Goal: Task Accomplishment & Management: Use online tool/utility

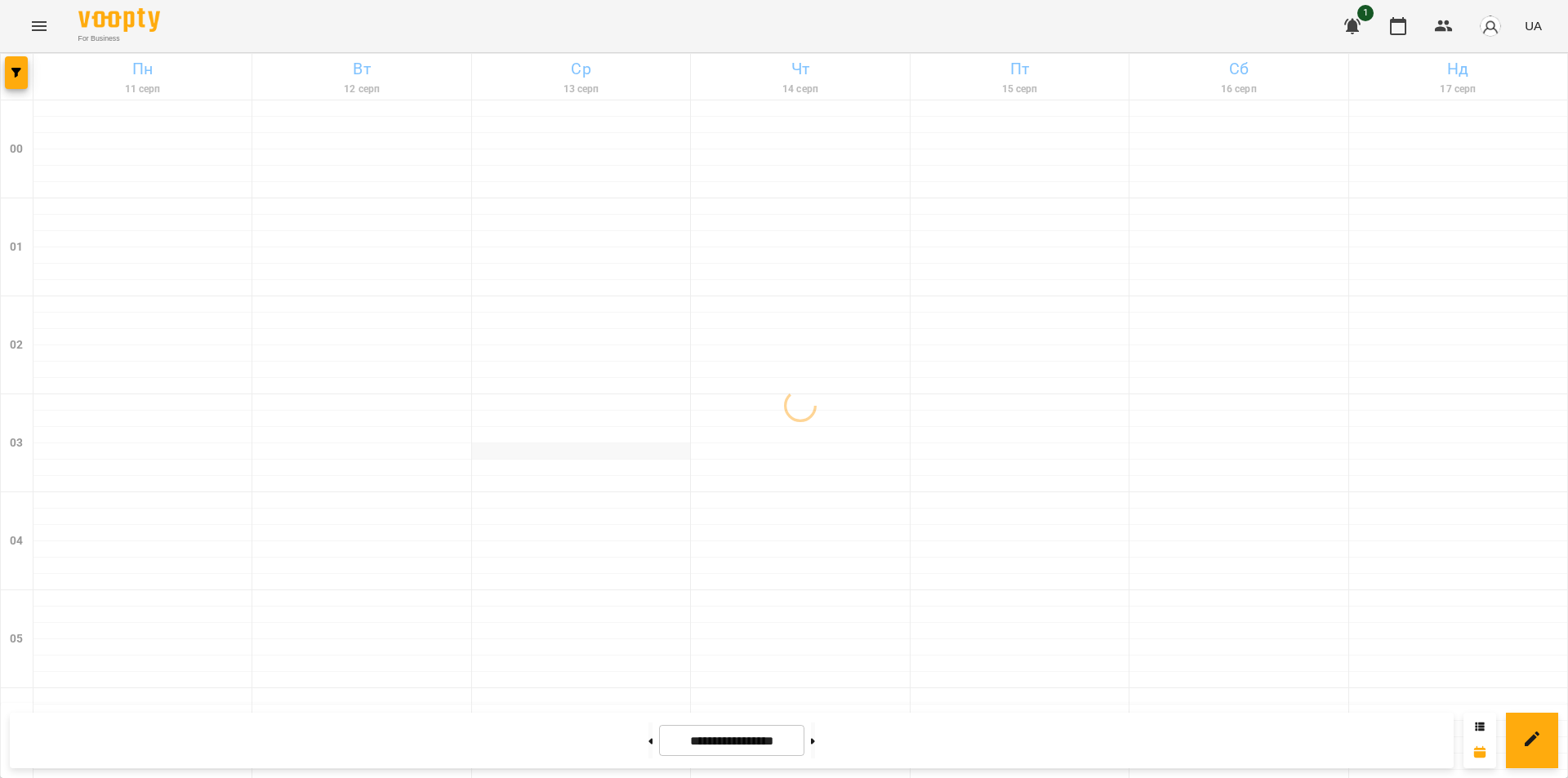
drag, startPoint x: 722, startPoint y: 437, endPoint x: 535, endPoint y: 453, distance: 187.7
click at [535, 453] on div at bounding box center [581, 451] width 218 height 16
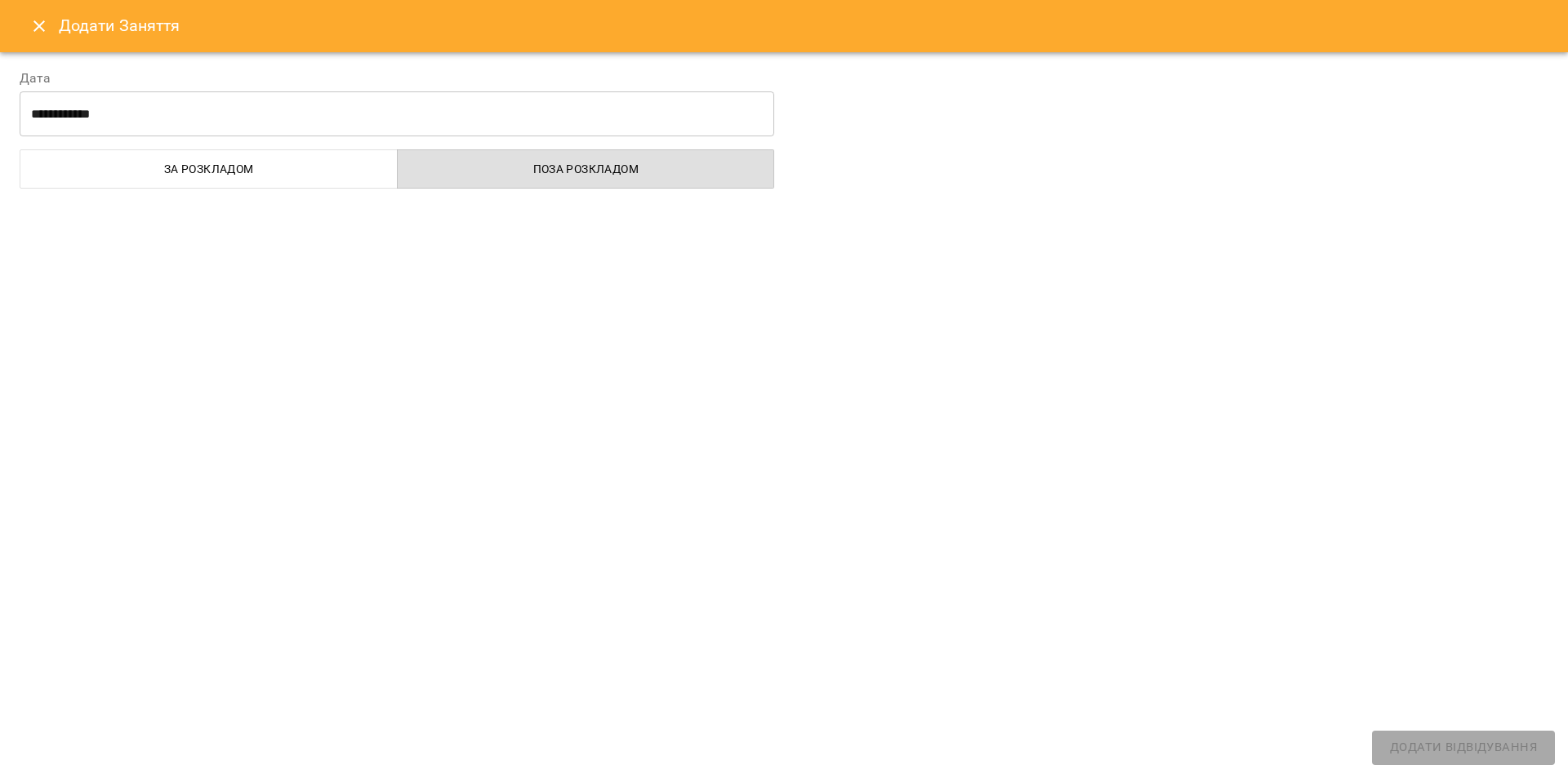
select select "**********"
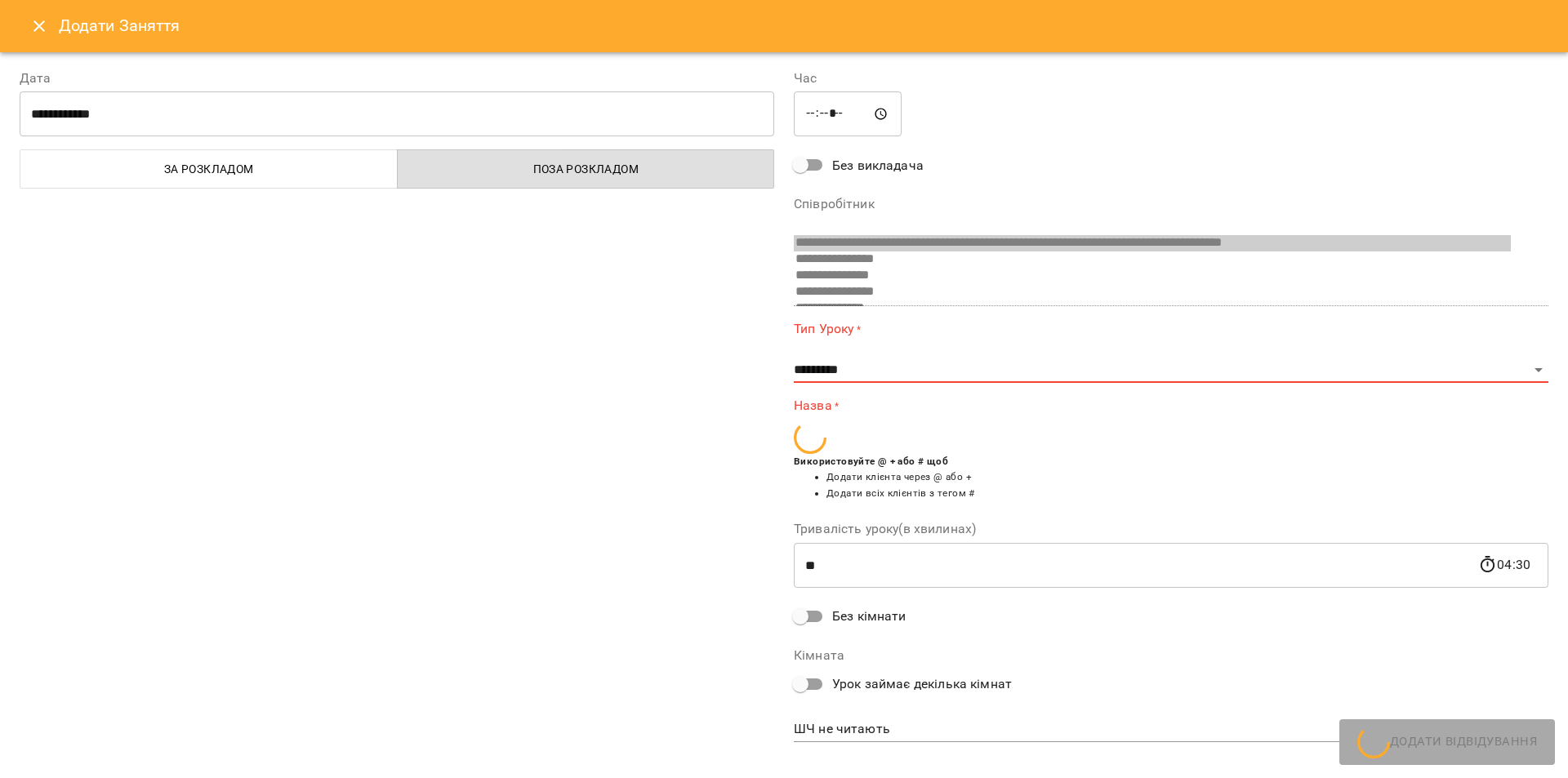
scroll to position [778, 0]
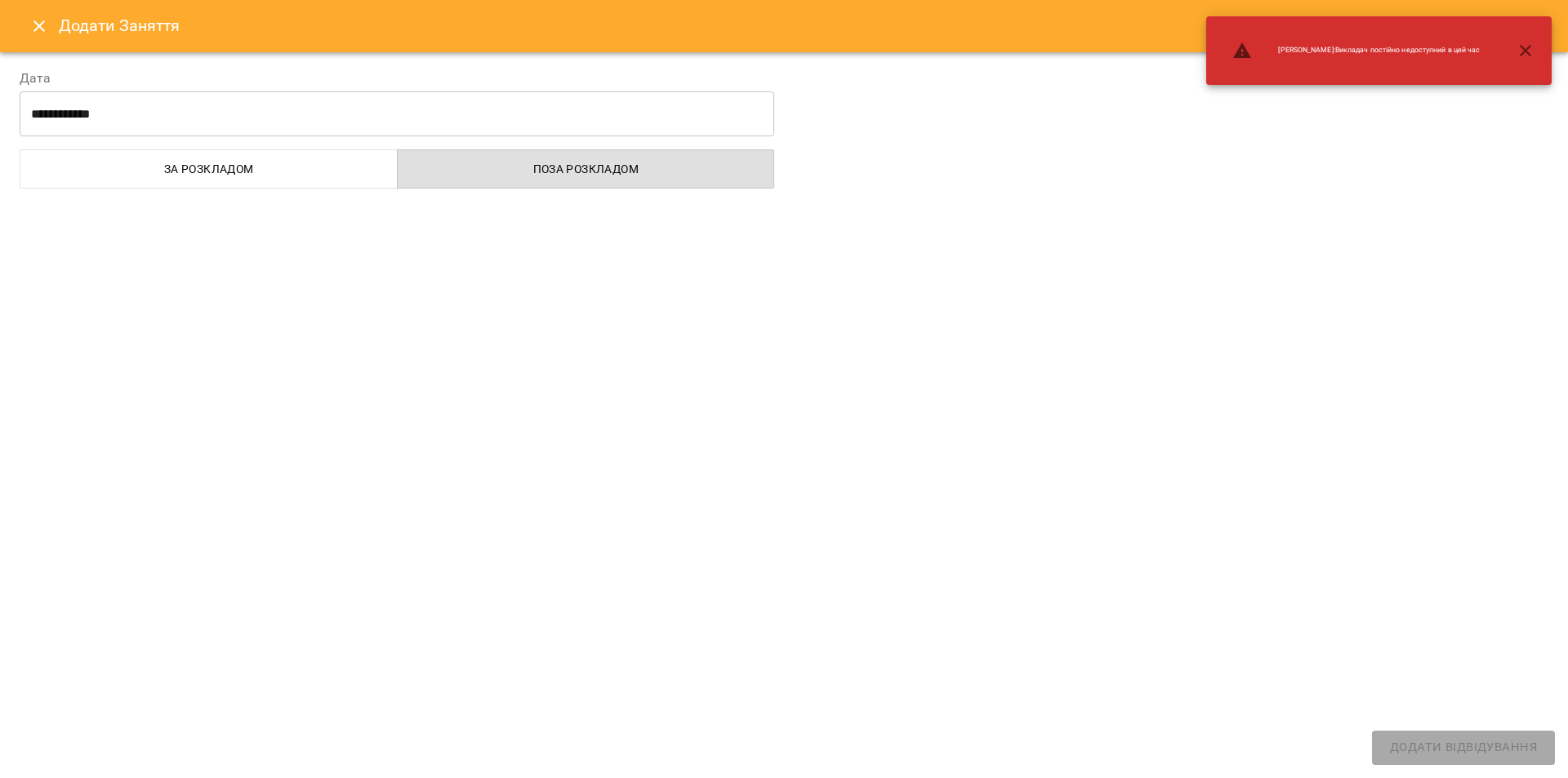
select select "**********"
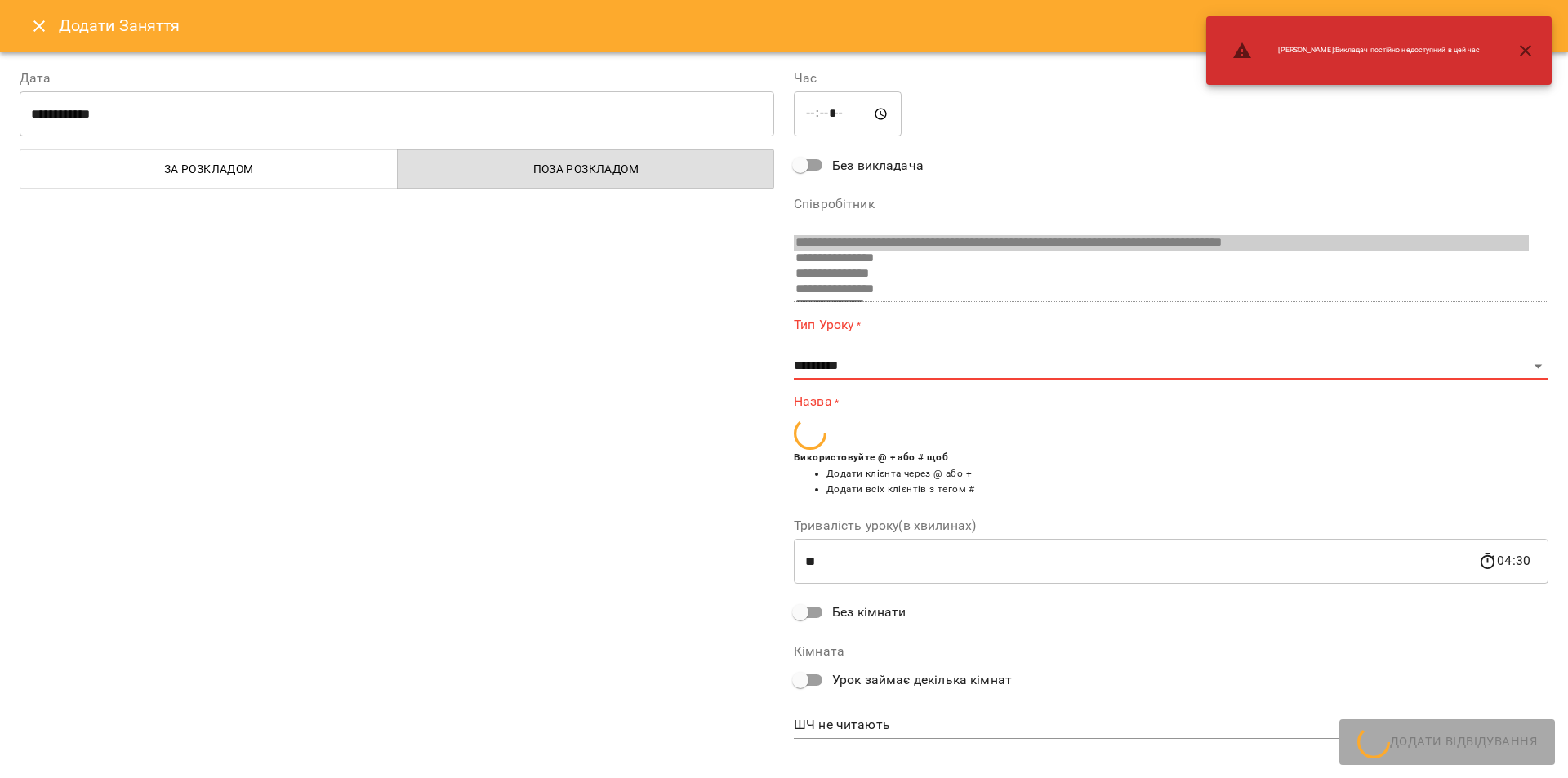
click at [30, 22] on div at bounding box center [784, 389] width 1568 height 778
click at [14, 7] on div at bounding box center [784, 389] width 1568 height 778
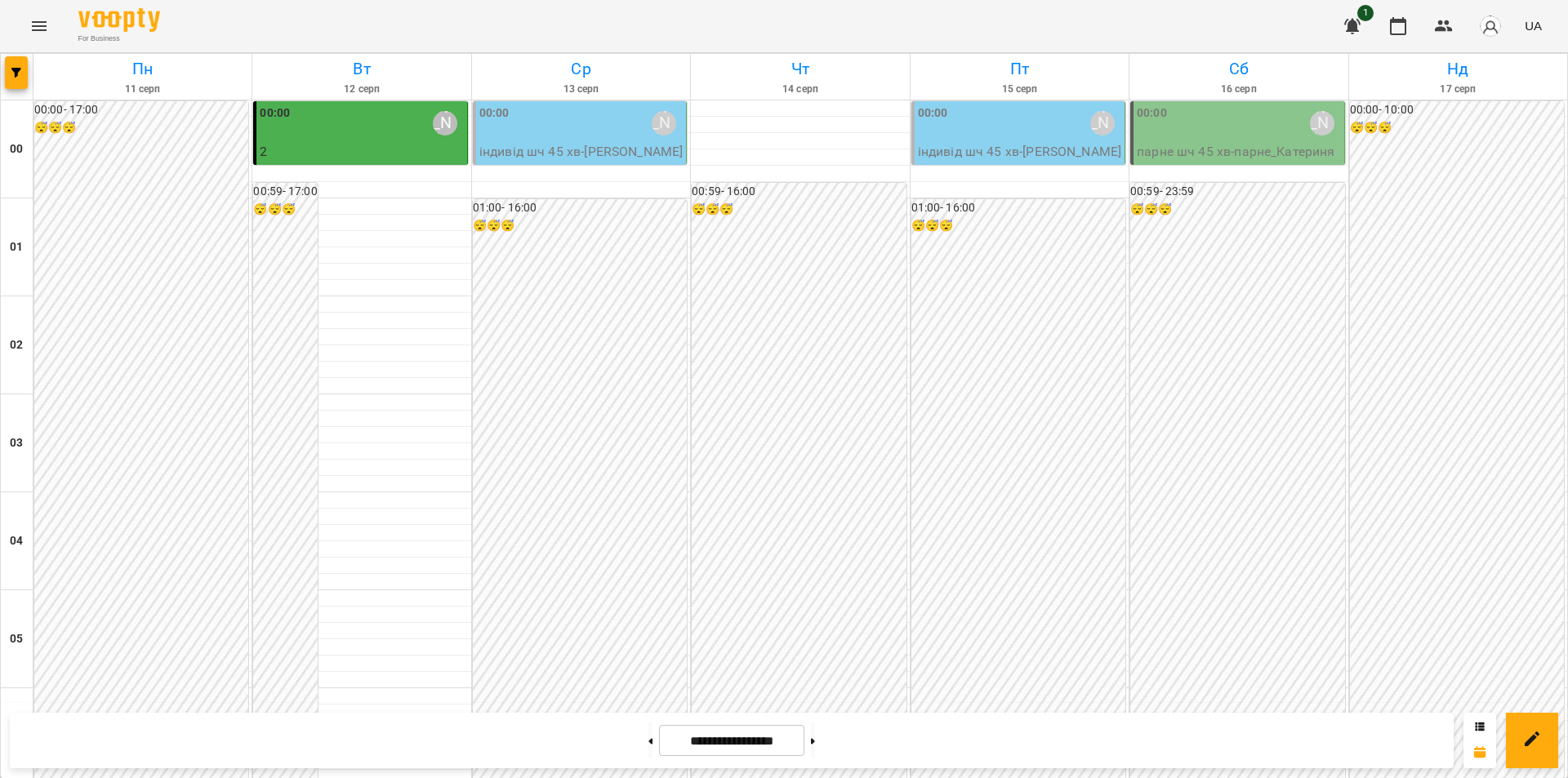
scroll to position [1747, 0]
click at [38, 25] on icon "Menu" at bounding box center [39, 25] width 19 height 19
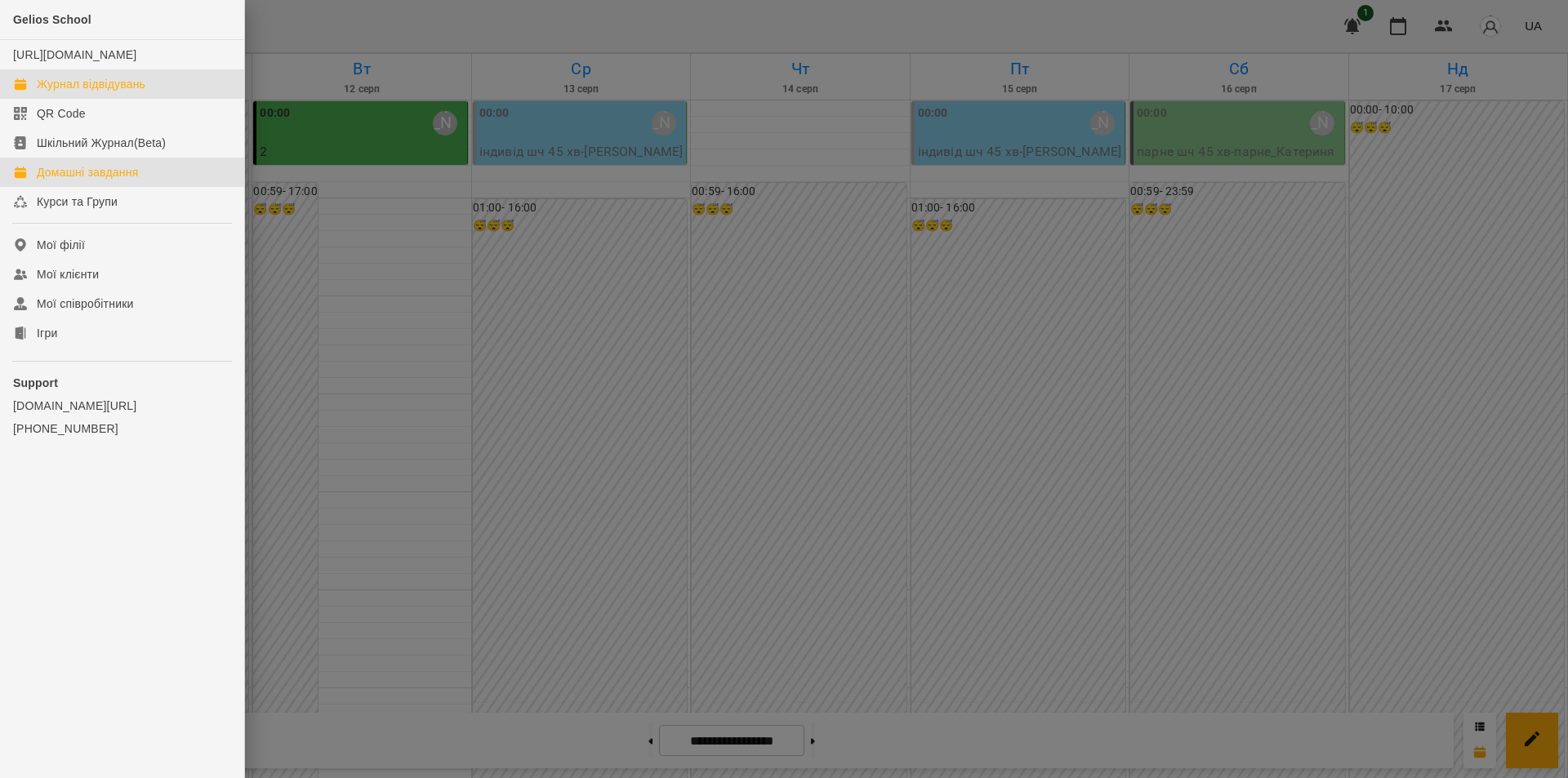
click at [118, 180] on div "Домашні завдання" at bounding box center [88, 172] width 101 height 16
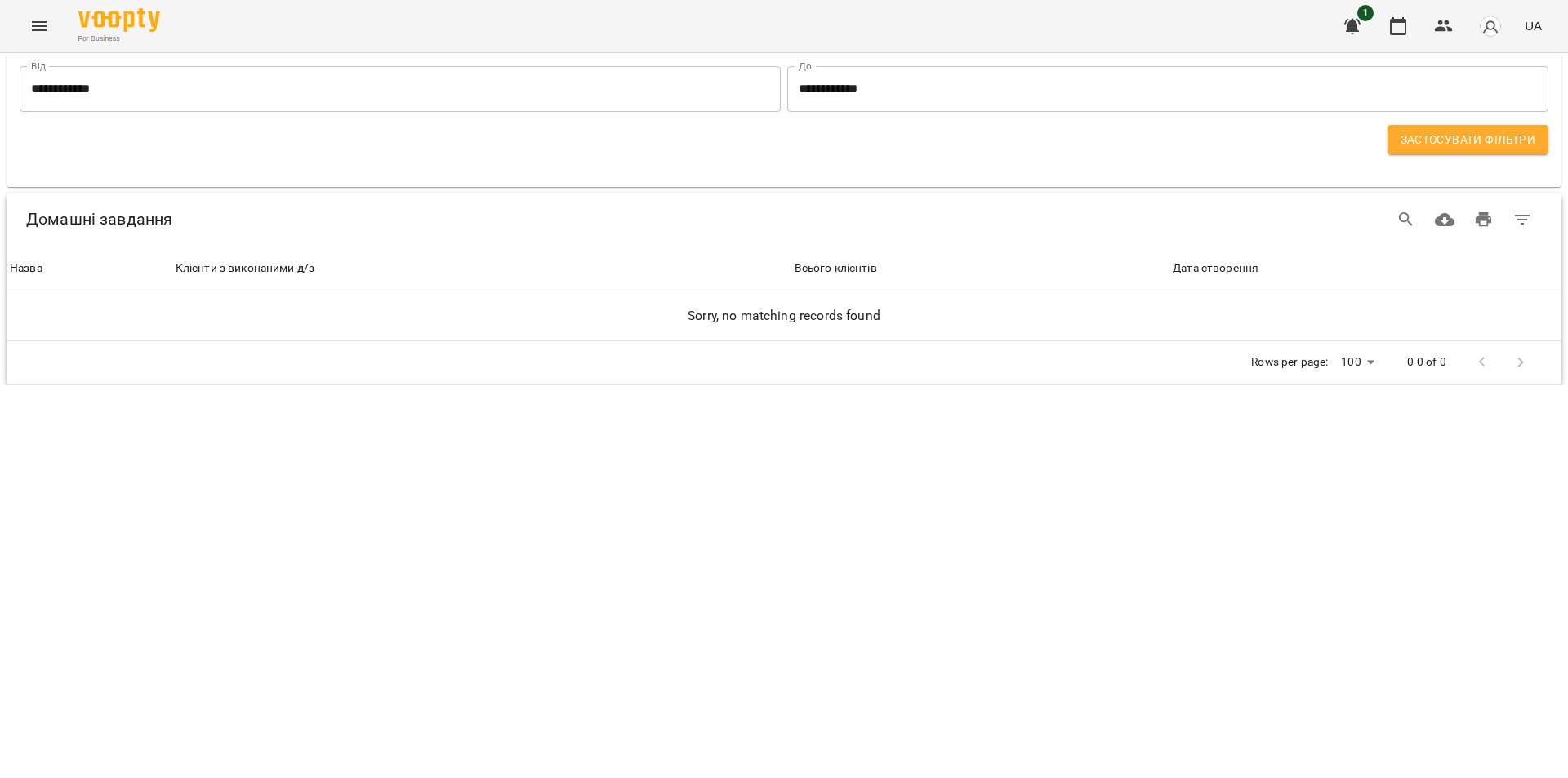
click at [32, 25] on icon "Menu" at bounding box center [39, 25] width 19 height 19
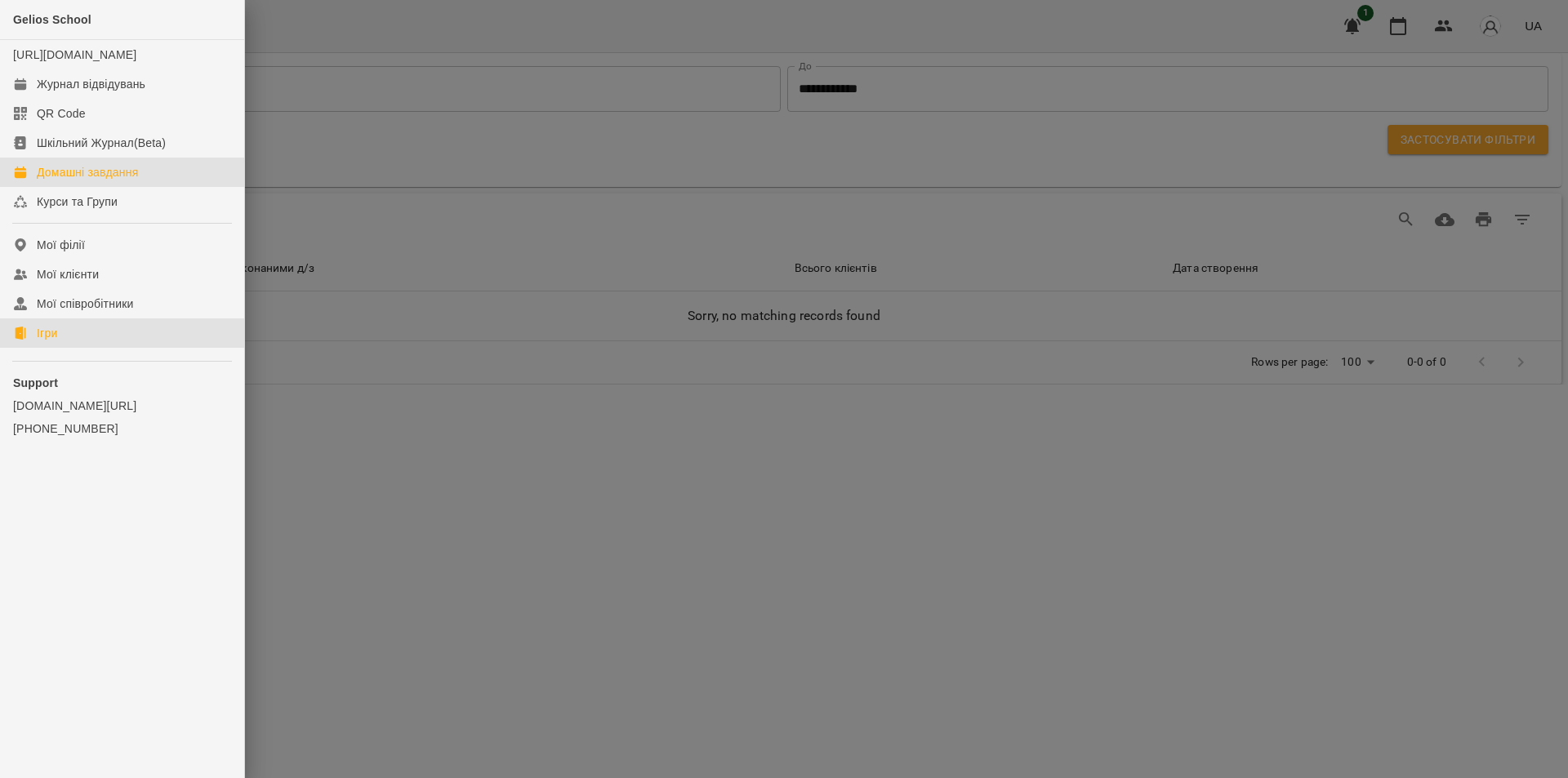
click at [62, 348] on link "Ігри" at bounding box center [122, 333] width 244 height 30
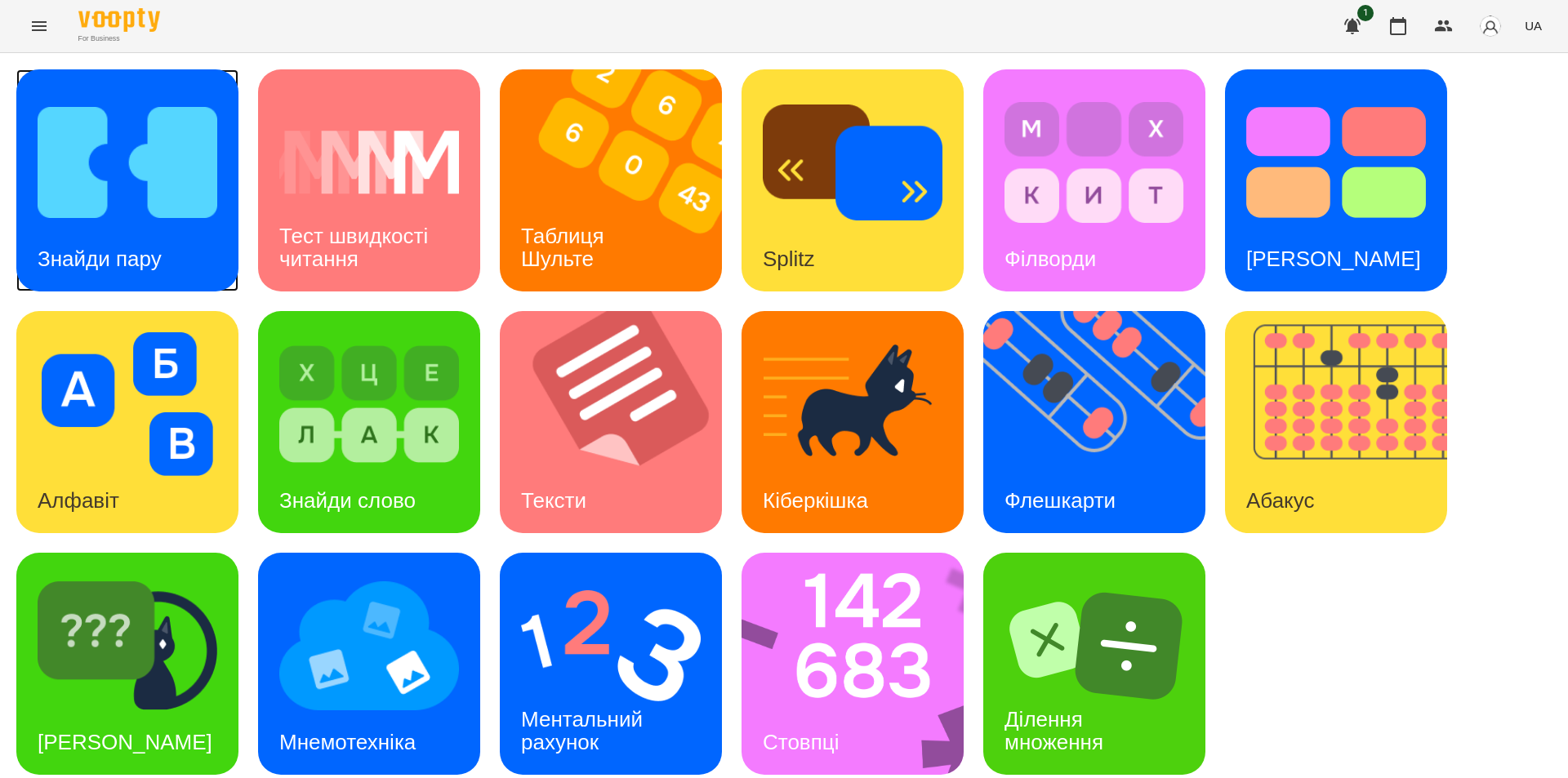
click at [183, 250] on div "Знайди пару" at bounding box center [127, 180] width 223 height 223
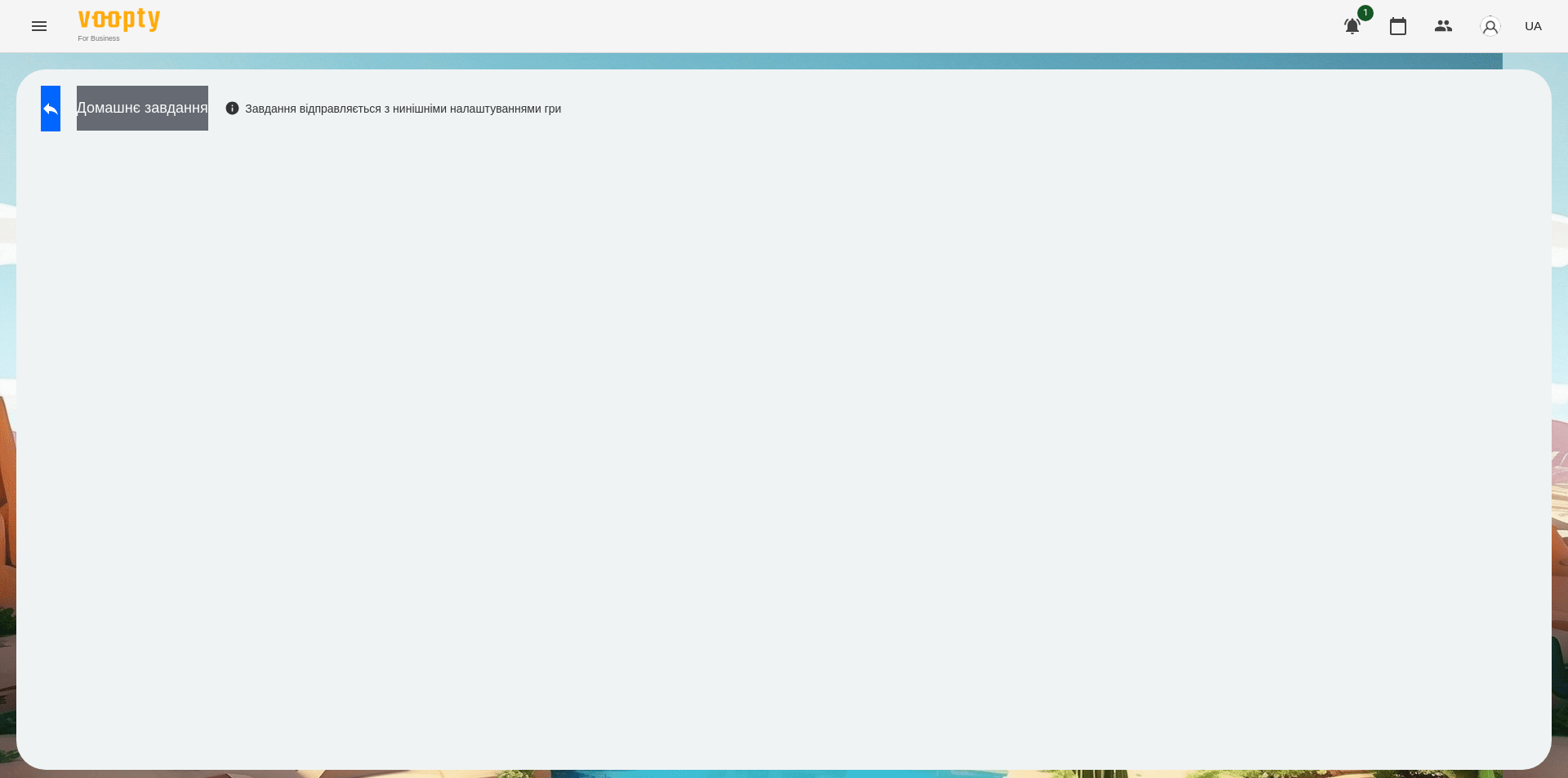
click at [208, 121] on button "Домашнє завдання" at bounding box center [142, 108] width 132 height 45
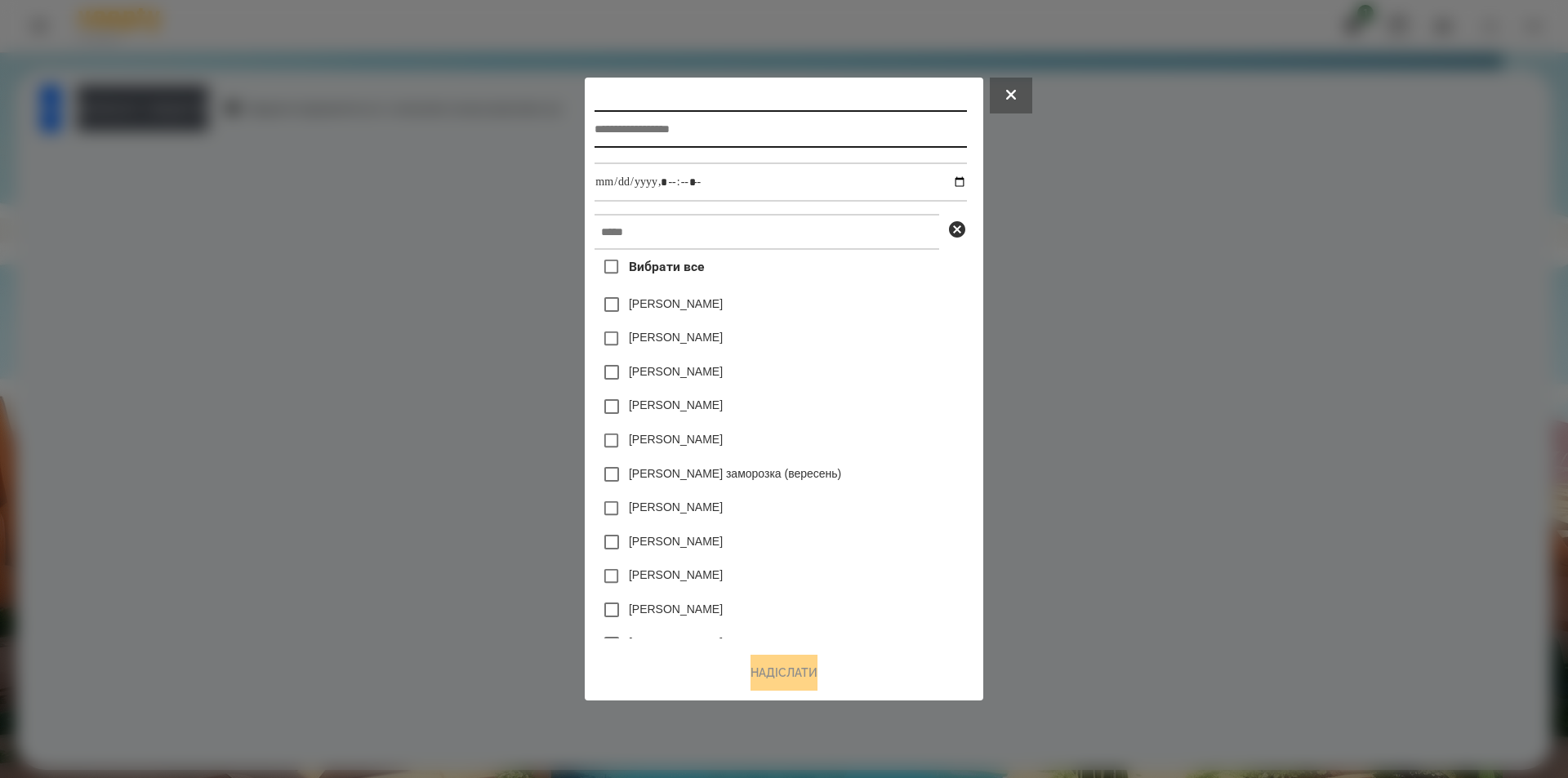
click at [749, 122] on input "text" at bounding box center [780, 129] width 372 height 38
type input "**********"
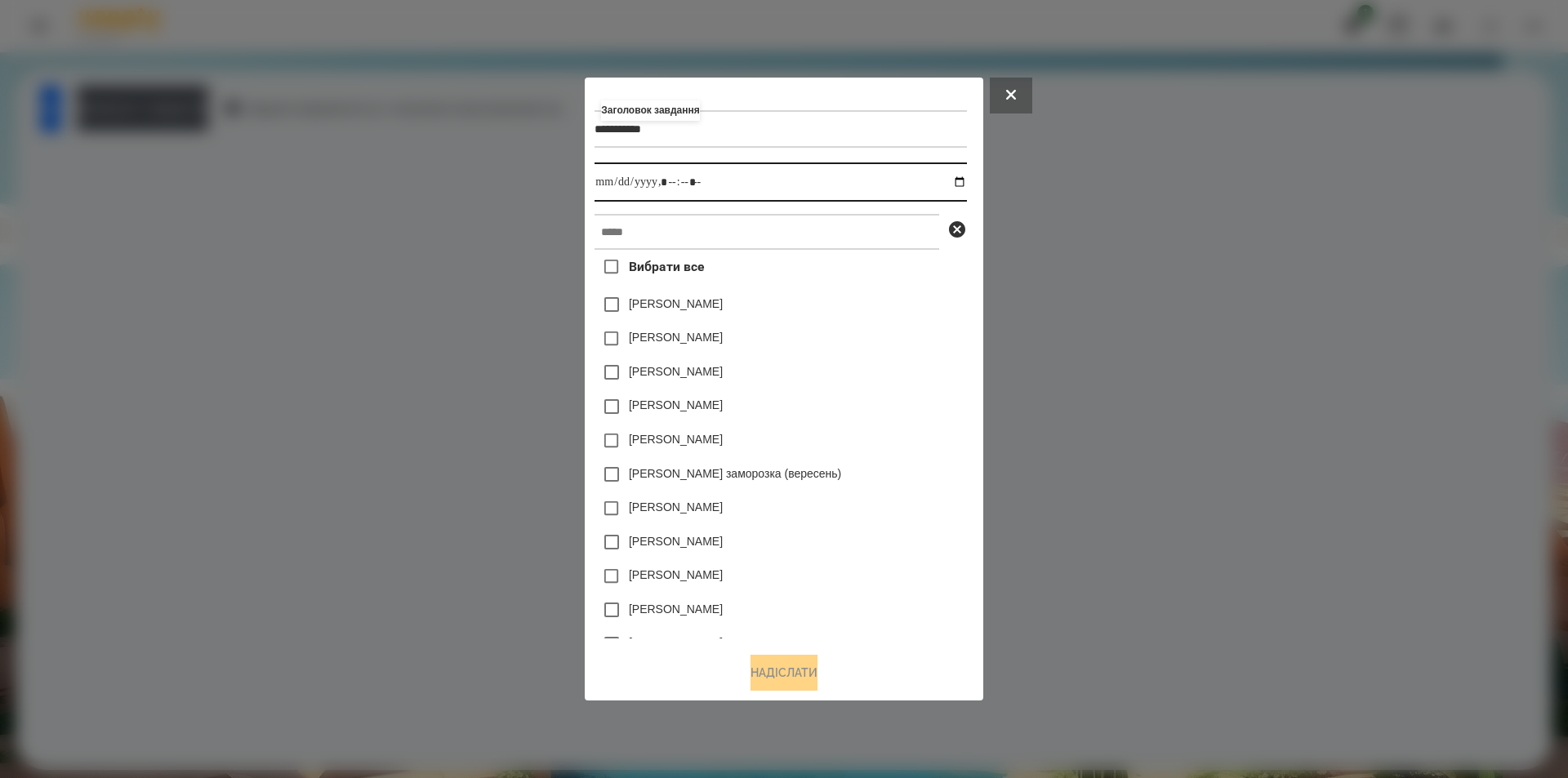
click at [961, 186] on input "datetime-local" at bounding box center [780, 182] width 372 height 40
type input "**********"
click at [893, 453] on div "[PERSON_NAME]" at bounding box center [780, 441] width 372 height 35
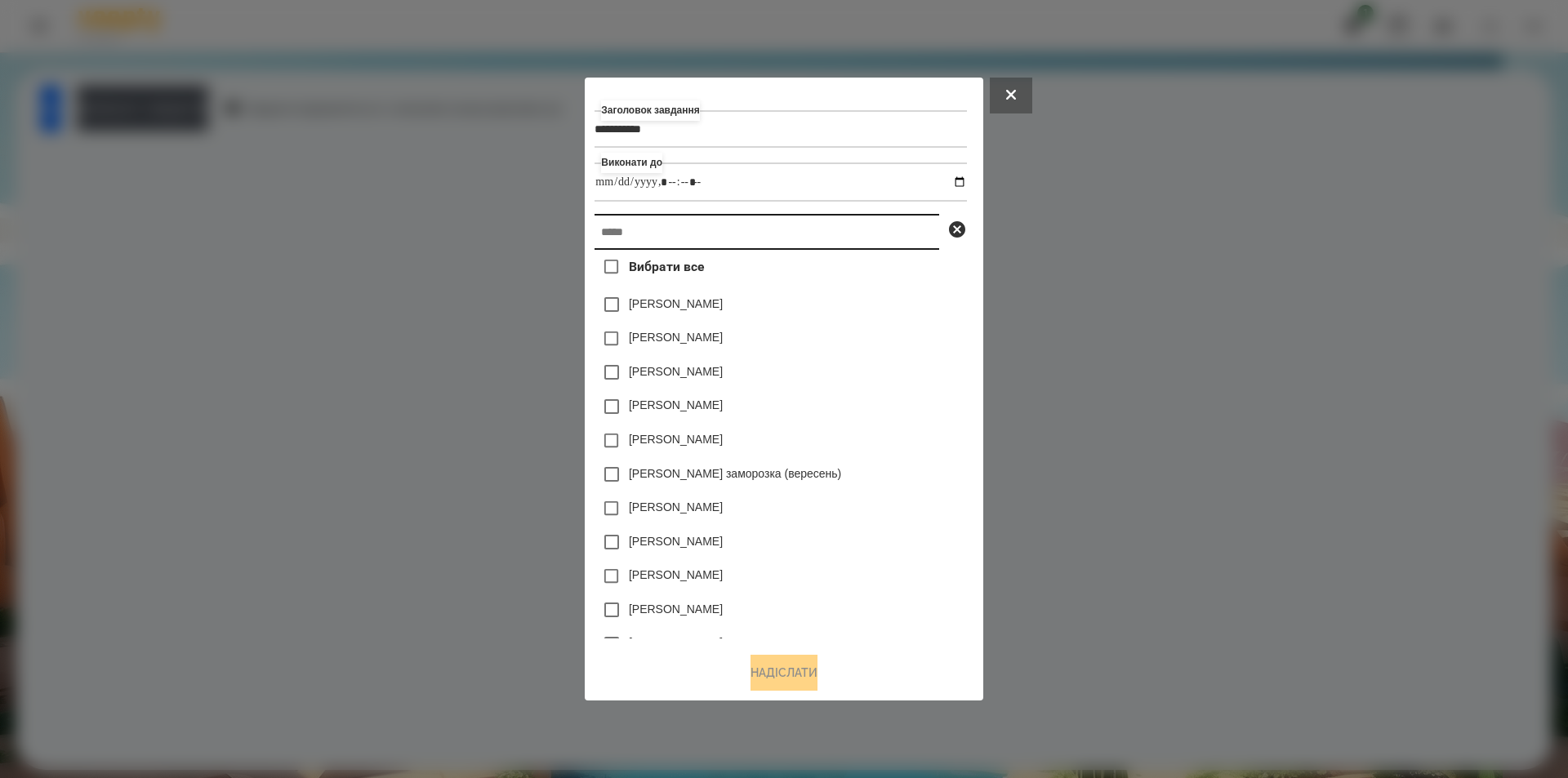
click at [661, 232] on input "text" at bounding box center [766, 232] width 345 height 36
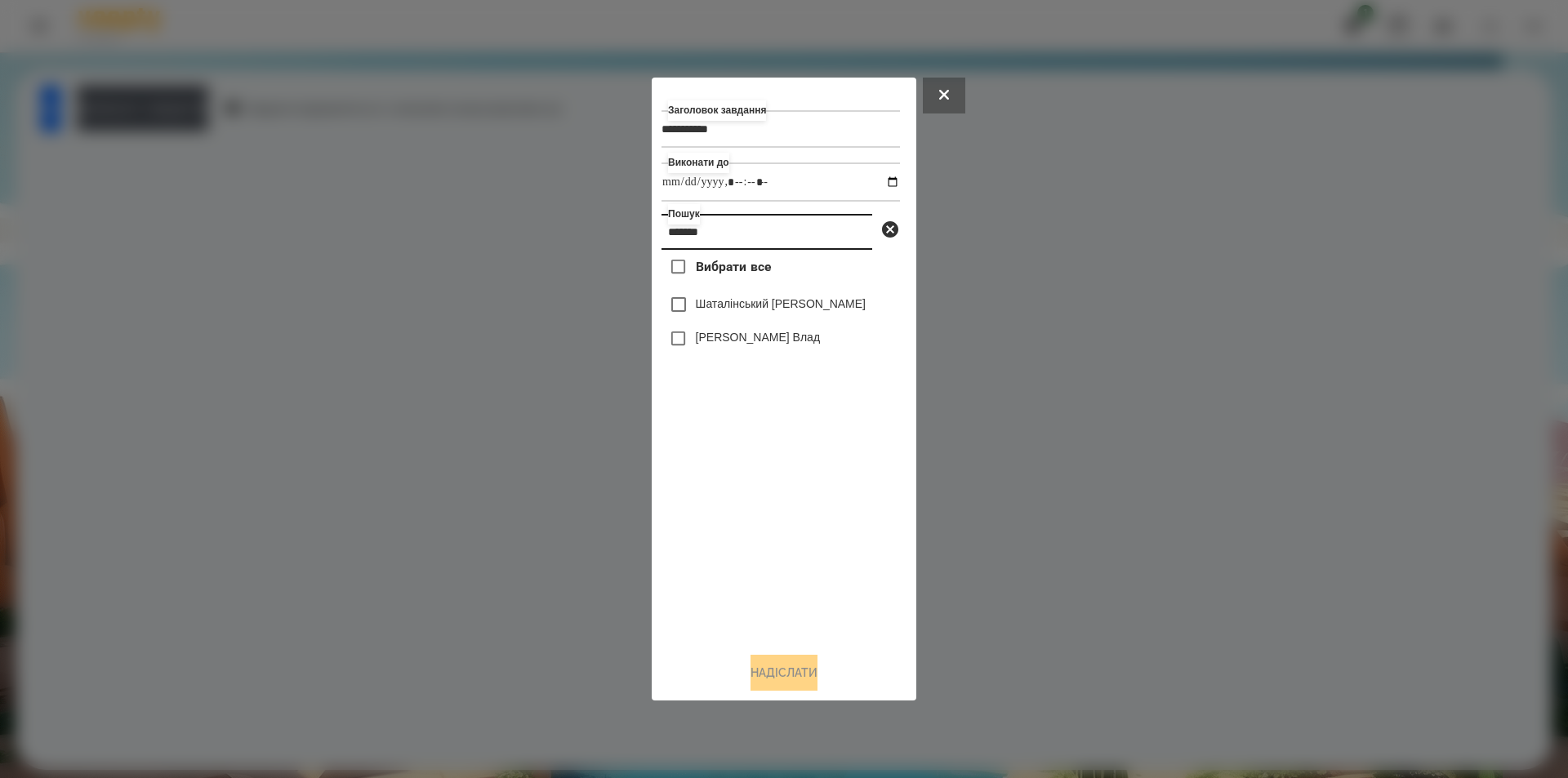
type input "*******"
click at [736, 298] on div "Шаталінський [PERSON_NAME]" at bounding box center [781, 304] width 239 height 35
click at [736, 310] on label "Шаталінський [PERSON_NAME]" at bounding box center [781, 303] width 170 height 16
click at [777, 684] on button "Надіслати" at bounding box center [783, 673] width 67 height 36
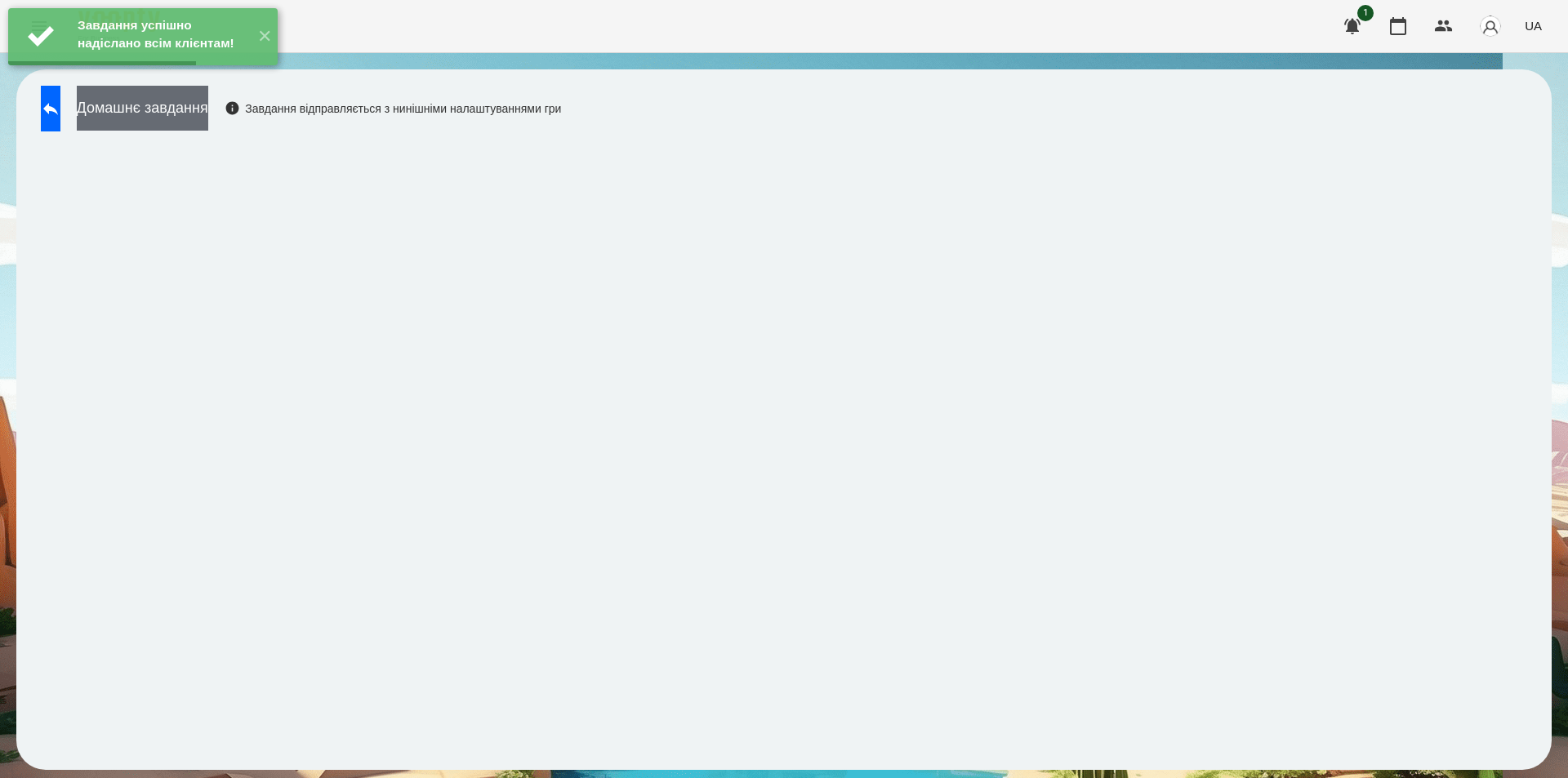
click at [175, 118] on button "Домашнє завдання" at bounding box center [142, 108] width 132 height 45
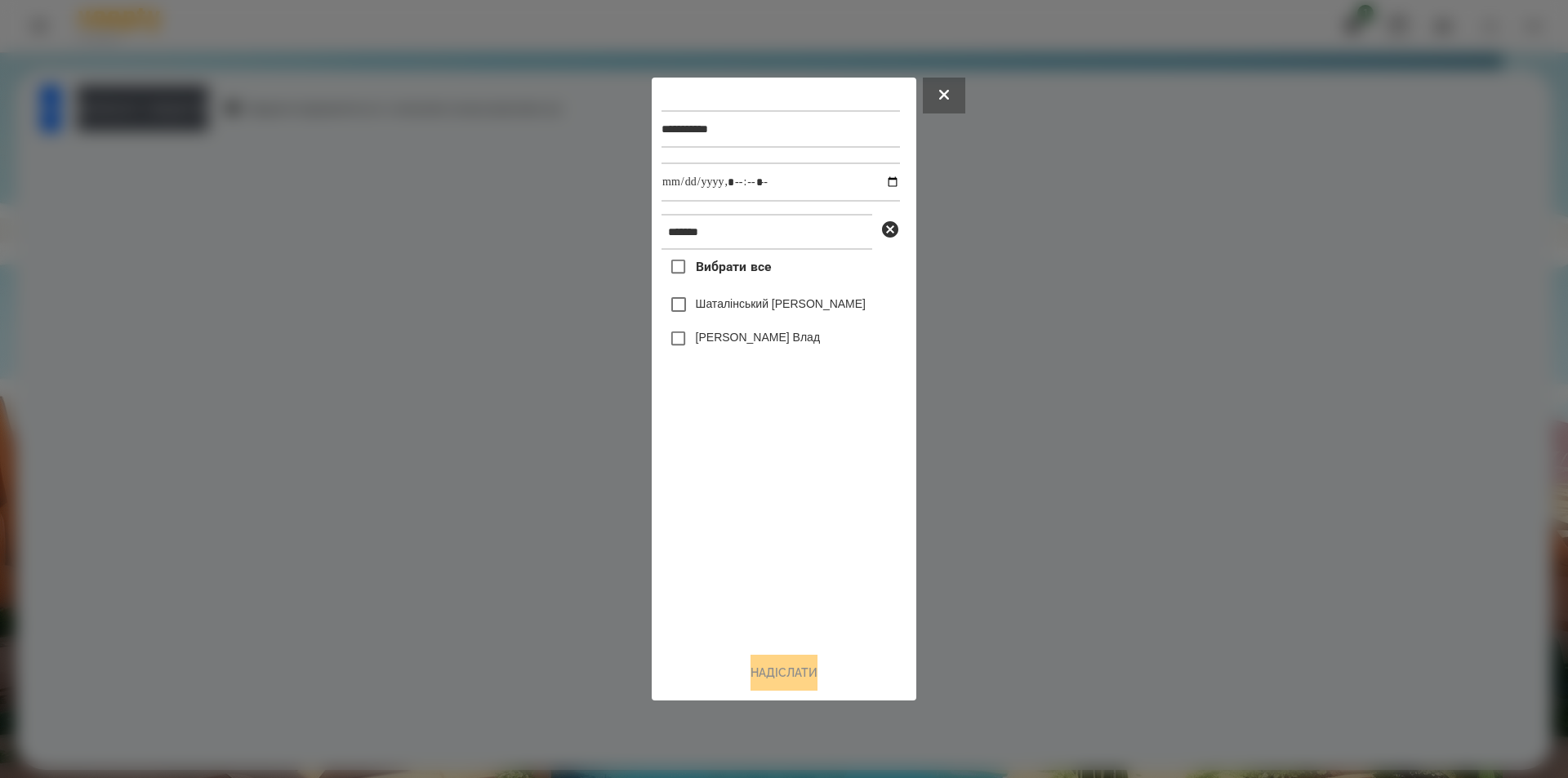
click at [747, 312] on label "Шаталінський [PERSON_NAME]" at bounding box center [781, 303] width 170 height 16
click at [881, 181] on input "datetime-local" at bounding box center [781, 182] width 239 height 40
type input "**********"
click at [805, 668] on button "Надіслати" at bounding box center [783, 673] width 67 height 36
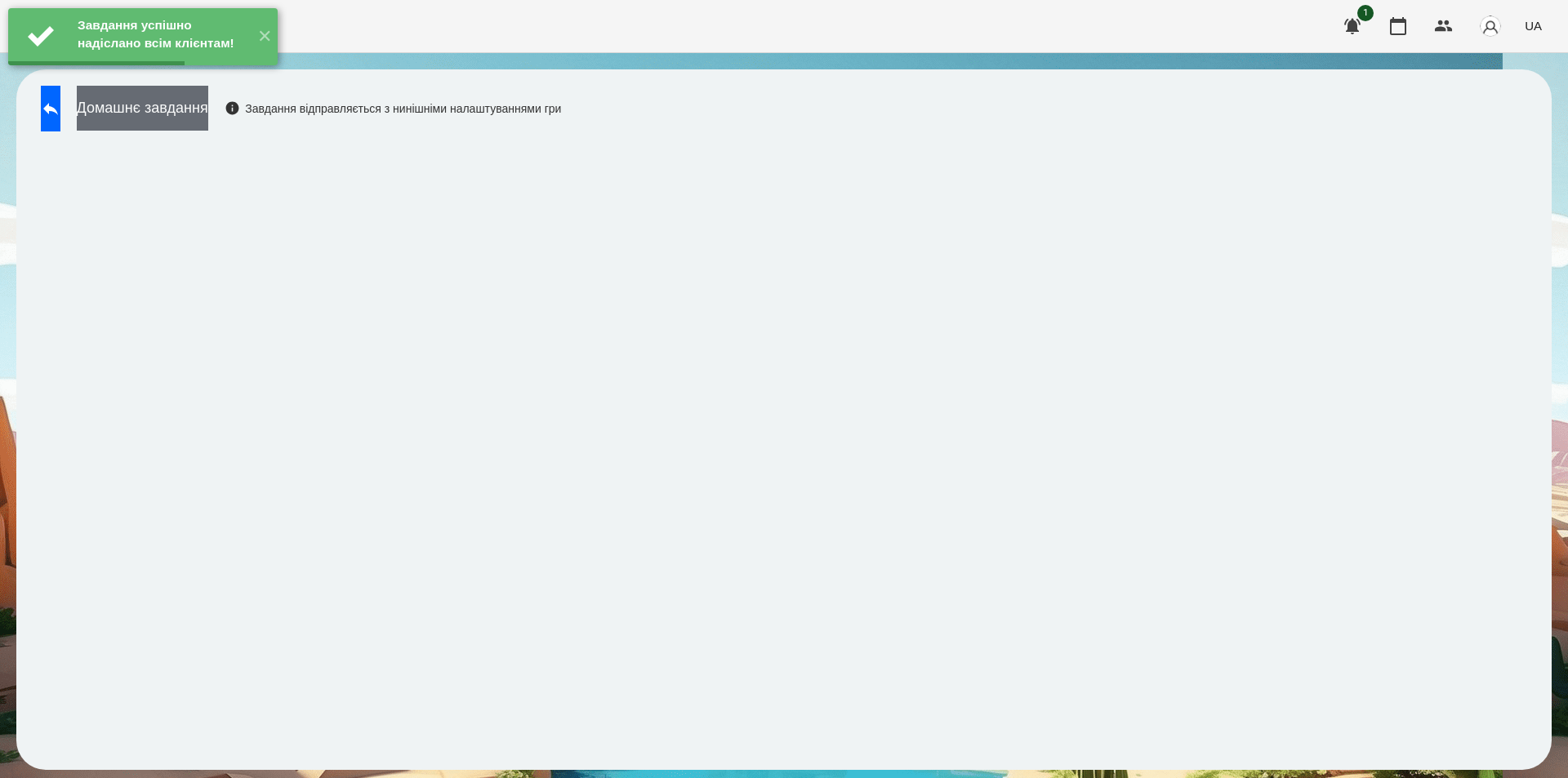
click at [159, 110] on button "Домашнє завдання" at bounding box center [142, 108] width 132 height 45
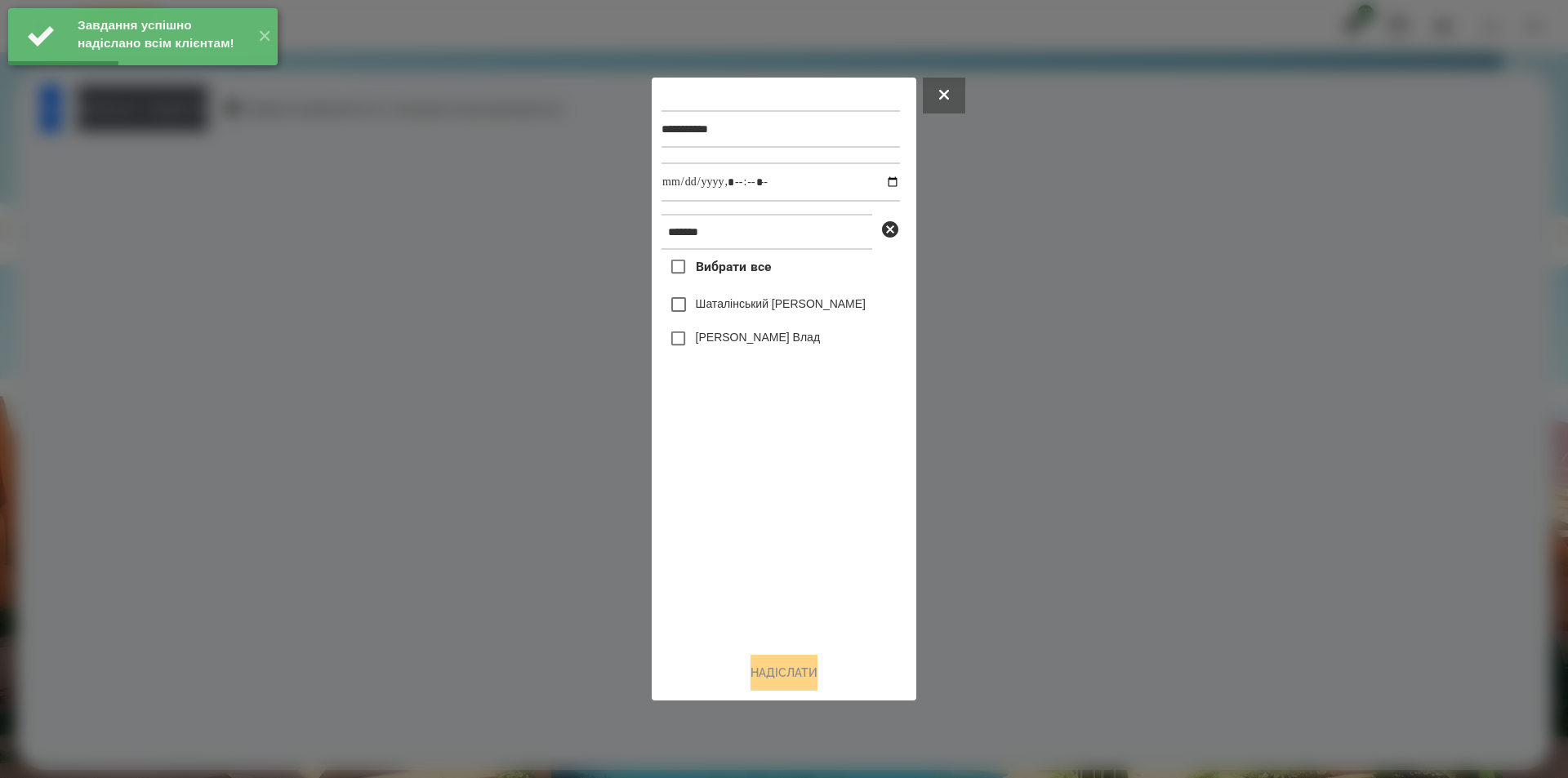
drag, startPoint x: 758, startPoint y: 308, endPoint x: 857, endPoint y: 205, distance: 142.9
click at [758, 307] on label "Шаталінський [PERSON_NAME]" at bounding box center [781, 303] width 170 height 16
drag, startPoint x: 879, startPoint y: 179, endPoint x: 867, endPoint y: 195, distance: 20.0
click at [878, 179] on input "datetime-local" at bounding box center [781, 182] width 239 height 40
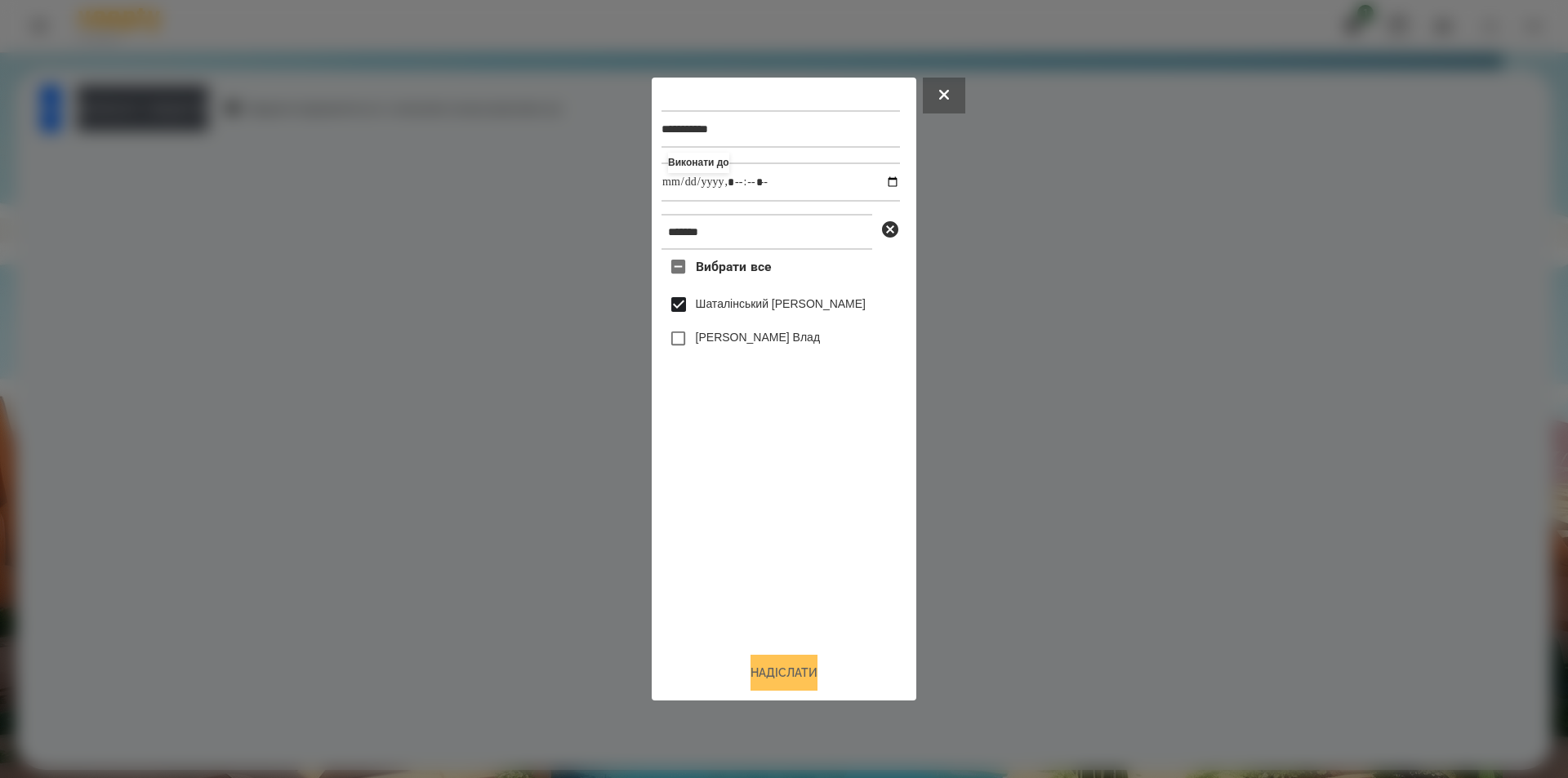
type input "**********"
click at [816, 675] on button "Надіслати" at bounding box center [783, 673] width 67 height 36
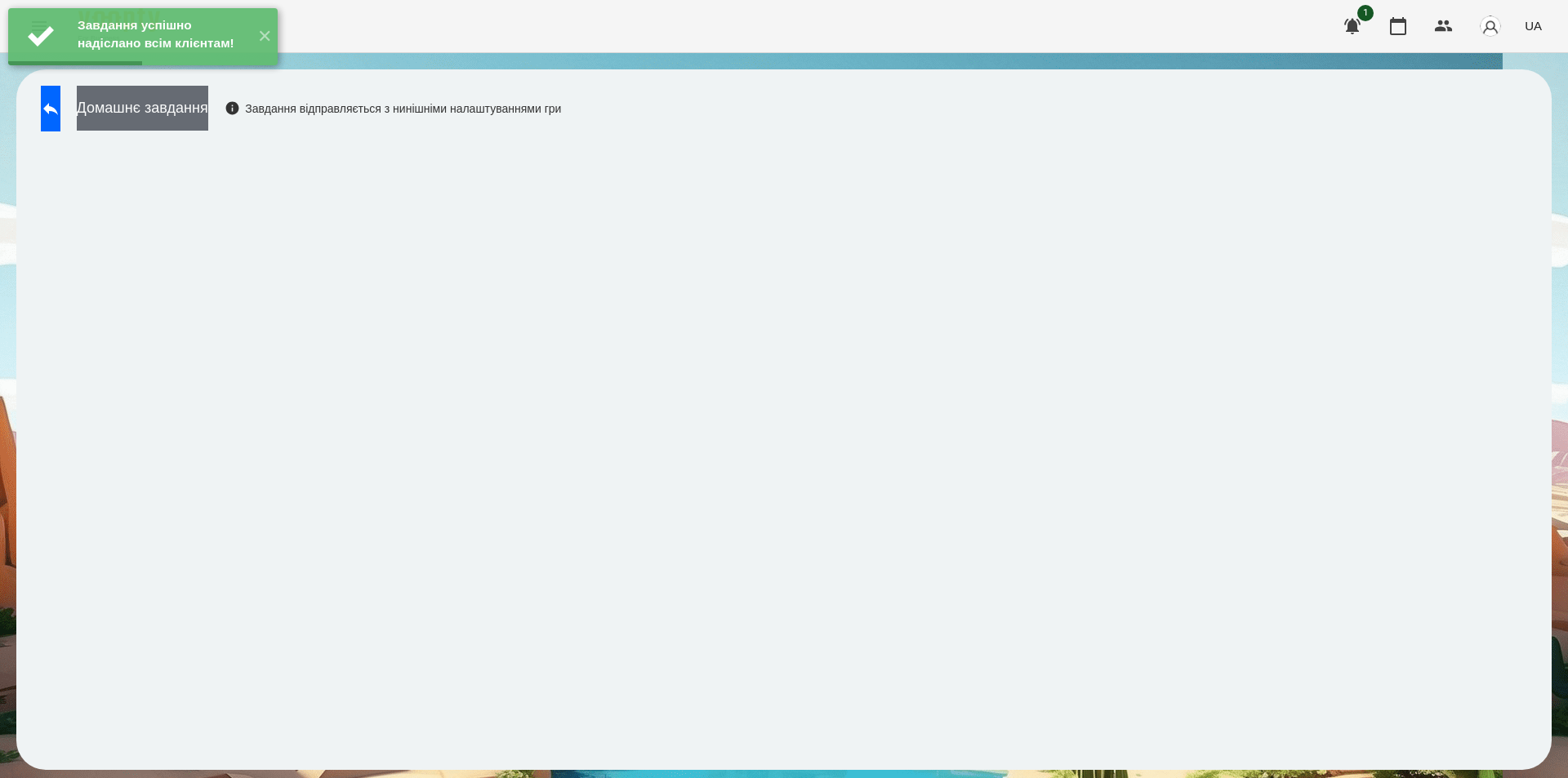
click at [189, 105] on button "Домашнє завдання" at bounding box center [142, 108] width 132 height 45
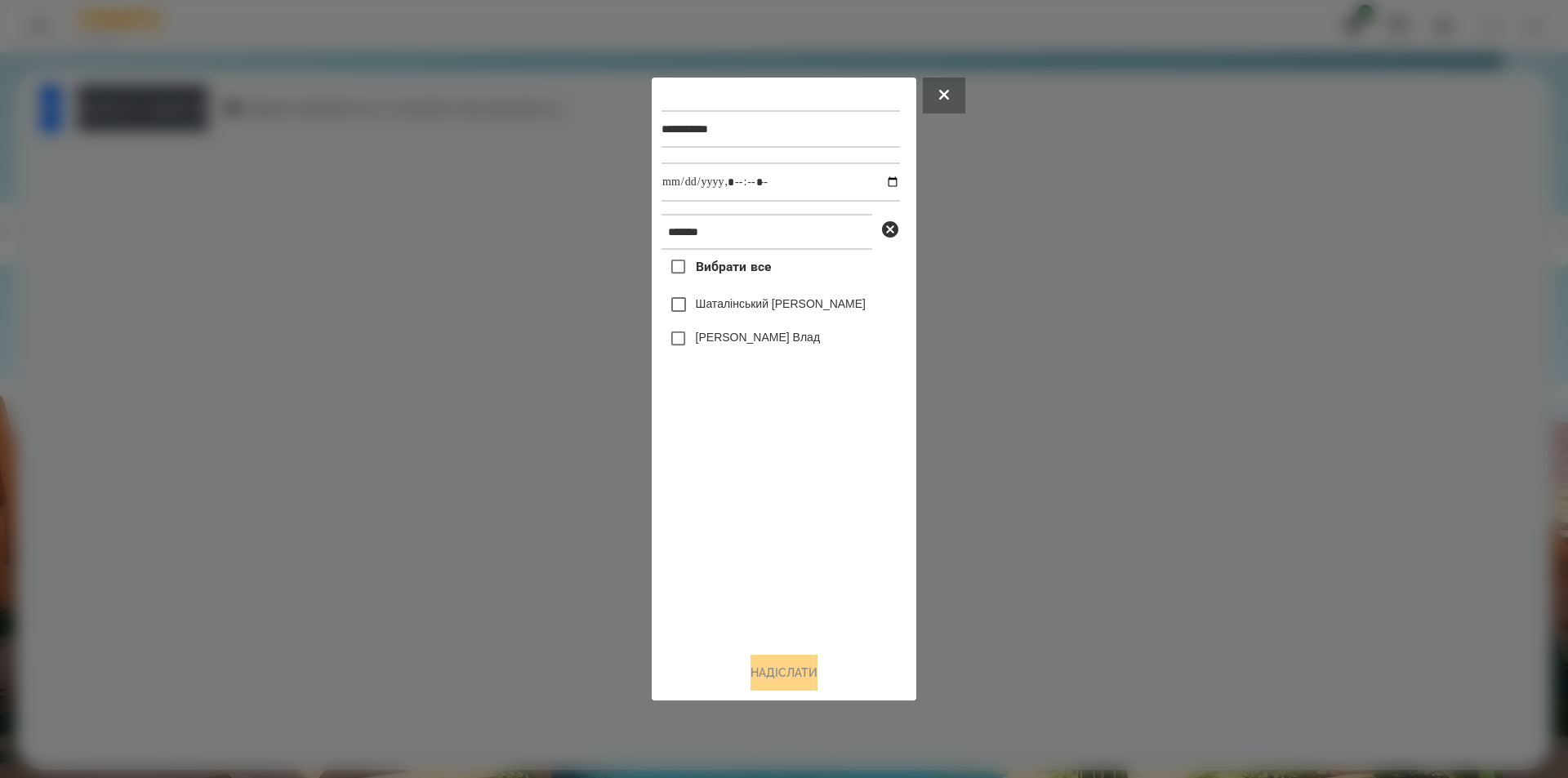
click at [744, 305] on label "Шаталінський [PERSON_NAME]" at bounding box center [781, 303] width 170 height 16
click at [876, 187] on input "datetime-local" at bounding box center [781, 182] width 239 height 40
type input "**********"
click at [797, 670] on button "Надіслати" at bounding box center [783, 673] width 67 height 36
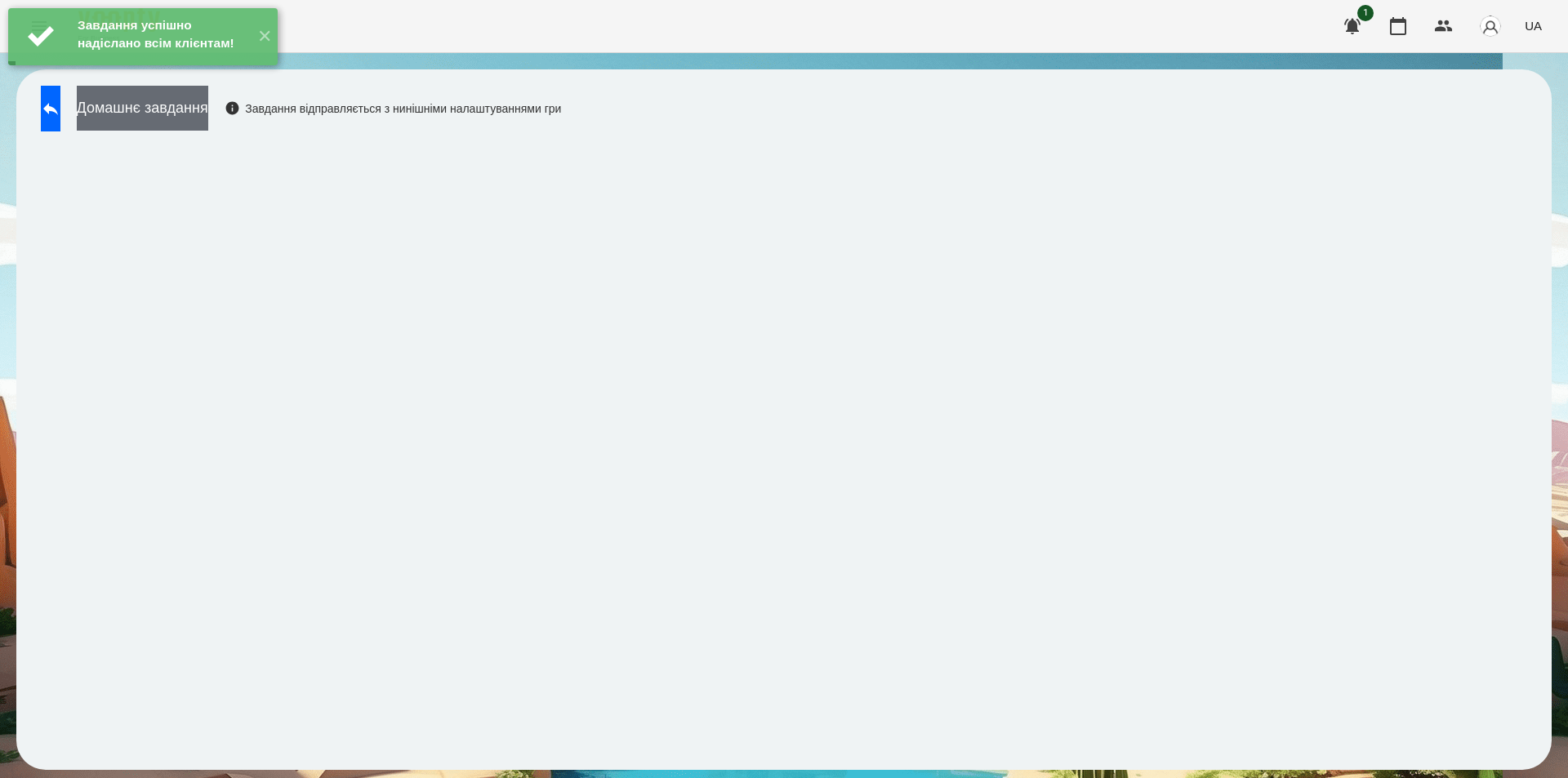
click at [188, 116] on button "Домашнє завдання" at bounding box center [142, 108] width 132 height 45
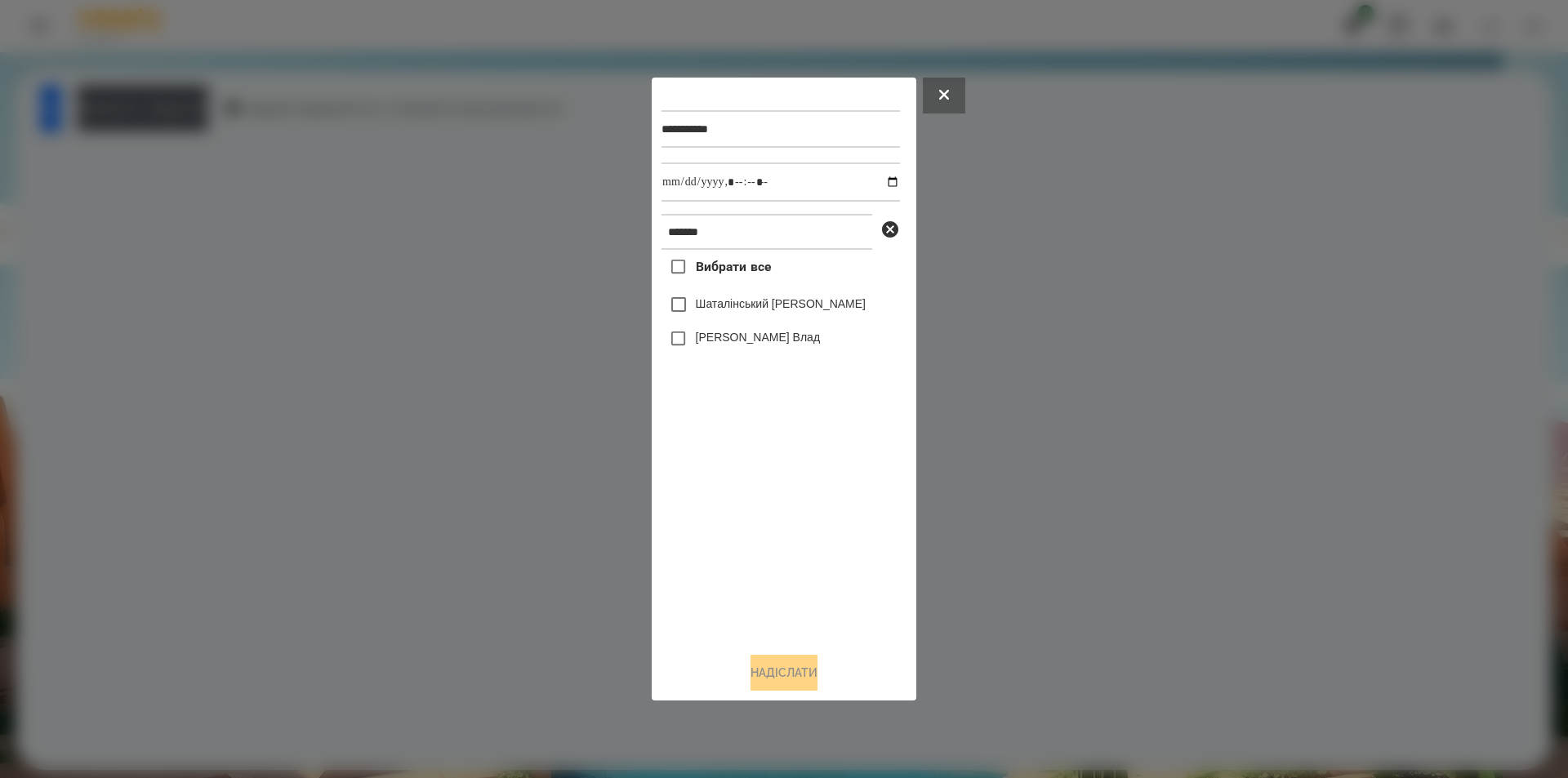
click at [719, 312] on label "Шаталінський [PERSON_NAME]" at bounding box center [781, 303] width 170 height 16
click at [878, 178] on input "datetime-local" at bounding box center [781, 182] width 239 height 40
type input "**********"
click at [786, 681] on button "Надіслати" at bounding box center [783, 673] width 67 height 36
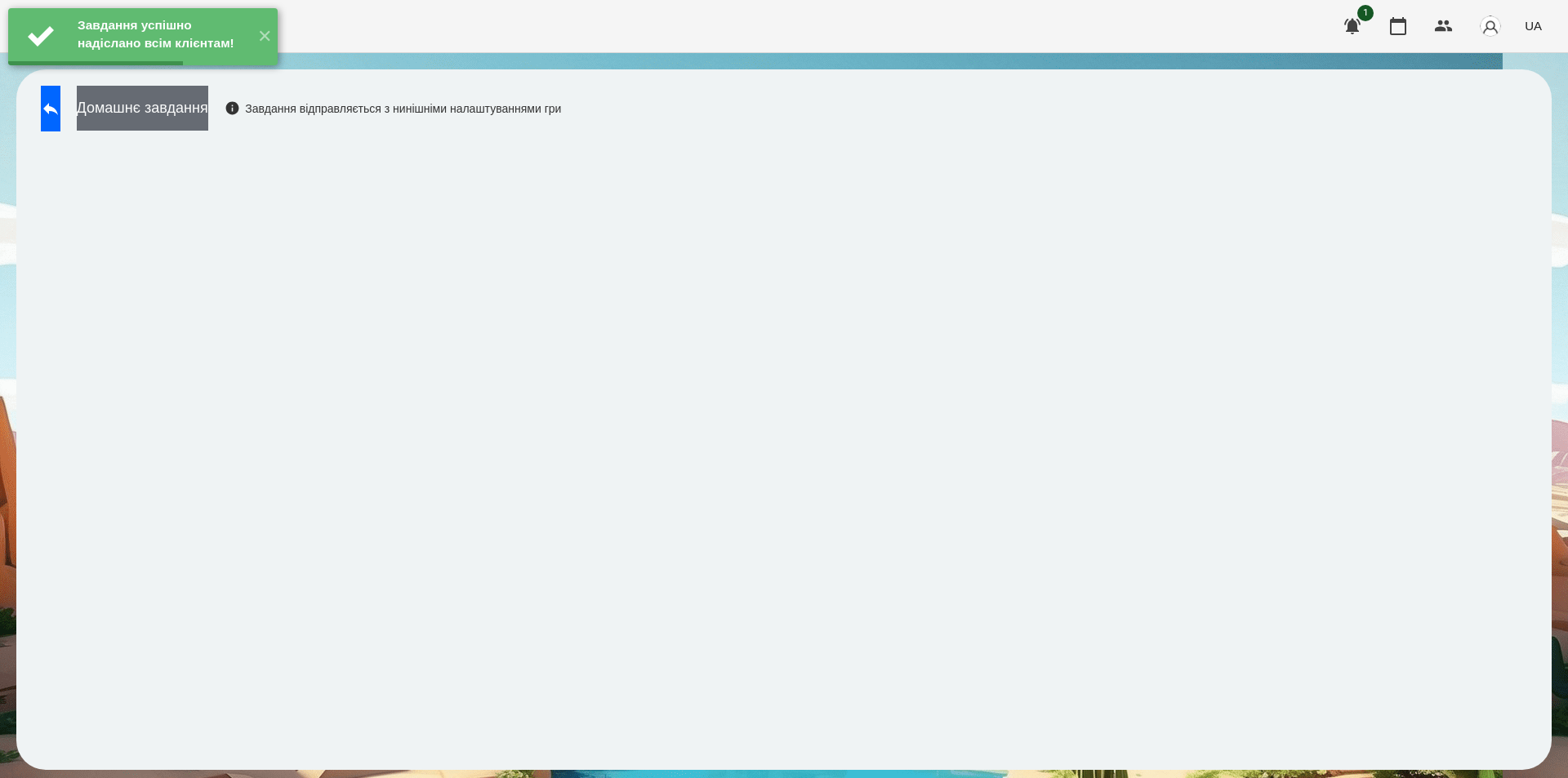
click at [208, 115] on button "Домашнє завдання" at bounding box center [142, 108] width 132 height 45
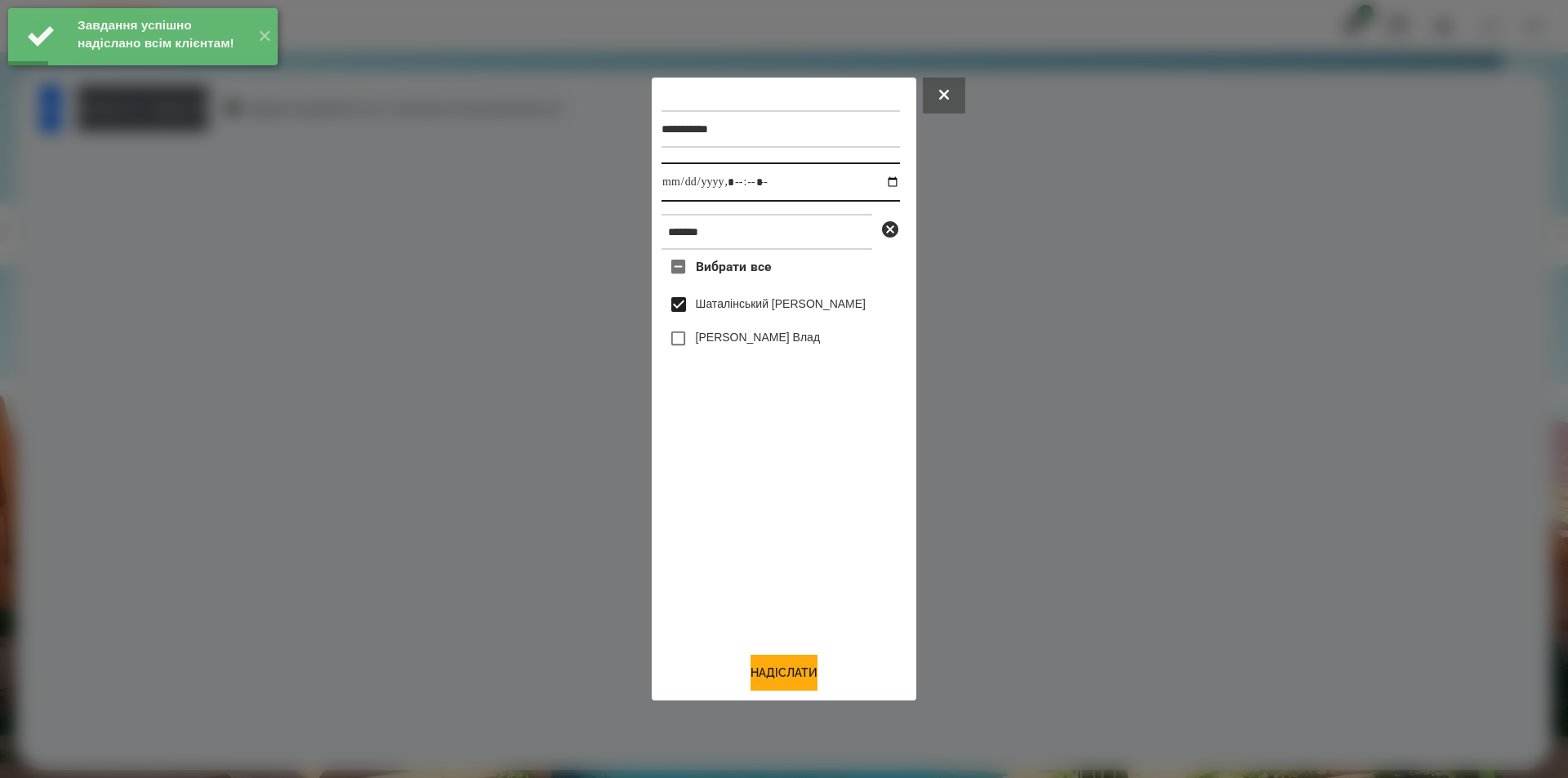
click at [878, 180] on input "datetime-local" at bounding box center [781, 182] width 239 height 40
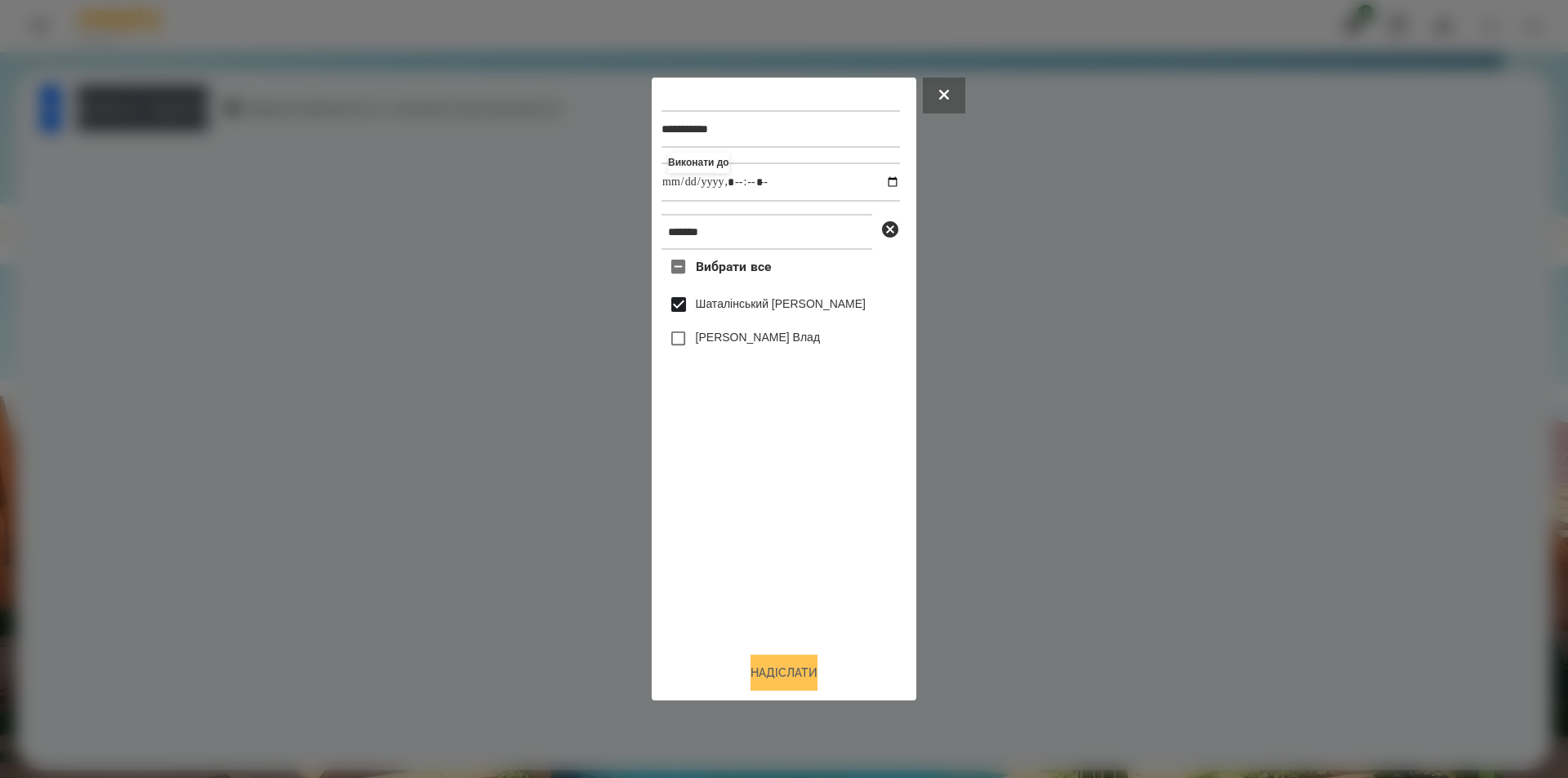
type input "**********"
click at [807, 673] on button "Надіслати" at bounding box center [783, 673] width 67 height 36
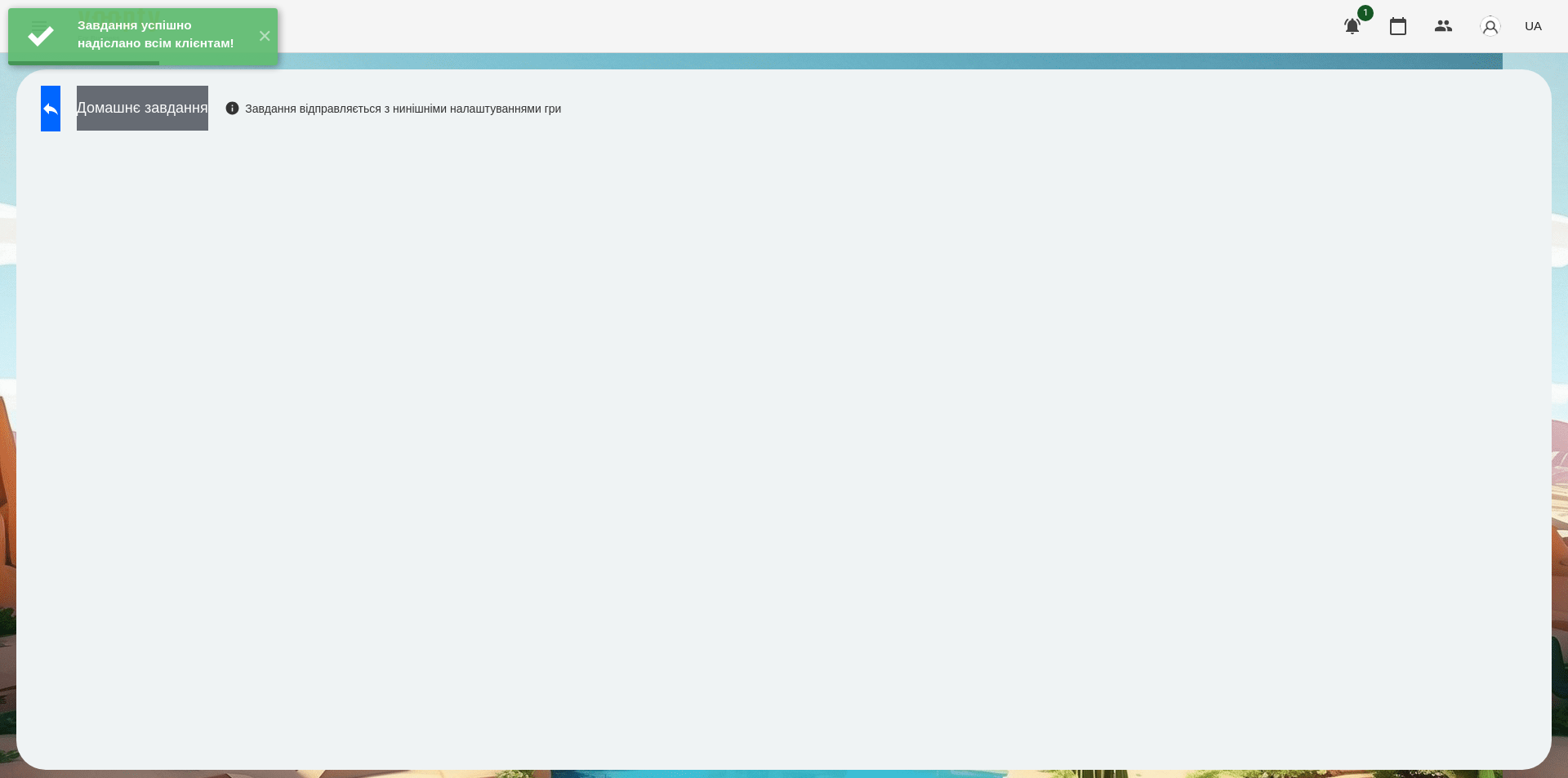
click at [182, 105] on button "Домашнє завдання" at bounding box center [142, 108] width 132 height 45
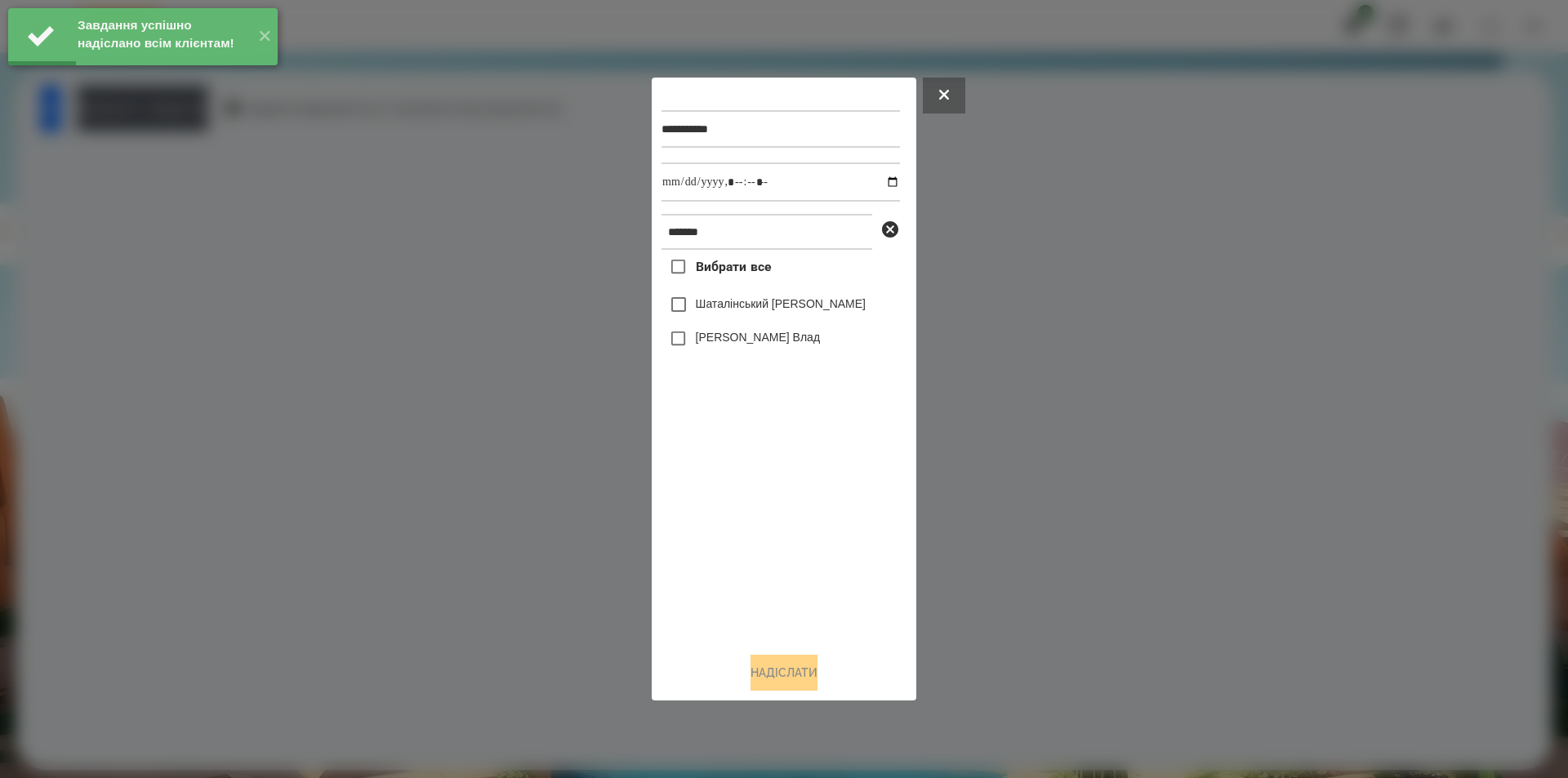
click at [704, 312] on label "Шаталінський [PERSON_NAME]" at bounding box center [781, 303] width 170 height 16
click at [883, 179] on input "datetime-local" at bounding box center [781, 182] width 239 height 40
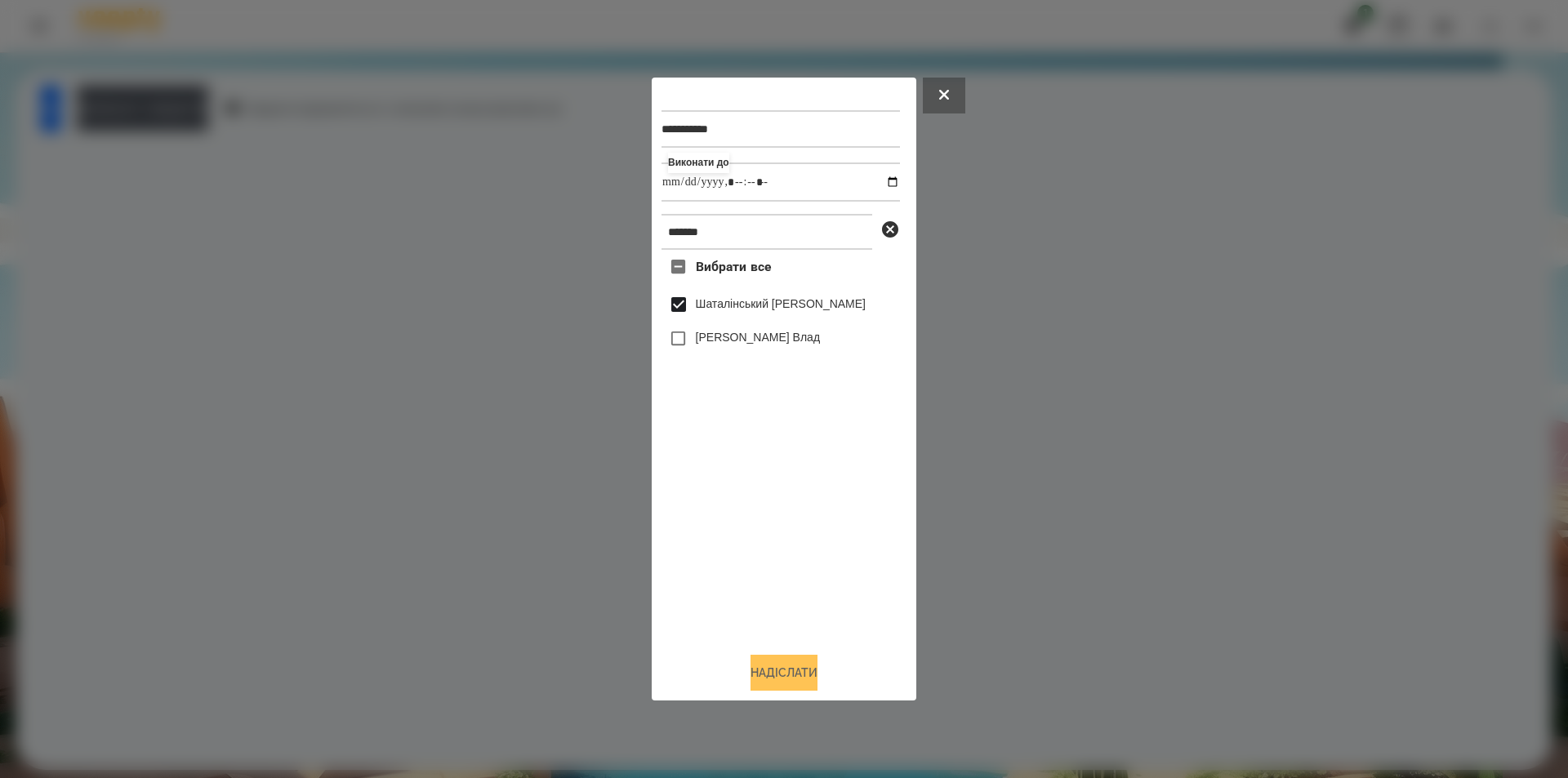
type input "**********"
click at [782, 672] on button "Надіслати" at bounding box center [783, 673] width 67 height 36
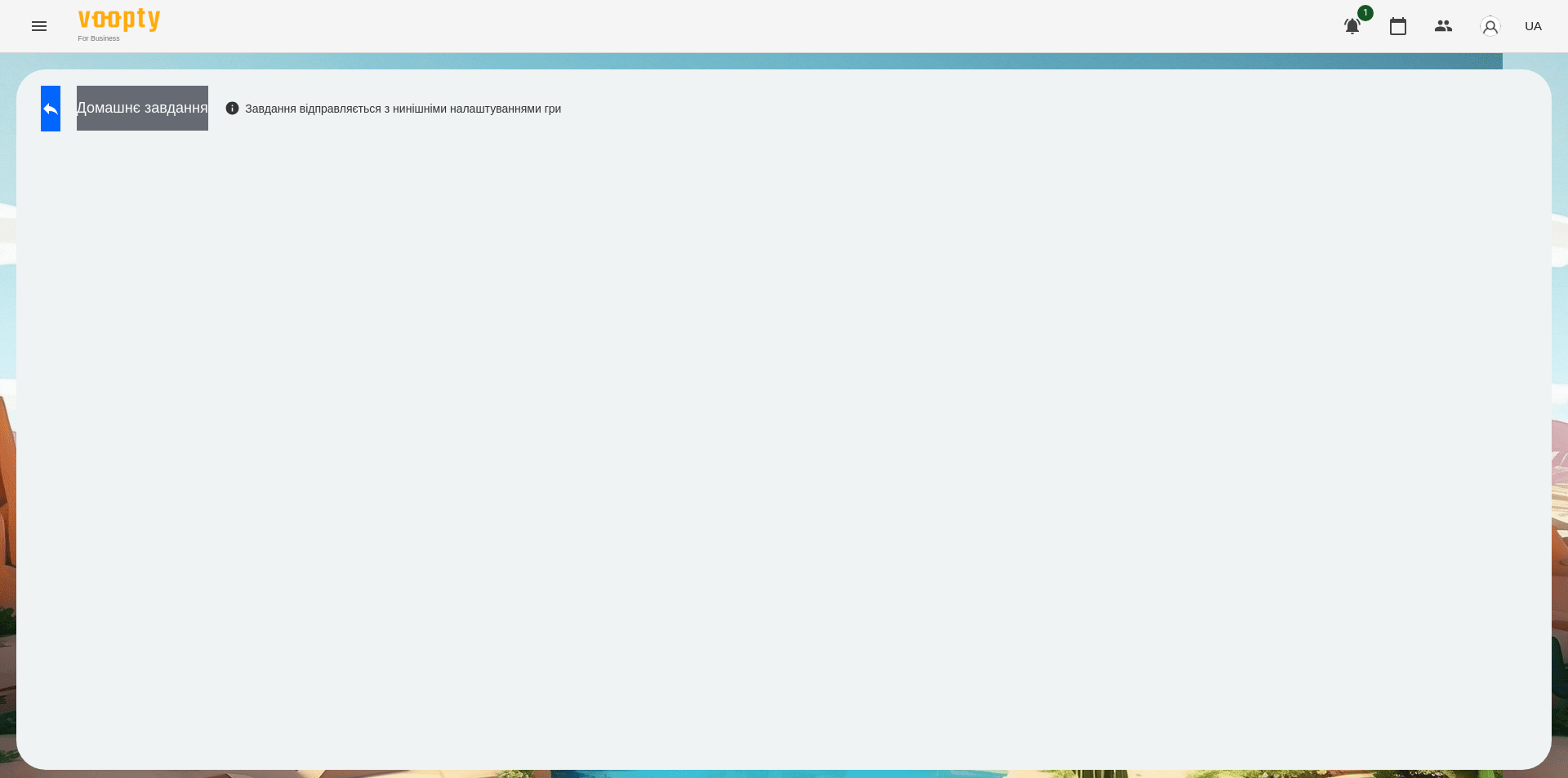
click at [167, 108] on button "Домашнє завдання" at bounding box center [142, 108] width 132 height 45
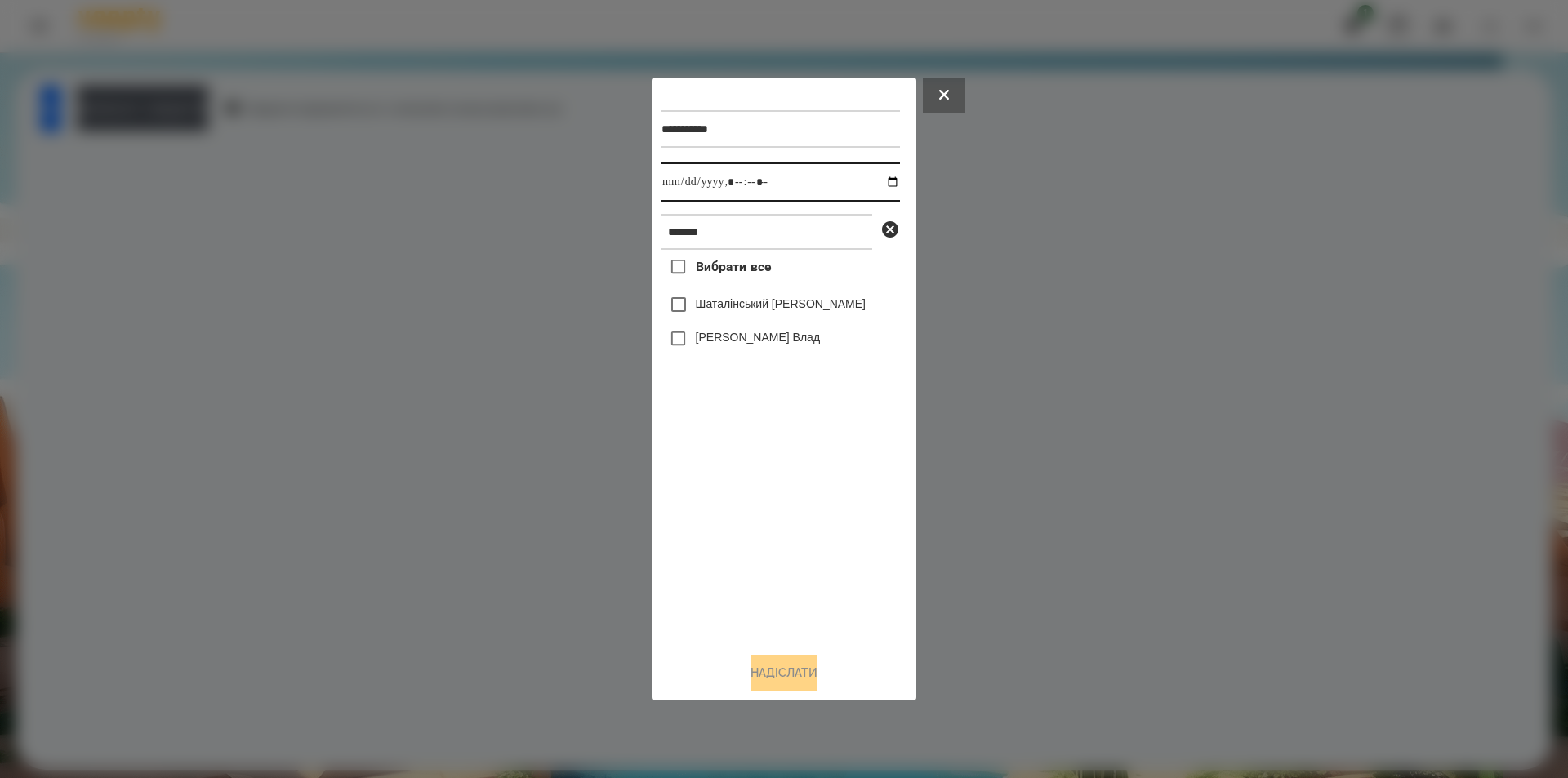
click at [879, 183] on input "datetime-local" at bounding box center [781, 182] width 239 height 40
type input "**********"
click at [819, 549] on div "Вибрати все Шаталінський [PERSON_NAME] Влад" at bounding box center [781, 444] width 239 height 389
drag, startPoint x: 746, startPoint y: 238, endPoint x: 751, endPoint y: 231, distance: 8.6
click at [662, 237] on input "*******" at bounding box center [767, 232] width 211 height 36
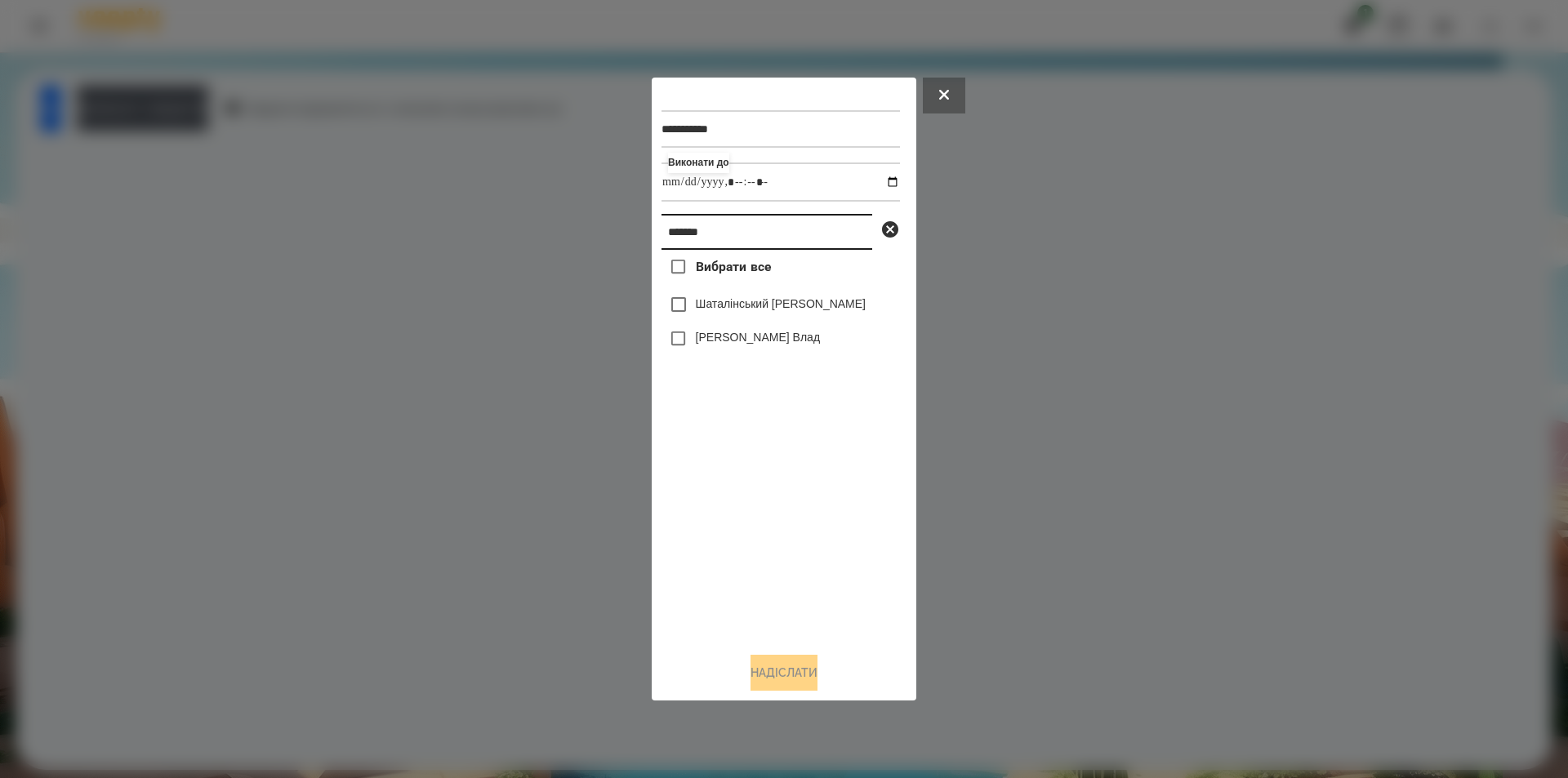
paste input "*********"
type input "**********"
drag, startPoint x: 702, startPoint y: 308, endPoint x: 705, endPoint y: 316, distance: 8.5
click at [702, 310] on label "[PERSON_NAME]" at bounding box center [742, 303] width 94 height 16
click at [787, 673] on button "Надіслати" at bounding box center [783, 673] width 67 height 36
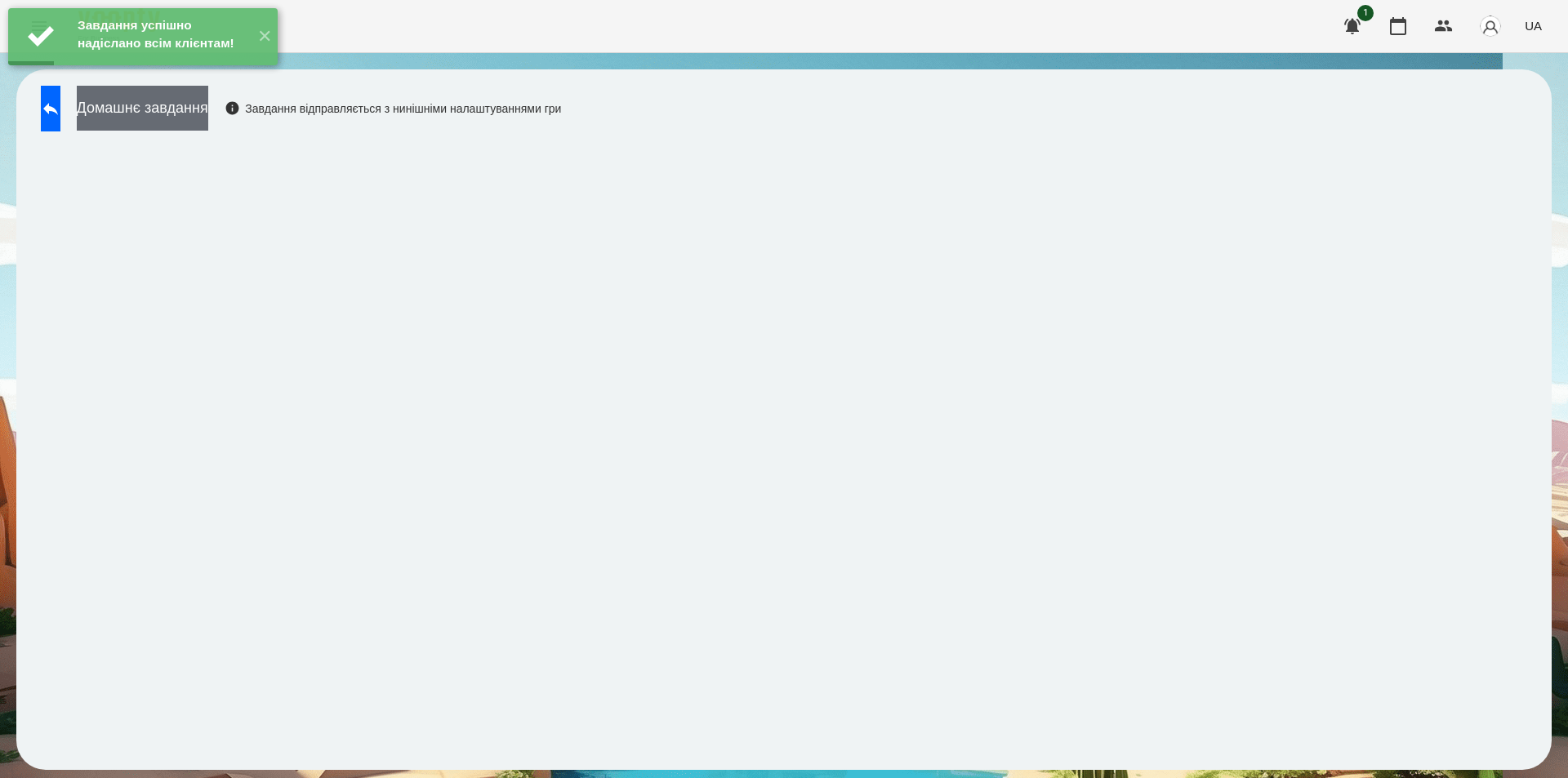
click at [198, 105] on button "Домашнє завдання" at bounding box center [142, 108] width 132 height 45
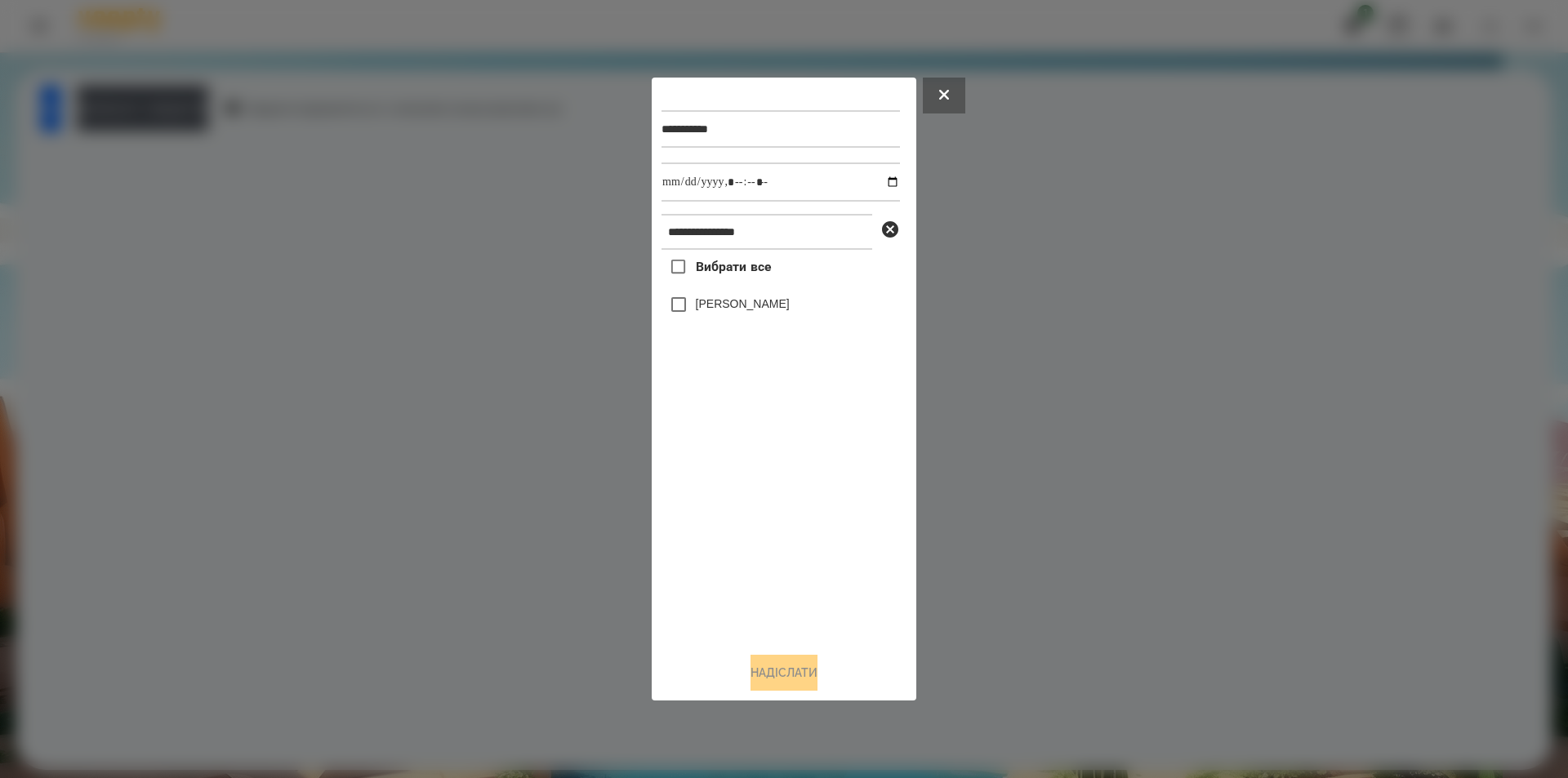
click at [709, 303] on label "[PERSON_NAME]" at bounding box center [742, 303] width 94 height 16
drag, startPoint x: 878, startPoint y: 174, endPoint x: 868, endPoint y: 201, distance: 28.8
click at [878, 174] on input "datetime-local" at bounding box center [781, 182] width 239 height 40
type input "**********"
click at [788, 675] on button "Надіслати" at bounding box center [783, 673] width 67 height 36
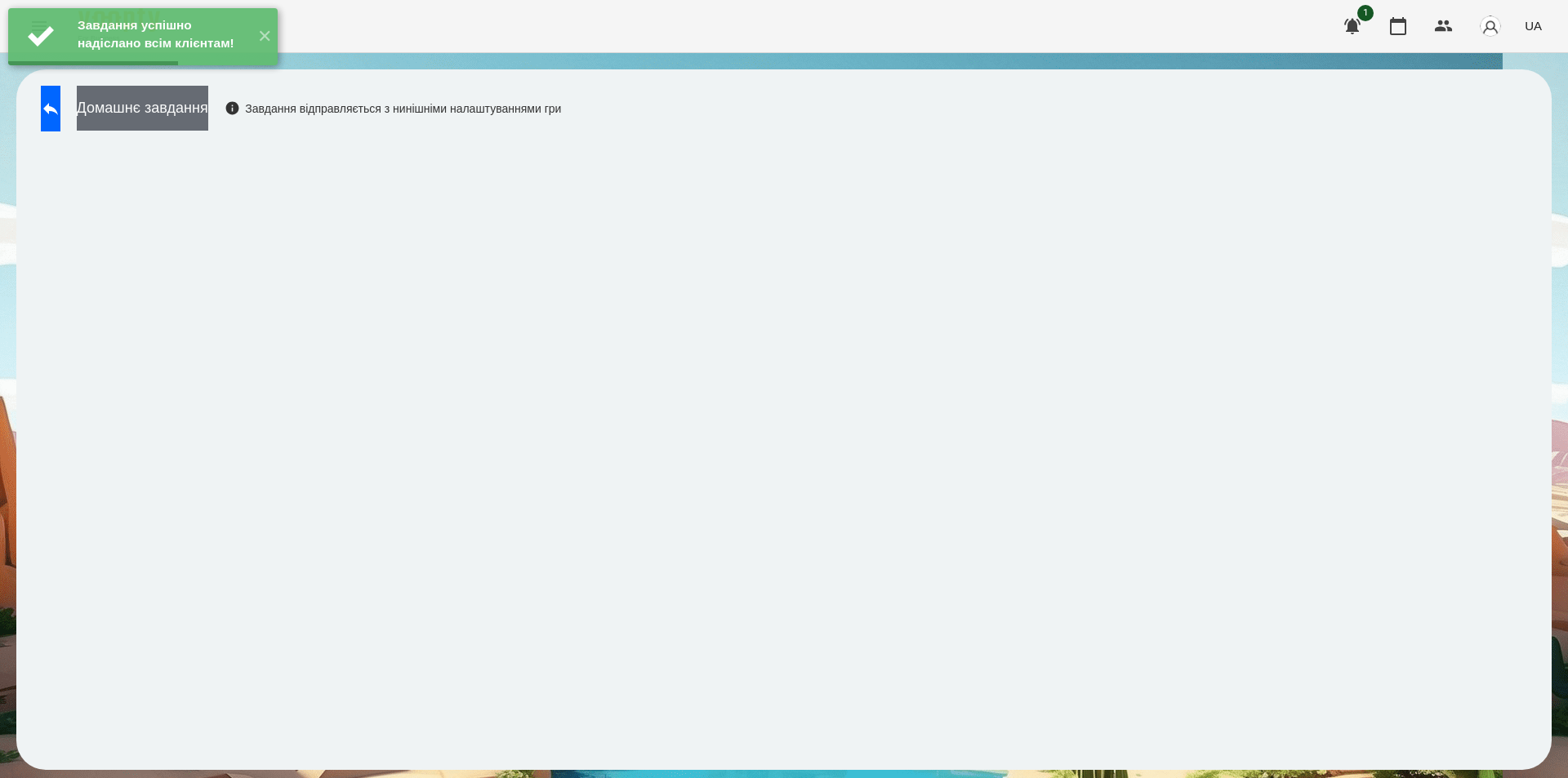
click at [160, 124] on button "Домашнє завдання" at bounding box center [142, 108] width 132 height 45
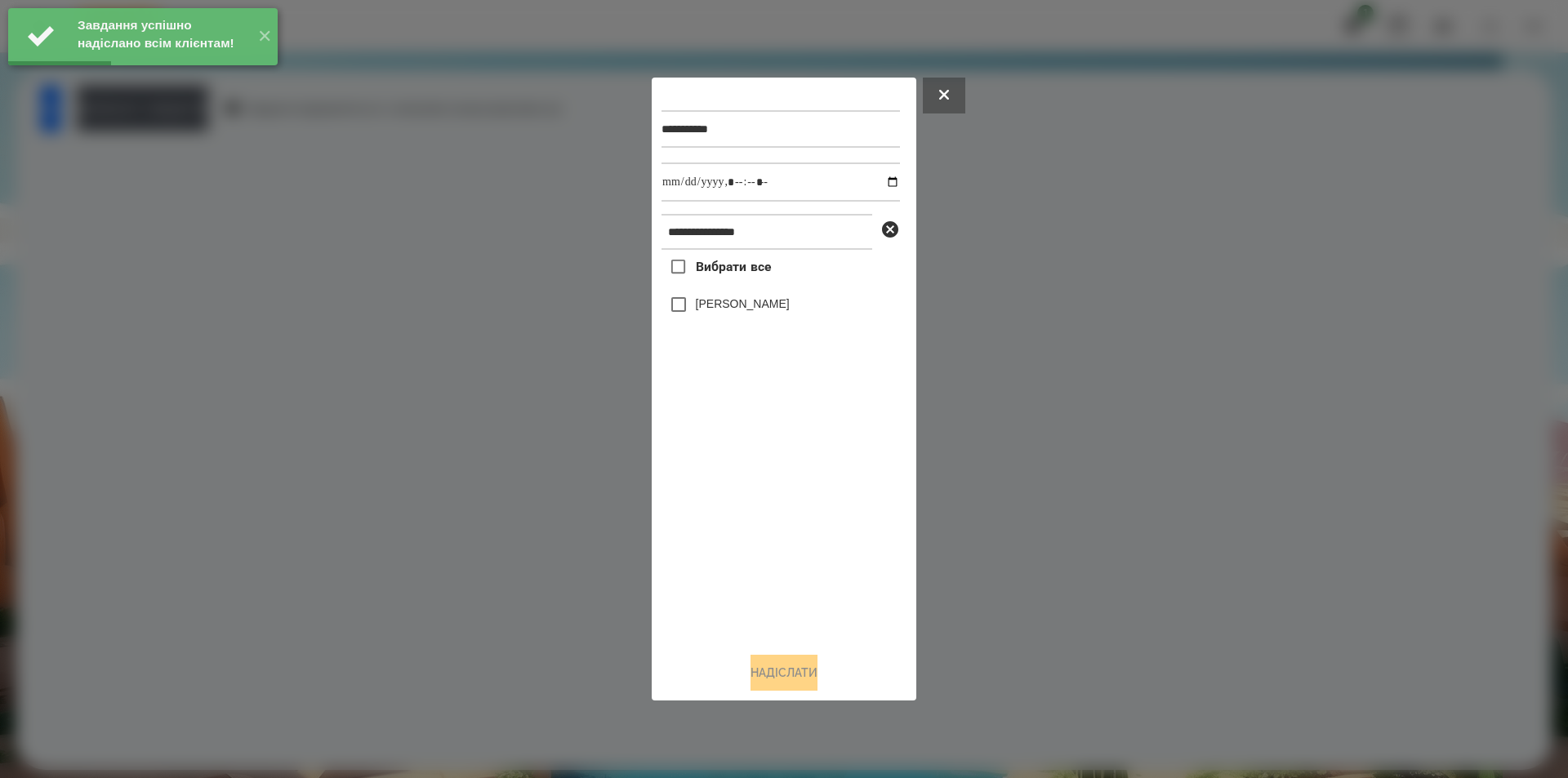
click at [724, 306] on label "[PERSON_NAME]" at bounding box center [742, 303] width 94 height 16
click at [878, 177] on input "datetime-local" at bounding box center [781, 182] width 239 height 40
type input "**********"
click at [773, 674] on button "Надіслати" at bounding box center [783, 673] width 67 height 36
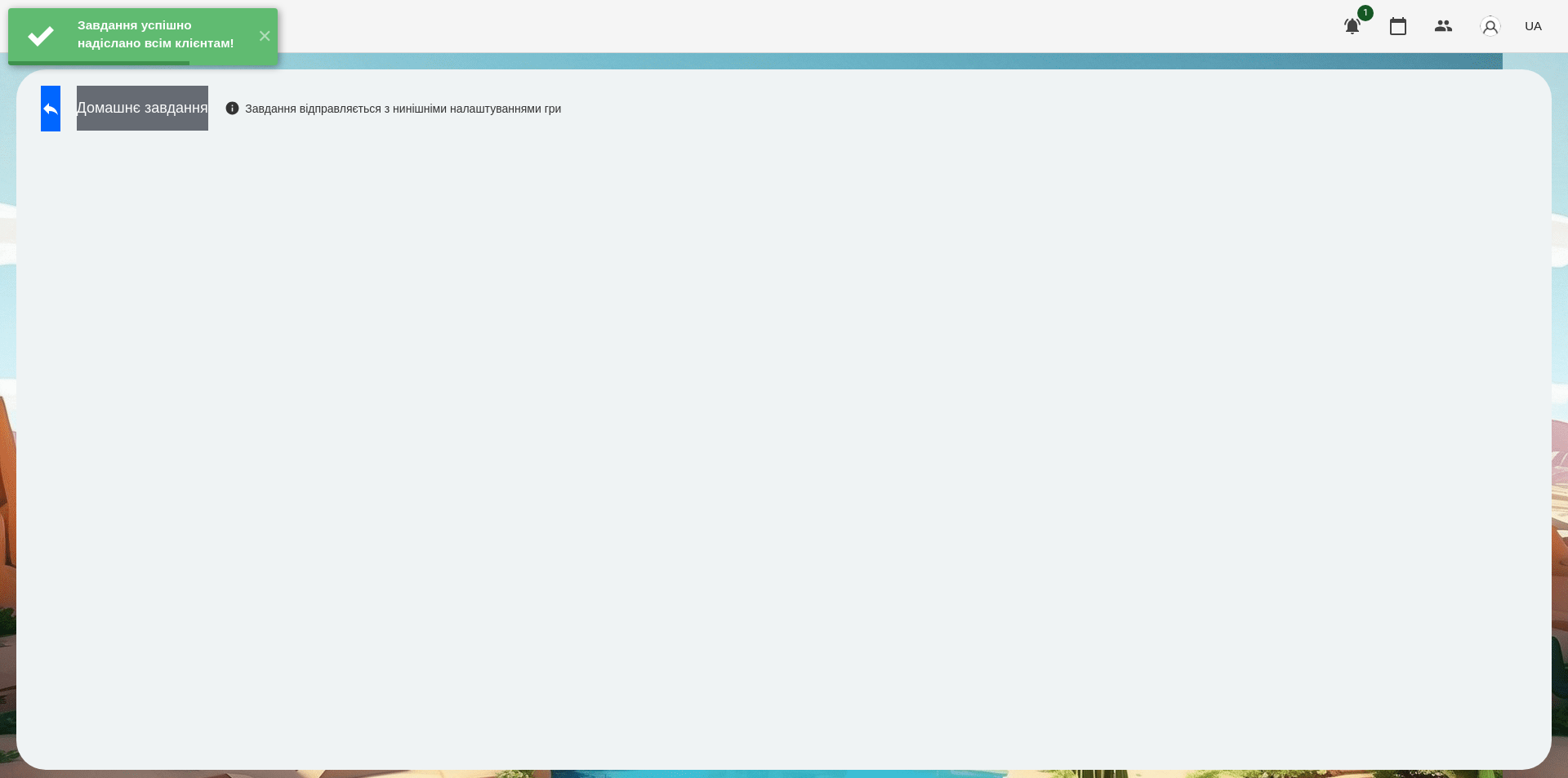
click at [191, 111] on button "Домашнє завдання" at bounding box center [142, 108] width 132 height 45
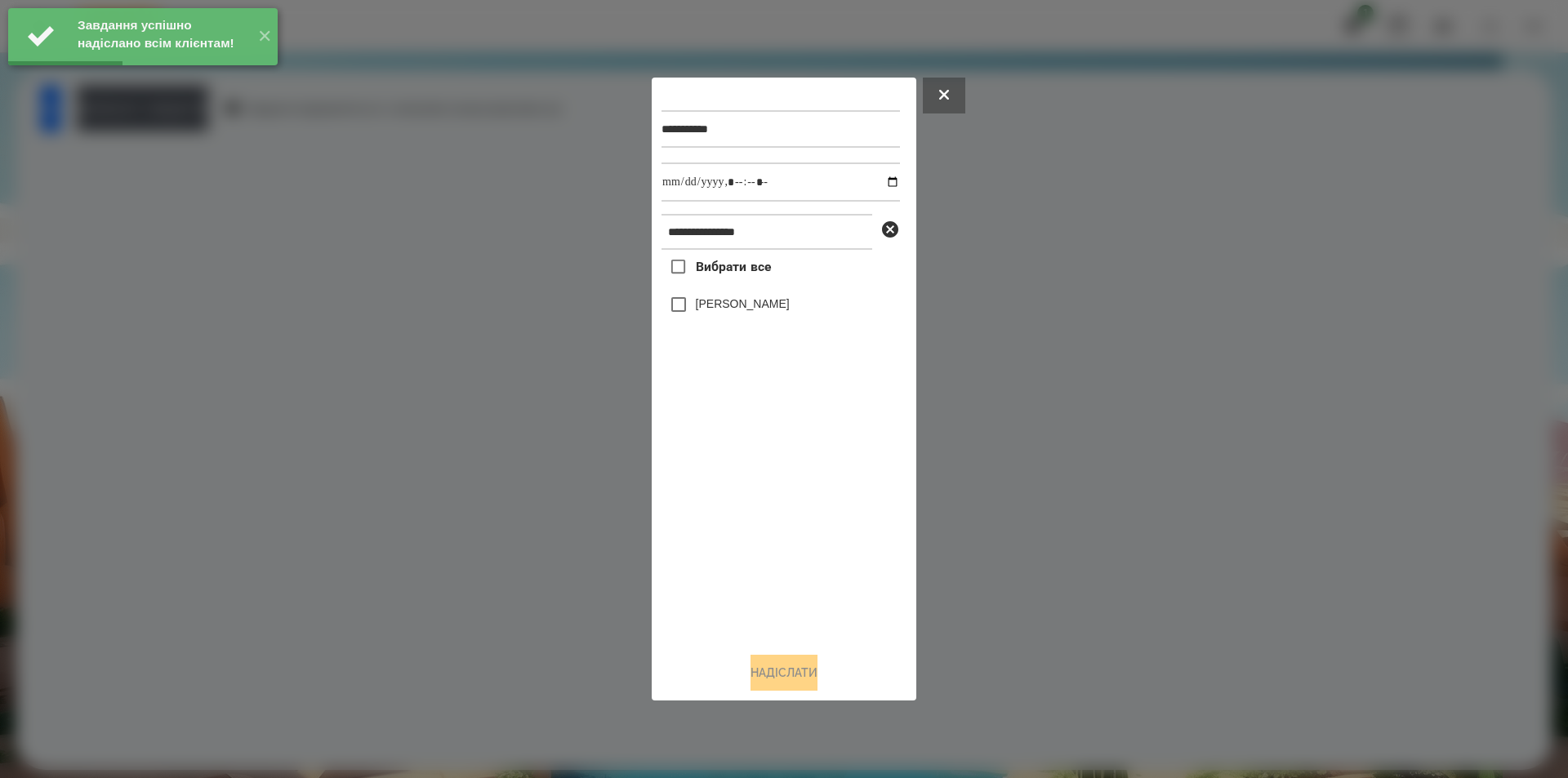
click at [717, 305] on label "[PERSON_NAME]" at bounding box center [742, 303] width 94 height 16
click at [882, 184] on input "datetime-local" at bounding box center [781, 182] width 239 height 40
type input "**********"
click at [757, 677] on button "Надіслати" at bounding box center [783, 673] width 67 height 36
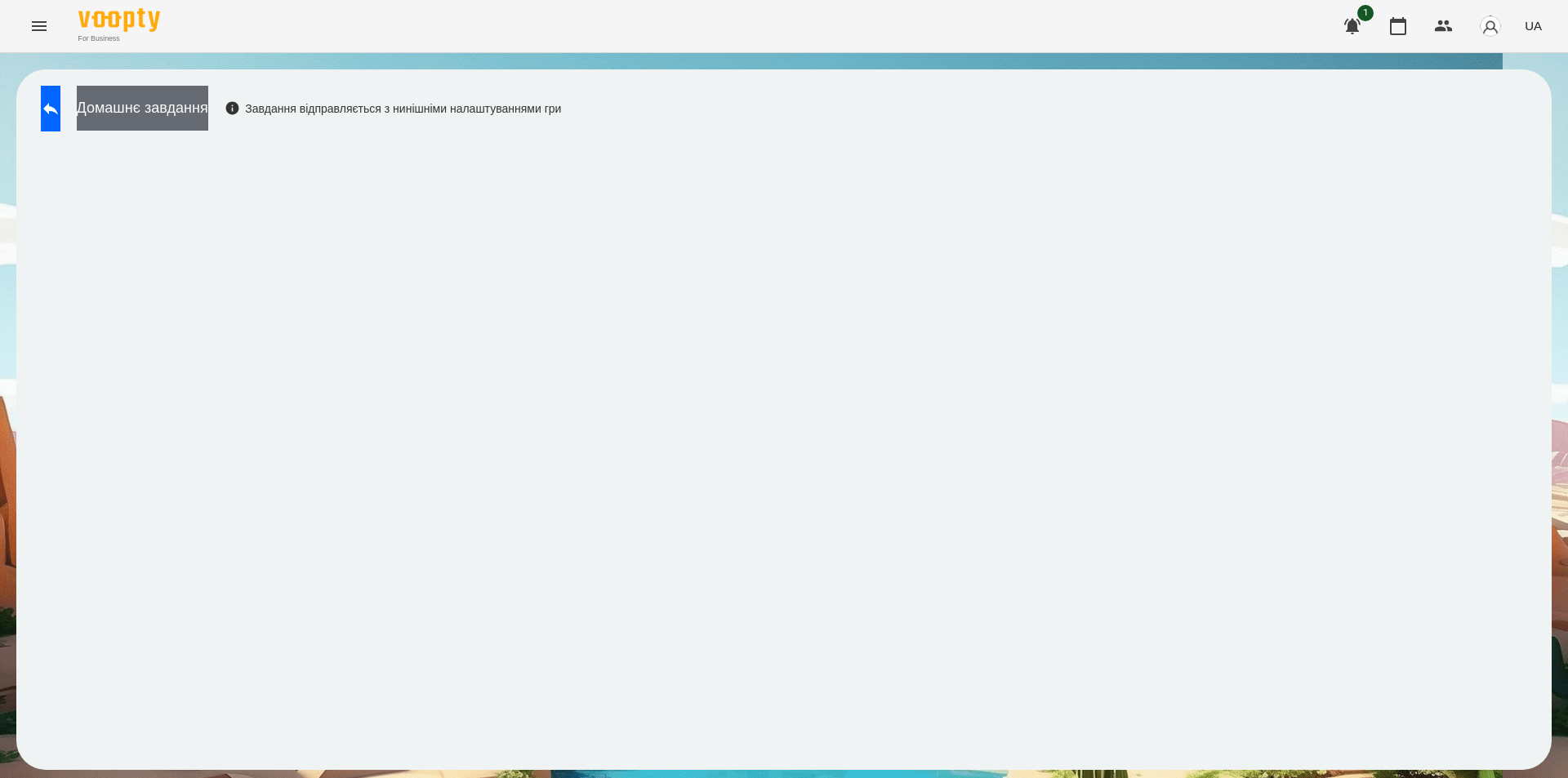
click at [199, 103] on button "Домашнє завдання" at bounding box center [142, 108] width 132 height 45
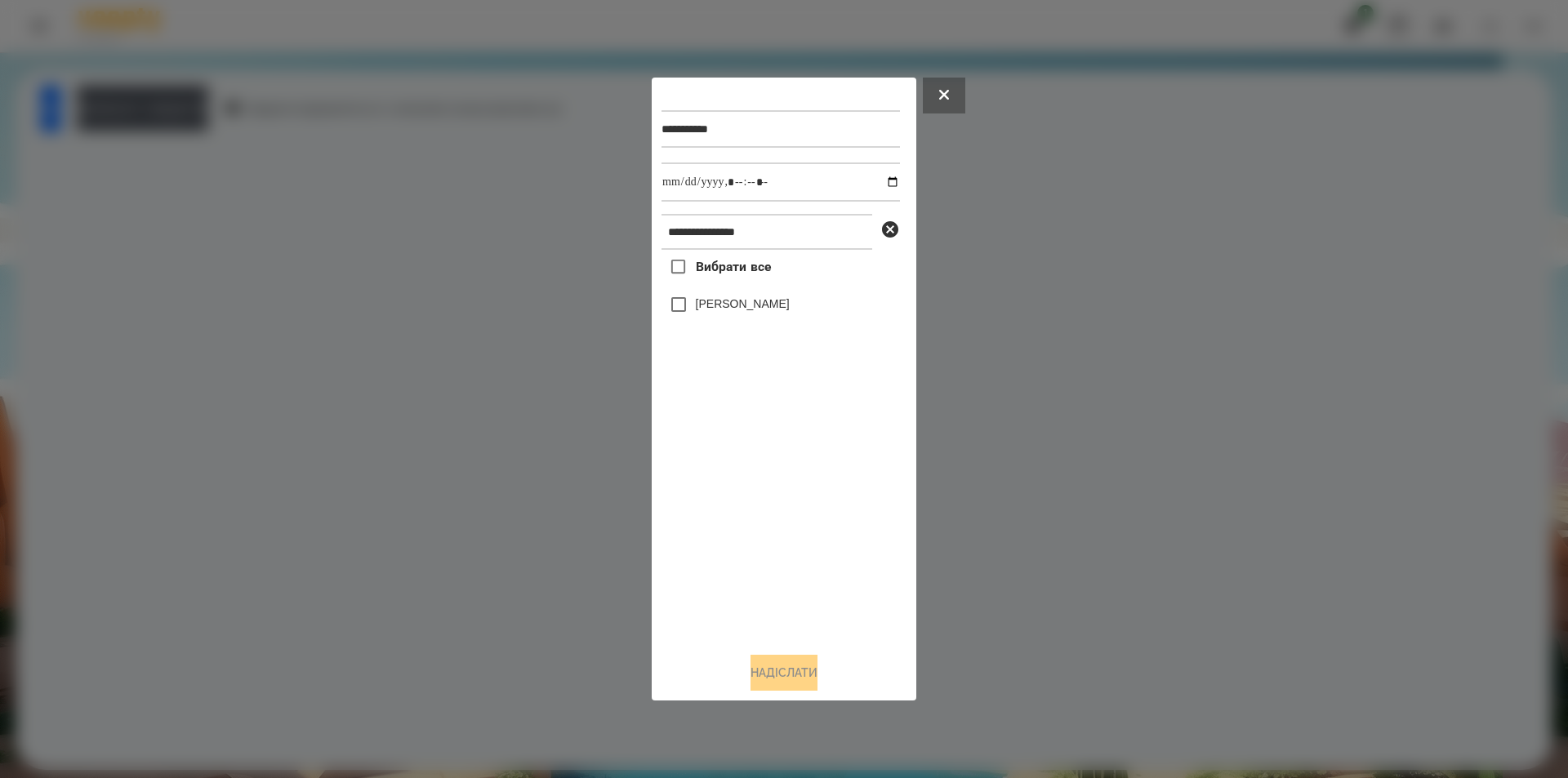
click at [707, 312] on label "[PERSON_NAME]" at bounding box center [742, 303] width 94 height 16
drag, startPoint x: 884, startPoint y: 180, endPoint x: 876, endPoint y: 185, distance: 9.4
click at [883, 180] on input "datetime-local" at bounding box center [781, 182] width 239 height 40
type input "**********"
click at [793, 685] on button "Надіслати" at bounding box center [783, 673] width 67 height 36
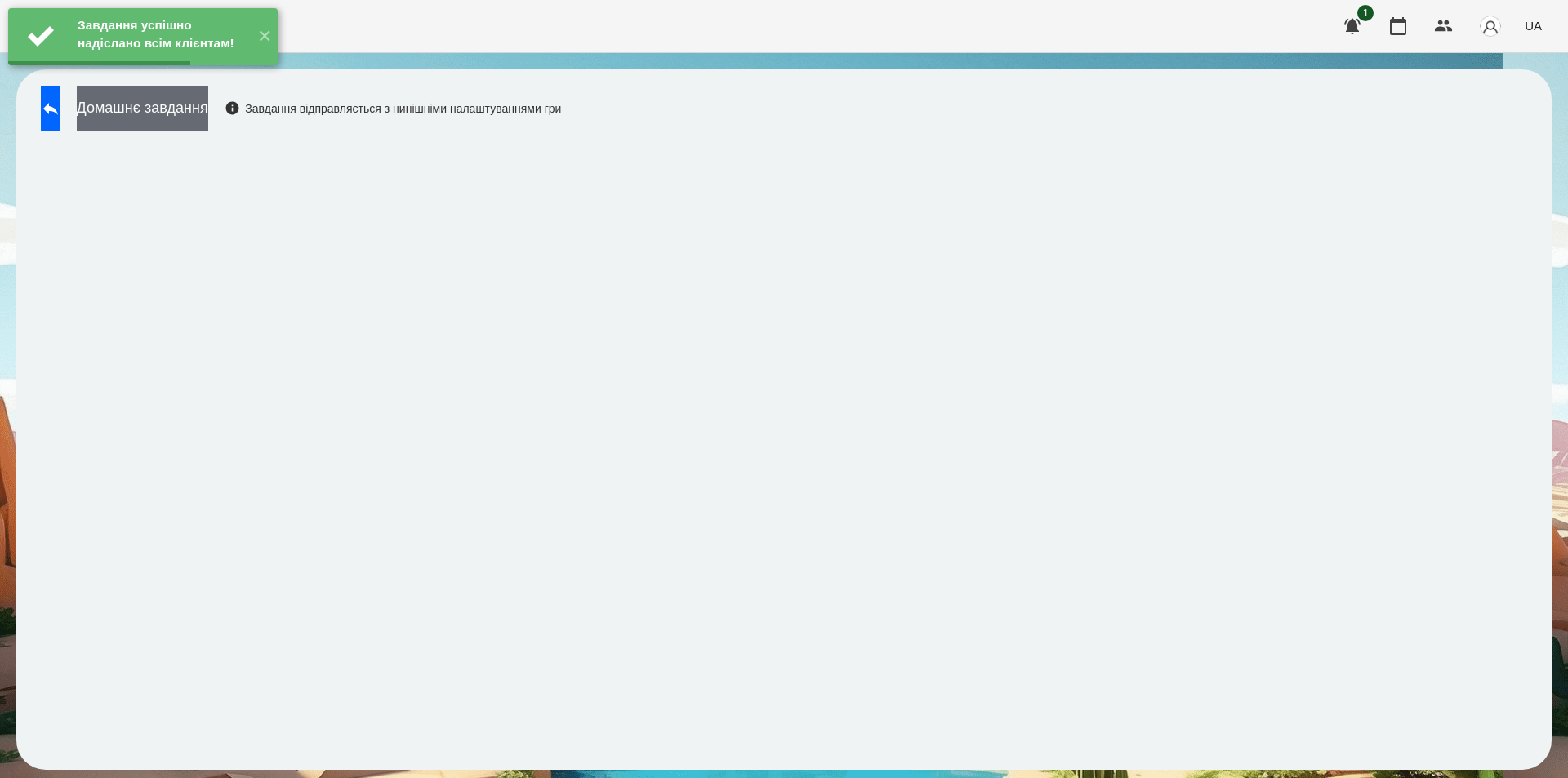
click at [208, 104] on button "Домашнє завдання" at bounding box center [142, 108] width 132 height 45
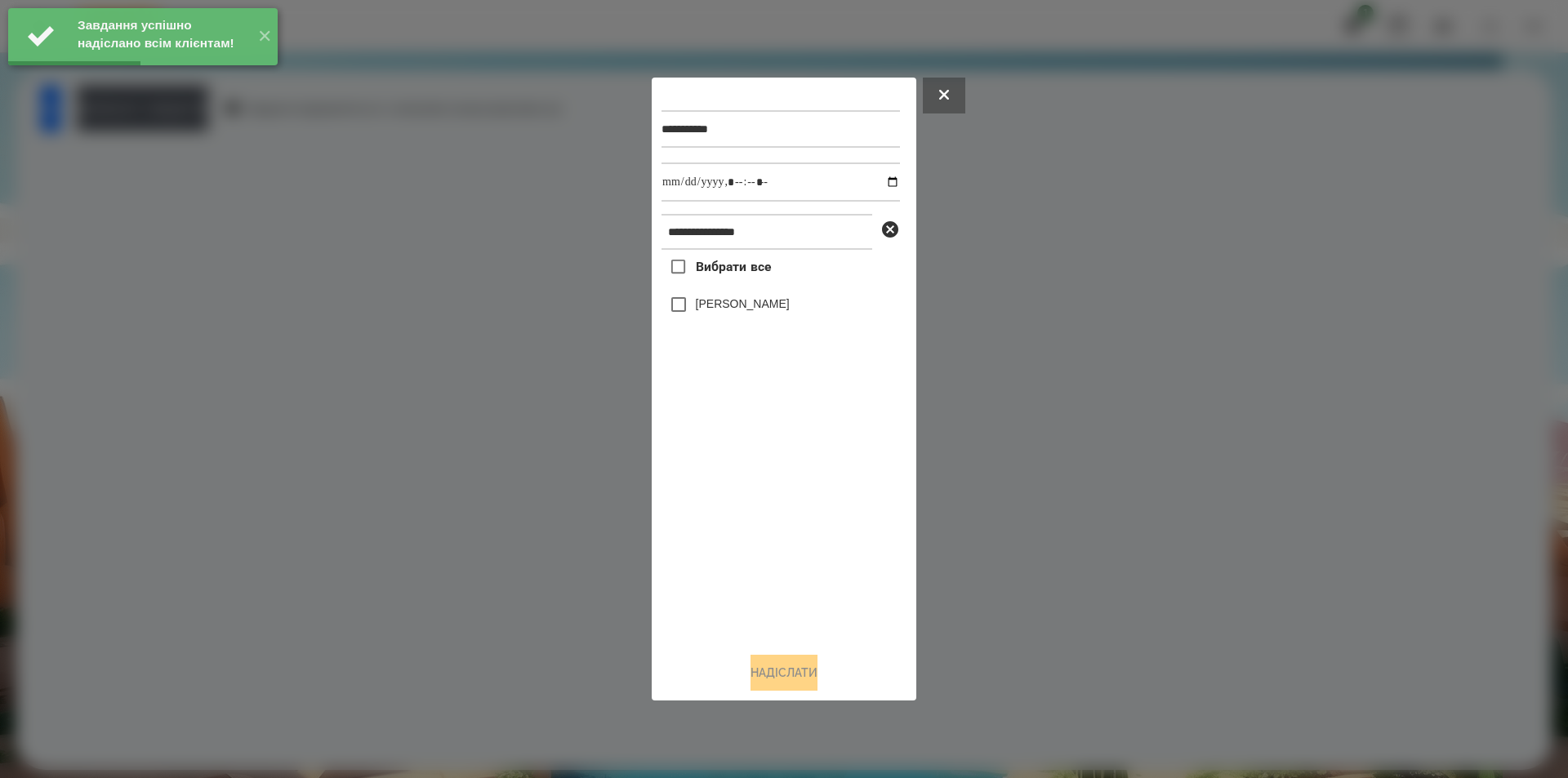
click at [764, 309] on label "[PERSON_NAME]" at bounding box center [742, 303] width 94 height 16
click at [872, 182] on input "datetime-local" at bounding box center [781, 182] width 239 height 40
click at [881, 178] on input "datetime-local" at bounding box center [781, 182] width 239 height 40
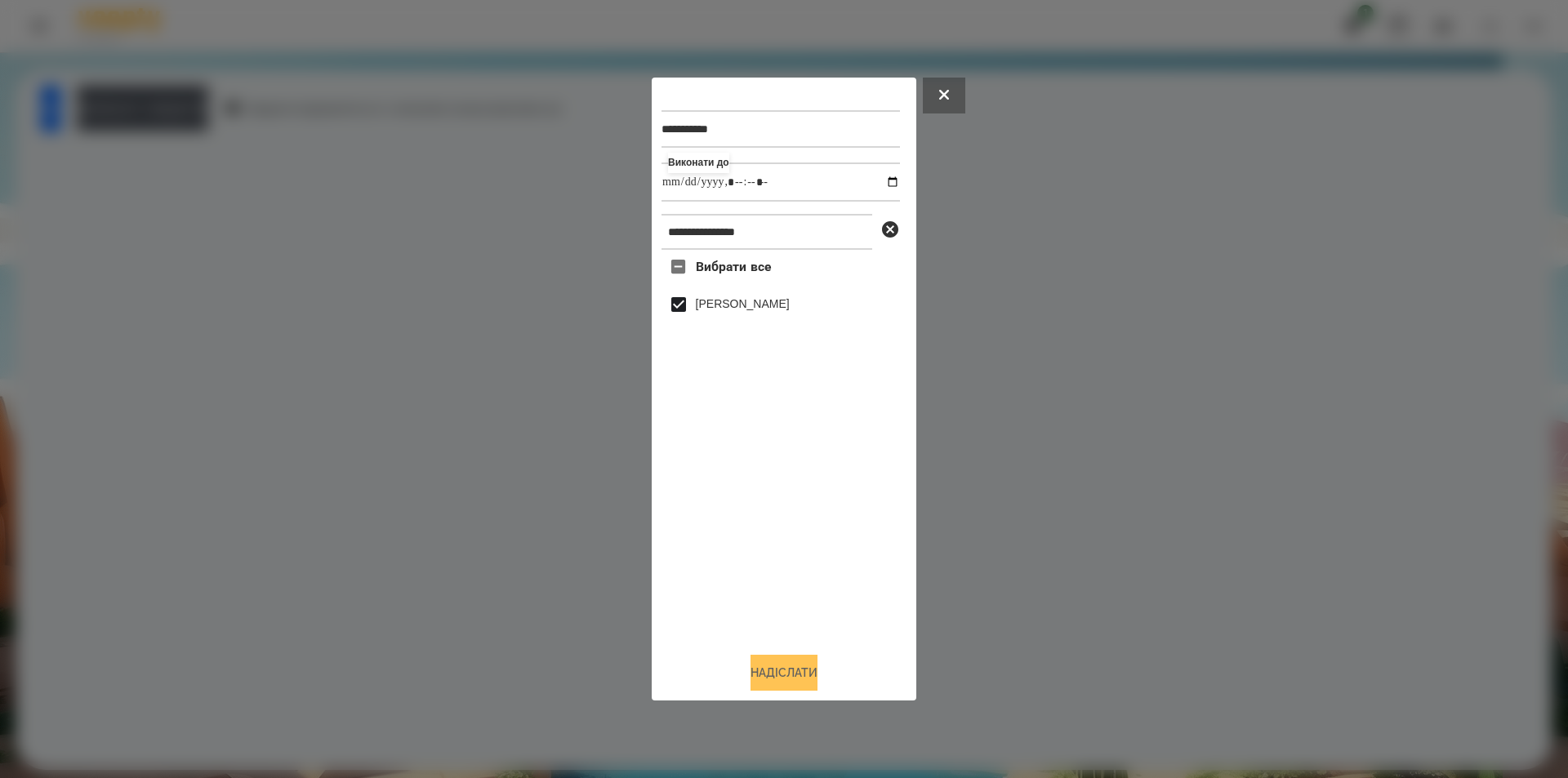
type input "**********"
click at [765, 683] on button "Надіслати" at bounding box center [783, 673] width 67 height 36
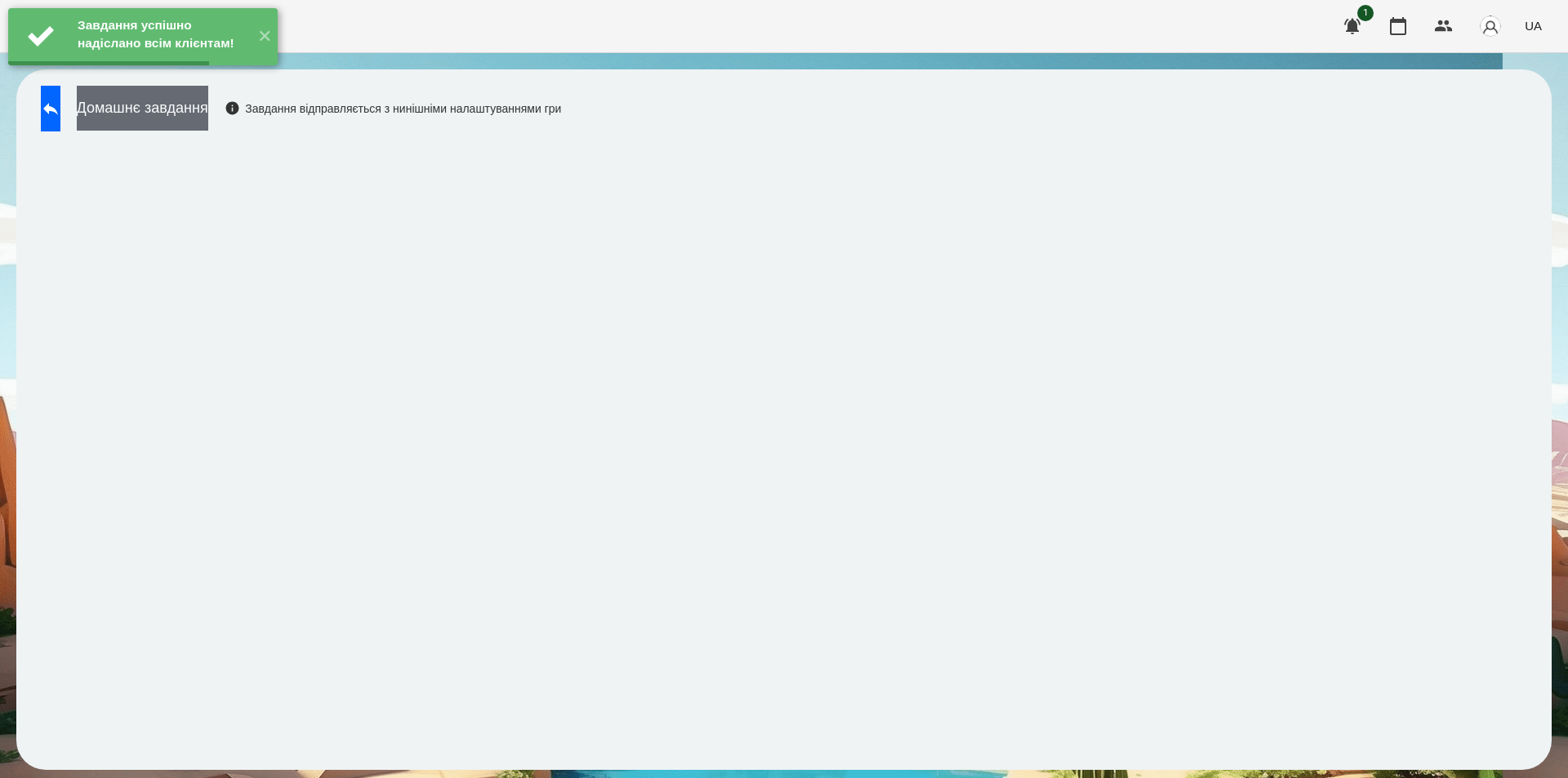
click at [208, 105] on button "Домашнє завдання" at bounding box center [142, 108] width 132 height 45
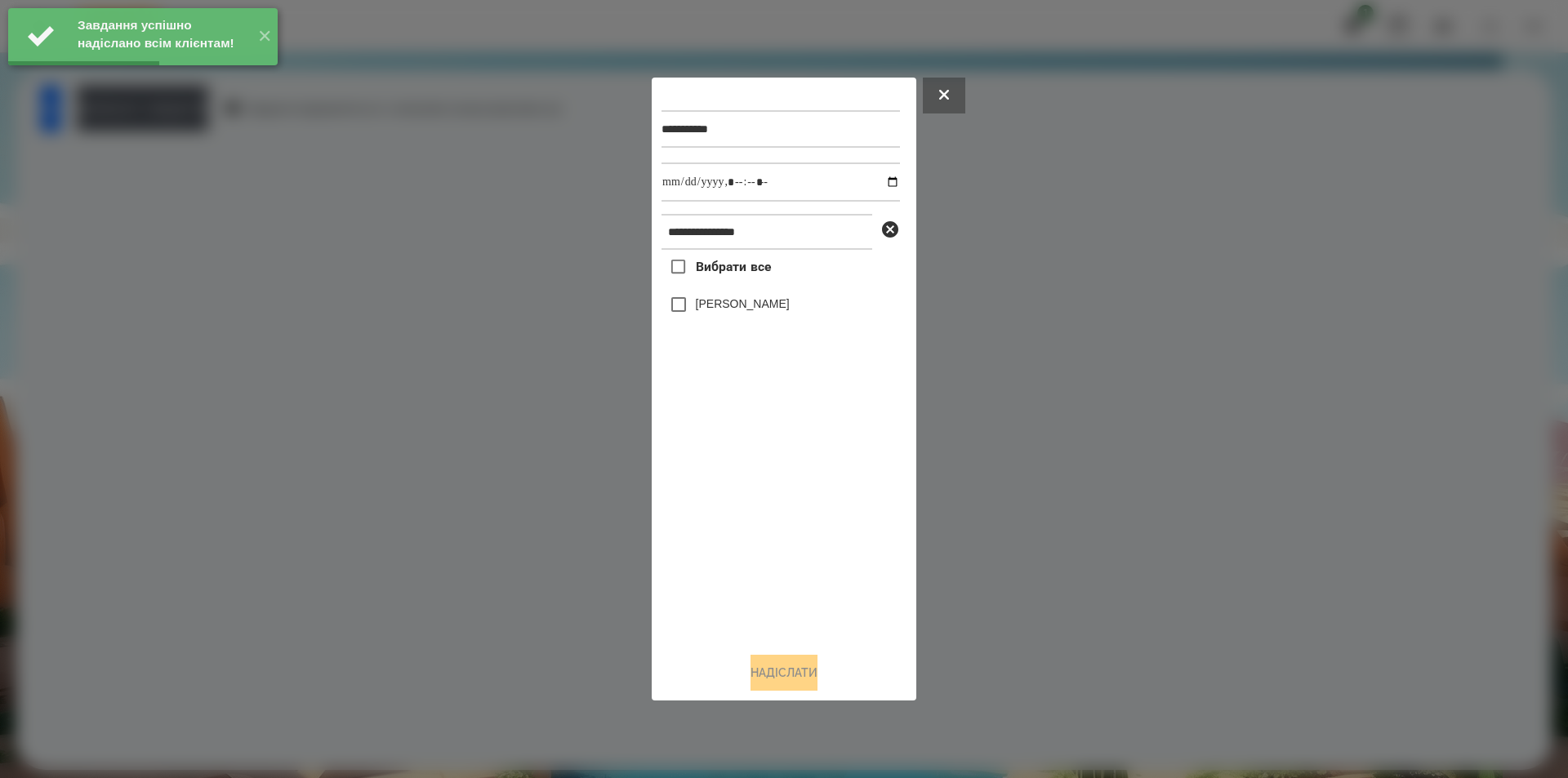
click at [715, 310] on label "[PERSON_NAME]" at bounding box center [742, 303] width 94 height 16
click at [878, 184] on input "datetime-local" at bounding box center [781, 182] width 239 height 40
type input "**********"
click at [797, 666] on button "Надіслати" at bounding box center [783, 673] width 67 height 36
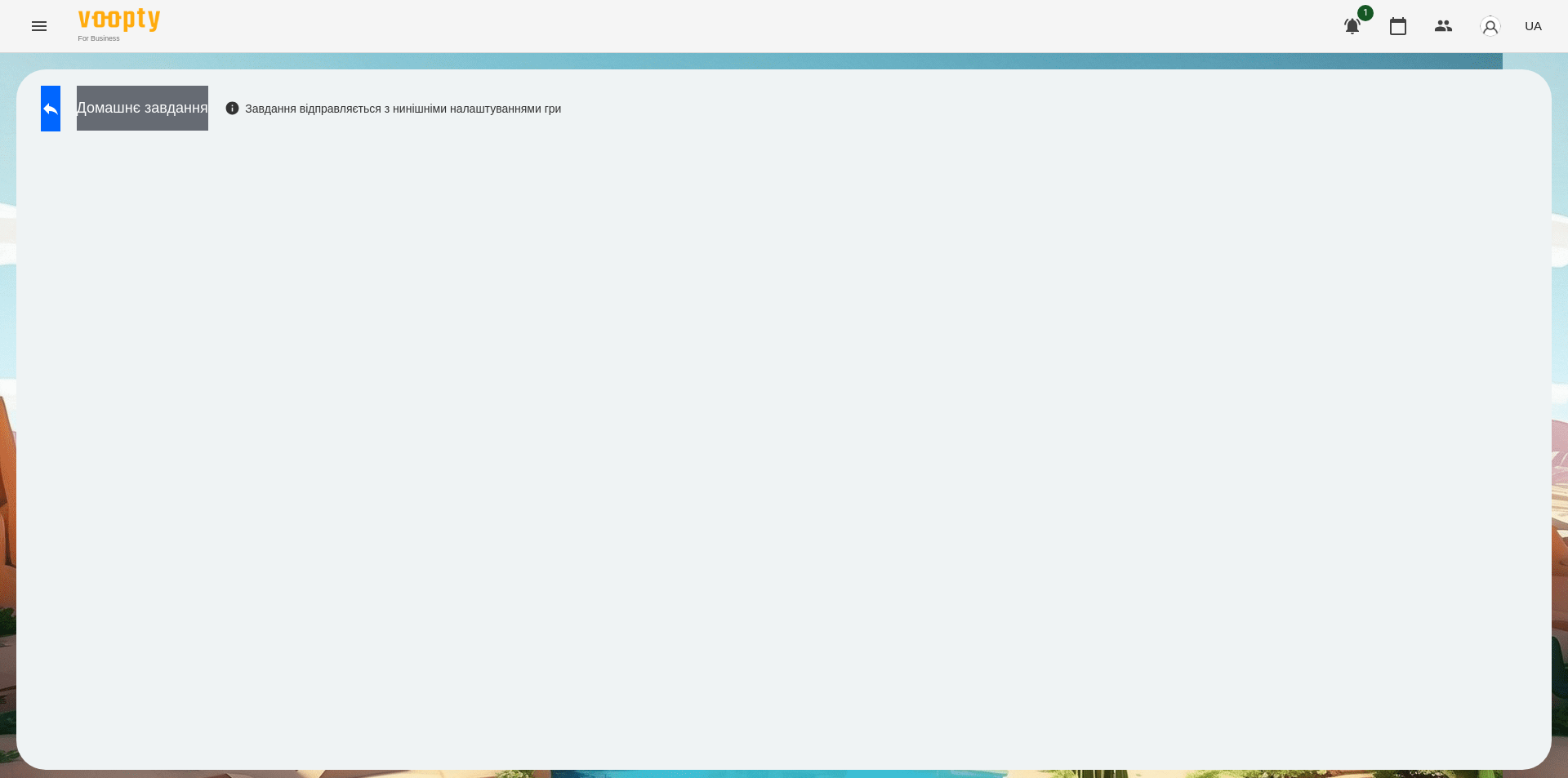
click at [174, 106] on button "Домашнє завдання" at bounding box center [142, 108] width 132 height 45
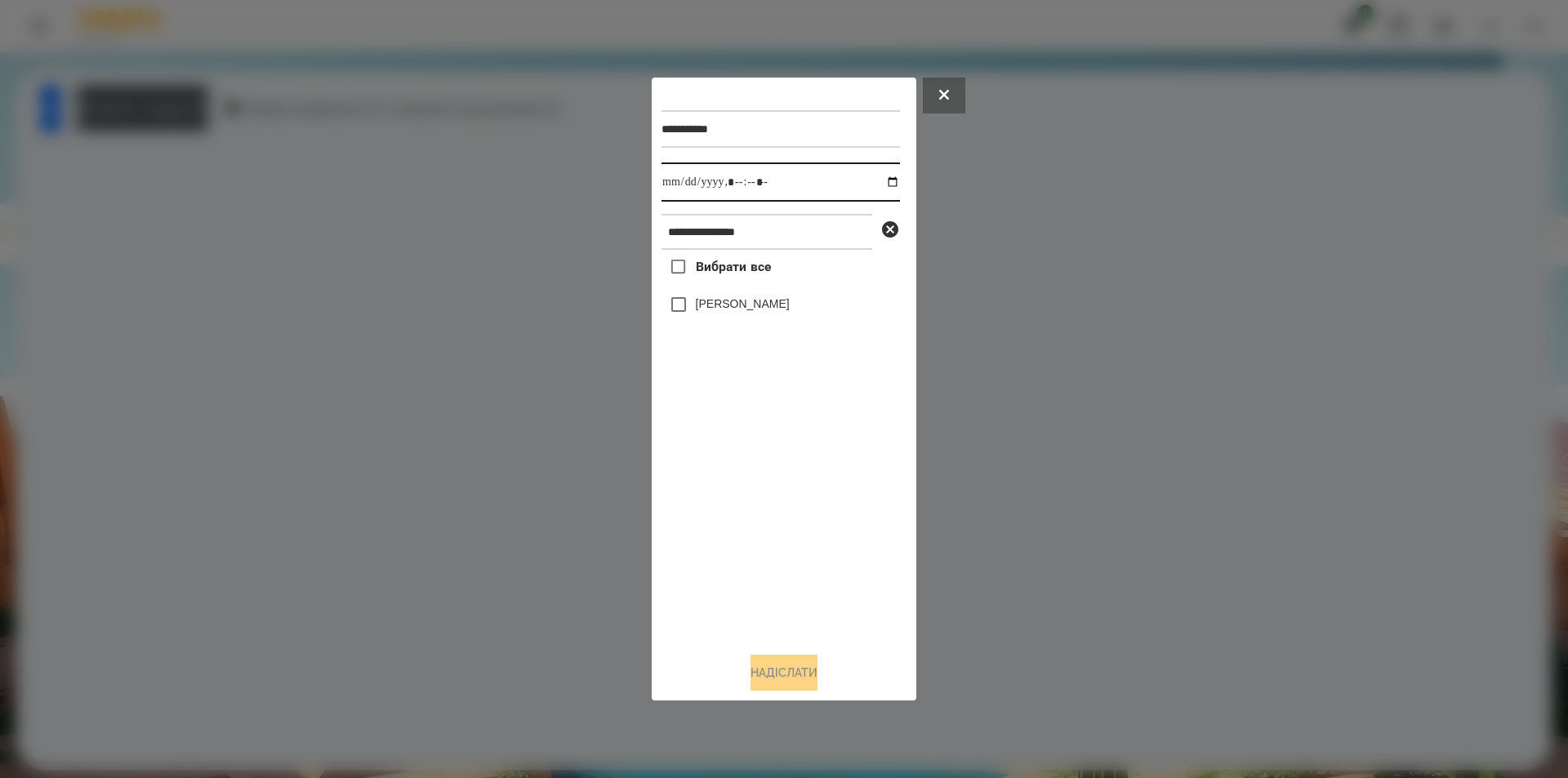
click at [876, 179] on input "datetime-local" at bounding box center [781, 182] width 239 height 40
type input "**********"
drag, startPoint x: 730, startPoint y: 505, endPoint x: 738, endPoint y: 495, distance: 12.8
click at [731, 503] on div "Вибрати все [PERSON_NAME]" at bounding box center [781, 444] width 239 height 389
click at [892, 229] on icon at bounding box center [889, 229] width 19 height 19
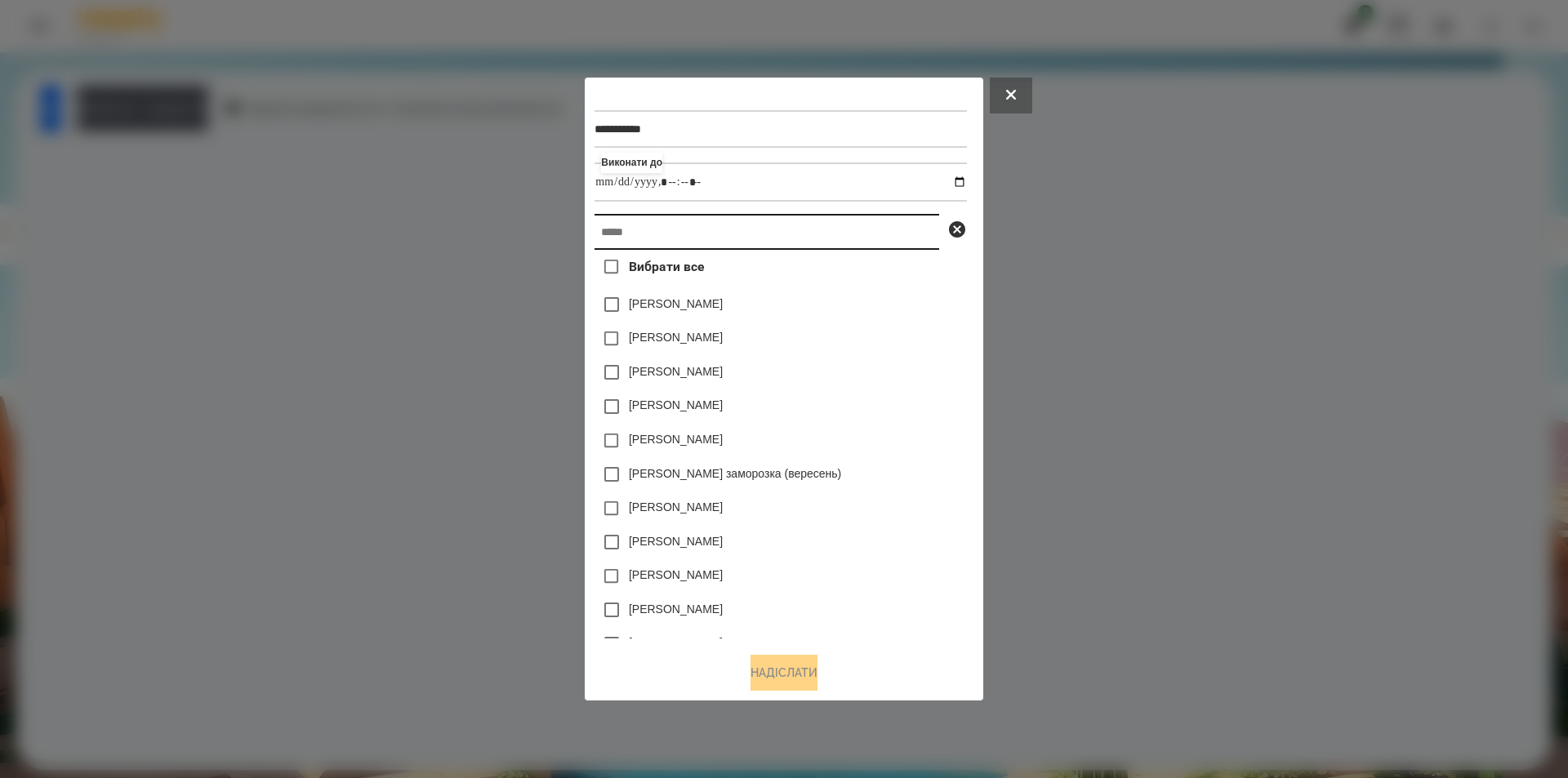
click at [830, 242] on input "text" at bounding box center [766, 232] width 345 height 36
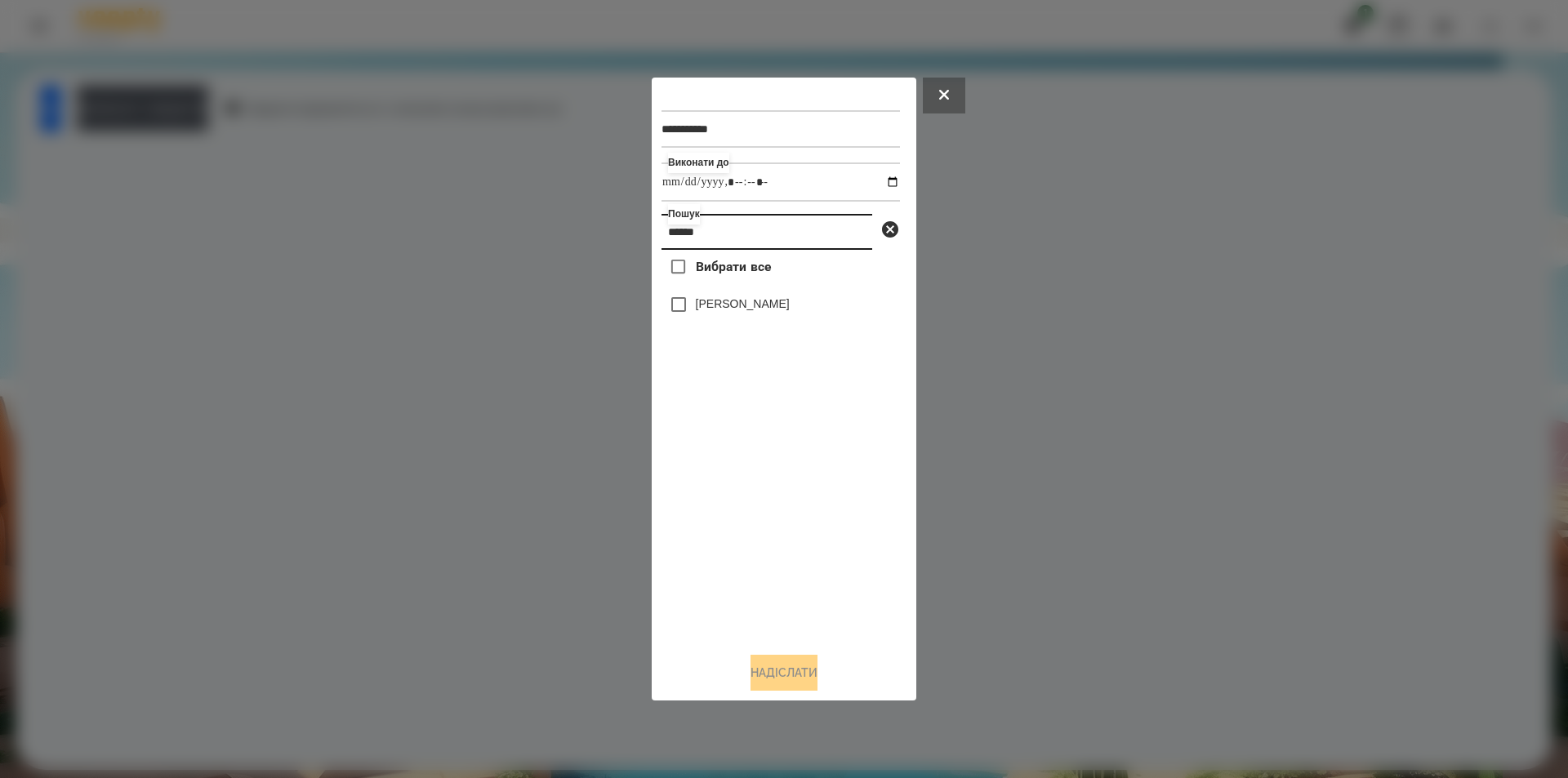
type input "******"
click at [701, 314] on div "[PERSON_NAME]" at bounding box center [781, 304] width 239 height 35
click at [701, 311] on label "[PERSON_NAME]" at bounding box center [742, 303] width 94 height 16
click at [781, 673] on button "Надіслати" at bounding box center [783, 673] width 67 height 36
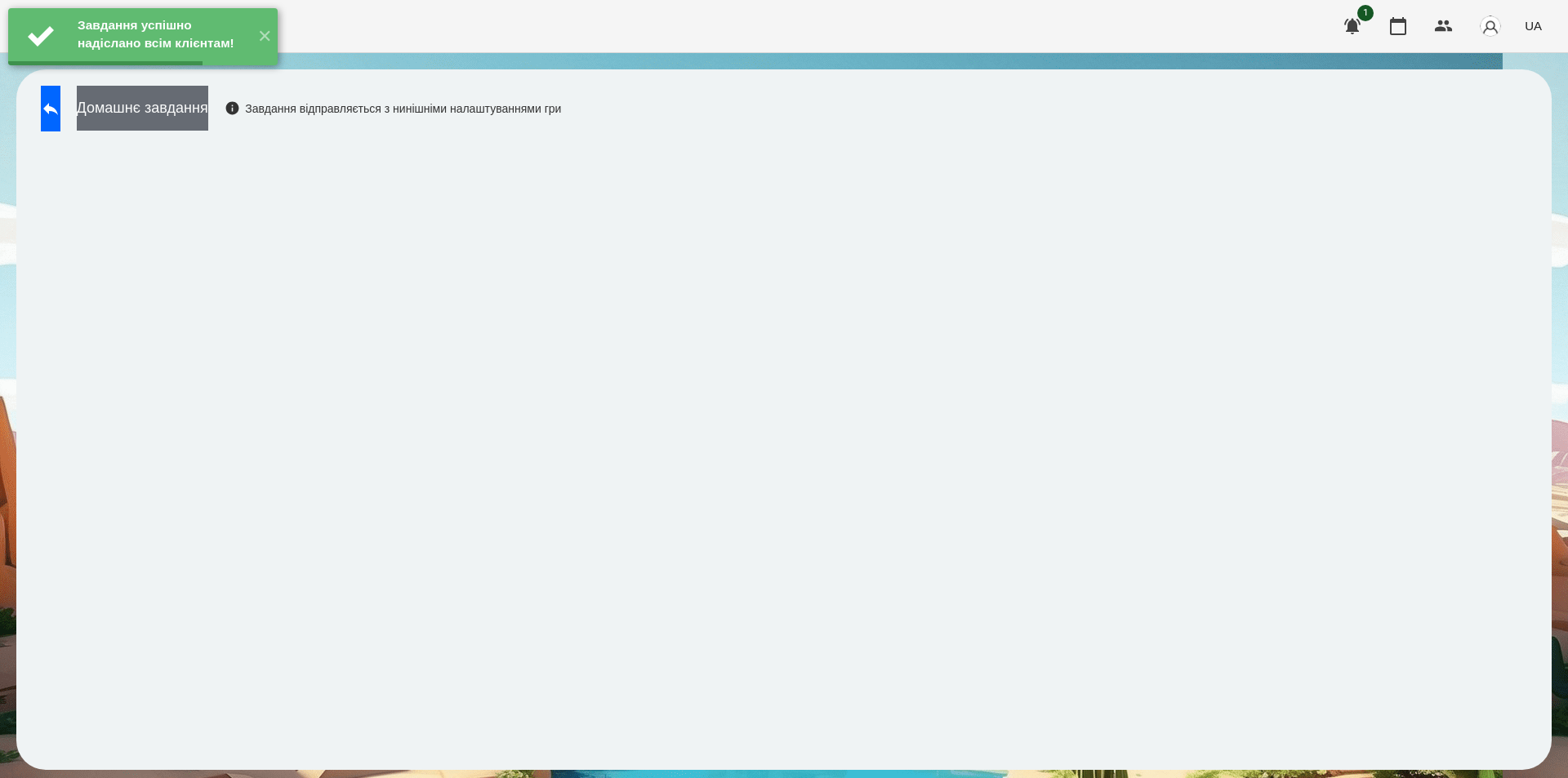
click at [208, 119] on button "Домашнє завдання" at bounding box center [142, 108] width 132 height 45
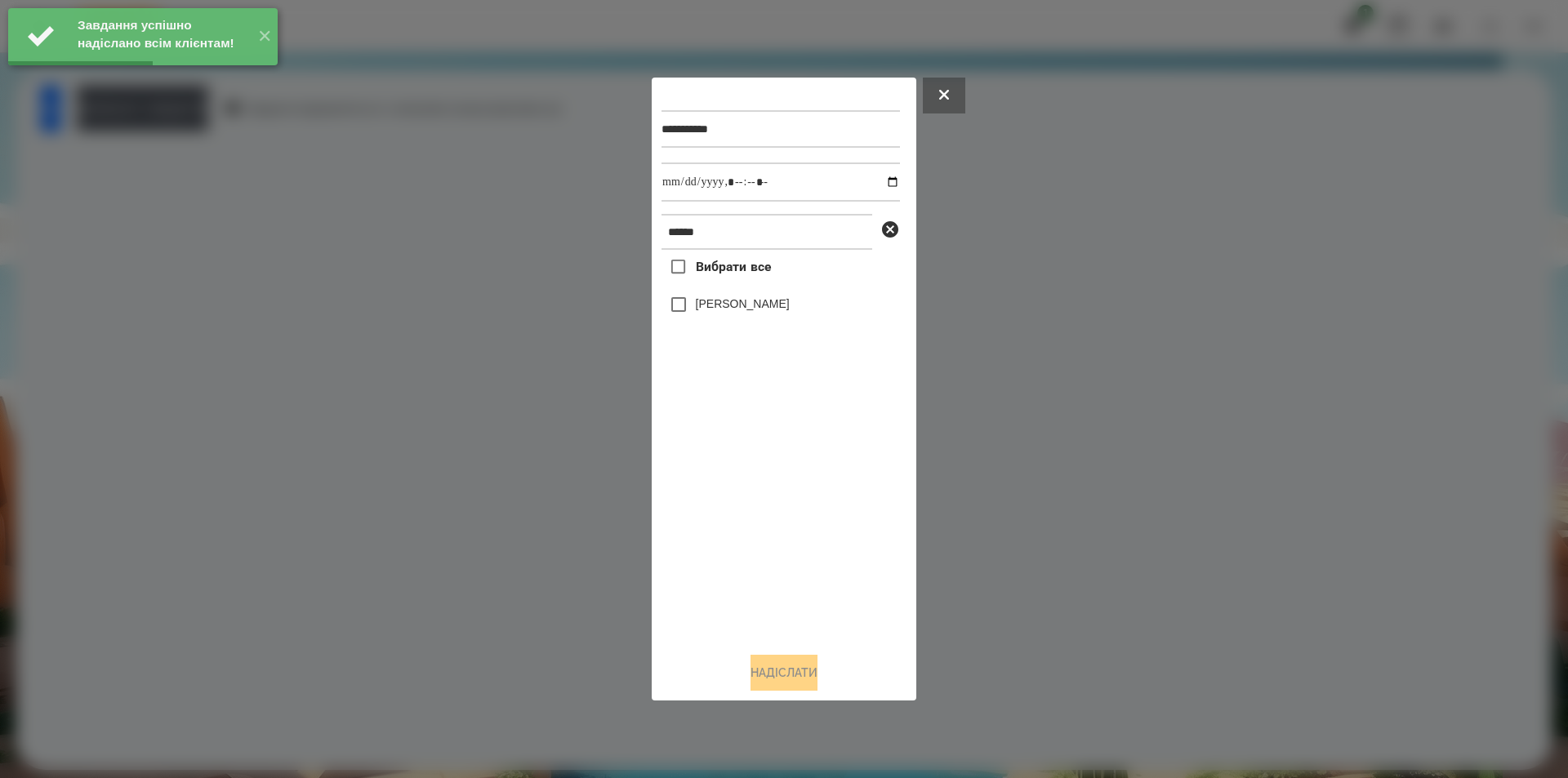
click at [729, 308] on label "[PERSON_NAME]" at bounding box center [742, 303] width 94 height 16
click at [878, 180] on input "datetime-local" at bounding box center [781, 182] width 239 height 40
type input "**********"
click at [771, 676] on button "Надіслати" at bounding box center [783, 673] width 67 height 36
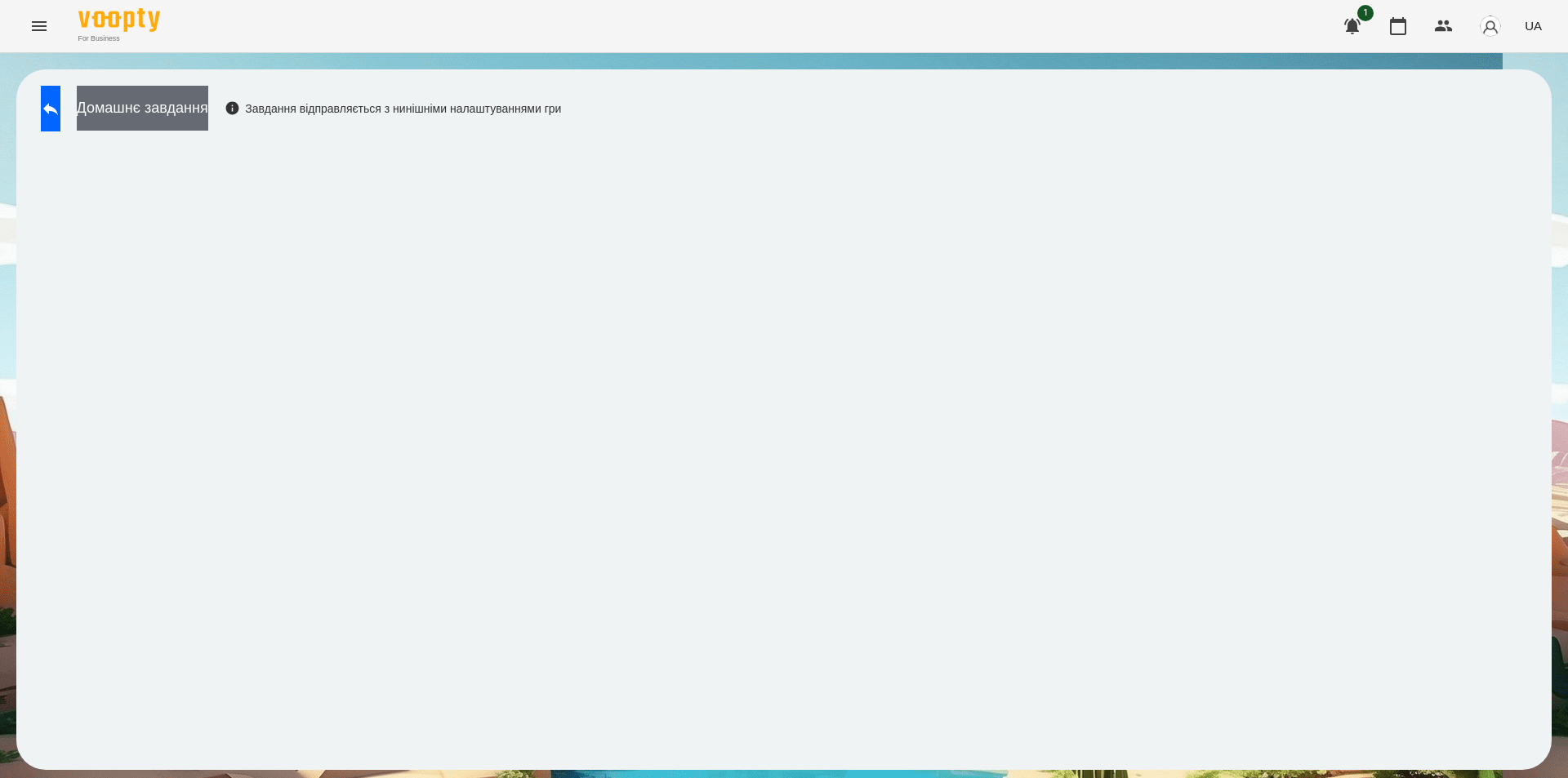
click at [208, 116] on button "Домашнє завдання" at bounding box center [142, 108] width 132 height 45
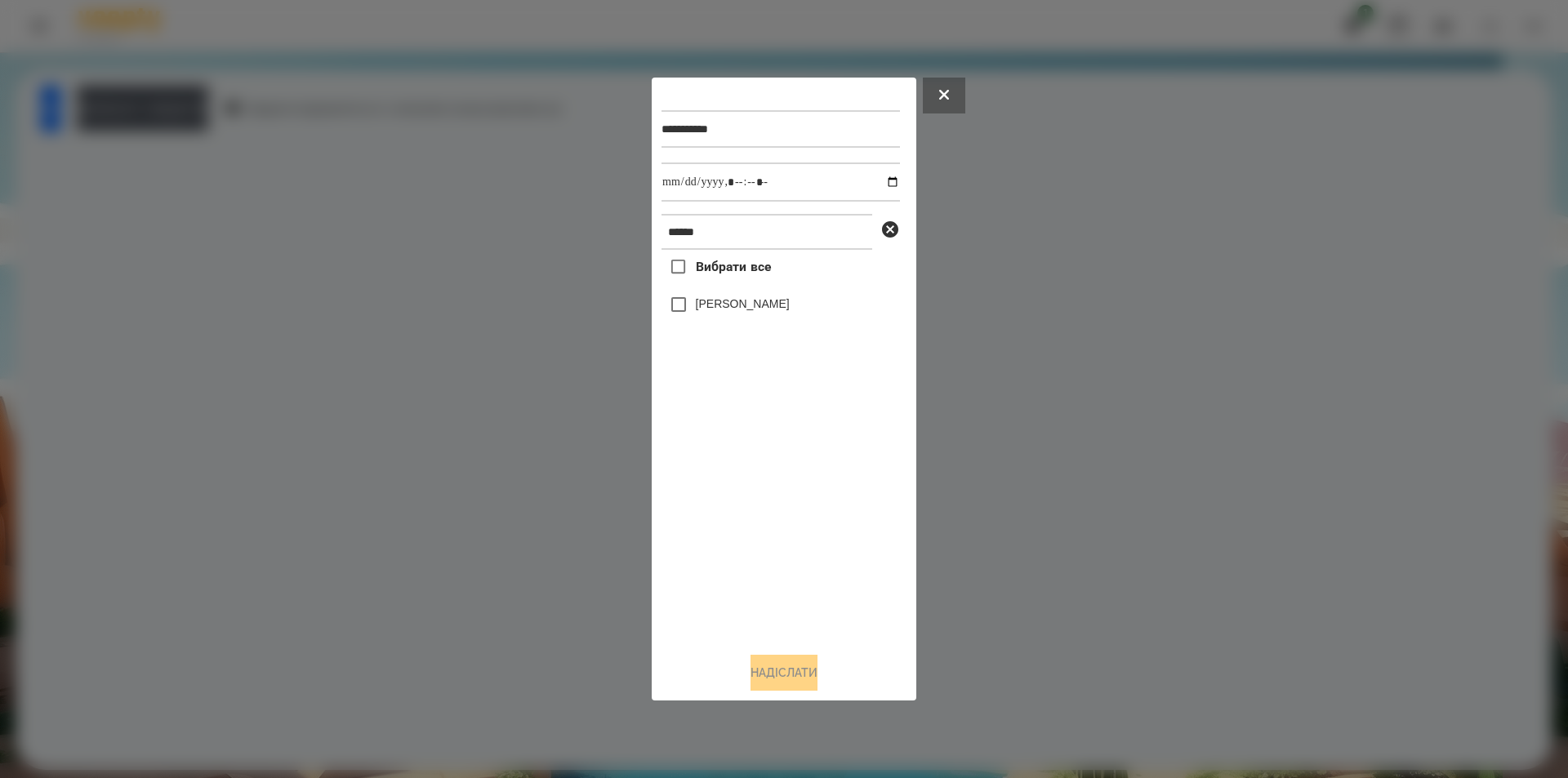
click at [700, 309] on label "[PERSON_NAME]" at bounding box center [742, 303] width 94 height 16
click at [877, 186] on input "datetime-local" at bounding box center [781, 182] width 239 height 40
type input "**********"
click at [766, 675] on button "Надіслати" at bounding box center [783, 673] width 67 height 36
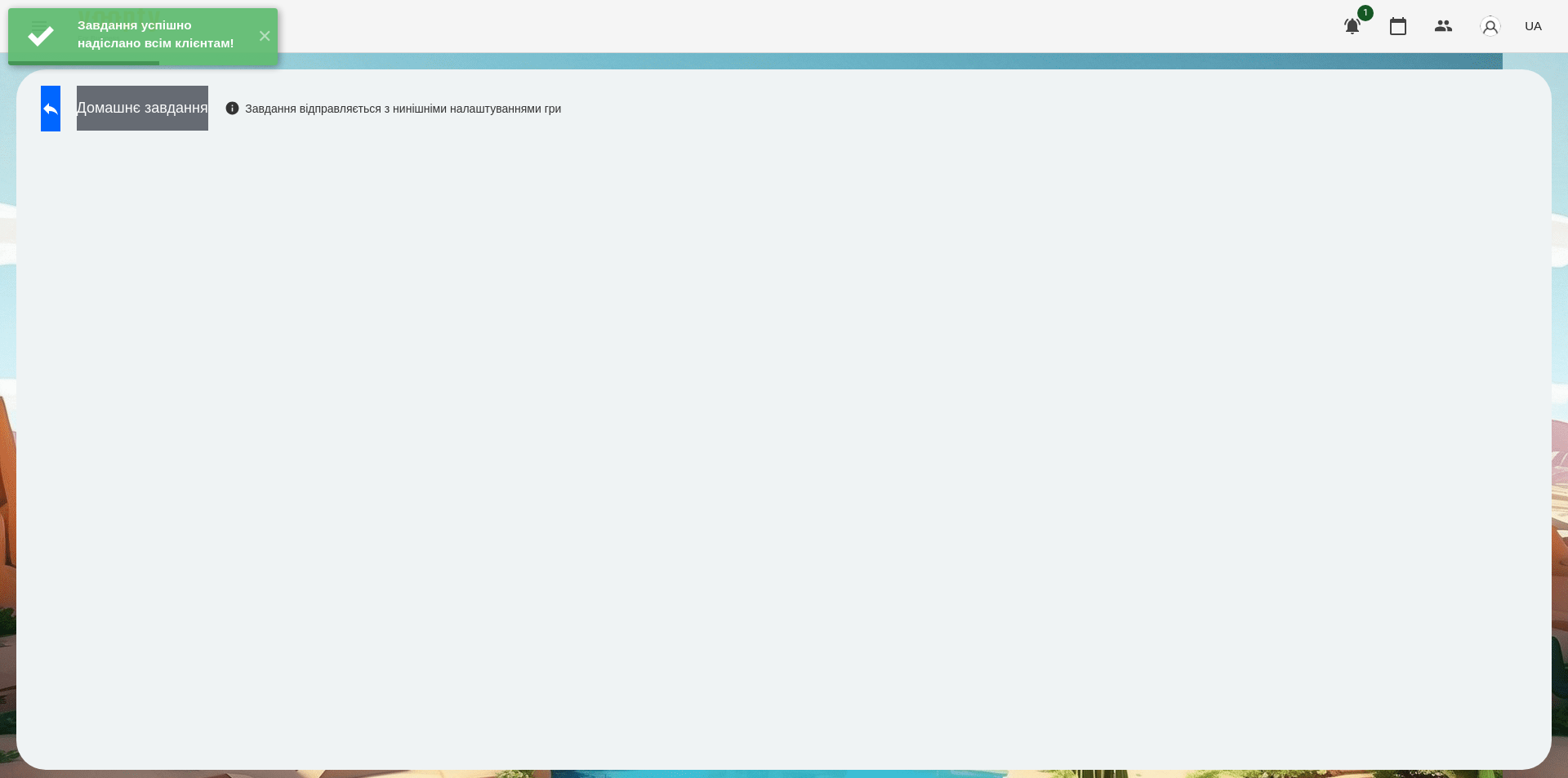
click at [166, 99] on button "Домашнє завдання" at bounding box center [142, 108] width 132 height 45
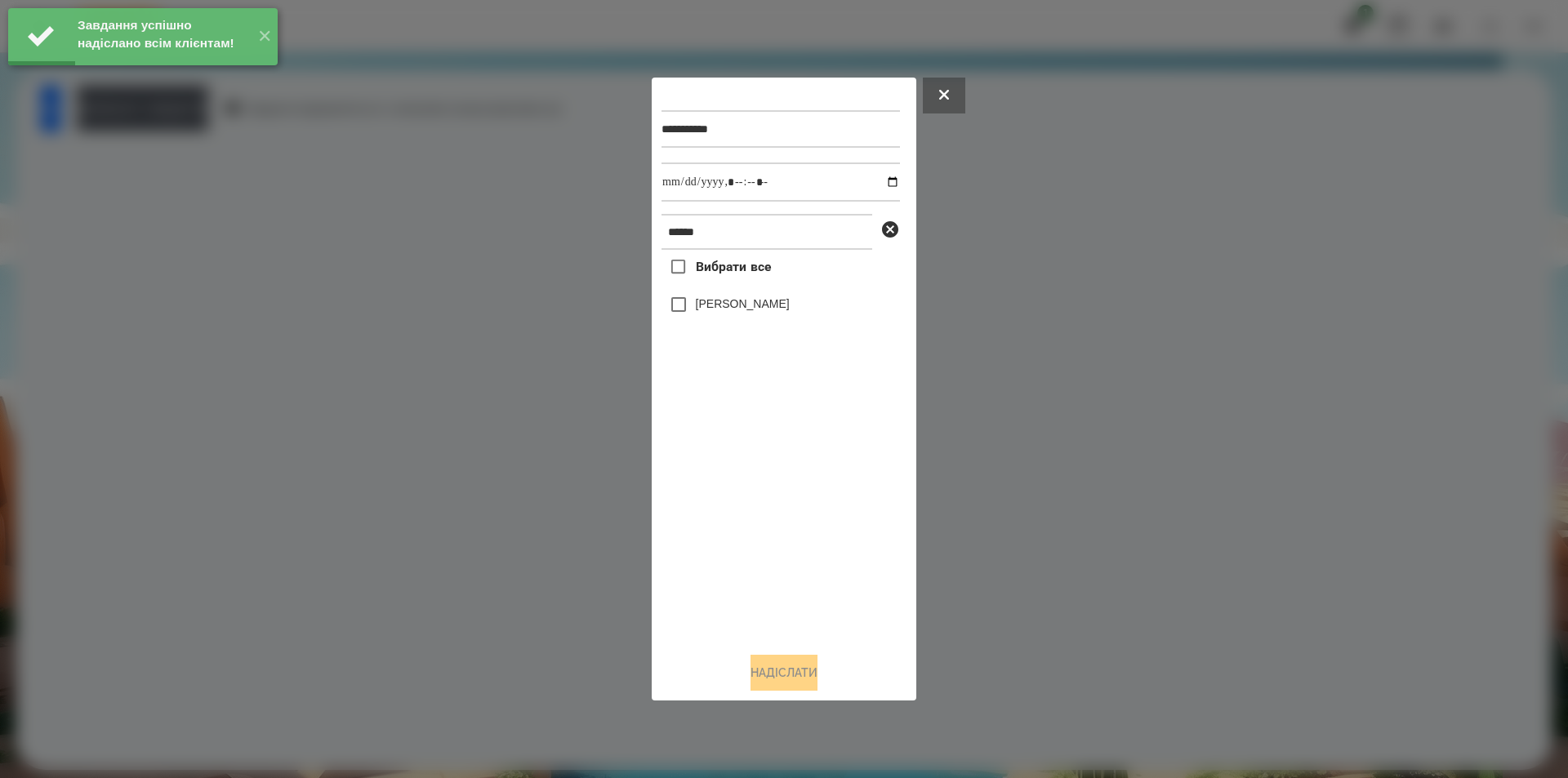
click at [698, 302] on label "[PERSON_NAME]" at bounding box center [742, 303] width 94 height 16
drag, startPoint x: 881, startPoint y: 185, endPoint x: 878, endPoint y: 201, distance: 16.3
click at [880, 185] on input "datetime-local" at bounding box center [781, 182] width 239 height 40
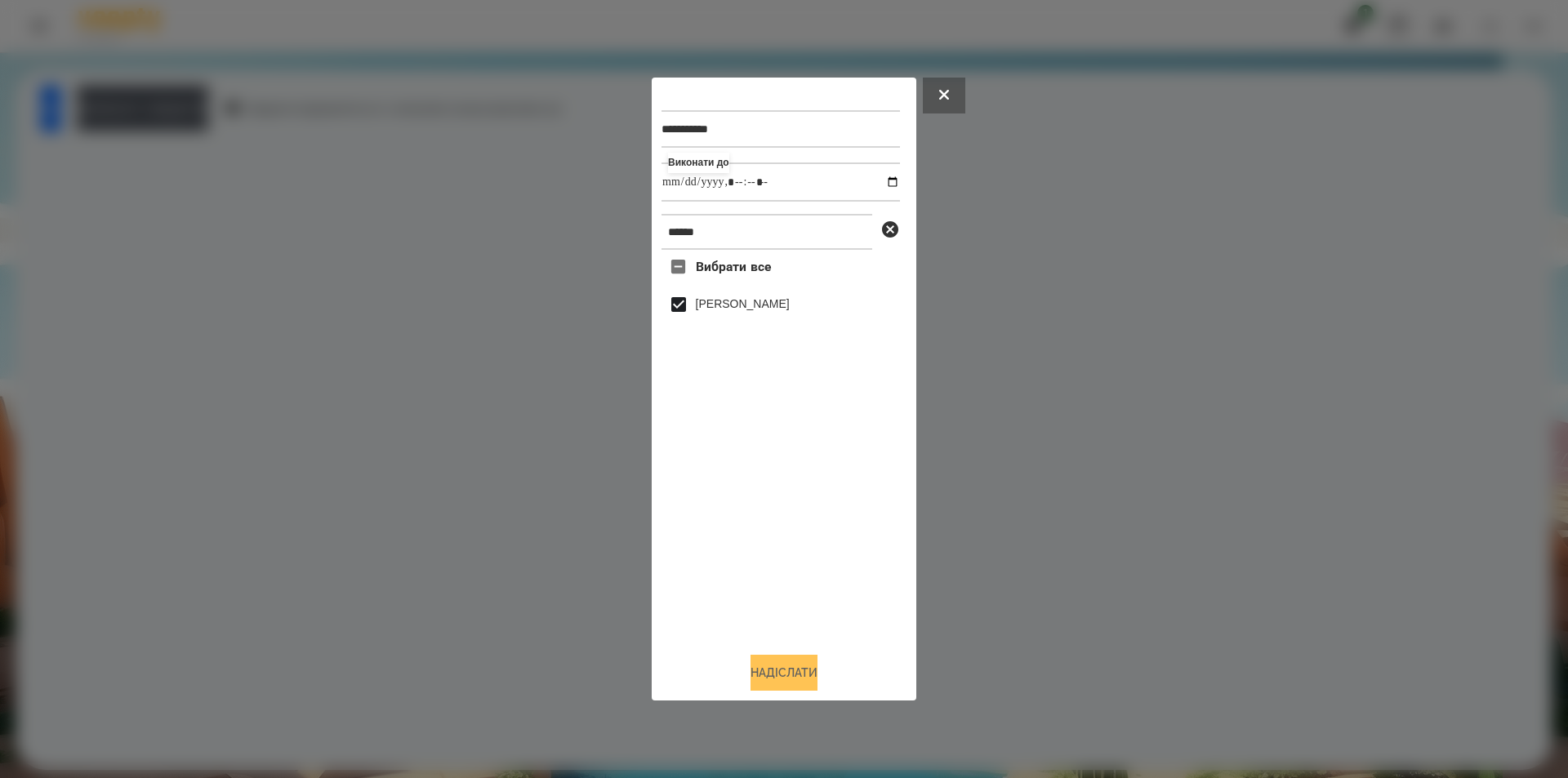
type input "**********"
click at [754, 673] on button "Надіслати" at bounding box center [783, 673] width 67 height 36
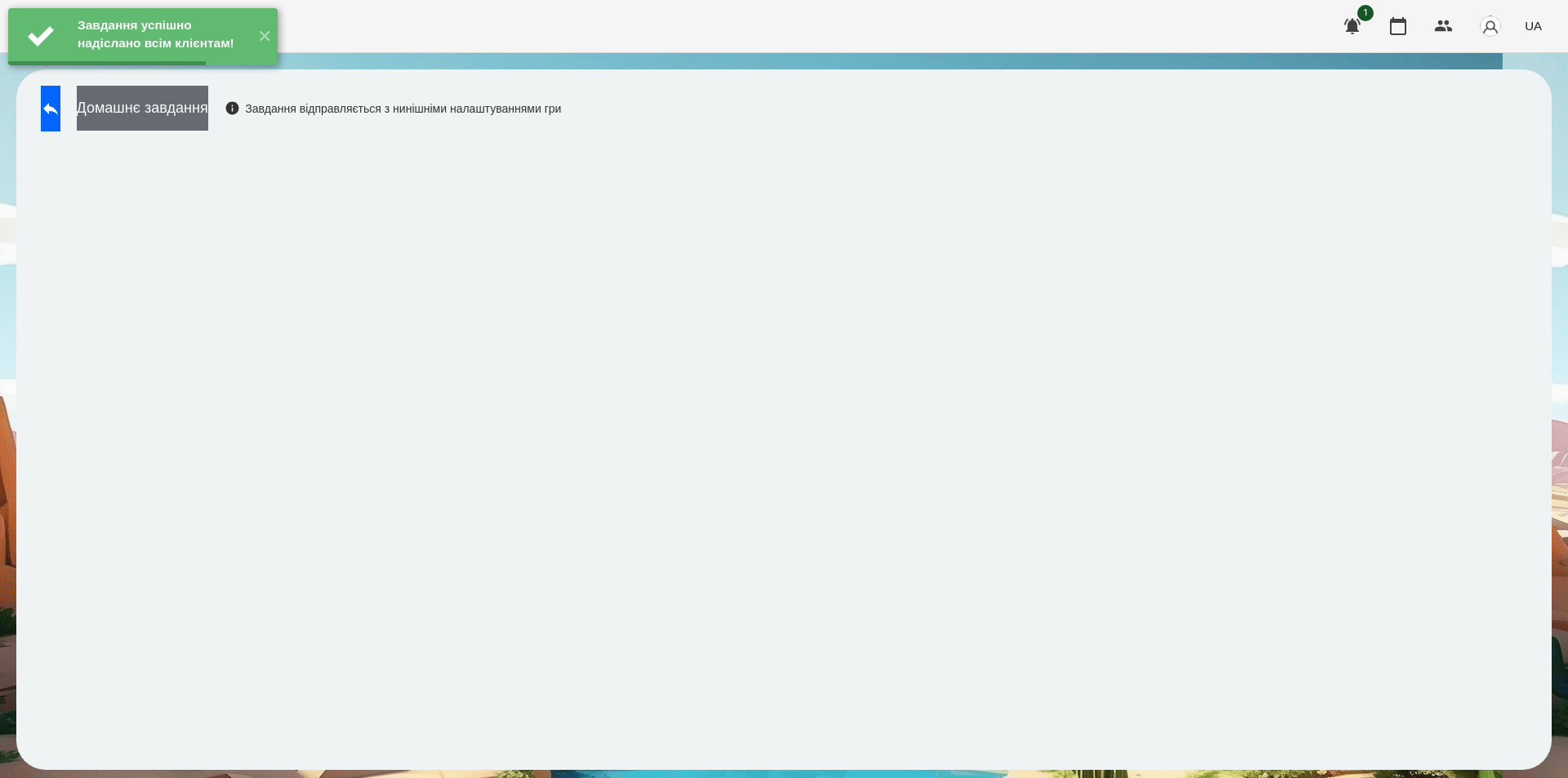
drag, startPoint x: 200, startPoint y: 115, endPoint x: 208, endPoint y: 115, distance: 8.0
click at [208, 115] on button "Домашнє завдання" at bounding box center [142, 108] width 132 height 45
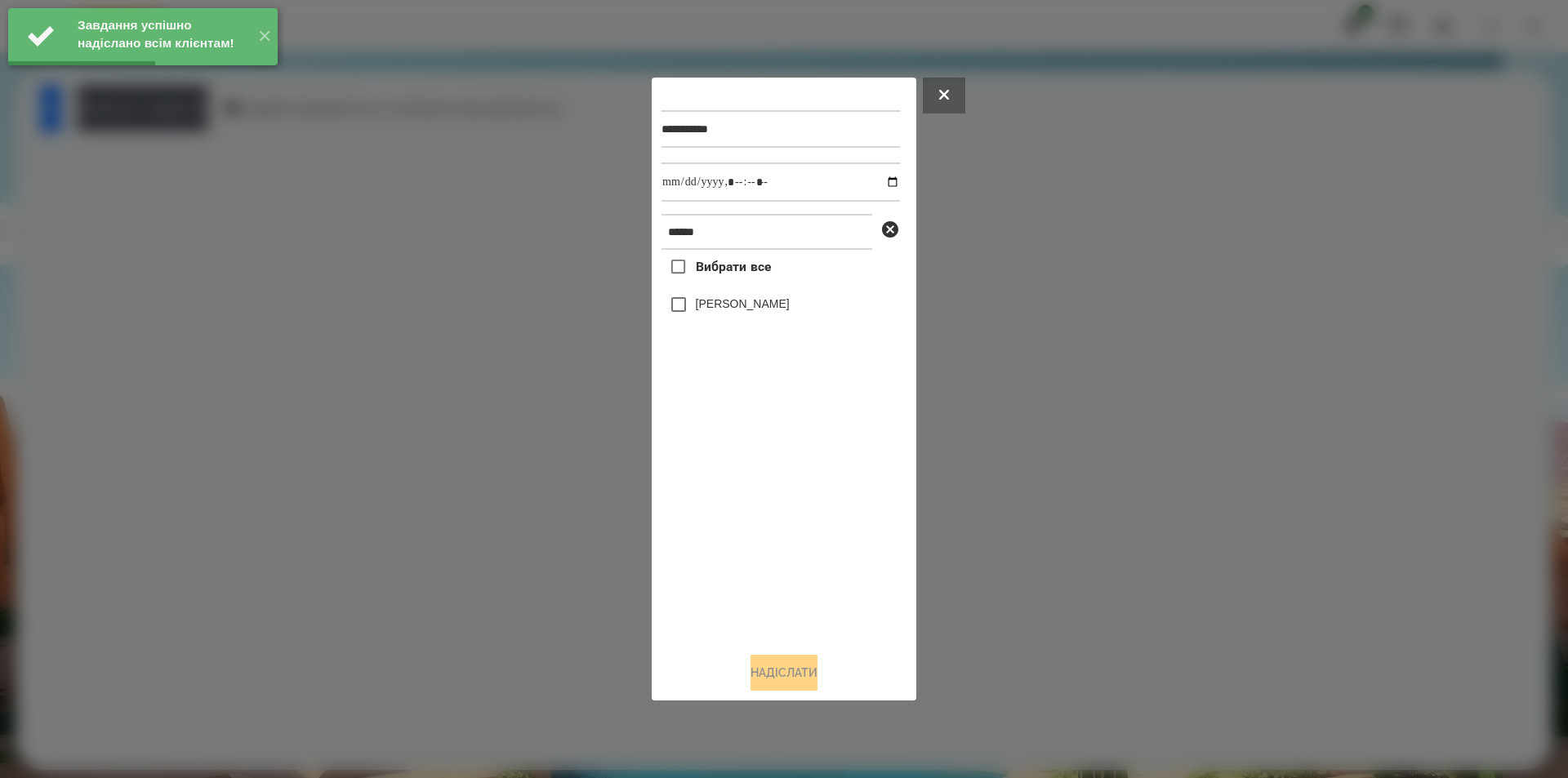
click at [729, 301] on label "[PERSON_NAME]" at bounding box center [742, 303] width 94 height 16
click at [875, 180] on input "datetime-local" at bounding box center [781, 182] width 239 height 40
type input "**********"
click at [792, 686] on button "Надіслати" at bounding box center [783, 673] width 67 height 36
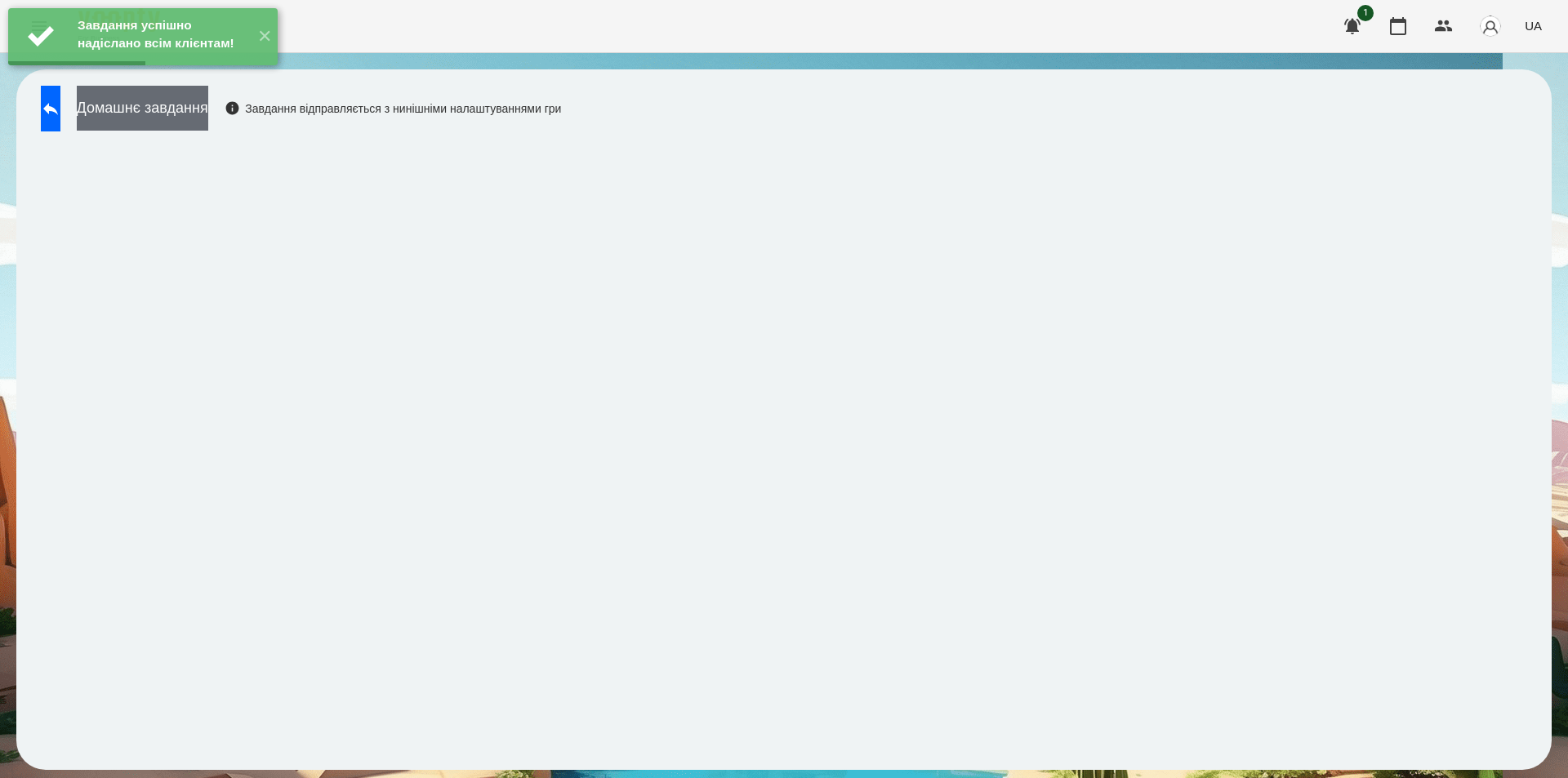
click at [164, 110] on button "Домашнє завдання" at bounding box center [142, 108] width 132 height 45
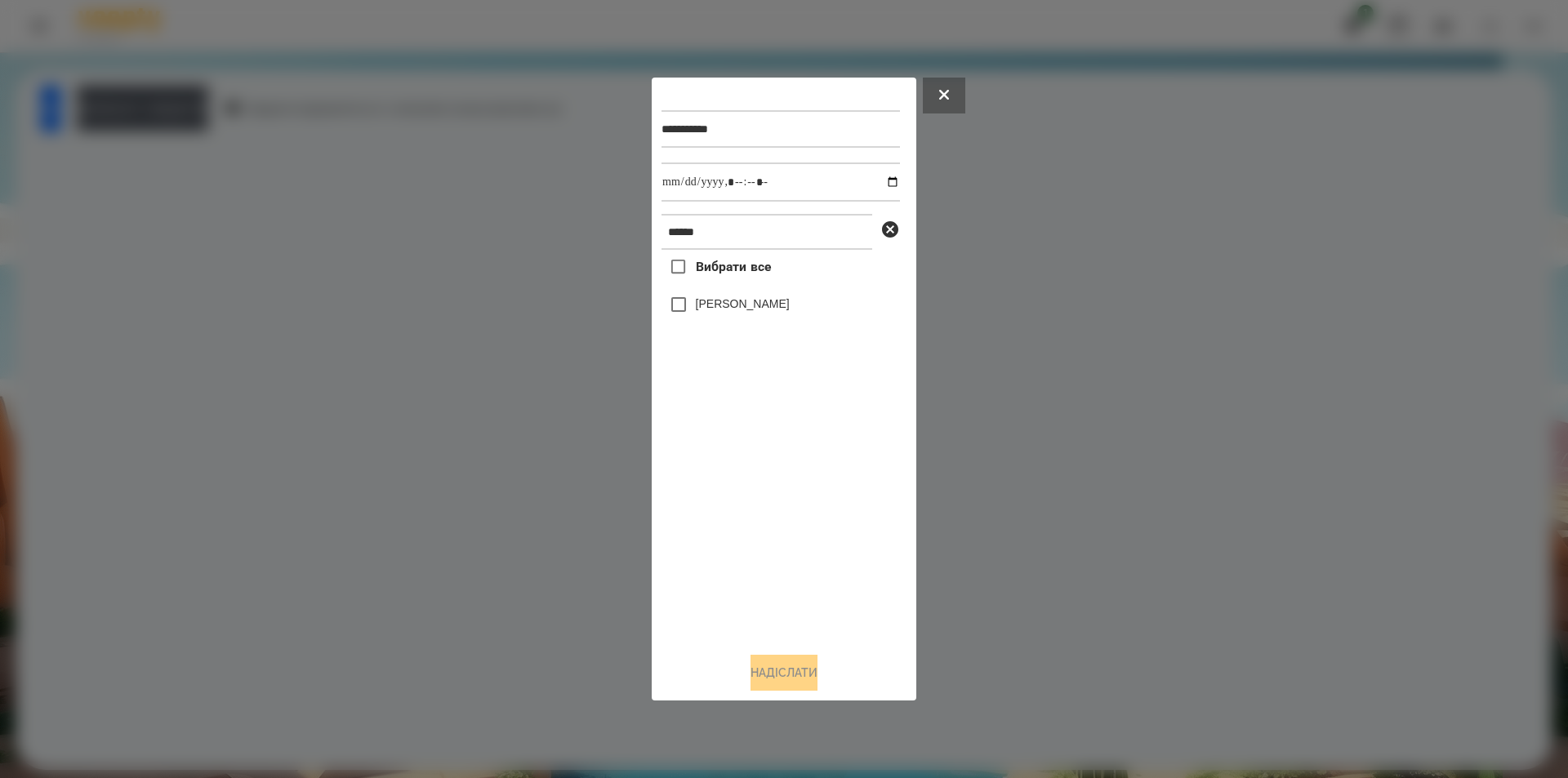
click at [724, 312] on label "[PERSON_NAME]" at bounding box center [742, 303] width 94 height 16
click at [875, 176] on input "datetime-local" at bounding box center [781, 182] width 239 height 40
type input "**********"
click at [794, 678] on button "Надіслати" at bounding box center [783, 673] width 67 height 36
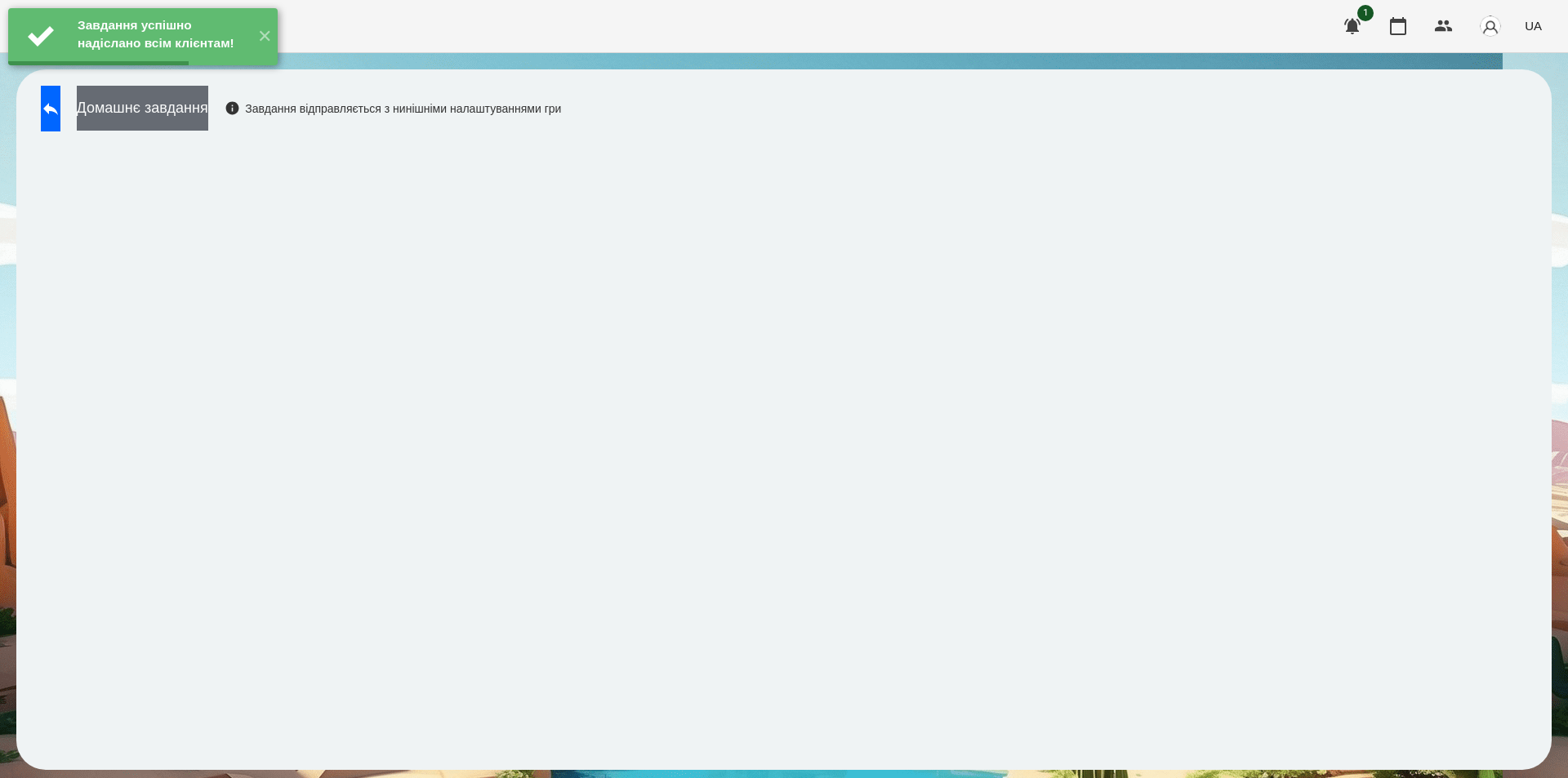
click at [208, 110] on button "Домашнє завдання" at bounding box center [142, 108] width 132 height 45
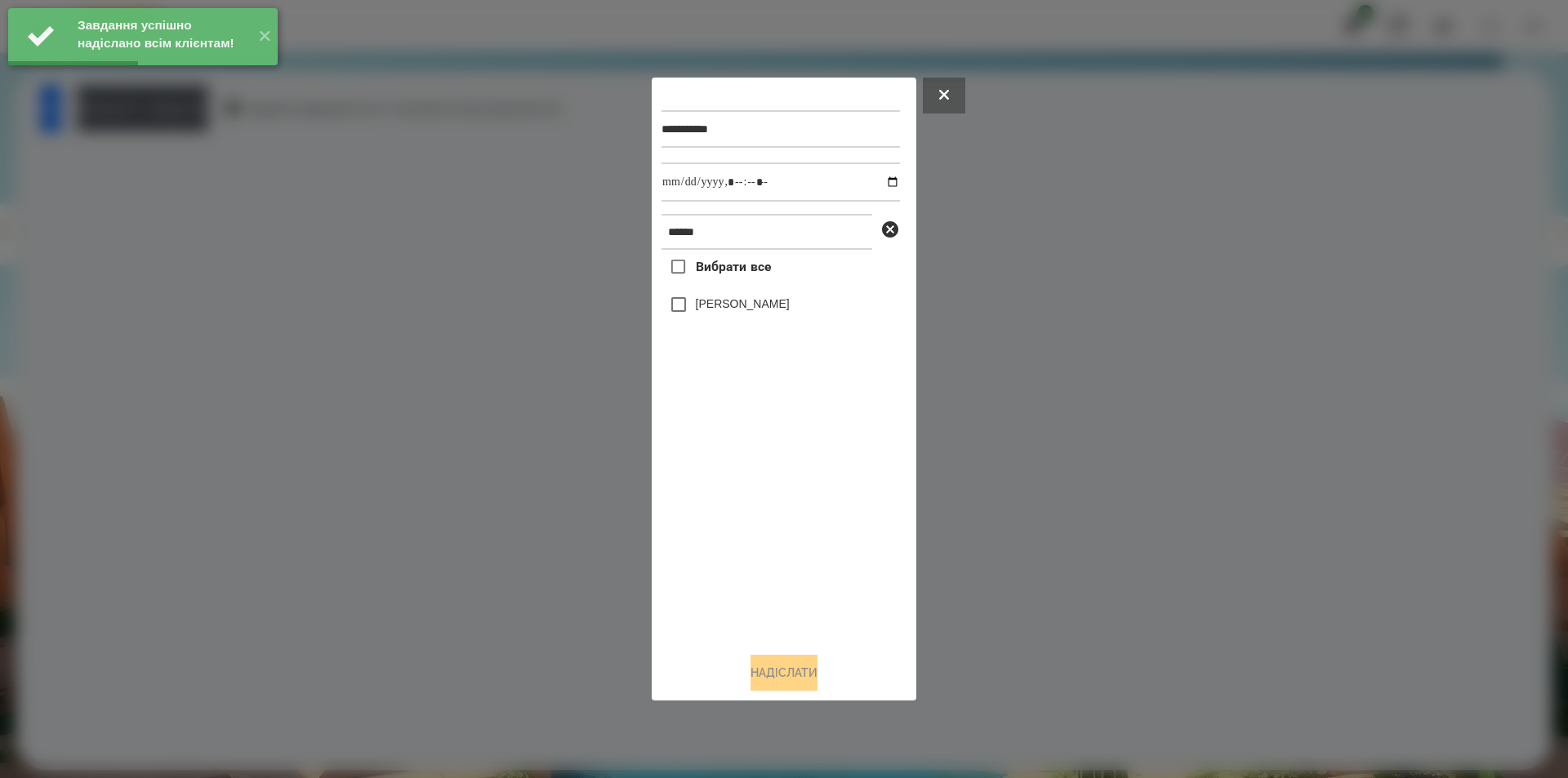
click at [698, 309] on label "[PERSON_NAME]" at bounding box center [742, 303] width 94 height 16
click at [878, 183] on input "datetime-local" at bounding box center [781, 182] width 239 height 40
type input "**********"
click at [763, 682] on button "Надіслати" at bounding box center [783, 673] width 67 height 36
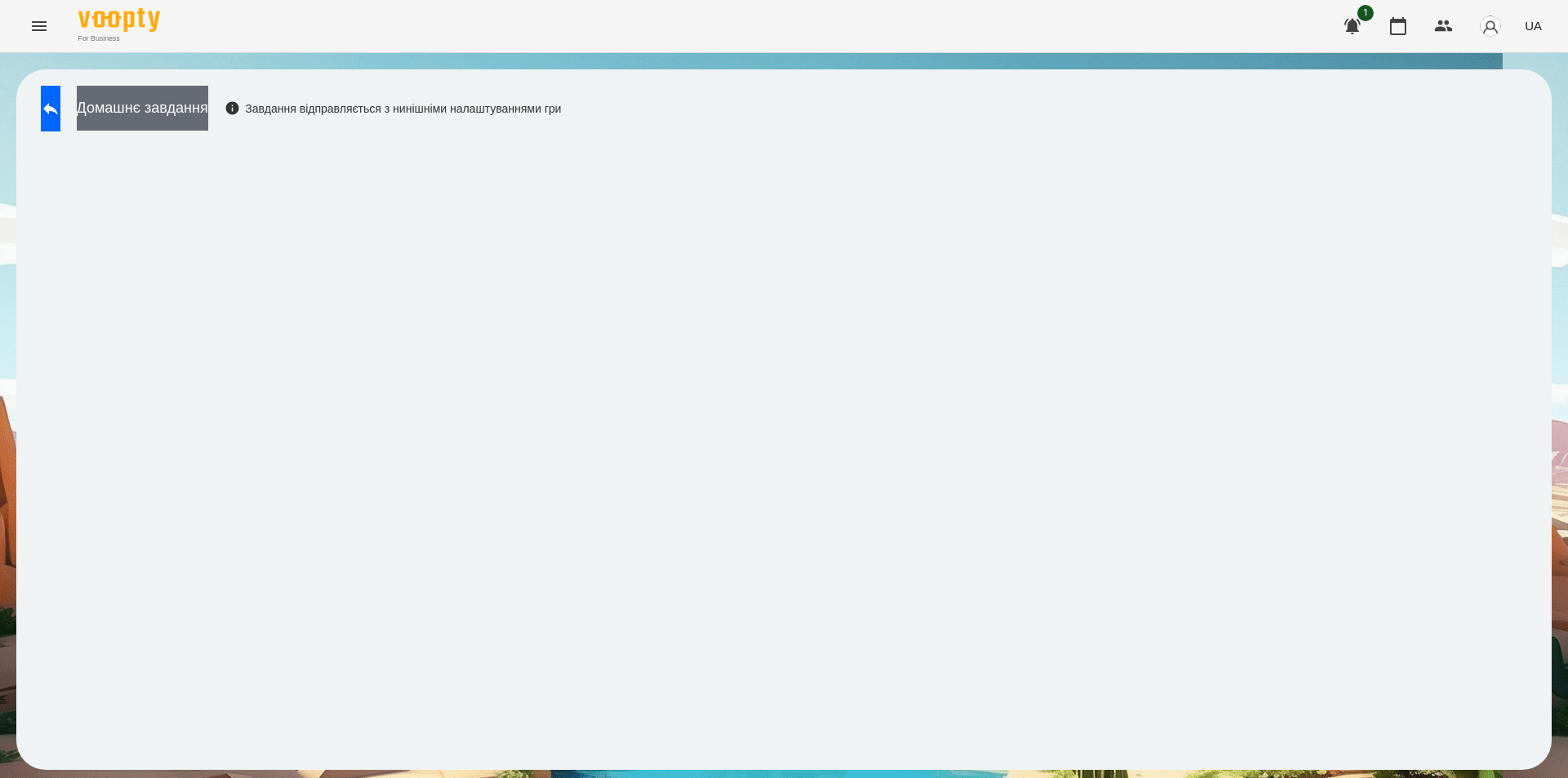
click at [204, 115] on button "Домашнє завдання" at bounding box center [142, 108] width 132 height 45
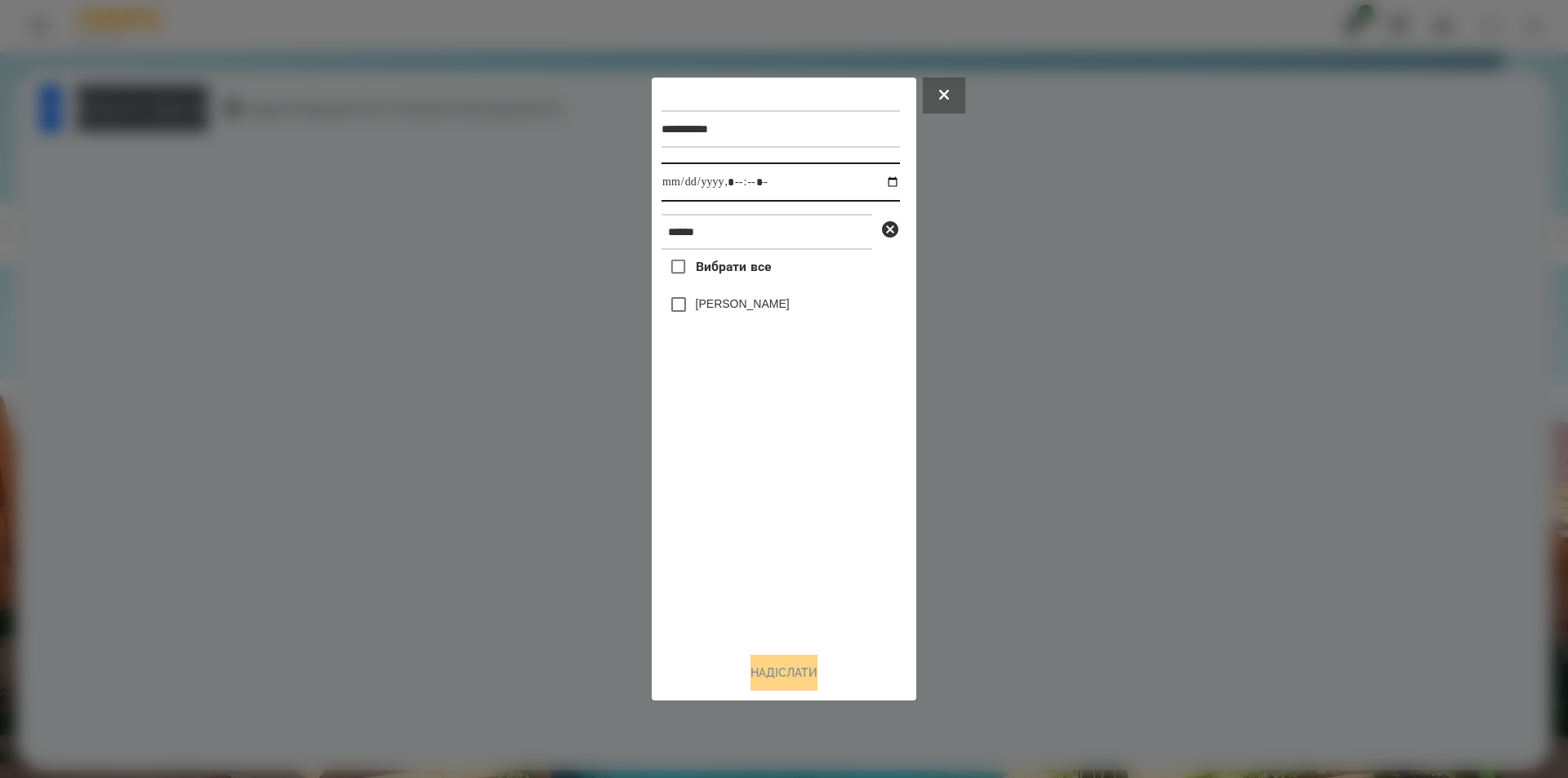
click at [869, 181] on input "datetime-local" at bounding box center [781, 182] width 239 height 40
drag, startPoint x: 883, startPoint y: 187, endPoint x: 873, endPoint y: 201, distance: 17.2
click at [881, 187] on input "datetime-local" at bounding box center [781, 182] width 239 height 40
type input "**********"
click at [723, 481] on div "Вибрати все [PERSON_NAME]" at bounding box center [781, 444] width 239 height 389
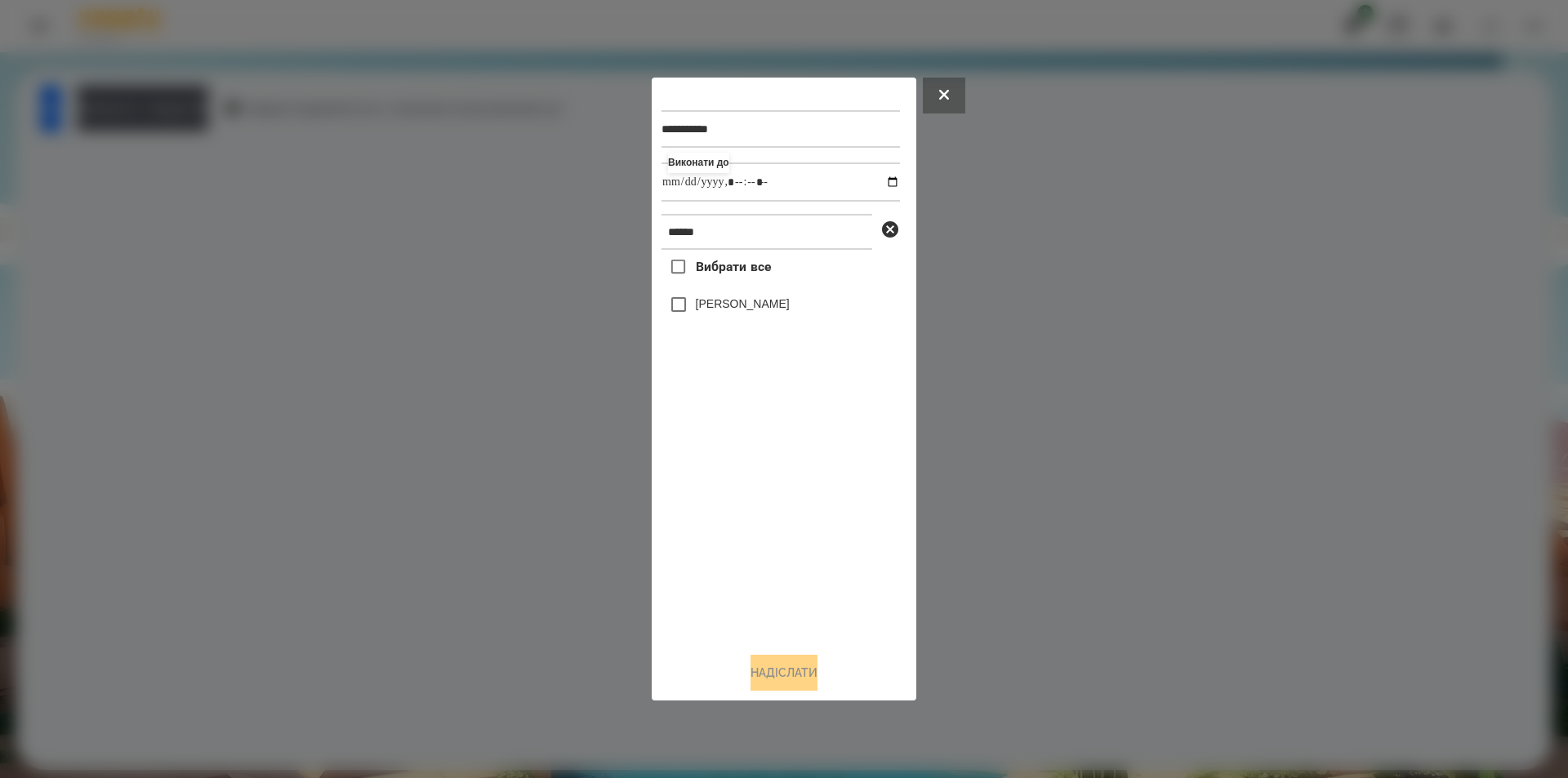
click at [887, 229] on icon at bounding box center [889, 229] width 19 height 19
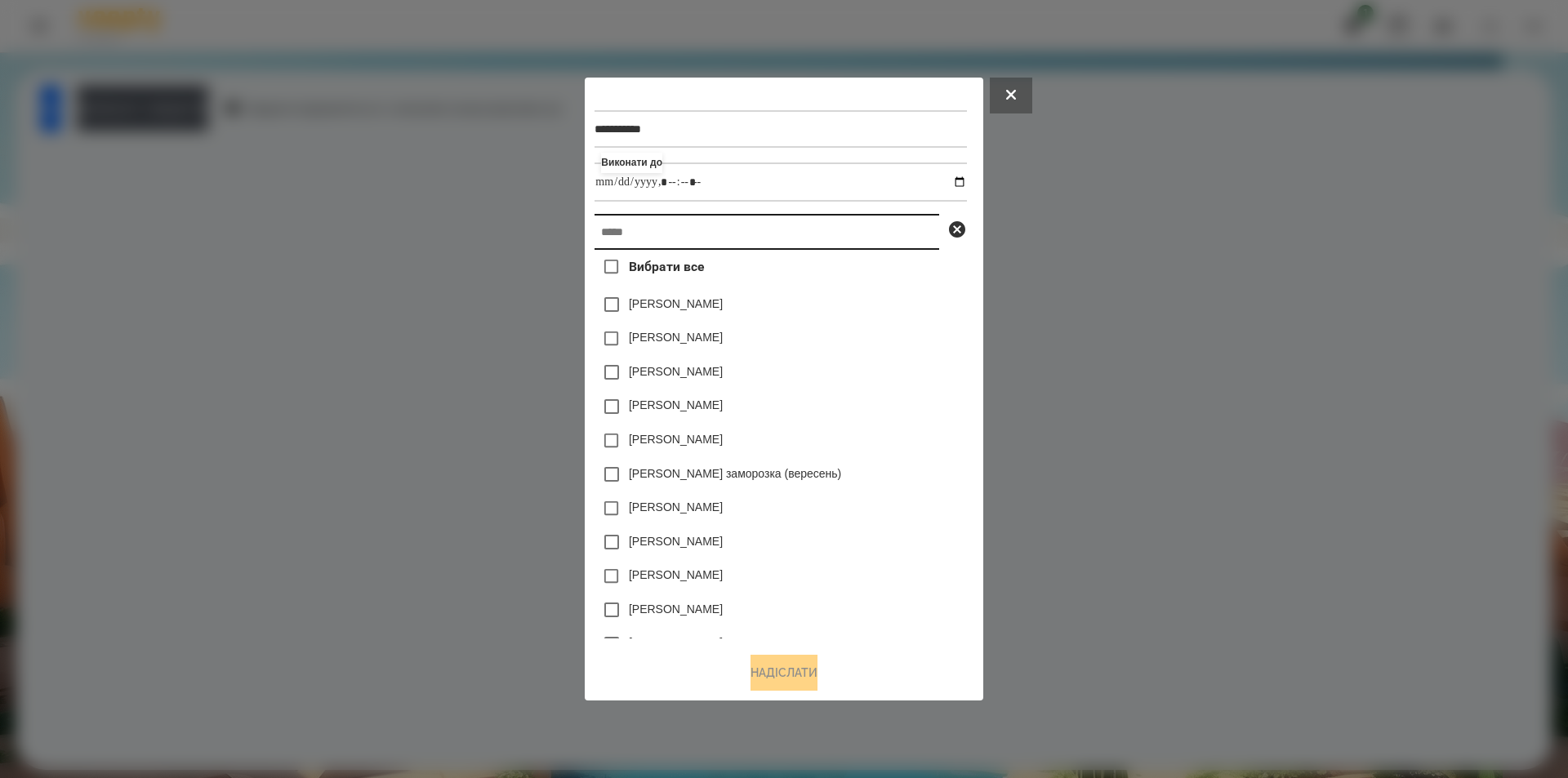
click at [776, 233] on input "text" at bounding box center [766, 232] width 345 height 36
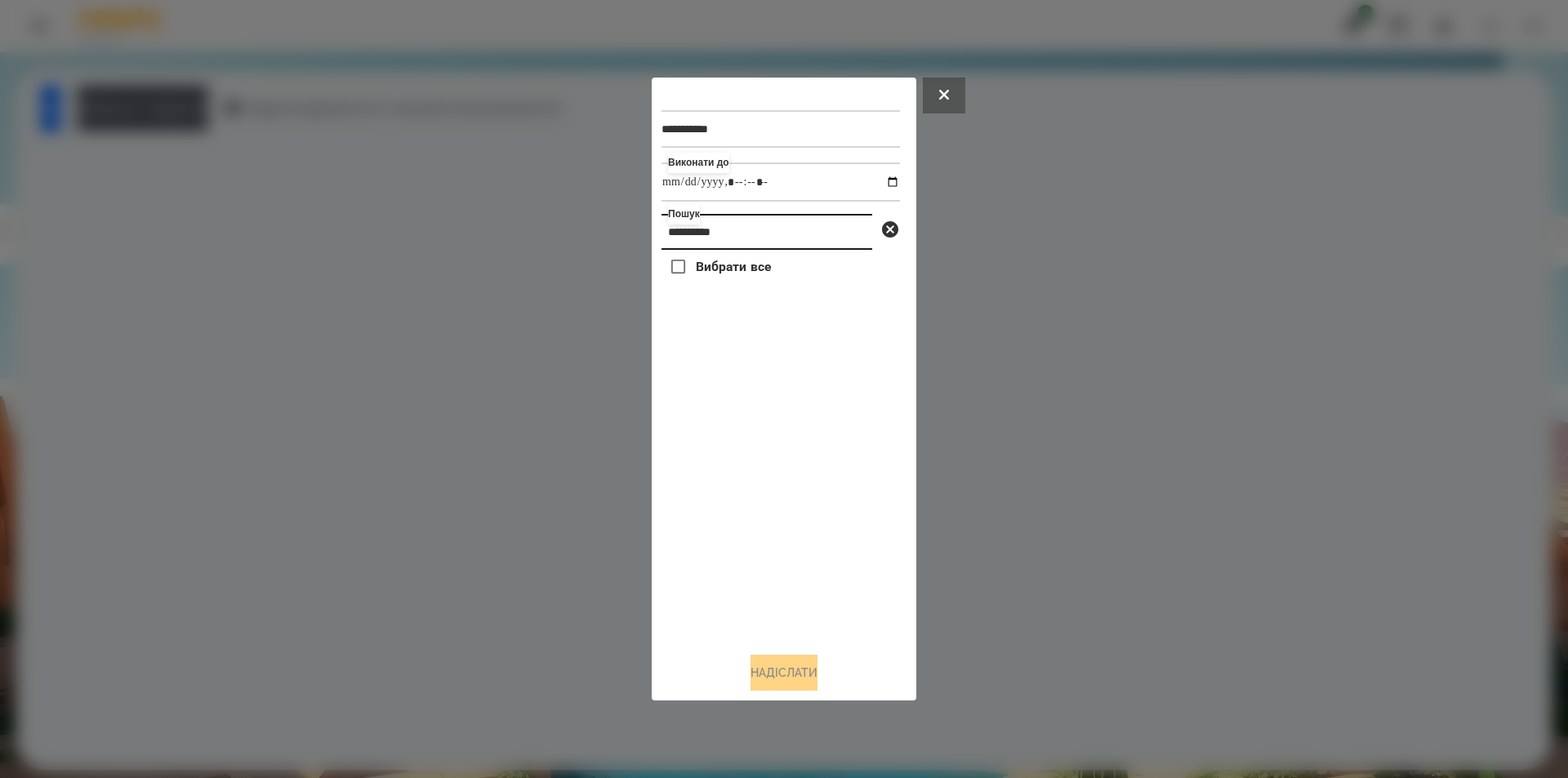
drag, startPoint x: 677, startPoint y: 232, endPoint x: 677, endPoint y: 249, distance: 17.0
click at [675, 232] on input "**********" at bounding box center [767, 232] width 211 height 36
type input "*********"
click at [713, 307] on label "[PERSON_NAME]" at bounding box center [742, 303] width 94 height 16
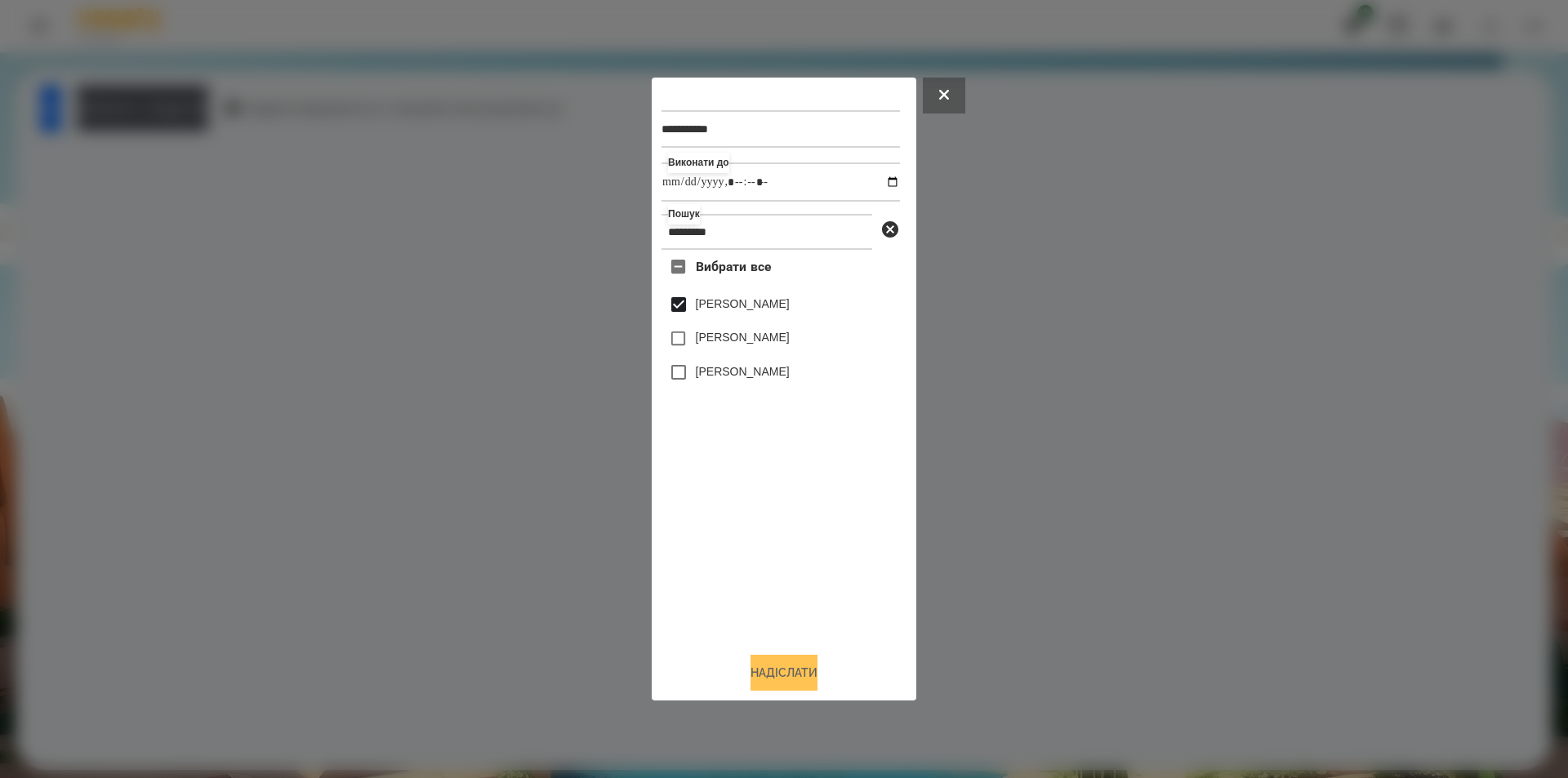
click at [789, 672] on button "Надіслати" at bounding box center [783, 673] width 67 height 36
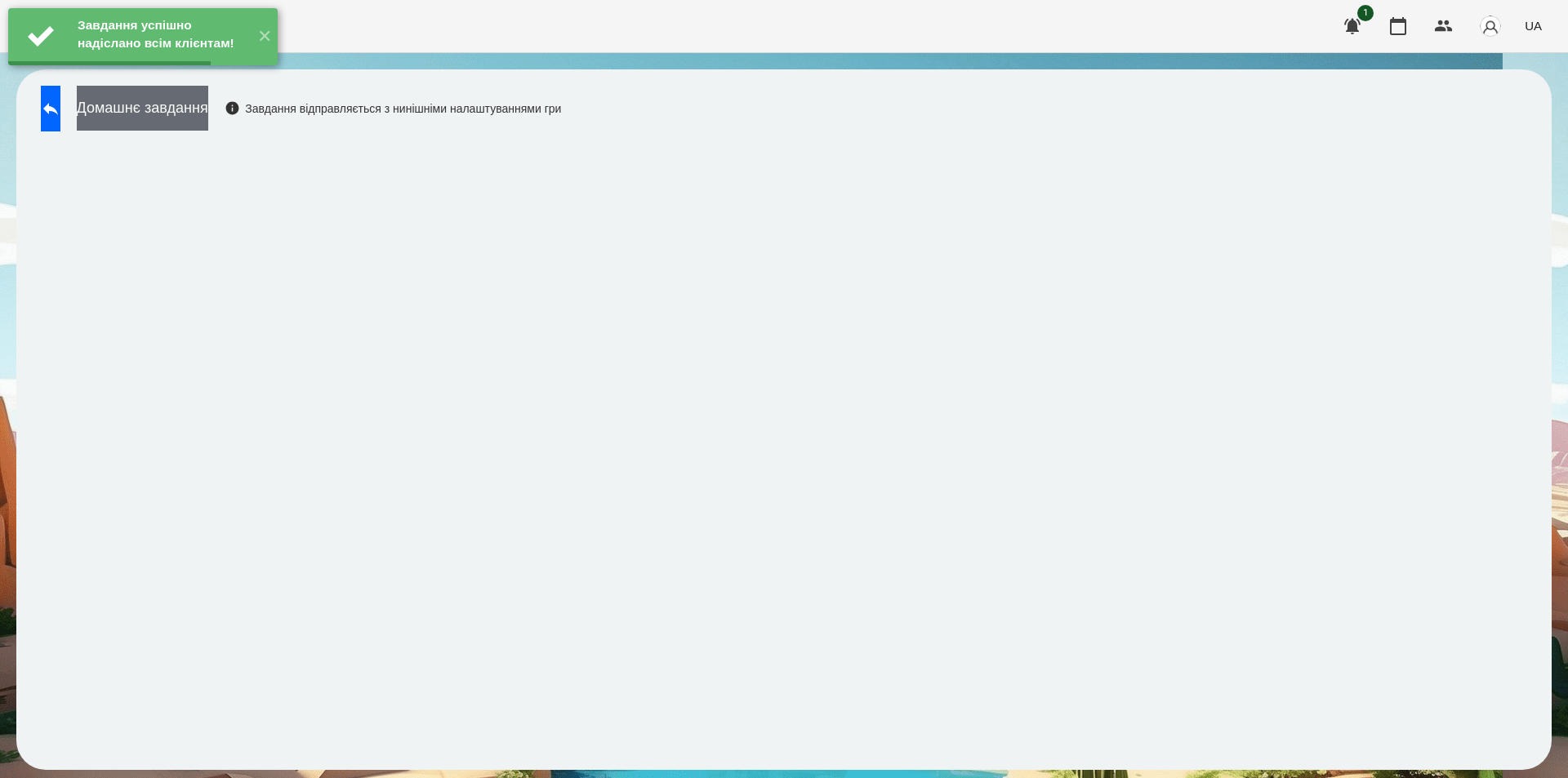
click at [207, 120] on button "Домашнє завдання" at bounding box center [142, 108] width 132 height 45
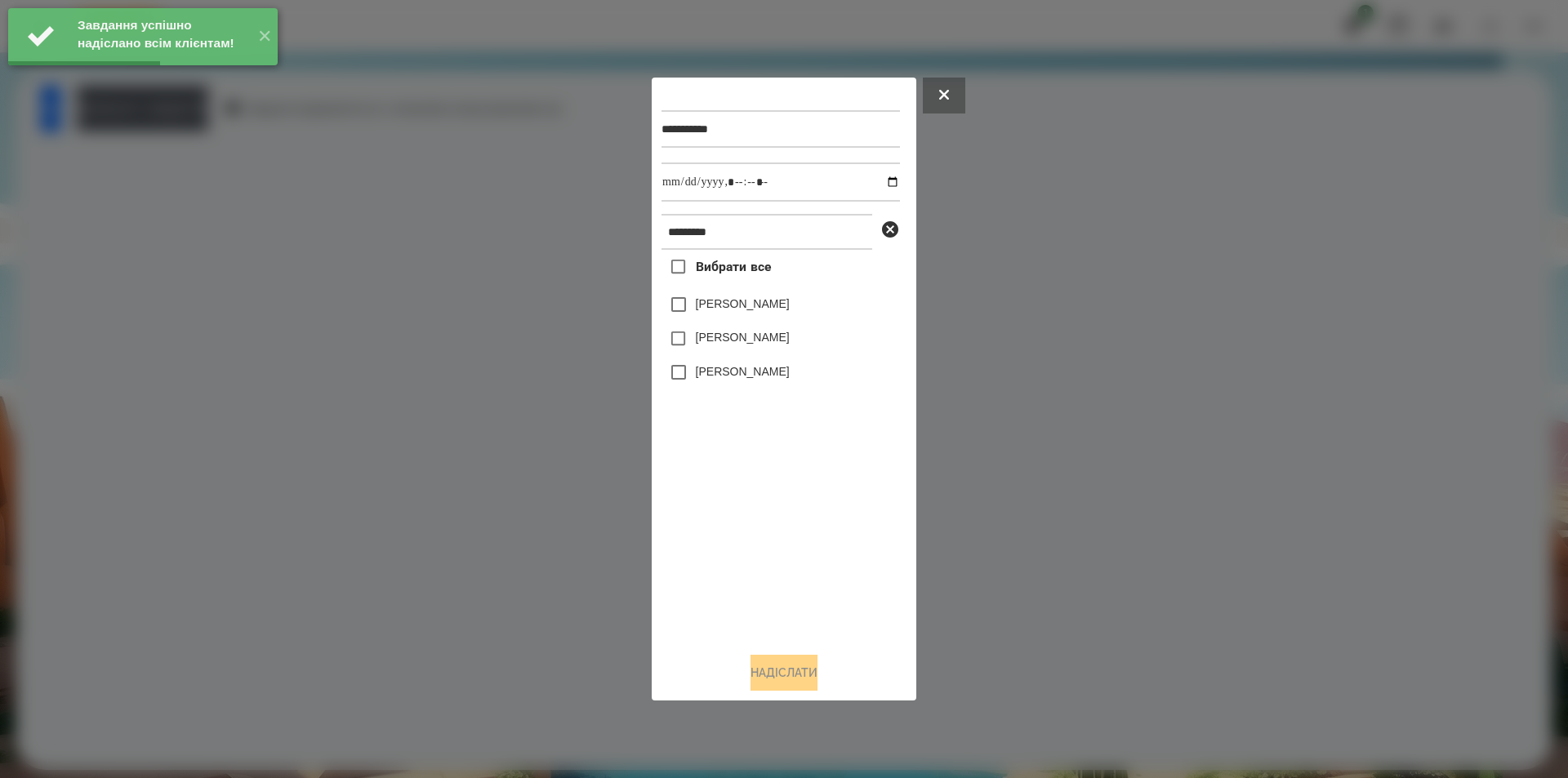
click at [722, 297] on div "[PERSON_NAME]" at bounding box center [781, 304] width 239 height 35
click at [722, 306] on label "[PERSON_NAME]" at bounding box center [742, 303] width 94 height 16
click at [879, 180] on input "datetime-local" at bounding box center [781, 182] width 239 height 40
type input "**********"
click at [764, 683] on button "Надіслати" at bounding box center [783, 673] width 67 height 36
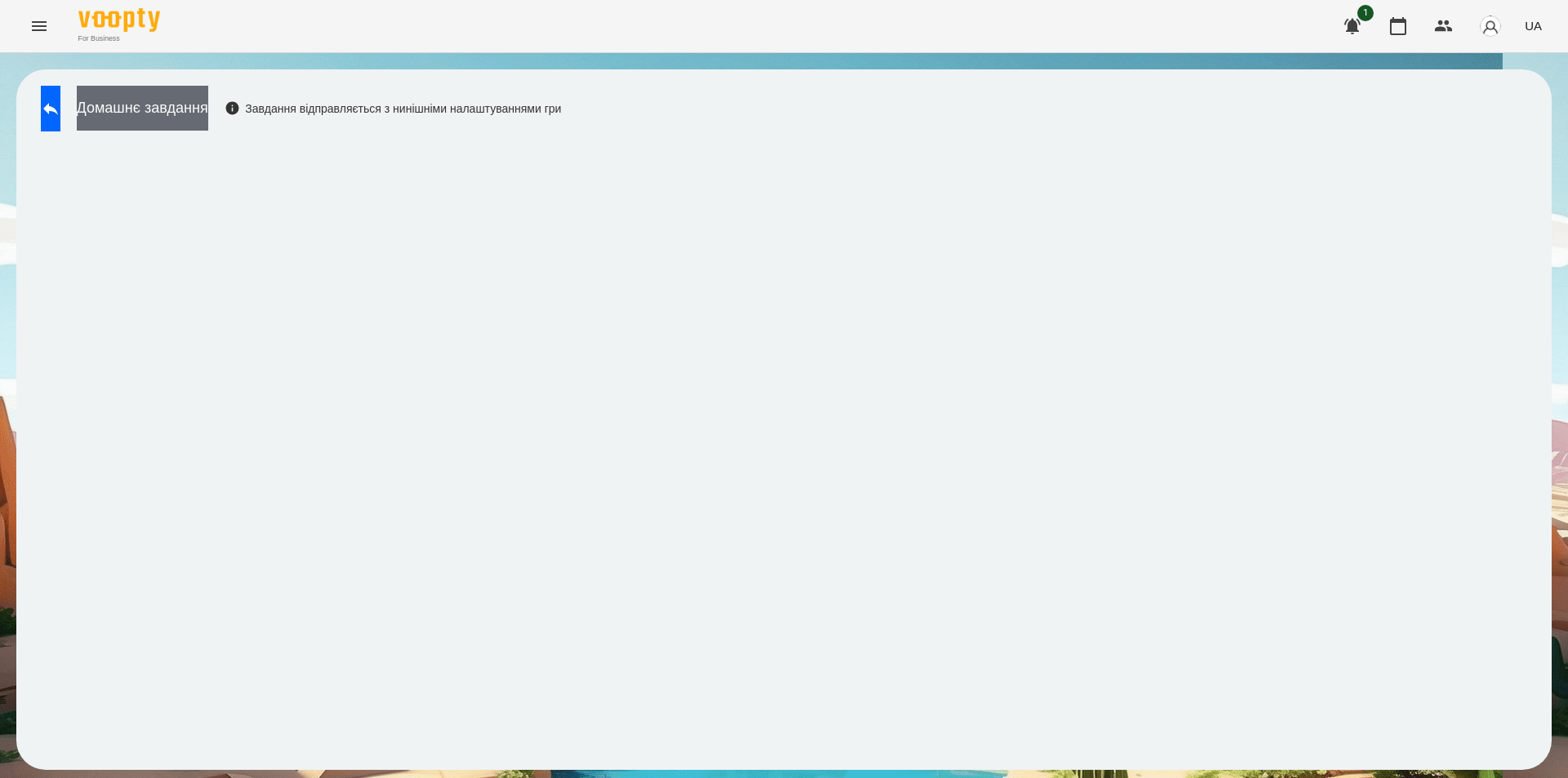
click at [208, 118] on button "Домашнє завдання" at bounding box center [142, 108] width 132 height 45
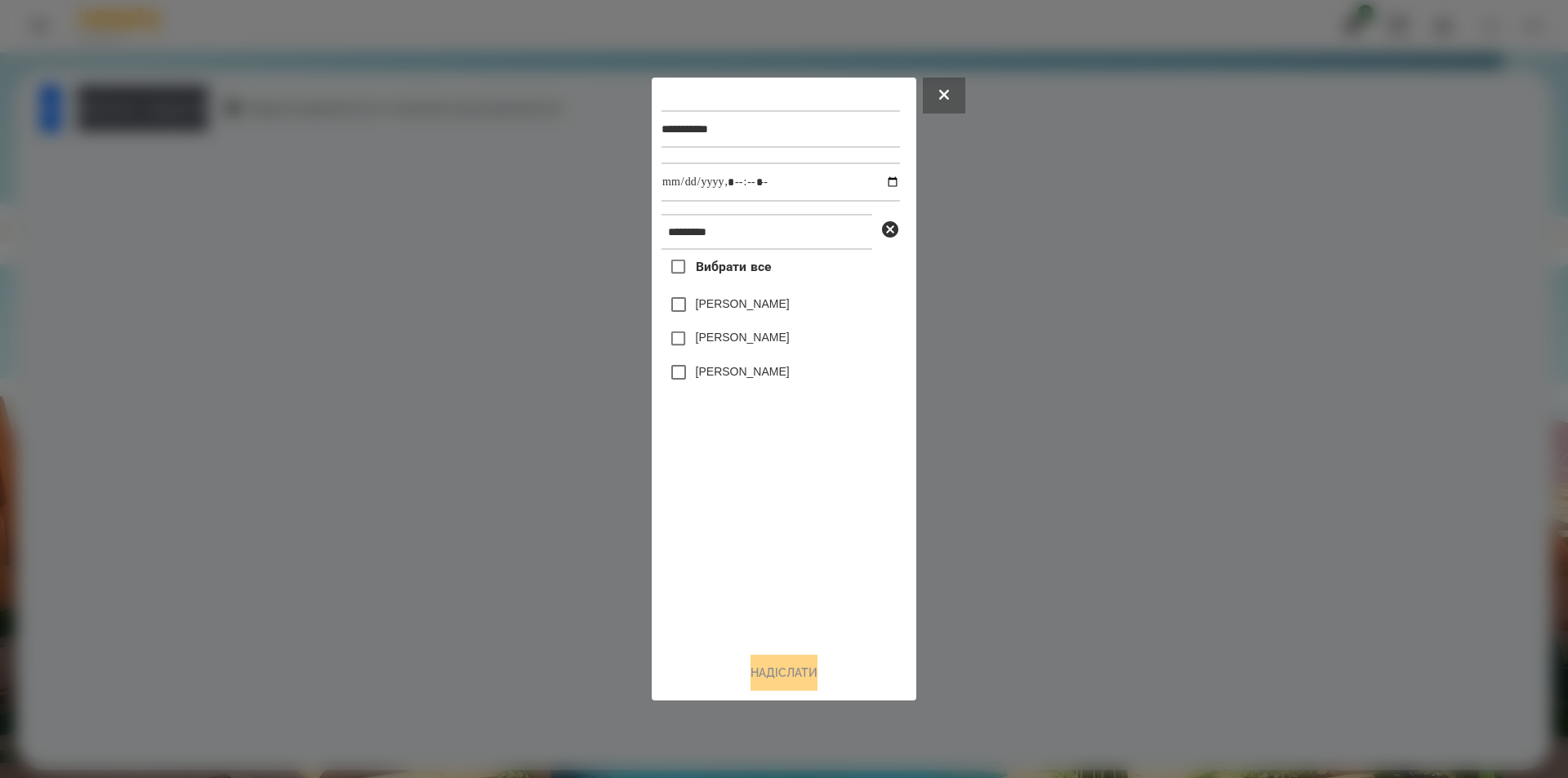
click at [743, 310] on label "[PERSON_NAME]" at bounding box center [742, 303] width 94 height 16
click at [878, 178] on input "datetime-local" at bounding box center [781, 182] width 239 height 40
type input "**********"
click at [760, 674] on button "Надіслати" at bounding box center [783, 673] width 67 height 36
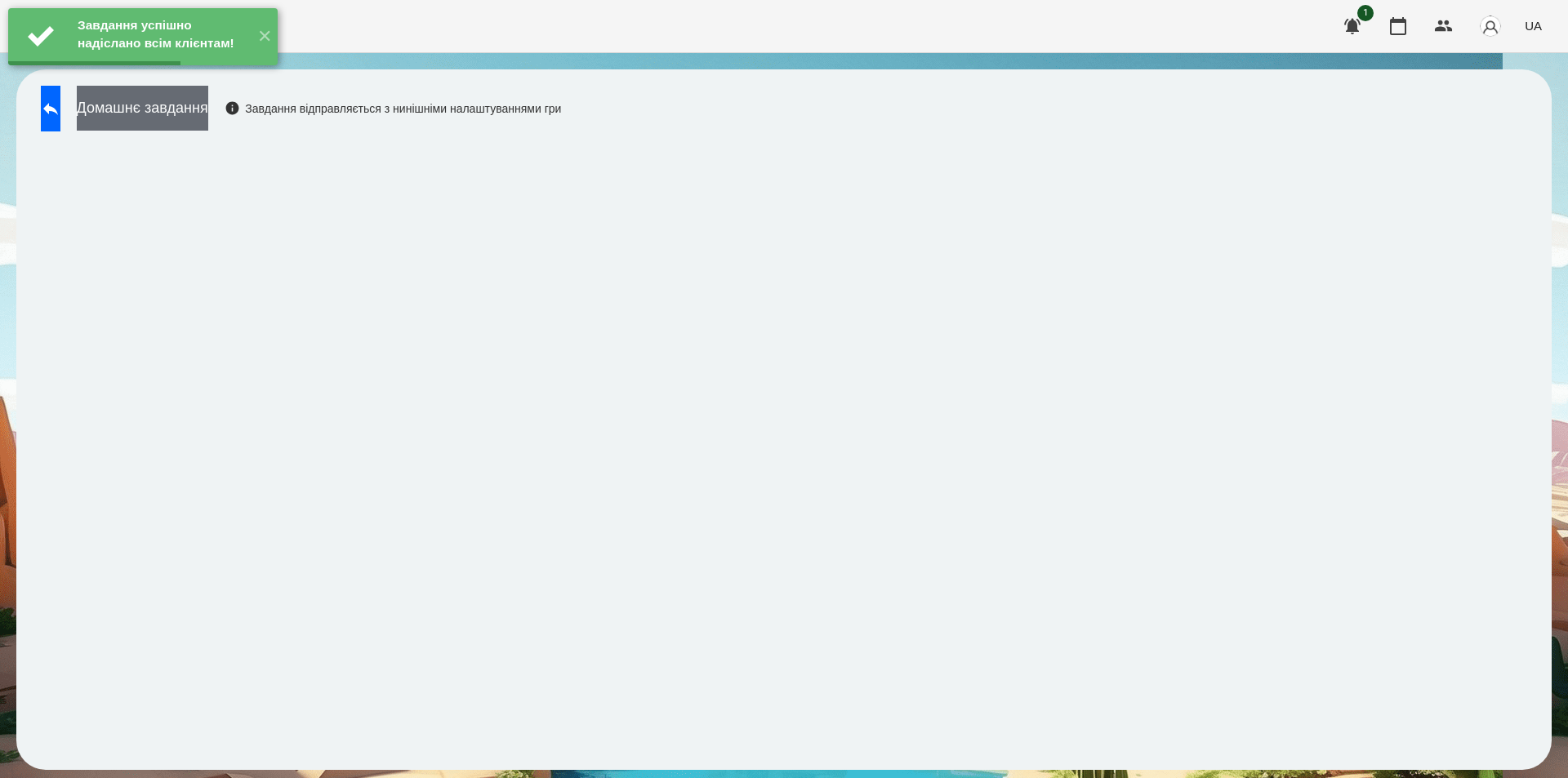
drag, startPoint x: 168, startPoint y: 118, endPoint x: 180, endPoint y: 120, distance: 12.2
click at [180, 120] on button "Домашнє завдання" at bounding box center [142, 108] width 132 height 45
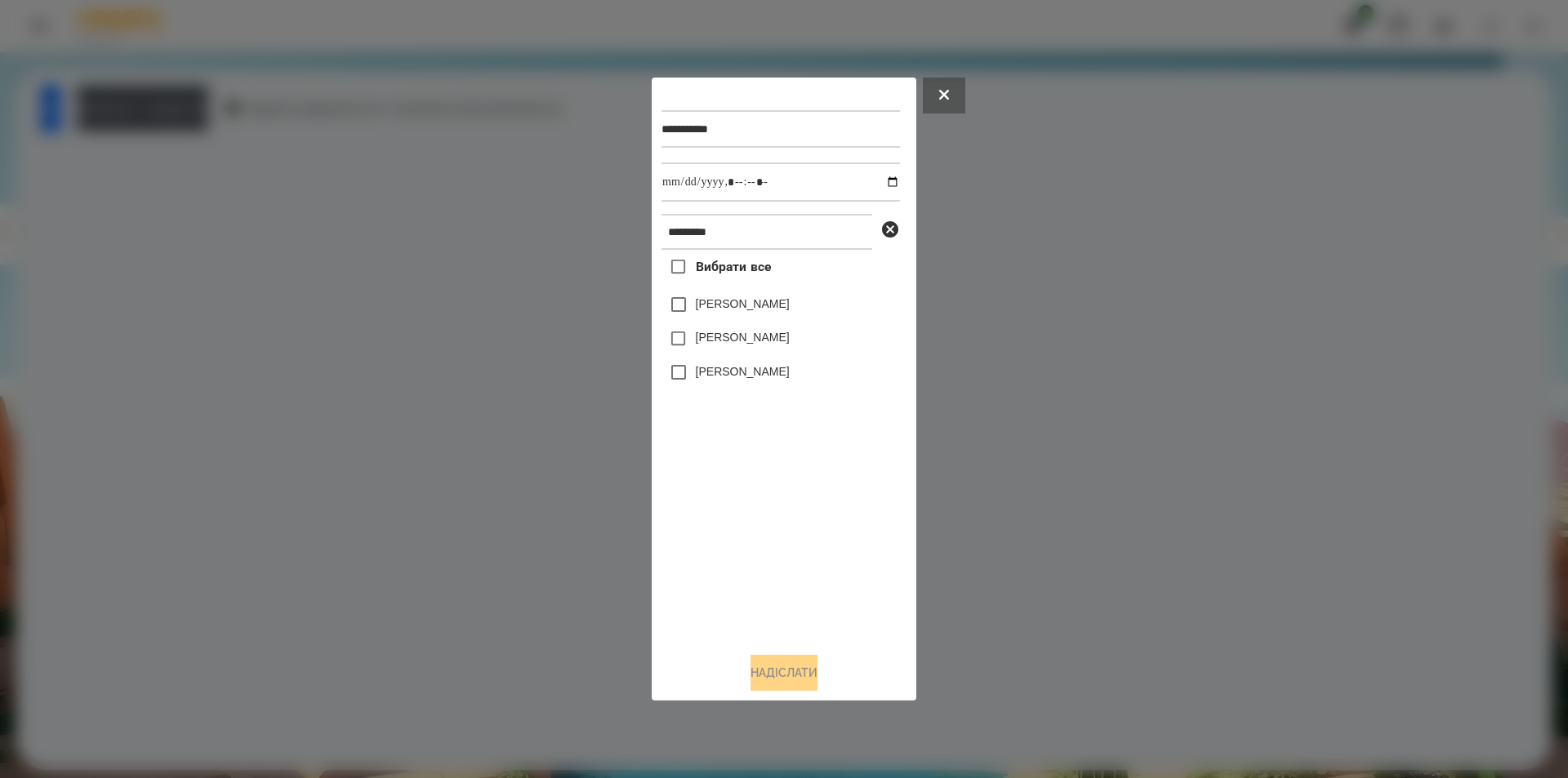
click at [743, 312] on label "[PERSON_NAME]" at bounding box center [742, 303] width 94 height 16
click at [879, 179] on input "datetime-local" at bounding box center [781, 182] width 239 height 40
type input "**********"
click at [787, 683] on button "Надіслати" at bounding box center [783, 673] width 67 height 36
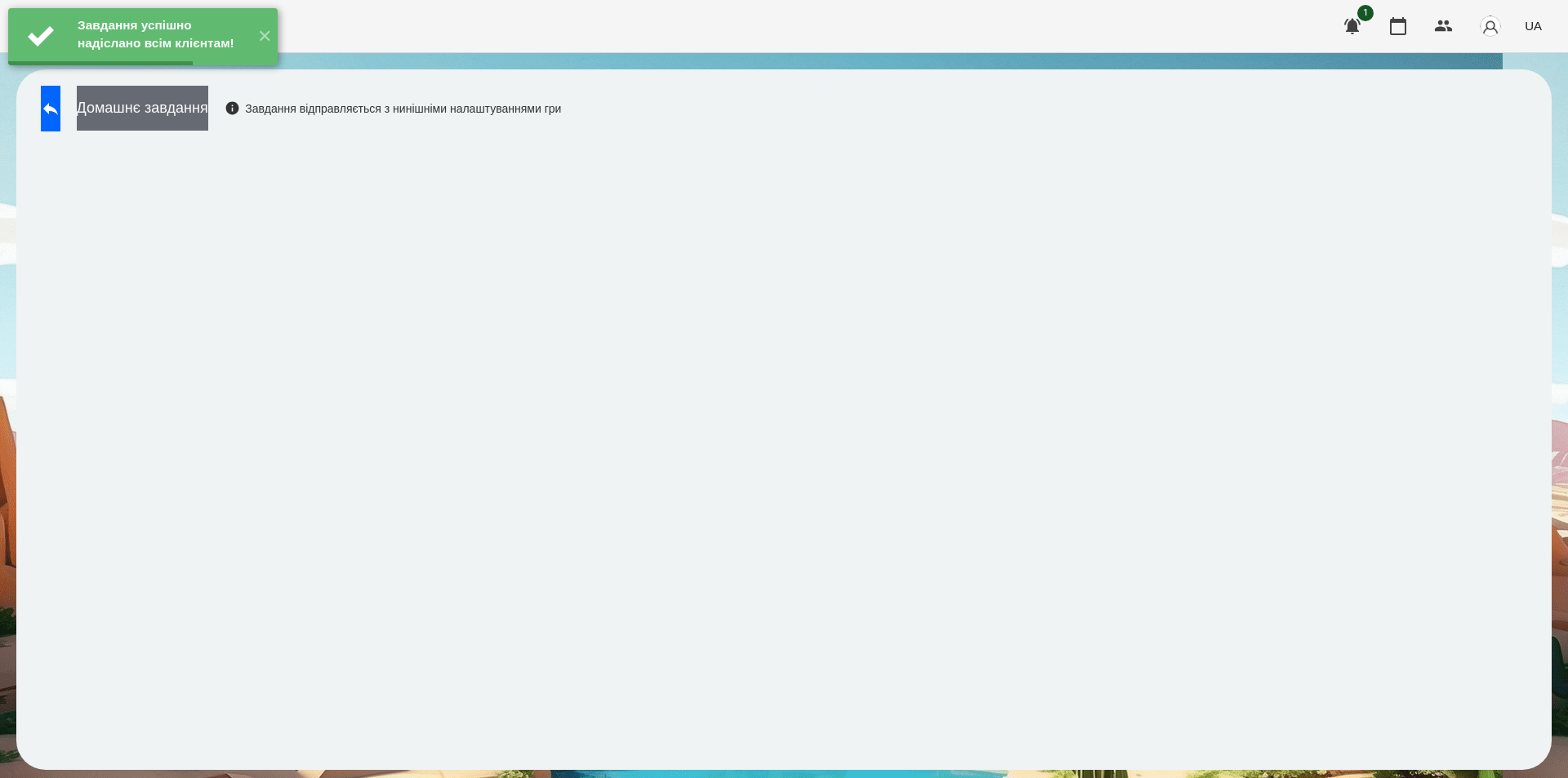
click at [185, 110] on button "Домашнє завдання" at bounding box center [142, 108] width 132 height 45
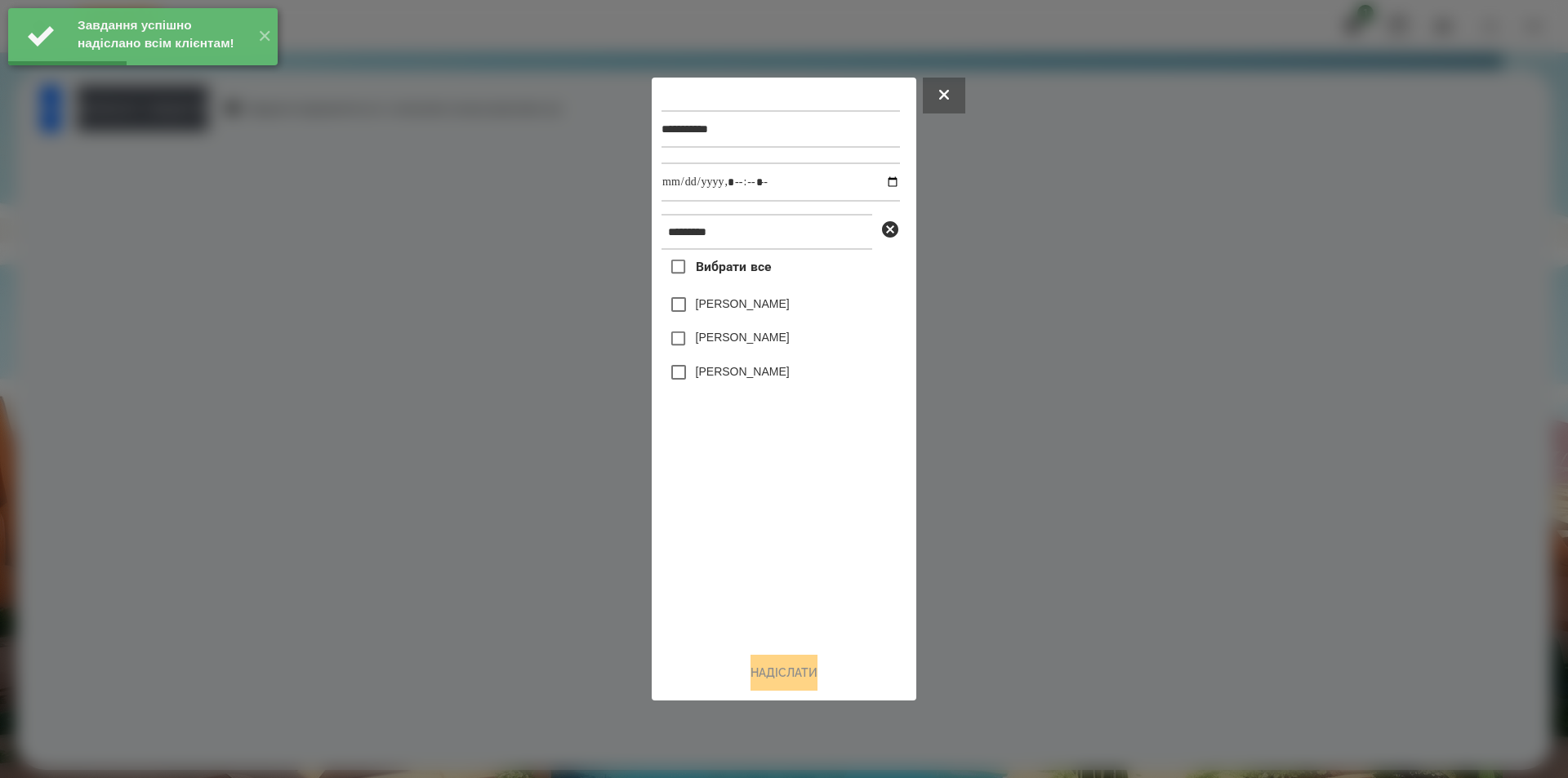
click at [701, 312] on label "[PERSON_NAME]" at bounding box center [742, 303] width 94 height 16
click at [881, 180] on input "datetime-local" at bounding box center [781, 182] width 239 height 40
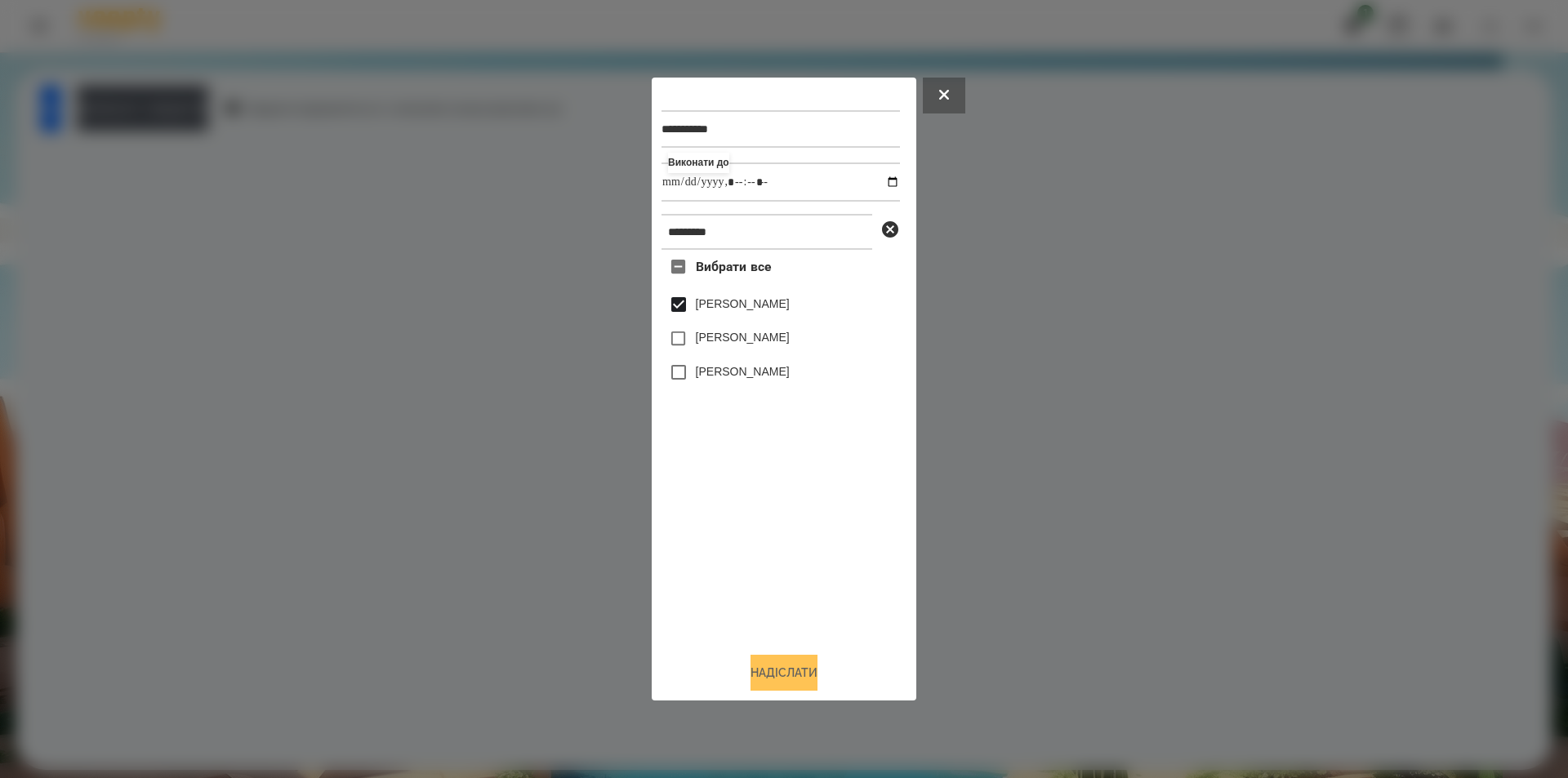
type input "**********"
click at [806, 668] on button "Надіслати" at bounding box center [783, 673] width 67 height 36
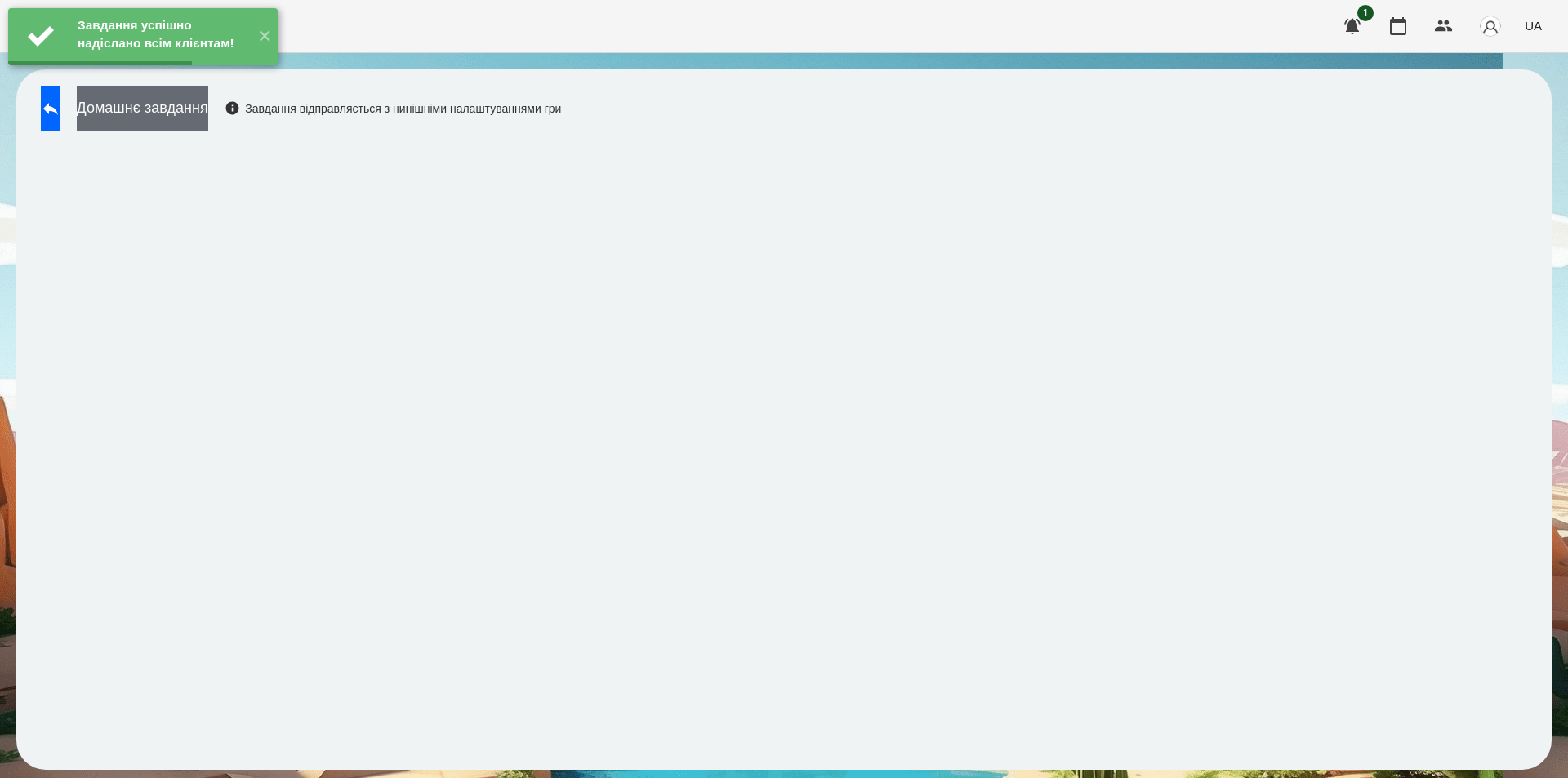
click at [208, 112] on button "Домашнє завдання" at bounding box center [142, 108] width 132 height 45
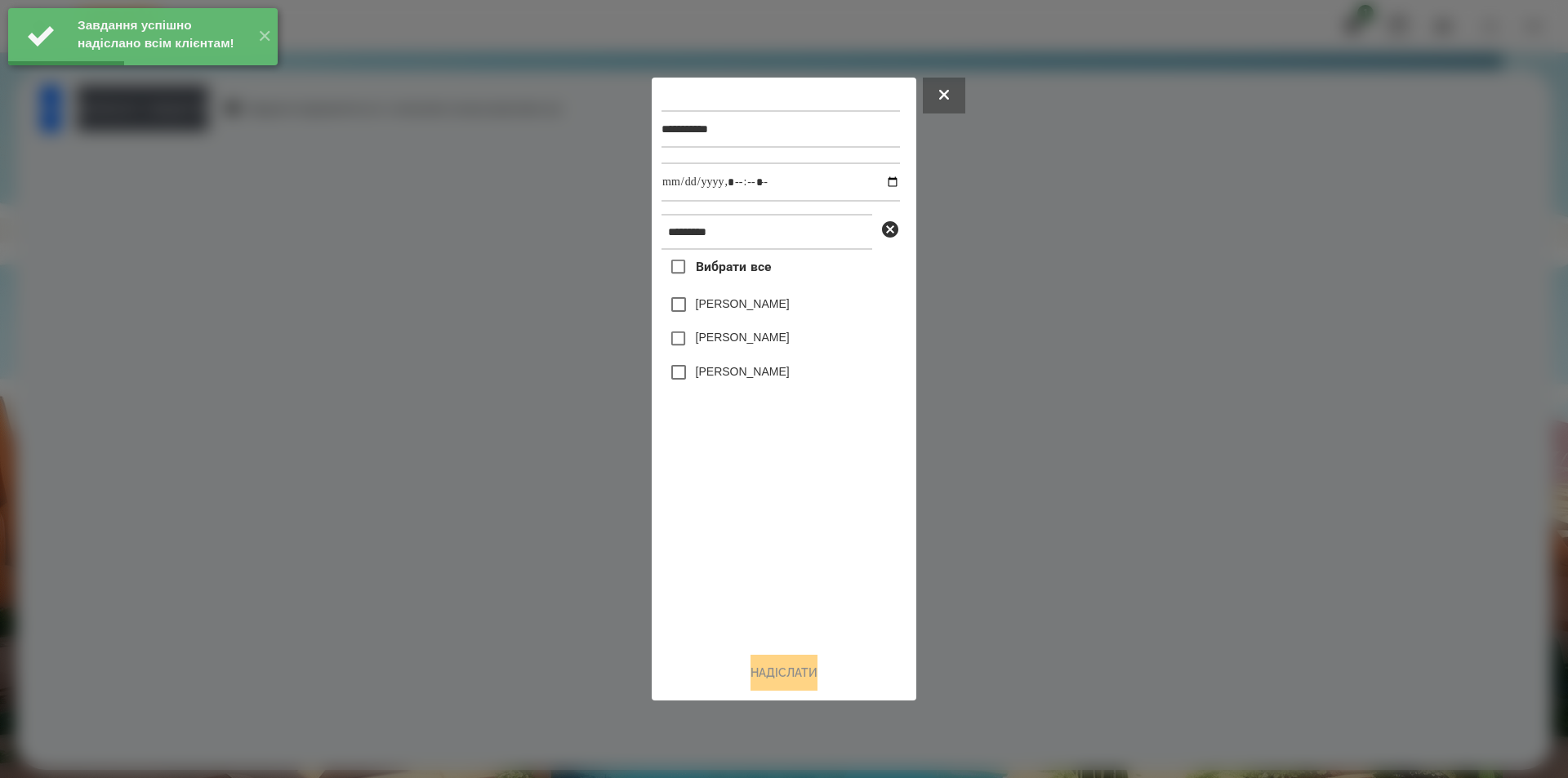
click at [790, 303] on label "[PERSON_NAME]" at bounding box center [742, 303] width 94 height 16
click at [878, 178] on input "datetime-local" at bounding box center [781, 182] width 239 height 40
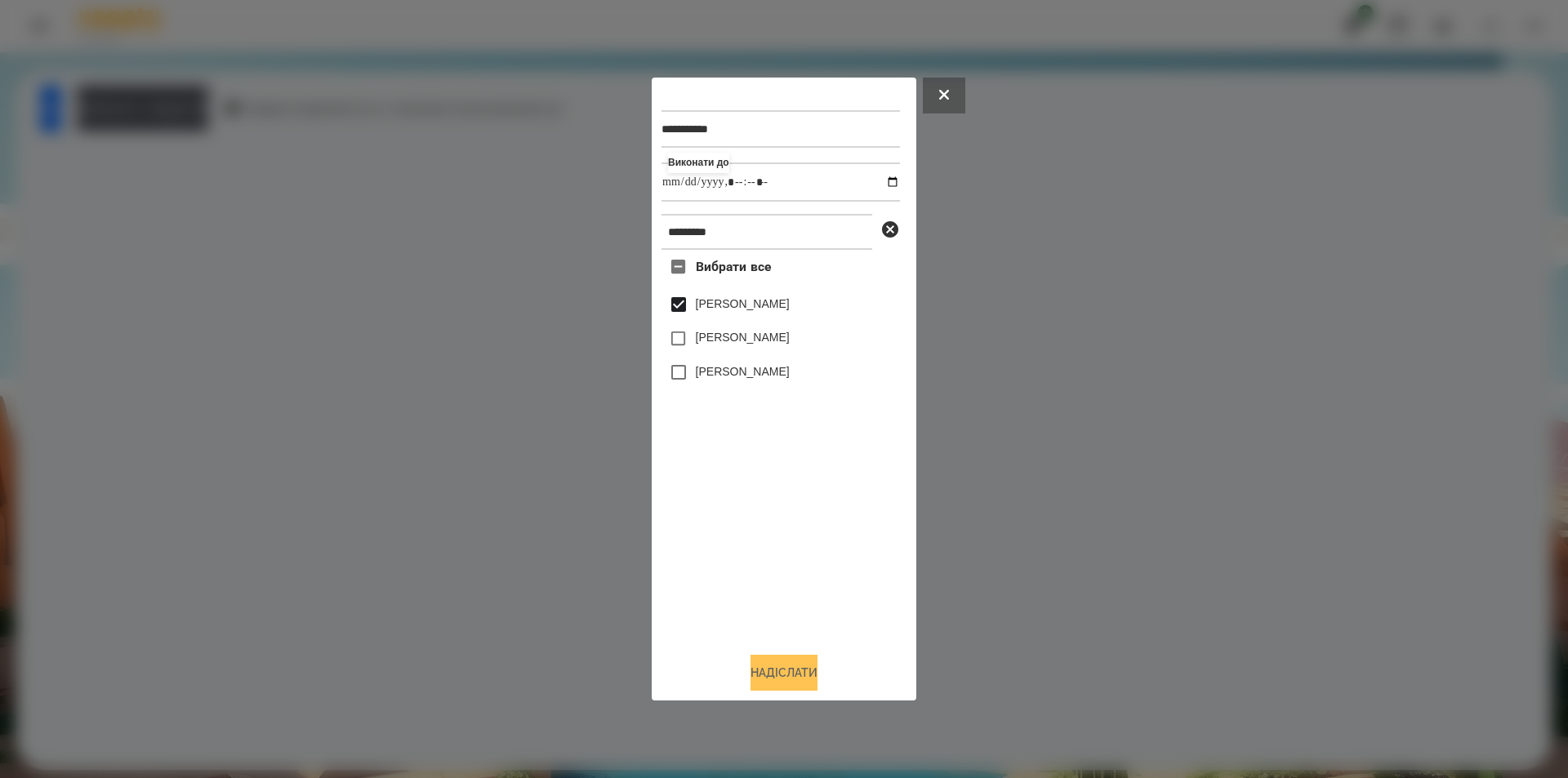
type input "**********"
click at [798, 688] on button "Надіслати" at bounding box center [783, 673] width 67 height 36
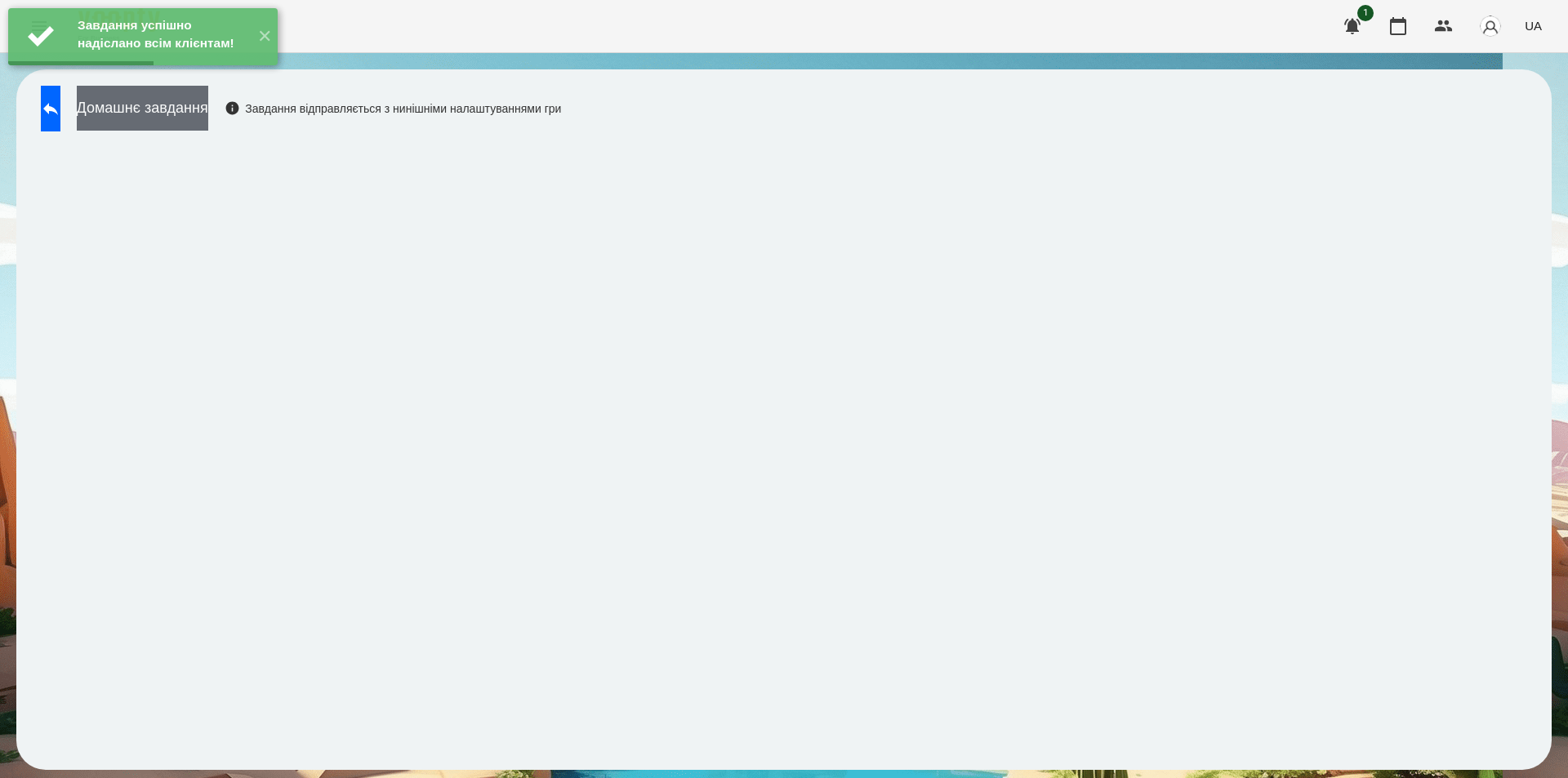
click at [197, 112] on button "Домашнє завдання" at bounding box center [142, 108] width 132 height 45
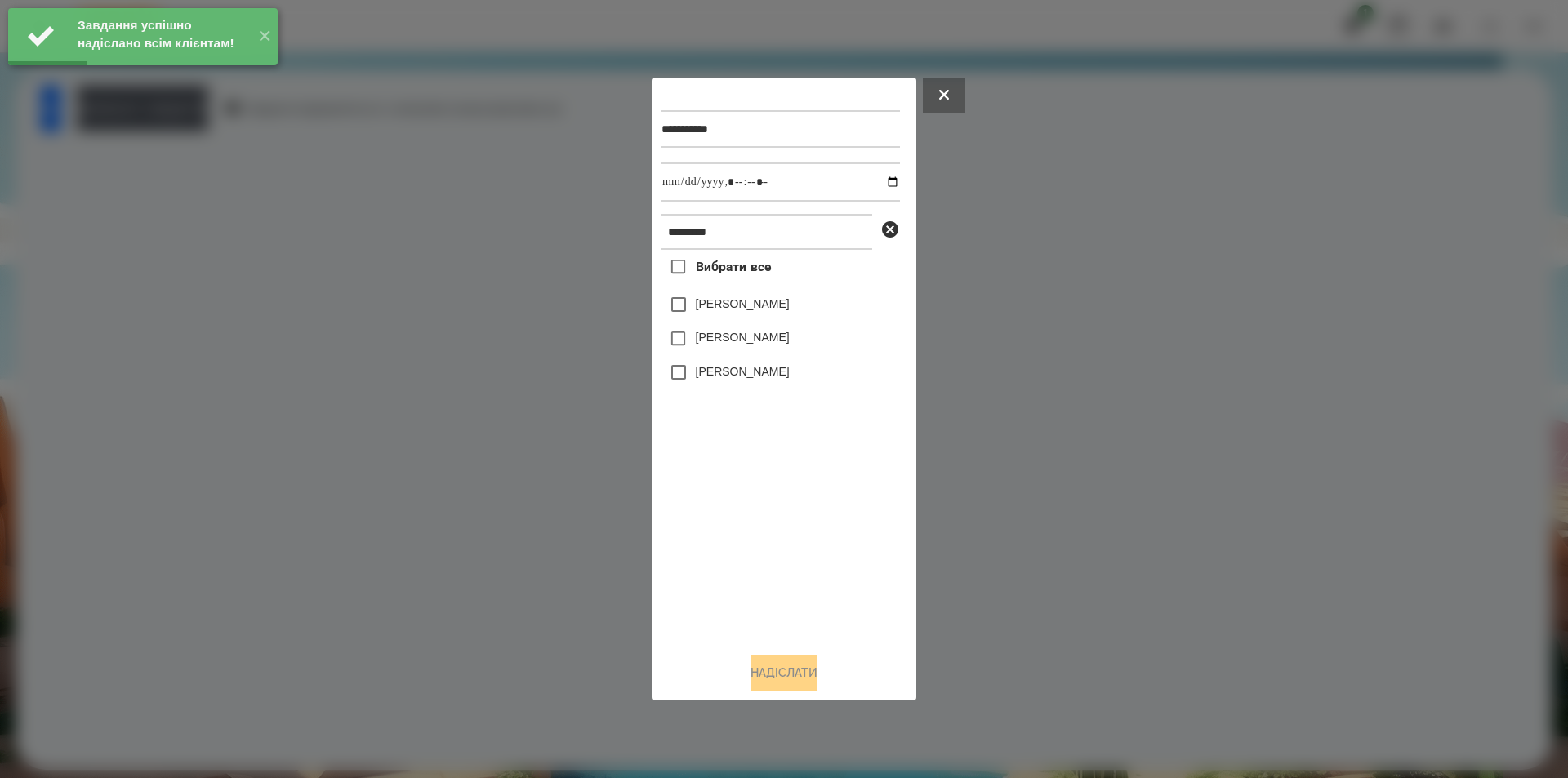
click at [712, 305] on label "[PERSON_NAME]" at bounding box center [742, 303] width 94 height 16
click at [883, 181] on input "datetime-local" at bounding box center [781, 182] width 239 height 40
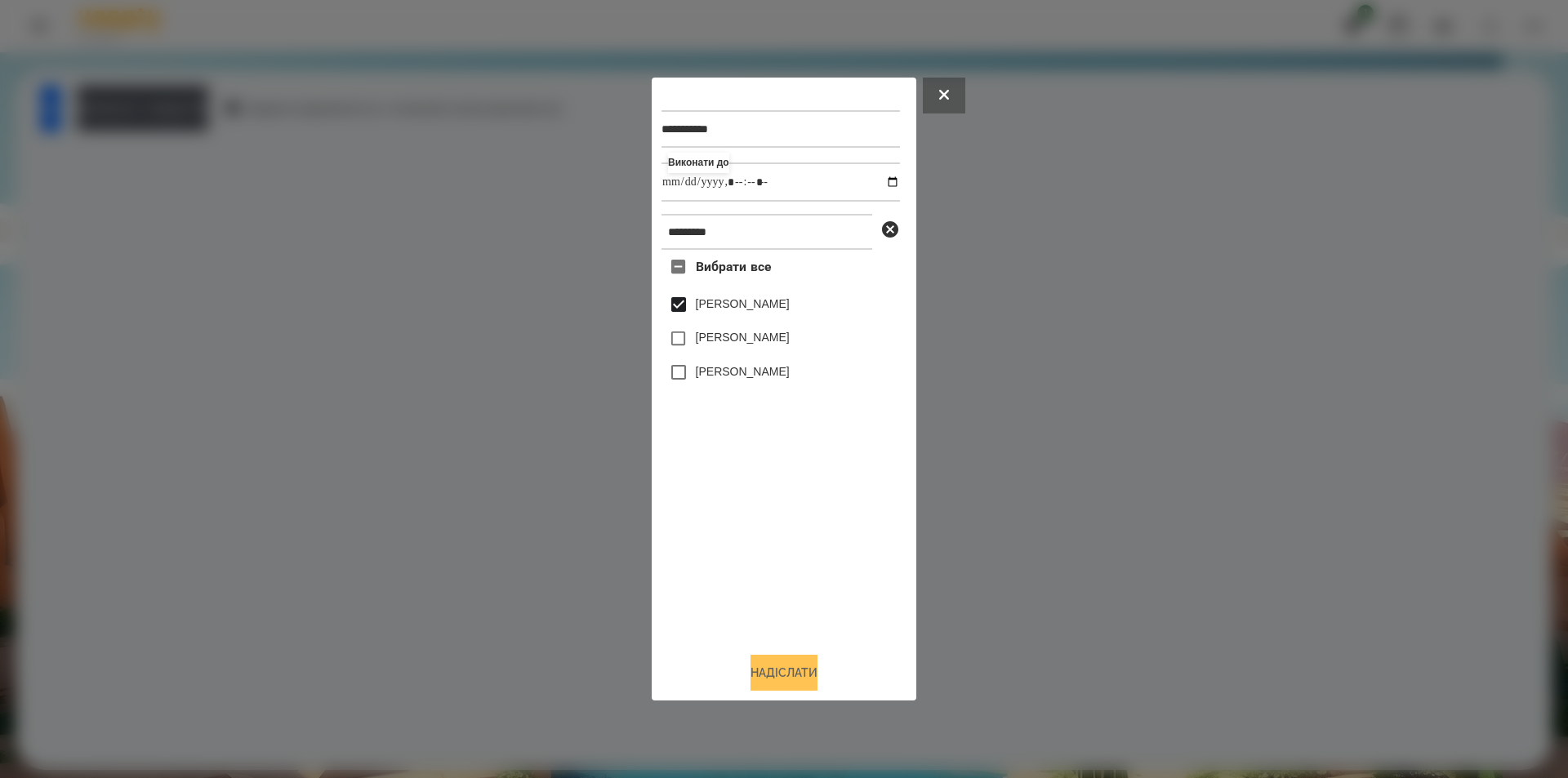
type input "**********"
click at [776, 679] on button "Надіслати" at bounding box center [783, 673] width 67 height 36
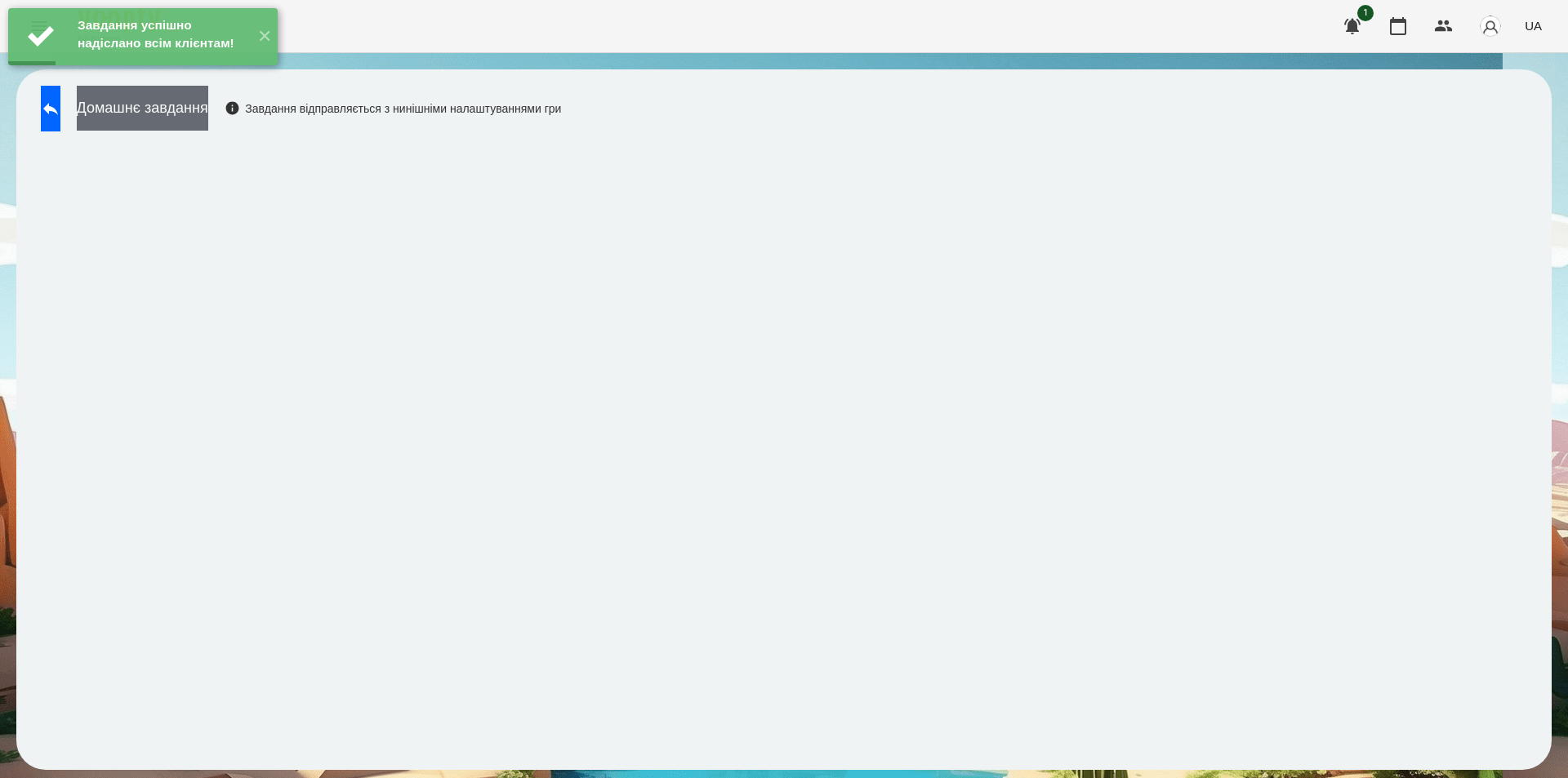
click at [187, 111] on button "Домашнє завдання" at bounding box center [142, 108] width 132 height 45
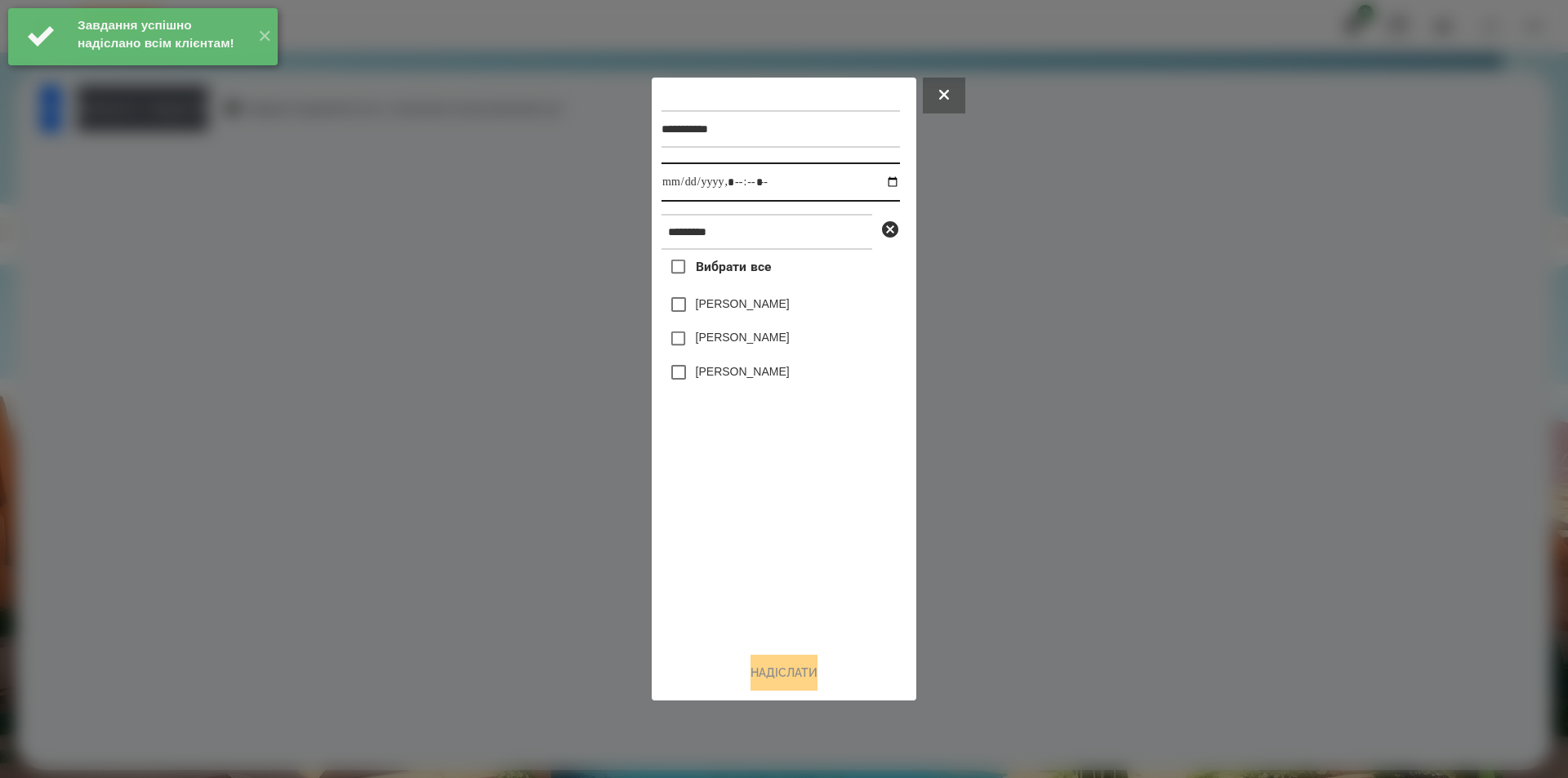
click at [875, 181] on input "datetime-local" at bounding box center [781, 182] width 239 height 40
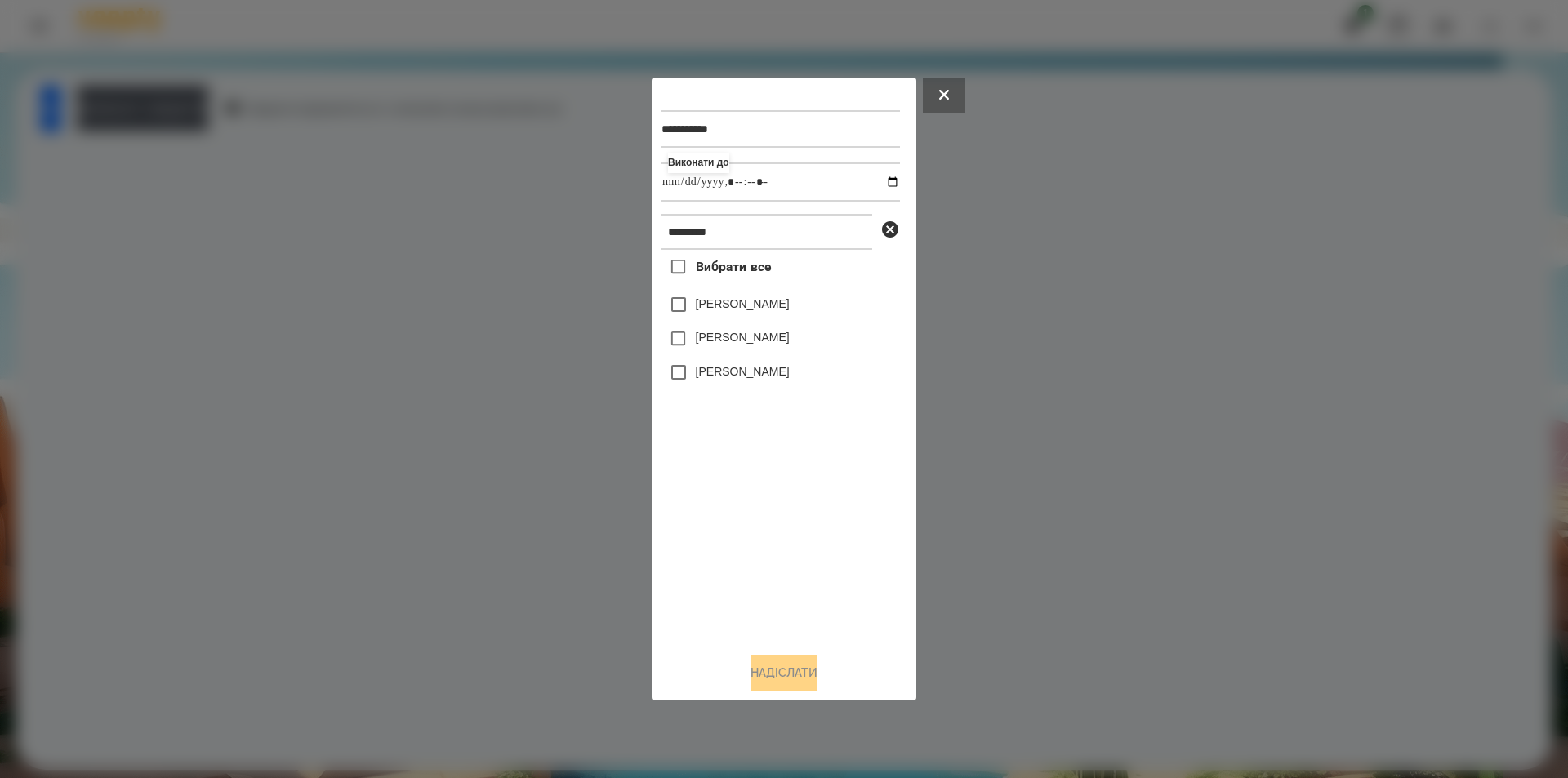
type input "**********"
click at [763, 559] on div "Вибрати все [PERSON_NAME] [PERSON_NAME] [PERSON_NAME]" at bounding box center [781, 444] width 239 height 389
click at [889, 232] on icon at bounding box center [889, 229] width 19 height 19
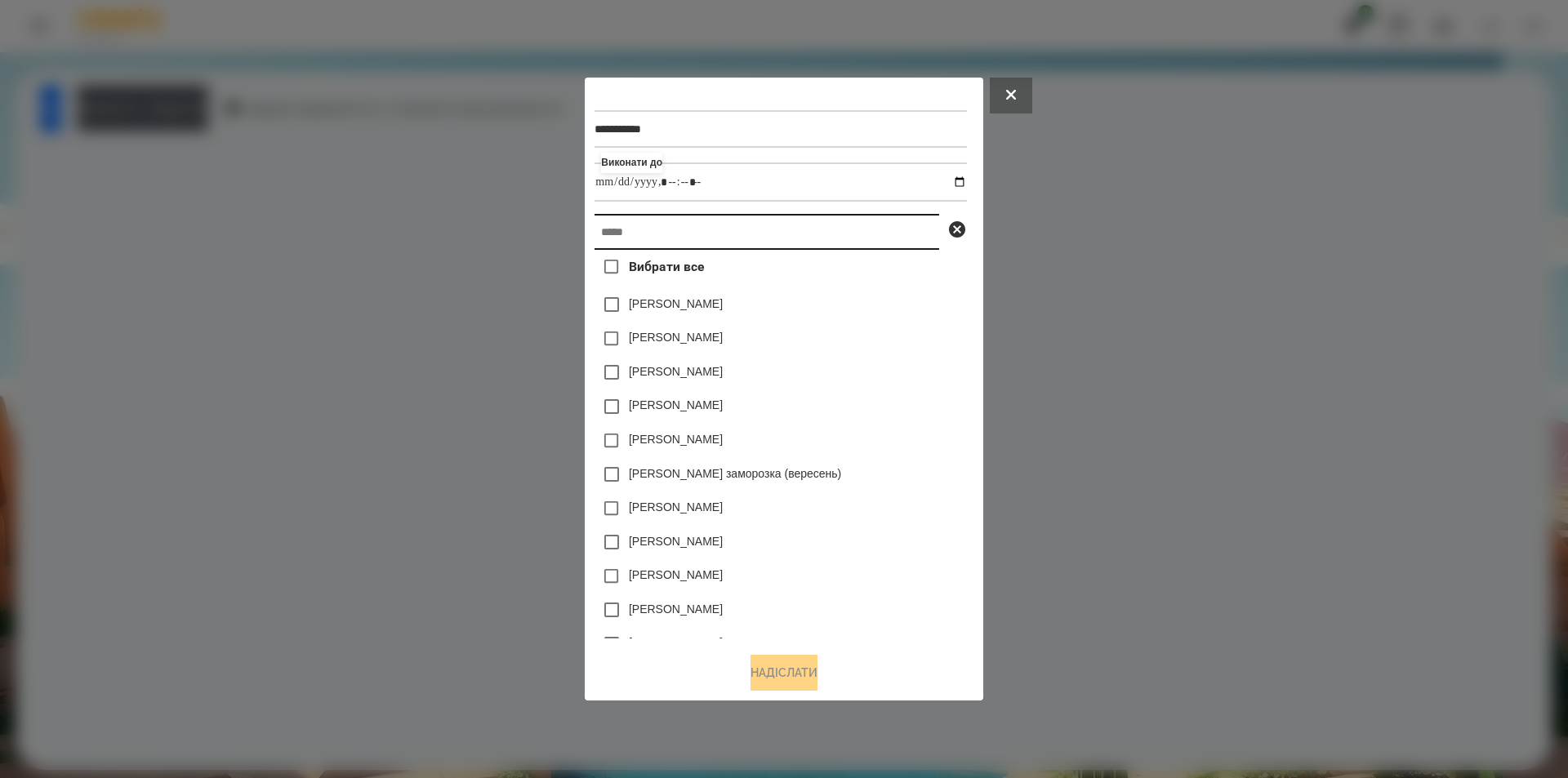
click at [794, 230] on input "text" at bounding box center [766, 232] width 345 height 36
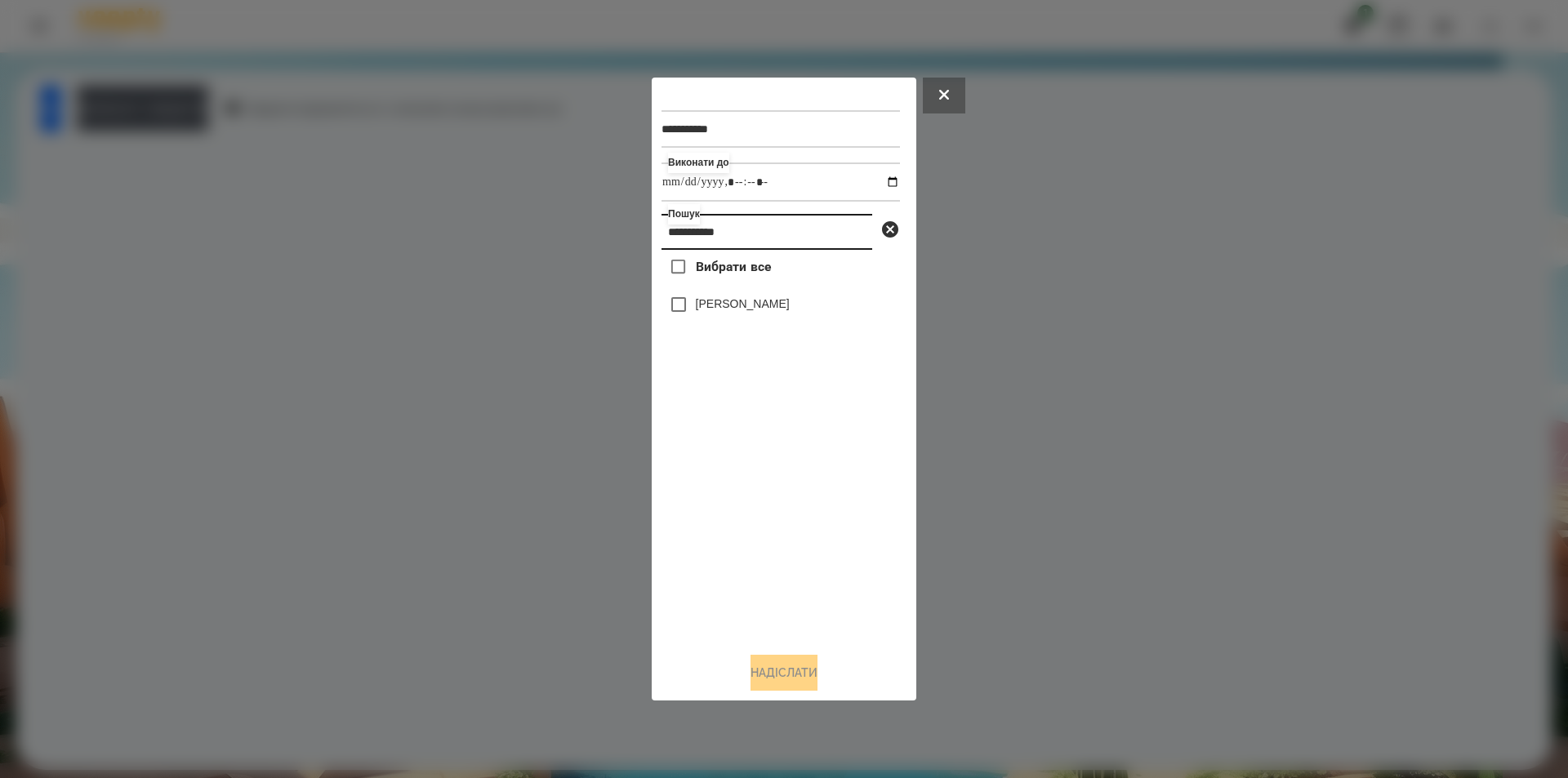
type input "**********"
click at [765, 319] on div "[PERSON_NAME]" at bounding box center [781, 304] width 239 height 35
click at [706, 301] on label "[PERSON_NAME]" at bounding box center [742, 303] width 94 height 16
click at [780, 680] on button "Надіслати" at bounding box center [783, 673] width 67 height 36
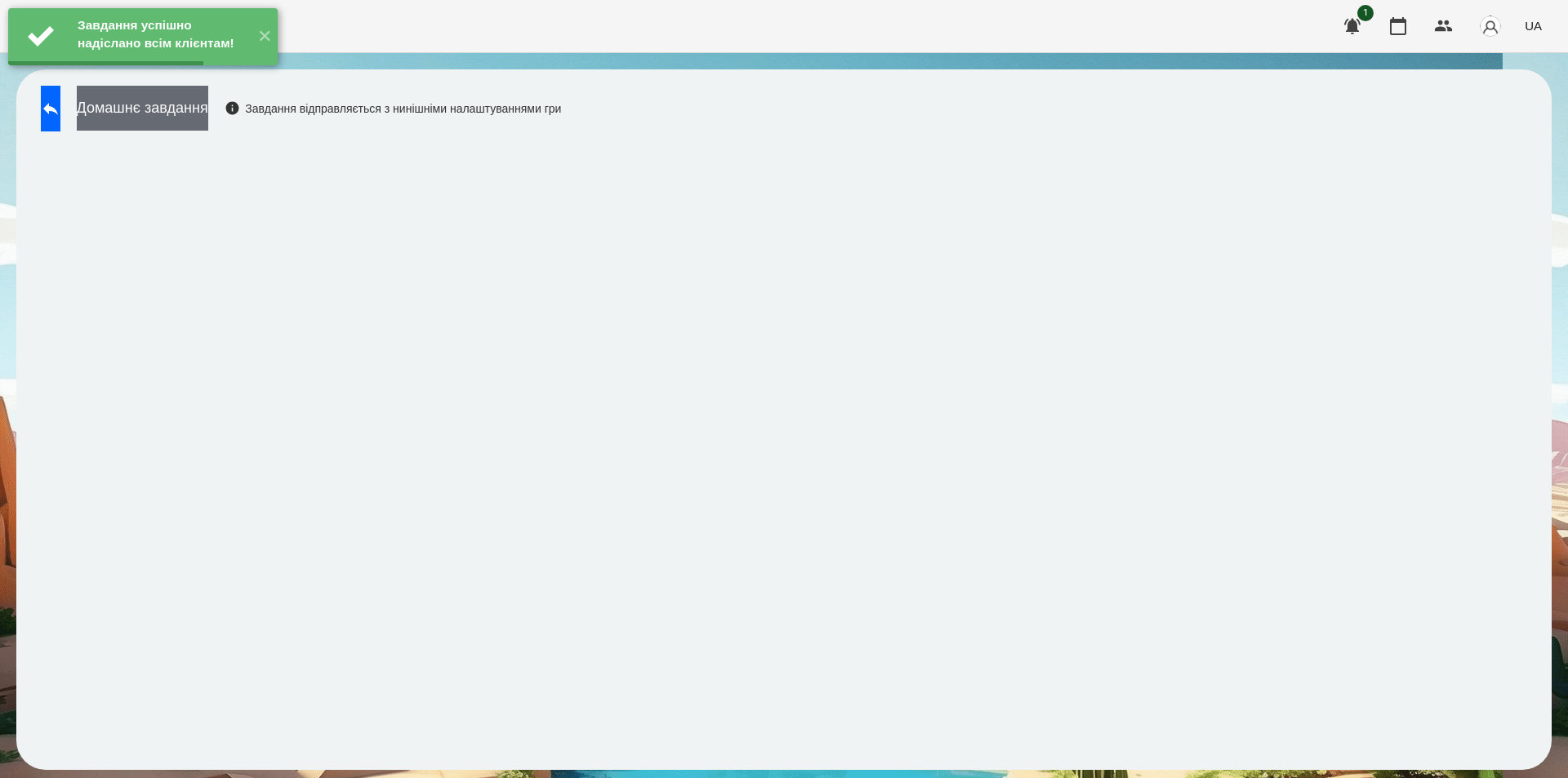
click at [208, 108] on button "Домашнє завдання" at bounding box center [142, 108] width 132 height 45
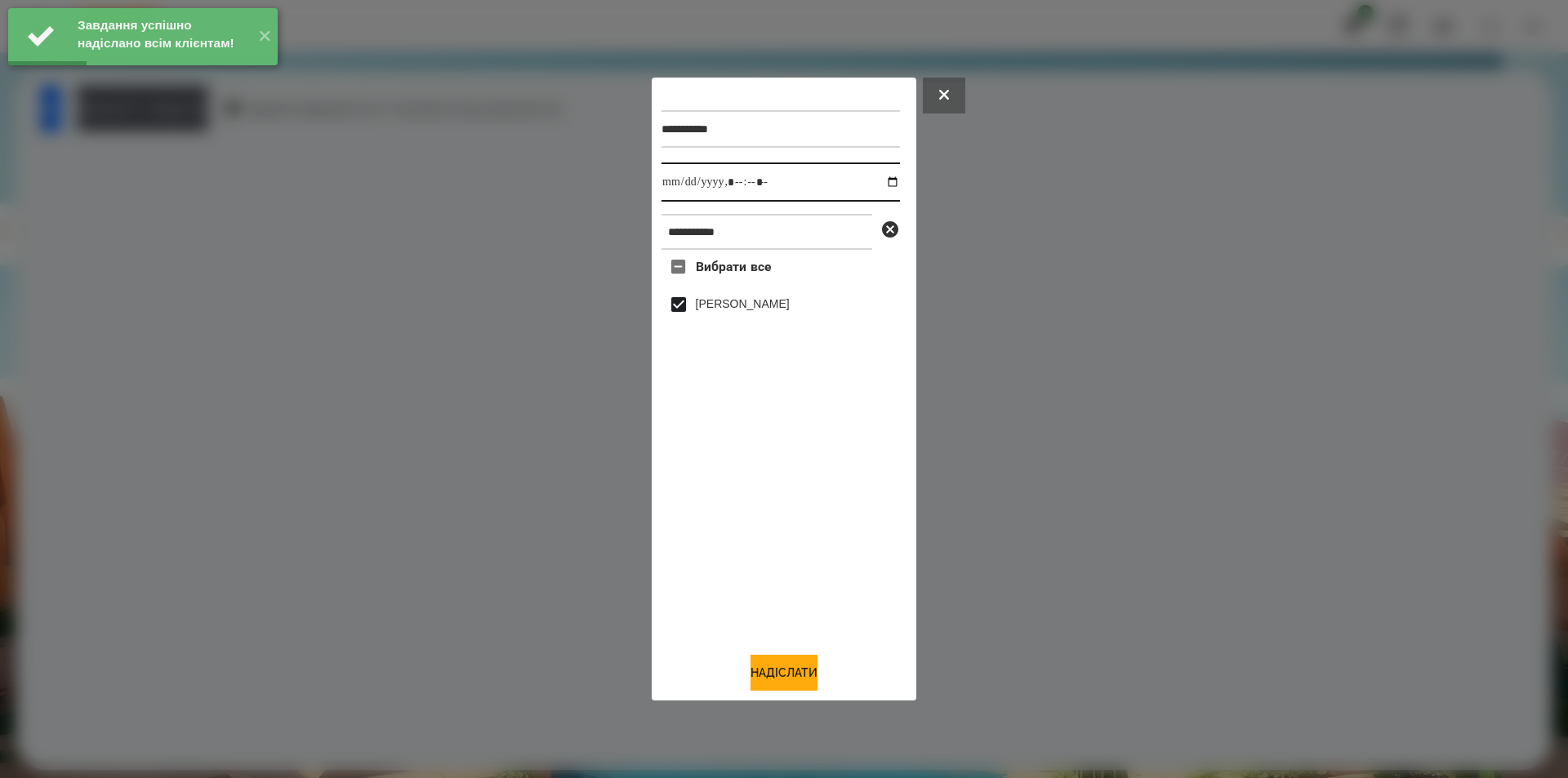
click at [877, 180] on input "datetime-local" at bounding box center [781, 182] width 239 height 40
type input "**********"
click at [757, 679] on button "Надіслати" at bounding box center [783, 673] width 67 height 36
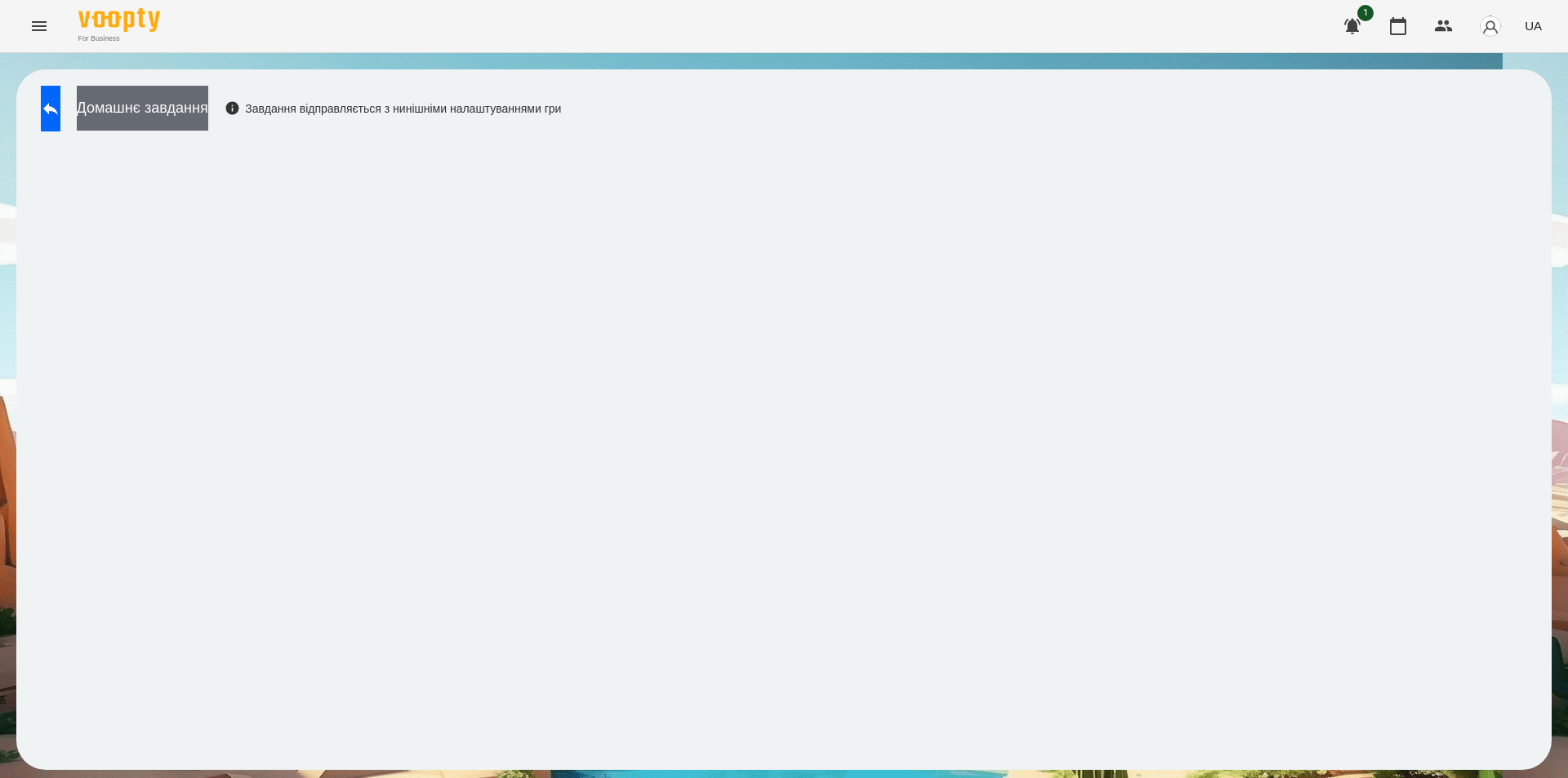
click at [208, 121] on button "Домашнє завдання" at bounding box center [142, 108] width 132 height 45
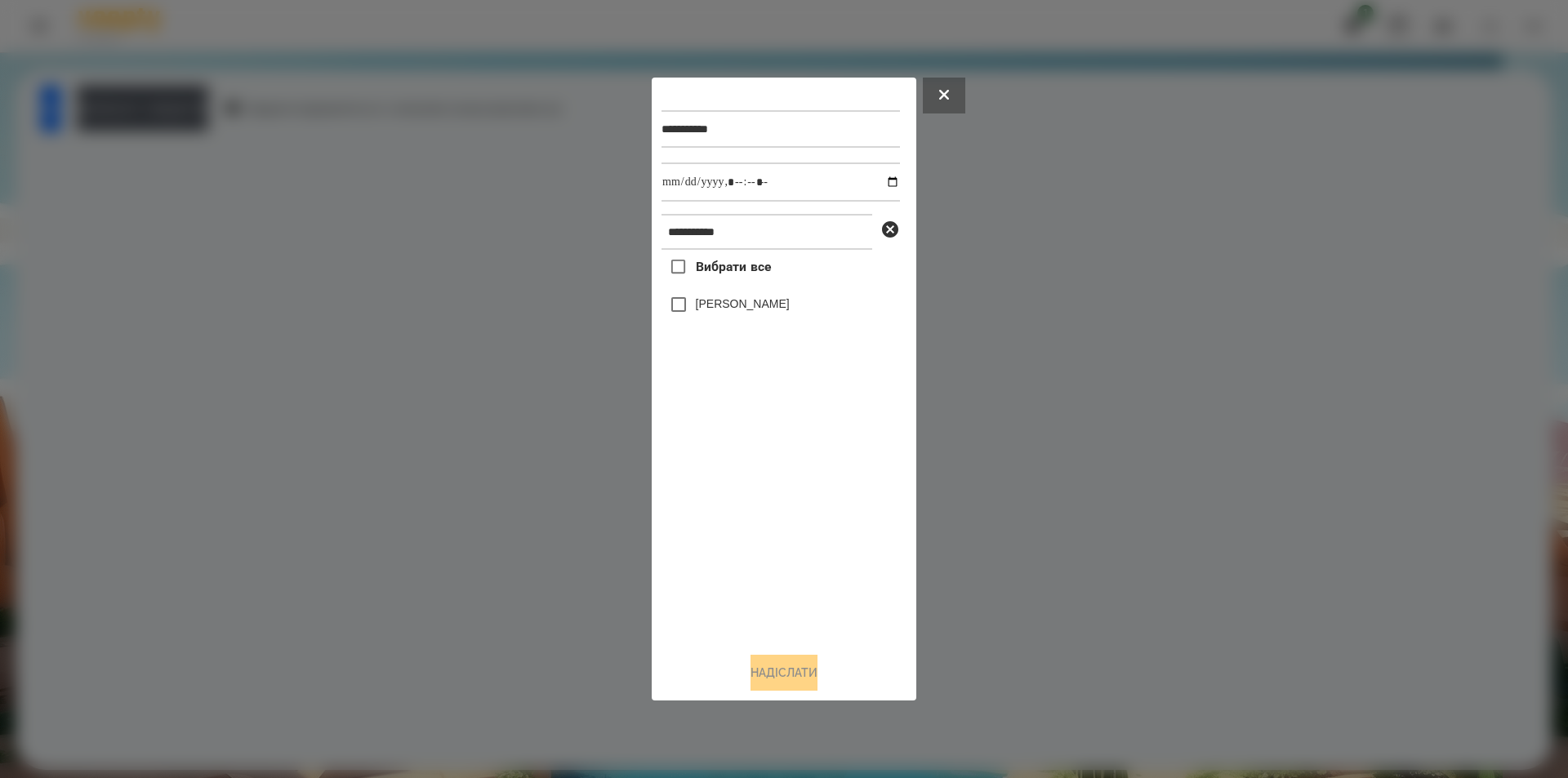
click at [722, 303] on label "[PERSON_NAME]" at bounding box center [742, 303] width 94 height 16
click at [881, 184] on input "datetime-local" at bounding box center [781, 182] width 239 height 40
type input "**********"
click at [772, 673] on button "Надіслати" at bounding box center [783, 673] width 67 height 36
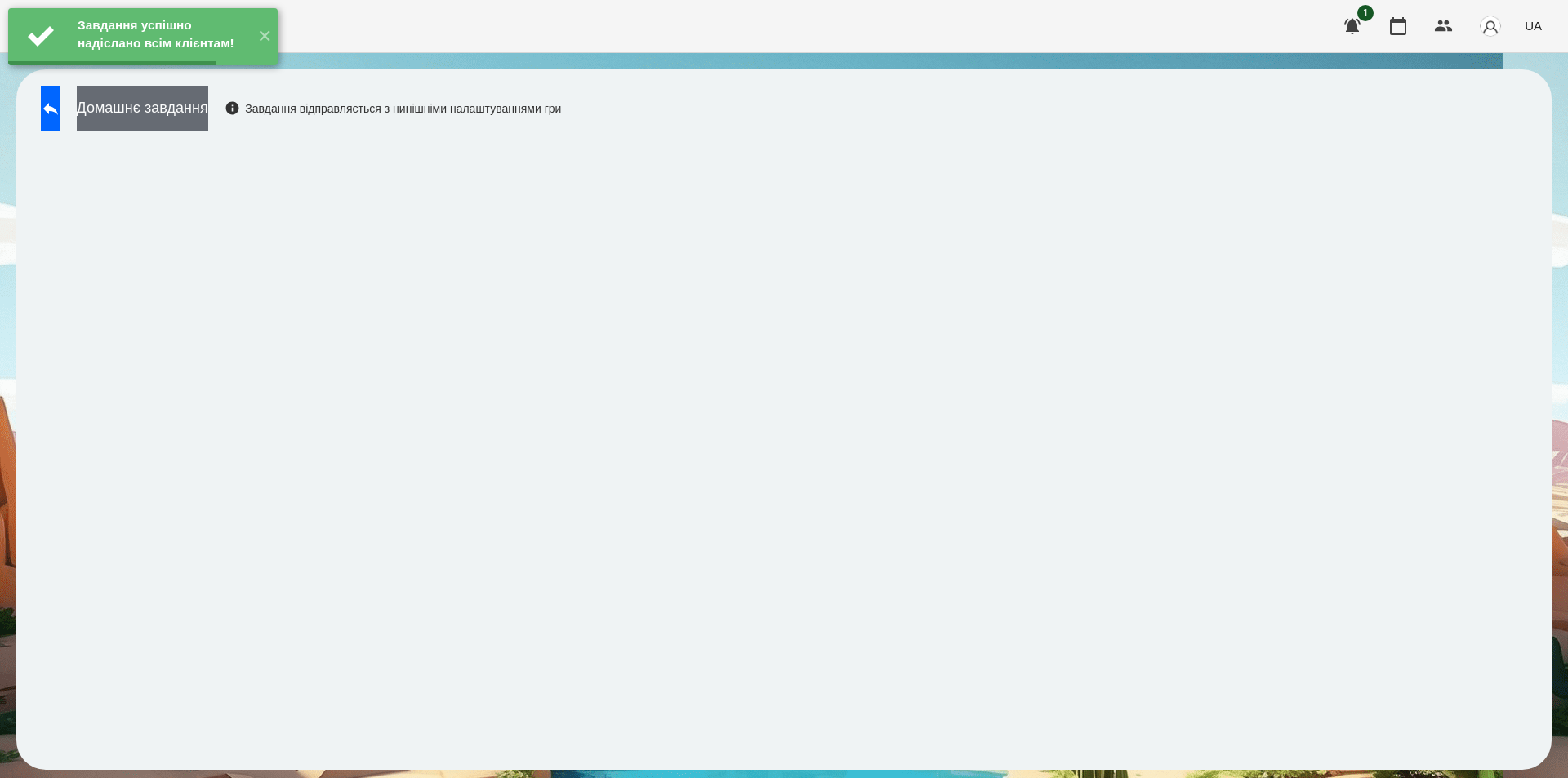
click at [201, 115] on button "Домашнє завдання" at bounding box center [142, 108] width 132 height 45
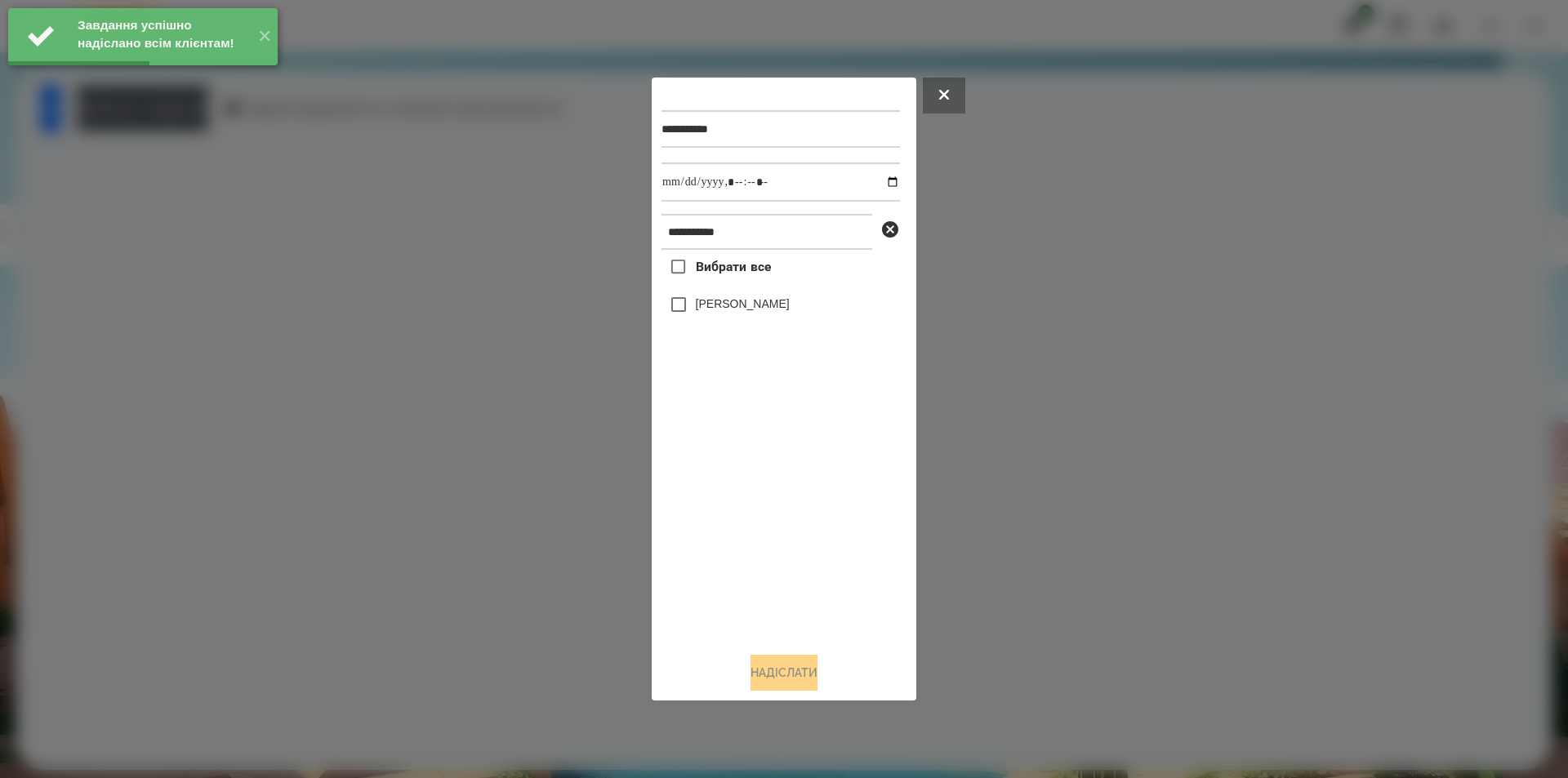
click at [720, 309] on label "[PERSON_NAME]" at bounding box center [742, 303] width 94 height 16
drag, startPoint x: 883, startPoint y: 184, endPoint x: 870, endPoint y: 201, distance: 21.4
click at [882, 184] on input "datetime-local" at bounding box center [781, 182] width 239 height 40
type input "**********"
click at [755, 678] on button "Надіслати" at bounding box center [783, 673] width 67 height 36
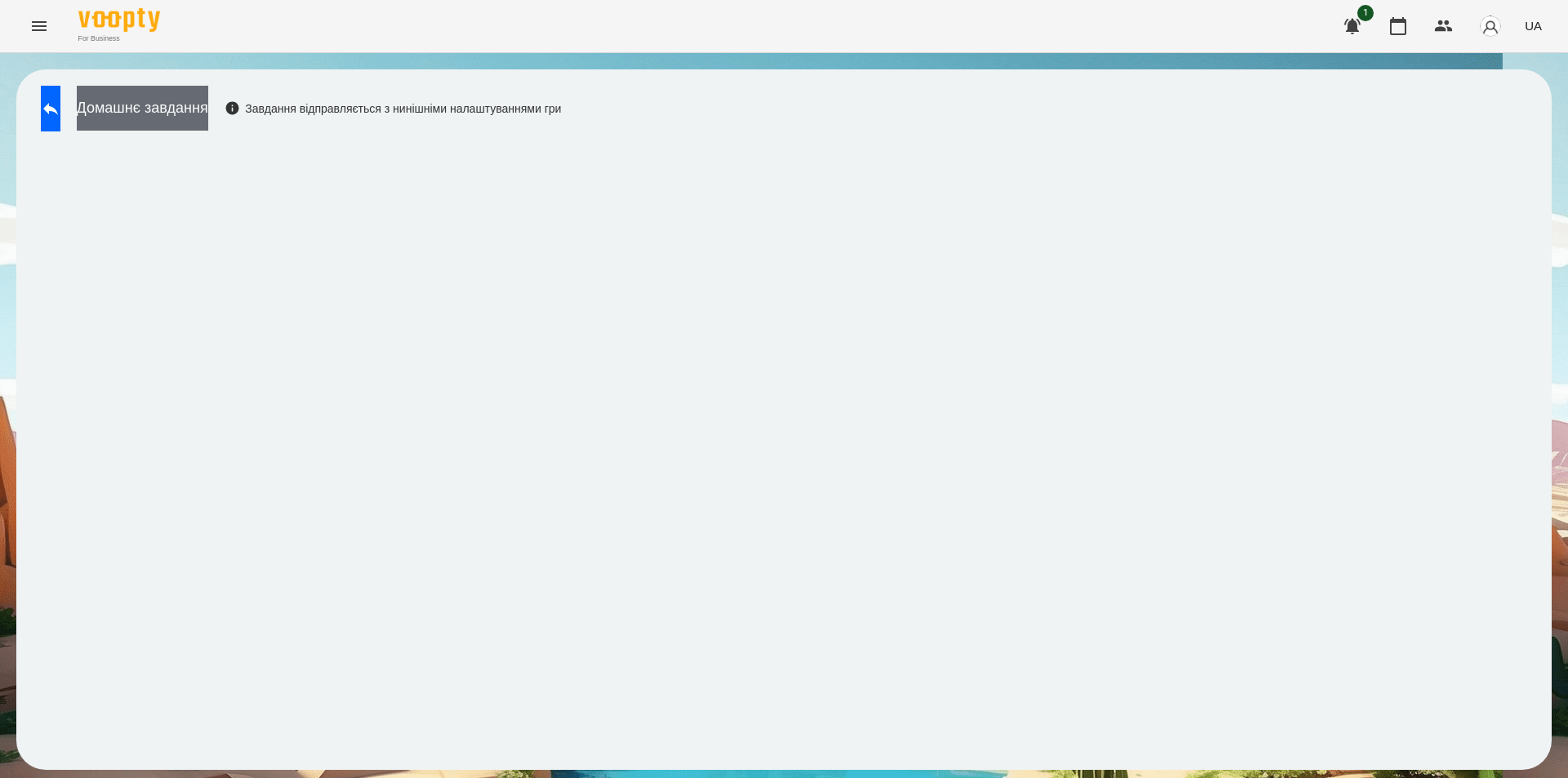
click at [208, 107] on button "Домашнє завдання" at bounding box center [142, 108] width 132 height 45
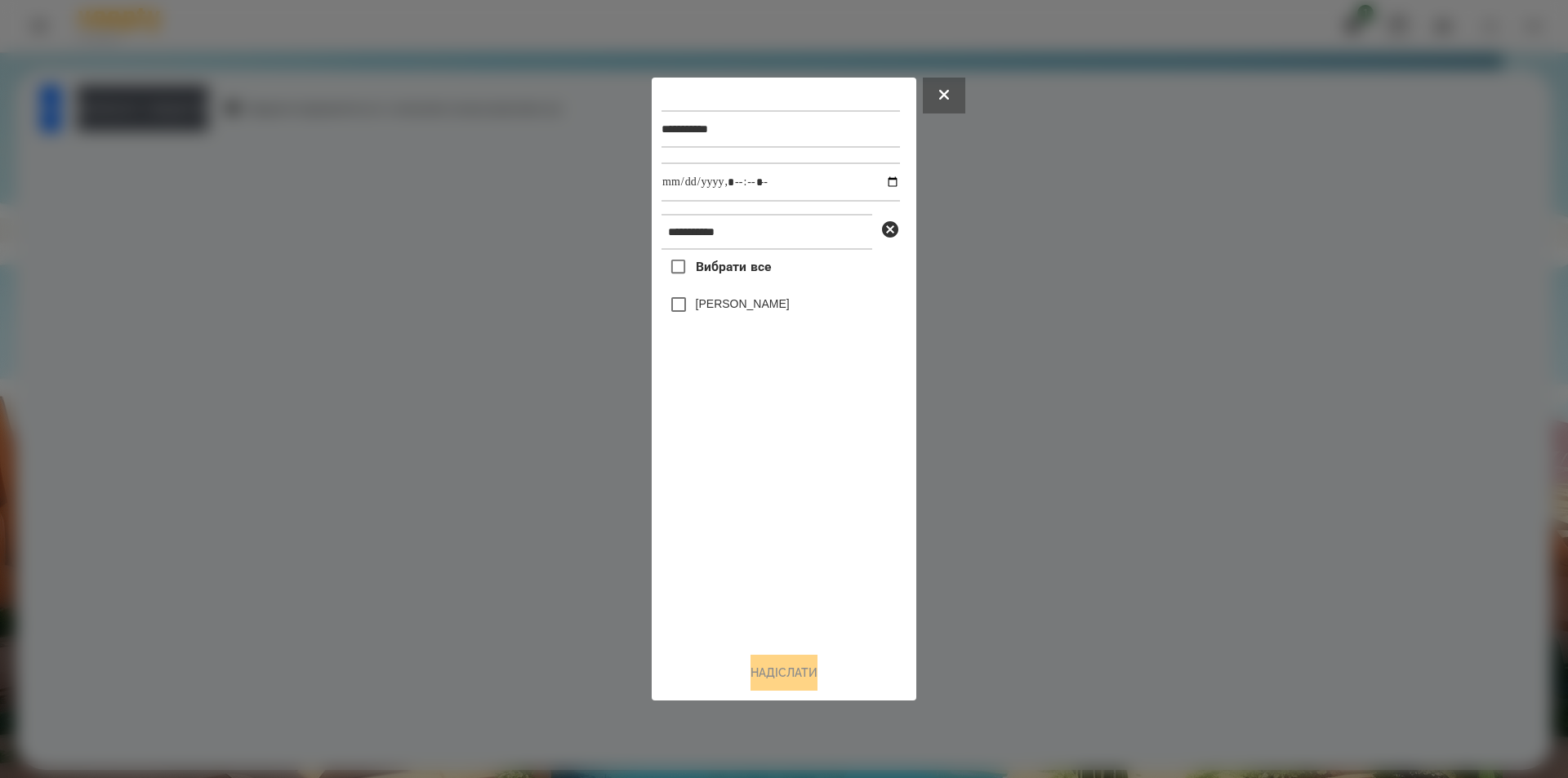
click at [715, 303] on label "[PERSON_NAME]" at bounding box center [742, 303] width 94 height 16
drag, startPoint x: 878, startPoint y: 184, endPoint x: 868, endPoint y: 201, distance: 19.7
click at [878, 184] on input "datetime-local" at bounding box center [781, 182] width 239 height 40
type input "**********"
click at [763, 661] on button "Надіслати" at bounding box center [783, 673] width 67 height 36
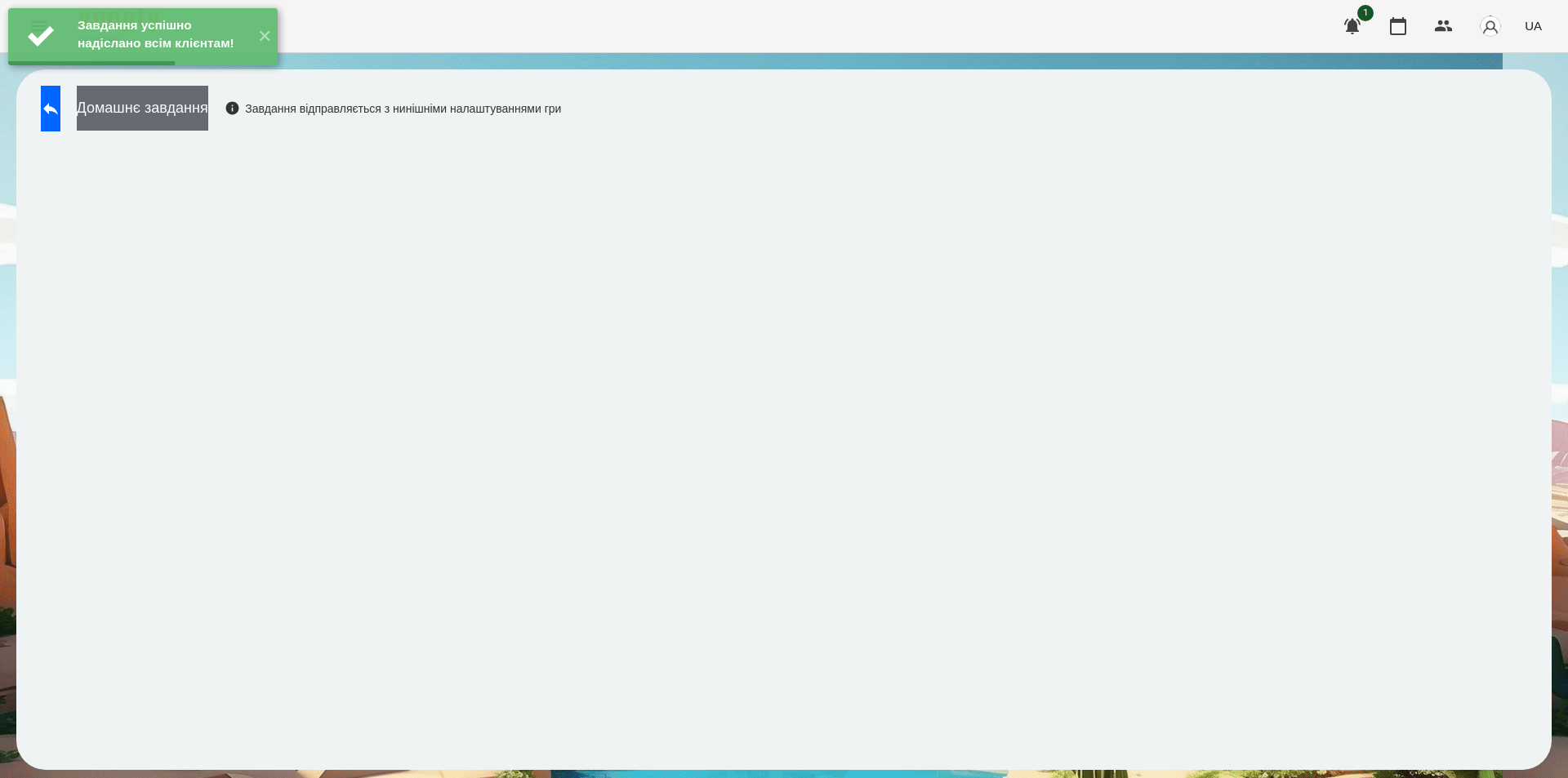
click at [207, 110] on button "Домашнє завдання" at bounding box center [142, 108] width 132 height 45
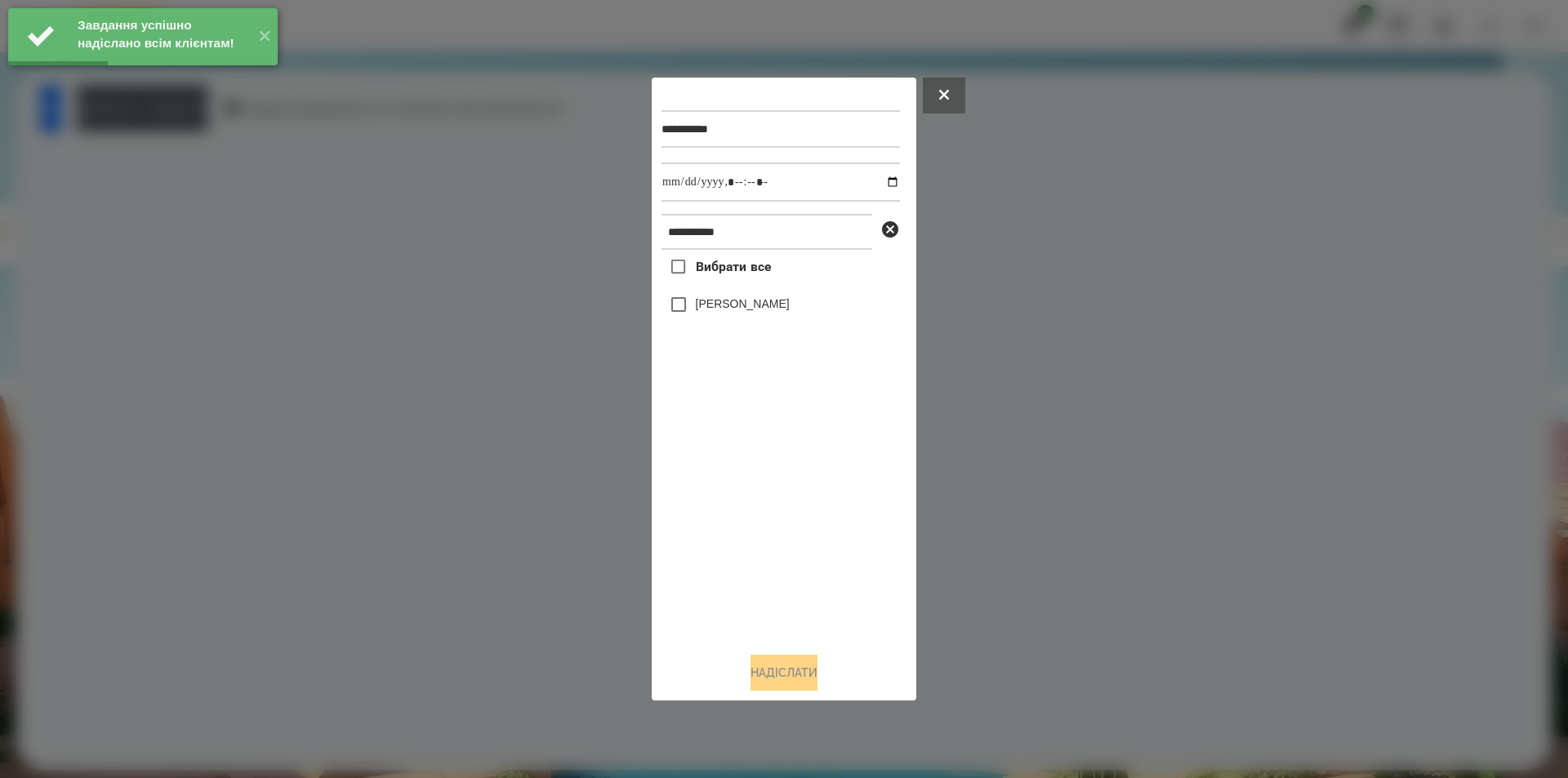
click at [727, 302] on label "[PERSON_NAME]" at bounding box center [742, 303] width 94 height 16
click at [880, 181] on input "datetime-local" at bounding box center [781, 182] width 239 height 40
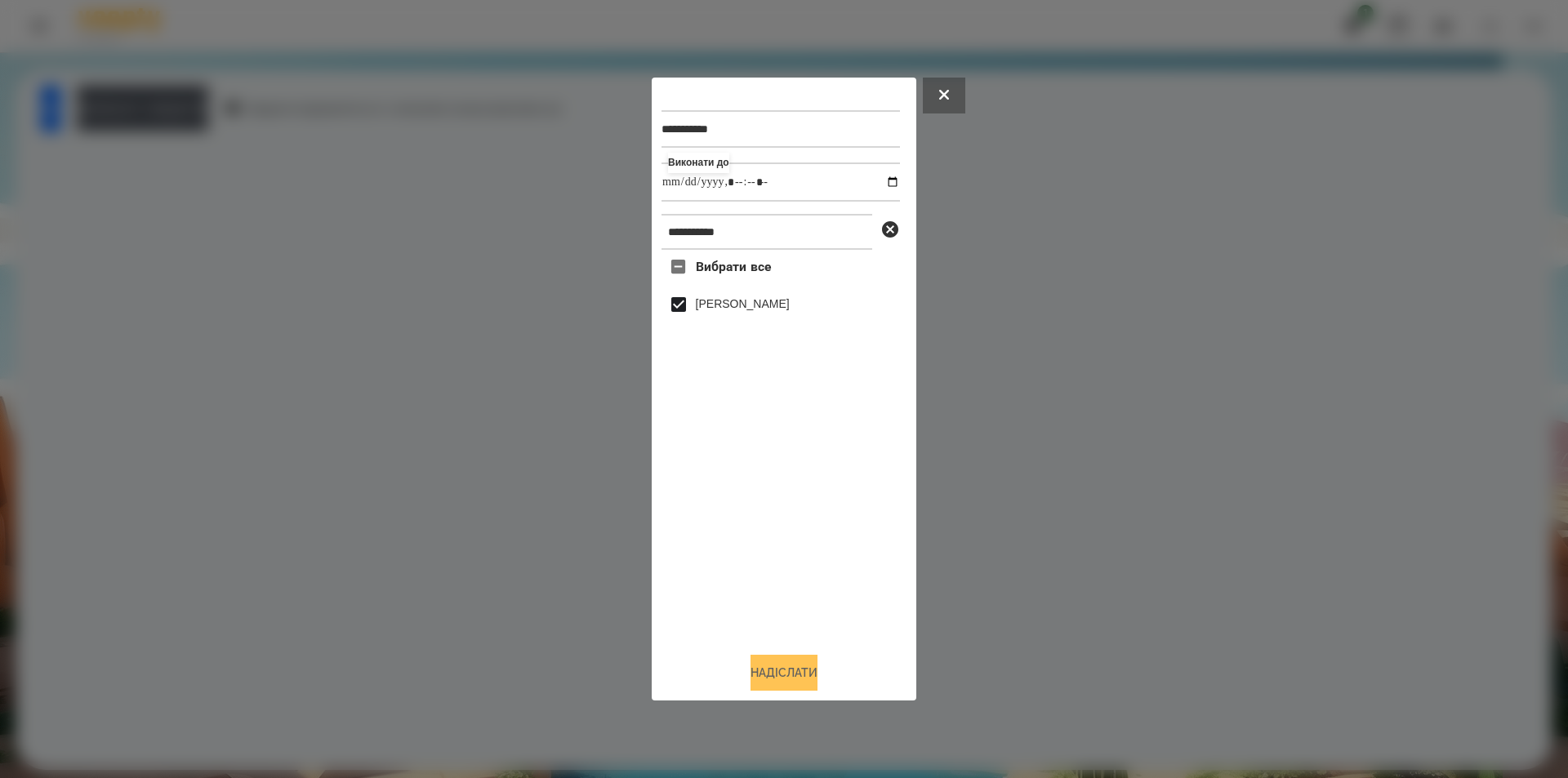
type input "**********"
click at [790, 672] on button "Надіслати" at bounding box center [783, 673] width 67 height 36
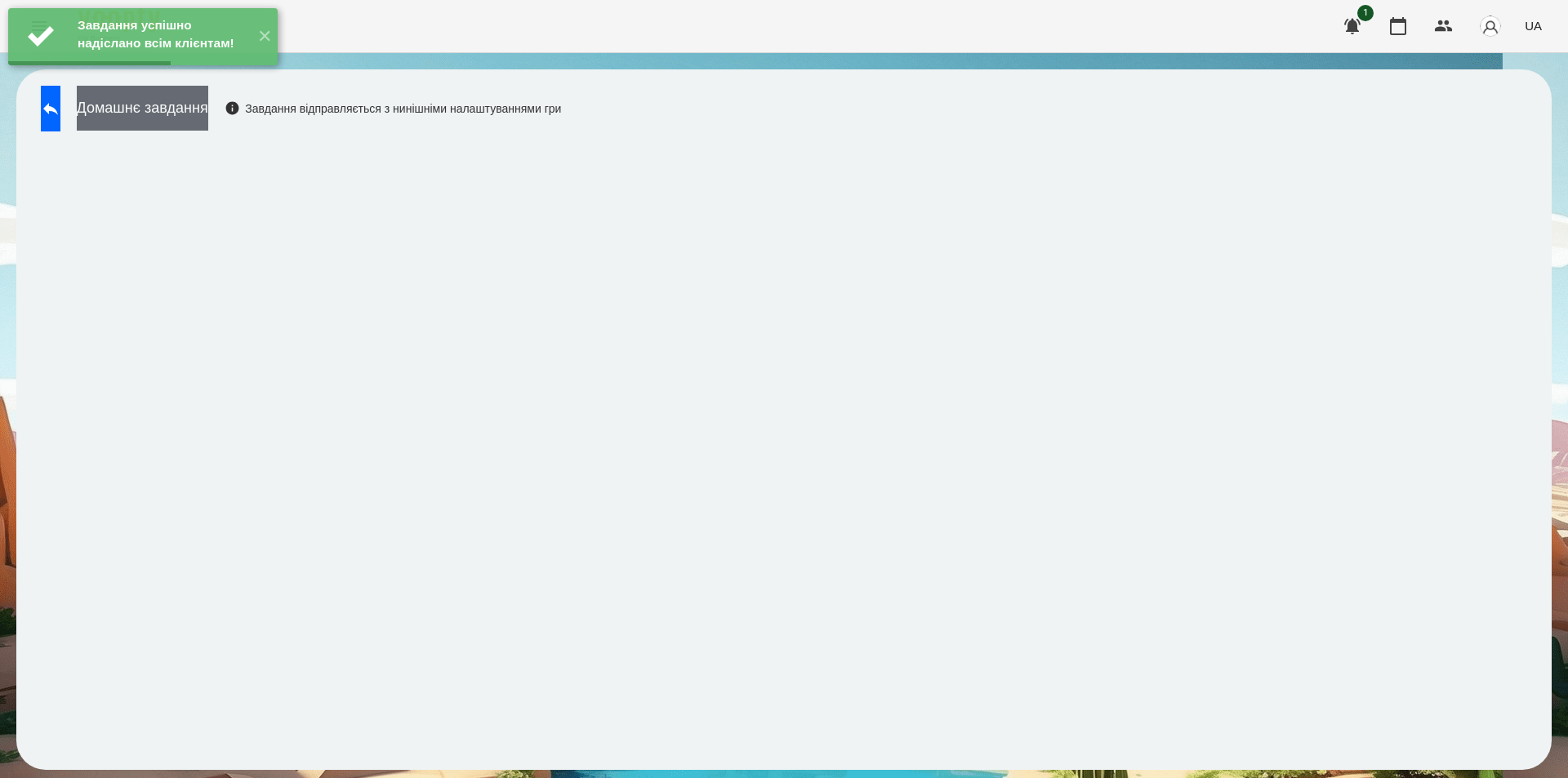
click at [208, 109] on button "Домашнє завдання" at bounding box center [142, 108] width 132 height 45
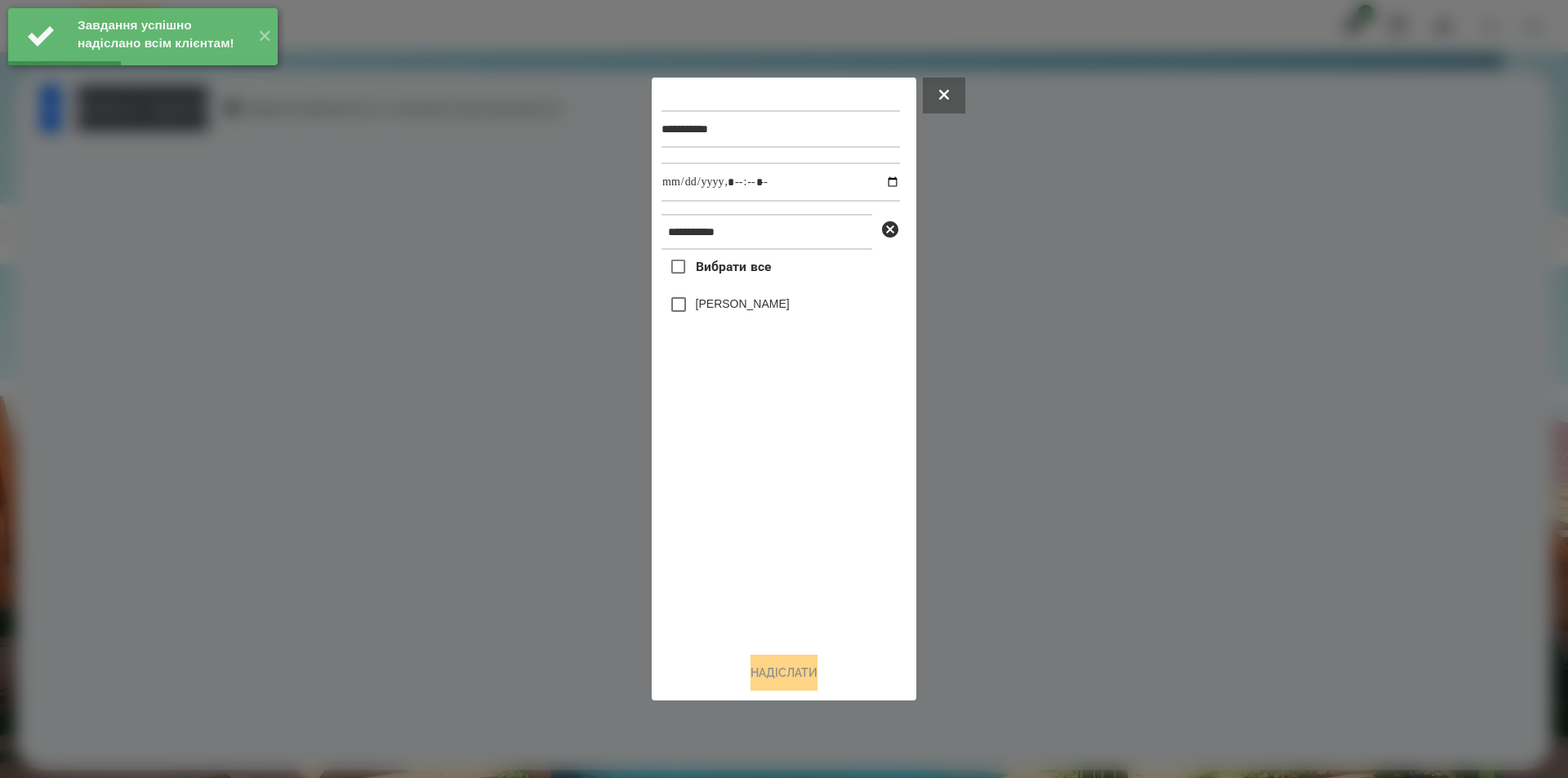
drag, startPoint x: 739, startPoint y: 308, endPoint x: 746, endPoint y: 303, distance: 8.6
click at [738, 308] on label "[PERSON_NAME]" at bounding box center [742, 303] width 94 height 16
drag, startPoint x: 878, startPoint y: 184, endPoint x: 856, endPoint y: 201, distance: 27.8
click at [878, 184] on input "datetime-local" at bounding box center [781, 182] width 239 height 40
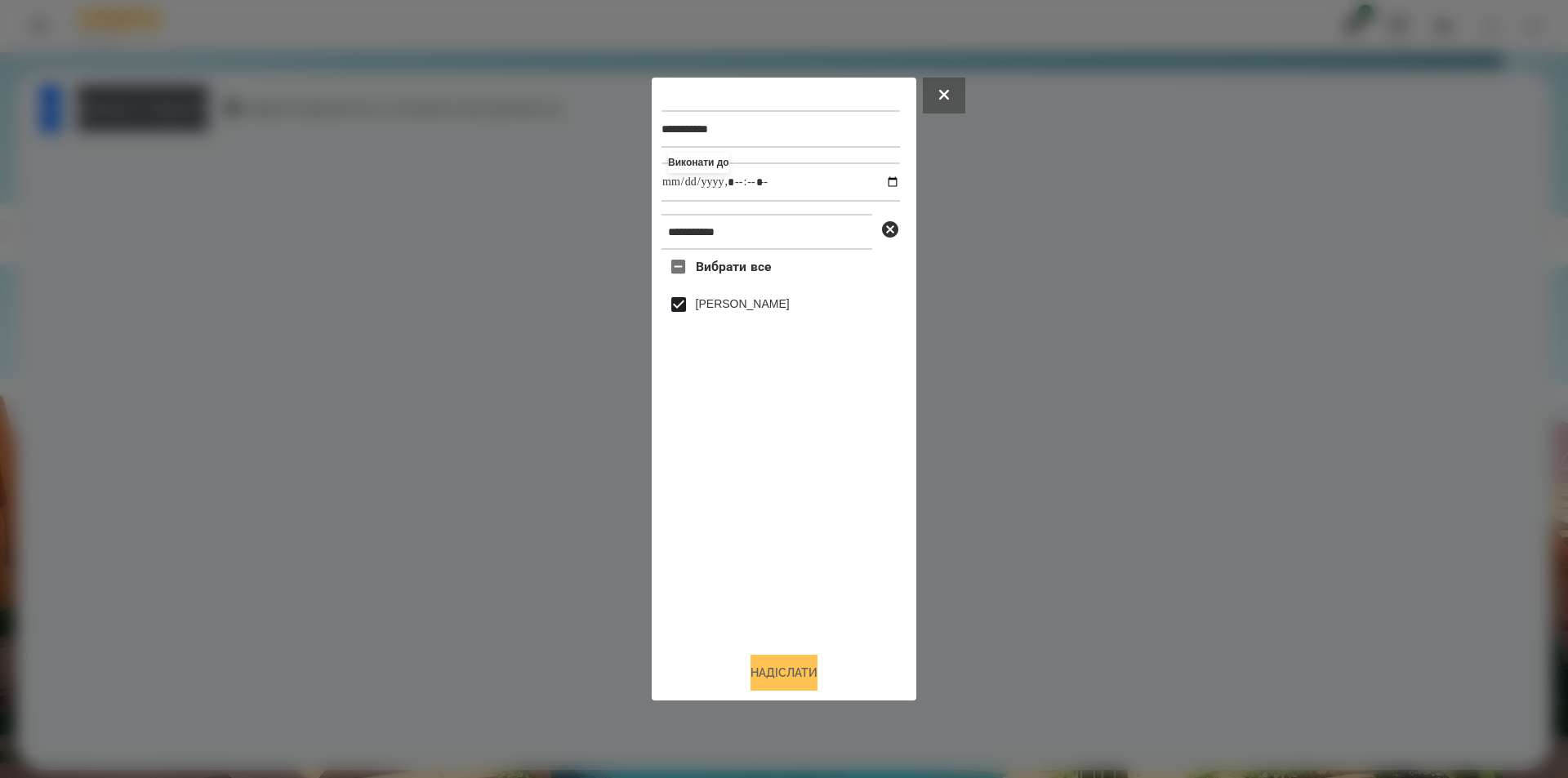
type input "**********"
click at [760, 679] on button "Надіслати" at bounding box center [783, 673] width 67 height 36
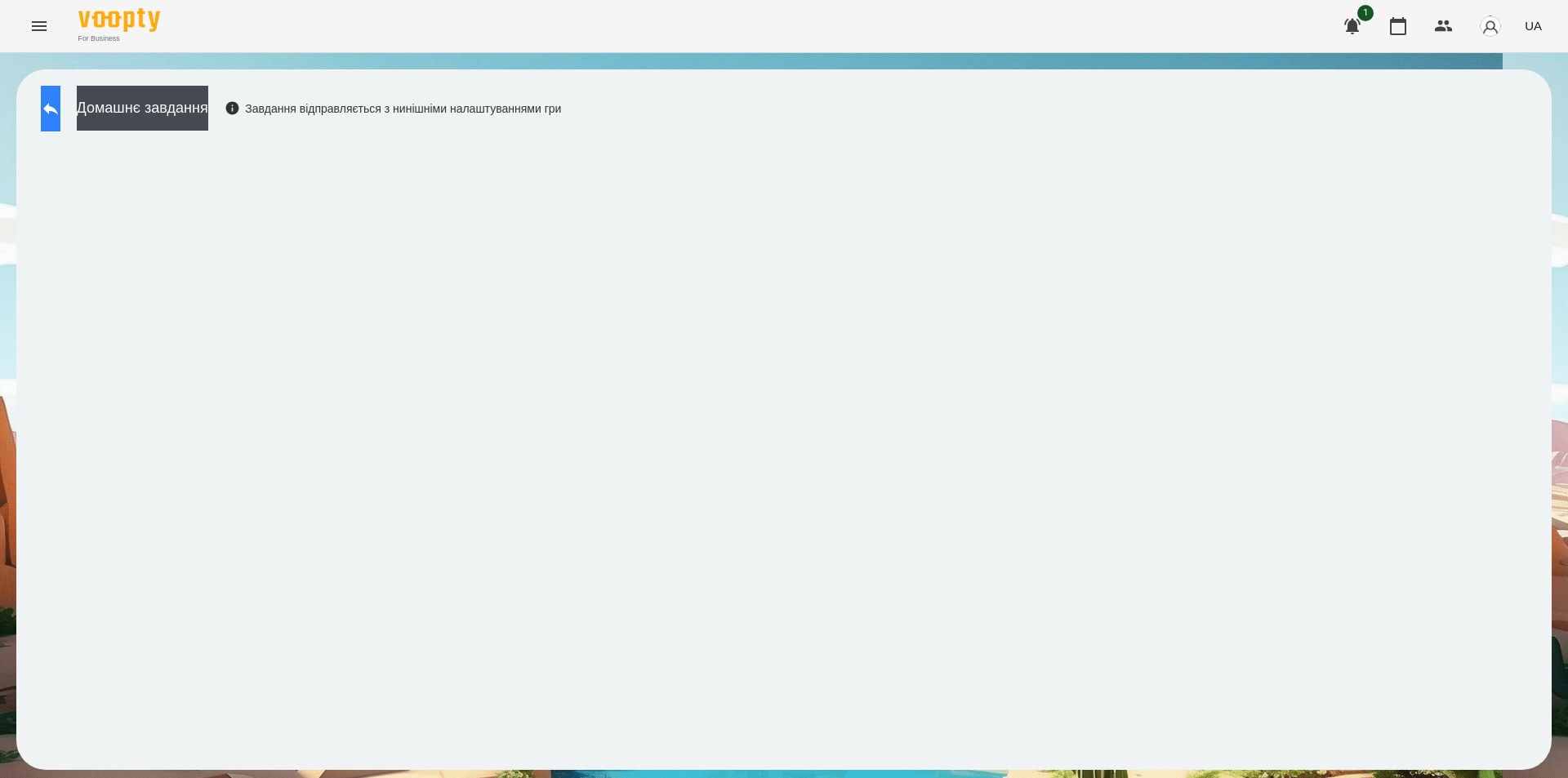
click at [61, 116] on icon at bounding box center [50, 108] width 19 height 19
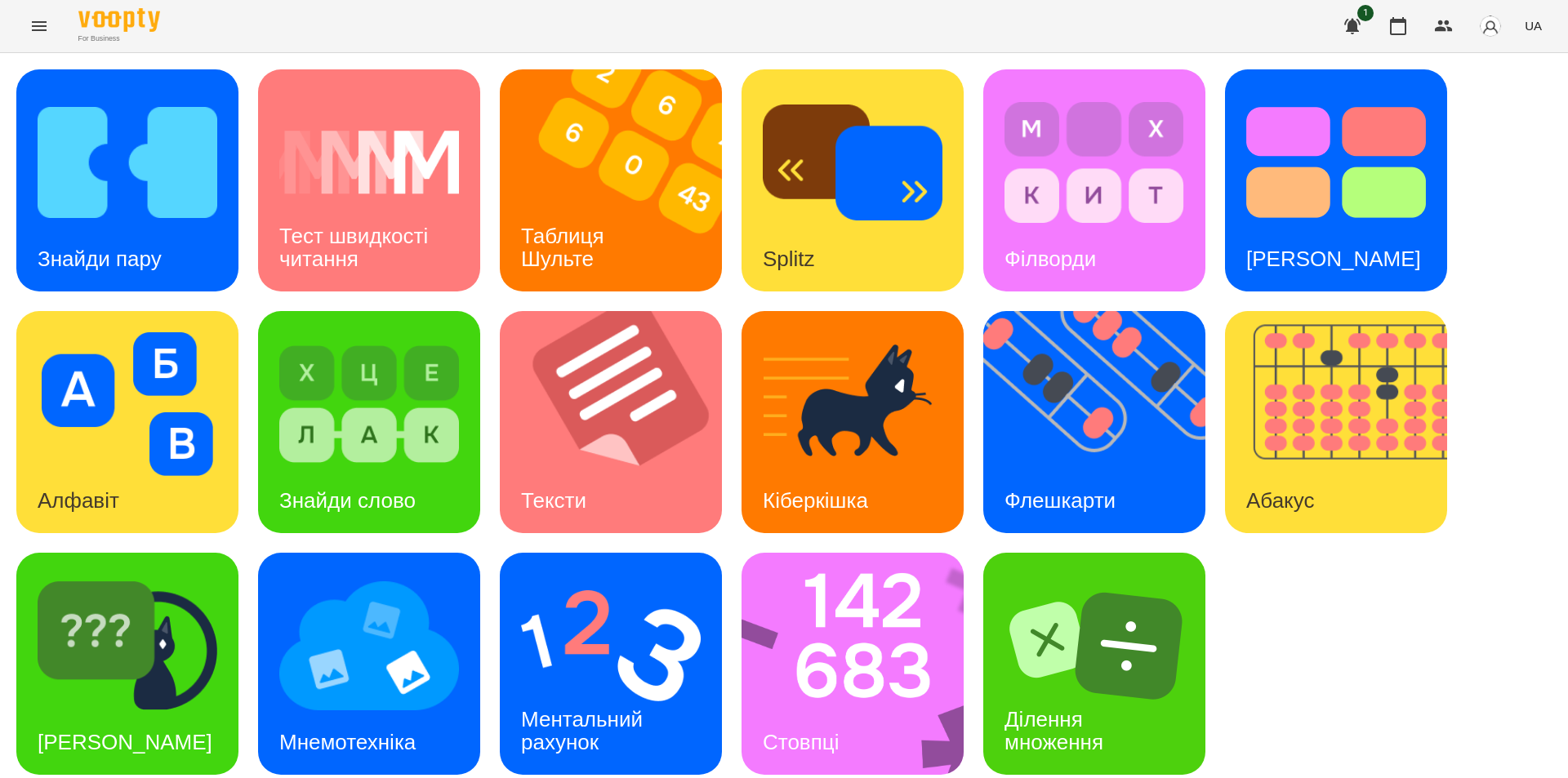
scroll to position [13, 0]
click at [343, 687] on img at bounding box center [368, 646] width 180 height 144
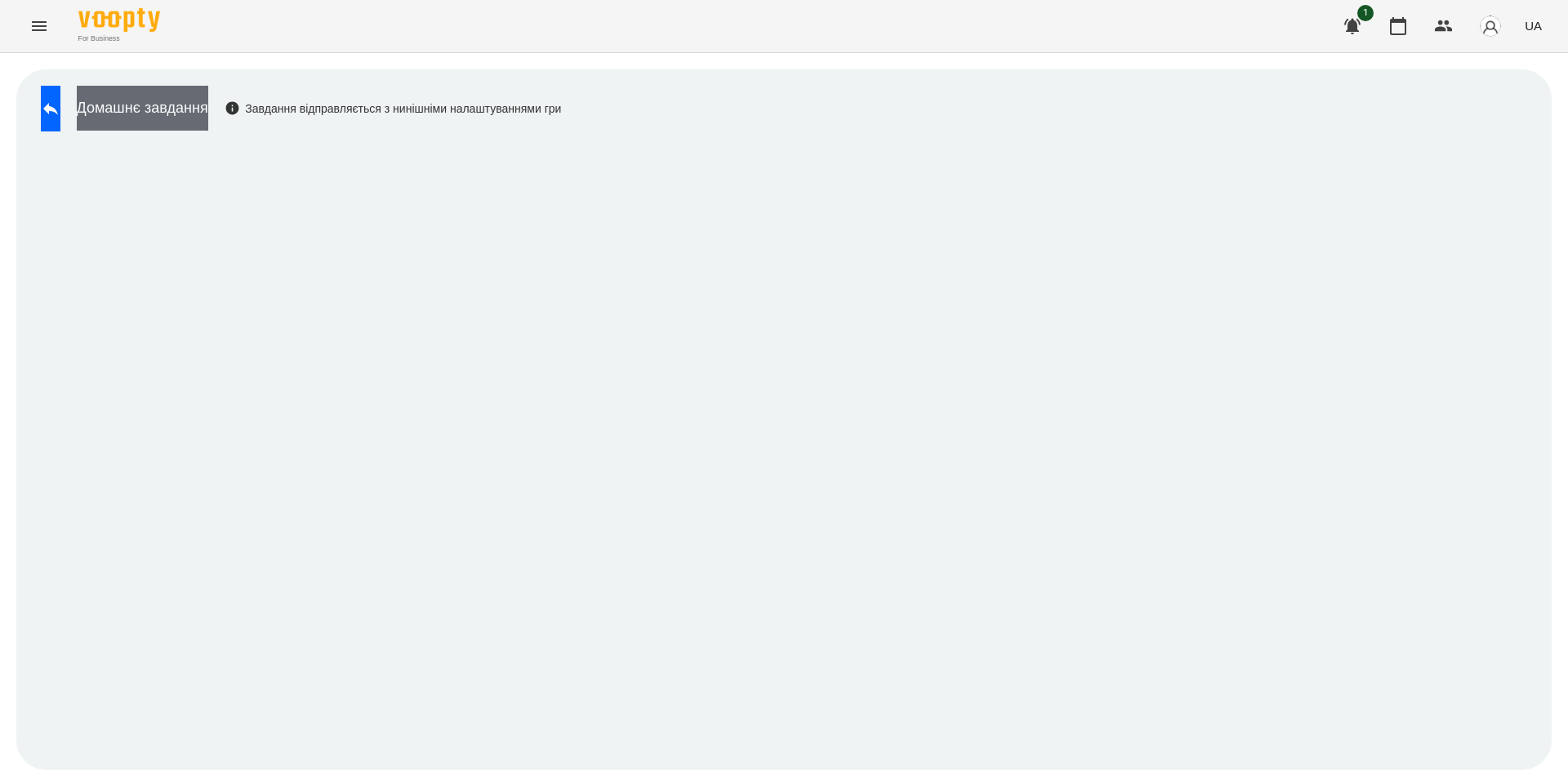
click at [208, 109] on button "Домашнє завдання" at bounding box center [142, 108] width 132 height 45
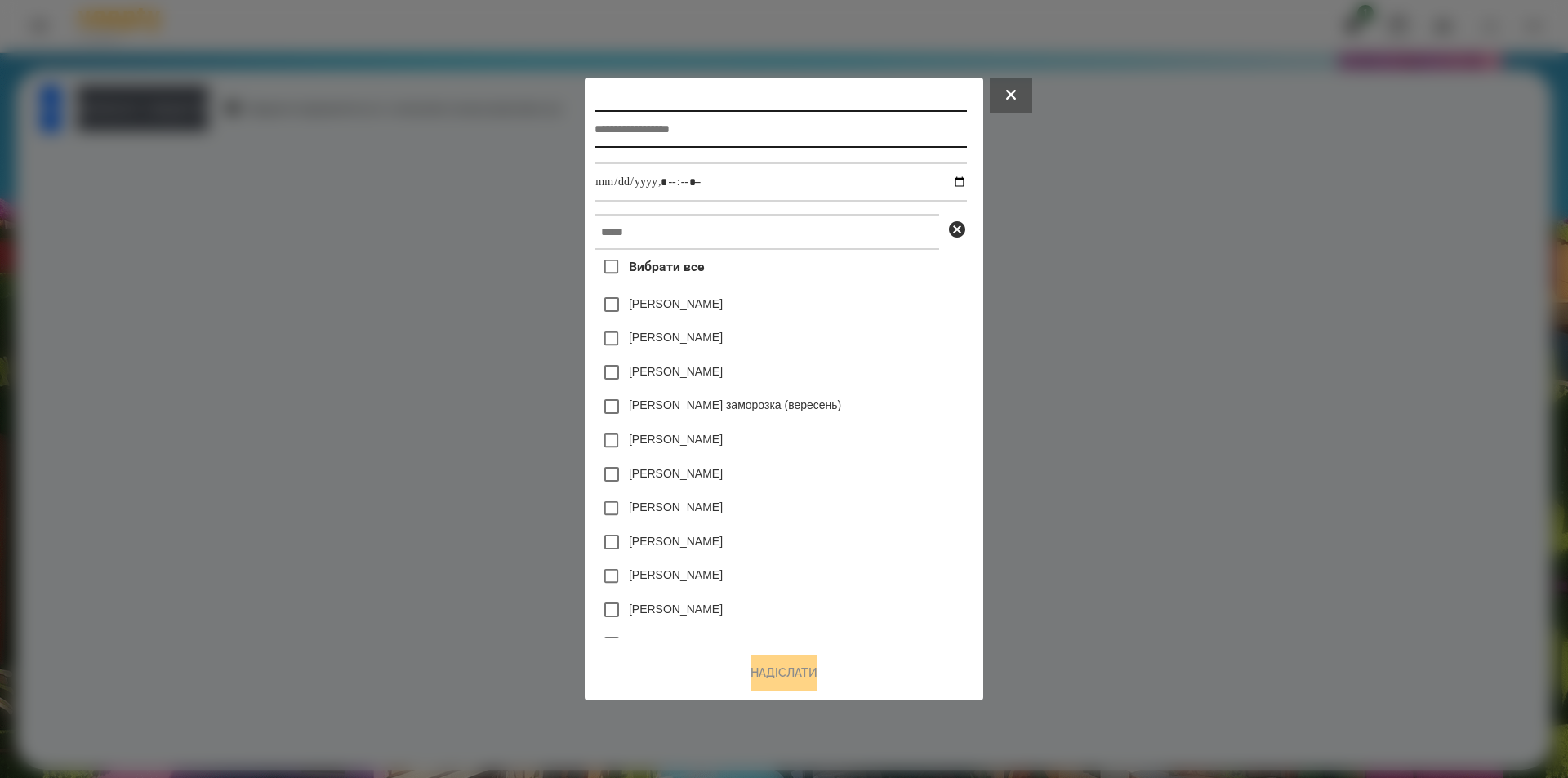
click at [796, 137] on input "text" at bounding box center [780, 129] width 372 height 38
type input "**********"
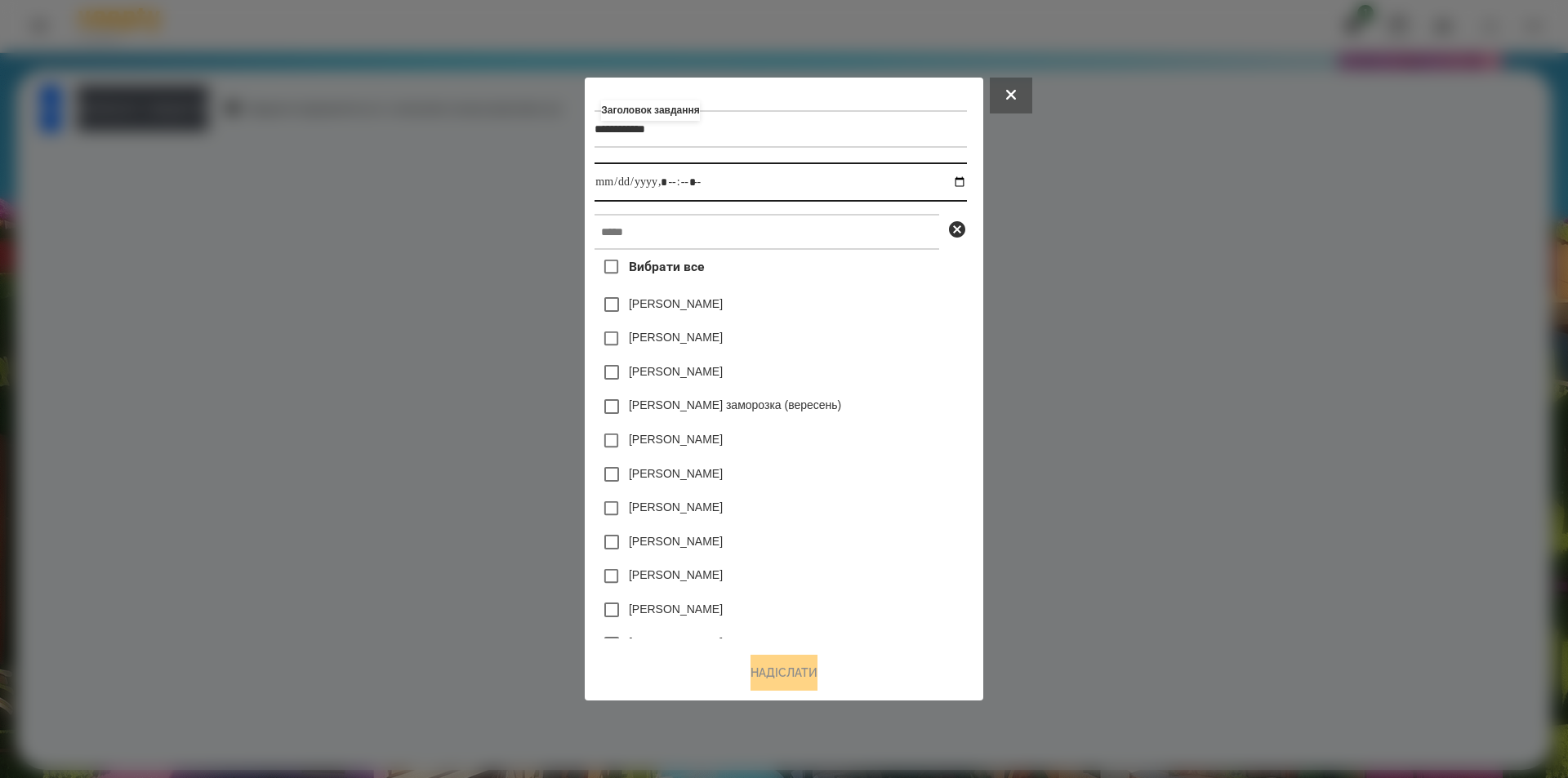
click at [960, 192] on input "datetime-local" at bounding box center [780, 182] width 372 height 40
click at [966, 185] on input "datetime-local" at bounding box center [780, 182] width 372 height 40
type input "**********"
click at [869, 468] on div "[PERSON_NAME]" at bounding box center [780, 475] width 372 height 35
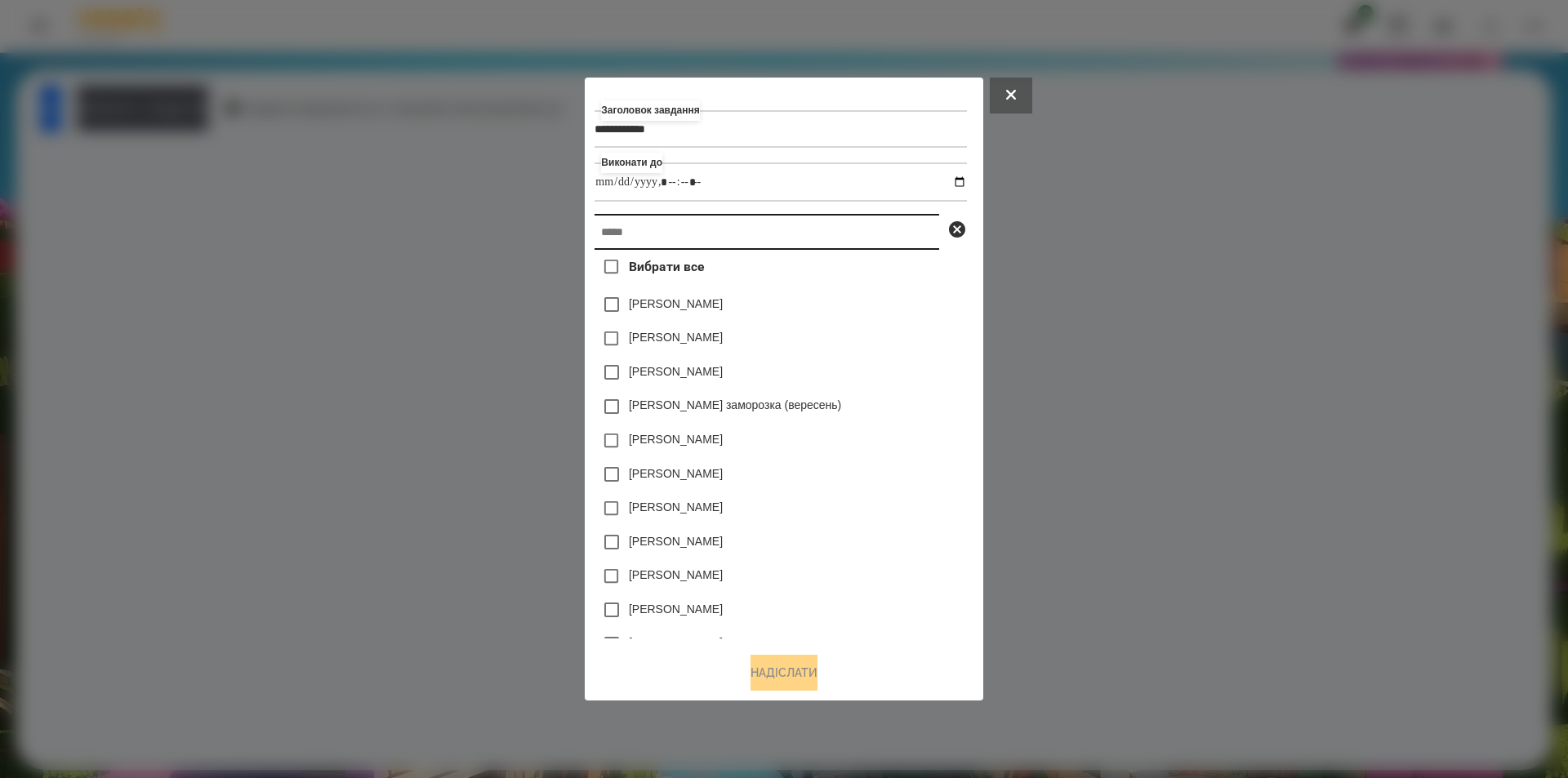
click at [733, 242] on input "text" at bounding box center [766, 232] width 345 height 36
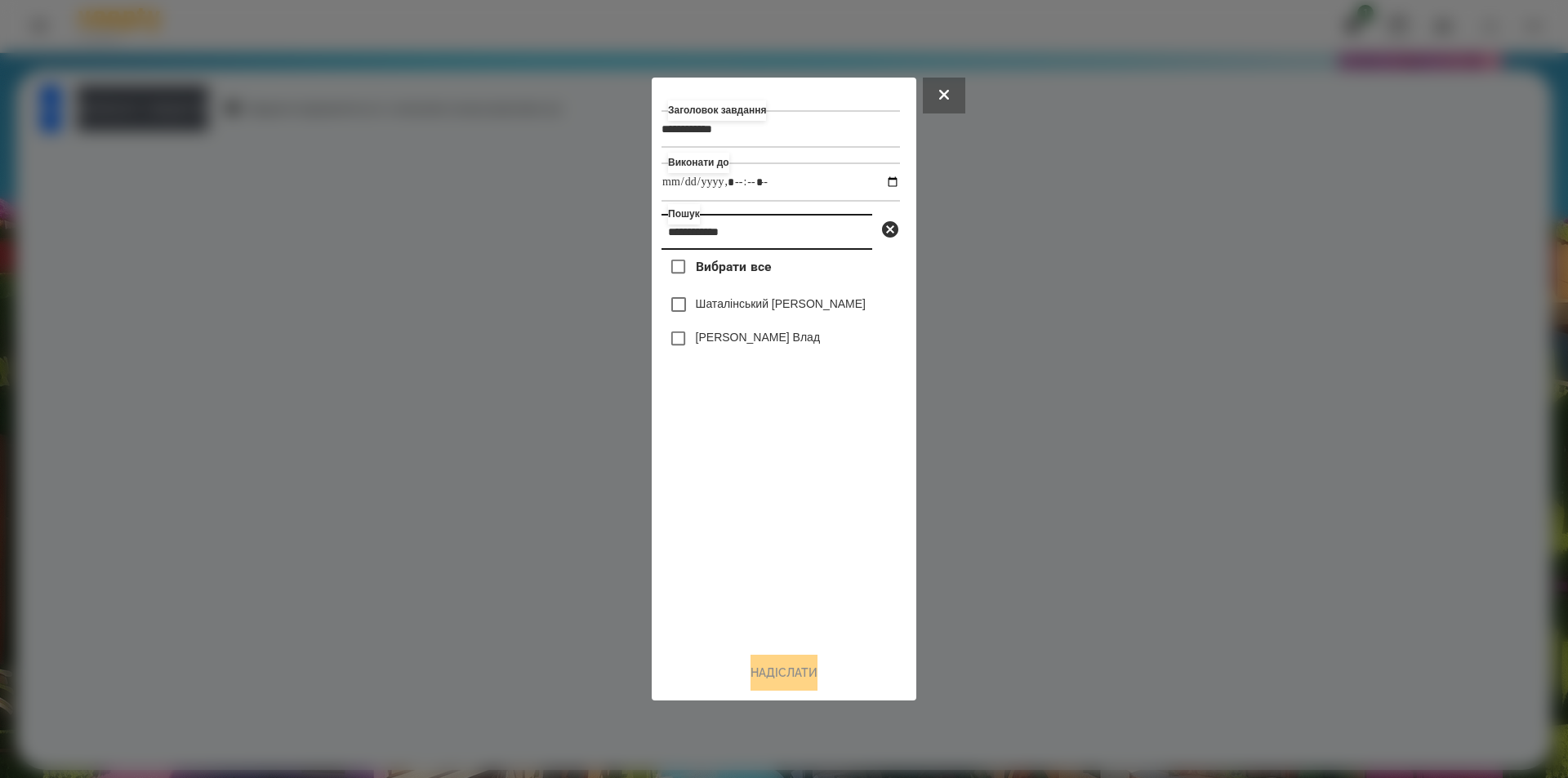
type input "**********"
drag, startPoint x: 744, startPoint y: 315, endPoint x: 702, endPoint y: 325, distance: 43.2
click at [743, 319] on div "Шаталінський [PERSON_NAME]" at bounding box center [781, 304] width 239 height 35
drag, startPoint x: 739, startPoint y: 301, endPoint x: 733, endPoint y: 309, distance: 10.0
click at [739, 303] on div "Шаталінський [PERSON_NAME]" at bounding box center [781, 304] width 239 height 35
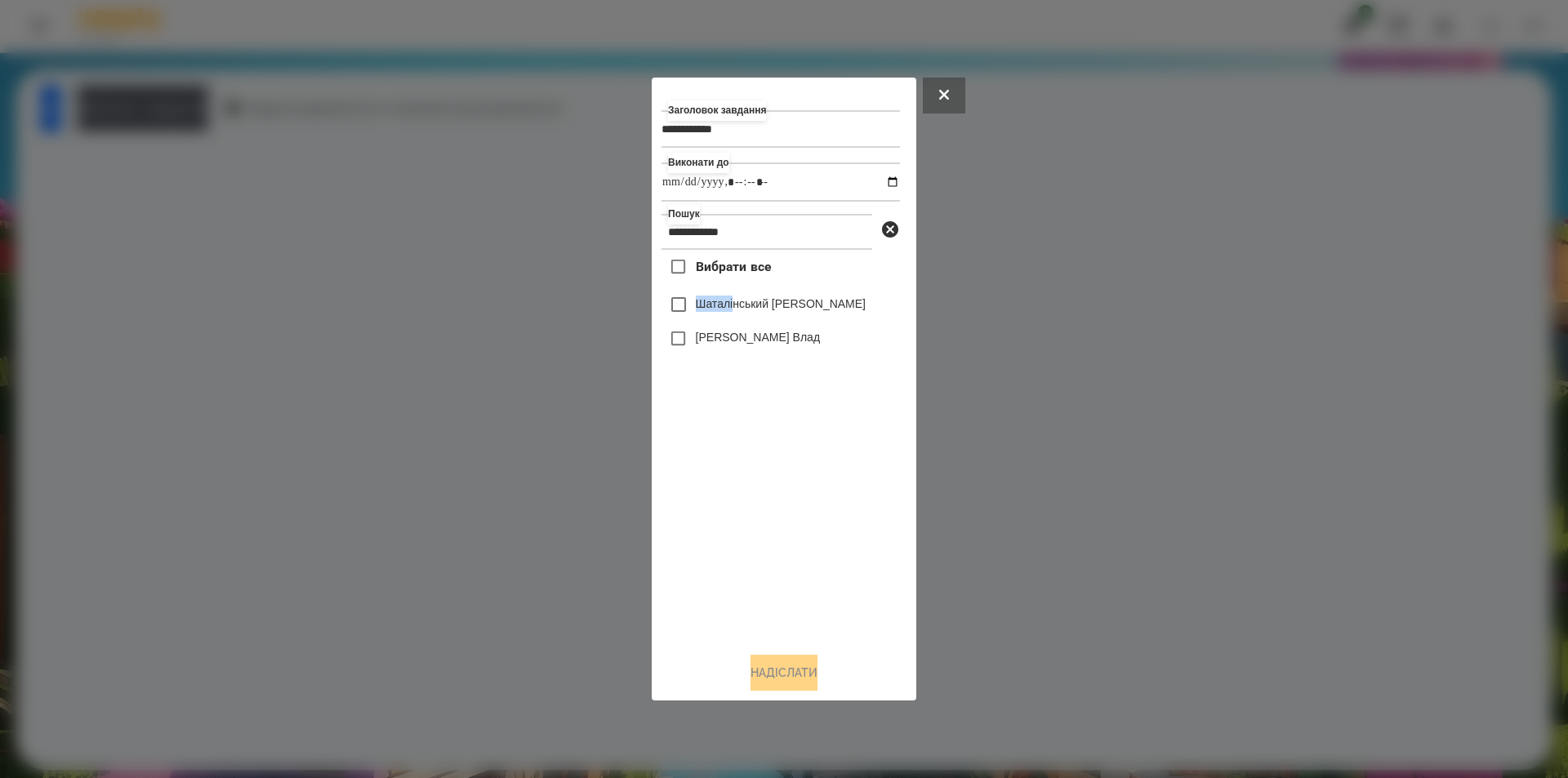
click at [722, 309] on label "Шаталінський [PERSON_NAME]" at bounding box center [781, 303] width 170 height 16
click at [776, 673] on button "Надіслати" at bounding box center [783, 673] width 67 height 36
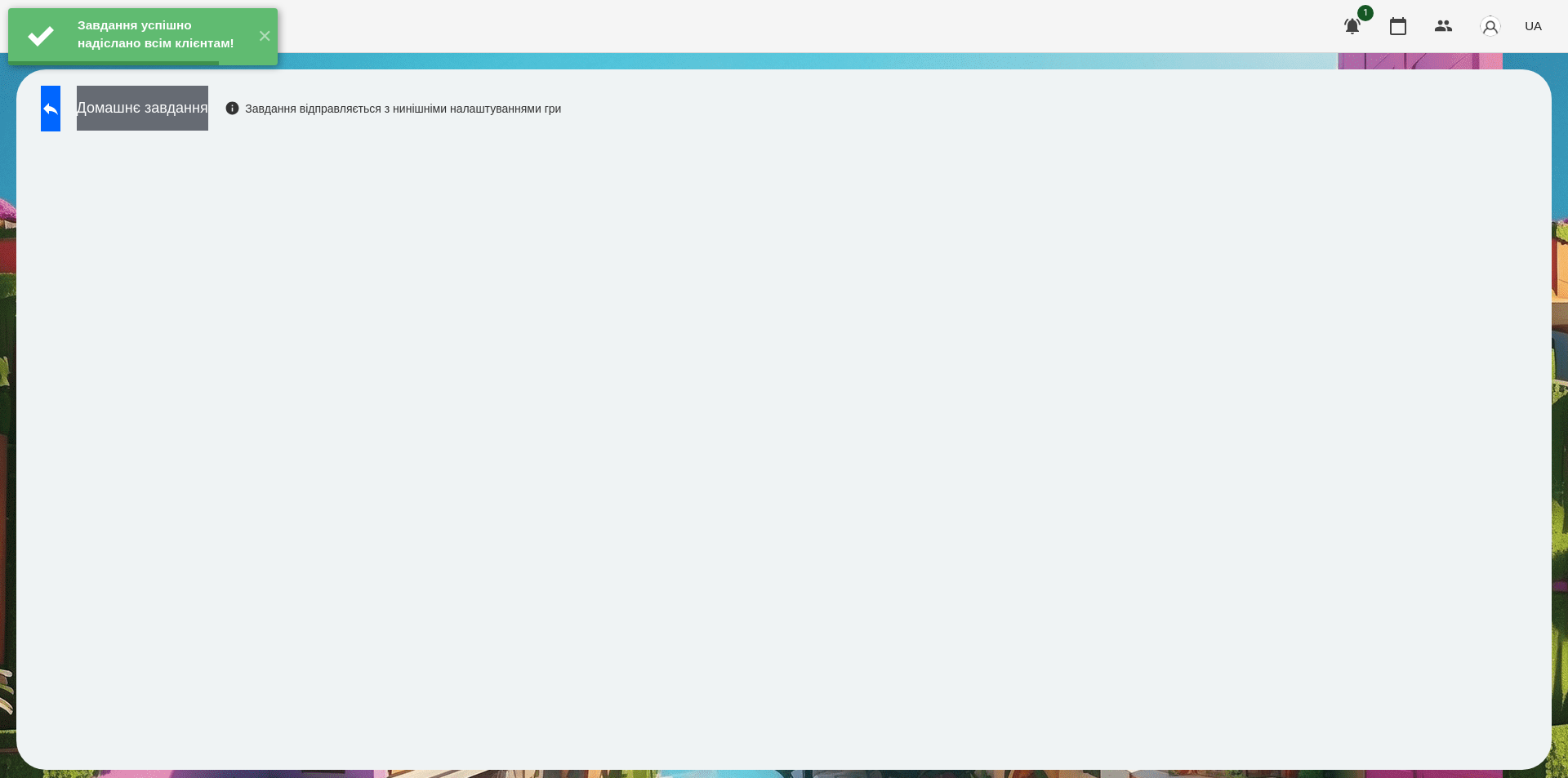
click at [208, 110] on button "Домашнє завдання" at bounding box center [142, 108] width 132 height 45
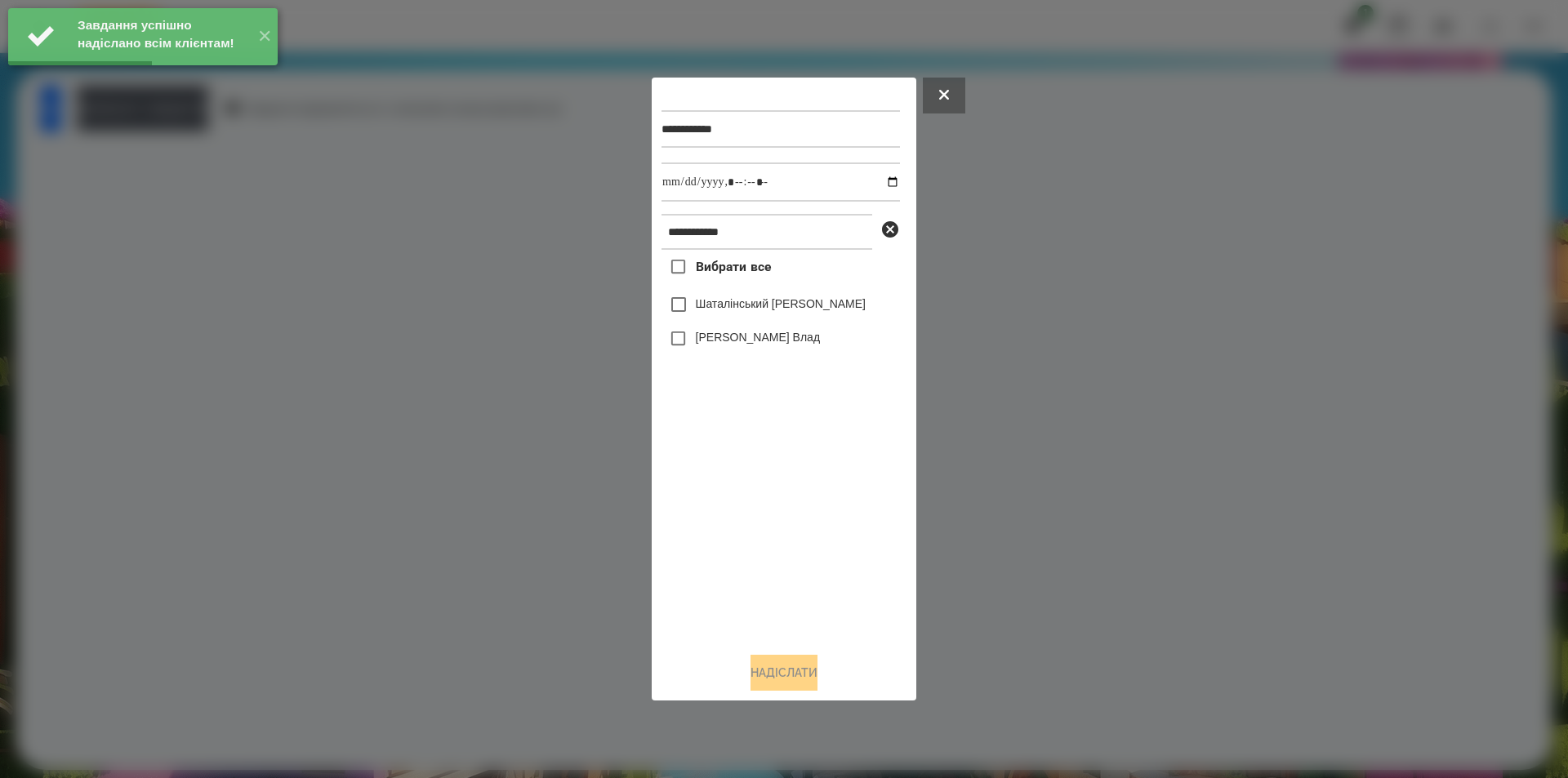
click at [702, 307] on label "Шаталінський [PERSON_NAME]" at bounding box center [781, 303] width 170 height 16
click at [878, 181] on input "datetime-local" at bounding box center [781, 182] width 239 height 40
type input "**********"
click at [772, 678] on button "Надіслати" at bounding box center [783, 673] width 67 height 36
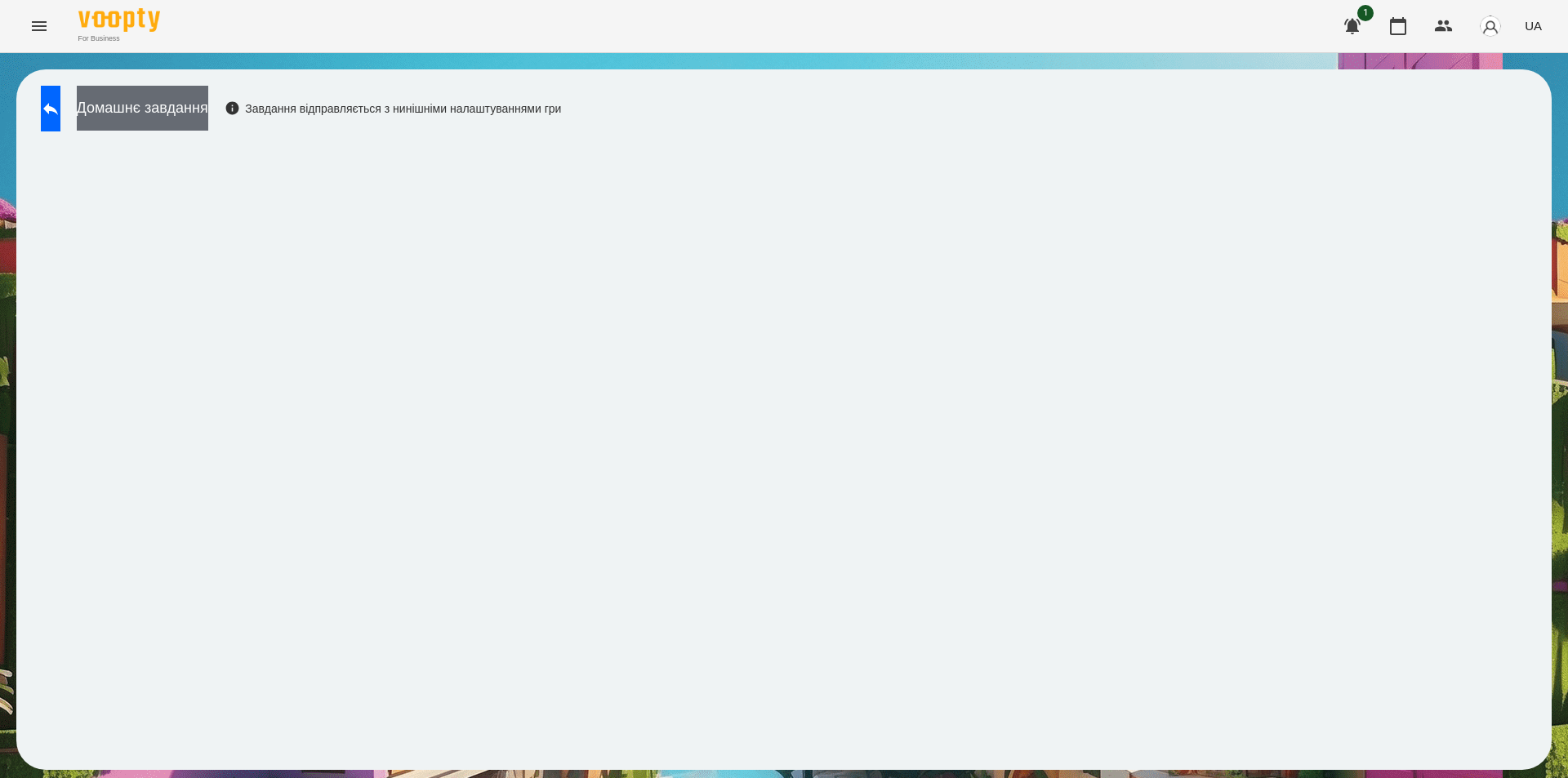
click at [208, 121] on button "Домашнє завдання" at bounding box center [142, 108] width 132 height 45
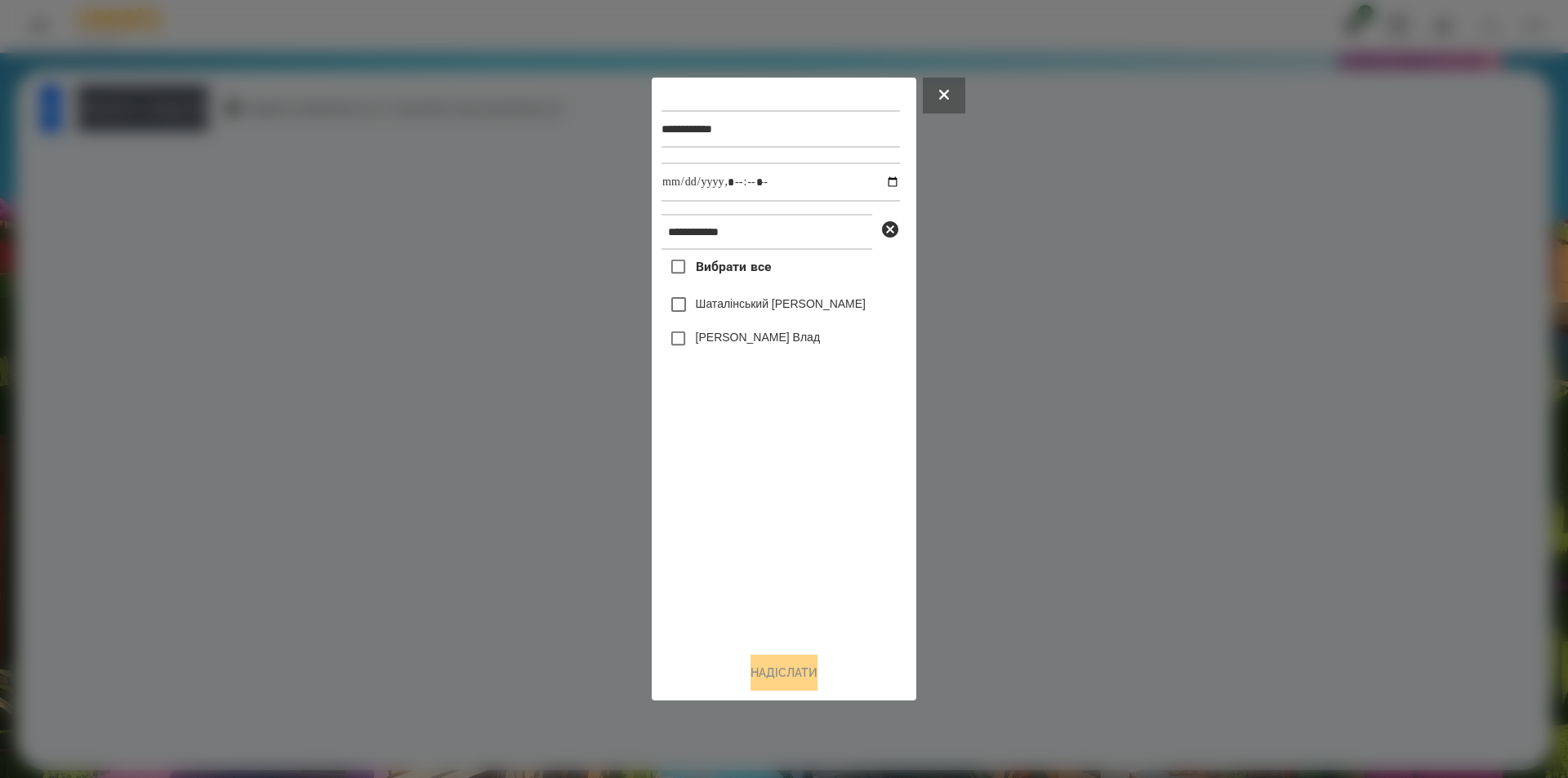
click at [735, 312] on label "Шаталінський [PERSON_NAME]" at bounding box center [781, 303] width 170 height 16
click at [884, 180] on input "datetime-local" at bounding box center [781, 182] width 239 height 40
type input "**********"
drag, startPoint x: 784, startPoint y: 684, endPoint x: 776, endPoint y: 674, distance: 12.8
click at [782, 682] on button "Надіслати" at bounding box center [783, 673] width 67 height 36
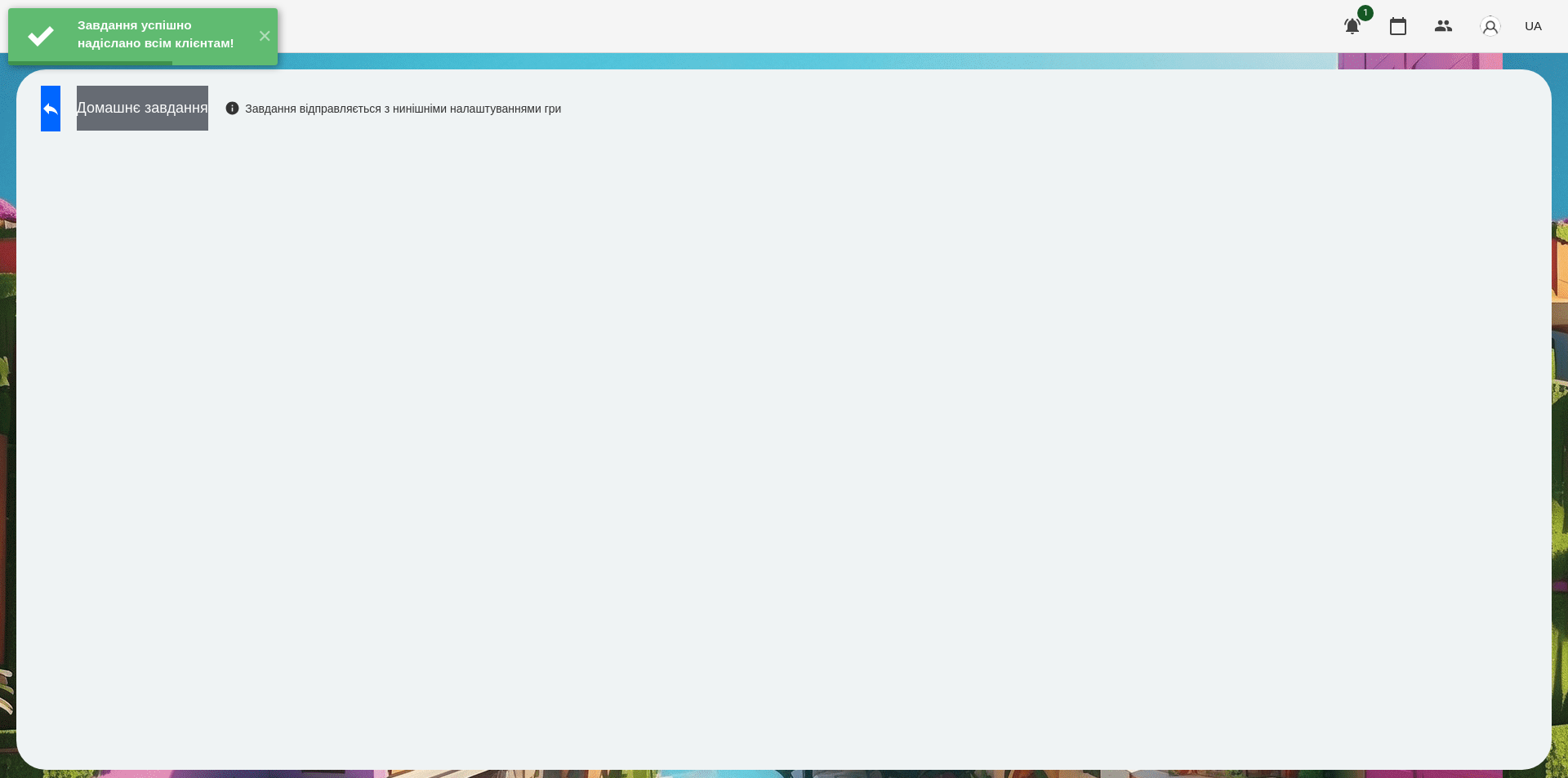
click at [208, 108] on button "Домашнє завдання" at bounding box center [142, 108] width 132 height 45
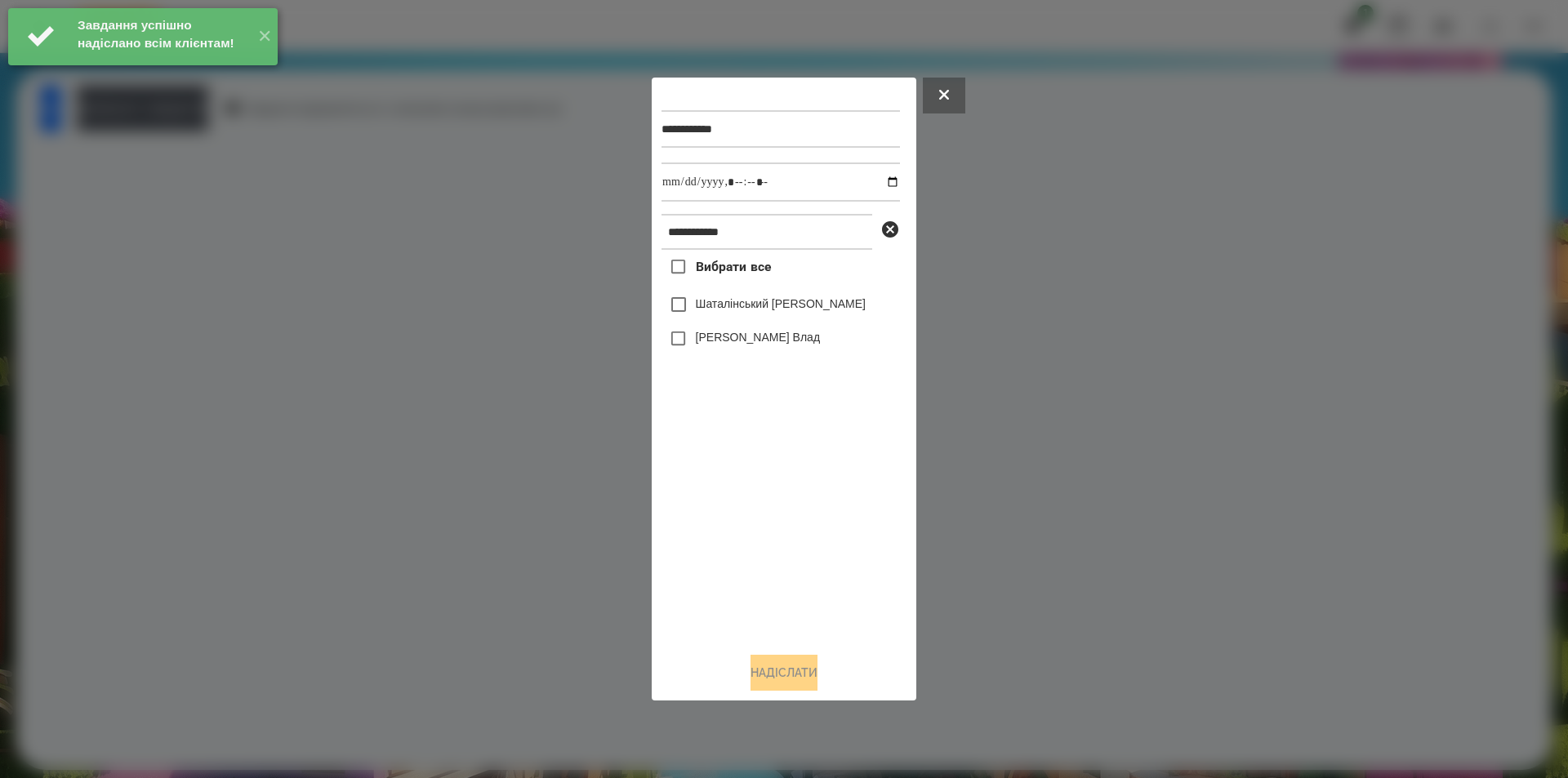
click at [760, 308] on label "Шаталінський [PERSON_NAME]" at bounding box center [781, 303] width 170 height 16
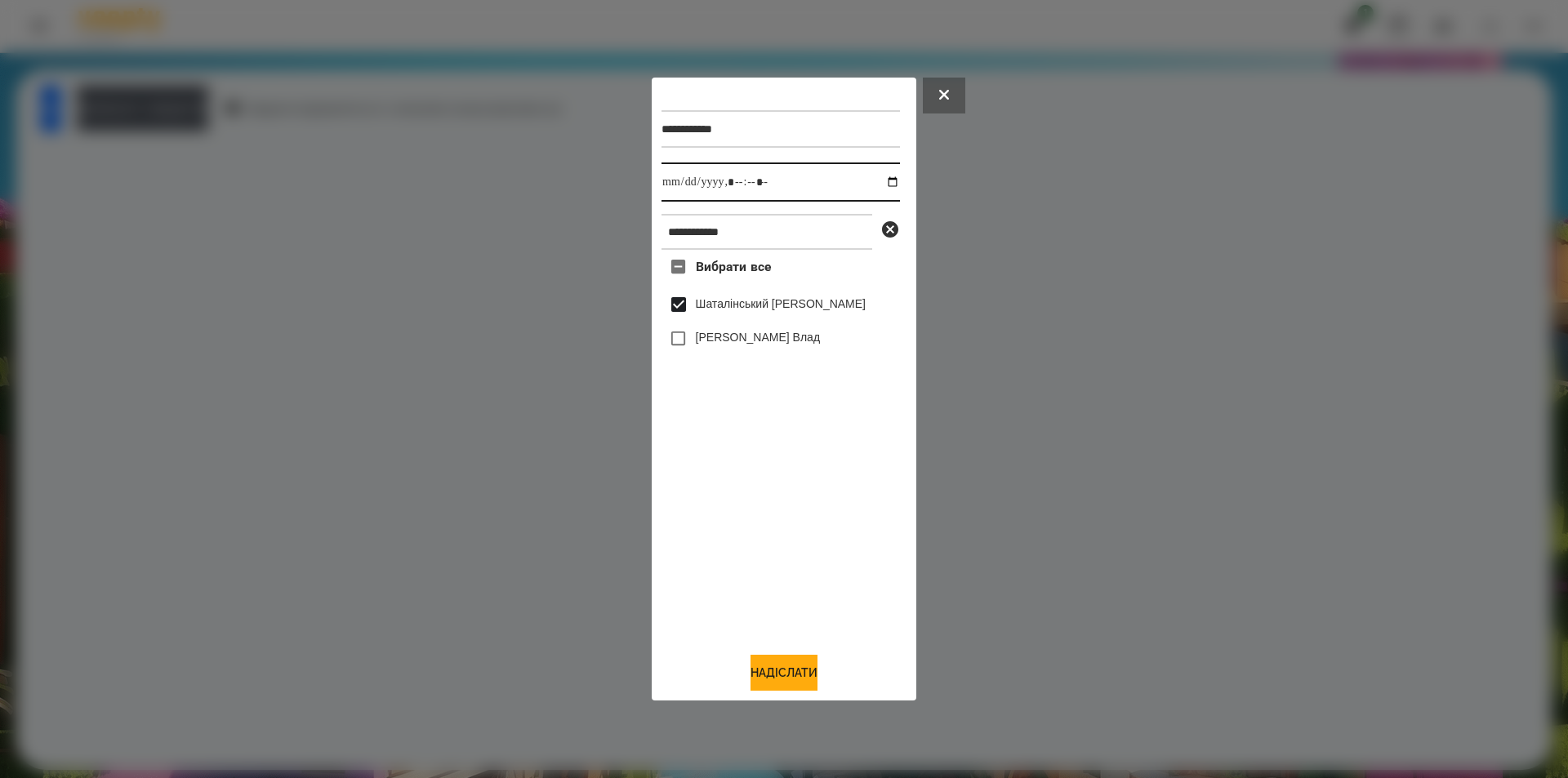
click at [874, 186] on input "datetime-local" at bounding box center [781, 182] width 239 height 40
type input "**********"
click at [788, 679] on button "Надіслати" at bounding box center [783, 673] width 67 height 36
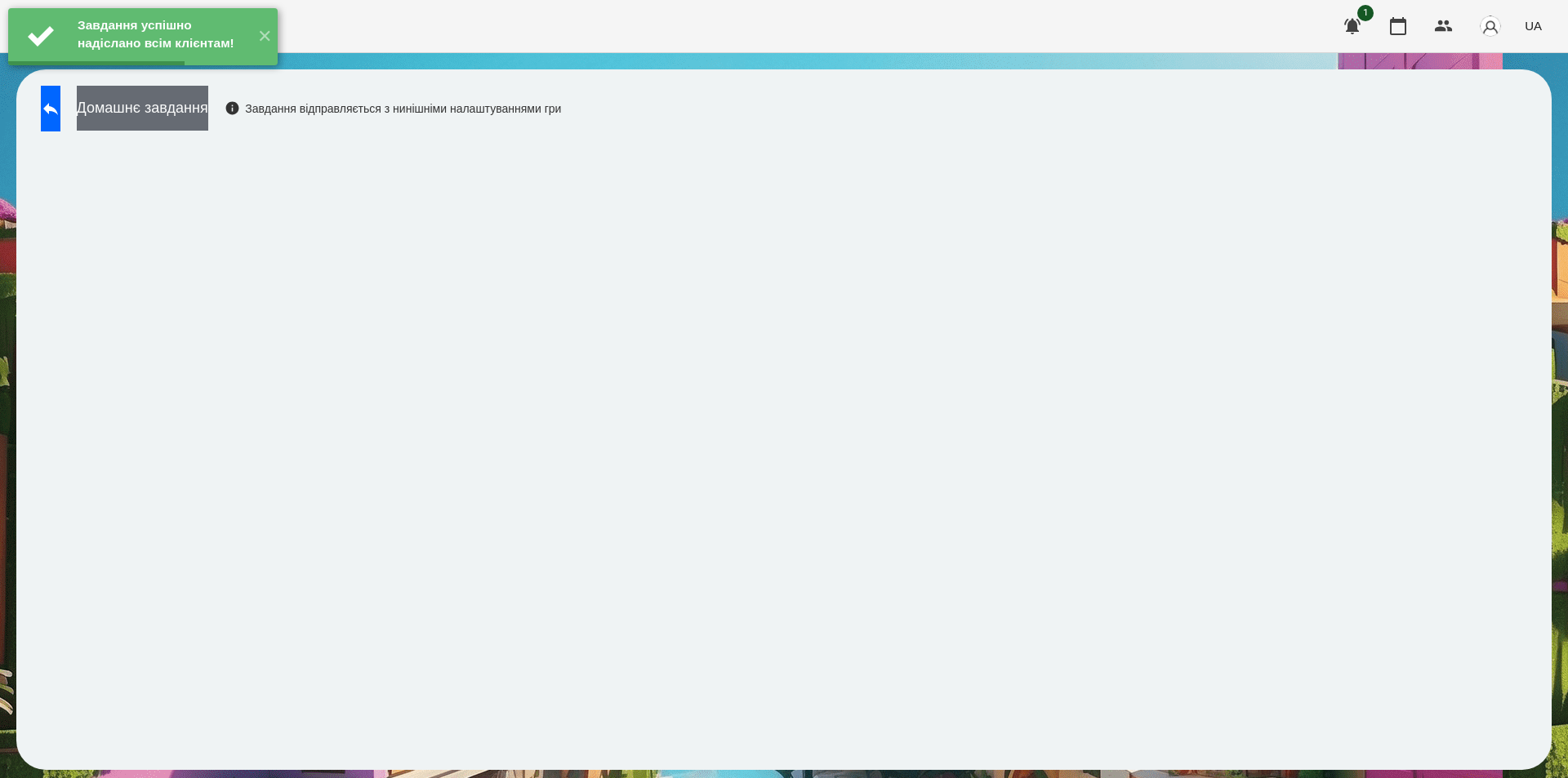
click at [208, 119] on button "Домашнє завдання" at bounding box center [142, 108] width 132 height 45
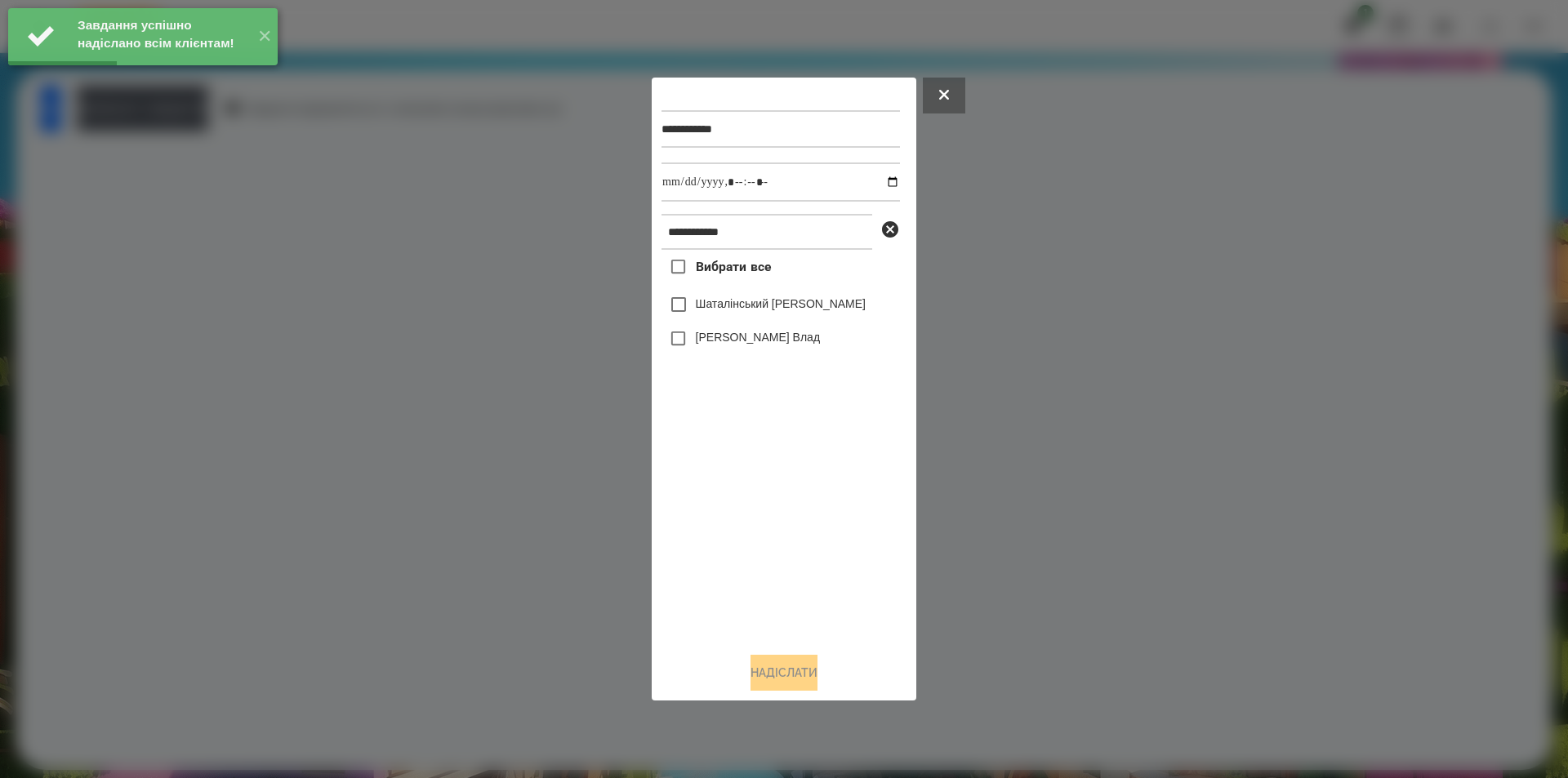
click at [770, 304] on label "Шаталінський [PERSON_NAME]" at bounding box center [781, 303] width 170 height 16
click at [878, 182] on input "datetime-local" at bounding box center [781, 182] width 239 height 40
type input "**********"
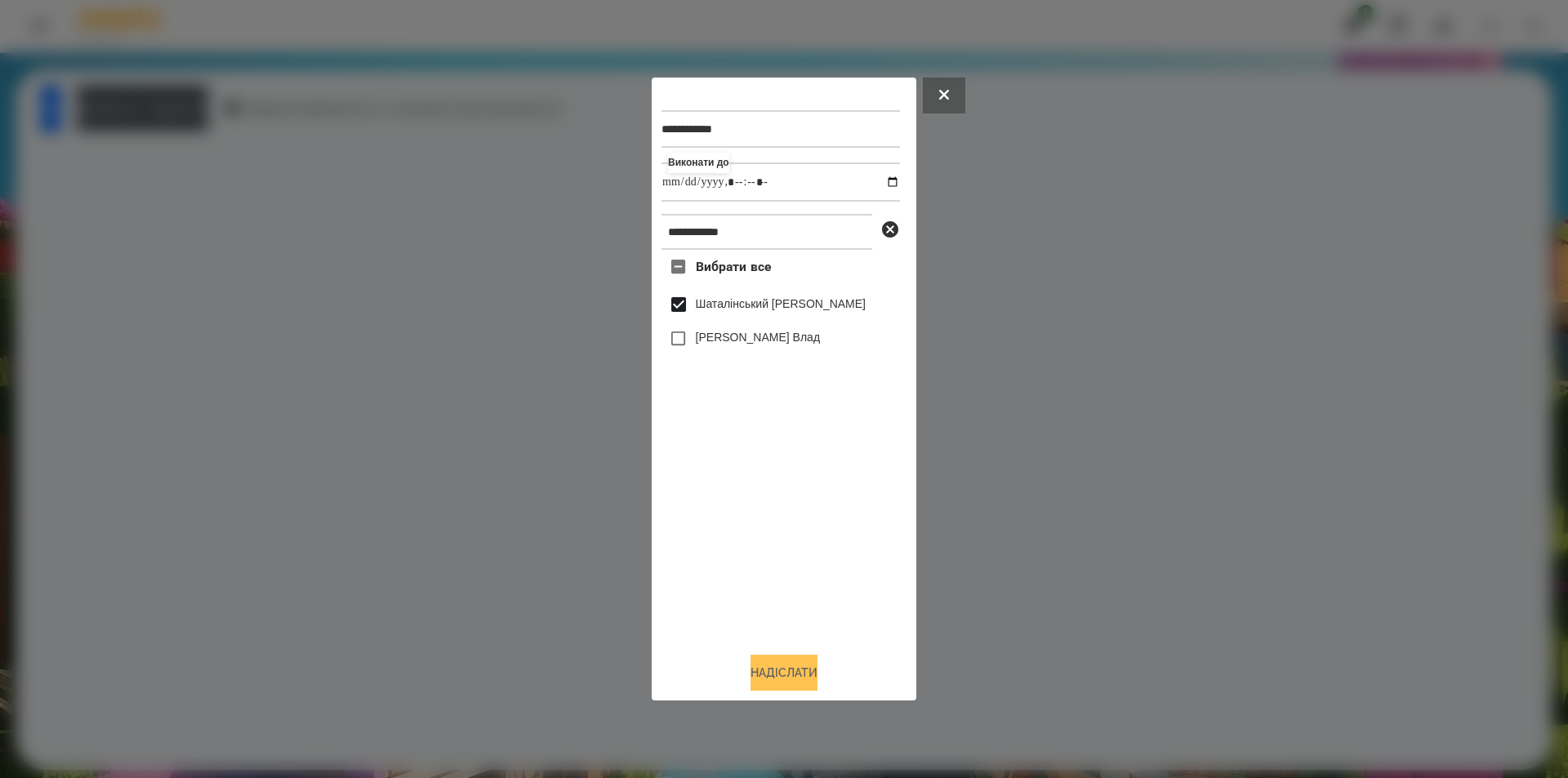
click at [791, 668] on button "Надіслати" at bounding box center [783, 673] width 67 height 36
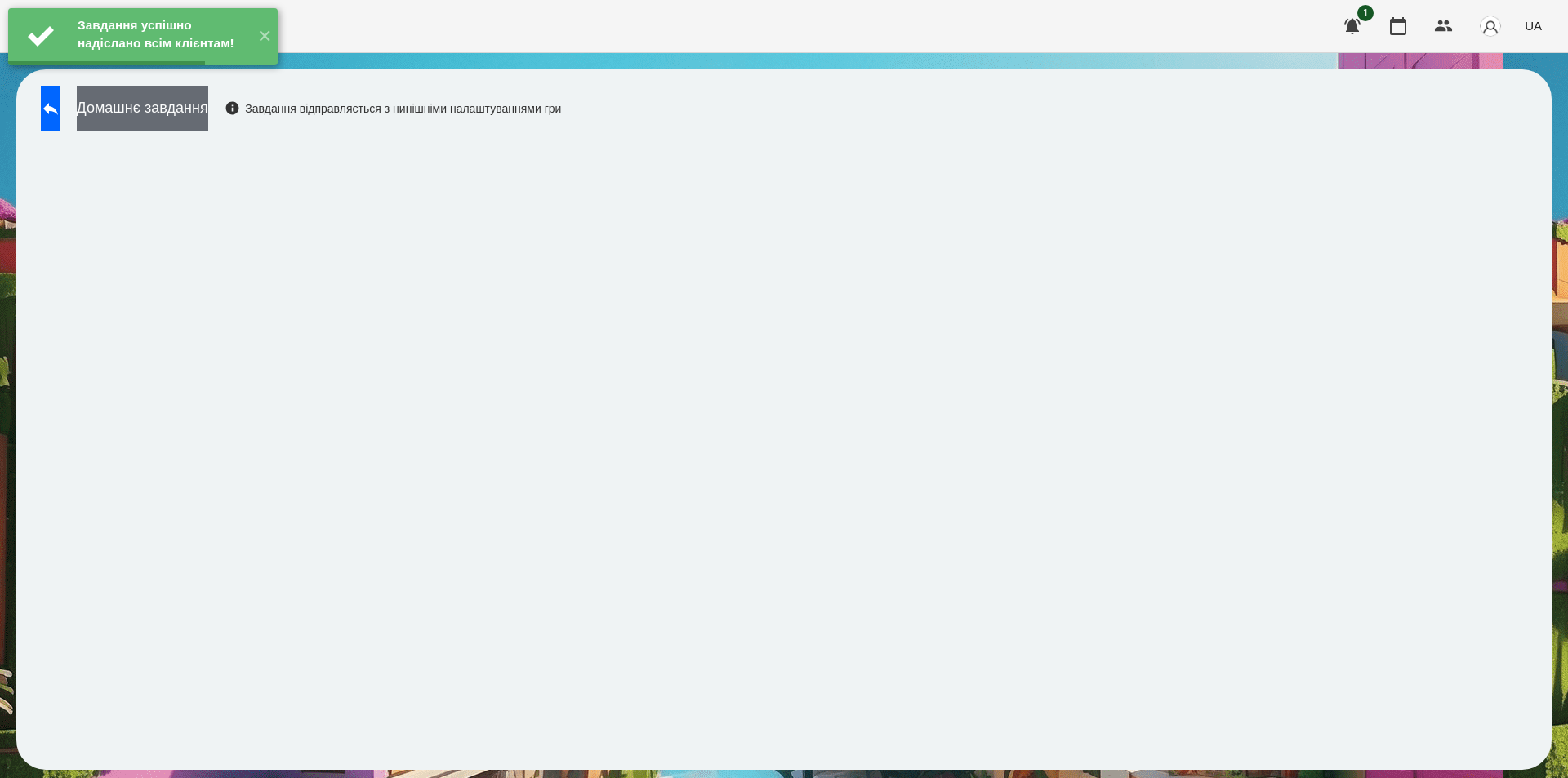
click at [190, 115] on button "Домашнє завдання" at bounding box center [142, 108] width 132 height 45
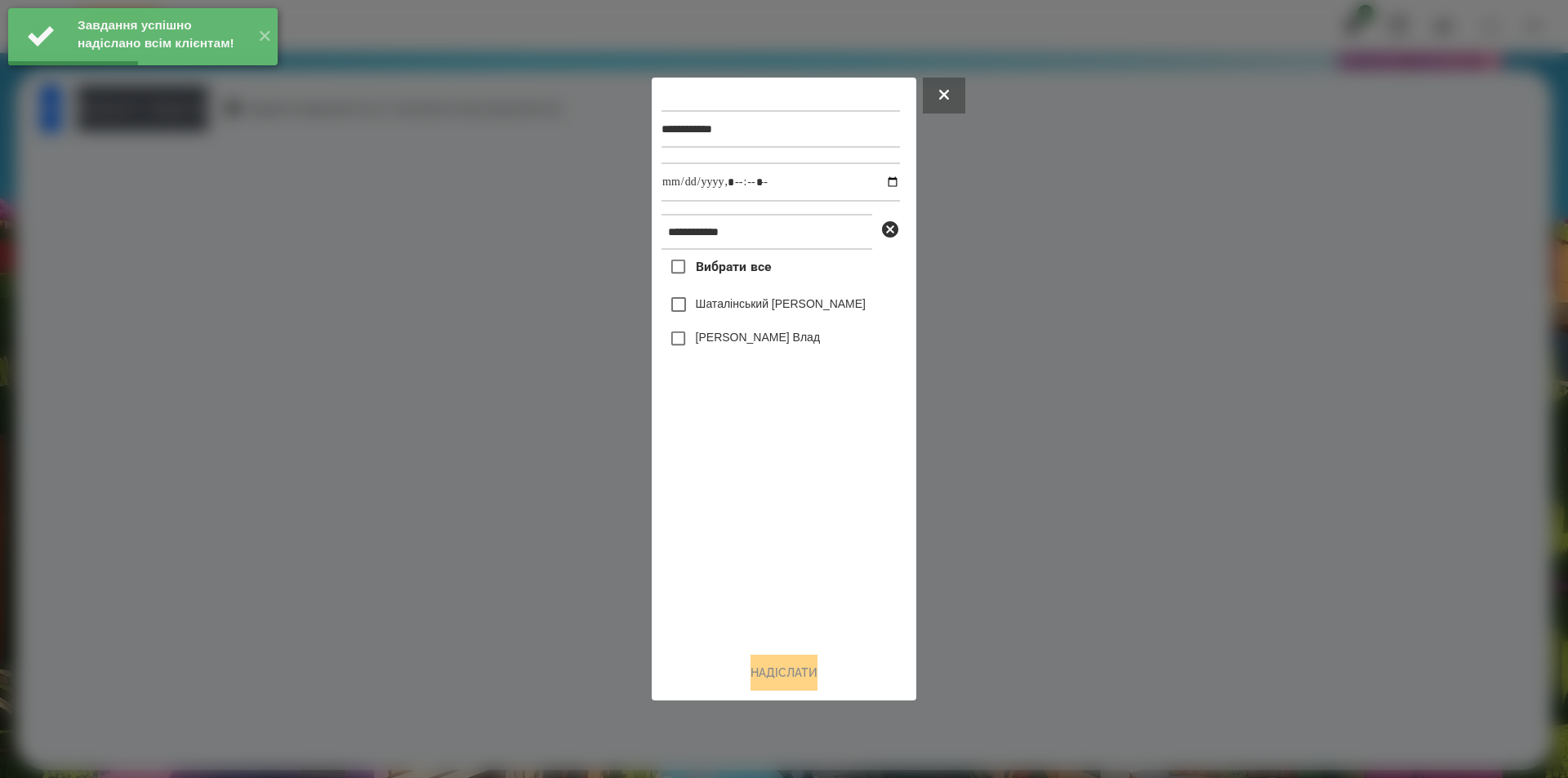
drag, startPoint x: 799, startPoint y: 306, endPoint x: 827, endPoint y: 259, distance: 54.7
click at [799, 305] on label "Шаталінський [PERSON_NAME]" at bounding box center [781, 303] width 170 height 16
click at [878, 176] on input "datetime-local" at bounding box center [781, 182] width 239 height 40
type input "**********"
click at [769, 673] on button "Надіслати" at bounding box center [783, 673] width 67 height 36
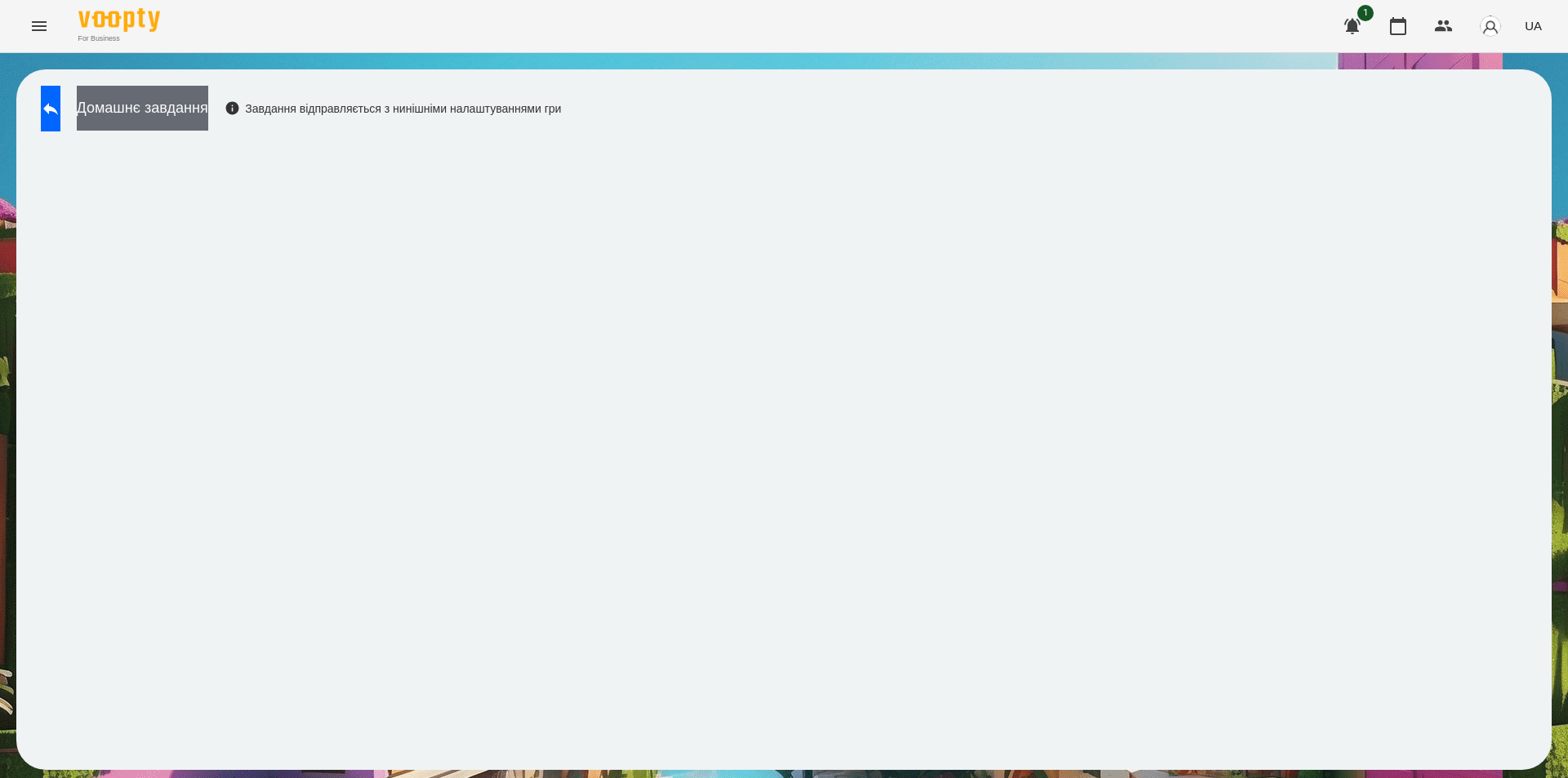
click at [196, 116] on button "Домашнє завдання" at bounding box center [142, 108] width 132 height 45
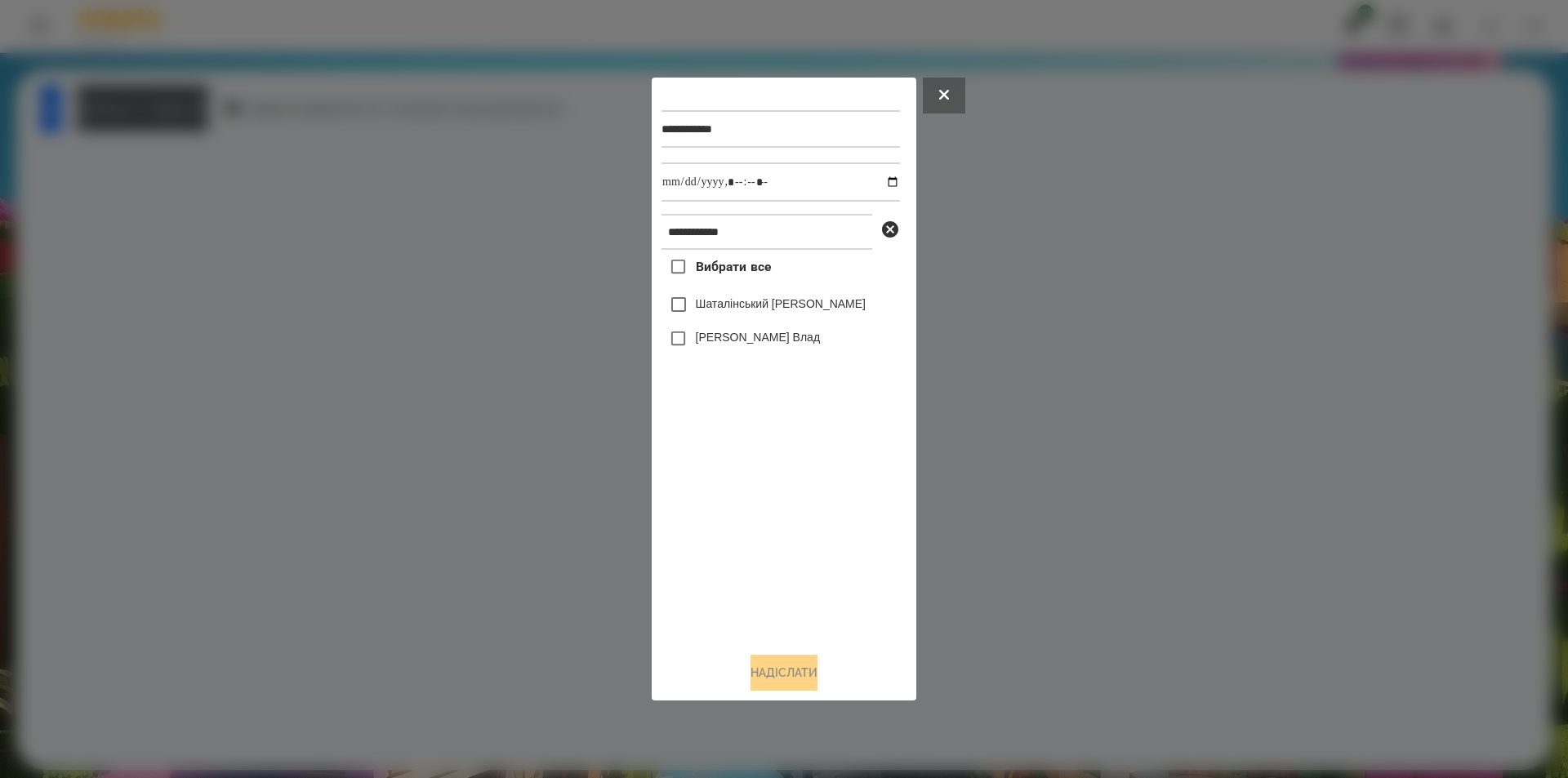
click at [715, 303] on label "Шаталінський [PERSON_NAME]" at bounding box center [781, 303] width 170 height 16
click at [885, 182] on input "datetime-local" at bounding box center [781, 182] width 239 height 40
type input "**********"
click at [787, 674] on button "Надіслати" at bounding box center [783, 673] width 67 height 36
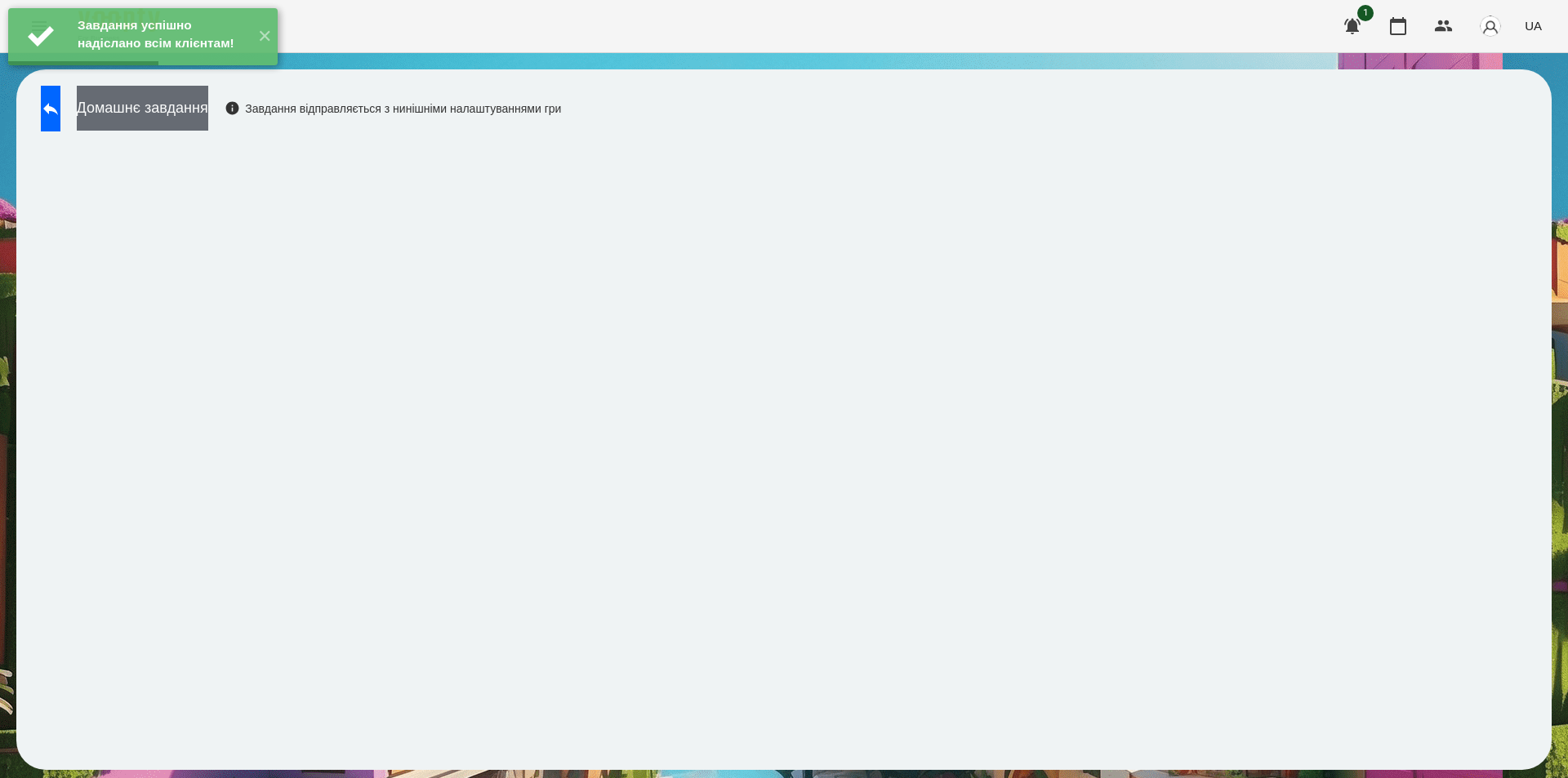
click at [208, 115] on button "Домашнє завдання" at bounding box center [142, 108] width 132 height 45
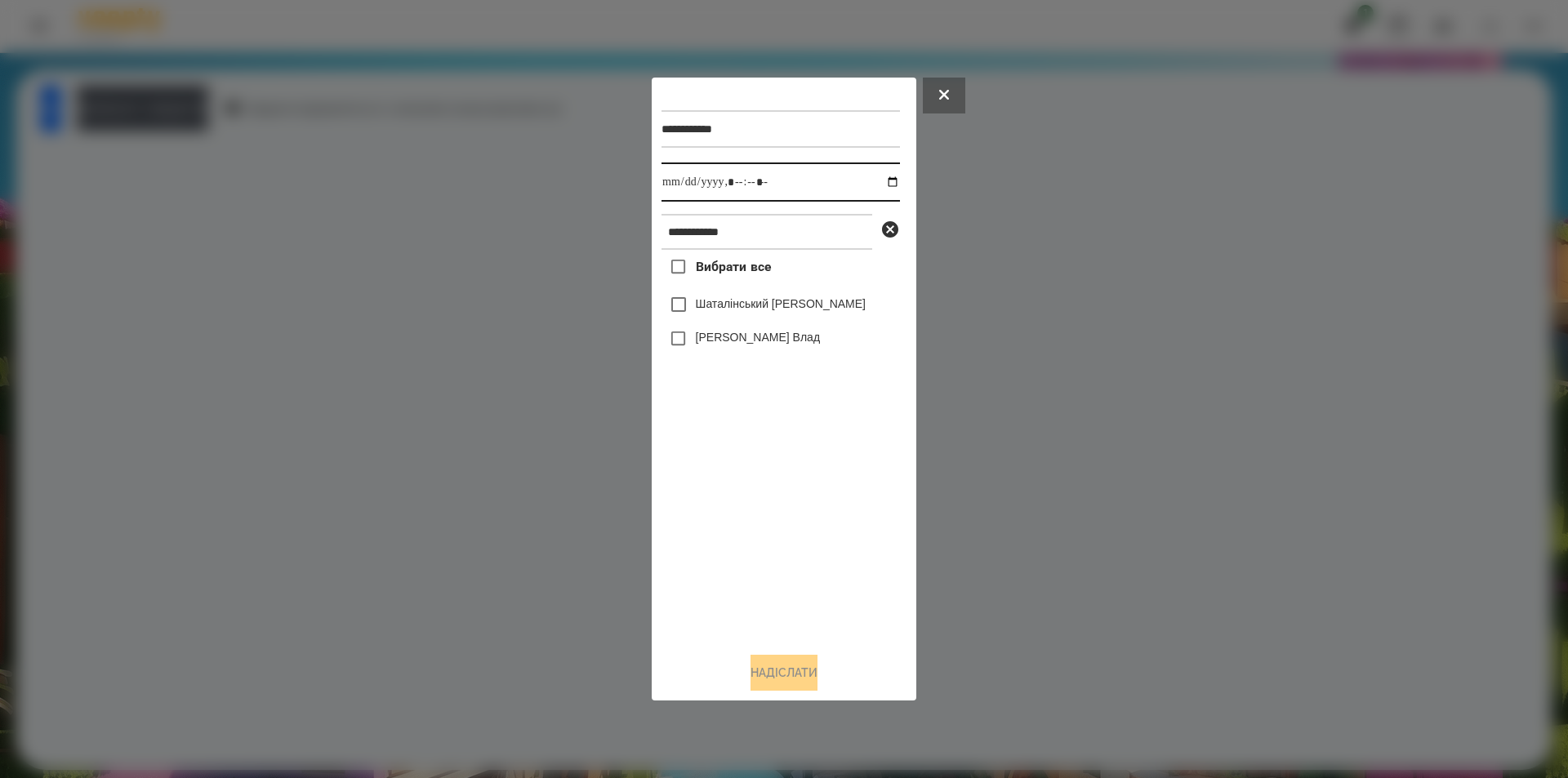
click at [881, 182] on input "datetime-local" at bounding box center [781, 182] width 239 height 40
type input "**********"
click at [769, 454] on div "Вибрати все Шаталінський [PERSON_NAME] Влад" at bounding box center [781, 444] width 239 height 389
click at [882, 233] on icon at bounding box center [889, 229] width 19 height 19
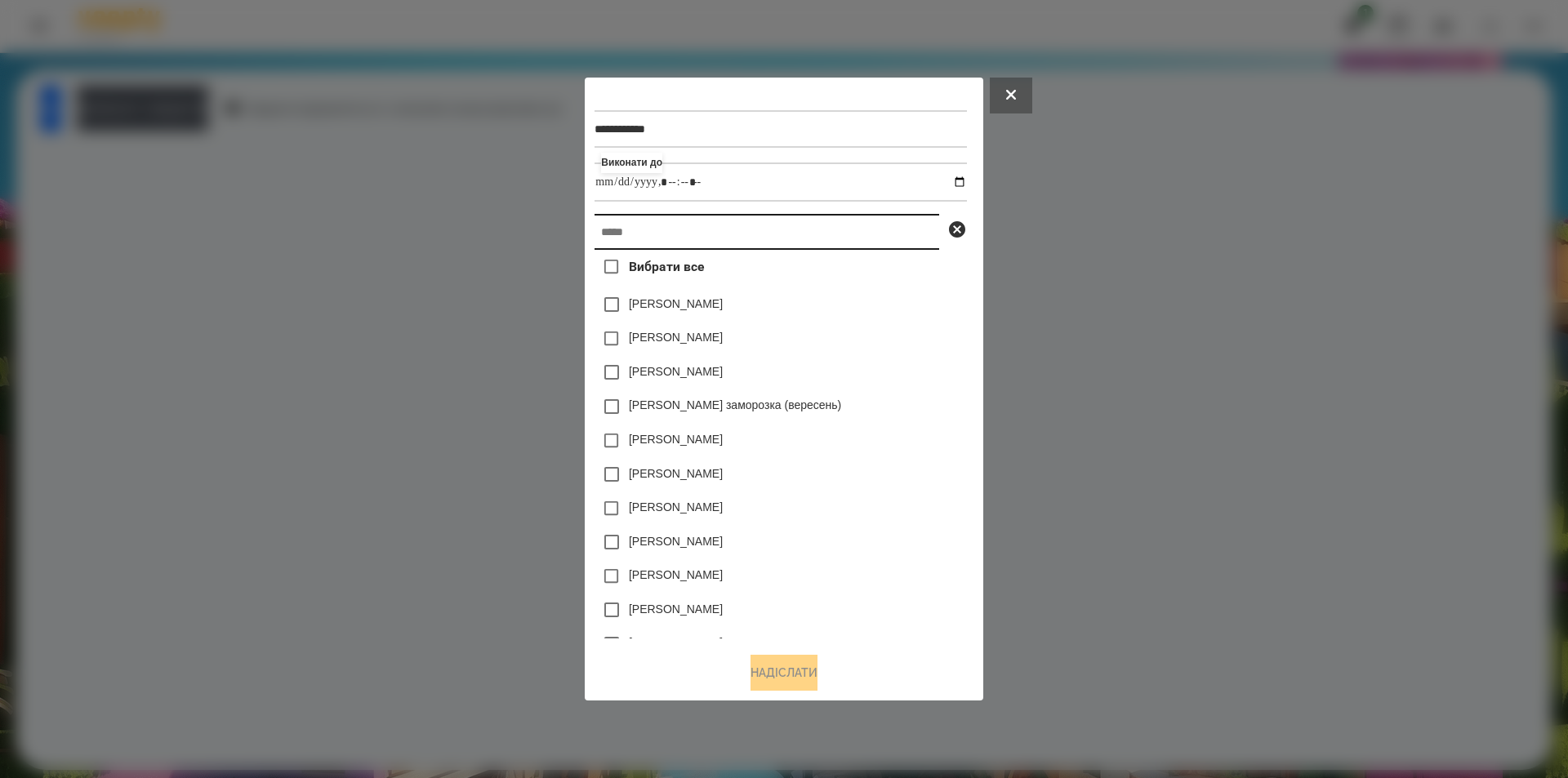
click at [800, 236] on input "text" at bounding box center [766, 232] width 345 height 36
paste input "**********"
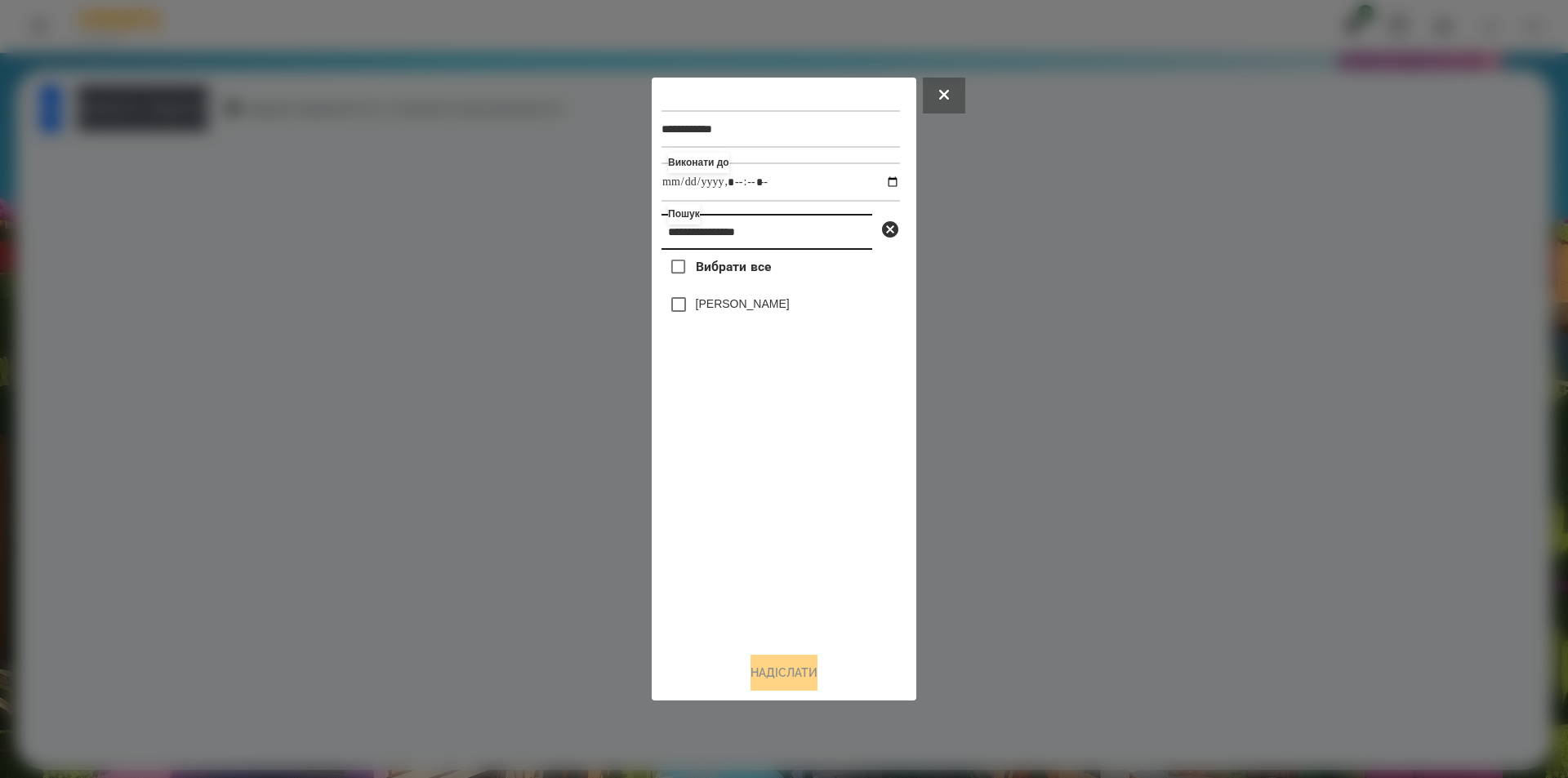
type input "**********"
click at [742, 301] on div "[PERSON_NAME]" at bounding box center [781, 304] width 239 height 35
click at [740, 301] on label "[PERSON_NAME]" at bounding box center [742, 303] width 94 height 16
click at [804, 679] on button "Надіслати" at bounding box center [783, 673] width 67 height 36
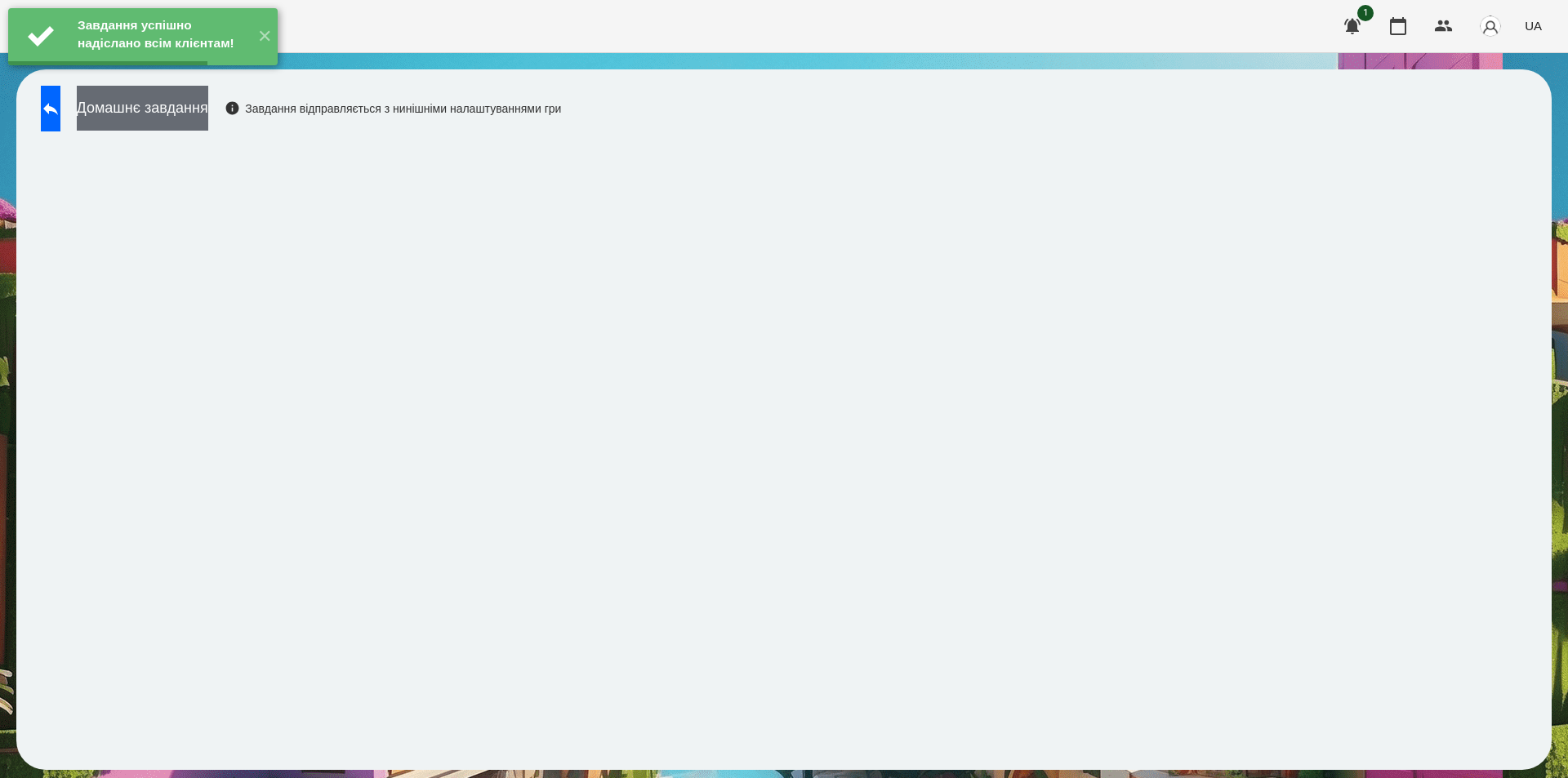
click at [208, 114] on button "Домашнє завдання" at bounding box center [142, 108] width 132 height 45
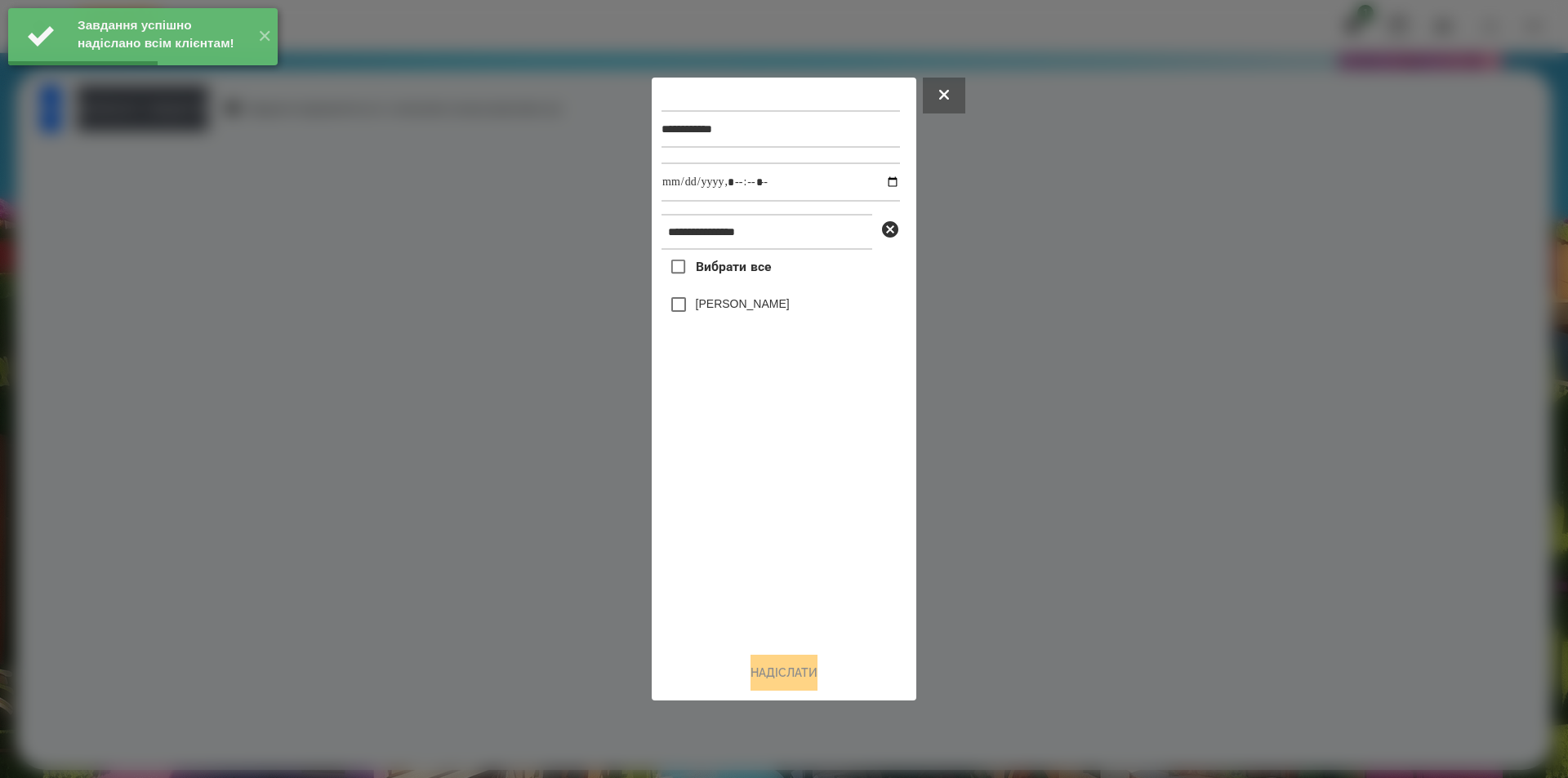
click at [727, 305] on label "[PERSON_NAME]" at bounding box center [742, 303] width 94 height 16
click at [879, 179] on input "datetime-local" at bounding box center [781, 182] width 239 height 40
type input "**********"
click at [777, 684] on button "Надіслати" at bounding box center [783, 673] width 67 height 36
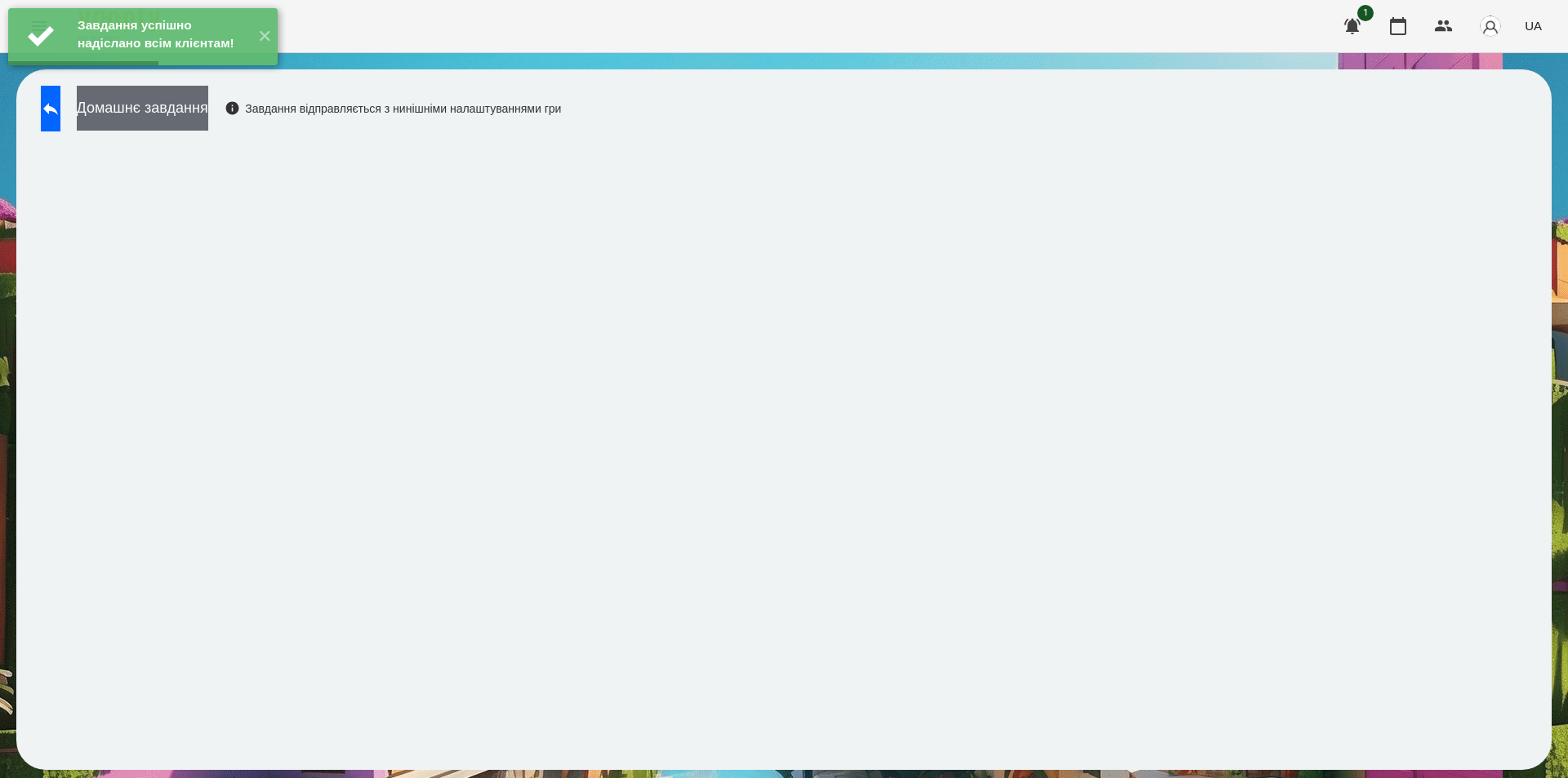
click at [196, 102] on button "Домашнє завдання" at bounding box center [142, 108] width 132 height 45
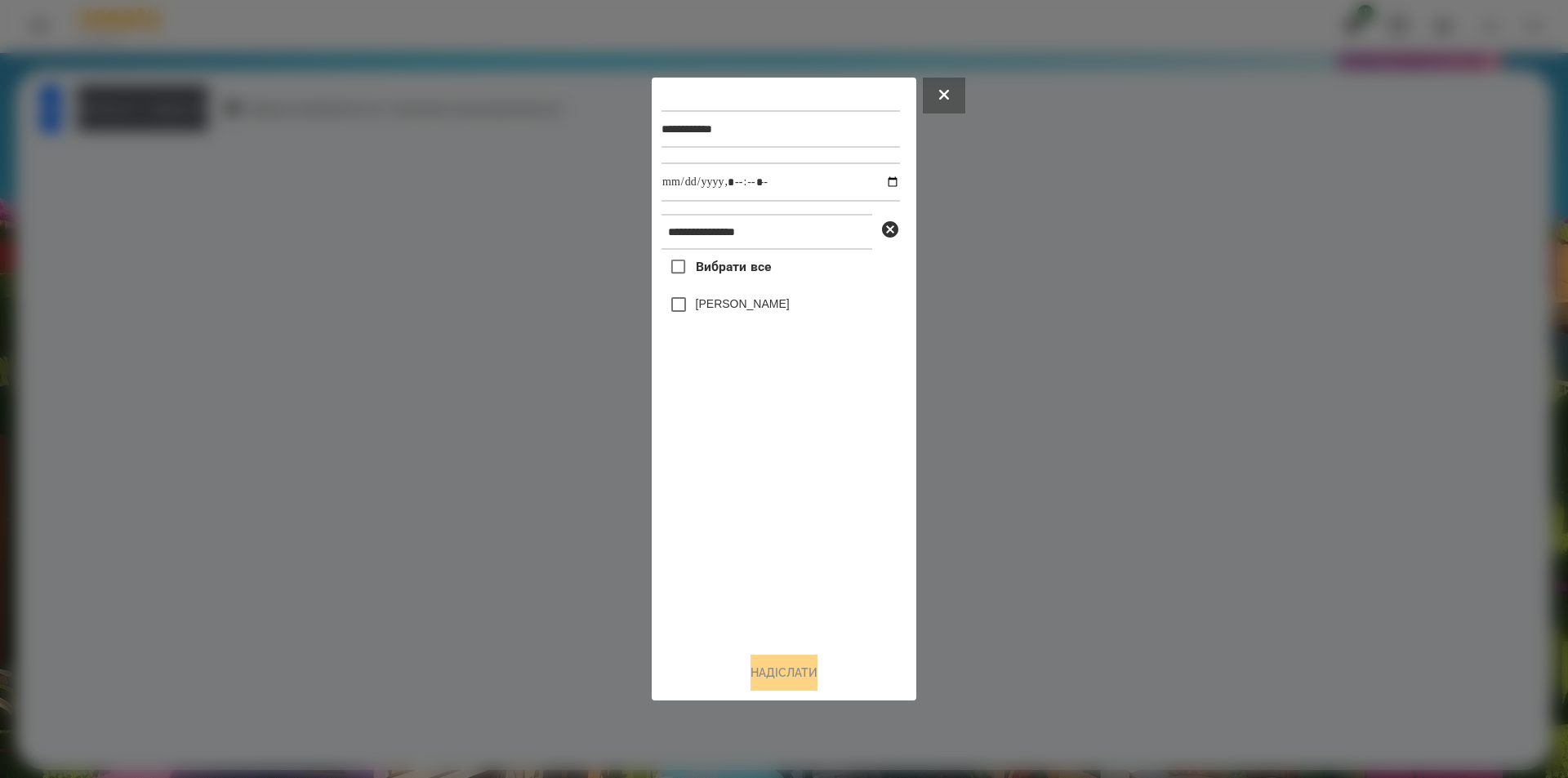
click at [701, 309] on label "[PERSON_NAME]" at bounding box center [742, 303] width 94 height 16
click at [878, 178] on input "datetime-local" at bounding box center [781, 182] width 239 height 40
type input "**********"
click at [800, 671] on button "Надіслати" at bounding box center [783, 673] width 67 height 36
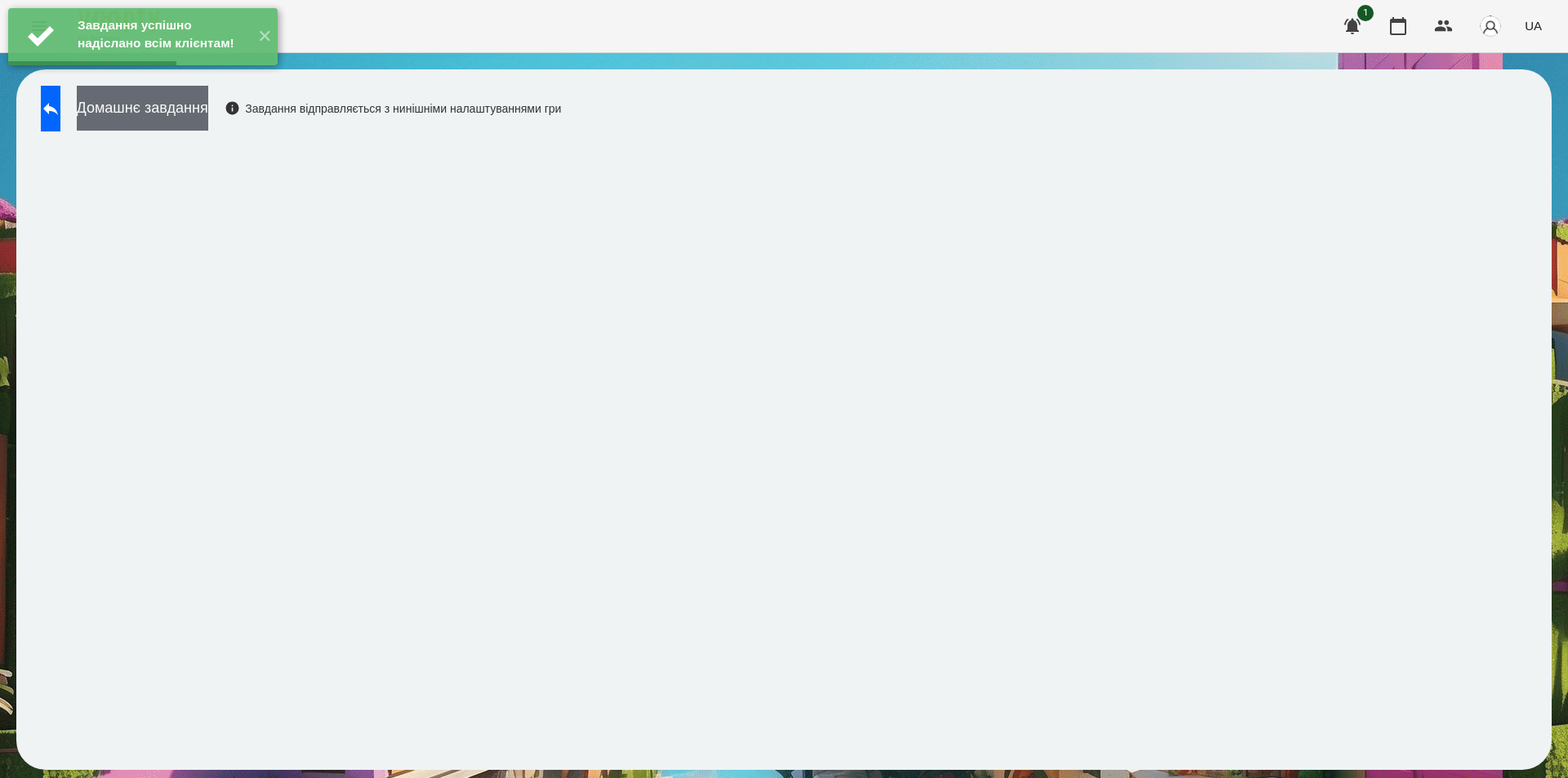
click at [197, 100] on button "Домашнє завдання" at bounding box center [142, 108] width 132 height 45
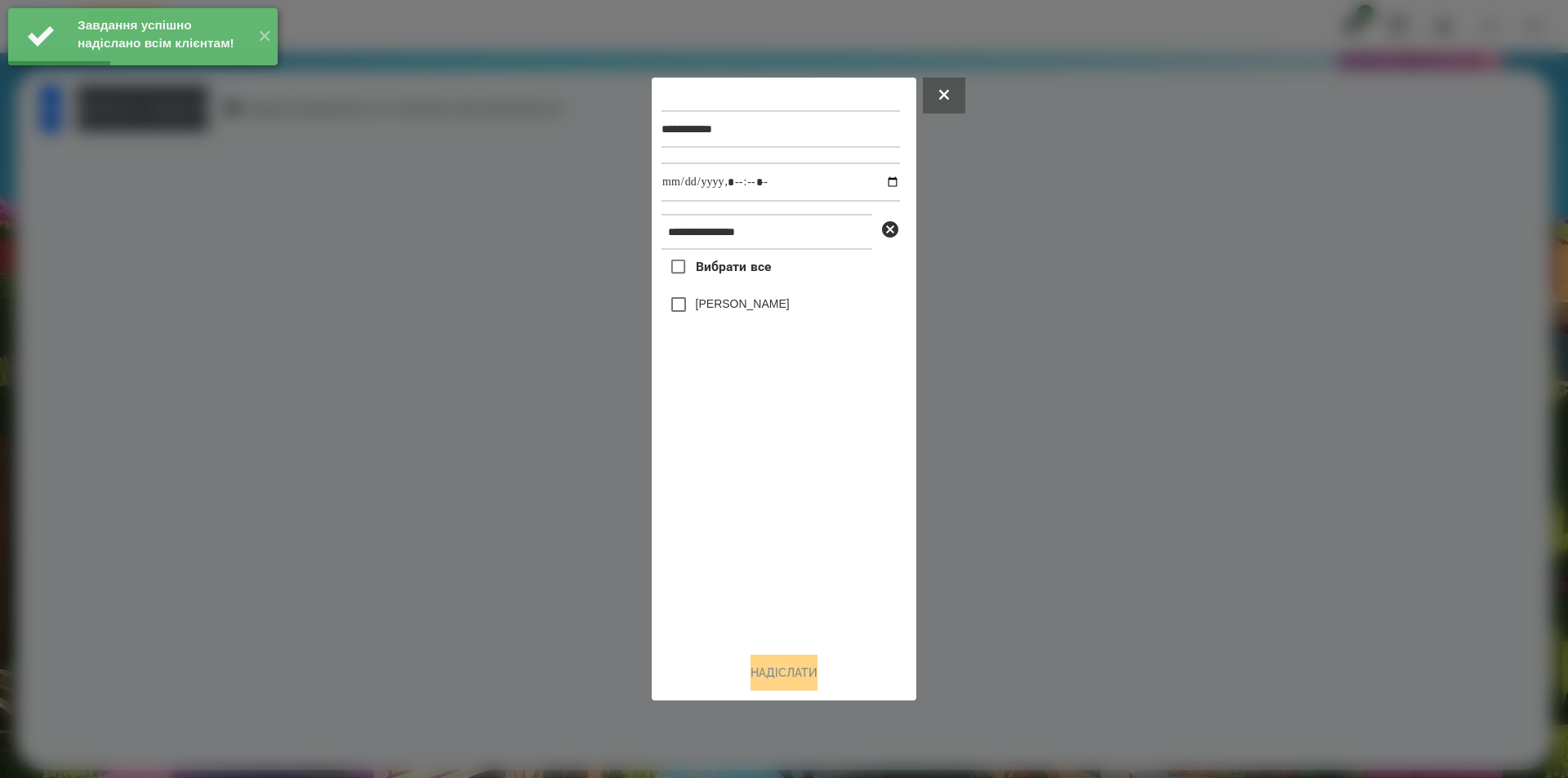
drag, startPoint x: 722, startPoint y: 306, endPoint x: 733, endPoint y: 304, distance: 11.2
click at [722, 308] on label "[PERSON_NAME]" at bounding box center [742, 303] width 94 height 16
drag, startPoint x: 881, startPoint y: 182, endPoint x: 853, endPoint y: 193, distance: 30.1
click at [880, 181] on input "datetime-local" at bounding box center [781, 182] width 239 height 40
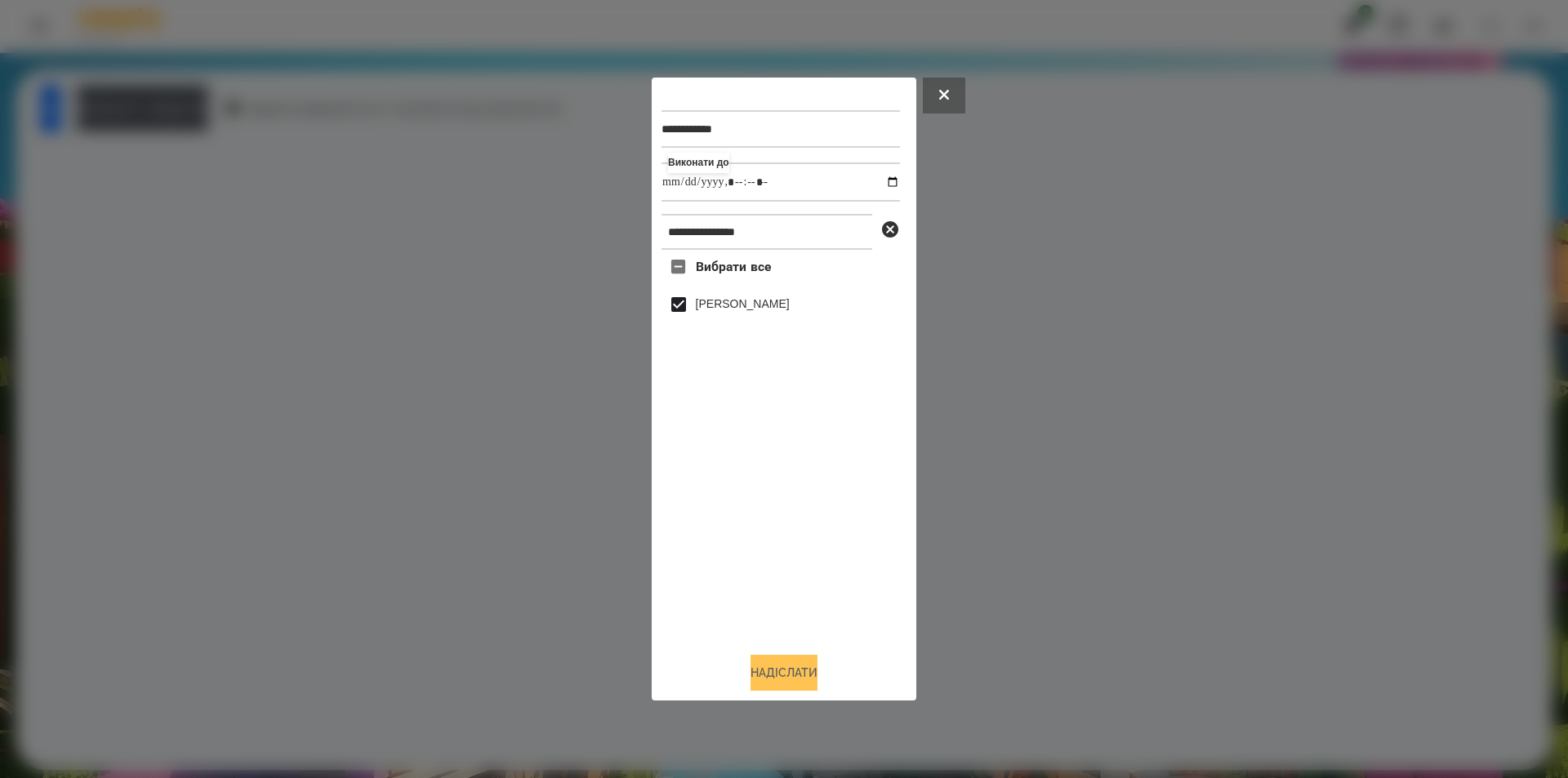
type input "**********"
click at [772, 669] on button "Надіслати" at bounding box center [783, 673] width 67 height 36
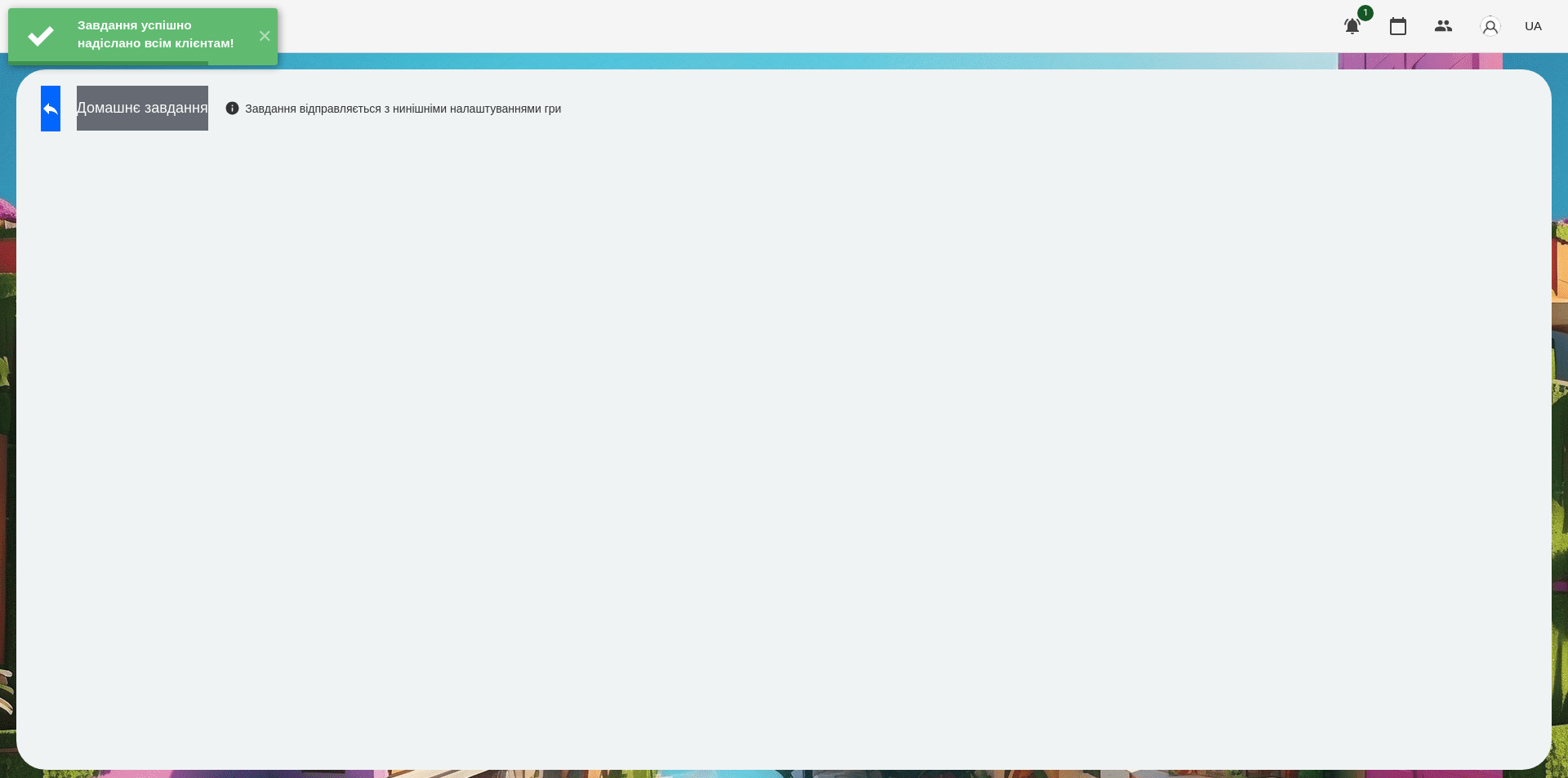
click at [208, 102] on button "Домашнє завдання" at bounding box center [142, 108] width 132 height 45
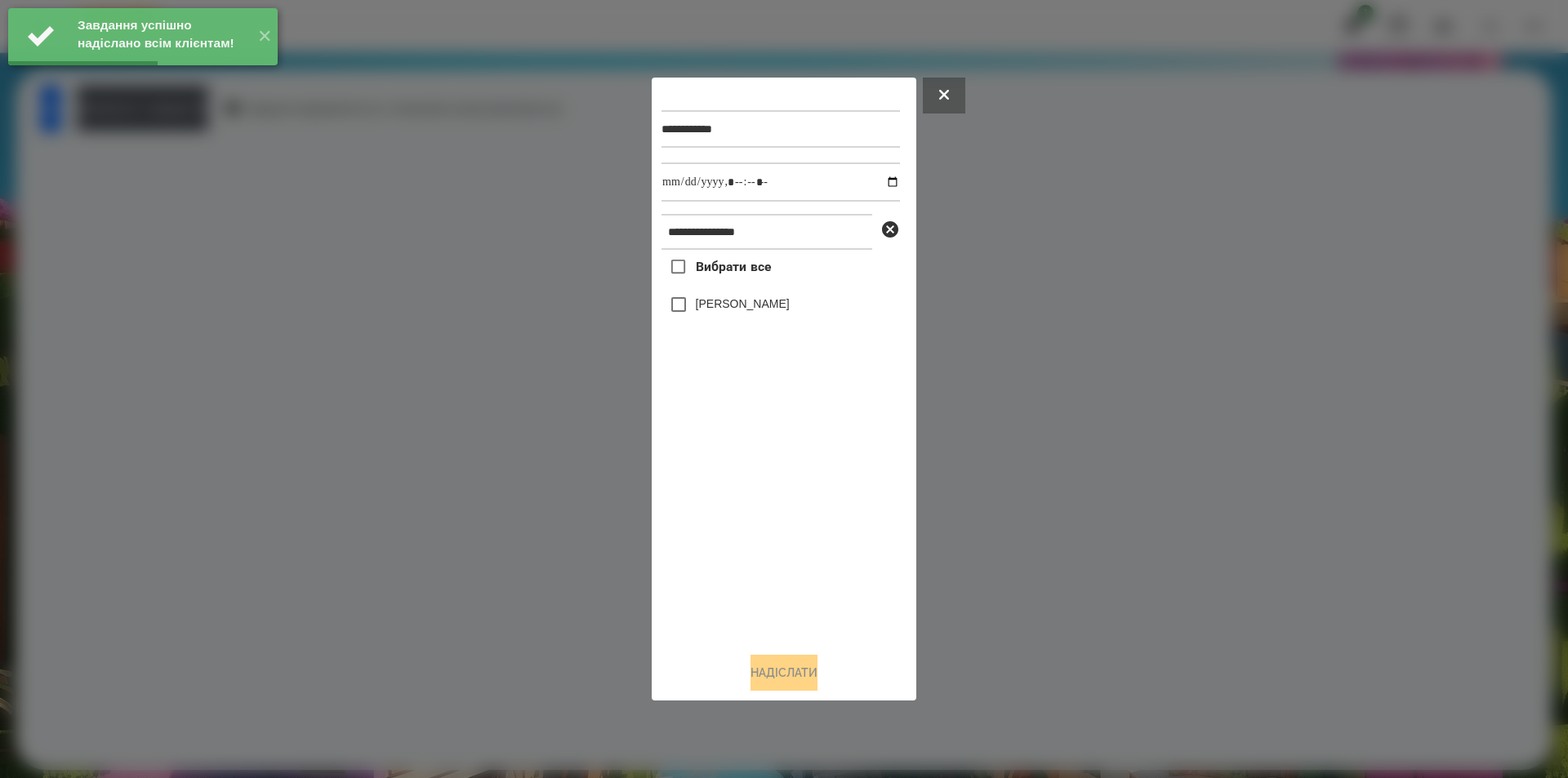
click at [727, 307] on label "[PERSON_NAME]" at bounding box center [742, 303] width 94 height 16
click at [878, 180] on input "datetime-local" at bounding box center [781, 182] width 239 height 40
type input "**********"
click at [772, 669] on button "Надіслати" at bounding box center [783, 673] width 67 height 36
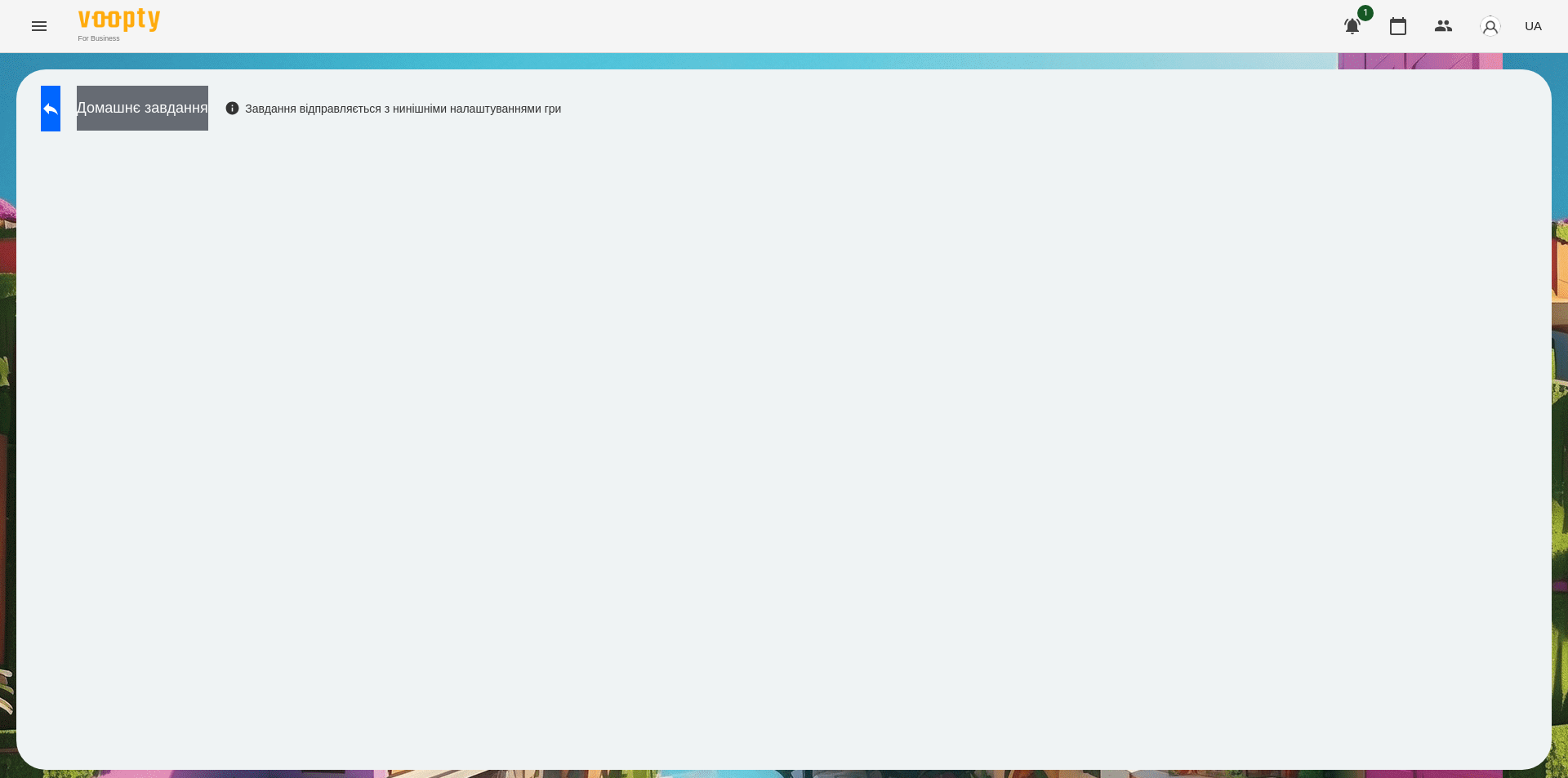
click at [206, 110] on button "Домашнє завдання" at bounding box center [142, 108] width 132 height 45
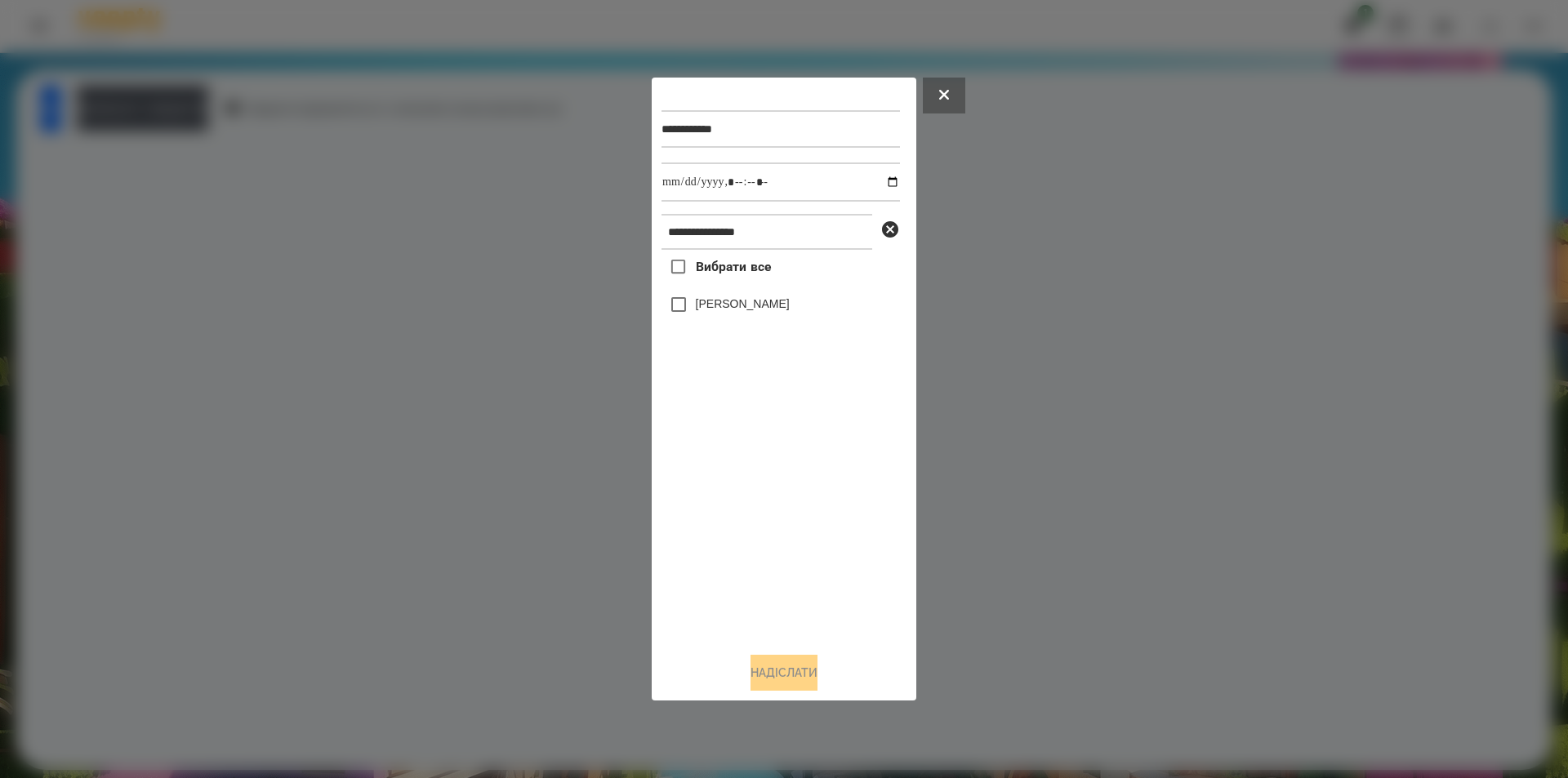
click at [710, 303] on label "[PERSON_NAME]" at bounding box center [742, 303] width 94 height 16
click at [885, 179] on input "datetime-local" at bounding box center [781, 182] width 239 height 40
type input "**********"
drag, startPoint x: 756, startPoint y: 675, endPoint x: 594, endPoint y: 500, distance: 238.5
click at [755, 672] on button "Надіслати" at bounding box center [783, 673] width 67 height 36
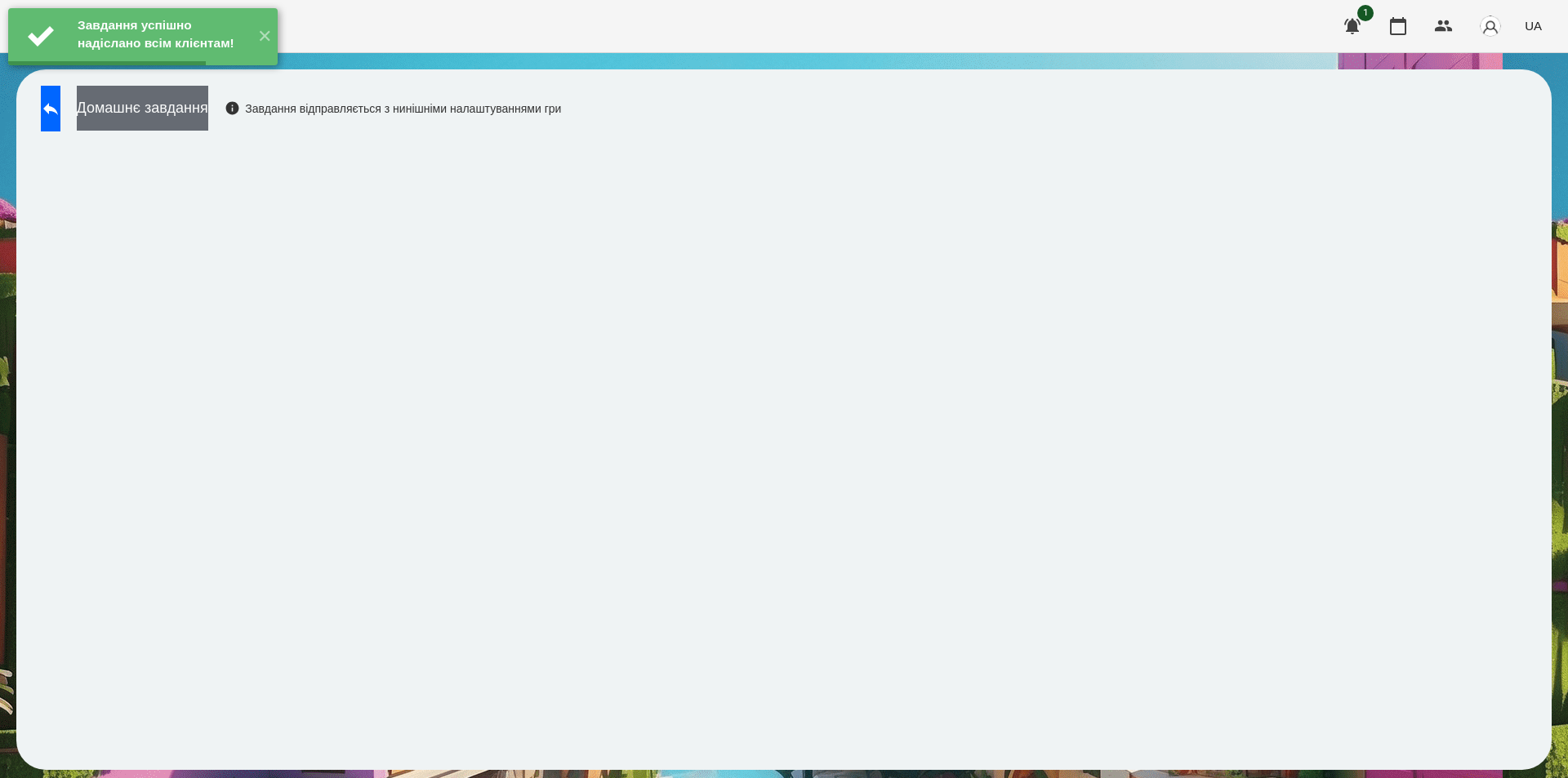
click at [208, 108] on button "Домашнє завдання" at bounding box center [142, 108] width 132 height 45
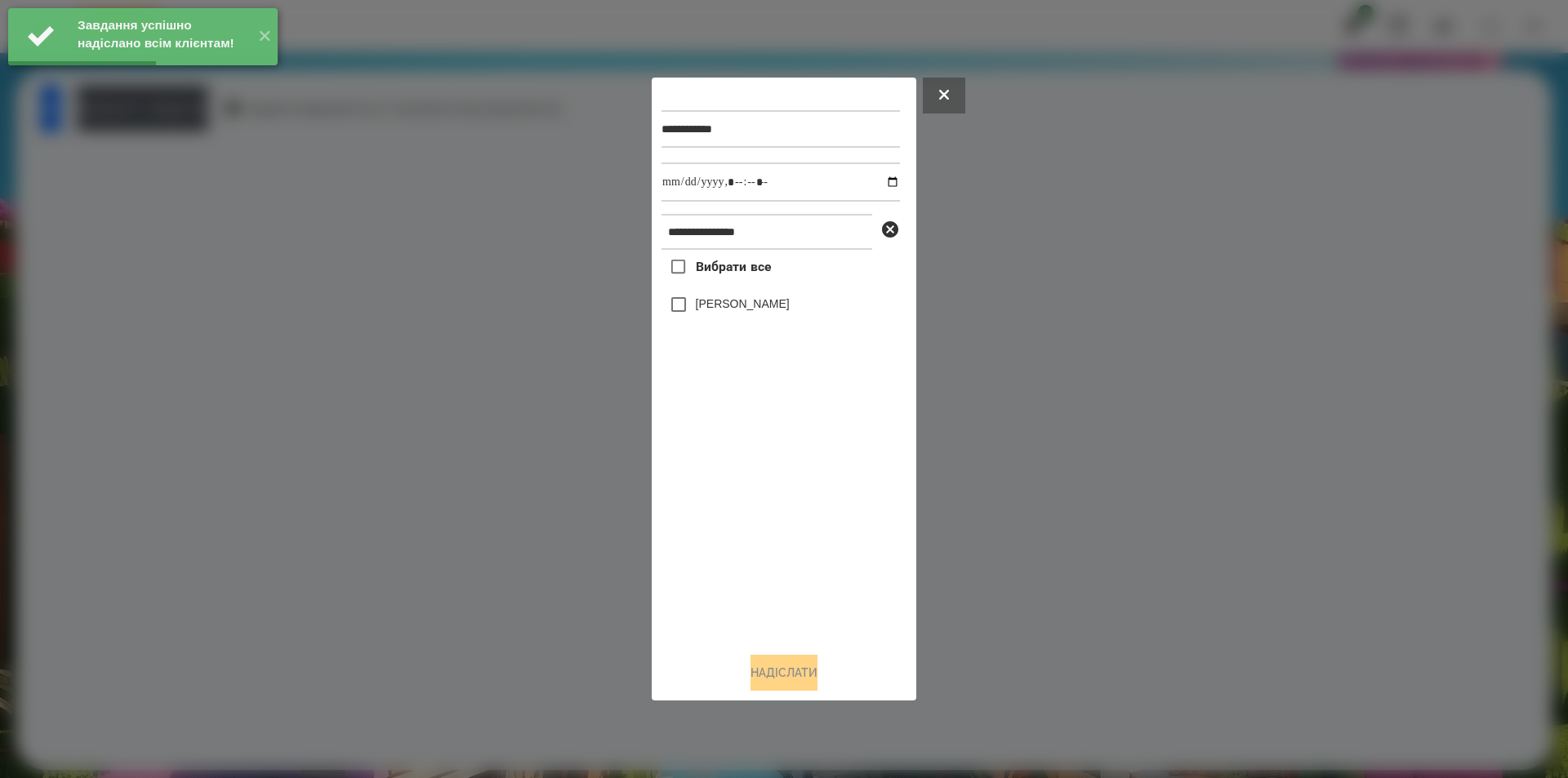
drag, startPoint x: 716, startPoint y: 303, endPoint x: 736, endPoint y: 285, distance: 26.9
click at [716, 303] on label "[PERSON_NAME]" at bounding box center [742, 303] width 94 height 16
click at [883, 181] on input "datetime-local" at bounding box center [781, 182] width 239 height 40
type input "**********"
click at [775, 684] on button "Надіслати" at bounding box center [783, 673] width 67 height 36
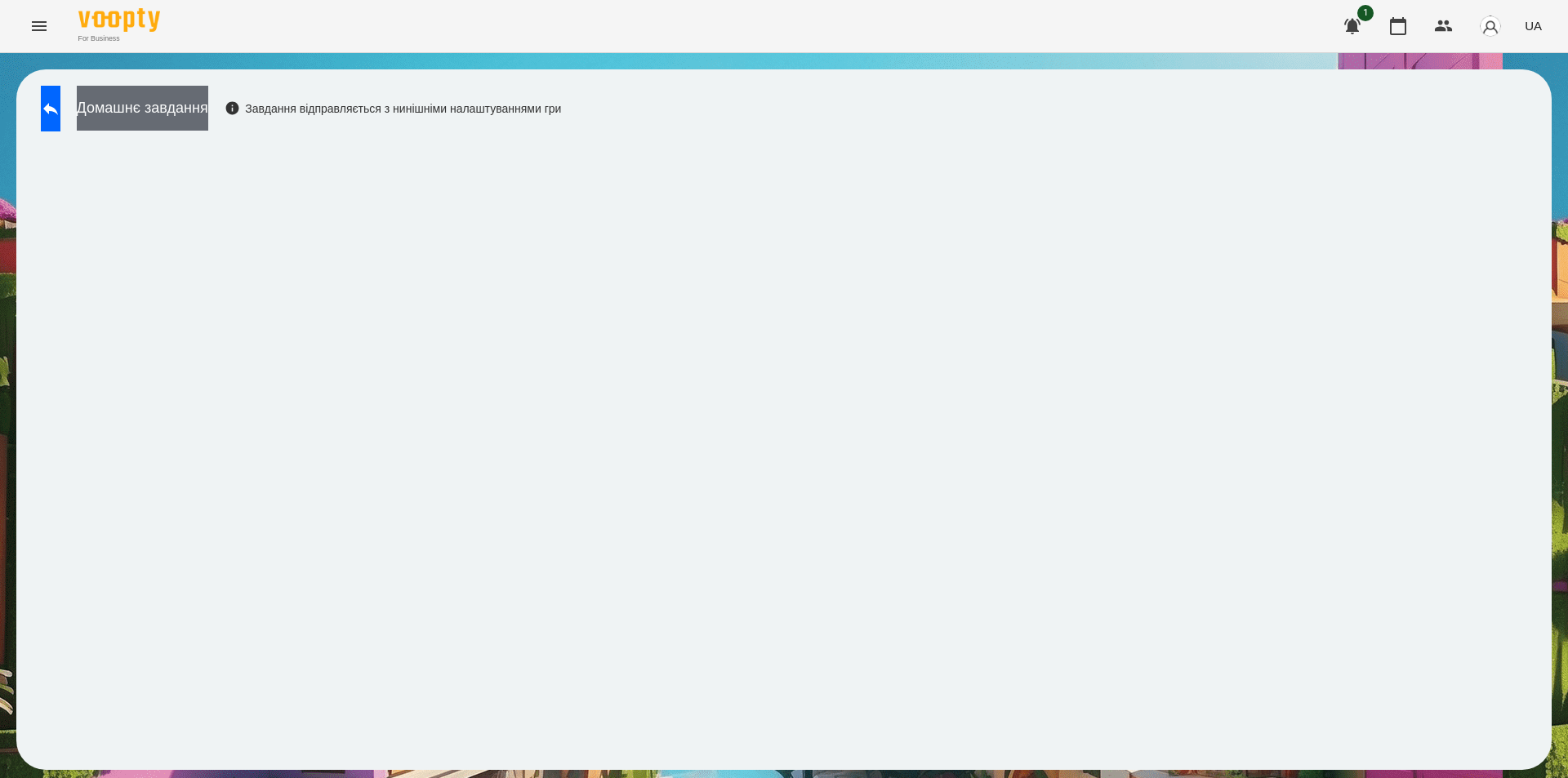
click at [208, 100] on button "Домашнє завдання" at bounding box center [142, 108] width 132 height 45
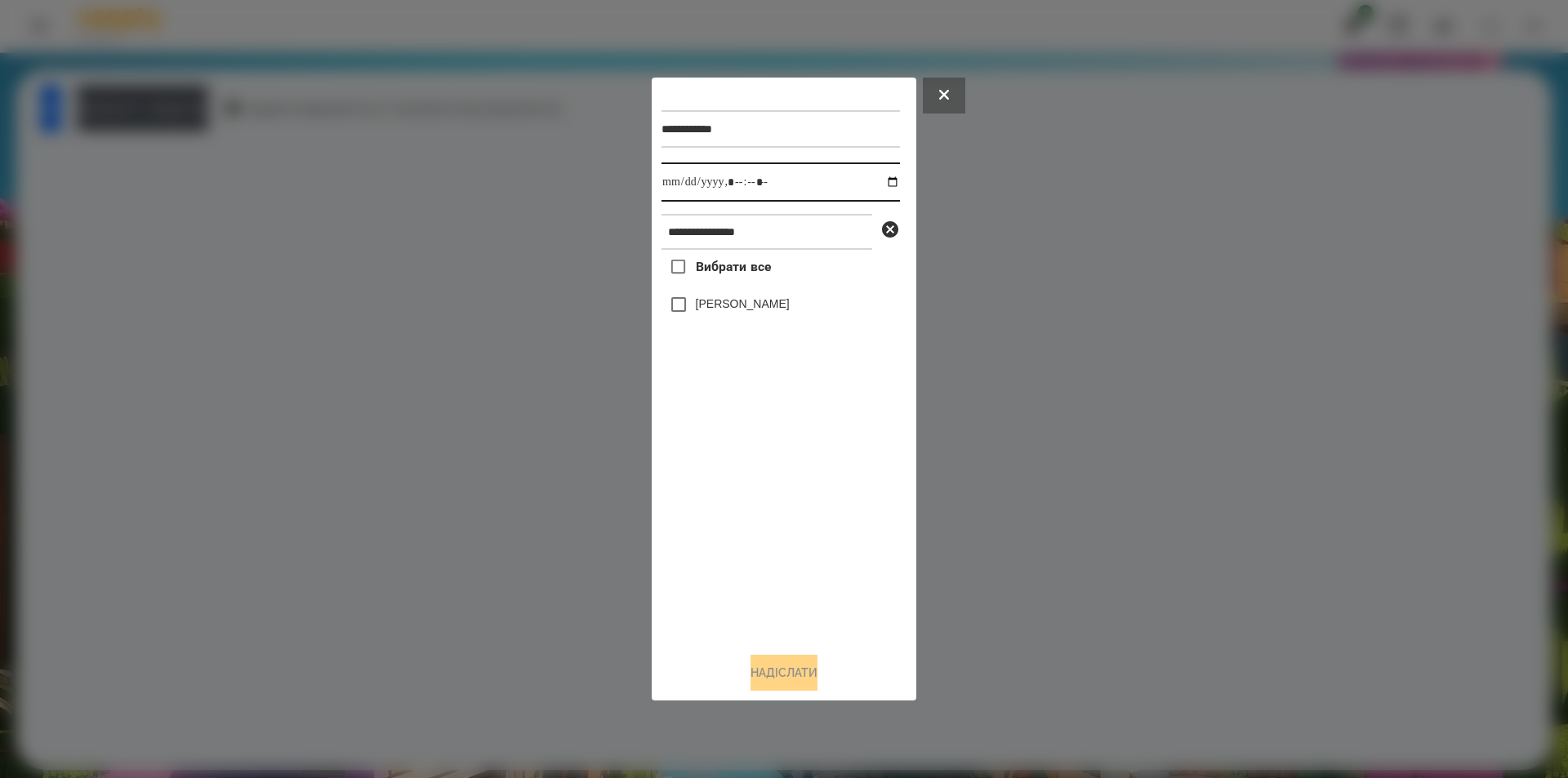
click at [878, 180] on input "datetime-local" at bounding box center [781, 182] width 239 height 40
type input "**********"
click at [740, 498] on div "Вибрати все [PERSON_NAME]" at bounding box center [781, 444] width 239 height 389
click at [892, 233] on icon at bounding box center [889, 229] width 19 height 19
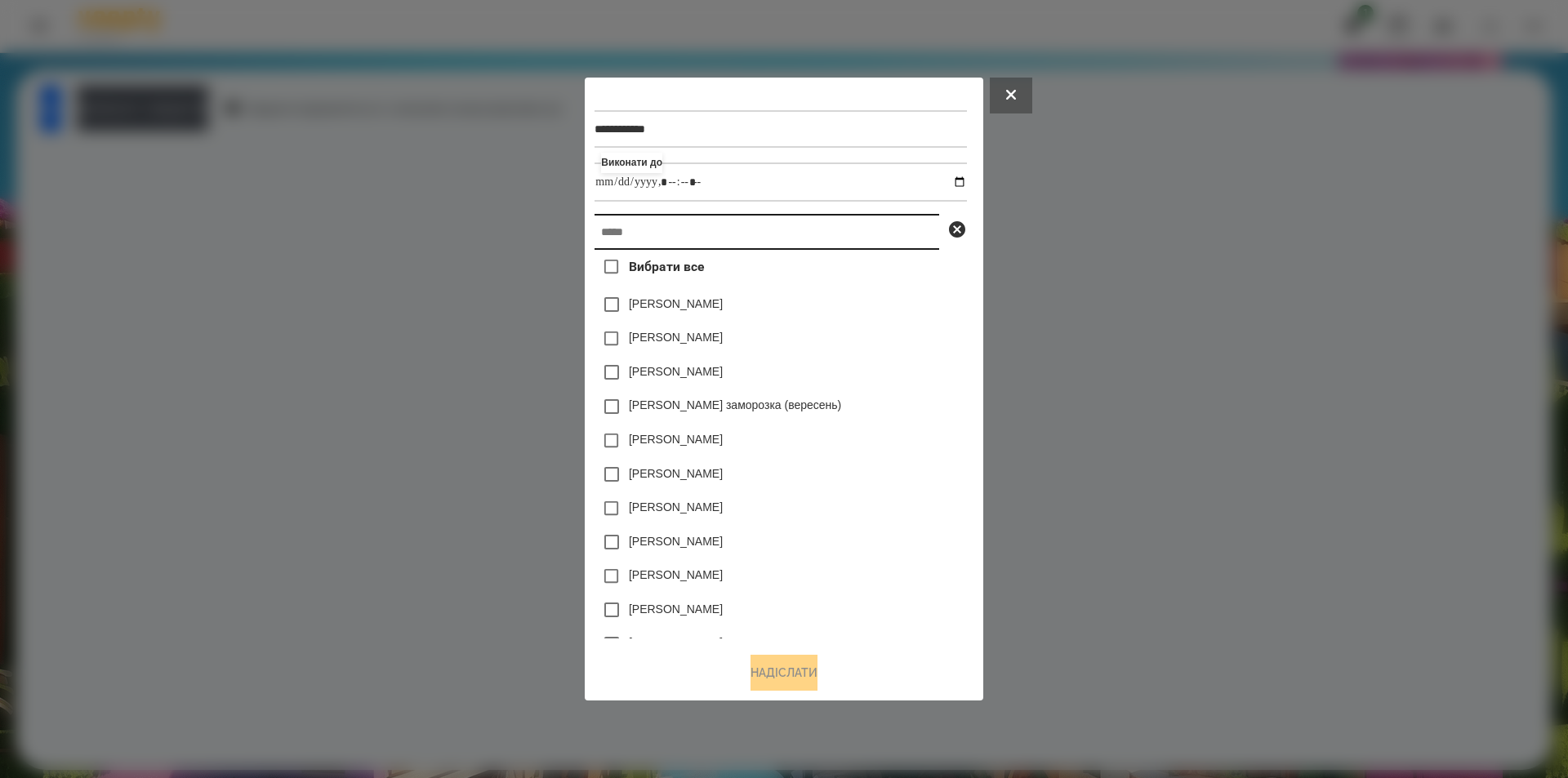
click at [805, 230] on input "text" at bounding box center [766, 232] width 345 height 36
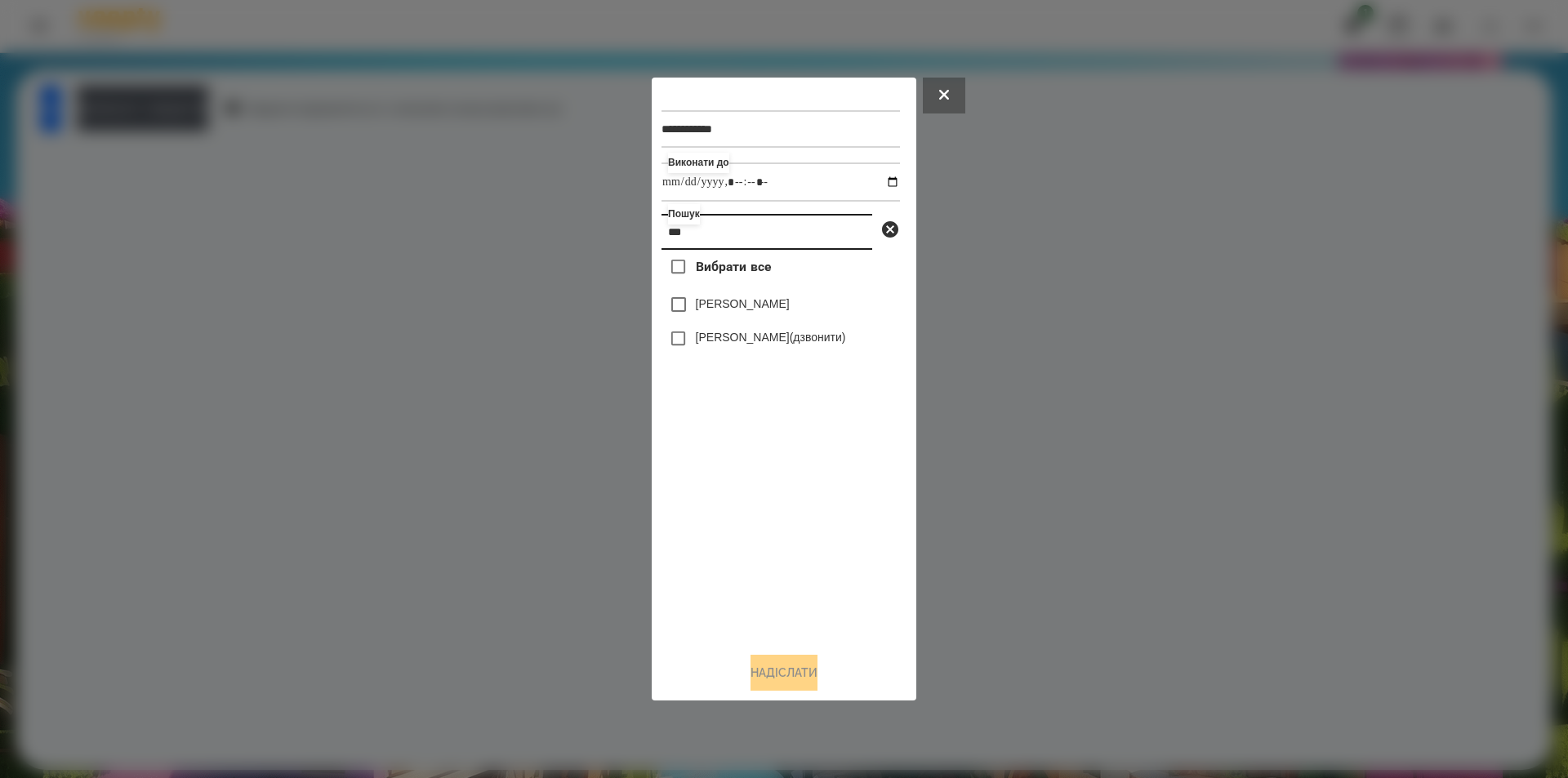
type input "***"
click at [706, 312] on label "[PERSON_NAME]" at bounding box center [742, 303] width 94 height 16
click at [771, 678] on button "Надіслати" at bounding box center [783, 673] width 67 height 36
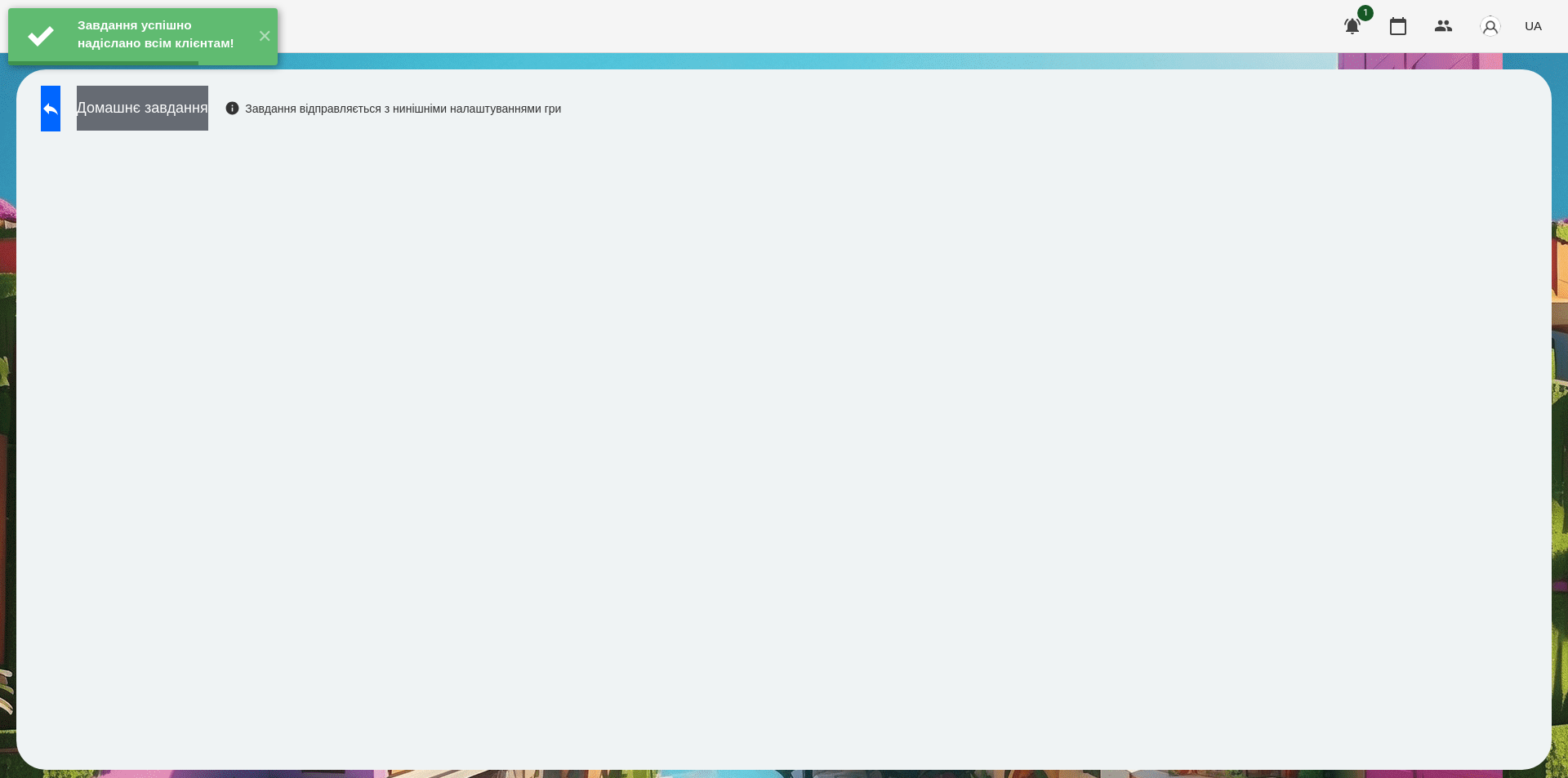
click at [208, 116] on button "Домашнє завдання" at bounding box center [142, 108] width 132 height 45
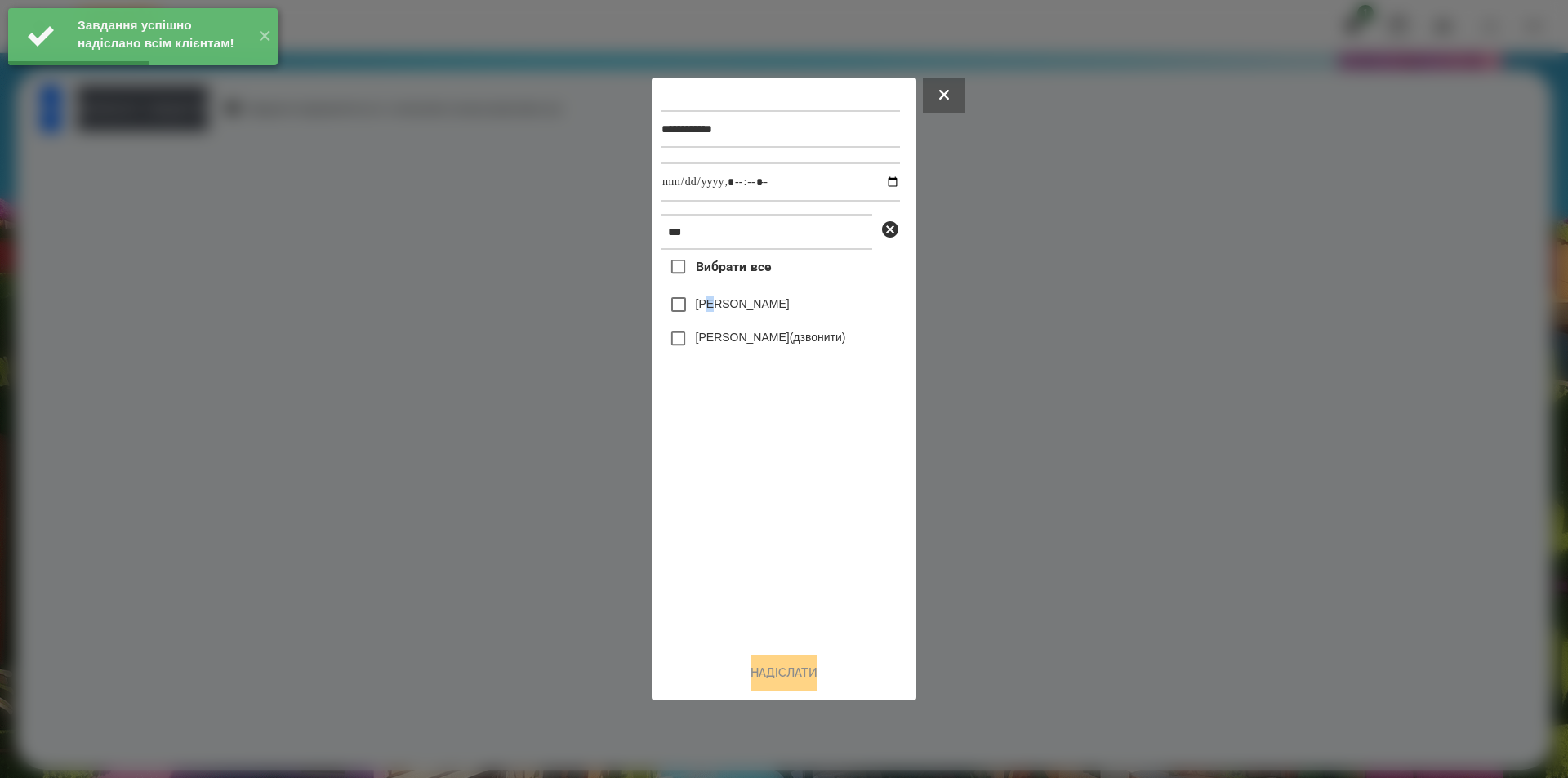
click at [717, 304] on label "[PERSON_NAME]" at bounding box center [742, 303] width 94 height 16
drag, startPoint x: 886, startPoint y: 182, endPoint x: 866, endPoint y: 196, distance: 24.4
click at [885, 182] on input "datetime-local" at bounding box center [781, 182] width 239 height 40
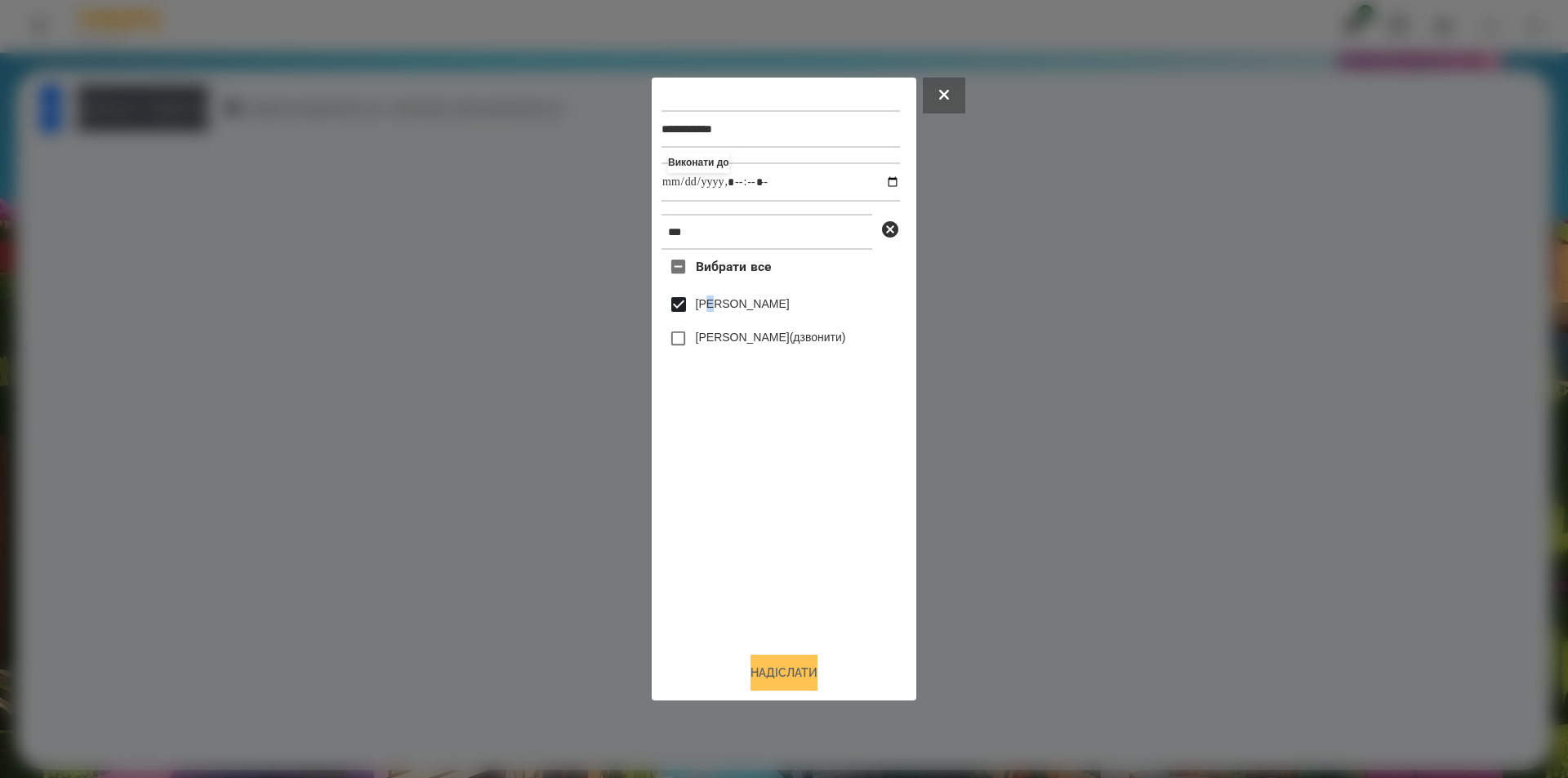
type input "**********"
click at [754, 682] on button "Надіслати" at bounding box center [783, 673] width 67 height 36
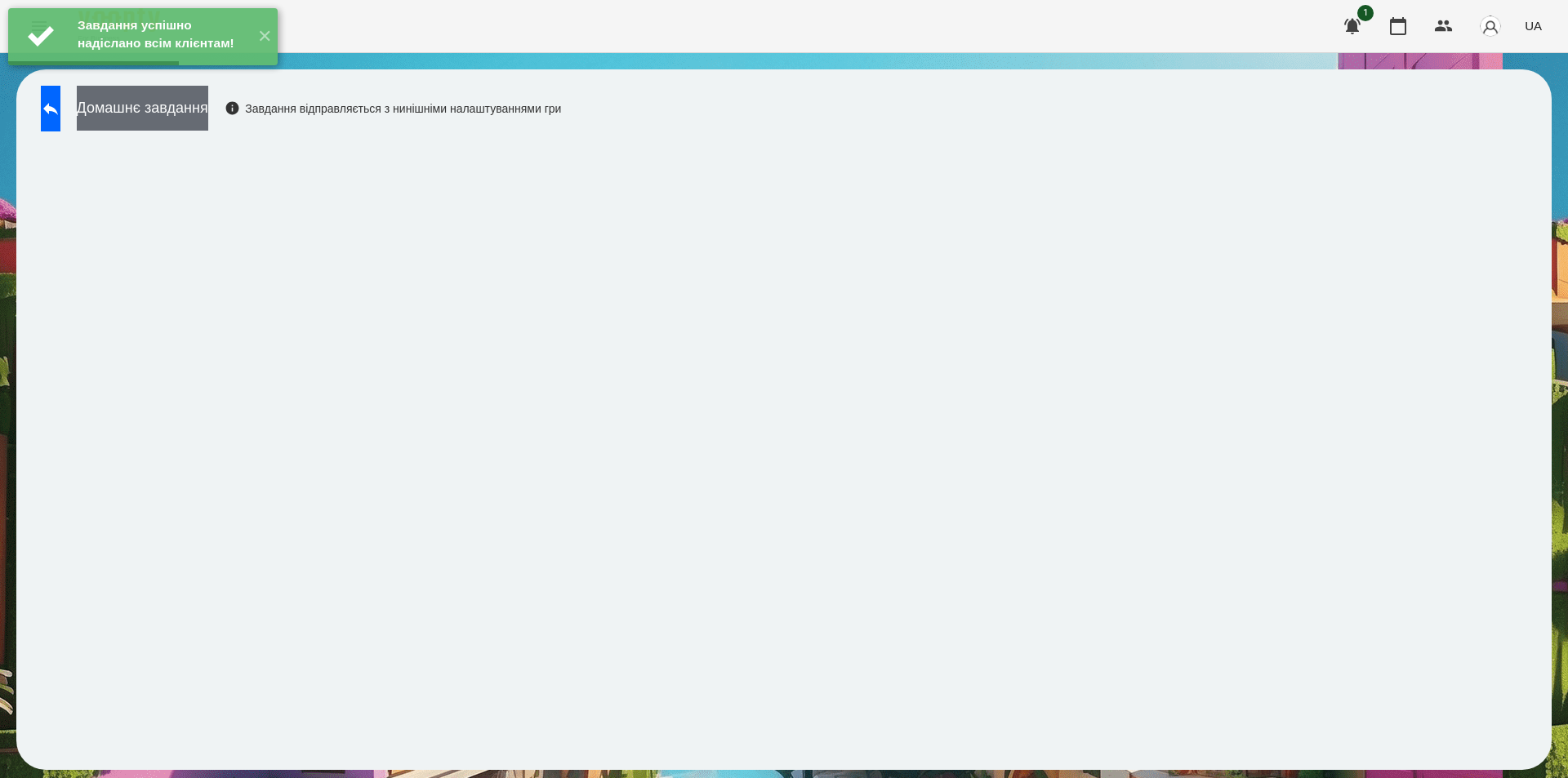
click at [172, 121] on button "Домашнє завдання" at bounding box center [142, 108] width 132 height 45
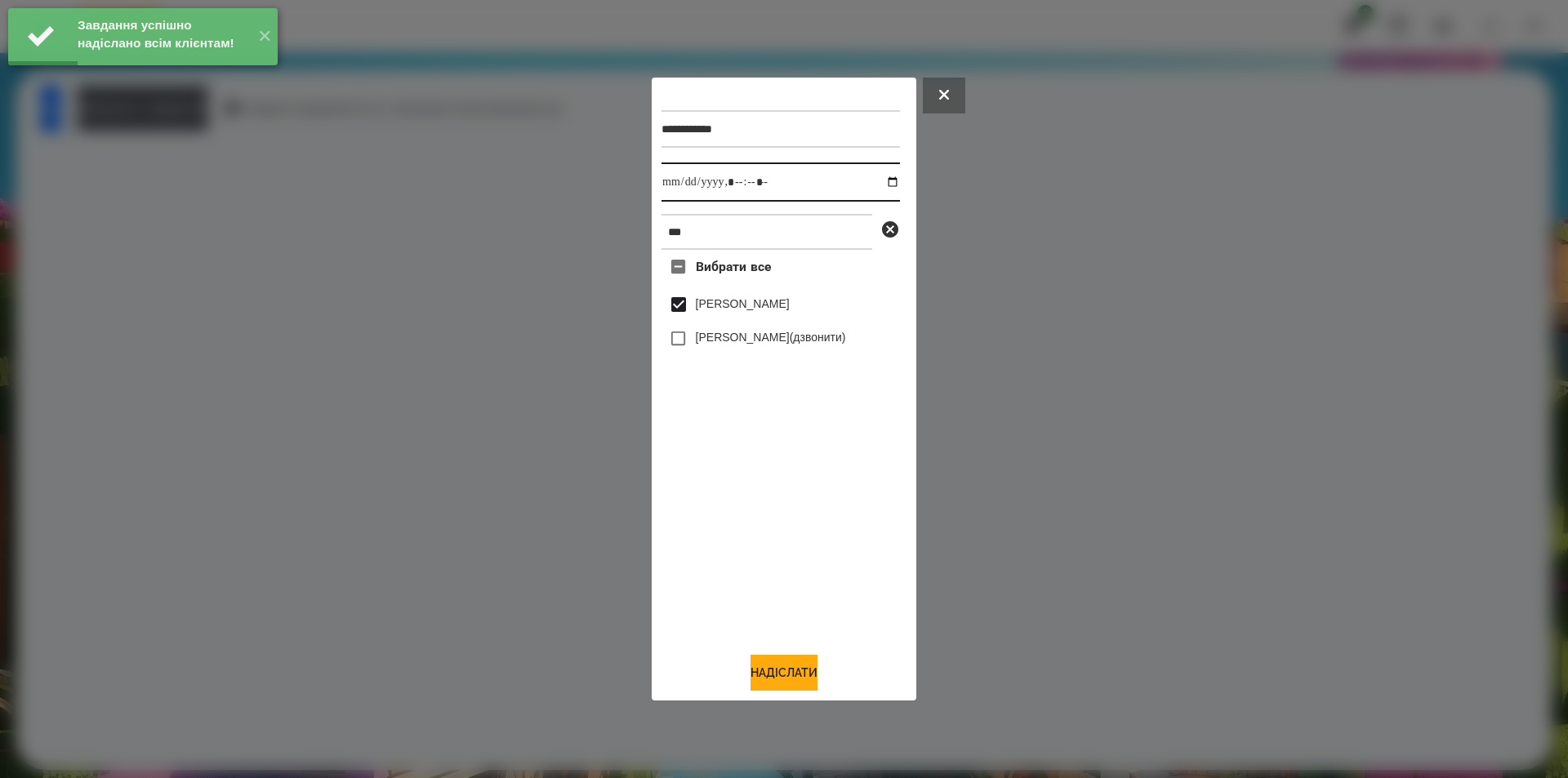
click at [883, 176] on input "datetime-local" at bounding box center [781, 182] width 239 height 40
type input "**********"
click at [760, 685] on button "Надіслати" at bounding box center [783, 673] width 67 height 36
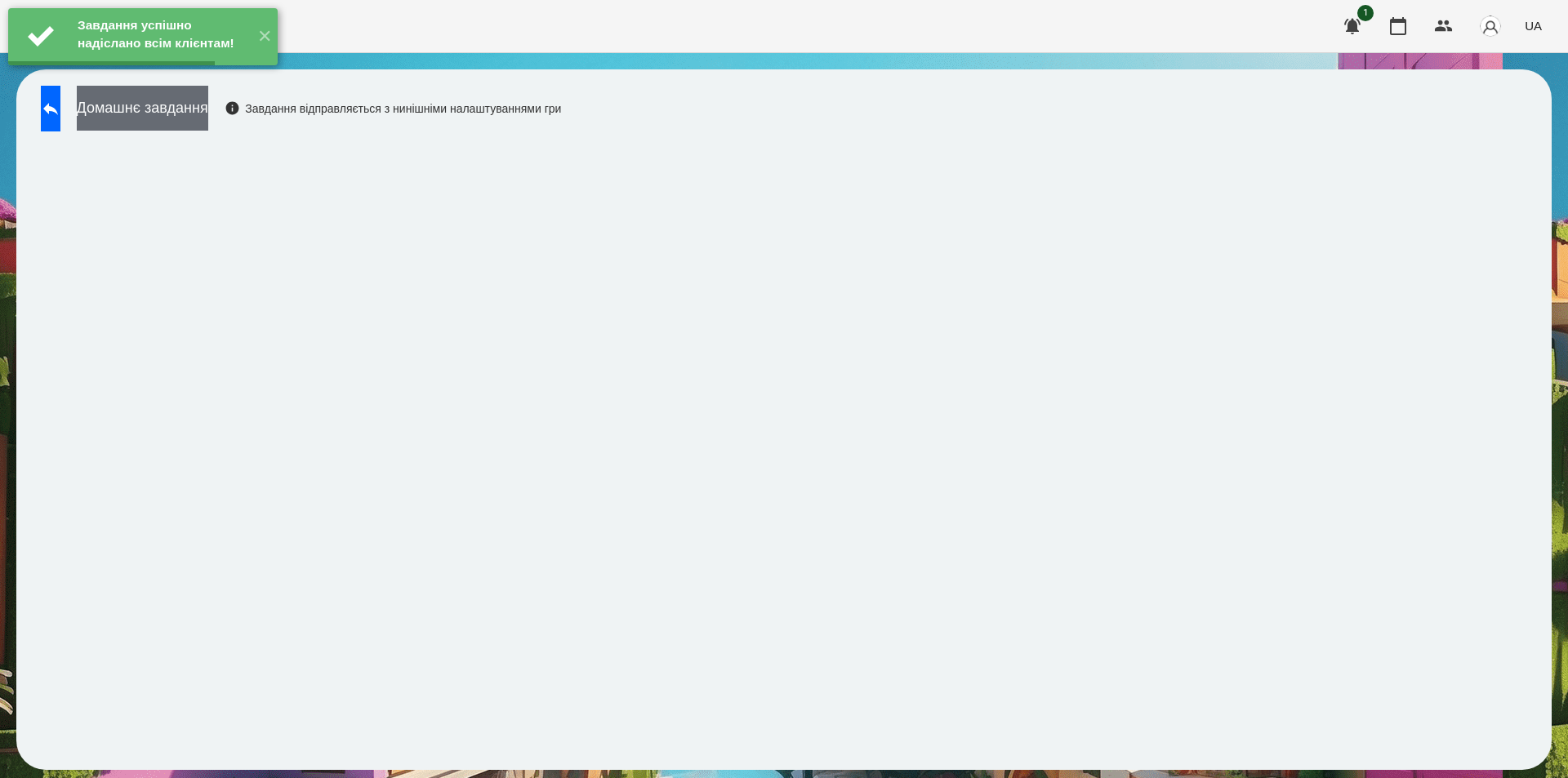
click at [204, 112] on button "Домашнє завдання" at bounding box center [142, 108] width 132 height 45
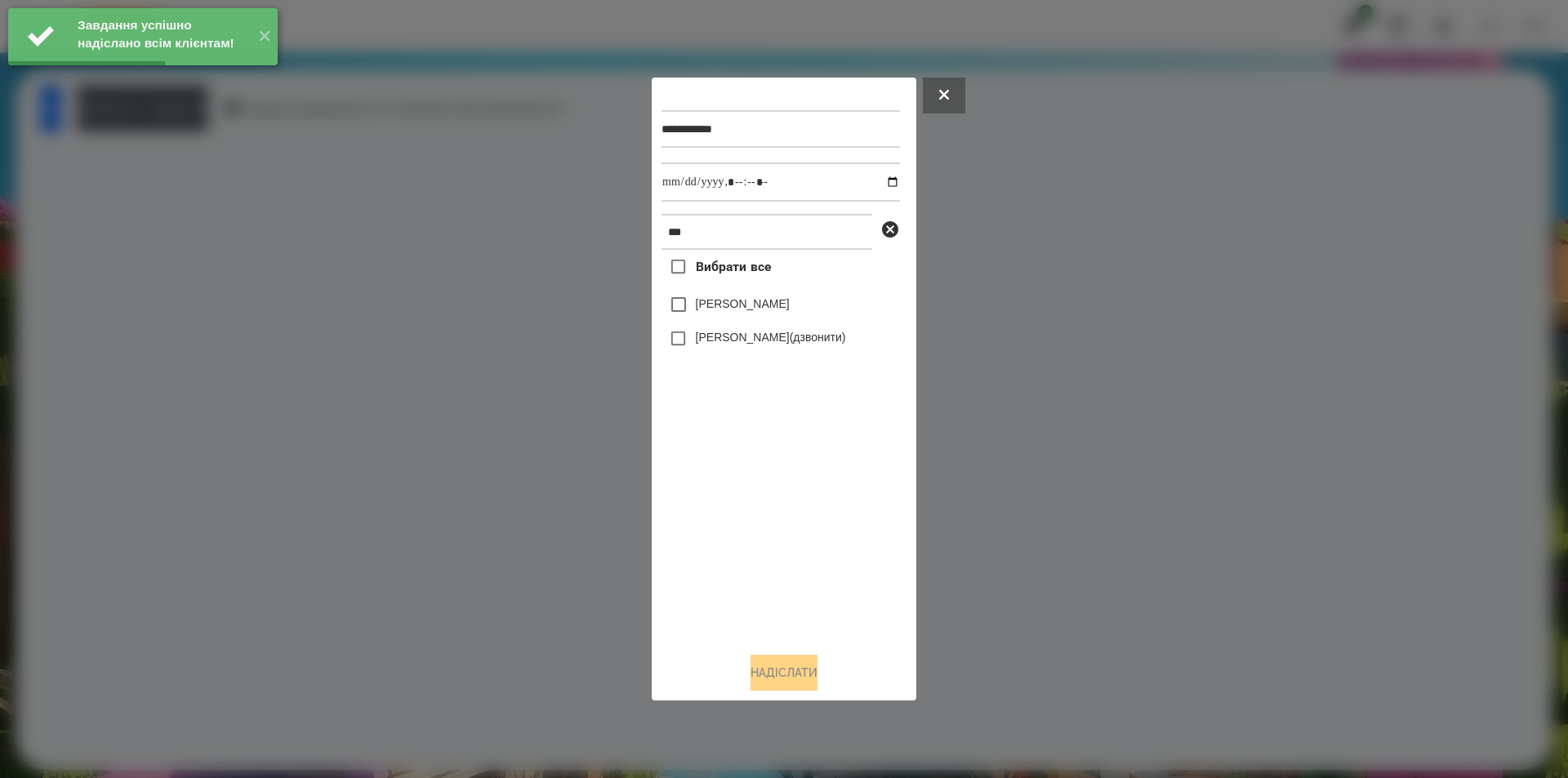
click at [750, 306] on label "[PERSON_NAME]" at bounding box center [742, 303] width 94 height 16
drag, startPoint x: 878, startPoint y: 185, endPoint x: 867, endPoint y: 201, distance: 19.4
click at [878, 185] on input "datetime-local" at bounding box center [781, 182] width 239 height 40
type input "**********"
click at [771, 678] on button "Надіслати" at bounding box center [783, 673] width 67 height 36
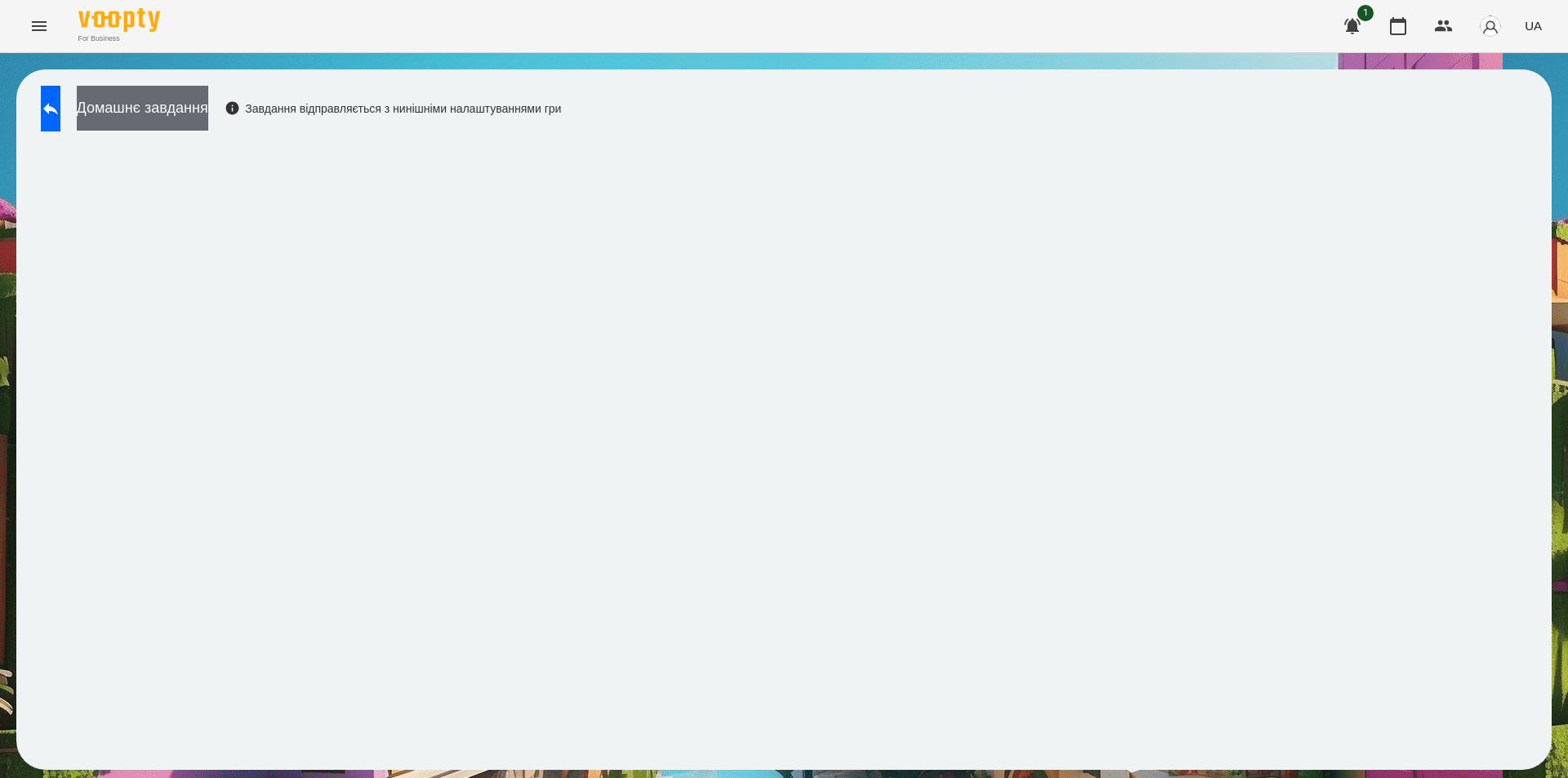
click at [208, 119] on button "Домашнє завдання" at bounding box center [142, 108] width 132 height 45
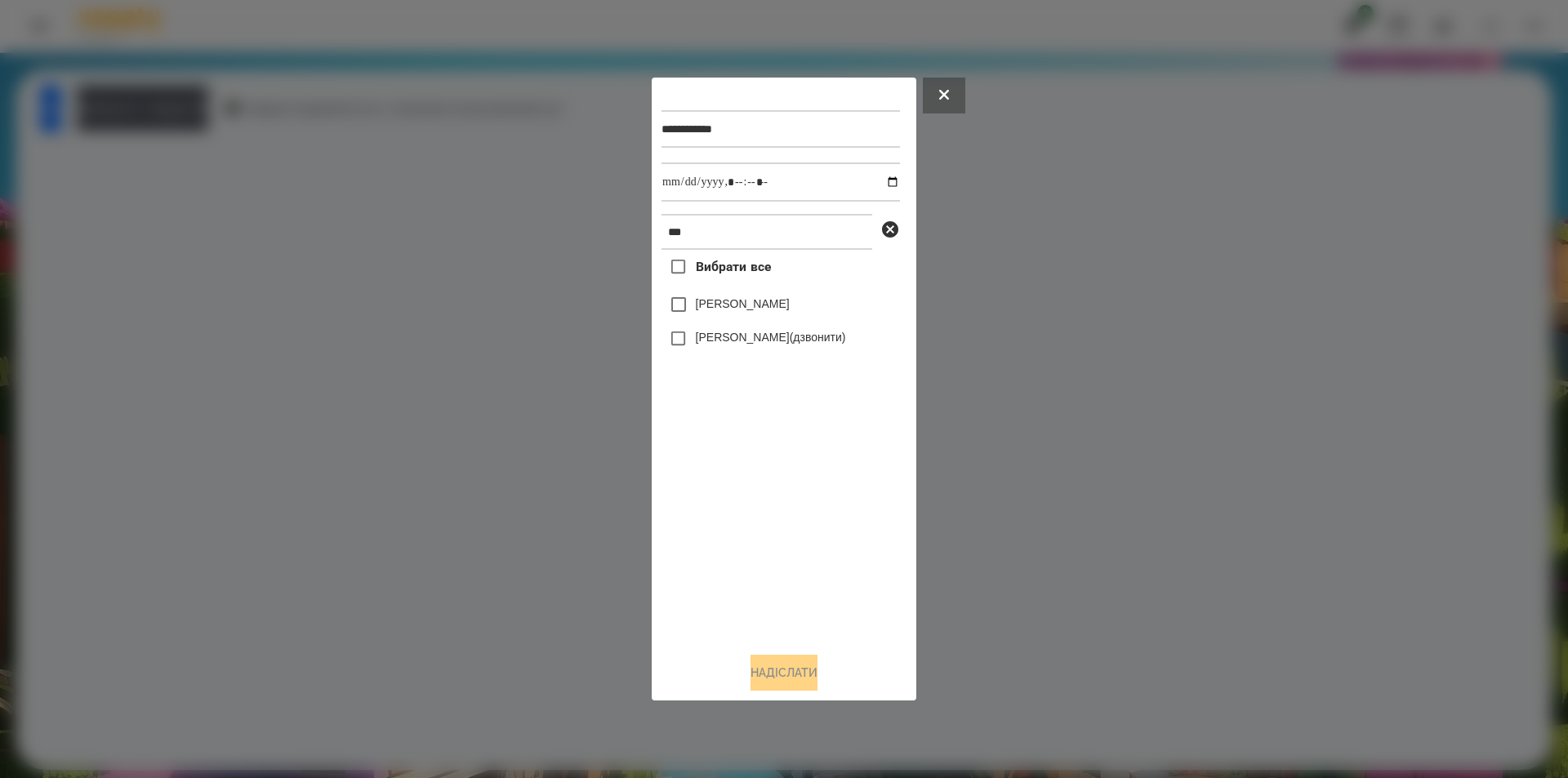
click at [711, 298] on label "[PERSON_NAME]" at bounding box center [742, 303] width 94 height 16
click at [883, 183] on input "datetime-local" at bounding box center [781, 182] width 239 height 40
type input "**********"
click at [780, 684] on button "Надіслати" at bounding box center [783, 673] width 67 height 36
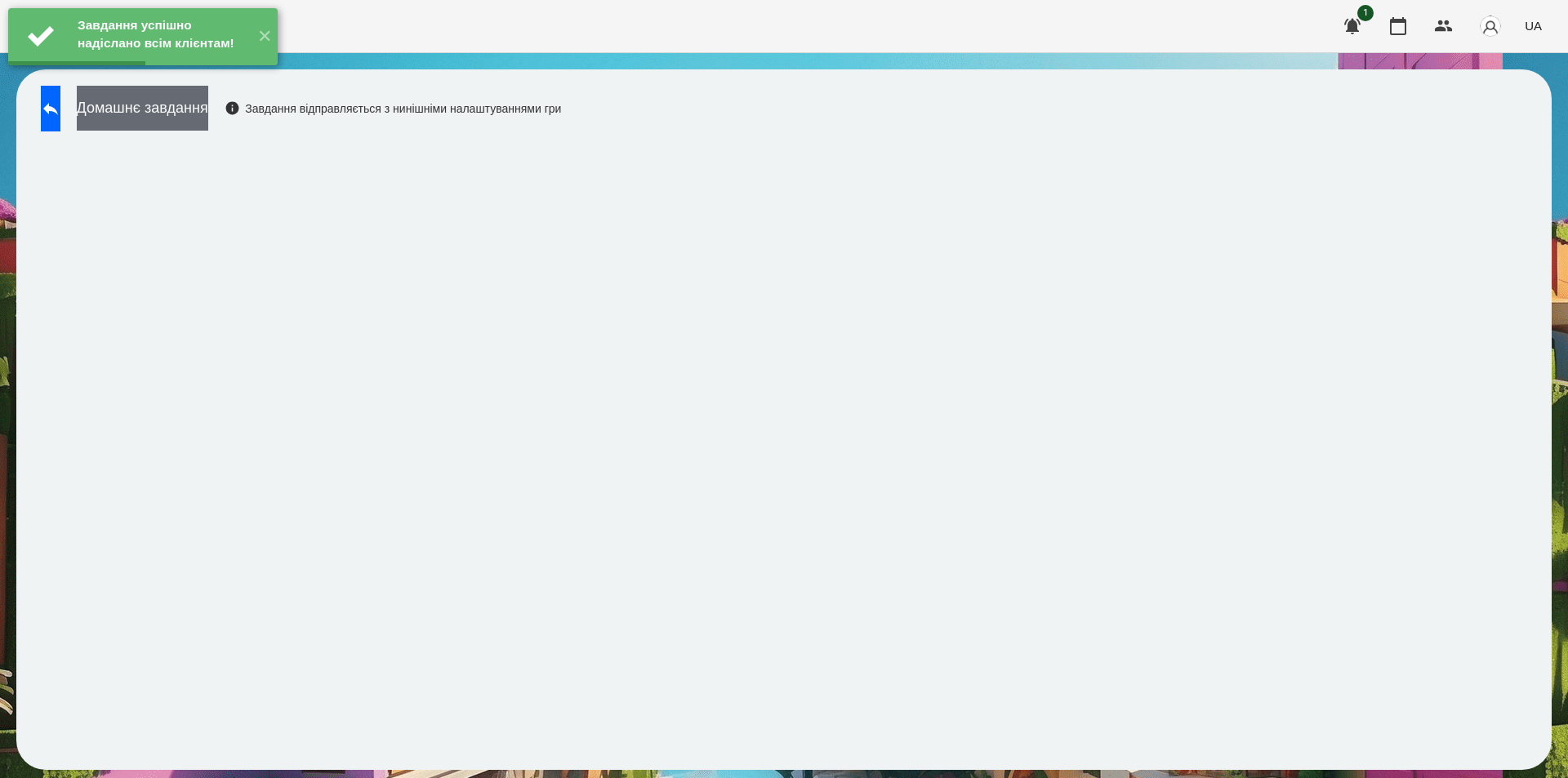
click at [208, 118] on button "Домашнє завдання" at bounding box center [142, 108] width 132 height 45
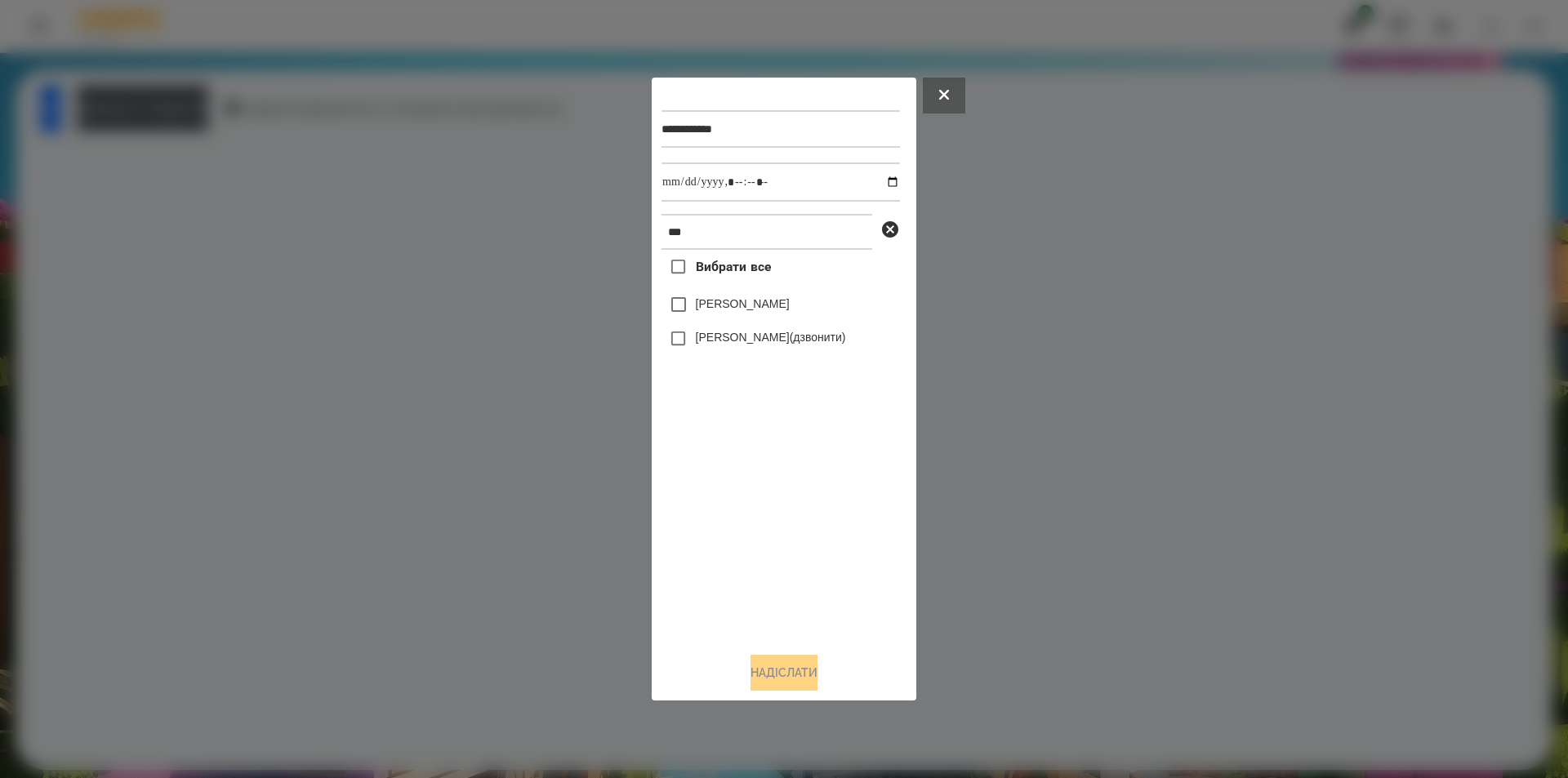
click at [709, 306] on label "[PERSON_NAME]" at bounding box center [742, 303] width 94 height 16
click at [877, 183] on input "datetime-local" at bounding box center [781, 182] width 239 height 40
type input "**********"
click at [792, 677] on button "Надіслати" at bounding box center [783, 673] width 67 height 36
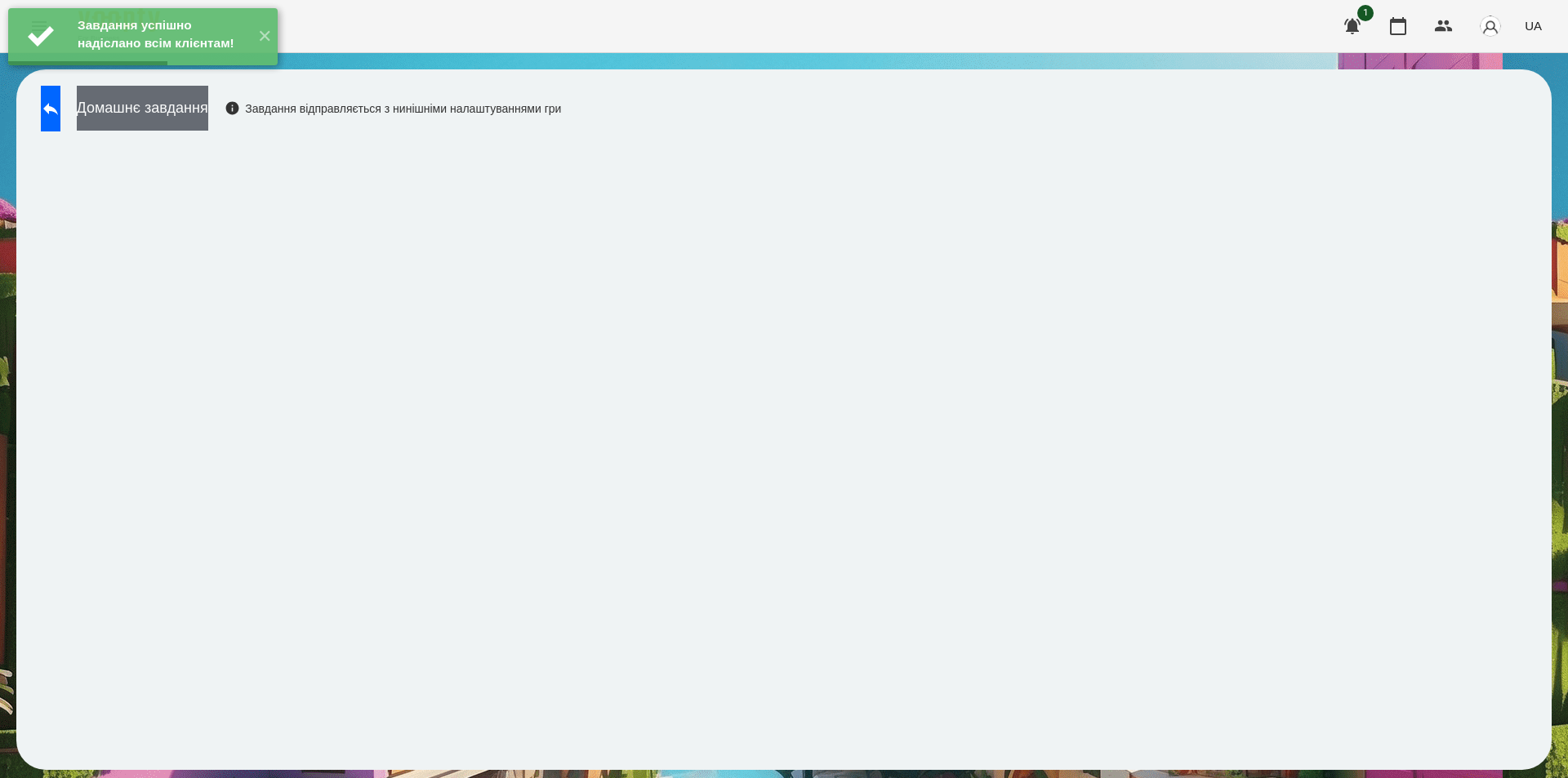
click at [201, 117] on button "Домашнє завдання" at bounding box center [142, 108] width 132 height 45
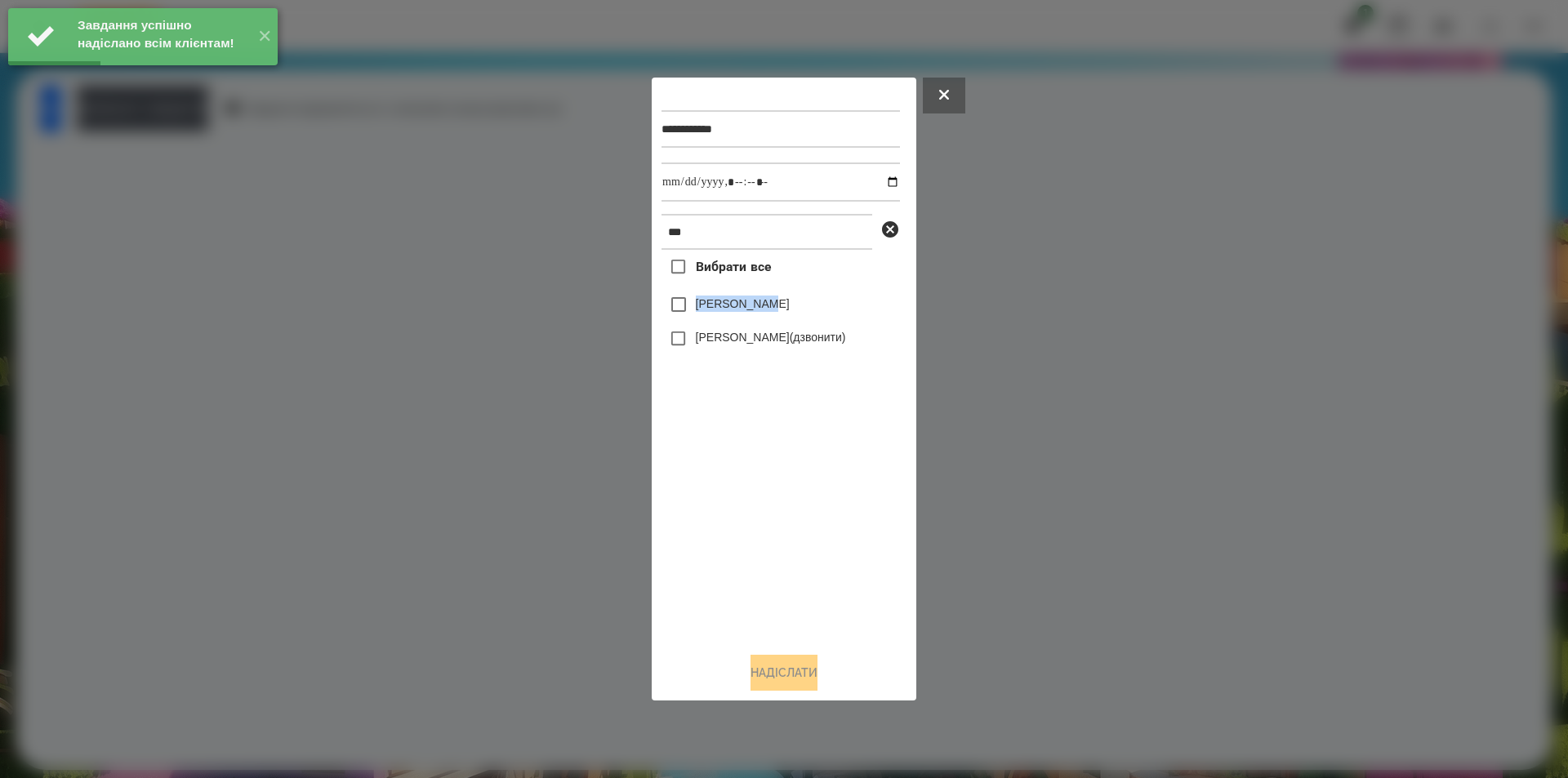
click at [781, 300] on label "[PERSON_NAME]" at bounding box center [742, 303] width 94 height 16
click at [789, 312] on label "[PERSON_NAME]" at bounding box center [742, 303] width 94 height 16
click at [878, 181] on input "datetime-local" at bounding box center [781, 182] width 239 height 40
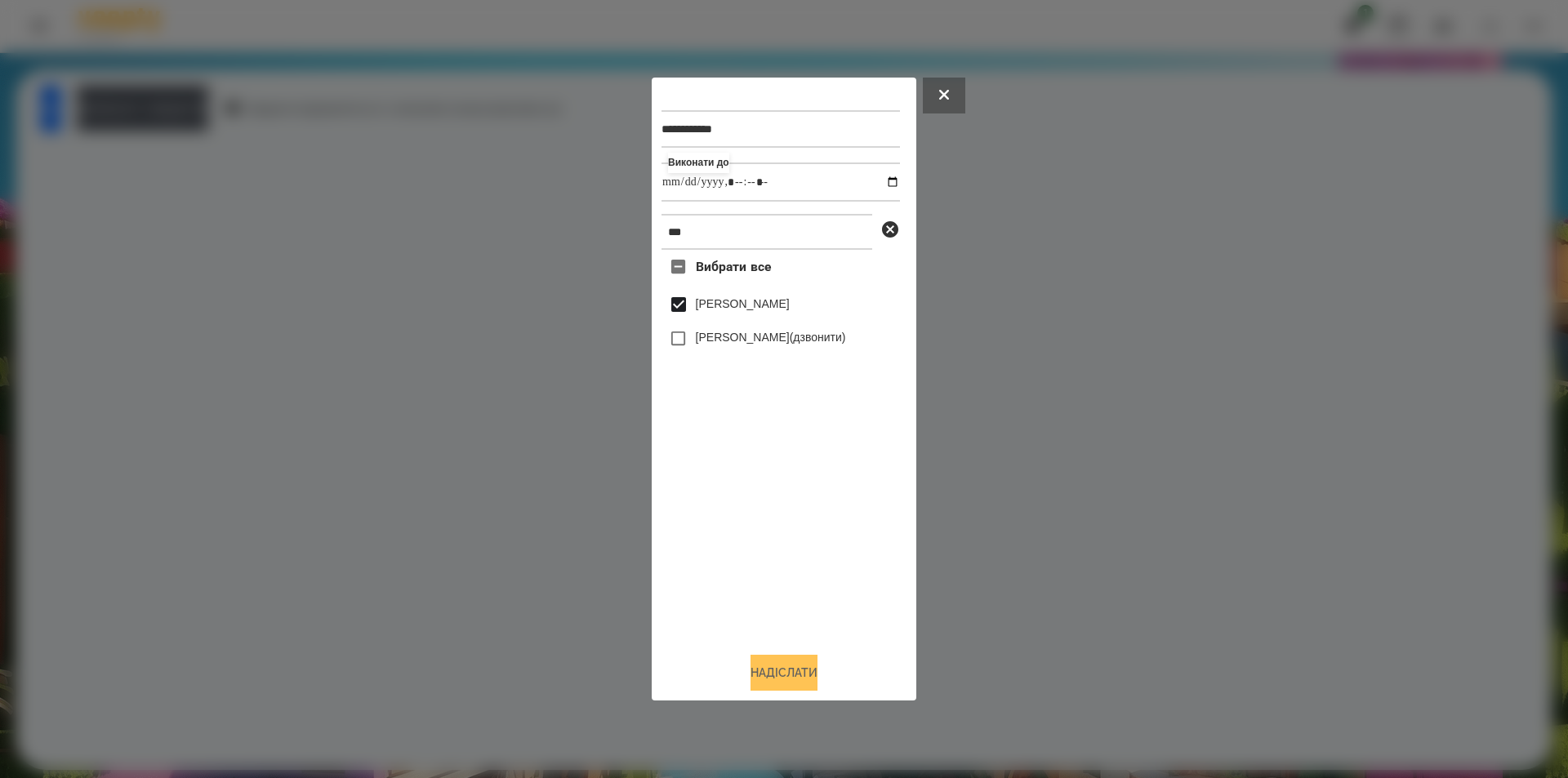
type input "**********"
click at [800, 684] on button "Надіслати" at bounding box center [783, 673] width 67 height 36
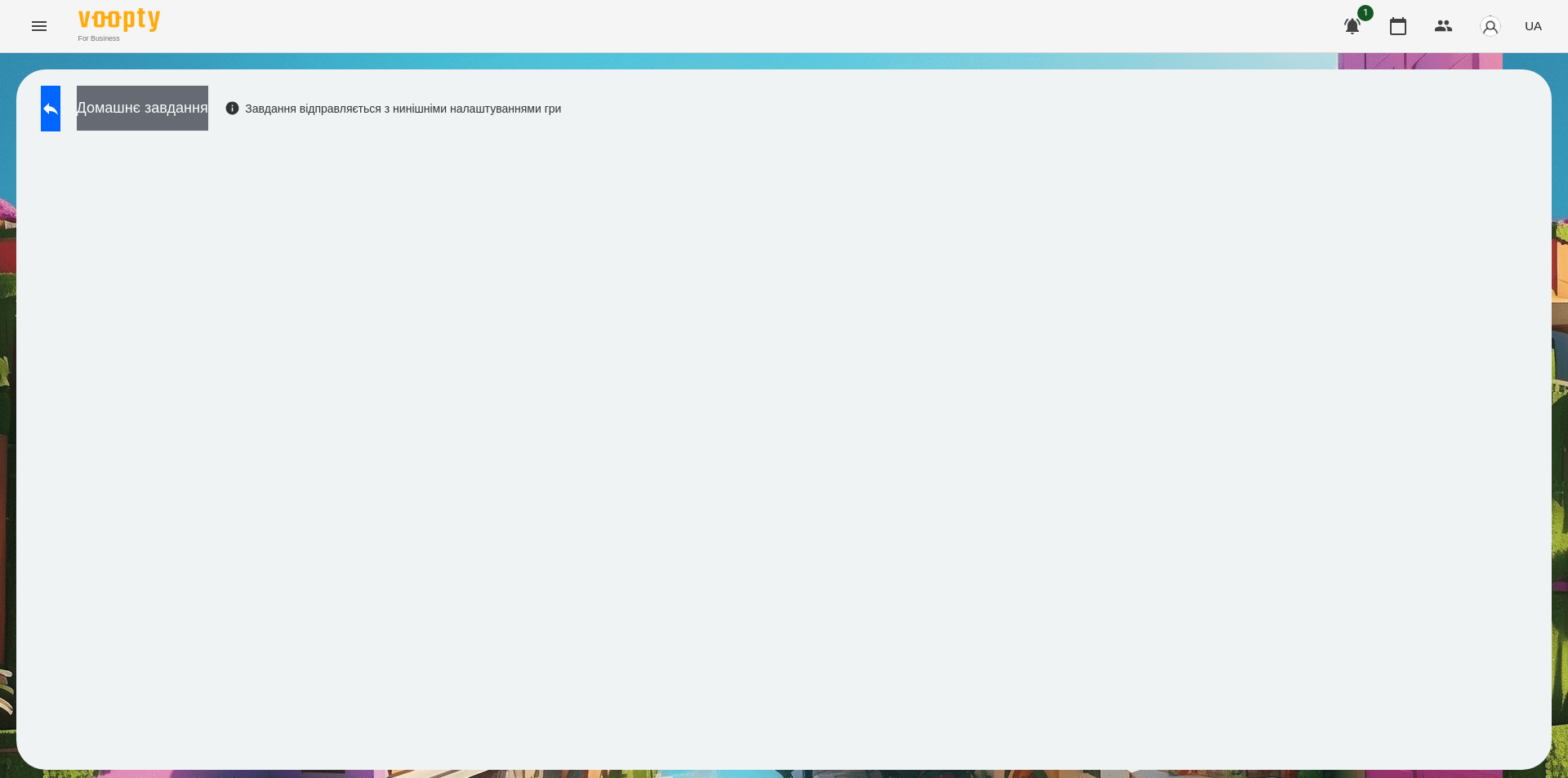
click at [203, 110] on button "Домашнє завдання" at bounding box center [142, 108] width 132 height 45
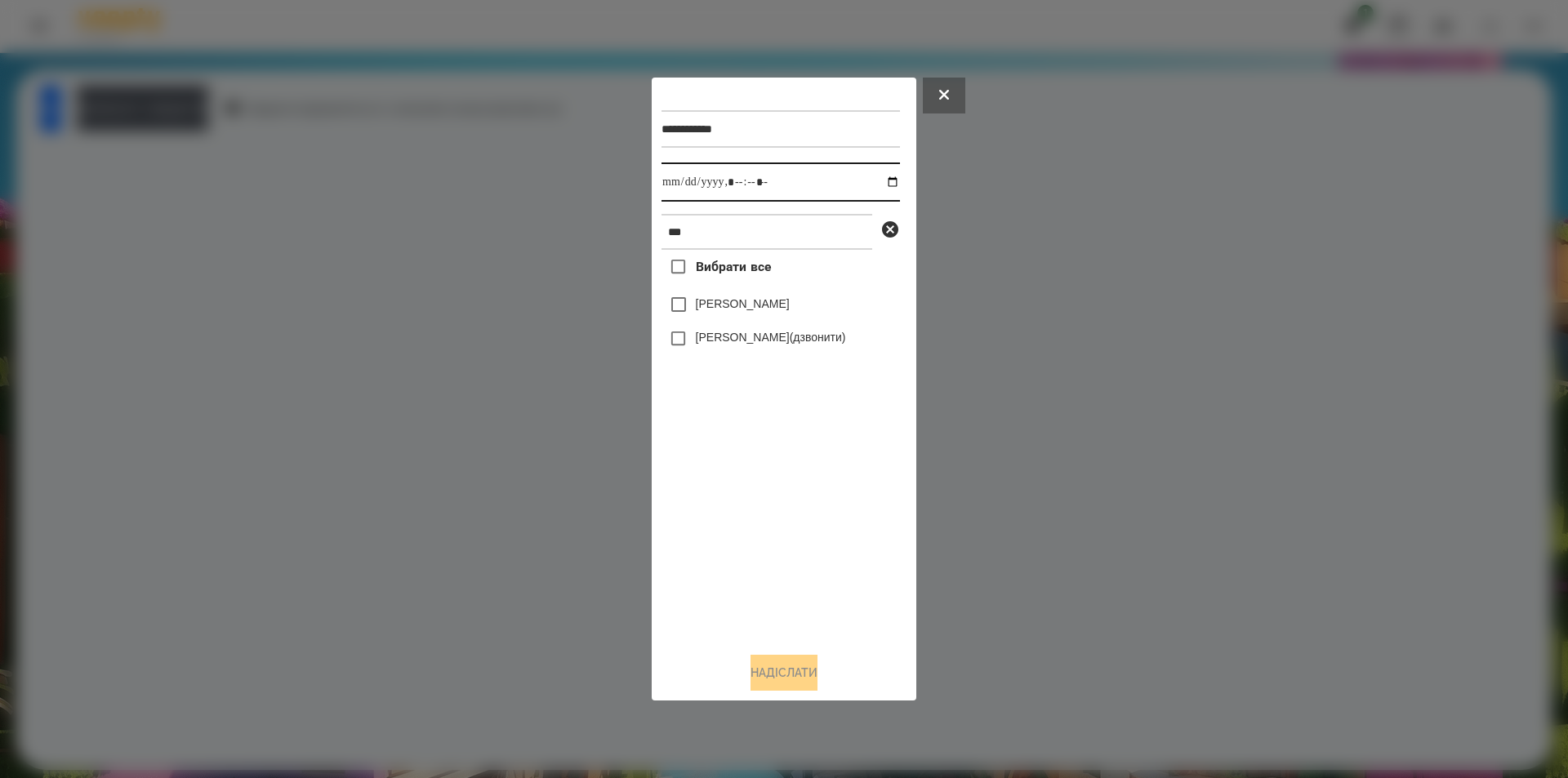
click at [874, 185] on input "datetime-local" at bounding box center [781, 182] width 239 height 40
type input "**********"
click at [764, 498] on div "Вибрати все [PERSON_NAME] [PERSON_NAME](дзвонити)" at bounding box center [781, 444] width 239 height 389
click at [890, 231] on icon at bounding box center [889, 229] width 19 height 19
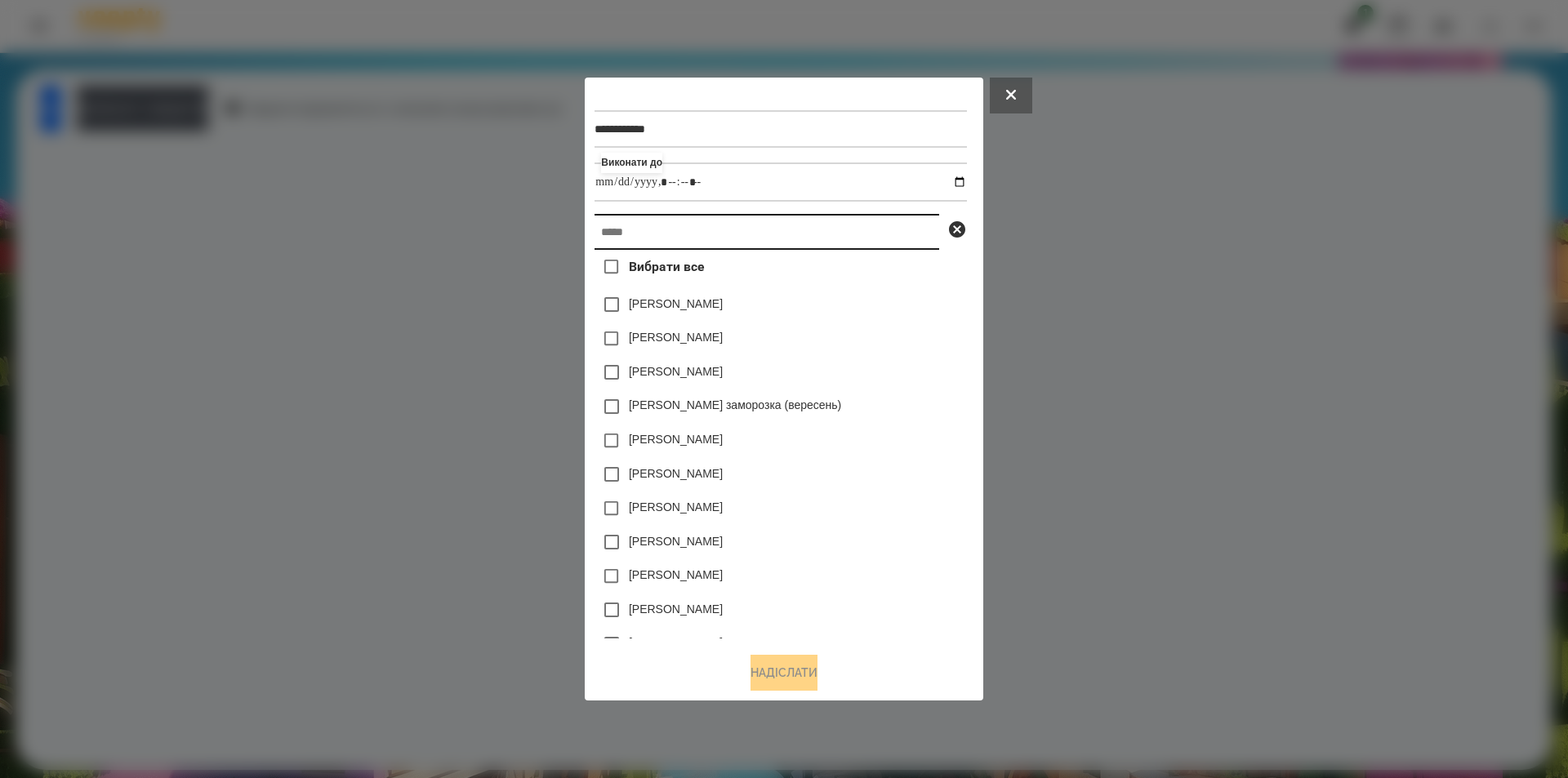
click at [819, 234] on input "text" at bounding box center [766, 232] width 345 height 36
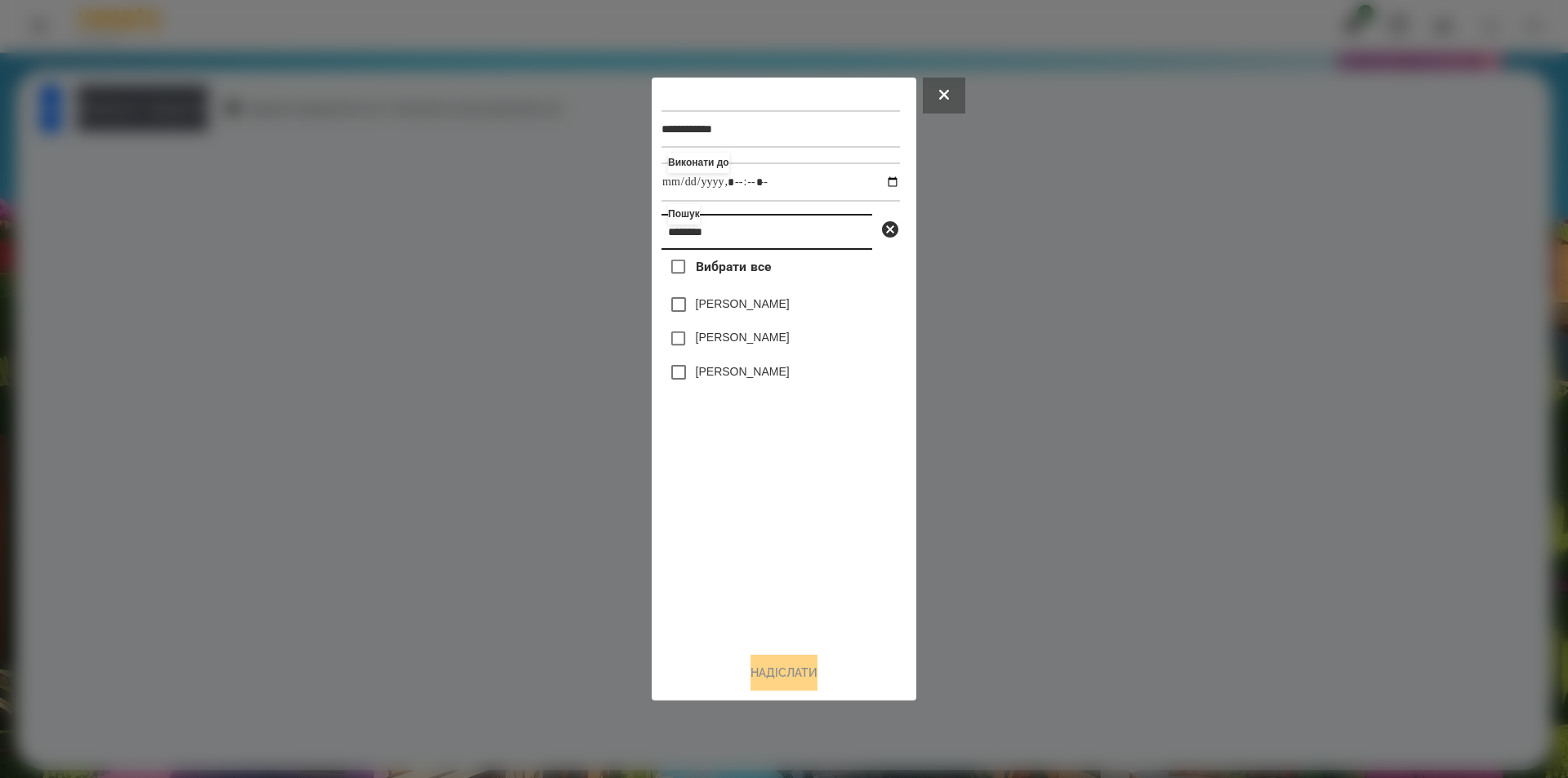
type input "********"
click at [745, 304] on label "[PERSON_NAME]" at bounding box center [742, 303] width 94 height 16
click at [771, 675] on button "Надіслати" at bounding box center [783, 673] width 67 height 36
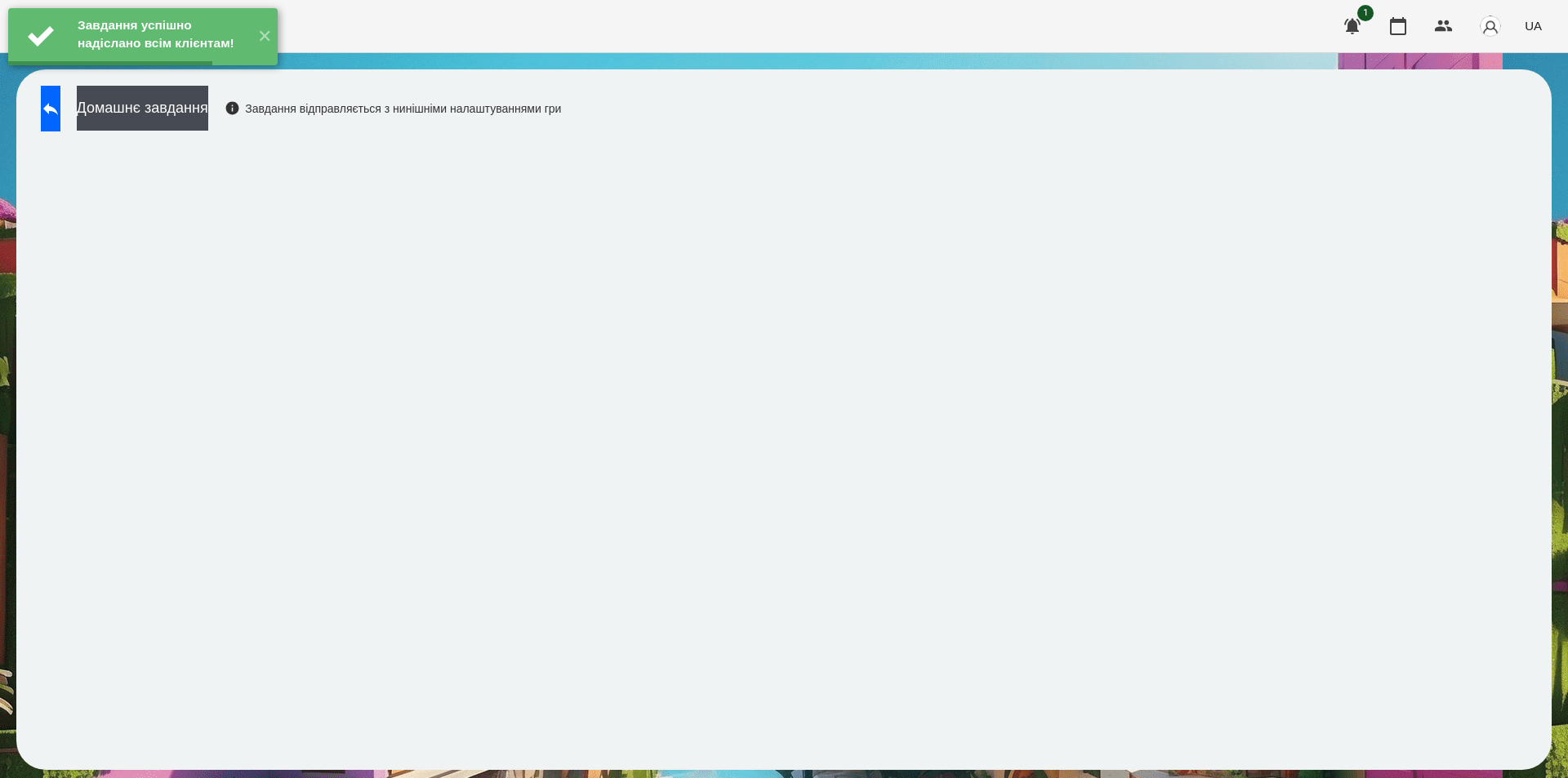
click at [208, 110] on button "Домашнє завдання" at bounding box center [142, 108] width 132 height 45
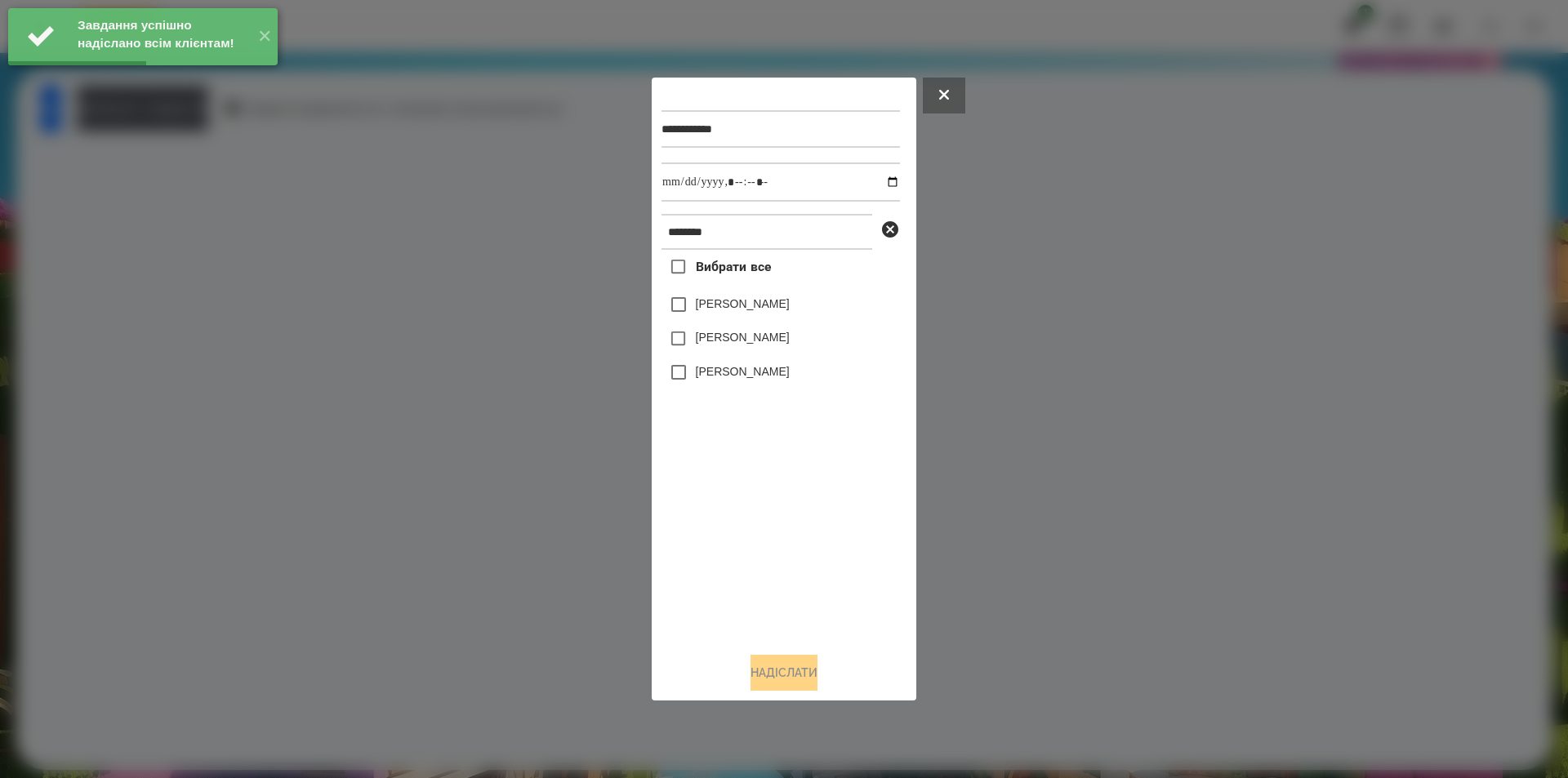
click at [752, 301] on label "[PERSON_NAME]" at bounding box center [742, 303] width 94 height 16
click at [878, 177] on input "datetime-local" at bounding box center [781, 182] width 239 height 40
type input "**********"
click at [801, 677] on button "Надіслати" at bounding box center [783, 673] width 67 height 36
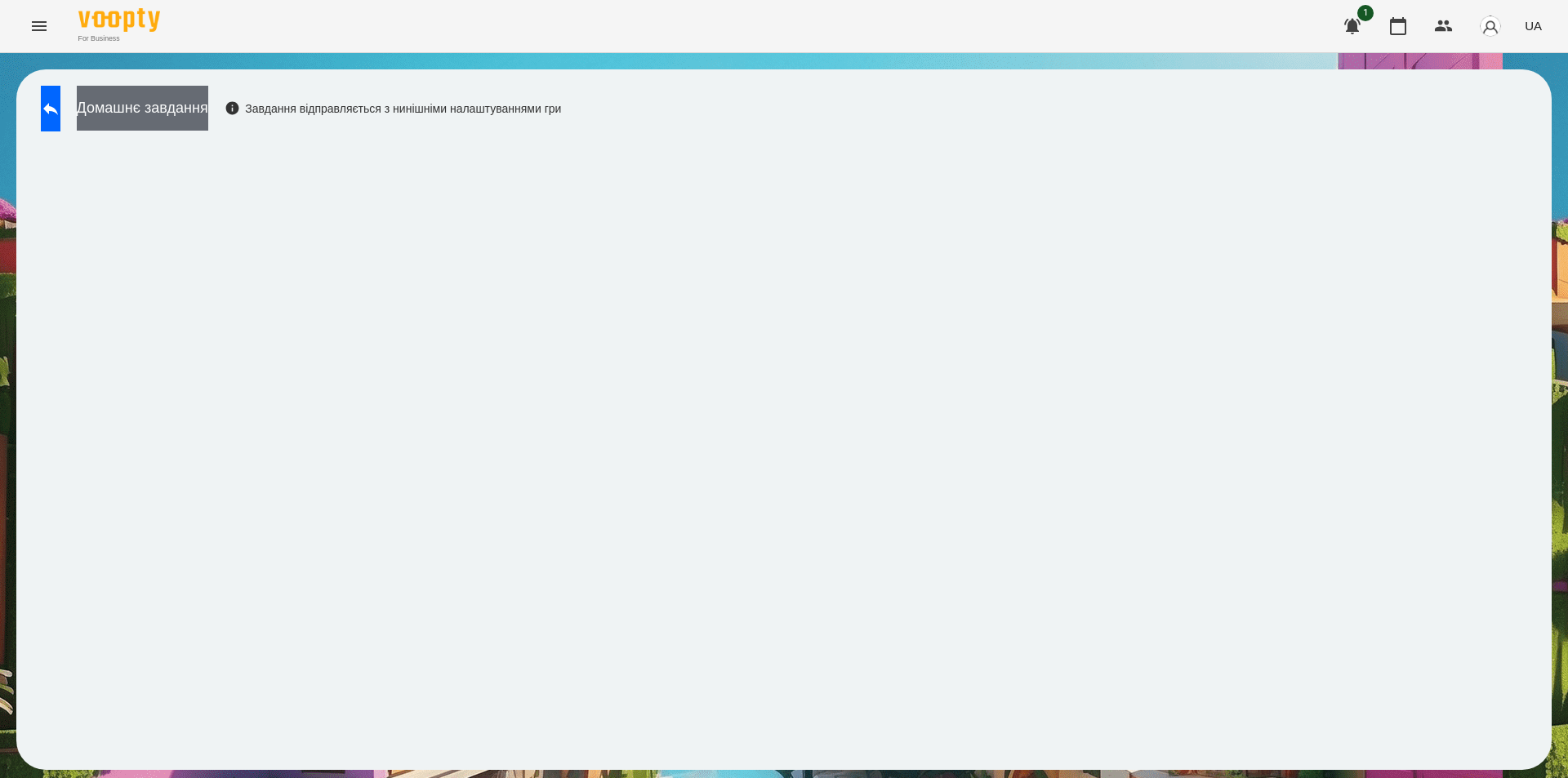
click at [208, 104] on button "Домашнє завдання" at bounding box center [142, 108] width 132 height 45
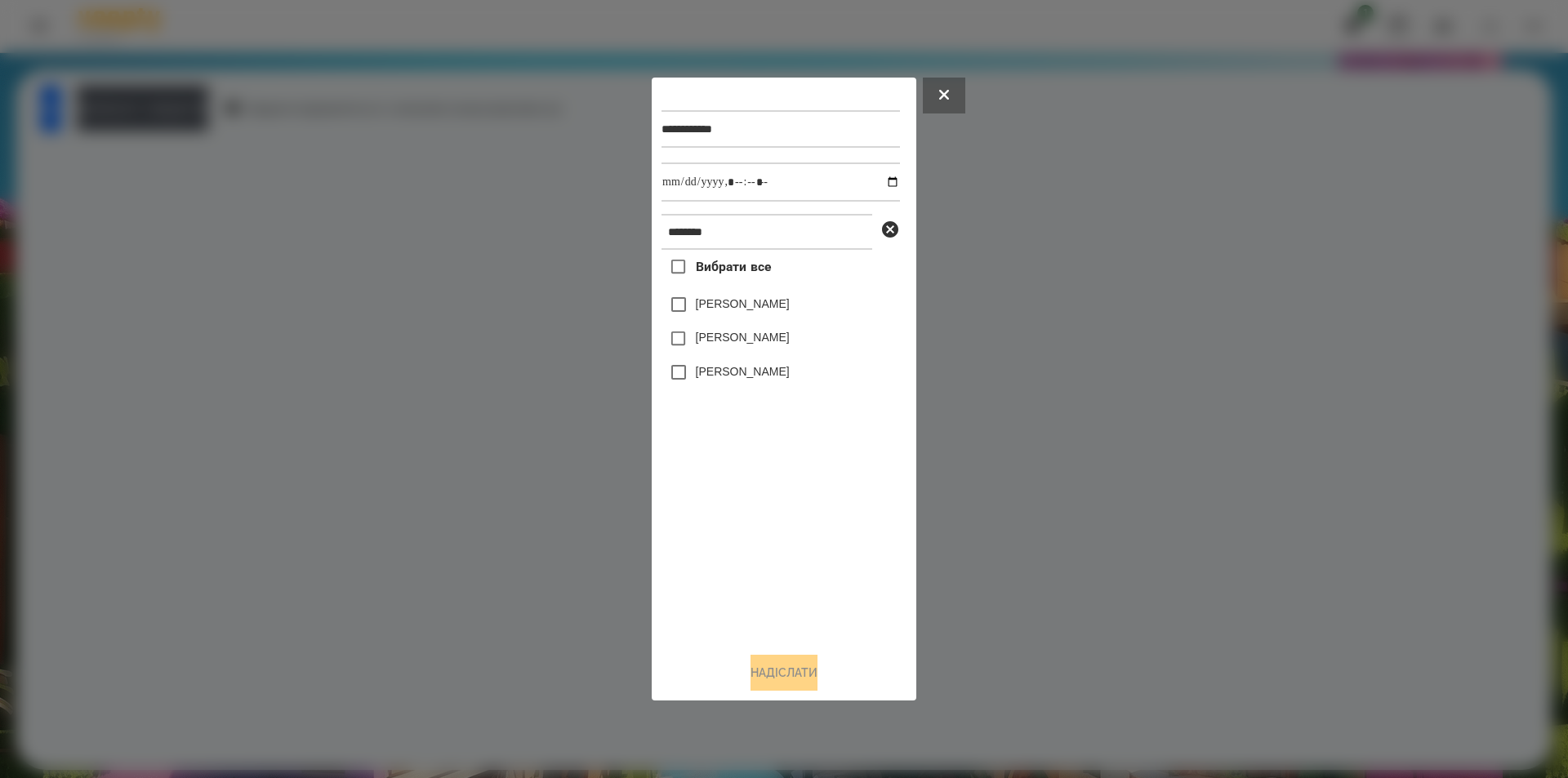
click at [730, 304] on label "[PERSON_NAME]" at bounding box center [742, 303] width 94 height 16
click at [883, 179] on input "datetime-local" at bounding box center [781, 182] width 239 height 40
type input "**********"
click at [799, 672] on button "Надіслати" at bounding box center [783, 673] width 67 height 36
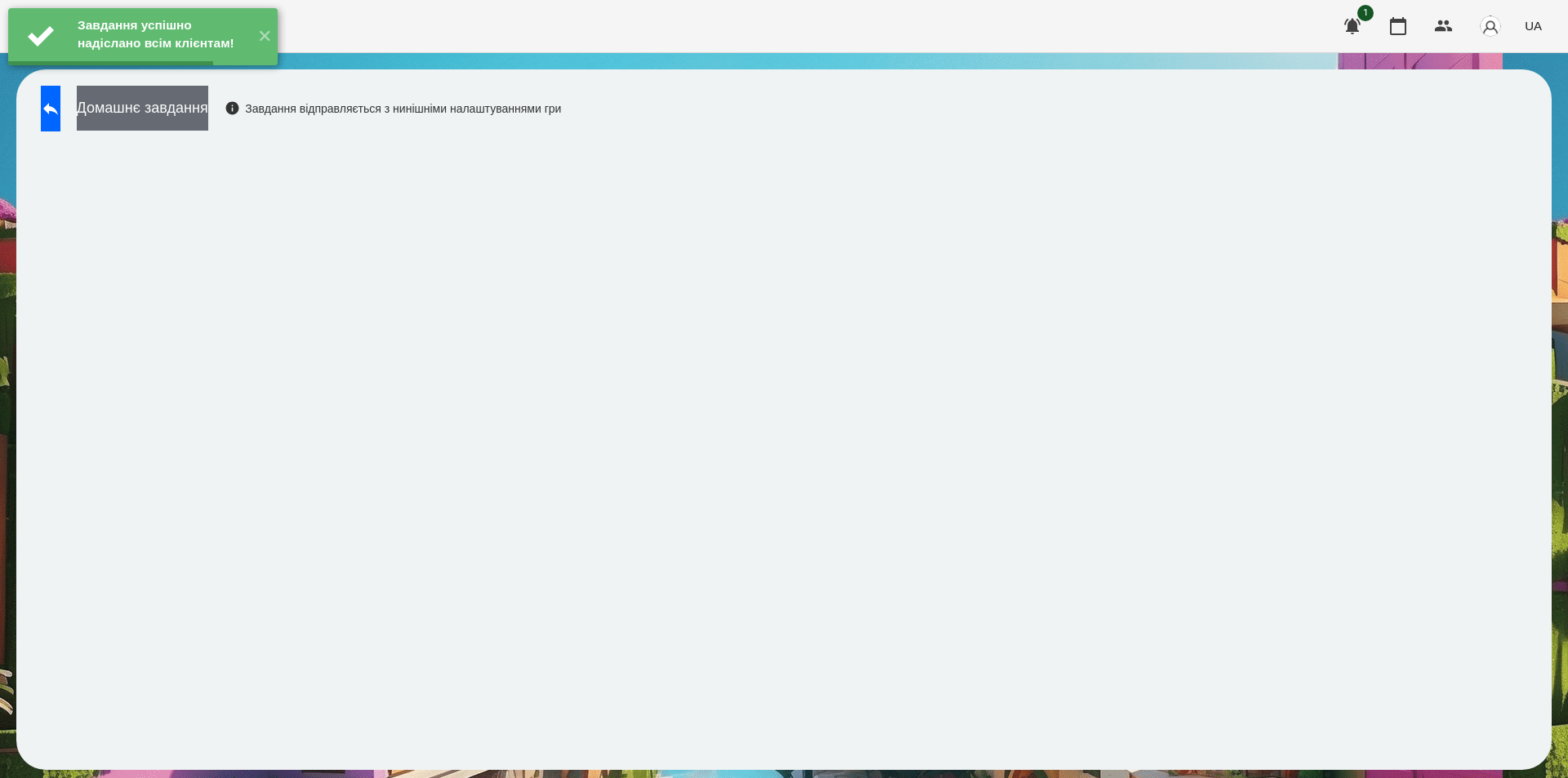
click at [201, 104] on button "Домашнє завдання" at bounding box center [142, 108] width 132 height 45
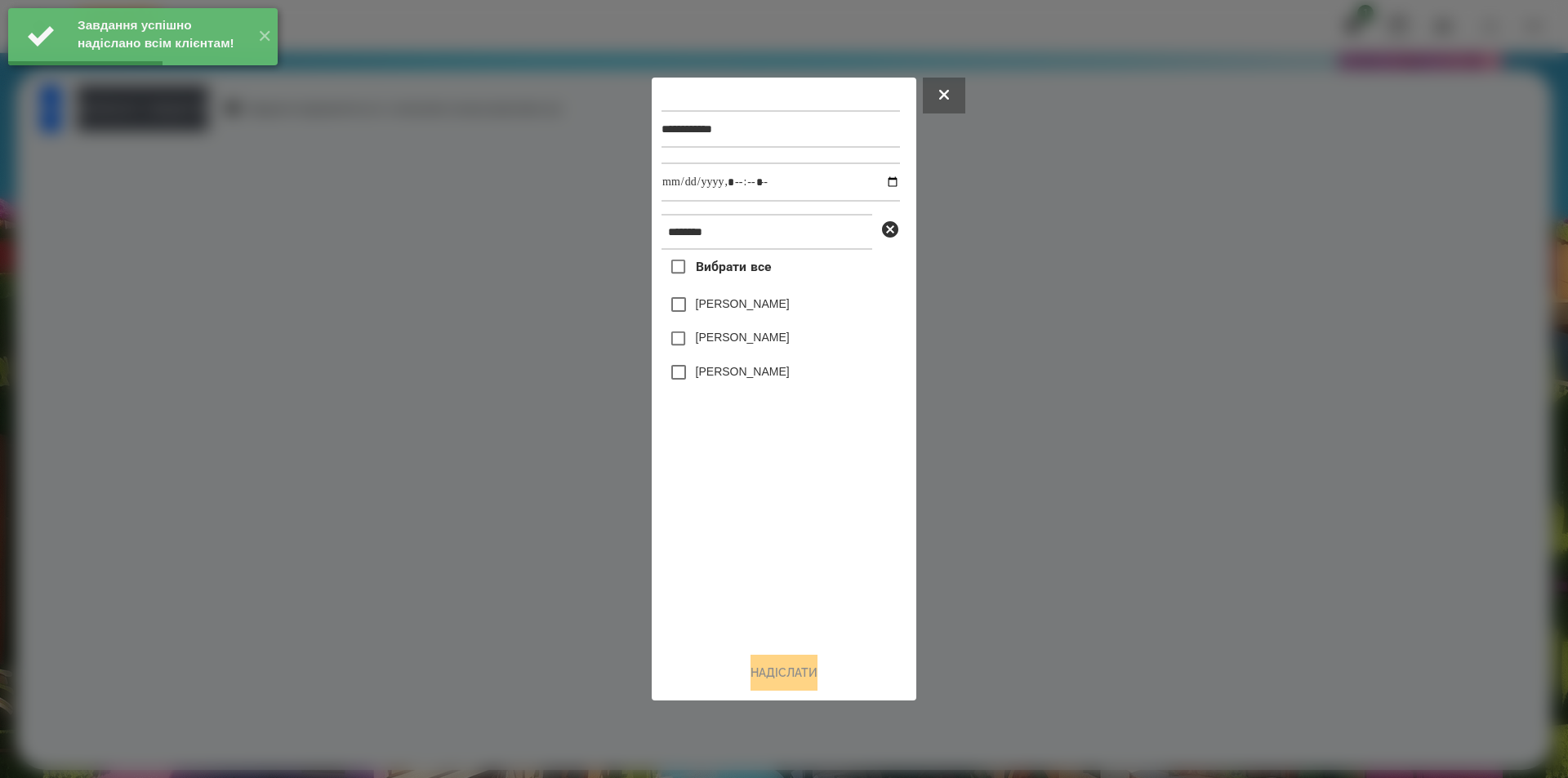
click at [706, 306] on label "[PERSON_NAME]" at bounding box center [742, 303] width 94 height 16
click at [881, 181] on input "datetime-local" at bounding box center [781, 182] width 239 height 40
type input "**********"
click at [761, 678] on button "Надіслати" at bounding box center [783, 673] width 67 height 36
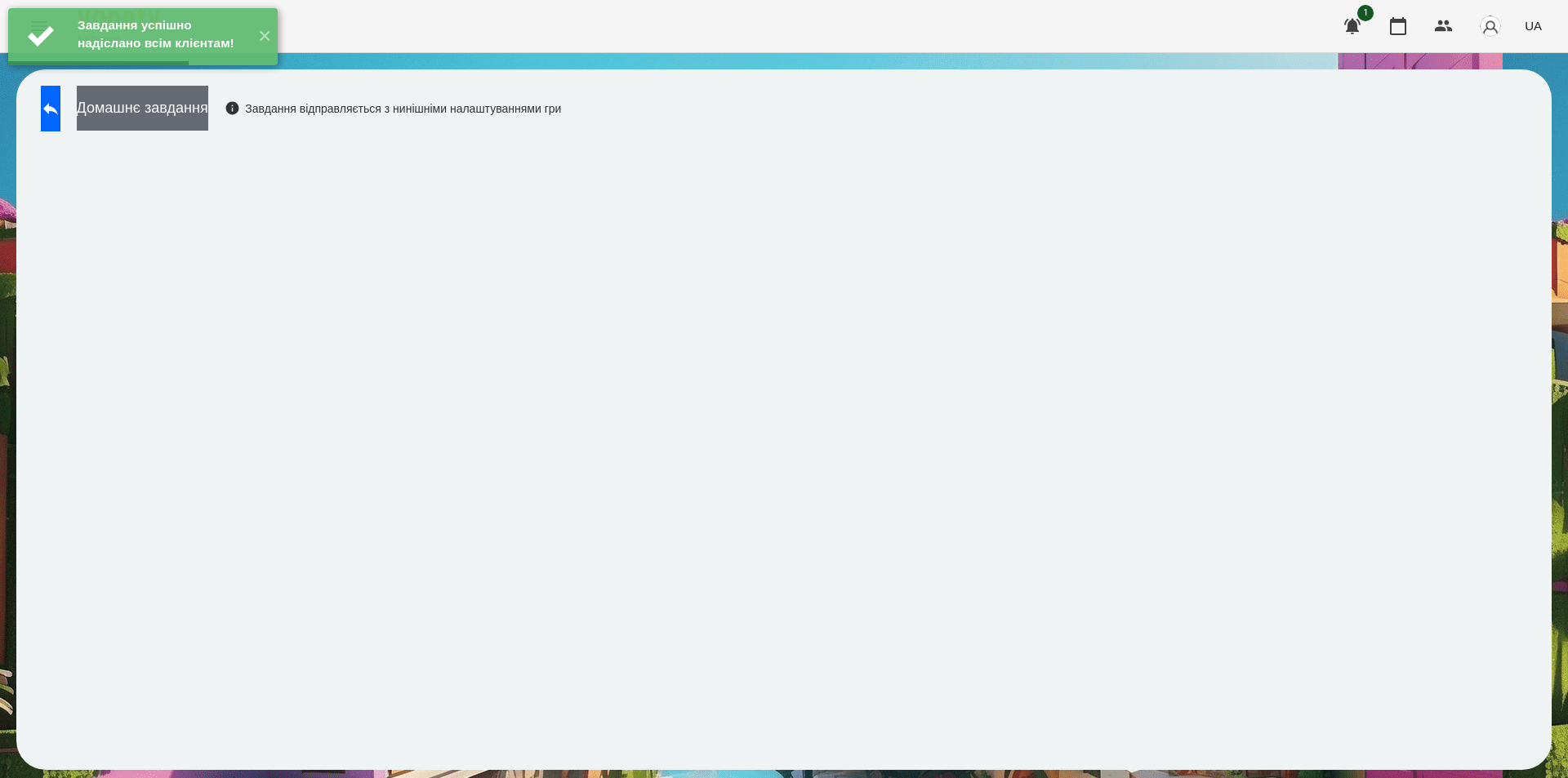
click at [208, 110] on button "Домашнє завдання" at bounding box center [142, 108] width 132 height 45
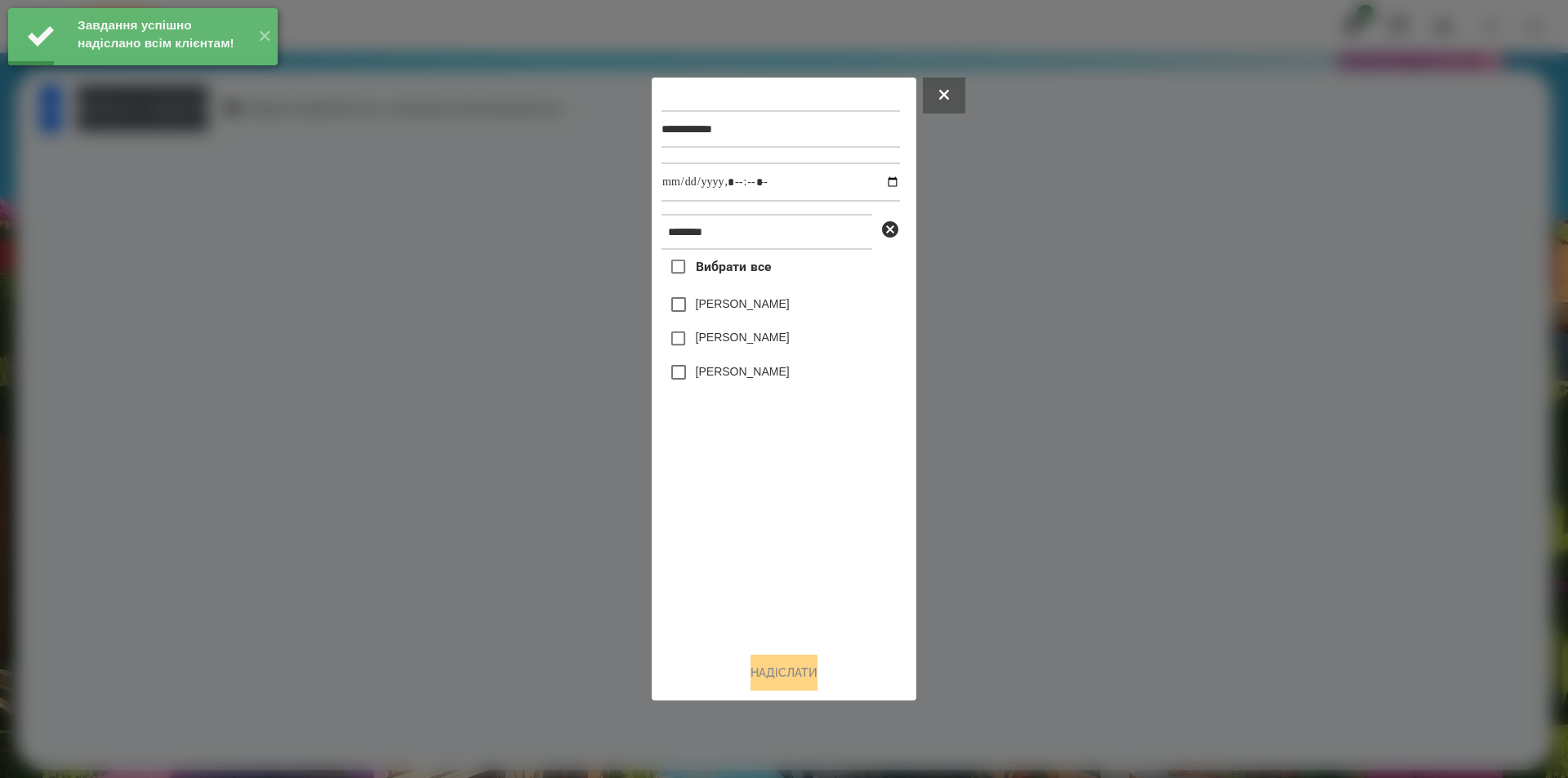
click at [761, 308] on label "[PERSON_NAME]" at bounding box center [742, 303] width 94 height 16
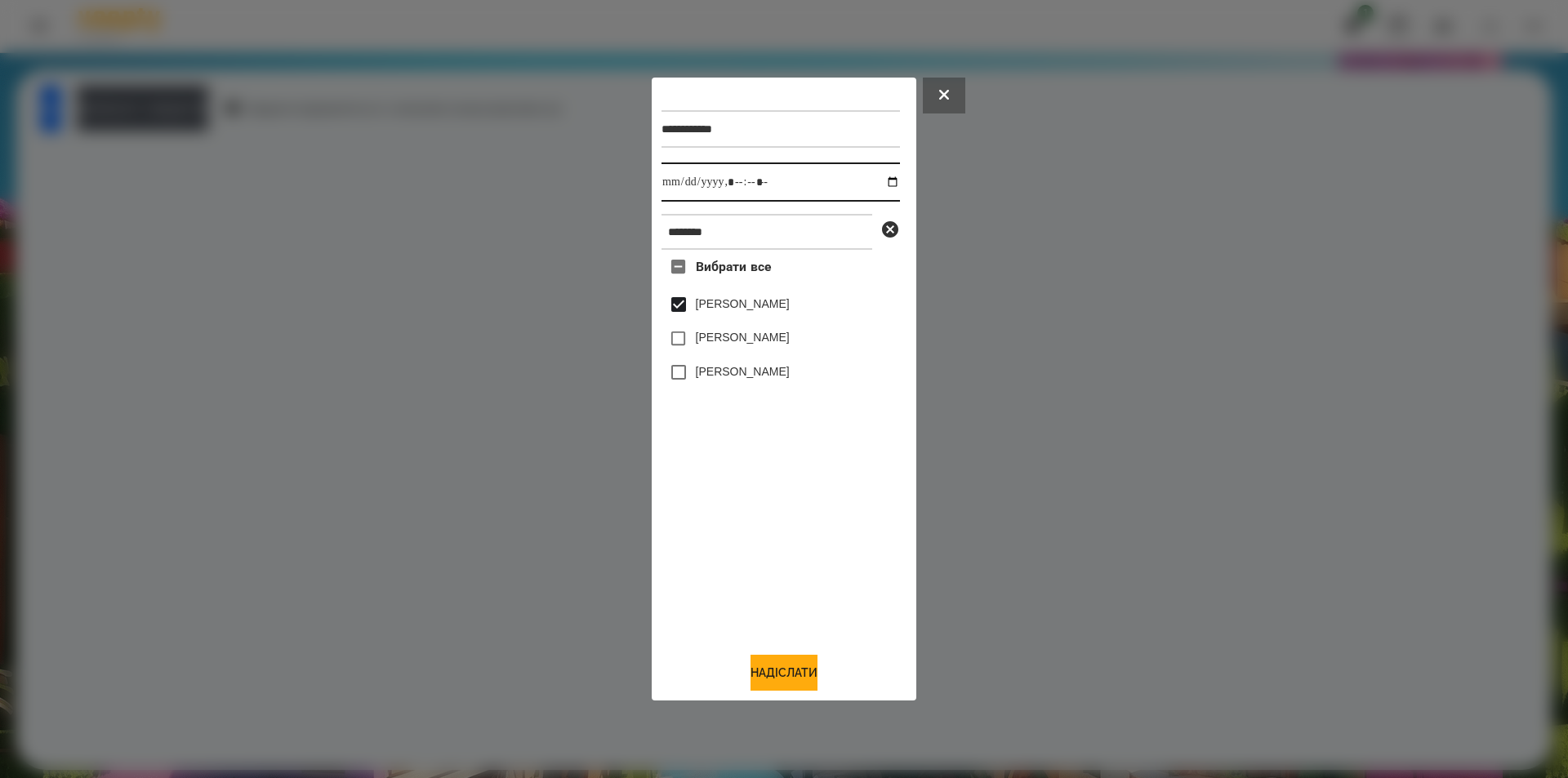
click at [877, 180] on input "datetime-local" at bounding box center [781, 182] width 239 height 40
type input "**********"
click at [780, 662] on button "Надіслати" at bounding box center [783, 673] width 67 height 36
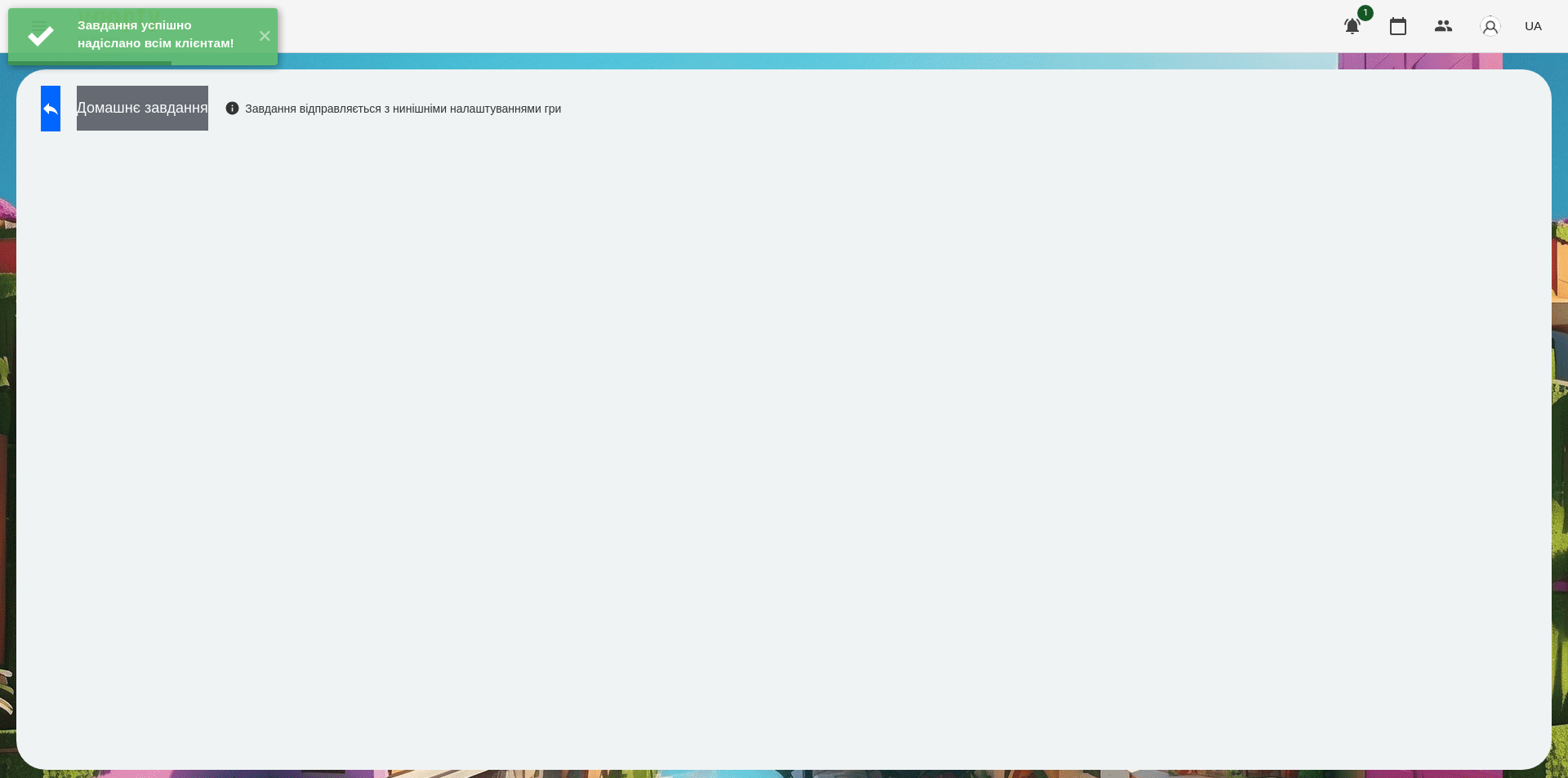
click at [208, 115] on button "Домашнє завдання" at bounding box center [142, 108] width 132 height 45
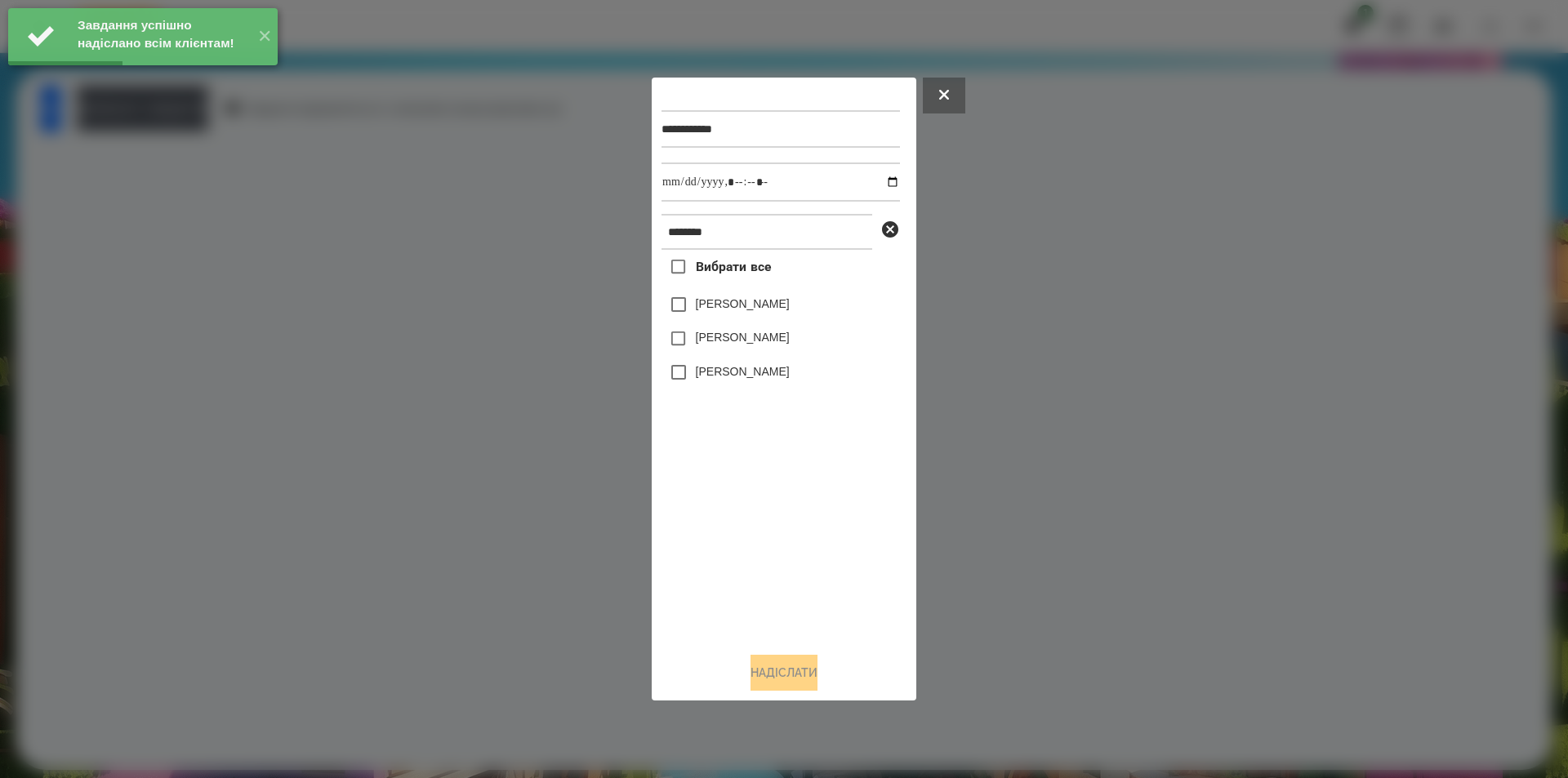
drag, startPoint x: 717, startPoint y: 306, endPoint x: 846, endPoint y: 231, distance: 149.2
click at [717, 304] on label "[PERSON_NAME]" at bounding box center [742, 303] width 94 height 16
click at [875, 181] on input "datetime-local" at bounding box center [781, 182] width 239 height 40
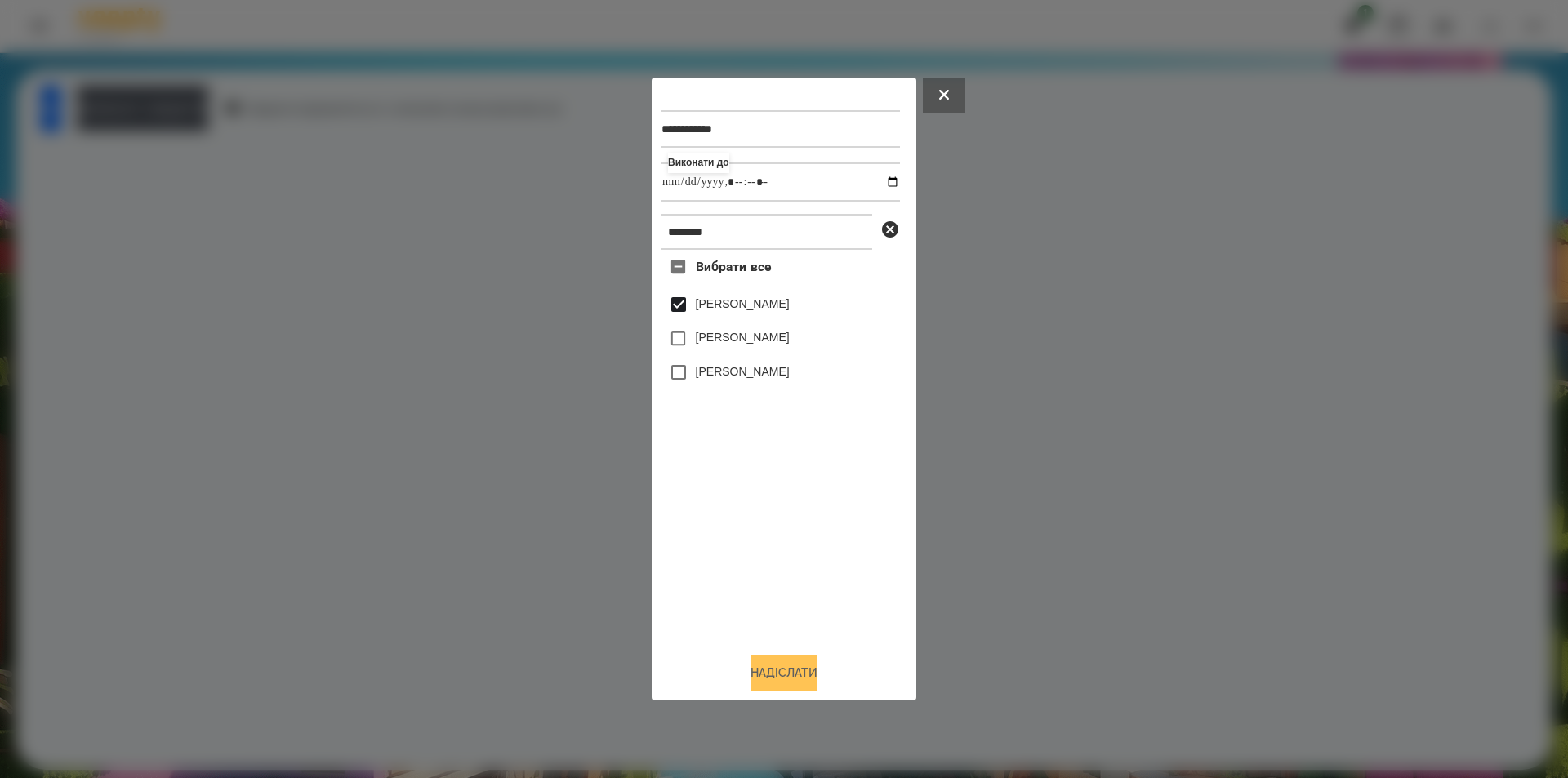
type input "**********"
click at [763, 670] on button "Надіслати" at bounding box center [783, 673] width 67 height 36
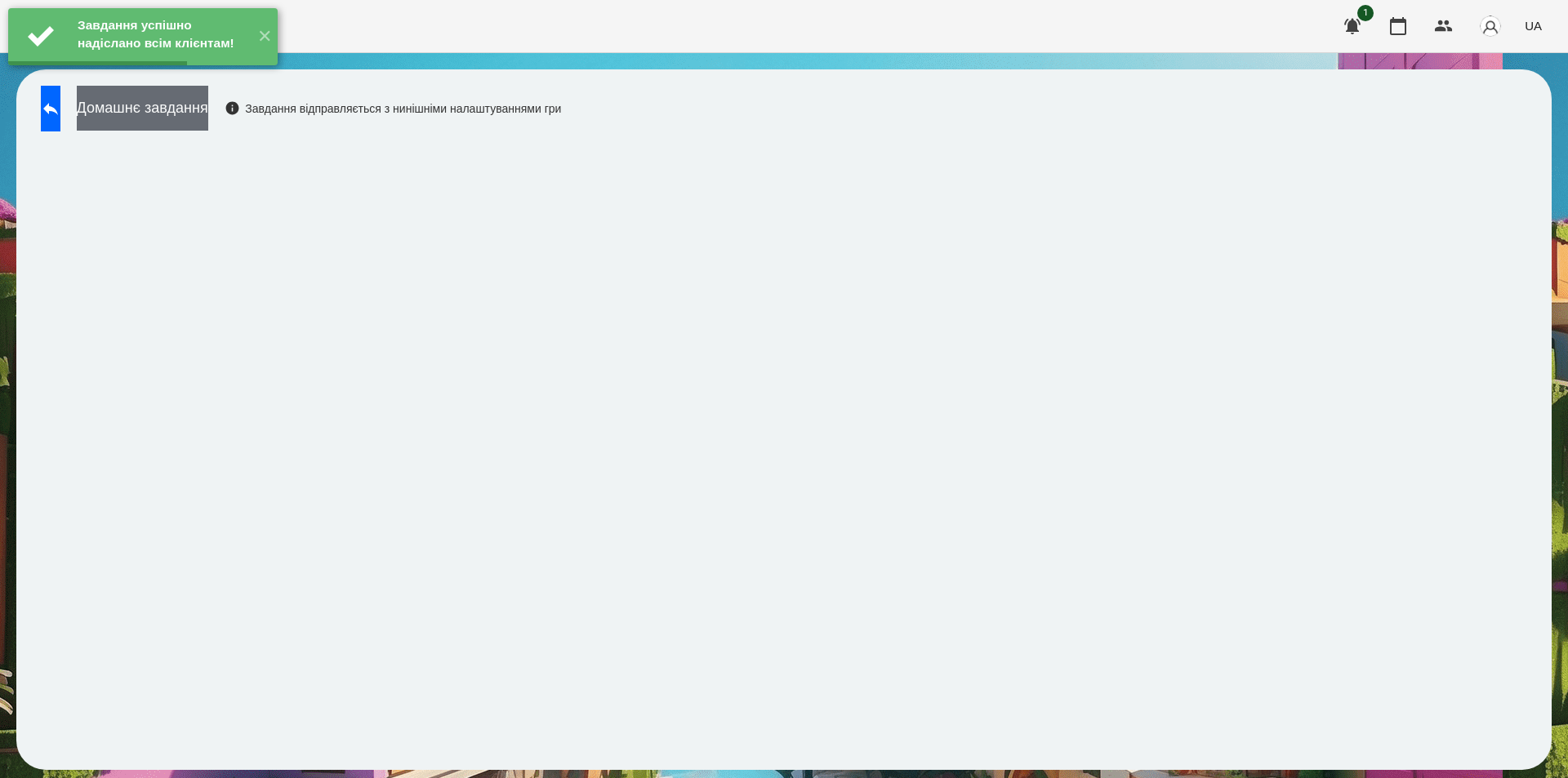
click at [208, 116] on button "Домашнє завдання" at bounding box center [142, 108] width 132 height 45
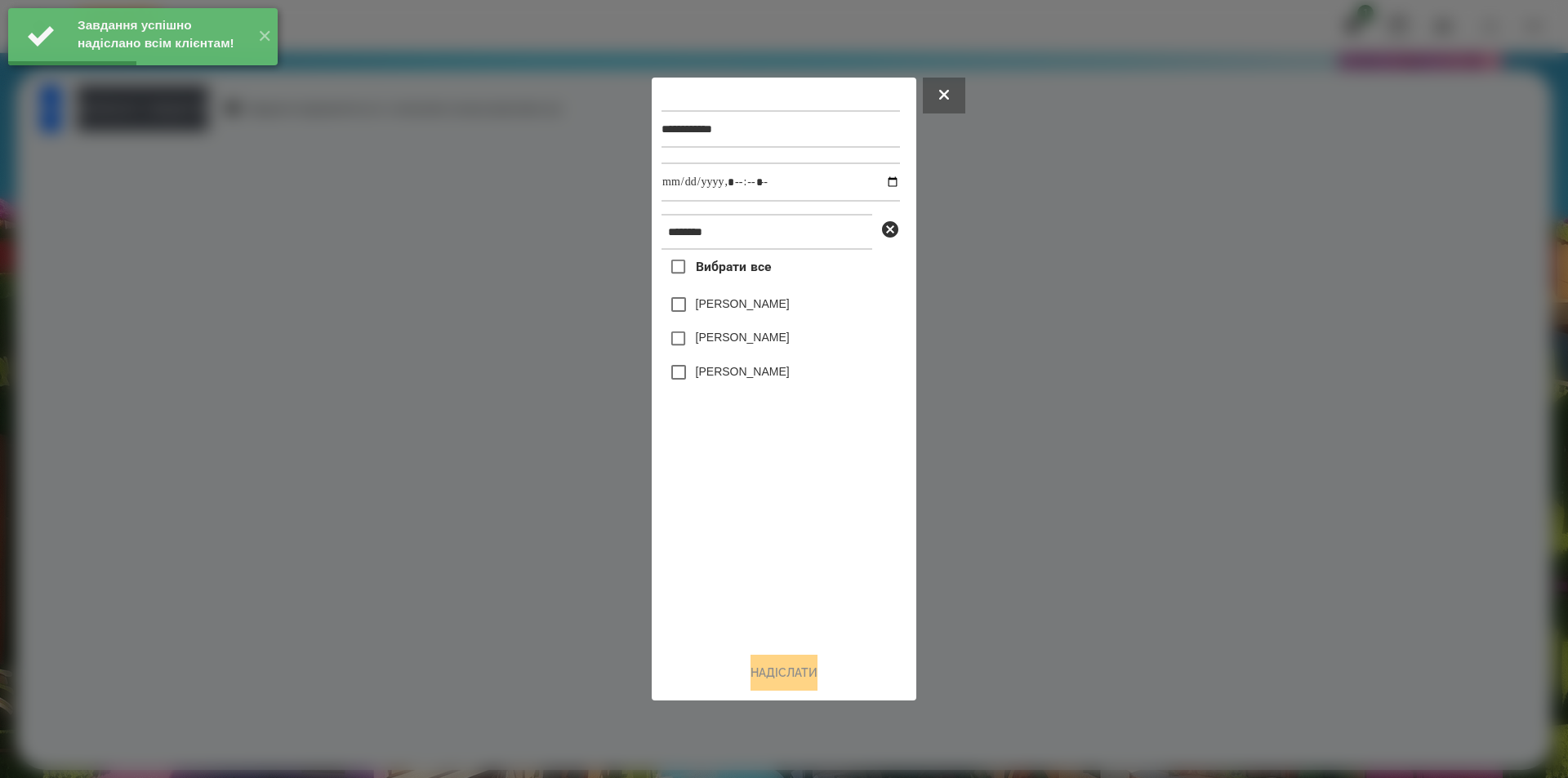
click at [772, 310] on label "[PERSON_NAME]" at bounding box center [742, 303] width 94 height 16
click at [879, 184] on input "datetime-local" at bounding box center [781, 182] width 239 height 40
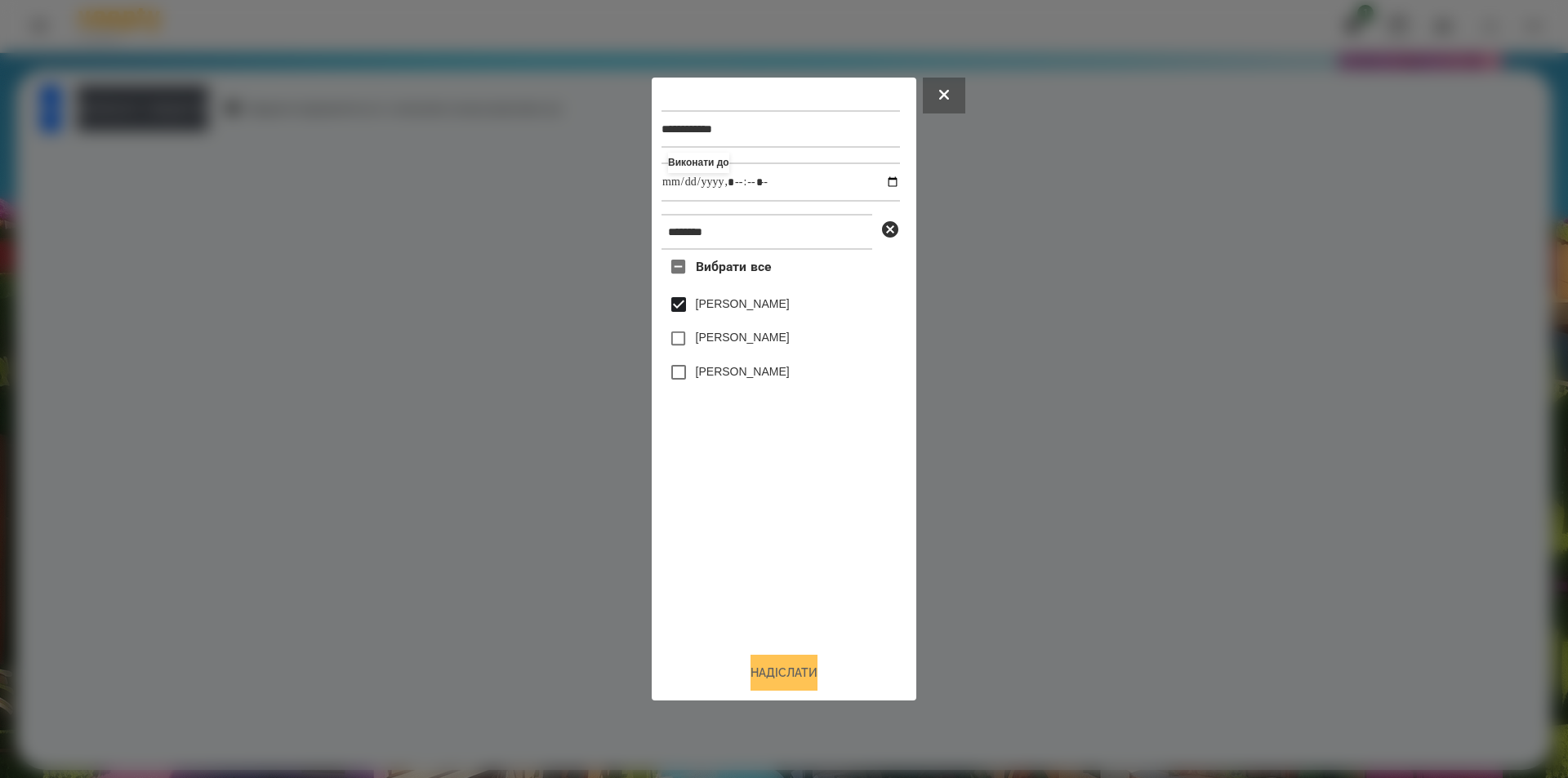
type input "**********"
click at [792, 678] on button "Надіслати" at bounding box center [783, 673] width 67 height 36
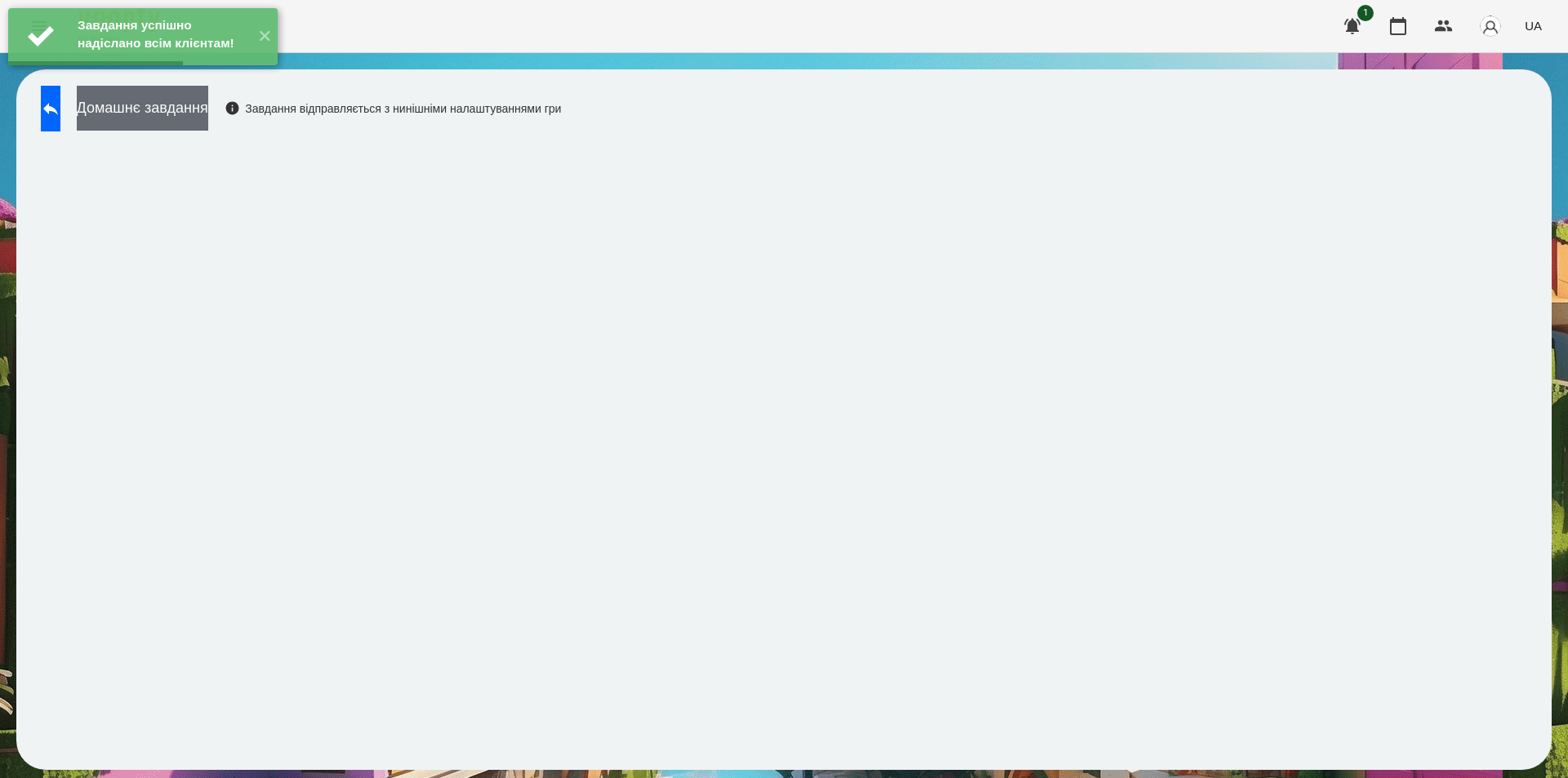
click at [164, 100] on button "Домашнє завдання" at bounding box center [142, 108] width 132 height 45
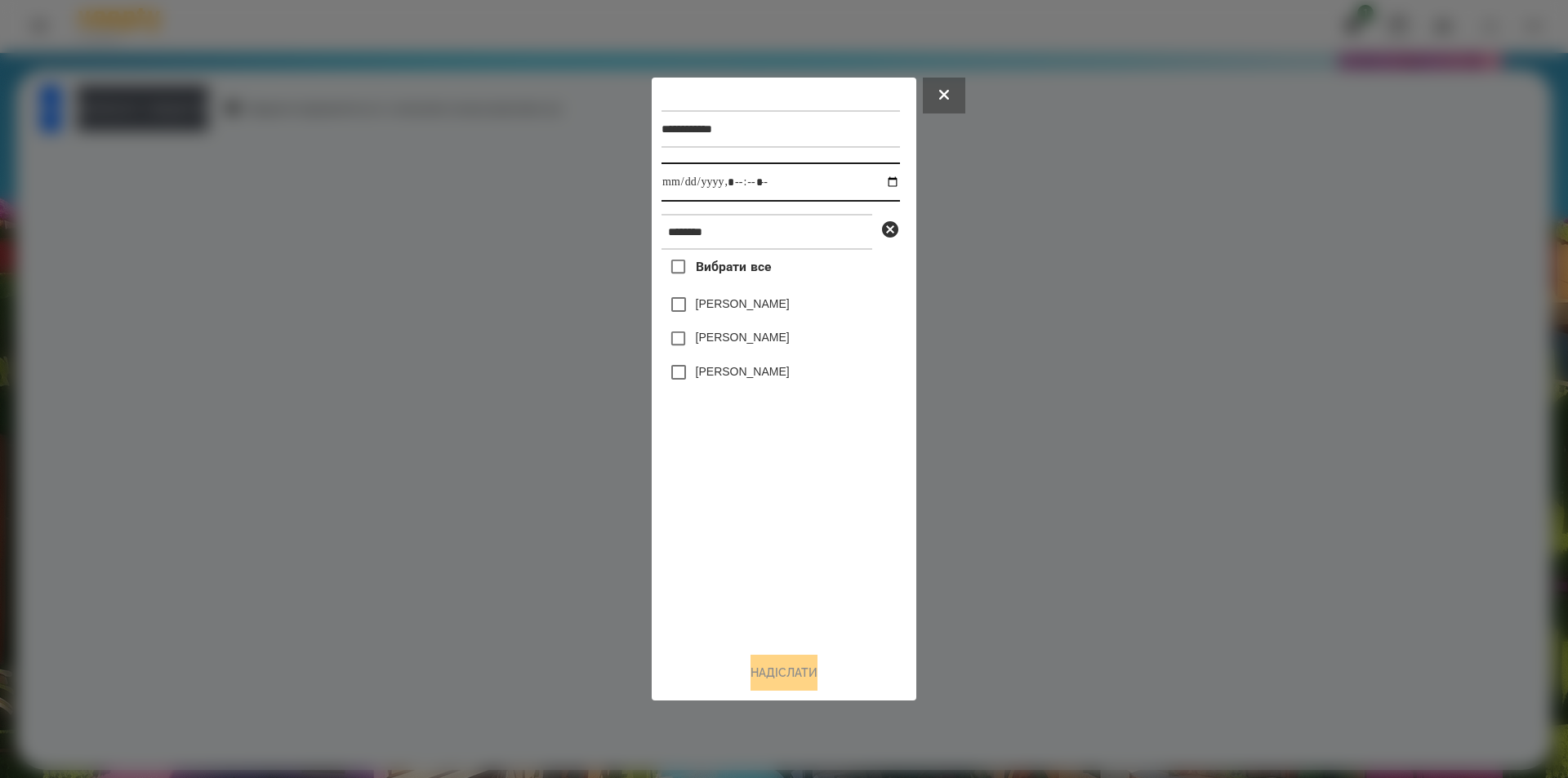
click at [869, 181] on input "datetime-local" at bounding box center [781, 182] width 239 height 40
click at [878, 182] on input "datetime-local" at bounding box center [781, 182] width 239 height 40
type input "**********"
drag, startPoint x: 717, startPoint y: 496, endPoint x: 750, endPoint y: 453, distance: 54.2
click at [720, 496] on div "Вибрати все [PERSON_NAME] [PERSON_NAME] [PERSON_NAME]" at bounding box center [781, 444] width 239 height 389
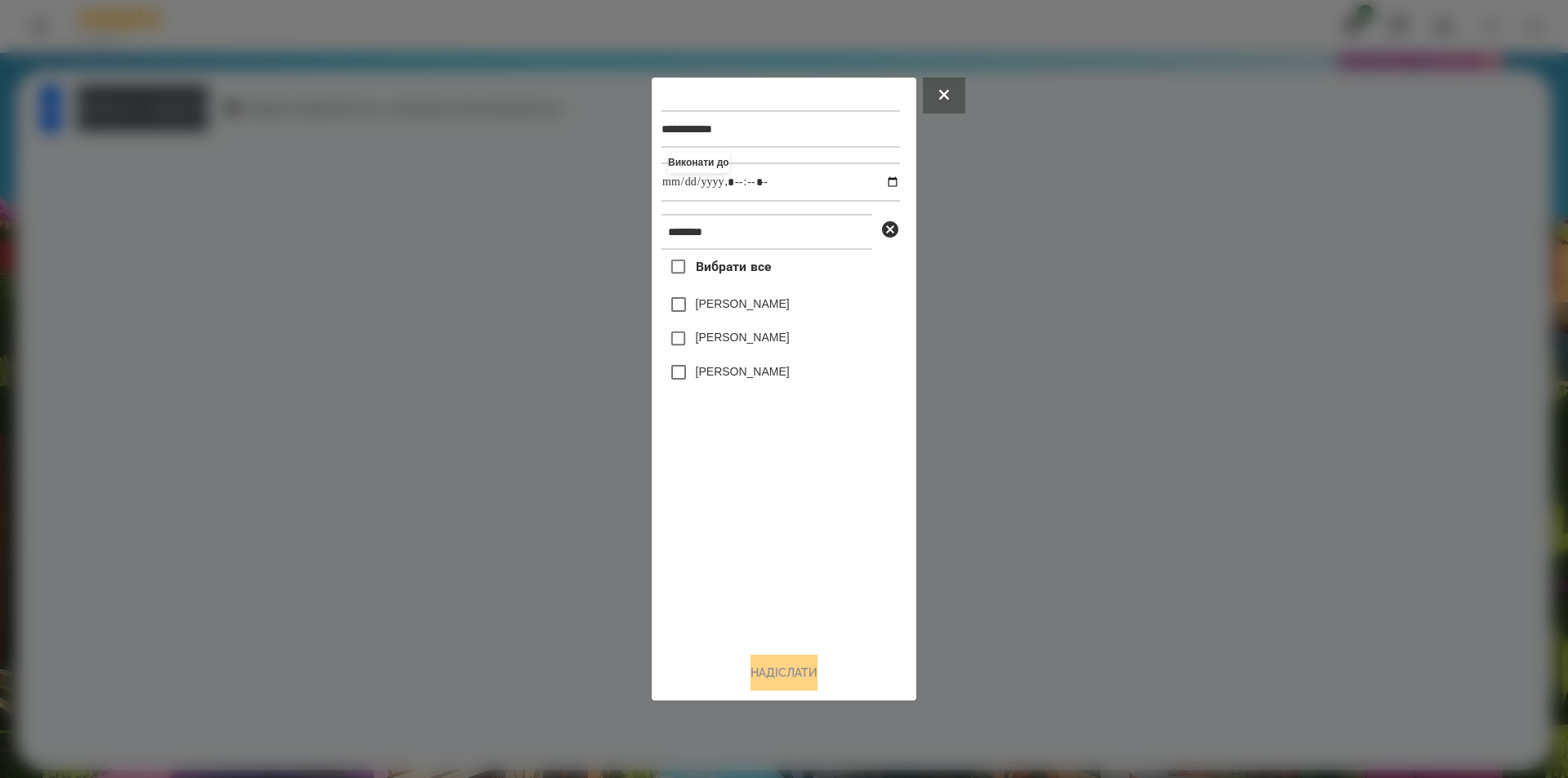
drag, startPoint x: 891, startPoint y: 232, endPoint x: 829, endPoint y: 237, distance: 62.2
click at [891, 231] on icon at bounding box center [889, 229] width 19 height 19
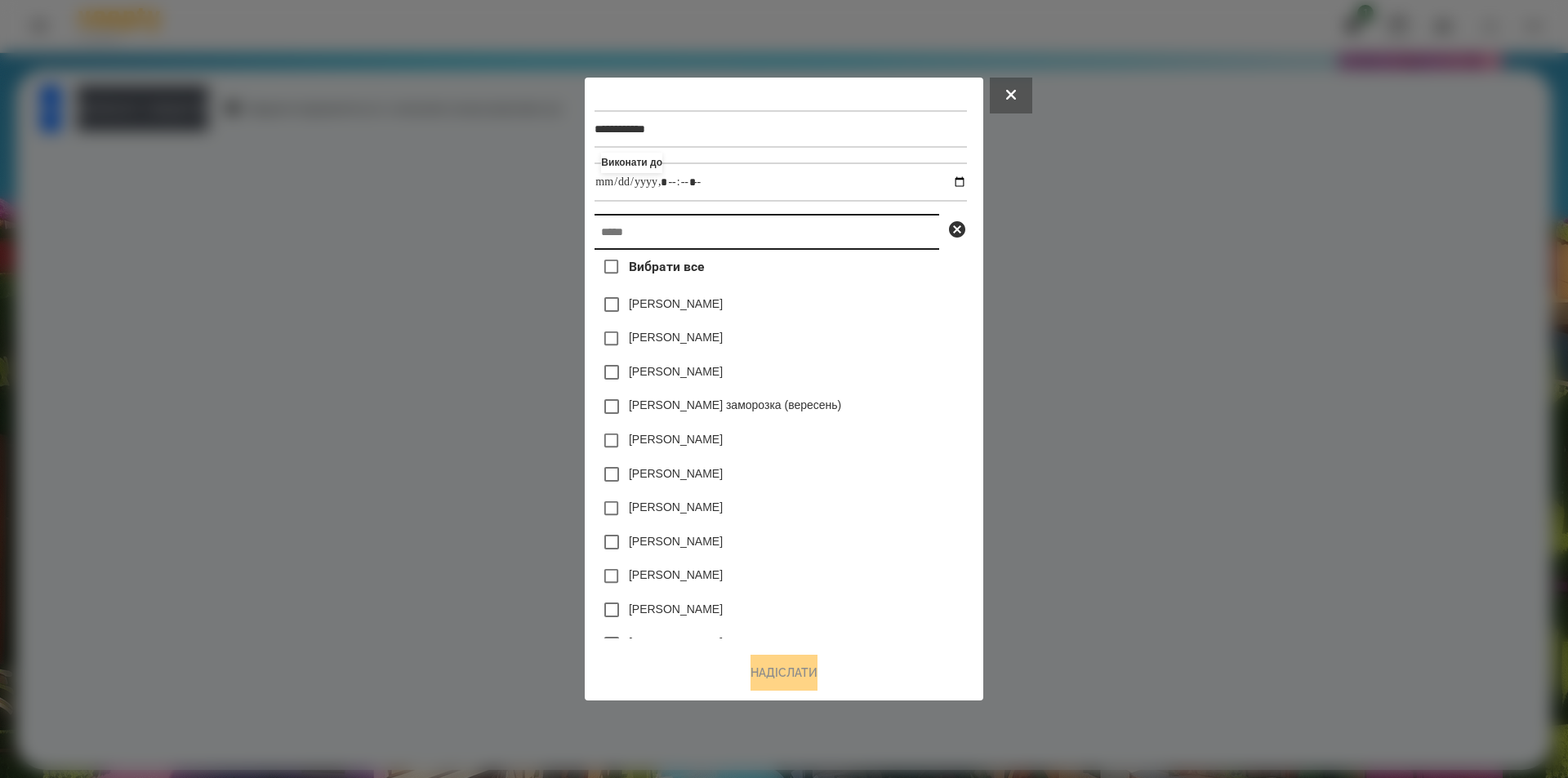
click at [829, 237] on input "text" at bounding box center [766, 232] width 345 height 36
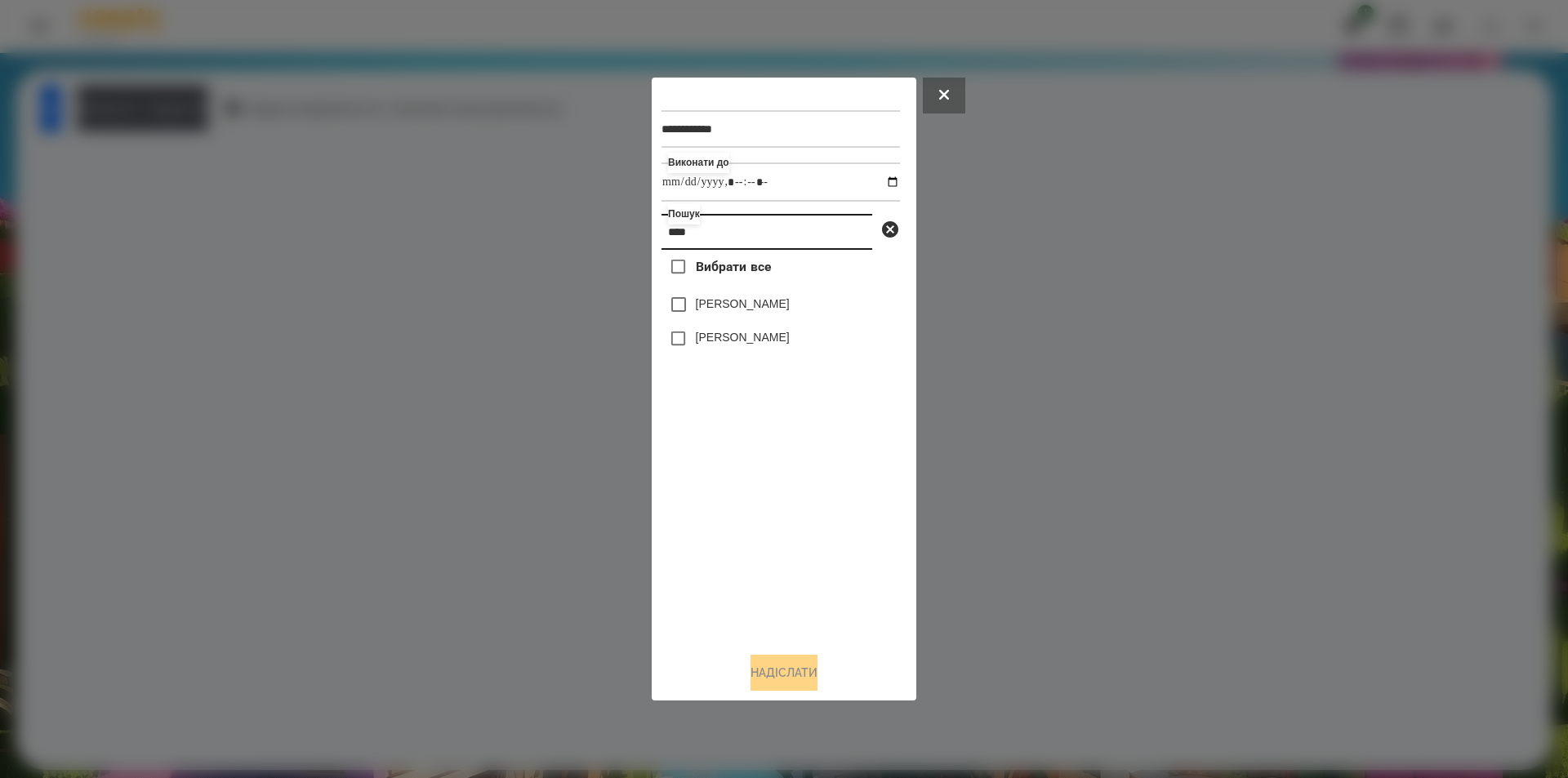
type input "****"
click at [784, 339] on label "[PERSON_NAME]" at bounding box center [742, 336] width 94 height 16
click at [776, 679] on button "Надіслати" at bounding box center [783, 673] width 67 height 36
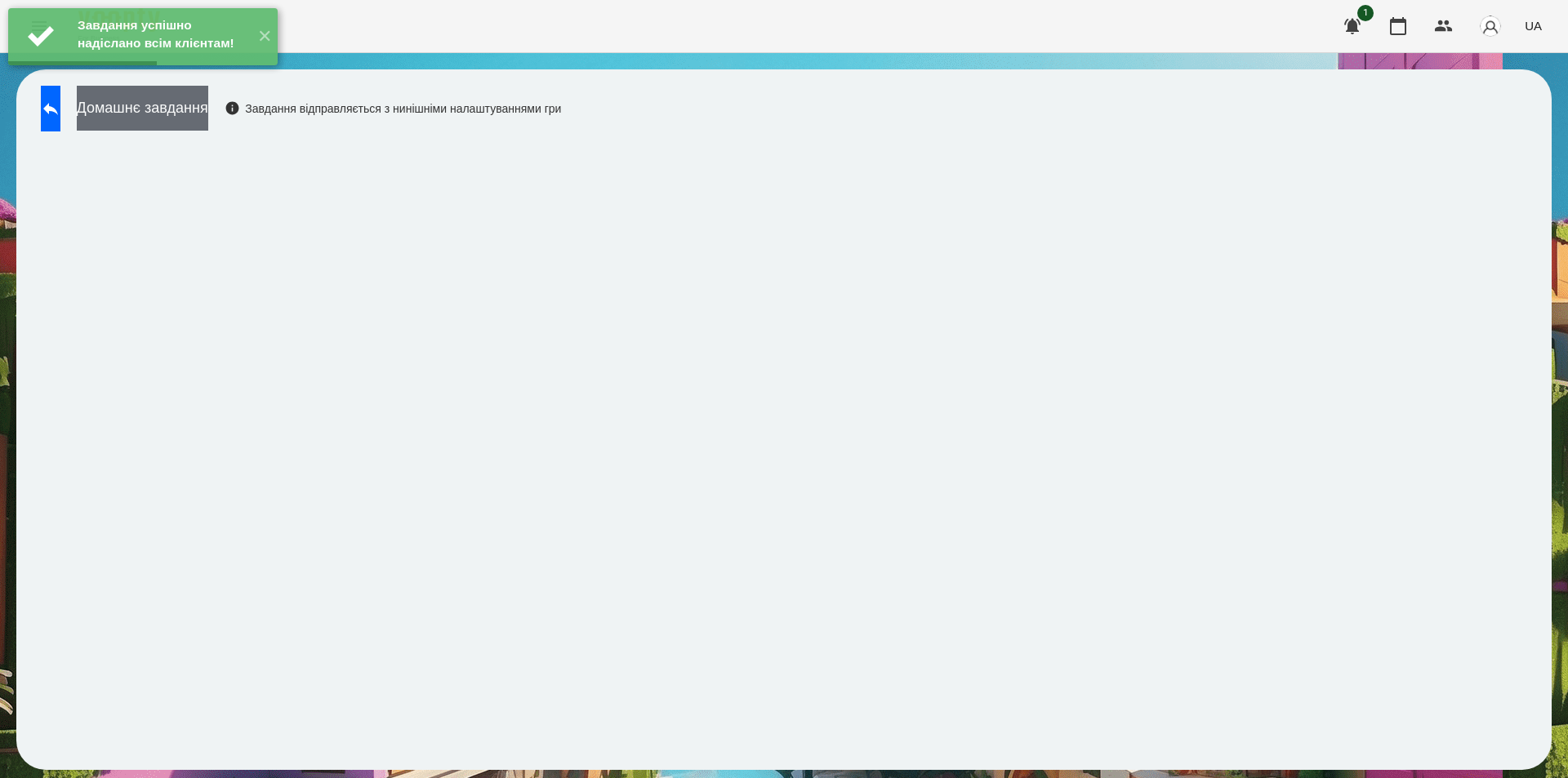
click at [182, 106] on button "Домашнє завдання" at bounding box center [142, 108] width 132 height 45
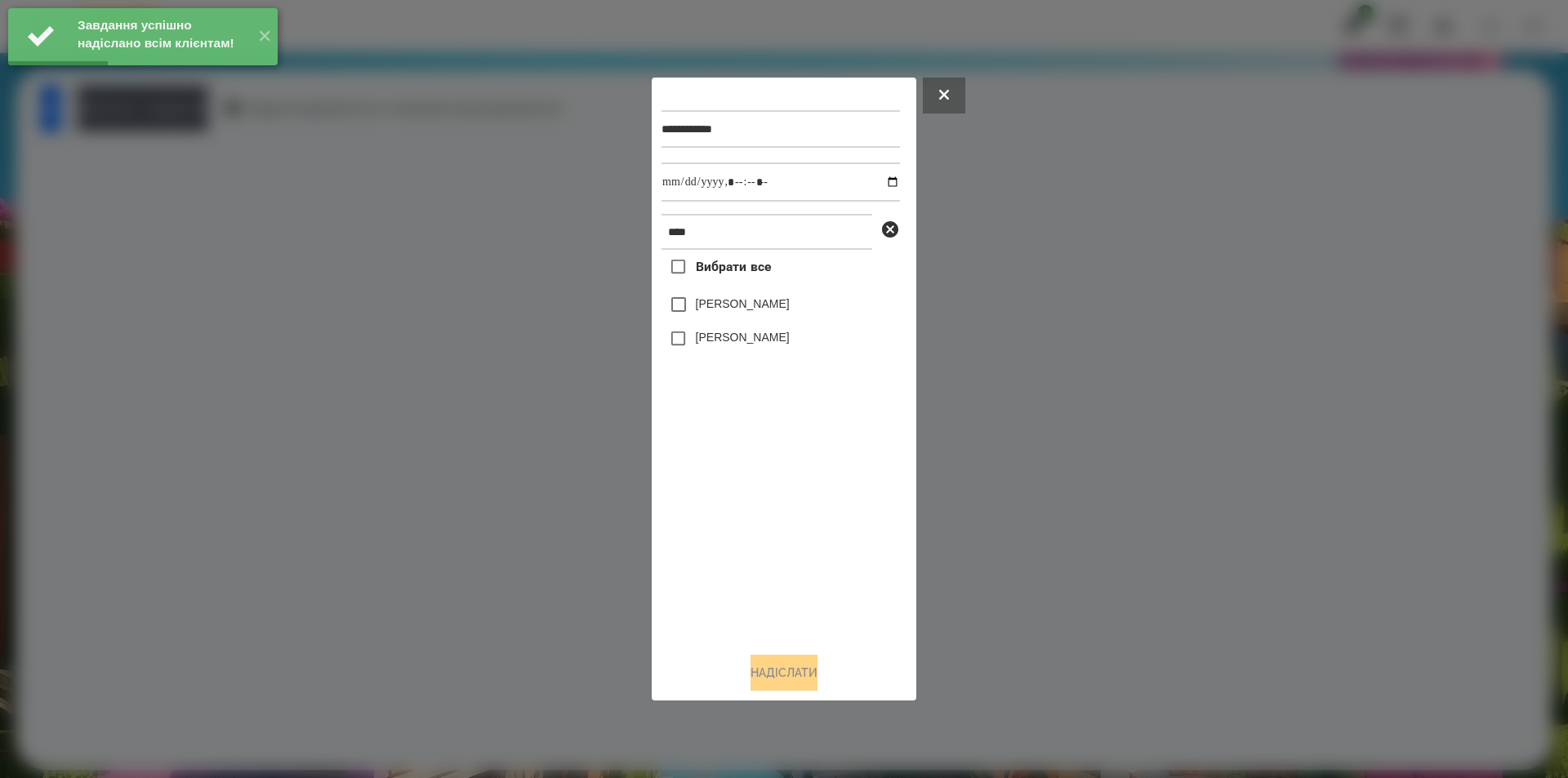
click at [764, 340] on label "[PERSON_NAME]" at bounding box center [742, 336] width 94 height 16
click at [877, 180] on input "datetime-local" at bounding box center [781, 182] width 239 height 40
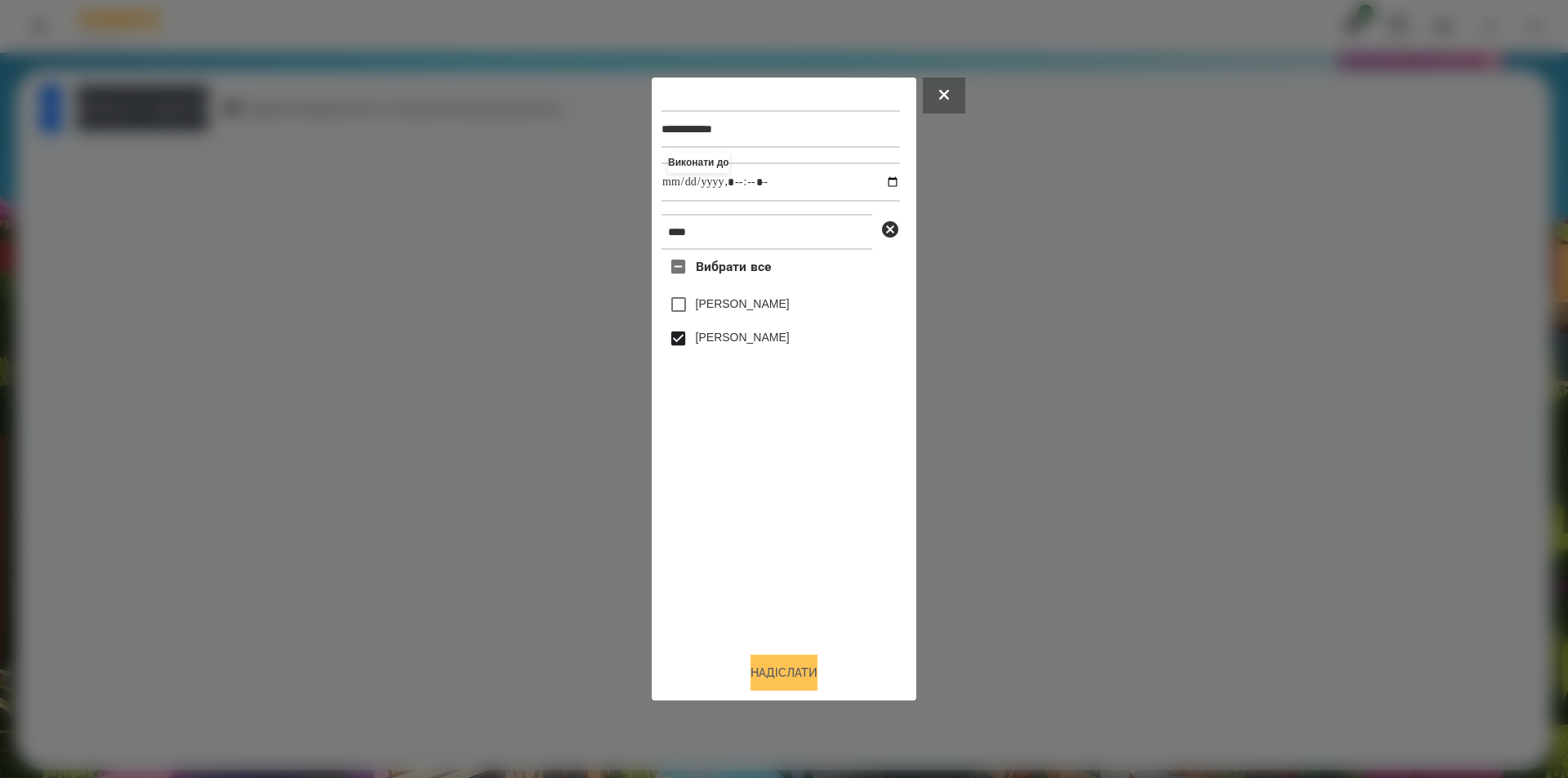
type input "**********"
click at [778, 680] on button "Надіслати" at bounding box center [783, 673] width 67 height 36
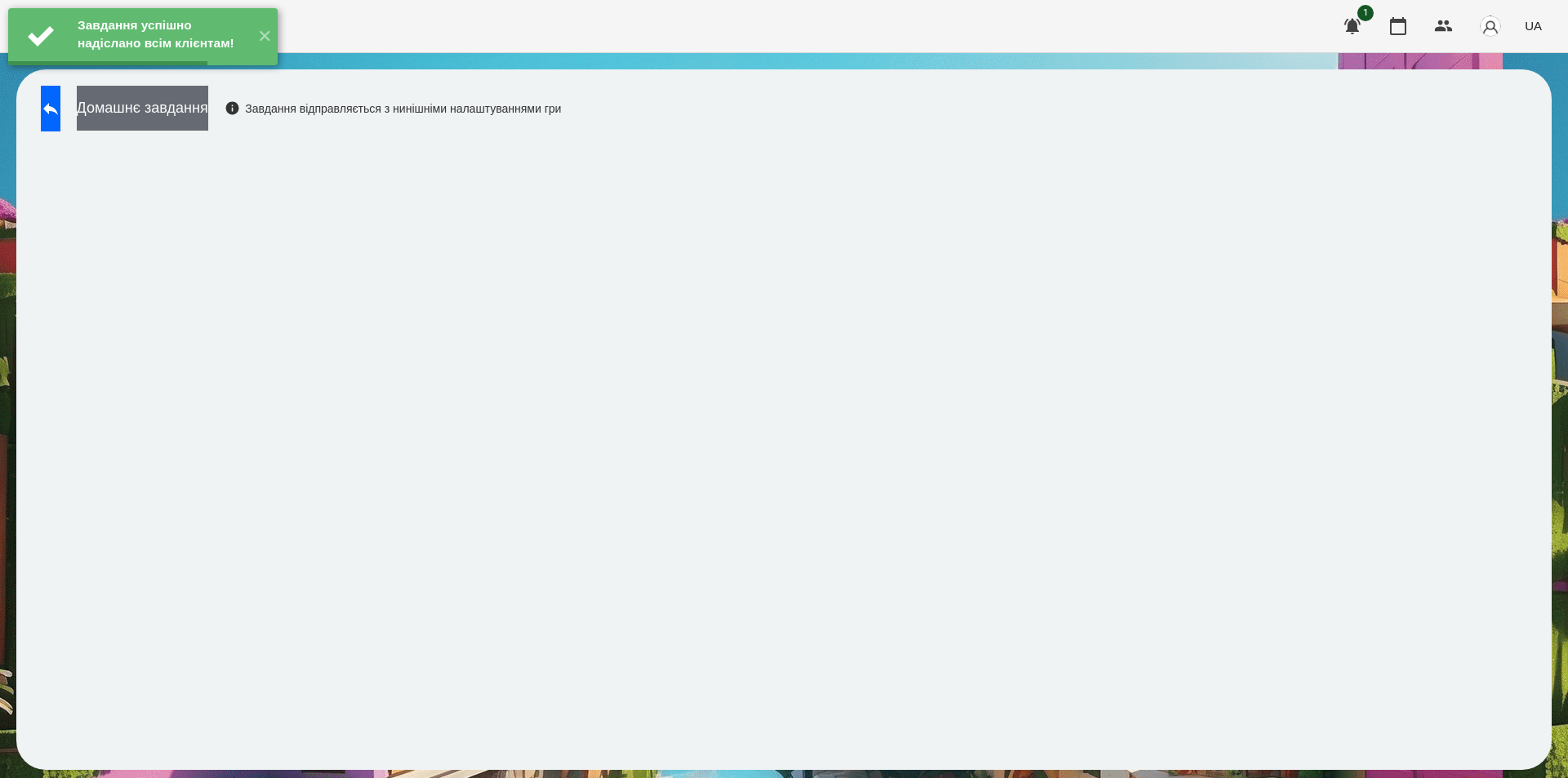
click at [208, 103] on button "Домашнє завдання" at bounding box center [142, 108] width 132 height 45
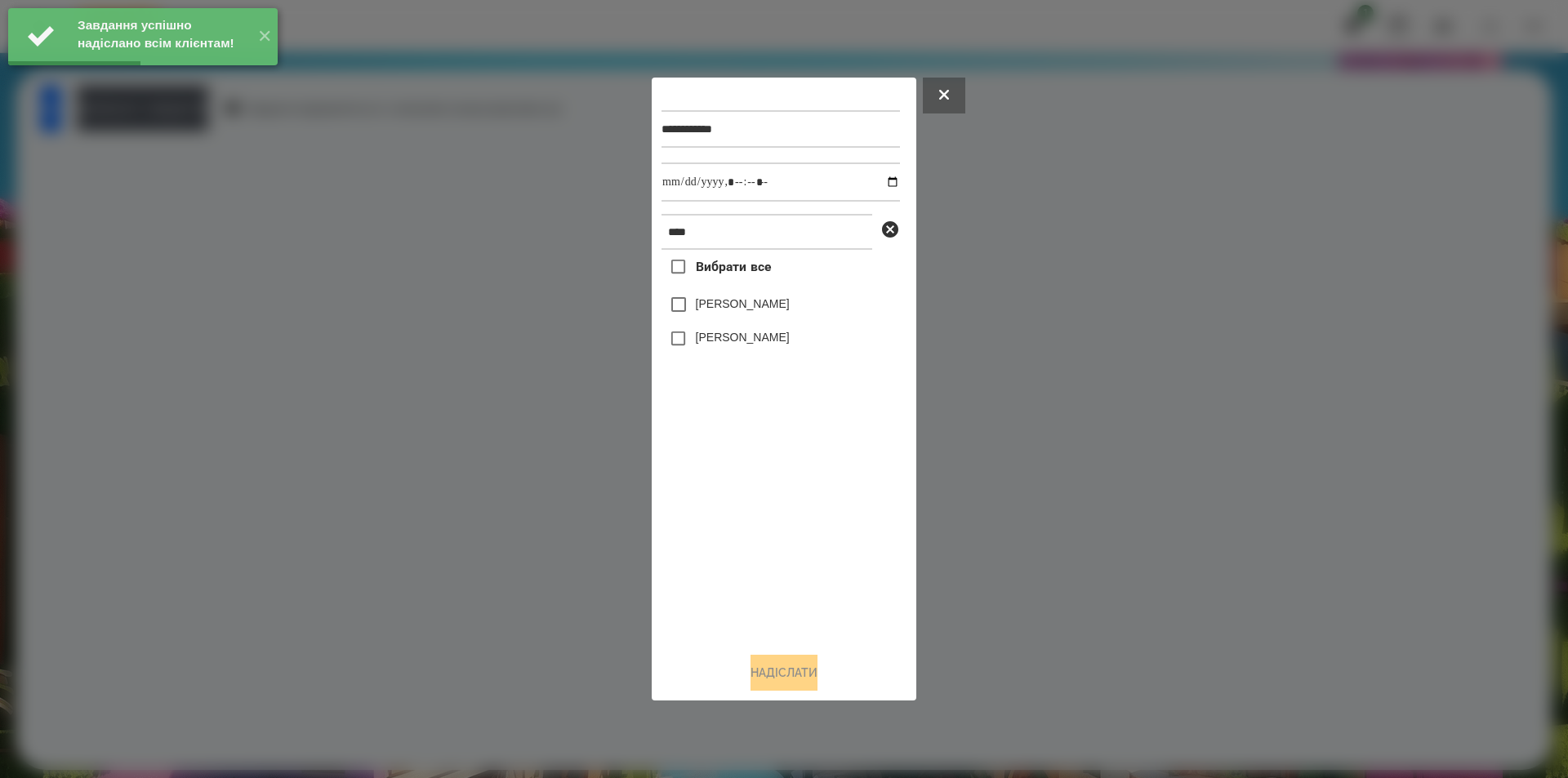
click at [712, 335] on label "[PERSON_NAME]" at bounding box center [742, 336] width 94 height 16
click at [879, 184] on input "datetime-local" at bounding box center [781, 182] width 239 height 40
type input "**********"
click at [798, 674] on button "Надіслати" at bounding box center [783, 673] width 67 height 36
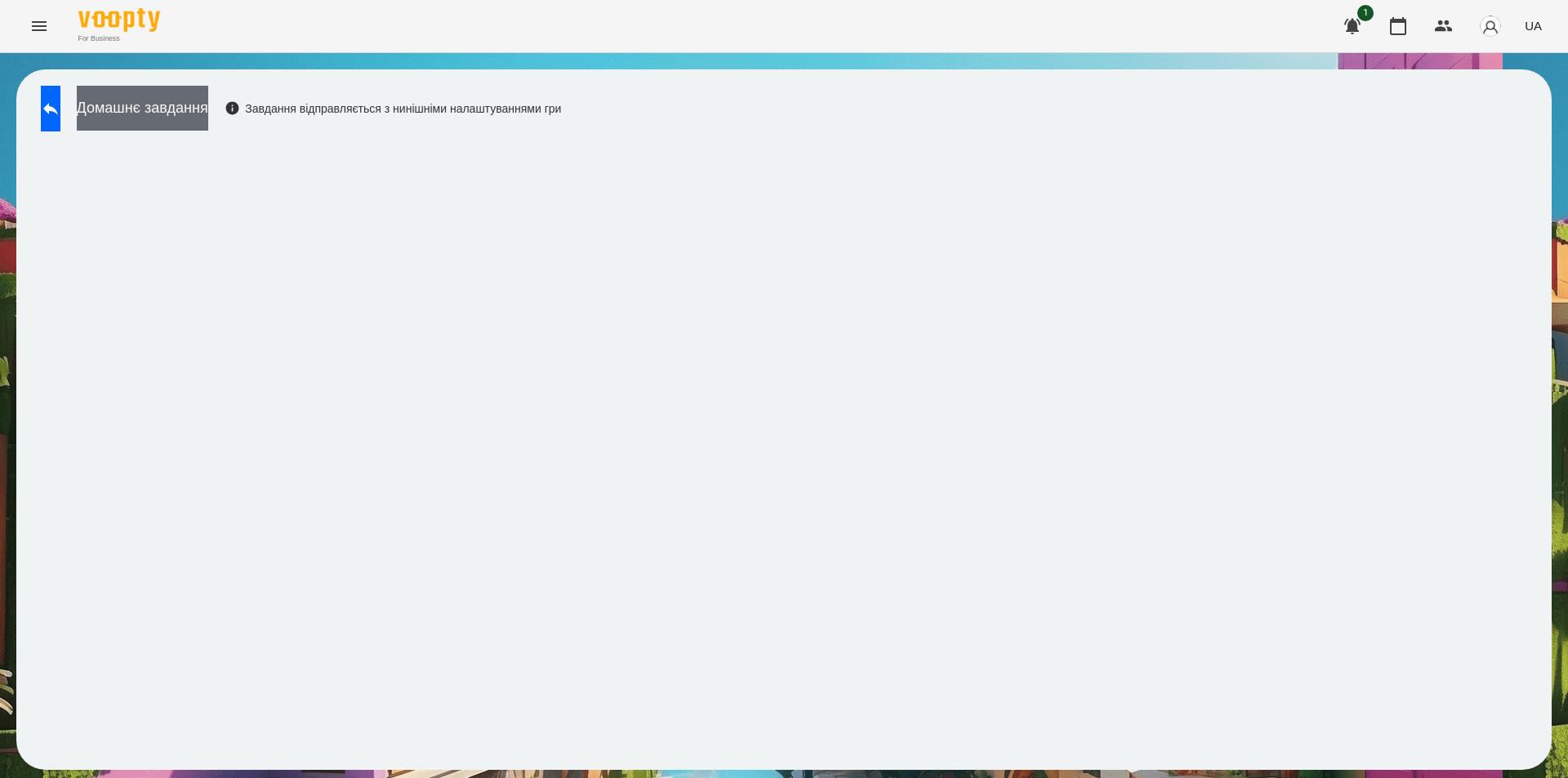
click at [196, 118] on button "Домашнє завдання" at bounding box center [142, 108] width 132 height 45
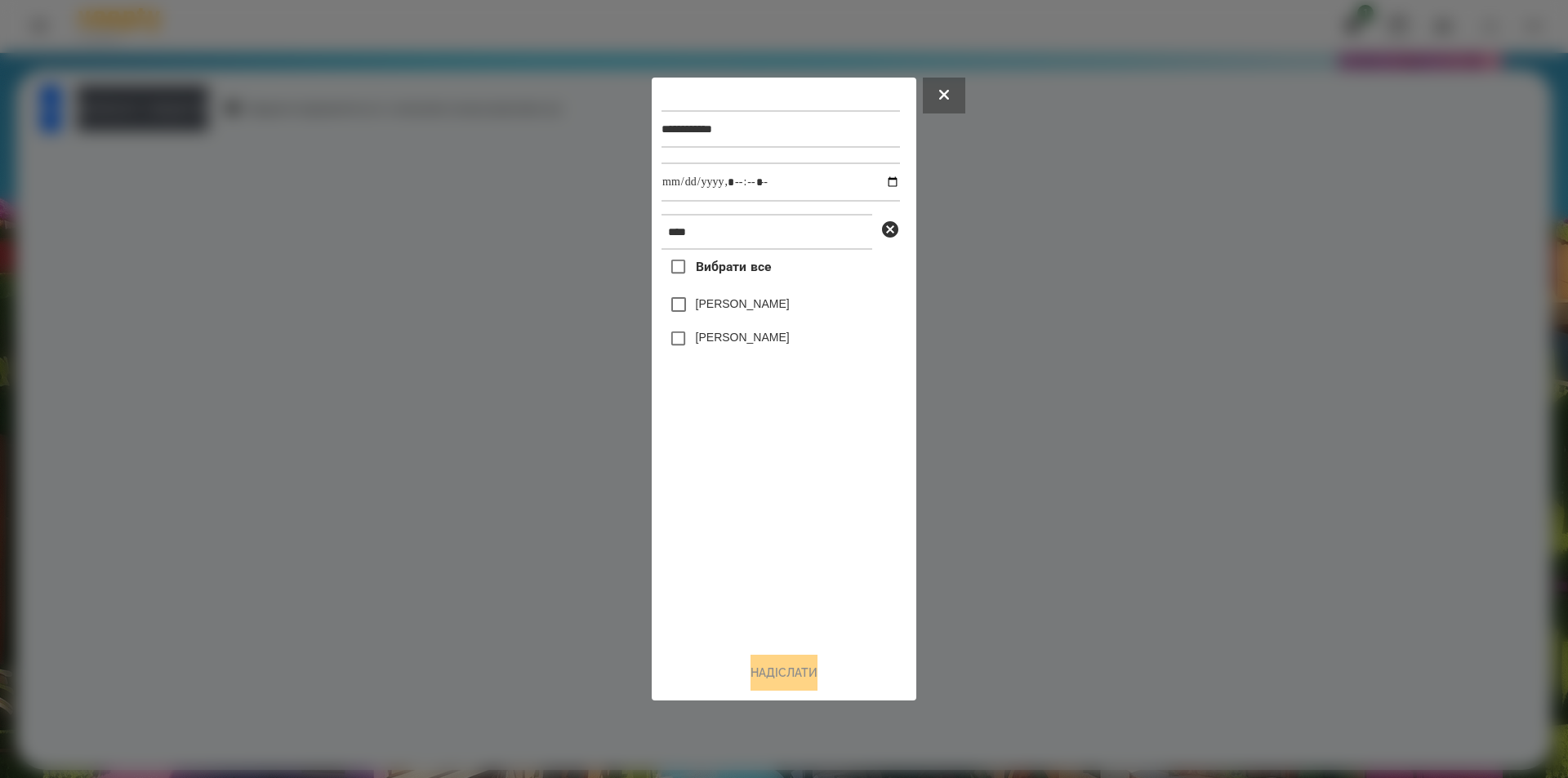
click at [740, 340] on label "[PERSON_NAME]" at bounding box center [742, 336] width 94 height 16
click at [879, 179] on input "datetime-local" at bounding box center [781, 182] width 239 height 40
type input "**********"
click at [804, 668] on button "Надіслати" at bounding box center [783, 673] width 67 height 36
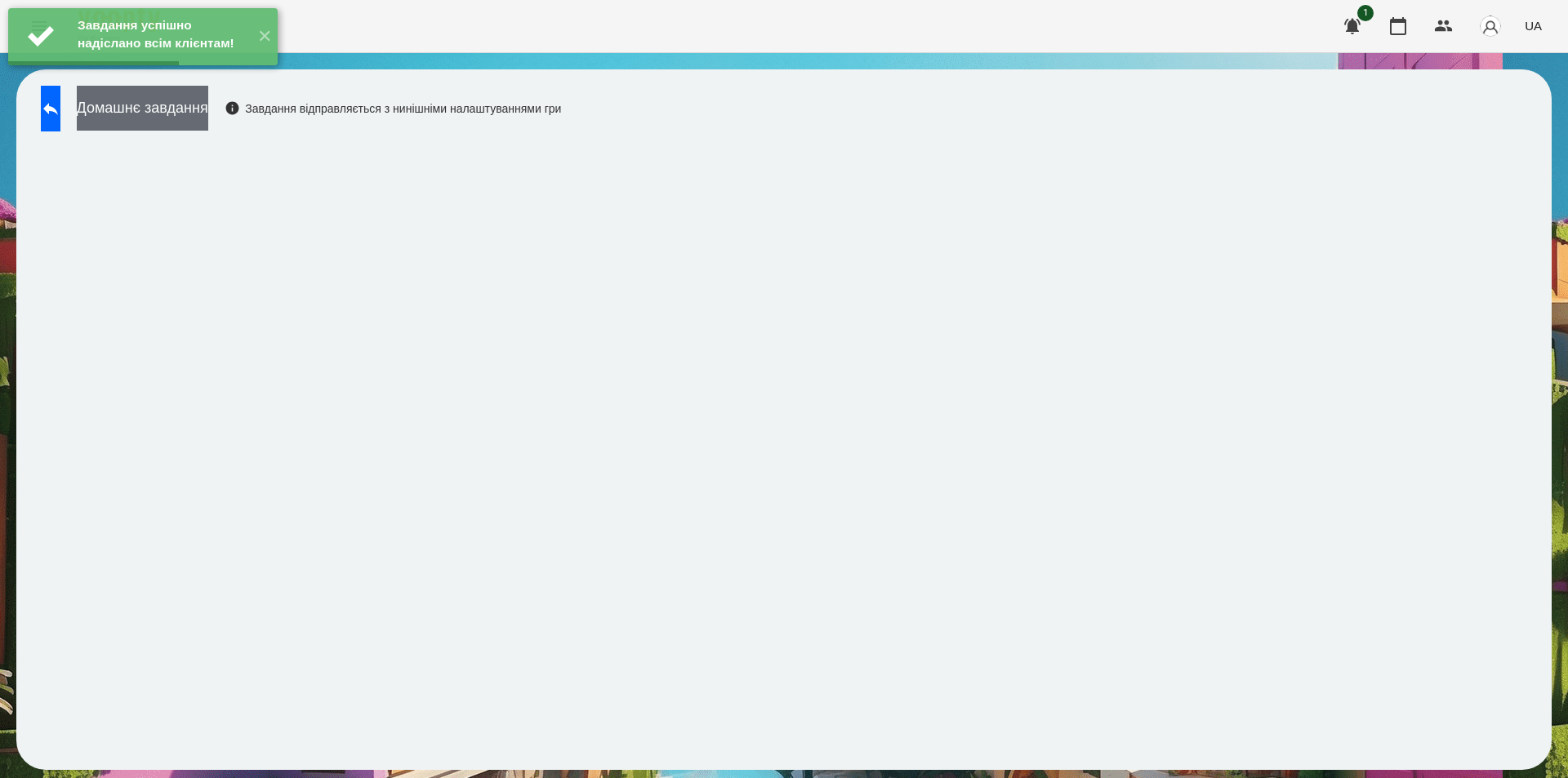
click at [208, 109] on button "Домашнє завдання" at bounding box center [142, 108] width 132 height 45
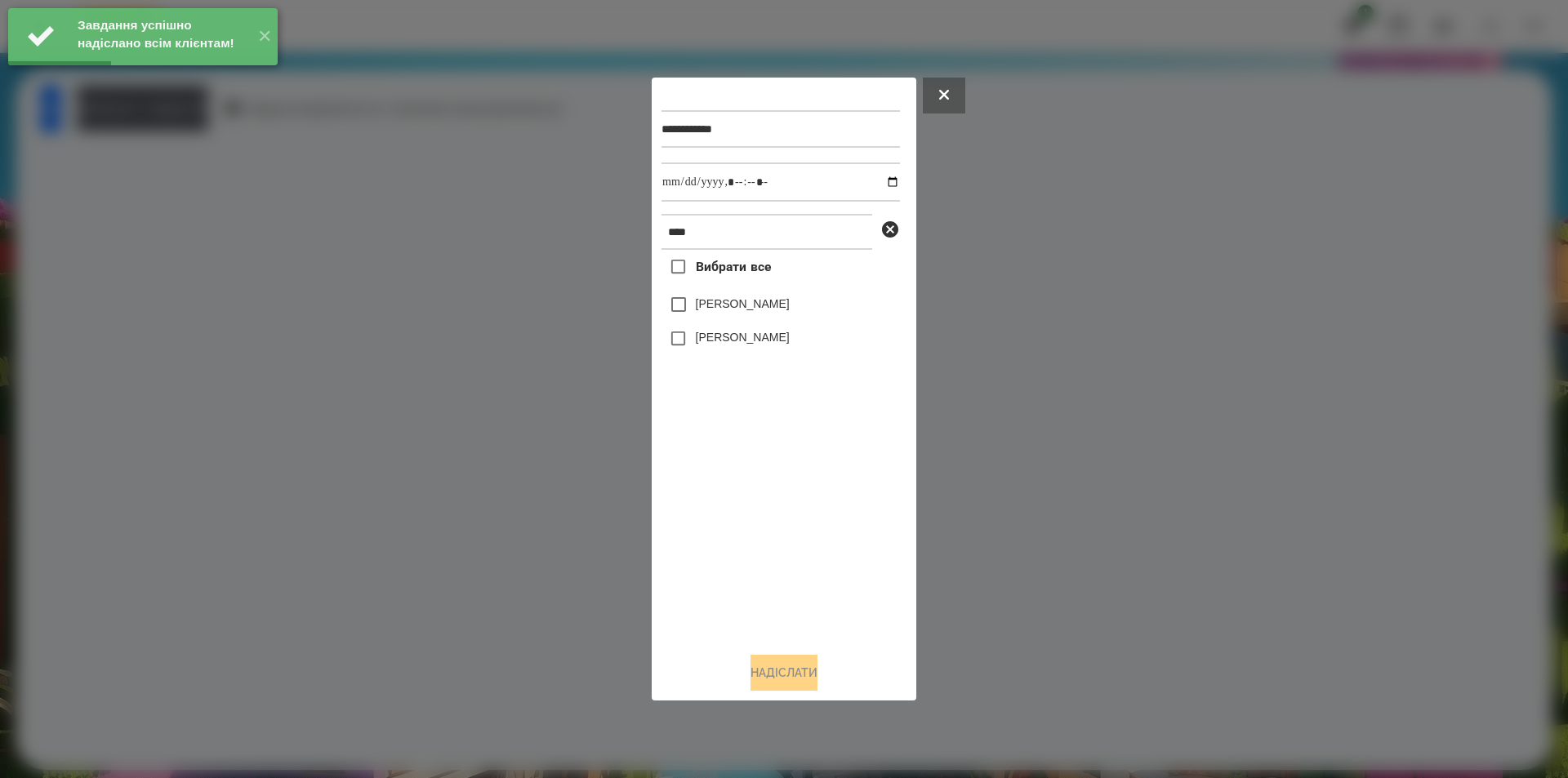
click at [760, 337] on label "[PERSON_NAME]" at bounding box center [742, 336] width 94 height 16
click at [884, 177] on input "datetime-local" at bounding box center [781, 182] width 239 height 40
type input "**********"
click at [797, 681] on button "Надіслати" at bounding box center [783, 673] width 67 height 36
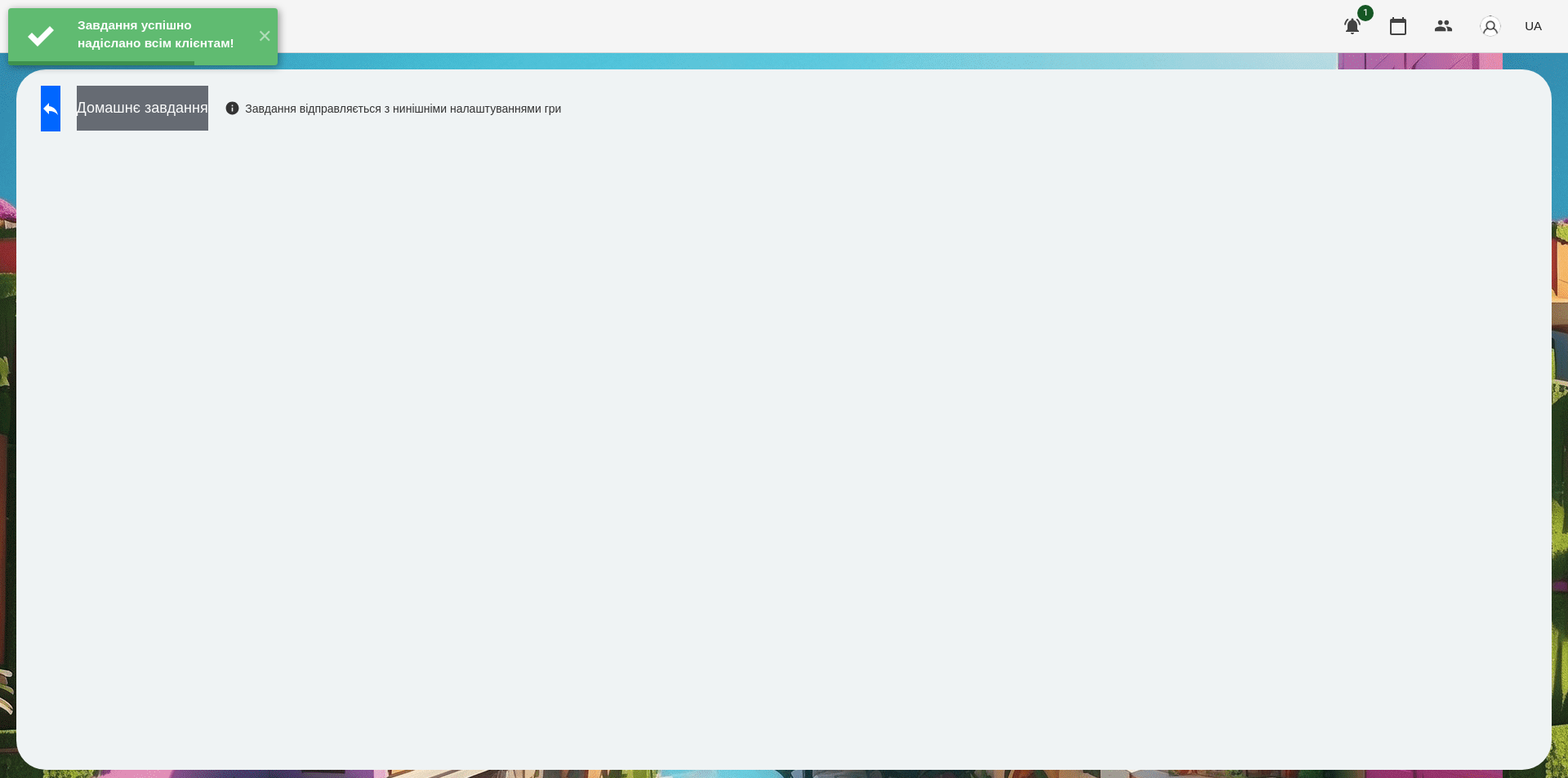
click at [208, 102] on button "Домашнє завдання" at bounding box center [142, 108] width 132 height 45
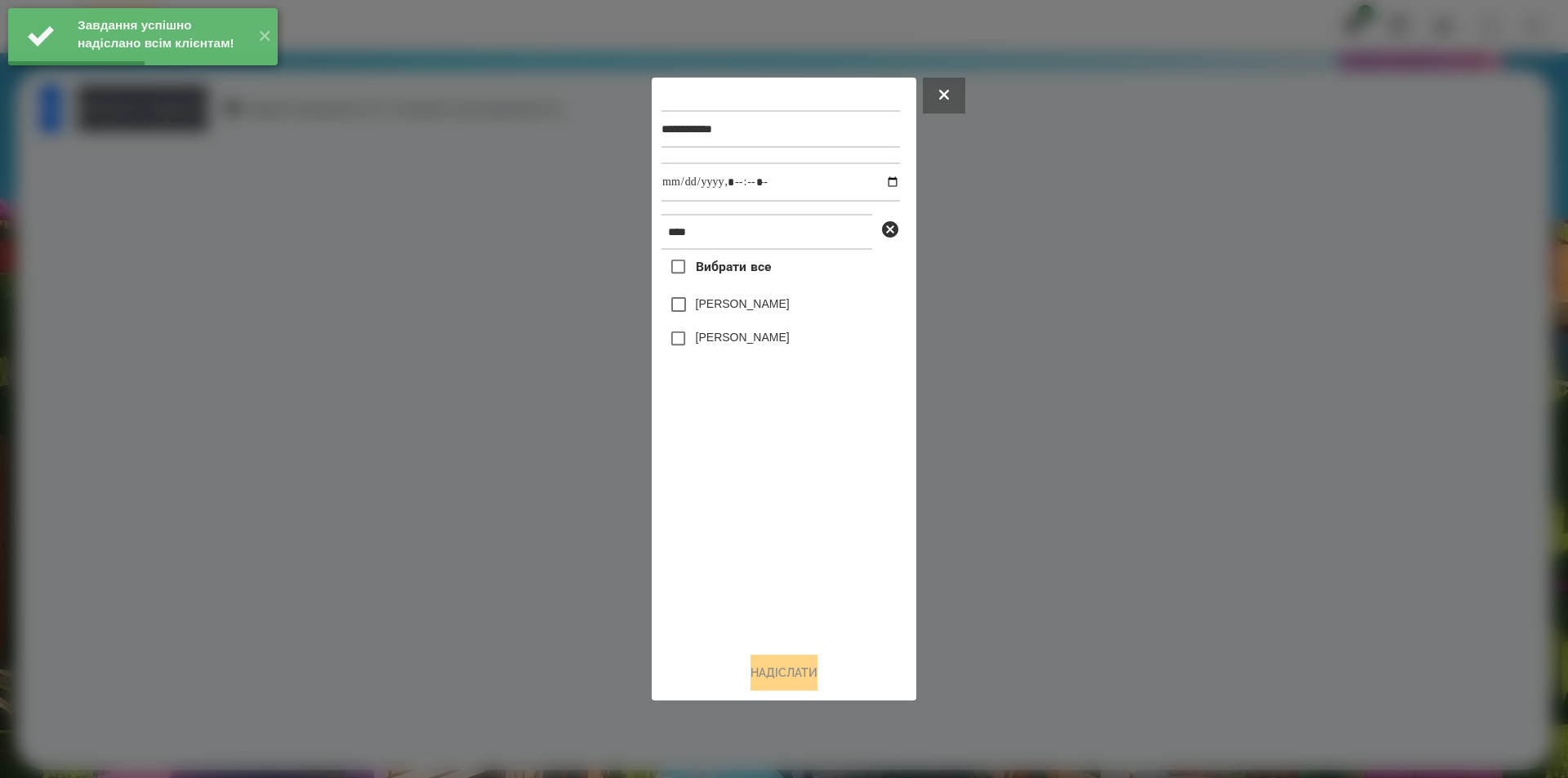
click at [735, 341] on label "[PERSON_NAME]" at bounding box center [742, 336] width 94 height 16
click at [883, 178] on input "datetime-local" at bounding box center [781, 182] width 239 height 40
type input "**********"
click at [772, 683] on button "Надіслати" at bounding box center [783, 673] width 67 height 36
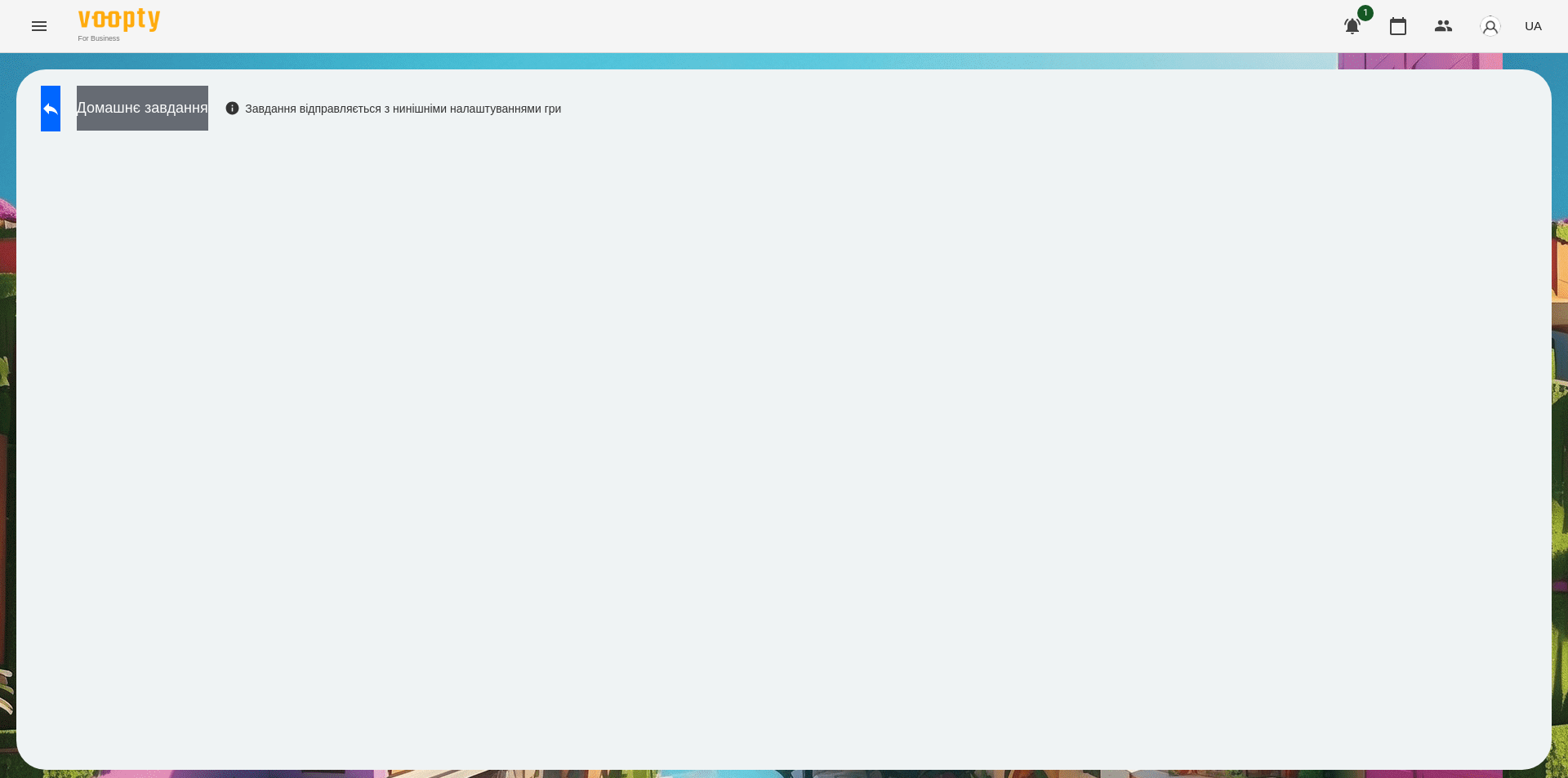
click at [208, 121] on button "Домашнє завдання" at bounding box center [142, 108] width 132 height 45
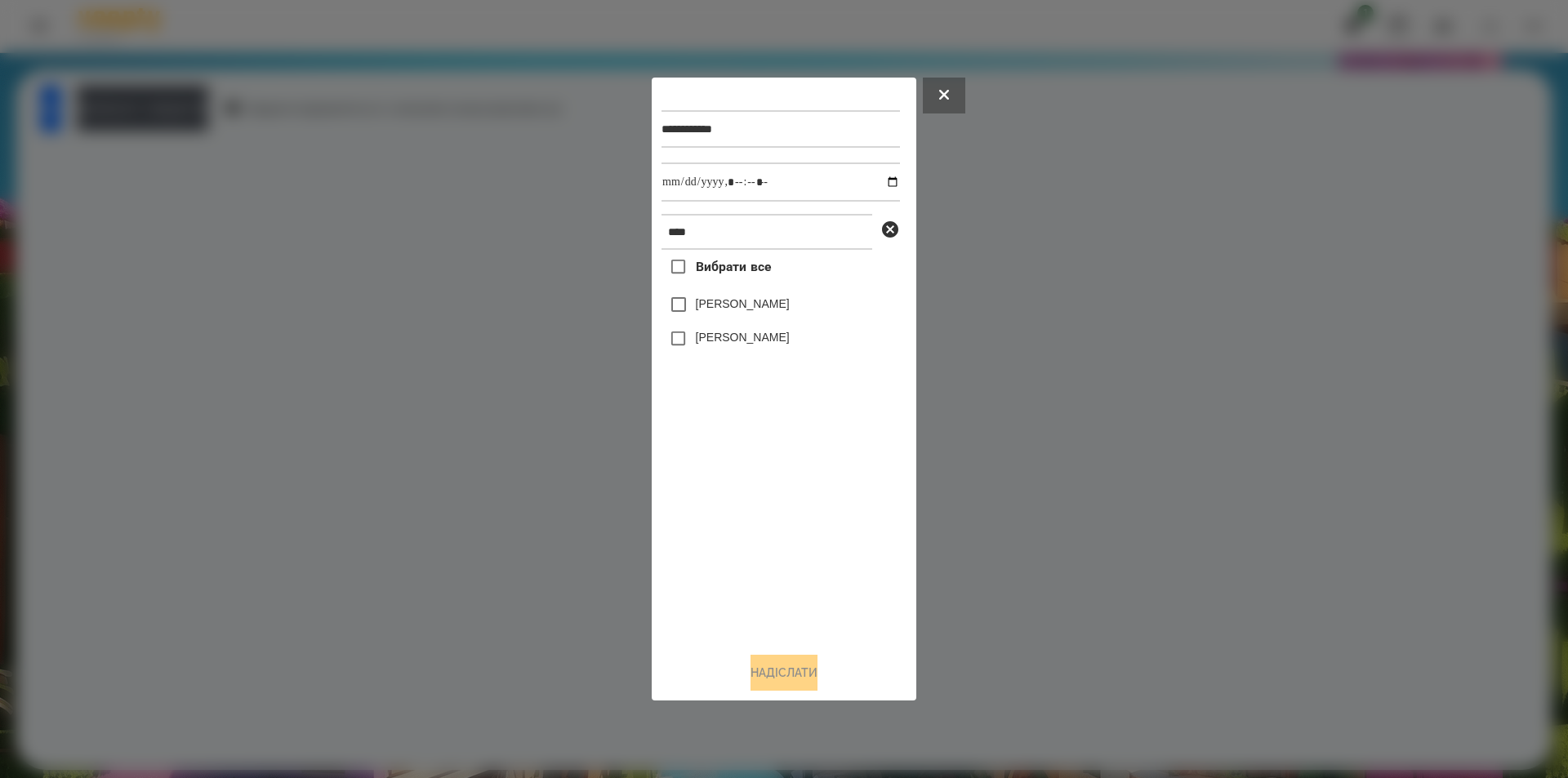
click at [726, 341] on label "[PERSON_NAME]" at bounding box center [742, 336] width 94 height 16
click at [878, 177] on input "datetime-local" at bounding box center [781, 182] width 239 height 40
type input "**********"
click at [784, 670] on button "Надіслати" at bounding box center [783, 673] width 67 height 36
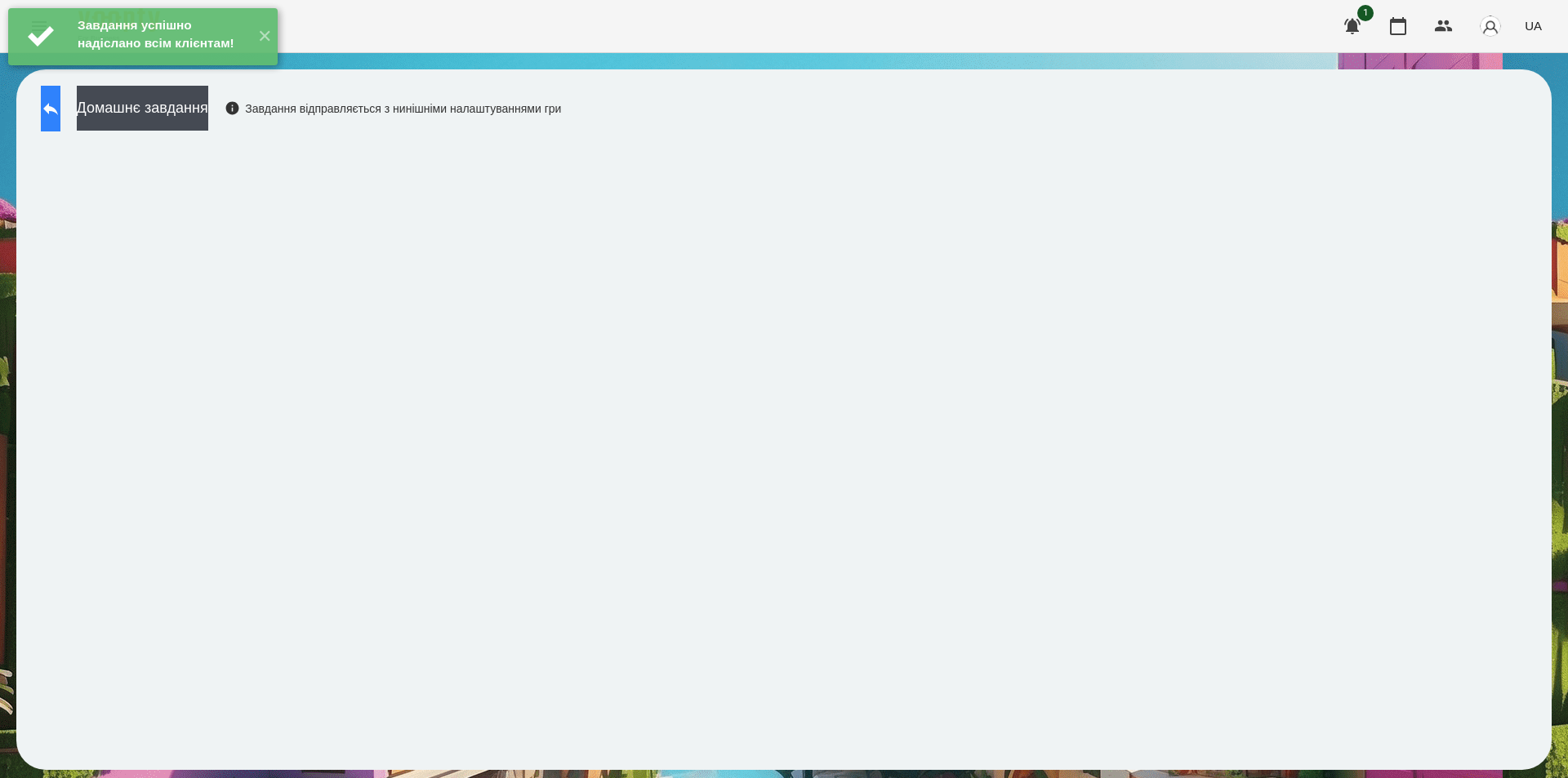
click at [46, 118] on button at bounding box center [50, 109] width 19 height 46
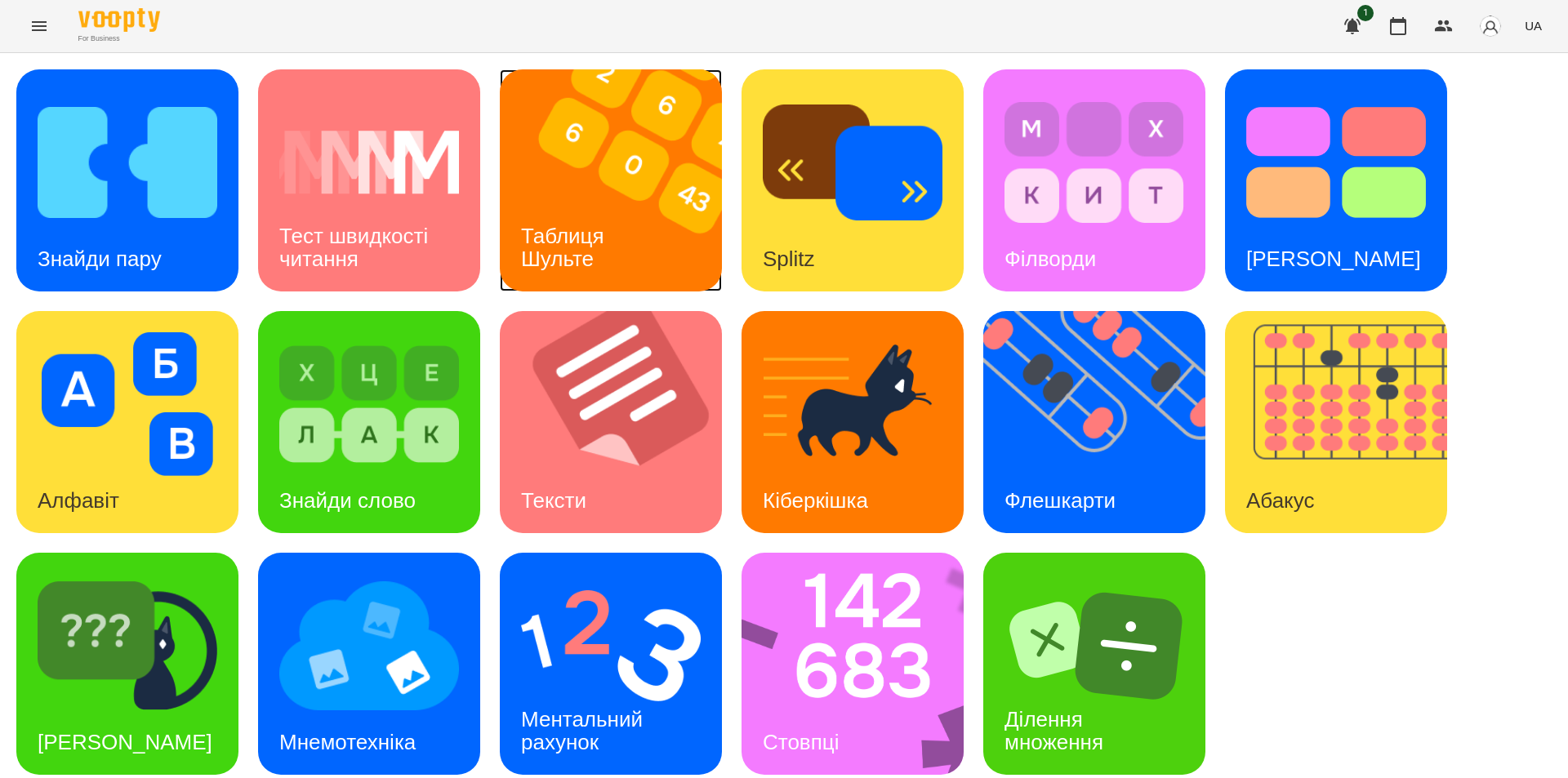
click at [605, 244] on h3 "Таблиця Шульте" at bounding box center [566, 246] width 89 height 46
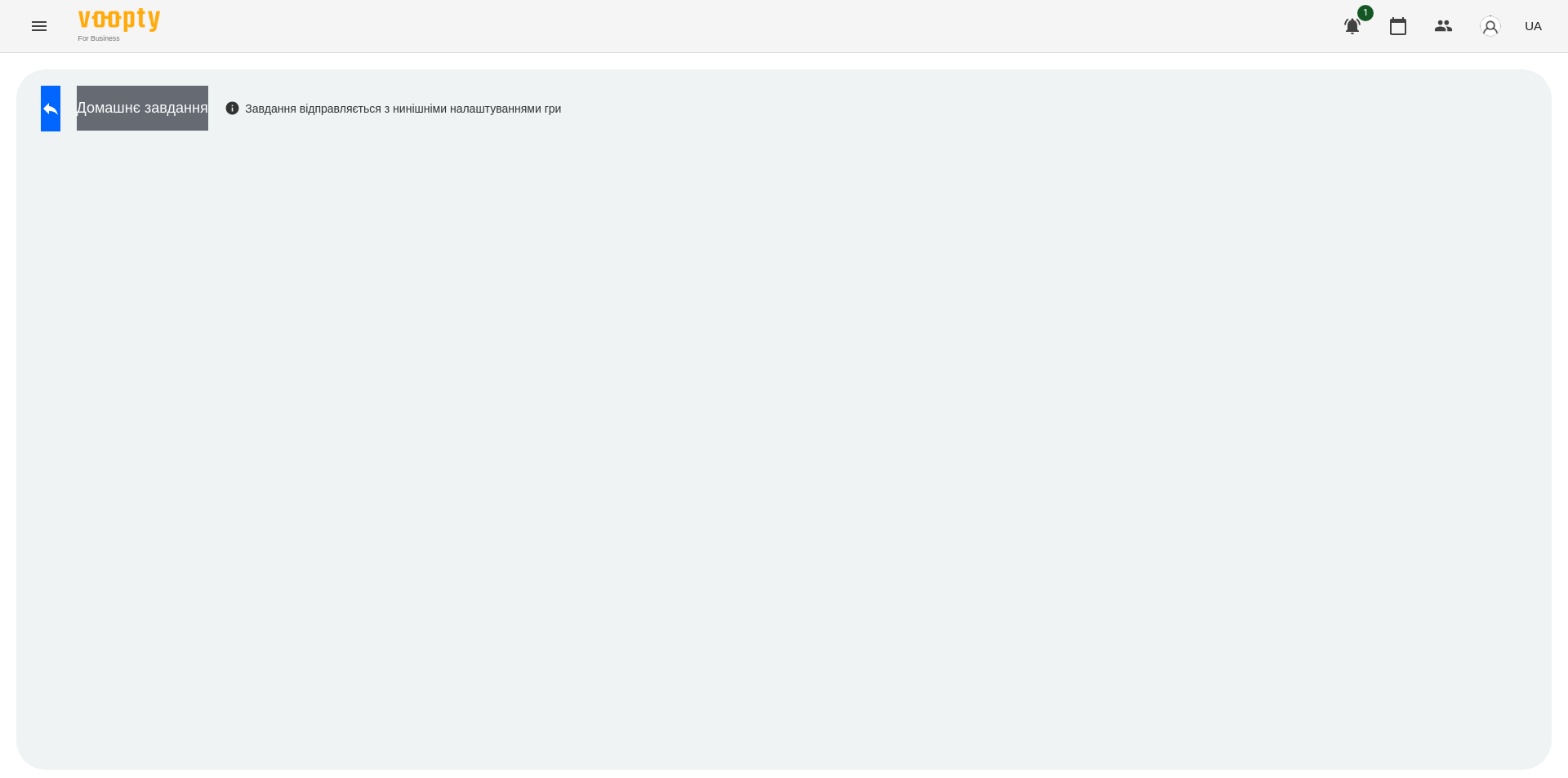
click at [208, 112] on button "Домашнє завдання" at bounding box center [142, 108] width 132 height 45
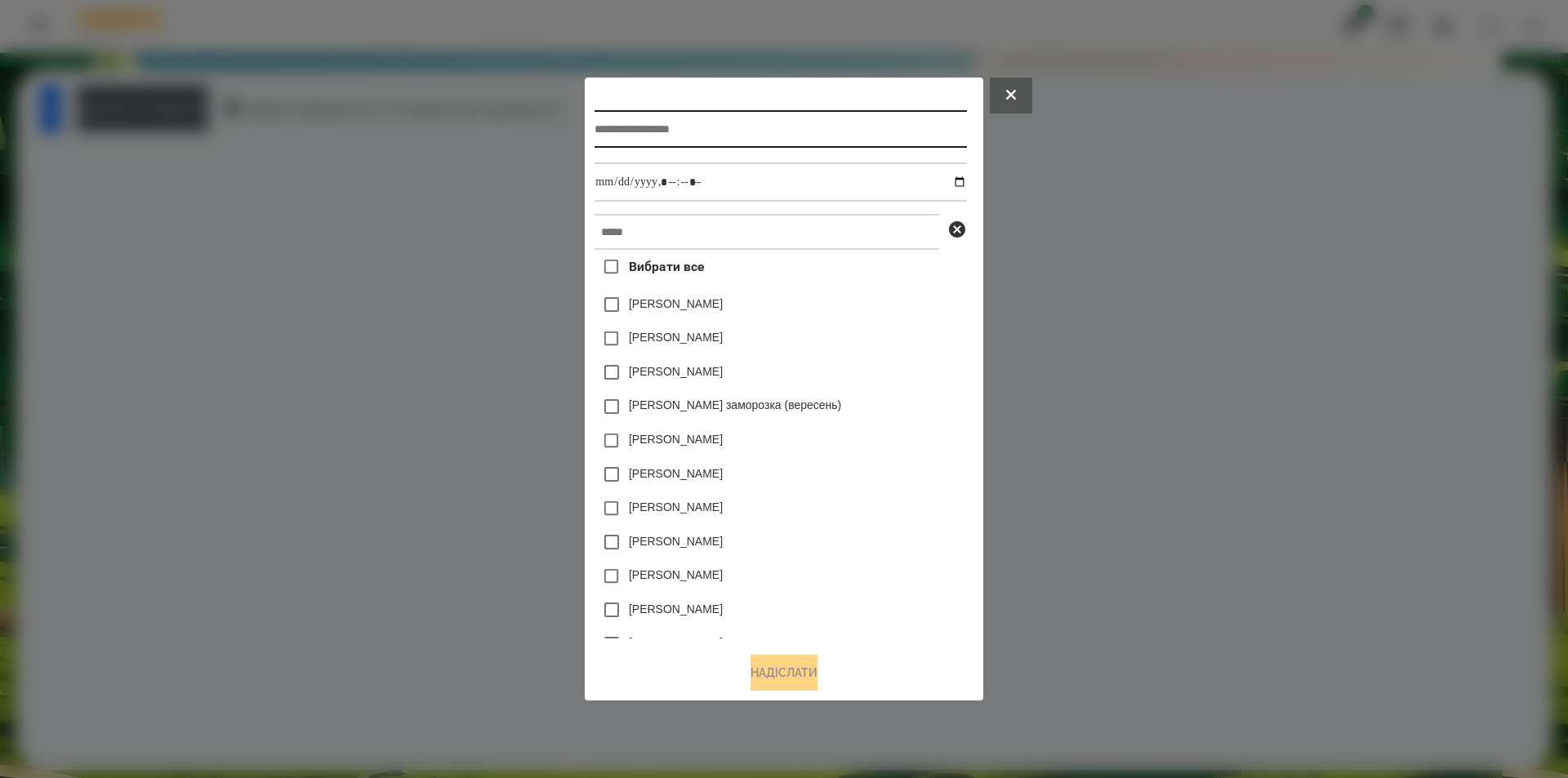
click at [825, 131] on input "text" at bounding box center [780, 129] width 372 height 38
type input "**********"
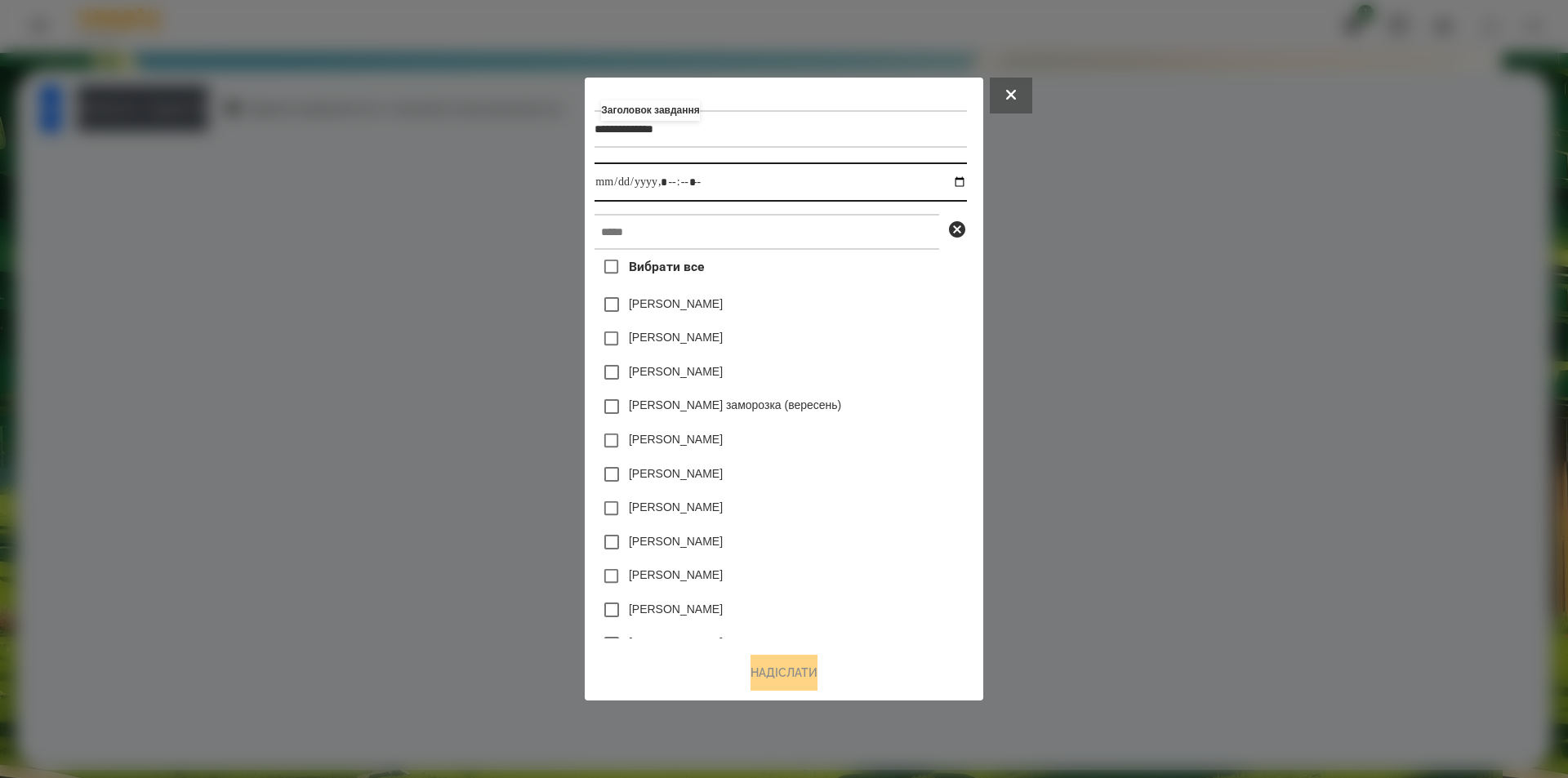
click at [963, 180] on input "datetime-local" at bounding box center [780, 182] width 372 height 40
type input "**********"
click at [916, 502] on div "[PERSON_NAME]" at bounding box center [780, 508] width 372 height 35
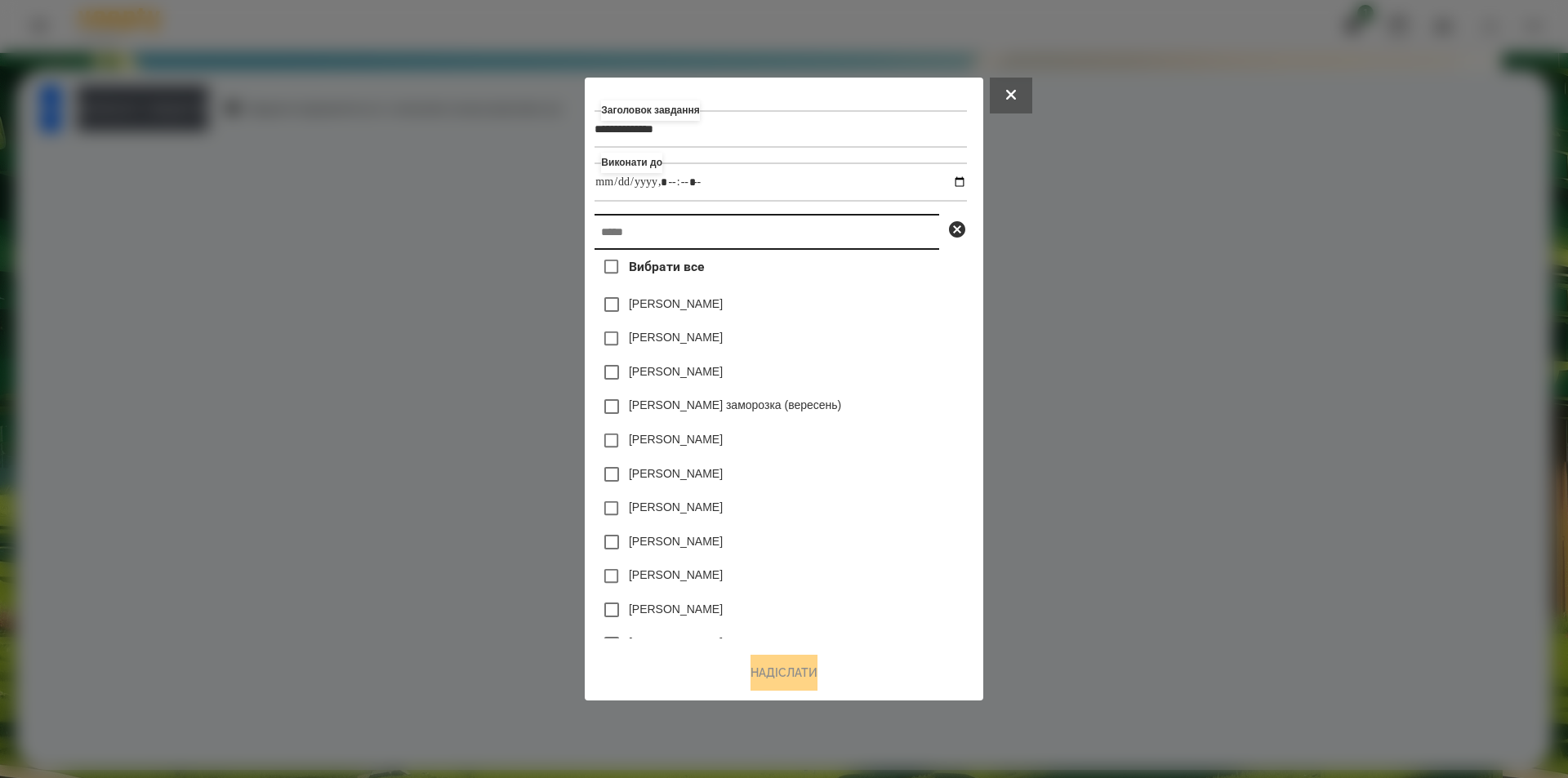
click at [745, 243] on input "text" at bounding box center [766, 232] width 345 height 36
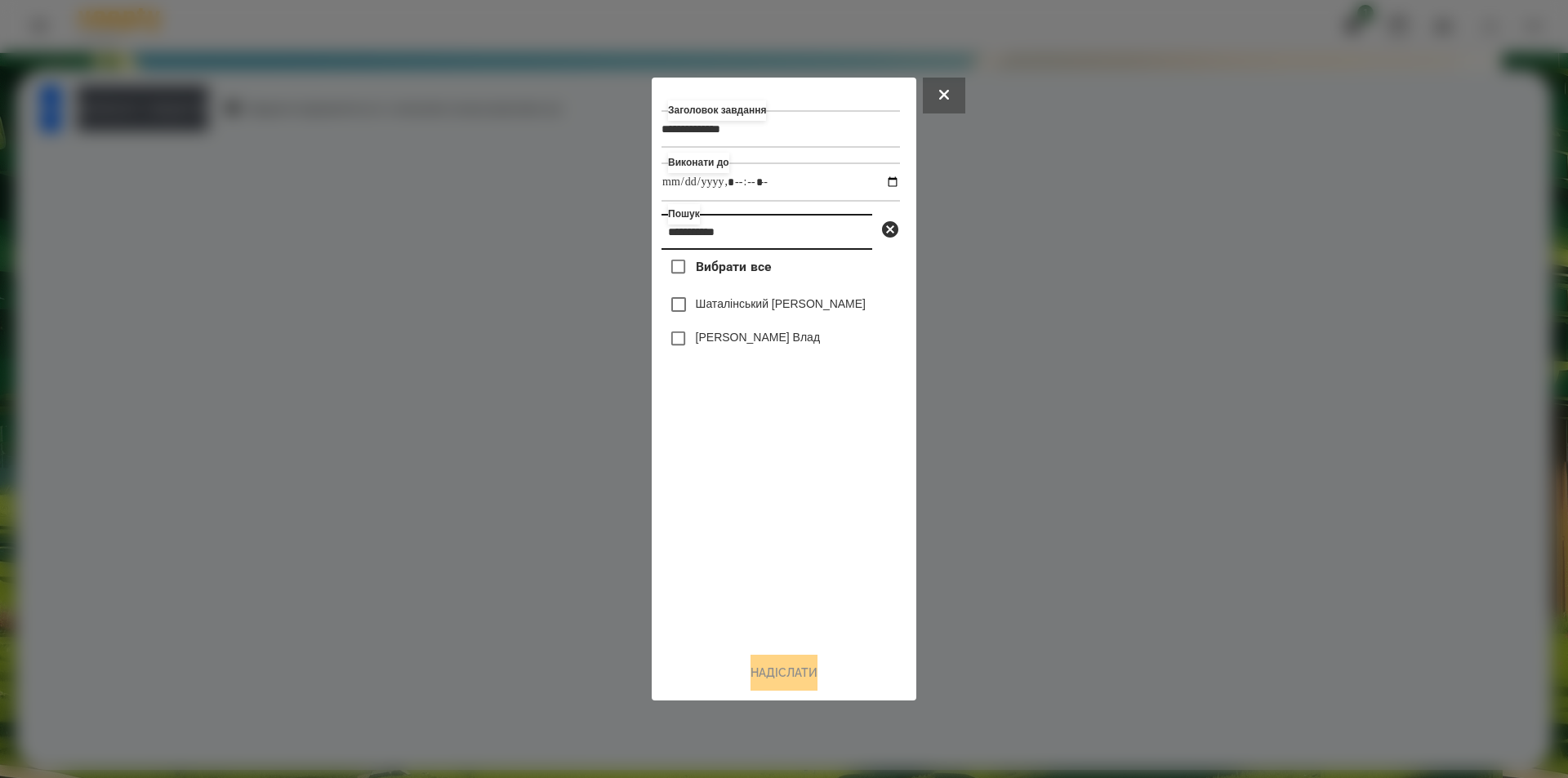
type input "**********"
click at [727, 320] on div "Шаталінський [PERSON_NAME]" at bounding box center [781, 304] width 239 height 35
click at [730, 311] on label "Шаталінський [PERSON_NAME]" at bounding box center [781, 303] width 170 height 16
click at [771, 682] on button "Надіслати" at bounding box center [783, 673] width 67 height 36
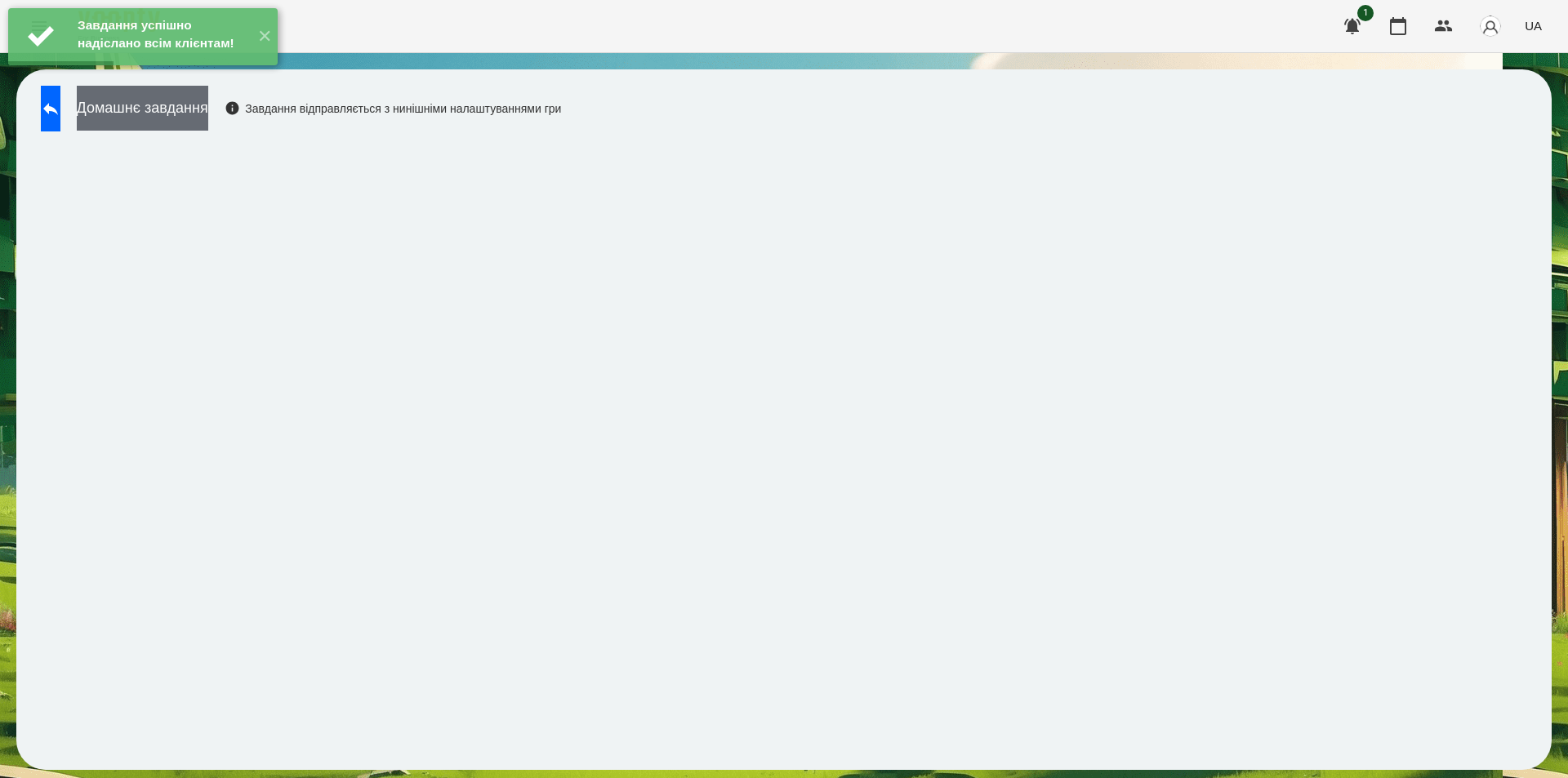
click at [205, 115] on button "Домашнє завдання" at bounding box center [142, 108] width 132 height 45
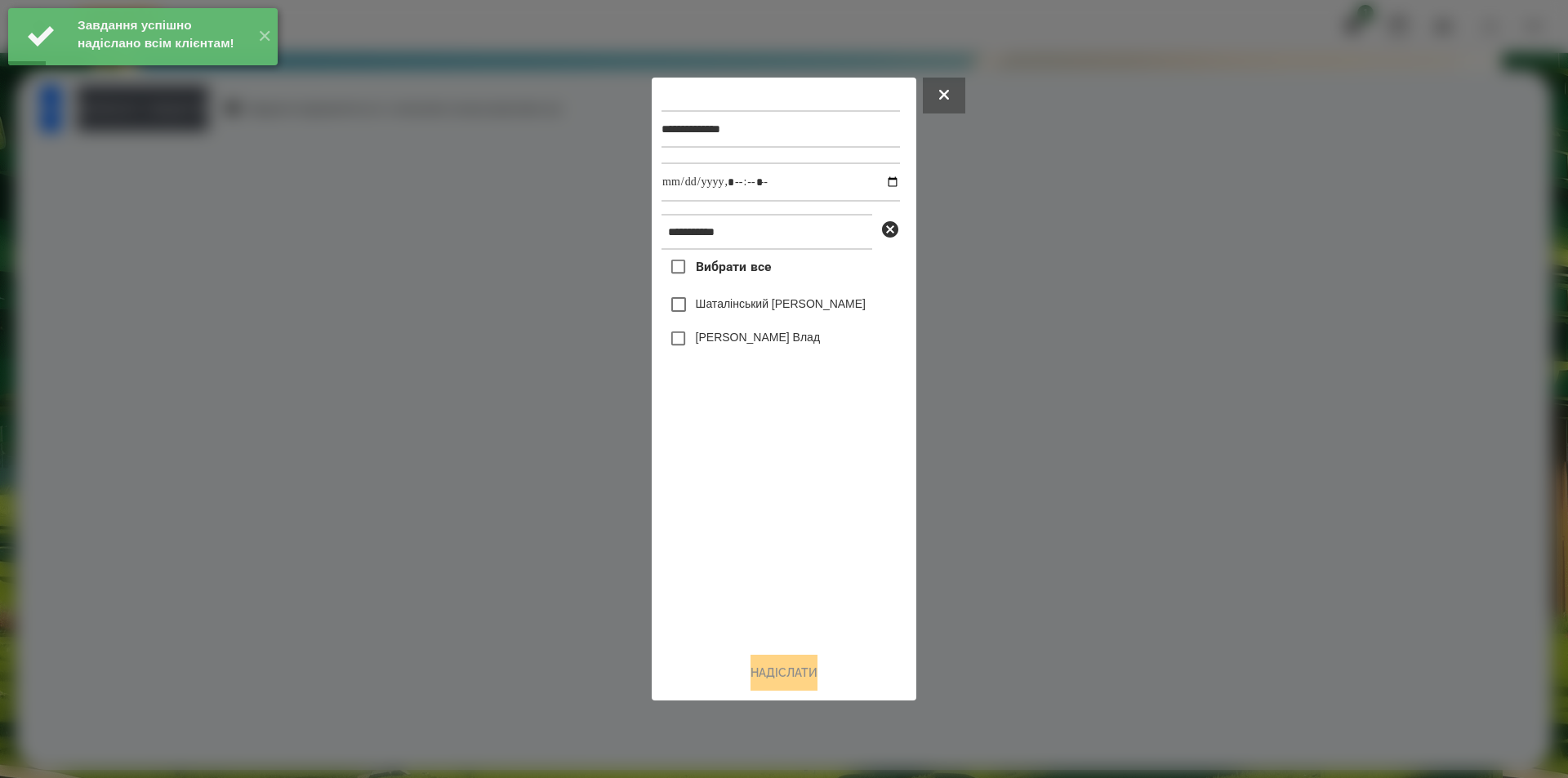
click at [710, 305] on label "Шаталінський [PERSON_NAME]" at bounding box center [781, 303] width 170 height 16
click at [880, 182] on input "datetime-local" at bounding box center [781, 182] width 239 height 40
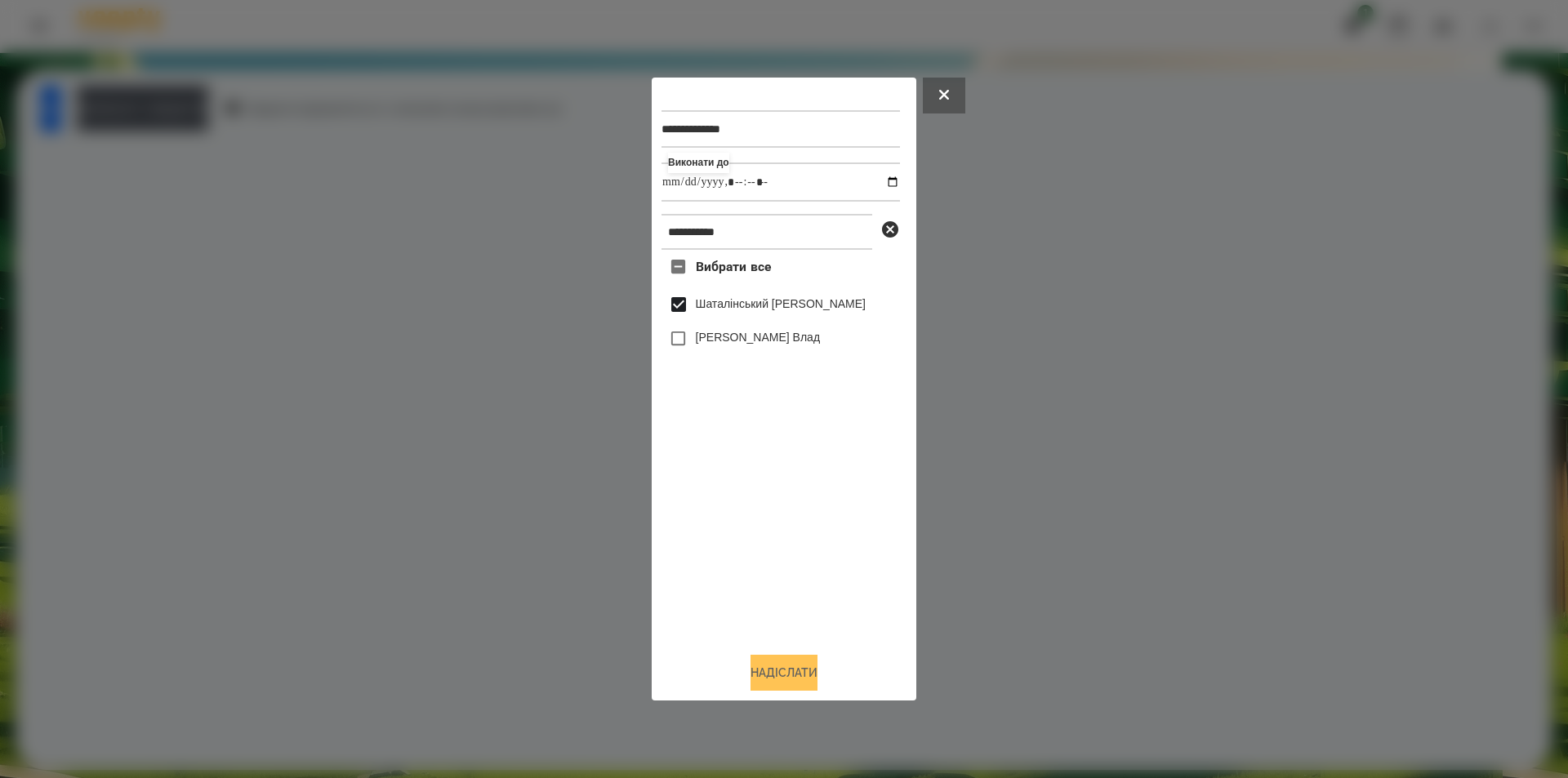
type input "**********"
click at [808, 673] on button "Надіслати" at bounding box center [783, 673] width 67 height 36
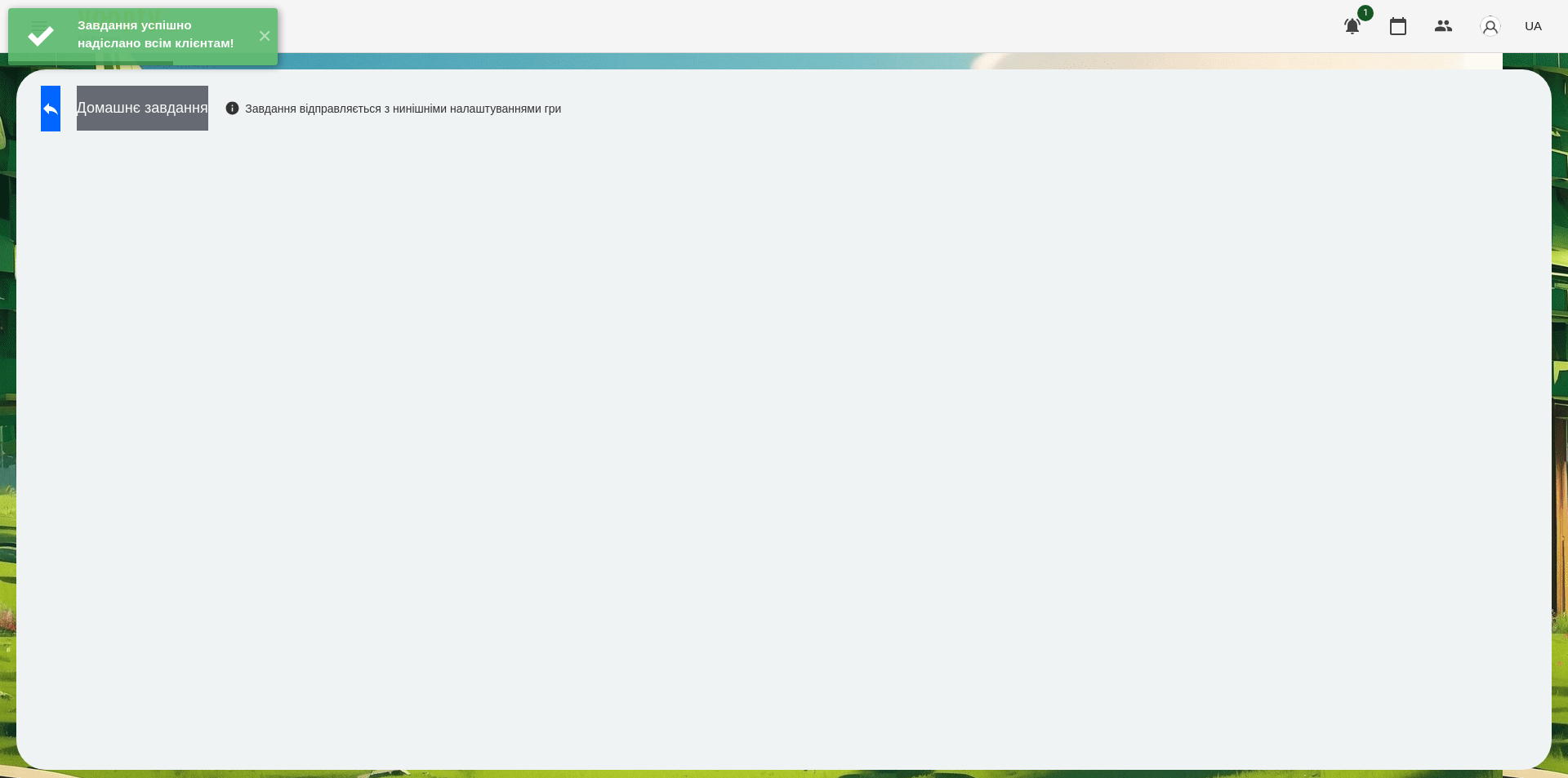
click at [206, 110] on button "Домашнє завдання" at bounding box center [142, 108] width 132 height 45
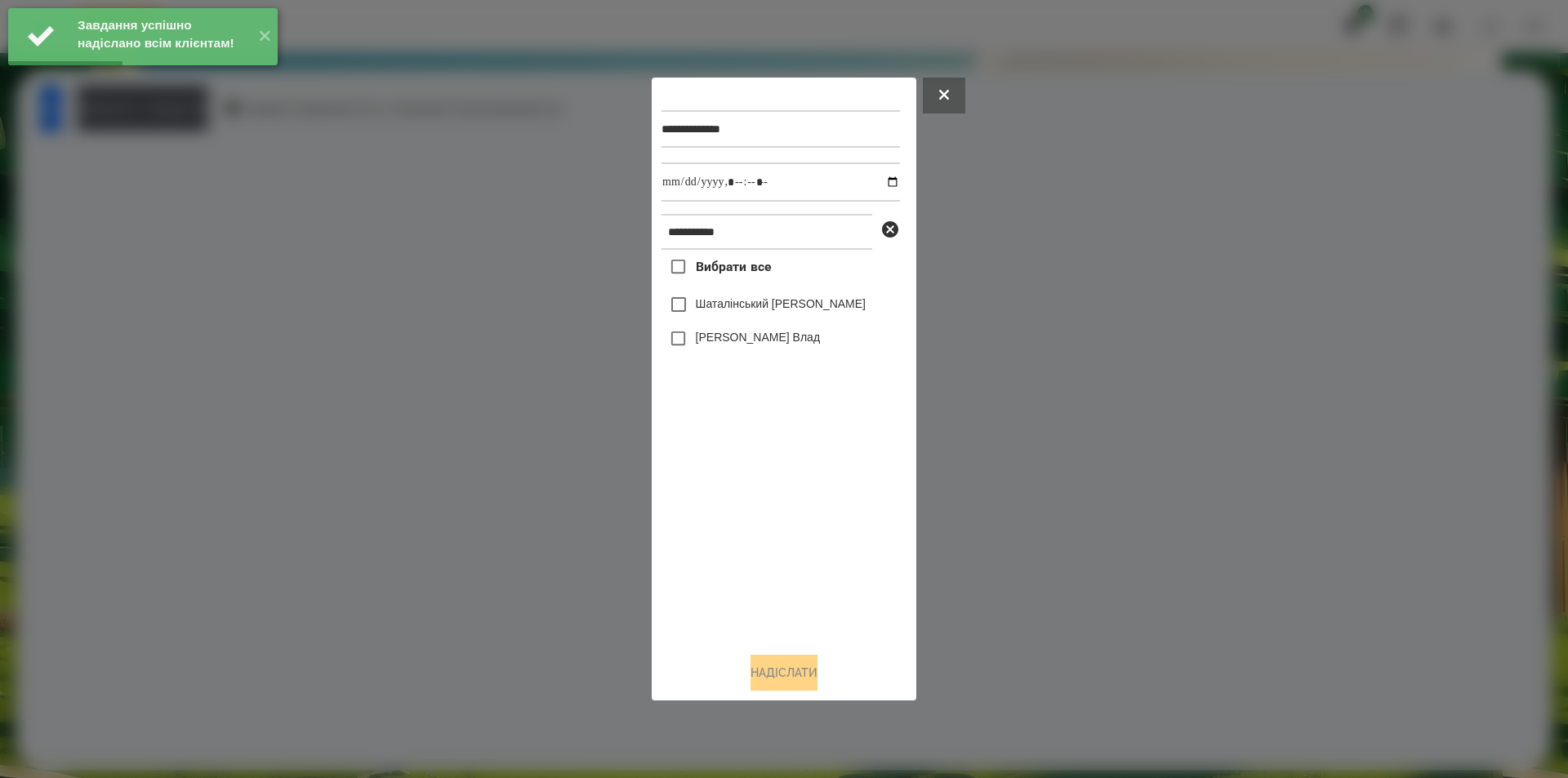
click at [717, 306] on label "Шаталінський [PERSON_NAME]" at bounding box center [781, 303] width 170 height 16
click at [881, 183] on input "datetime-local" at bounding box center [781, 182] width 239 height 40
type input "**********"
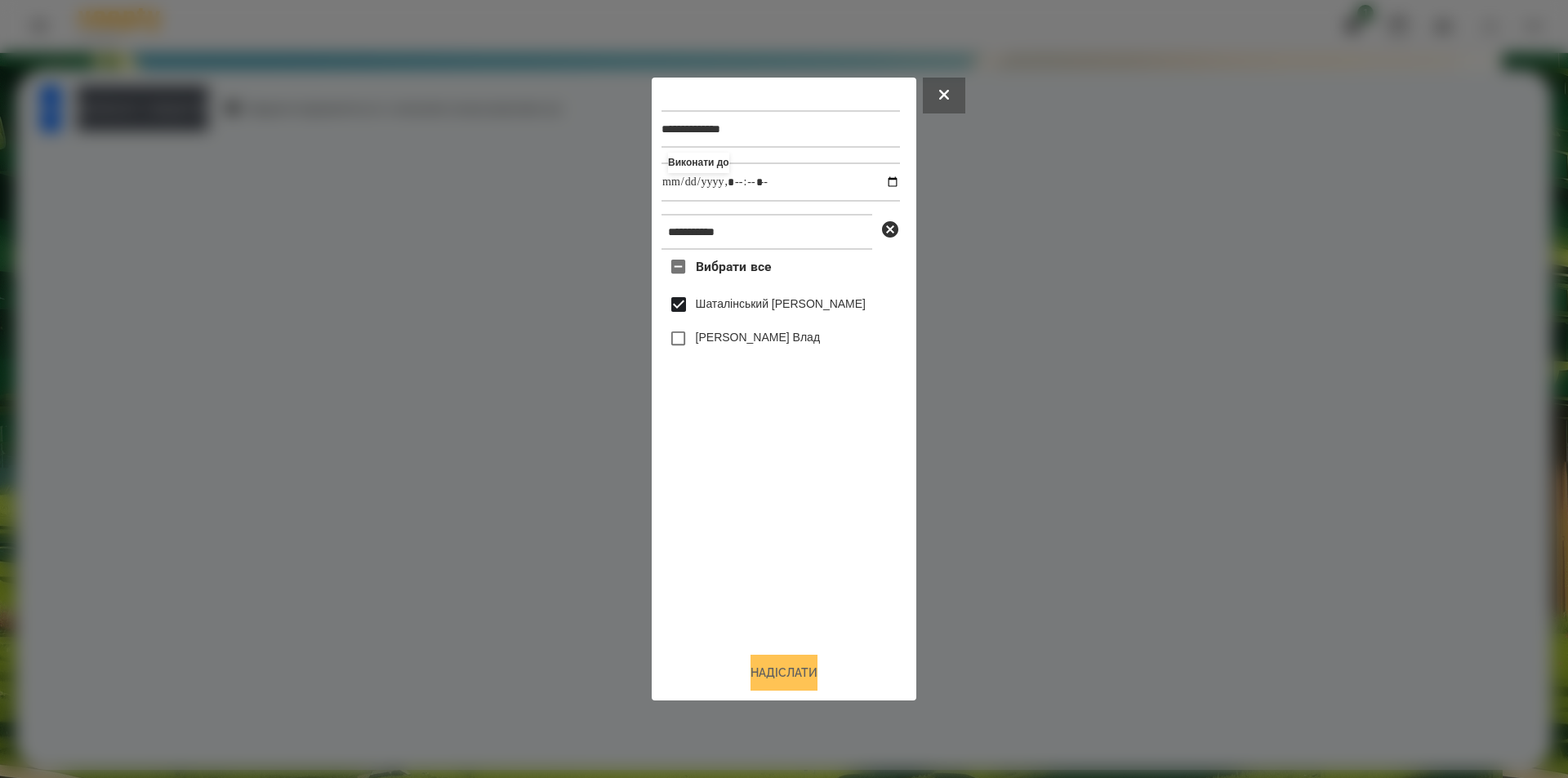
click at [765, 675] on button "Надіслати" at bounding box center [783, 673] width 67 height 36
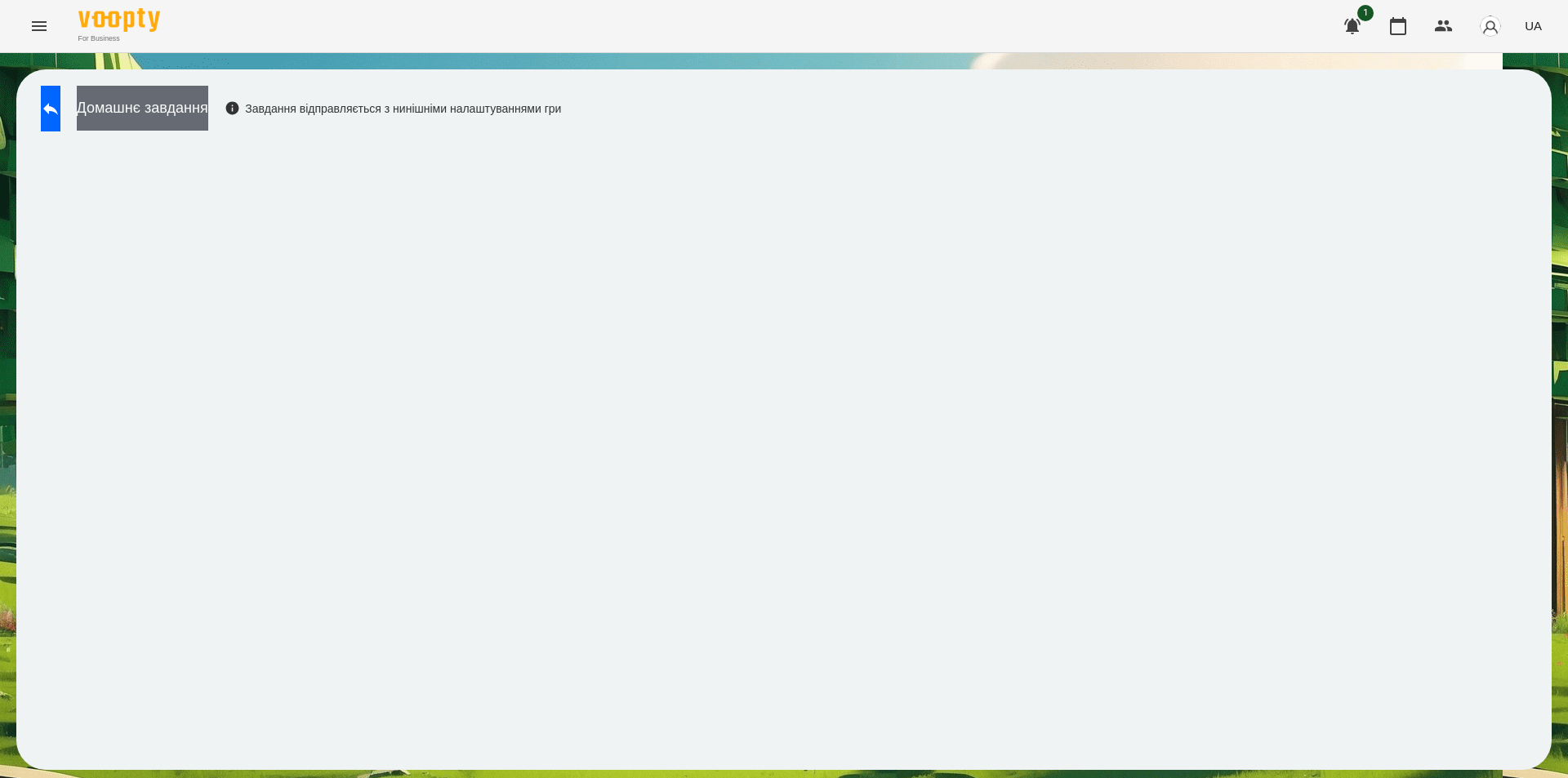
click at [194, 103] on button "Домашнє завдання" at bounding box center [142, 108] width 132 height 45
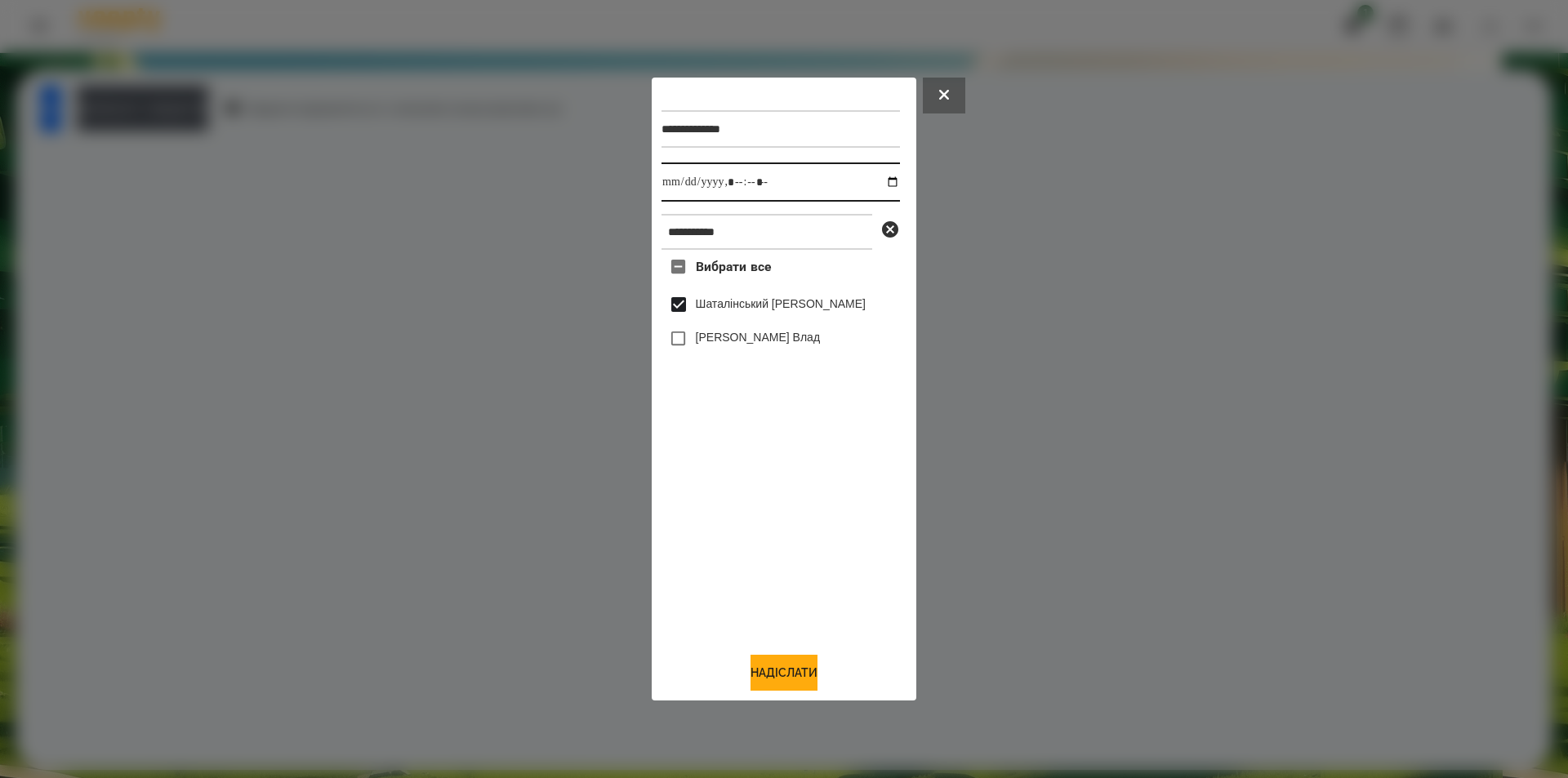
drag, startPoint x: 878, startPoint y: 183, endPoint x: 869, endPoint y: 196, distance: 15.8
click at [878, 181] on input "datetime-local" at bounding box center [781, 182] width 239 height 40
type input "**********"
click at [796, 686] on button "Надіслати" at bounding box center [783, 673] width 67 height 36
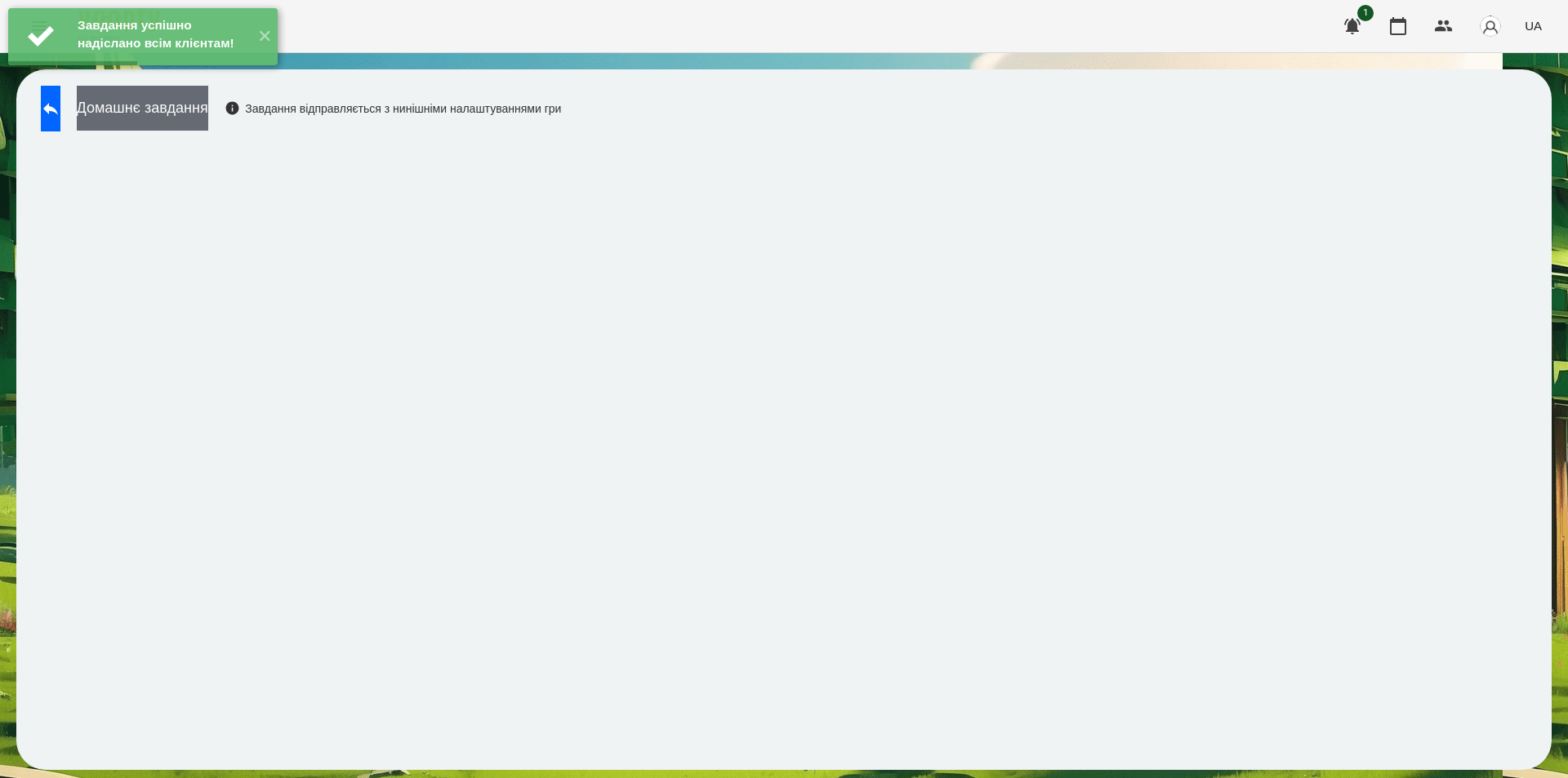
click at [205, 114] on button "Домашнє завдання" at bounding box center [142, 108] width 132 height 45
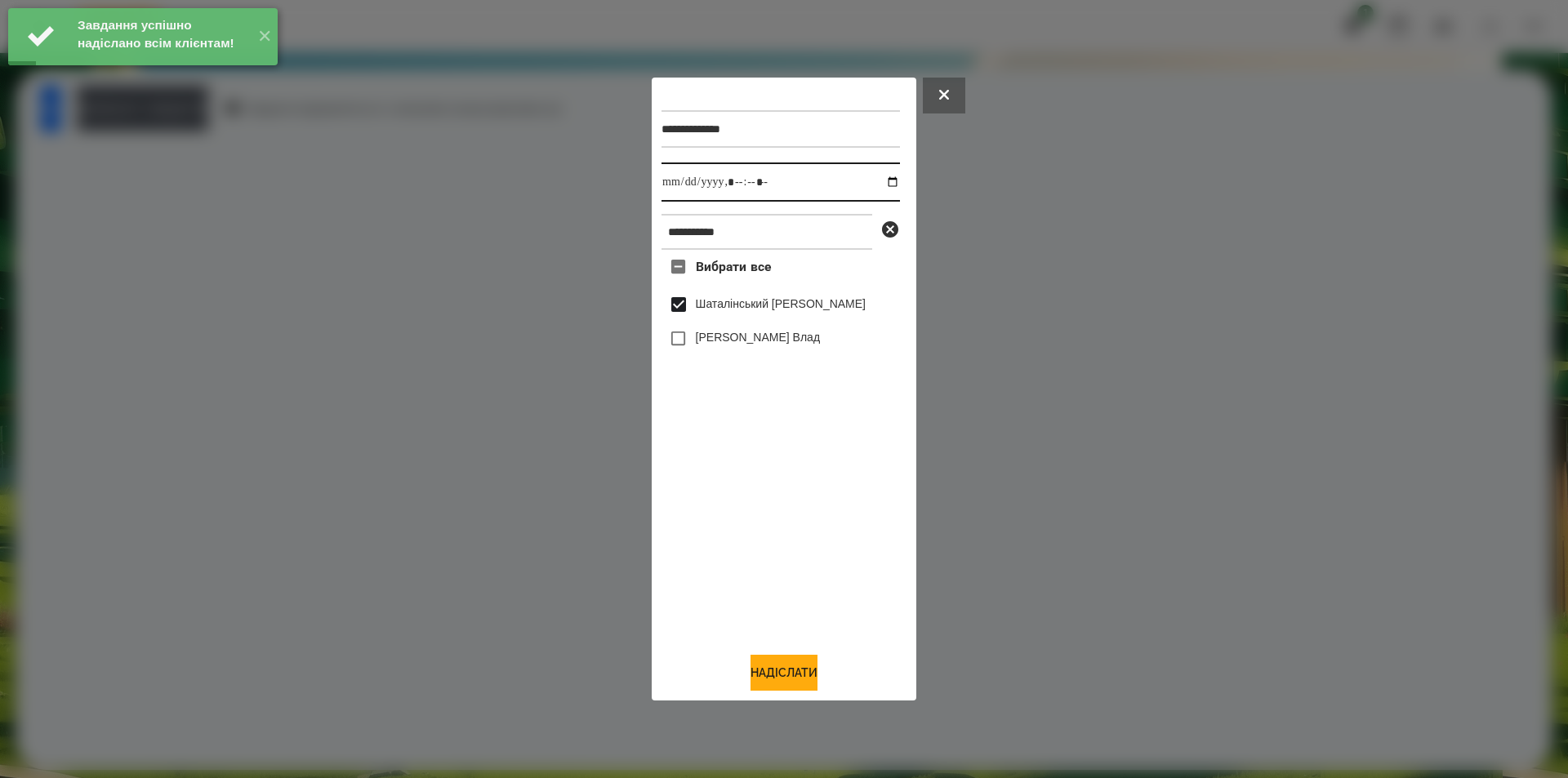
click at [881, 180] on input "datetime-local" at bounding box center [781, 182] width 239 height 40
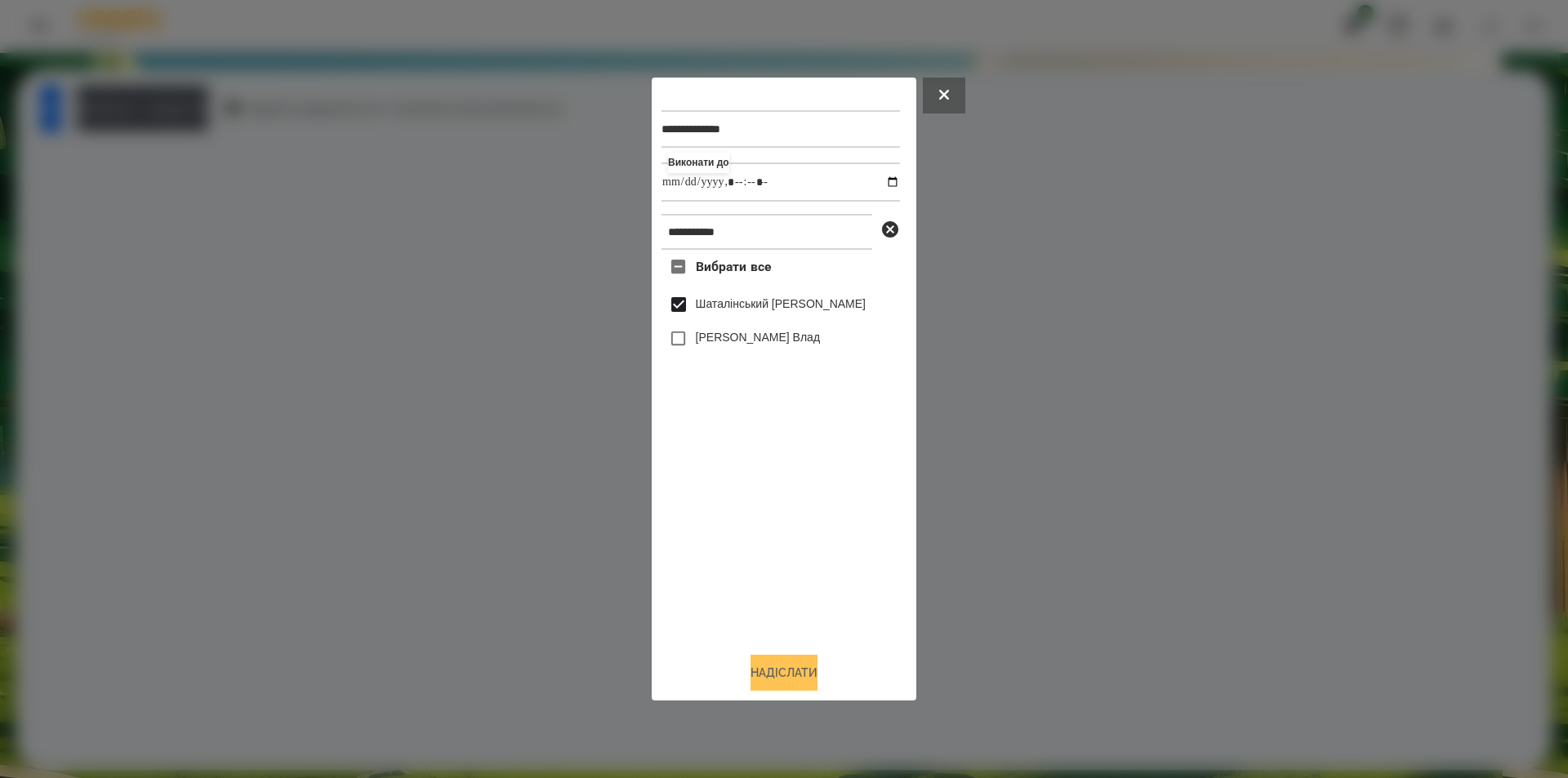
type input "**********"
click at [784, 677] on button "Надіслати" at bounding box center [783, 673] width 67 height 36
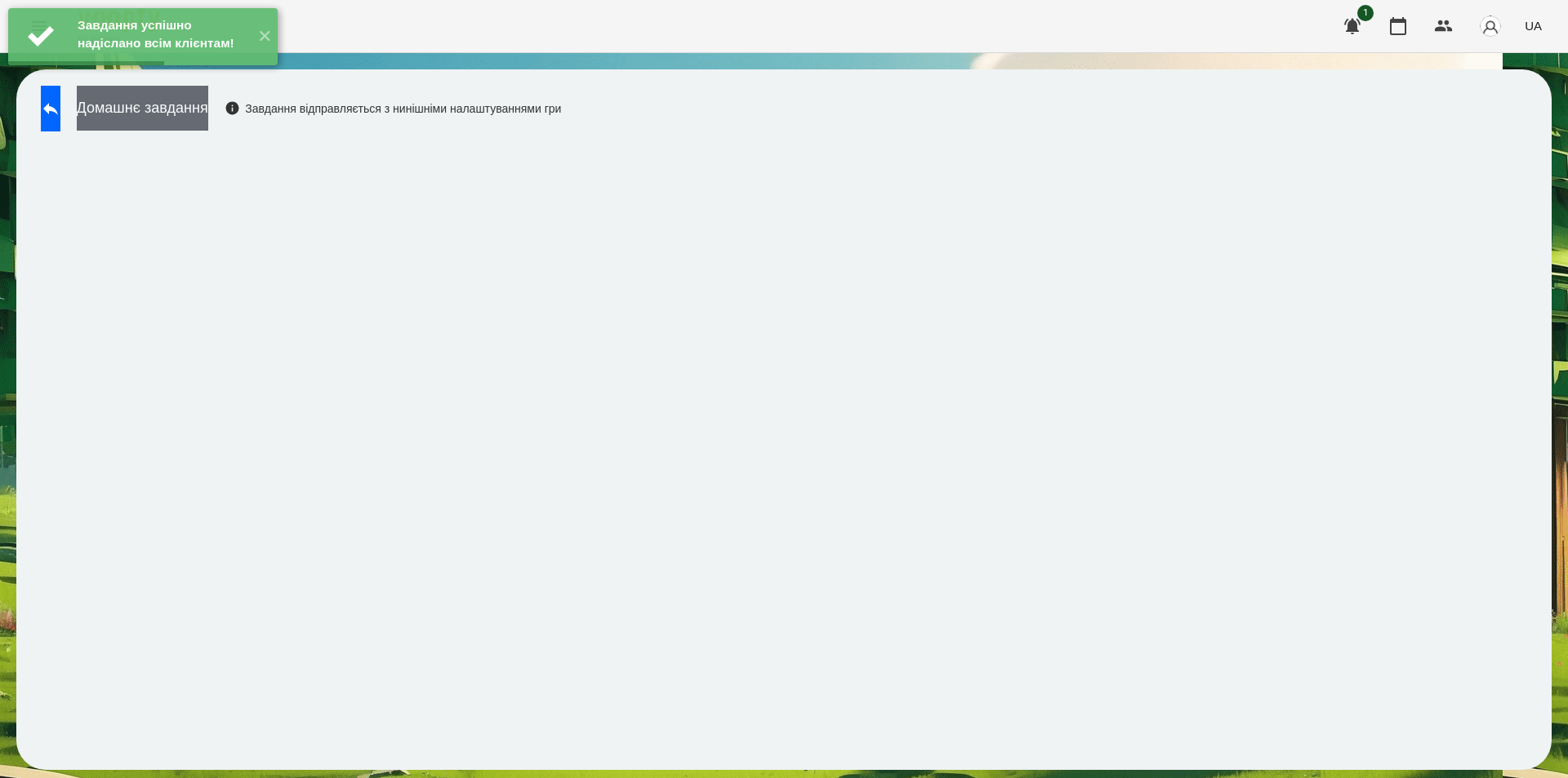
click at [205, 110] on button "Домашнє завдання" at bounding box center [142, 108] width 132 height 45
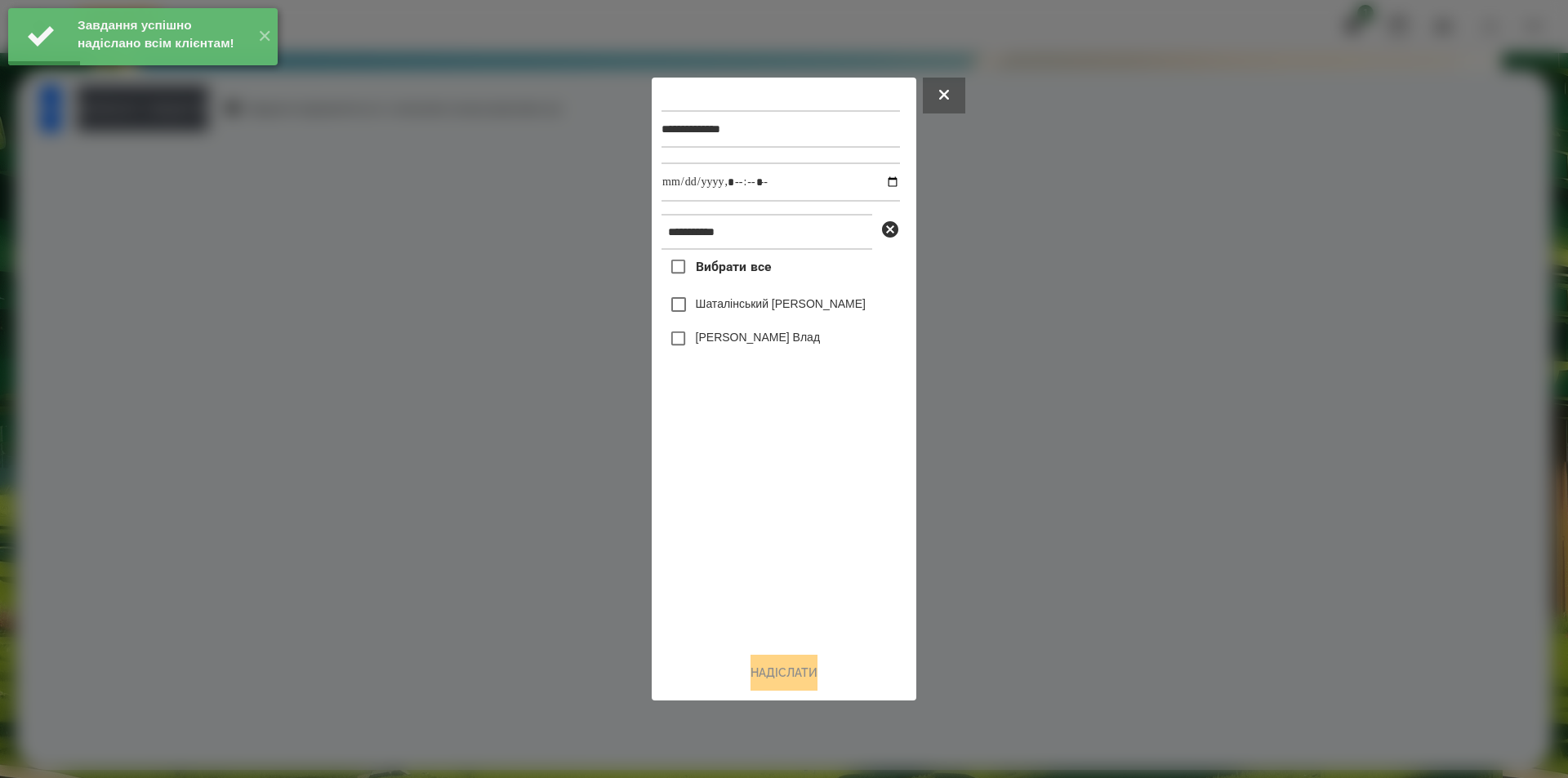
click at [757, 306] on label "Шаталінський [PERSON_NAME]" at bounding box center [781, 303] width 170 height 16
click at [879, 185] on input "datetime-local" at bounding box center [781, 182] width 239 height 40
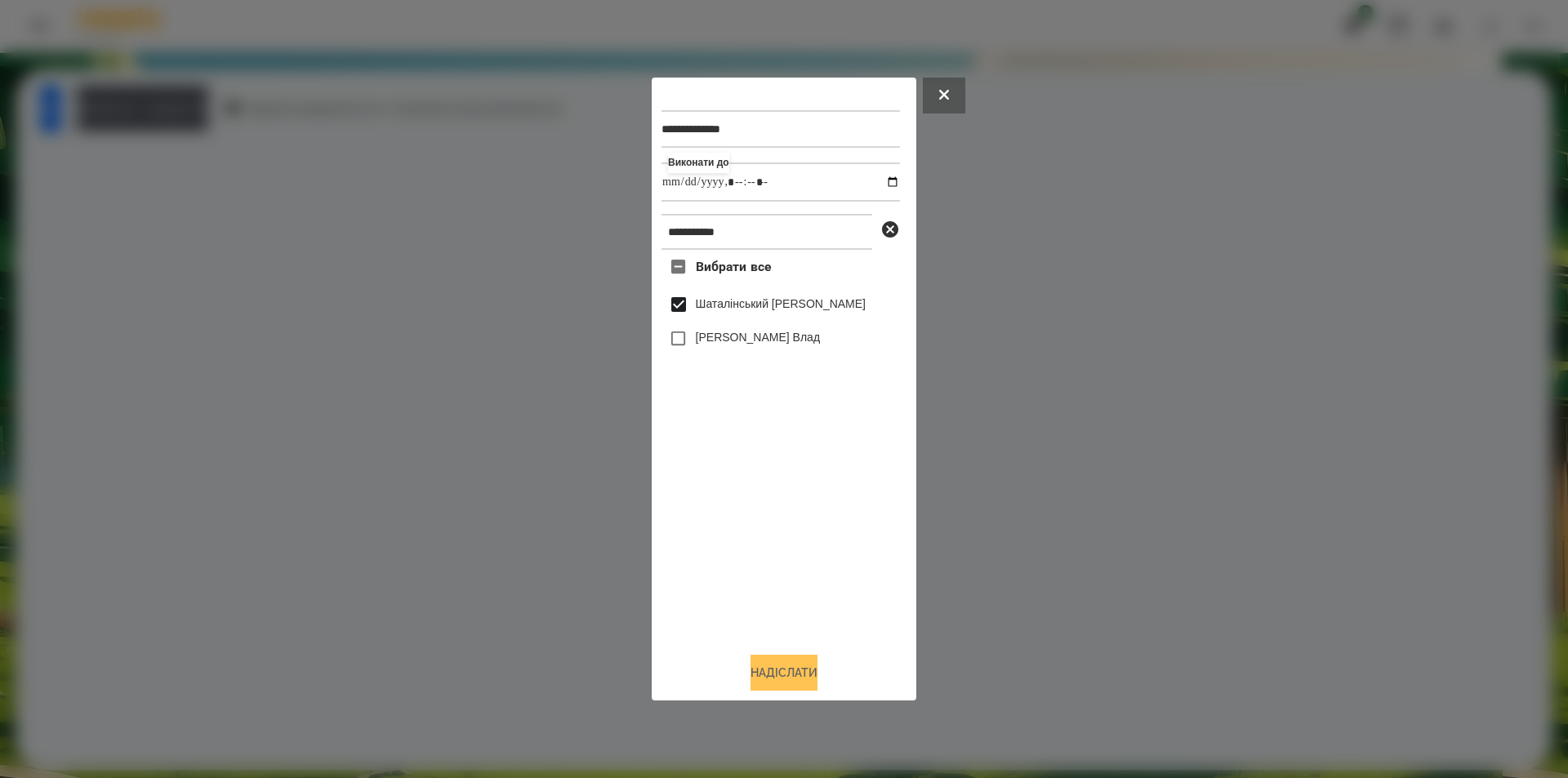
type input "**********"
click at [776, 689] on button "Надіслати" at bounding box center [783, 673] width 67 height 36
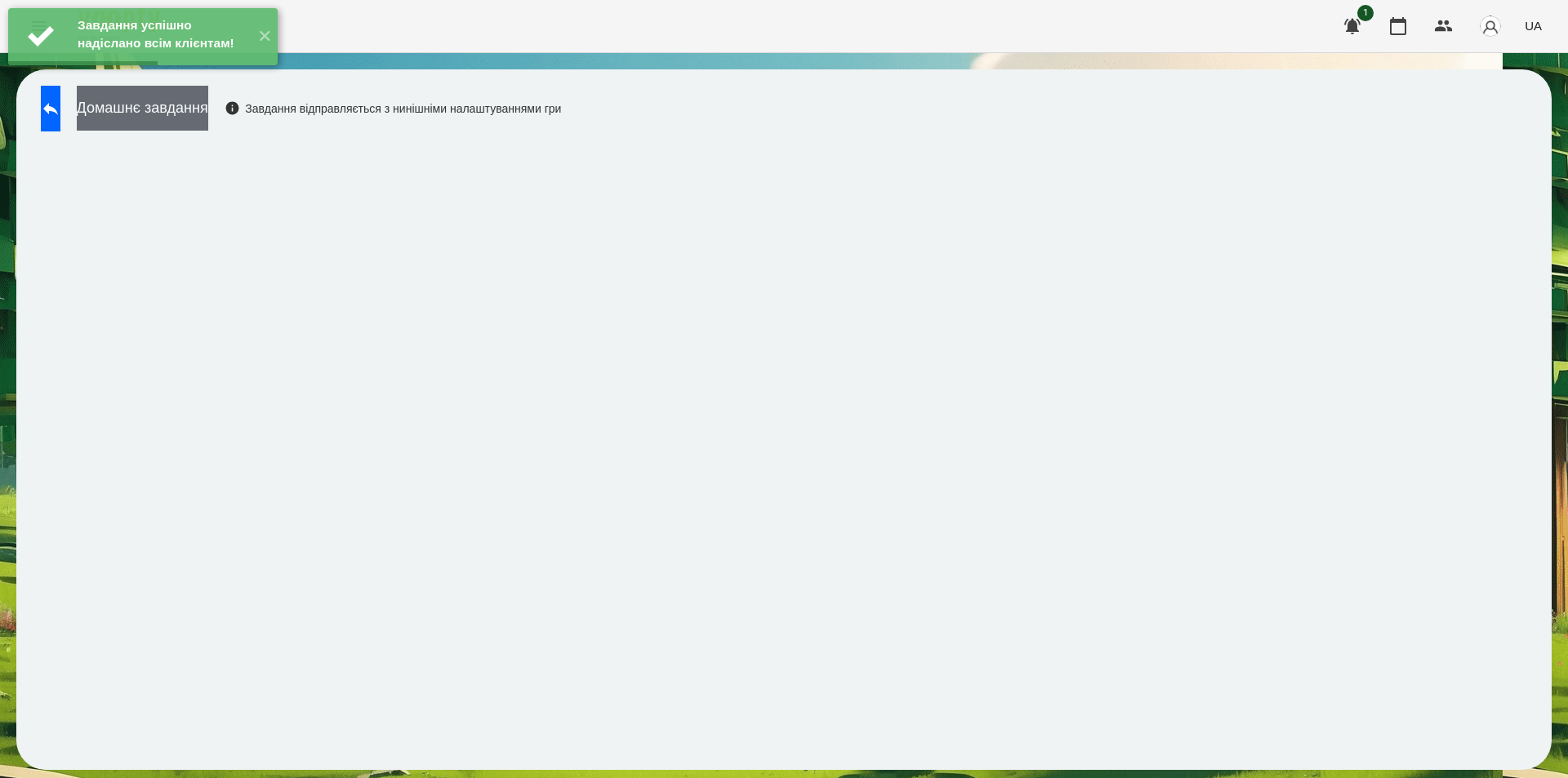
click at [208, 115] on button "Домашнє завдання" at bounding box center [142, 108] width 132 height 45
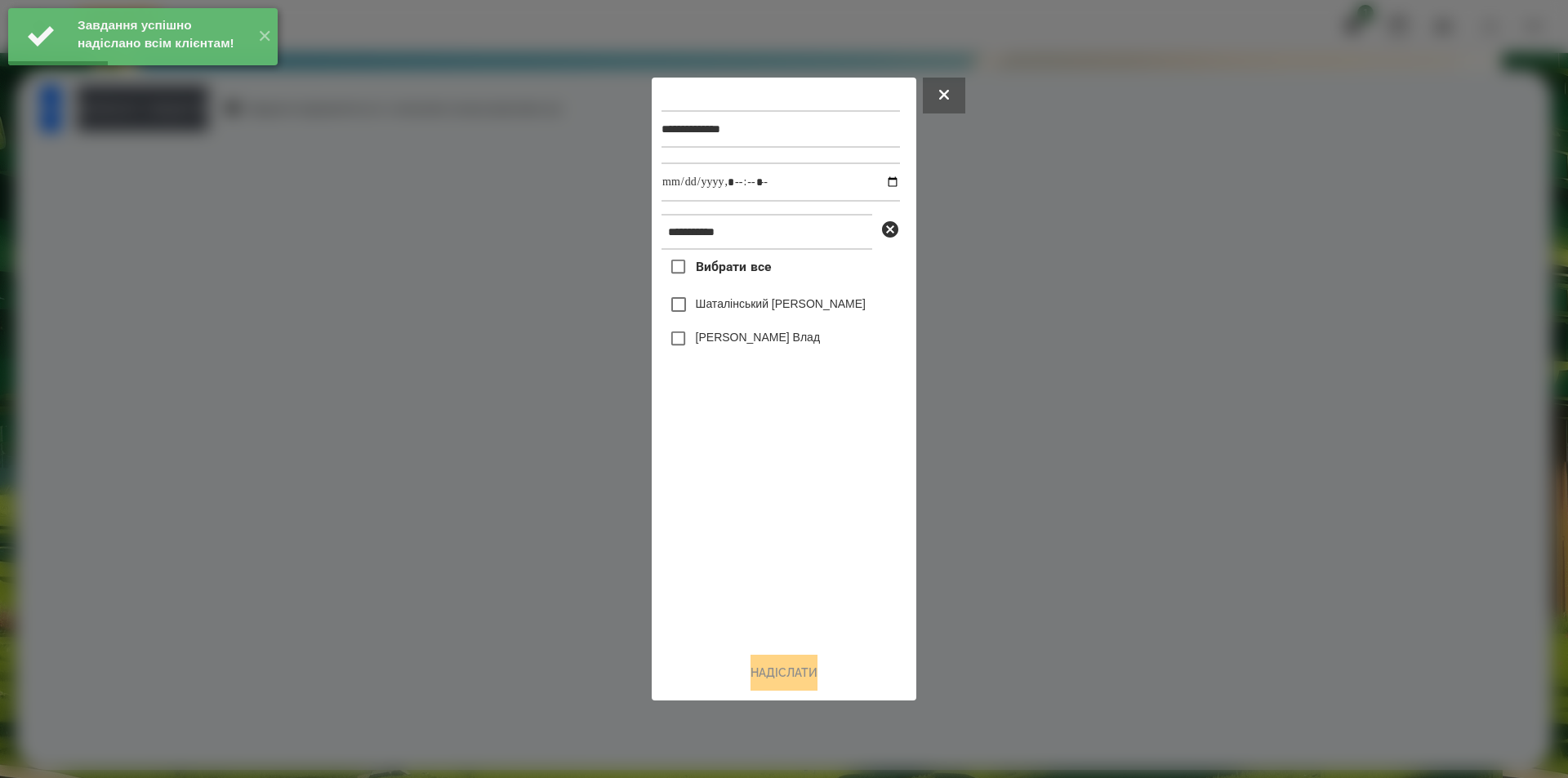
click at [763, 302] on label "Шаталінський [PERSON_NAME]" at bounding box center [781, 303] width 170 height 16
click at [882, 180] on input "datetime-local" at bounding box center [781, 182] width 239 height 40
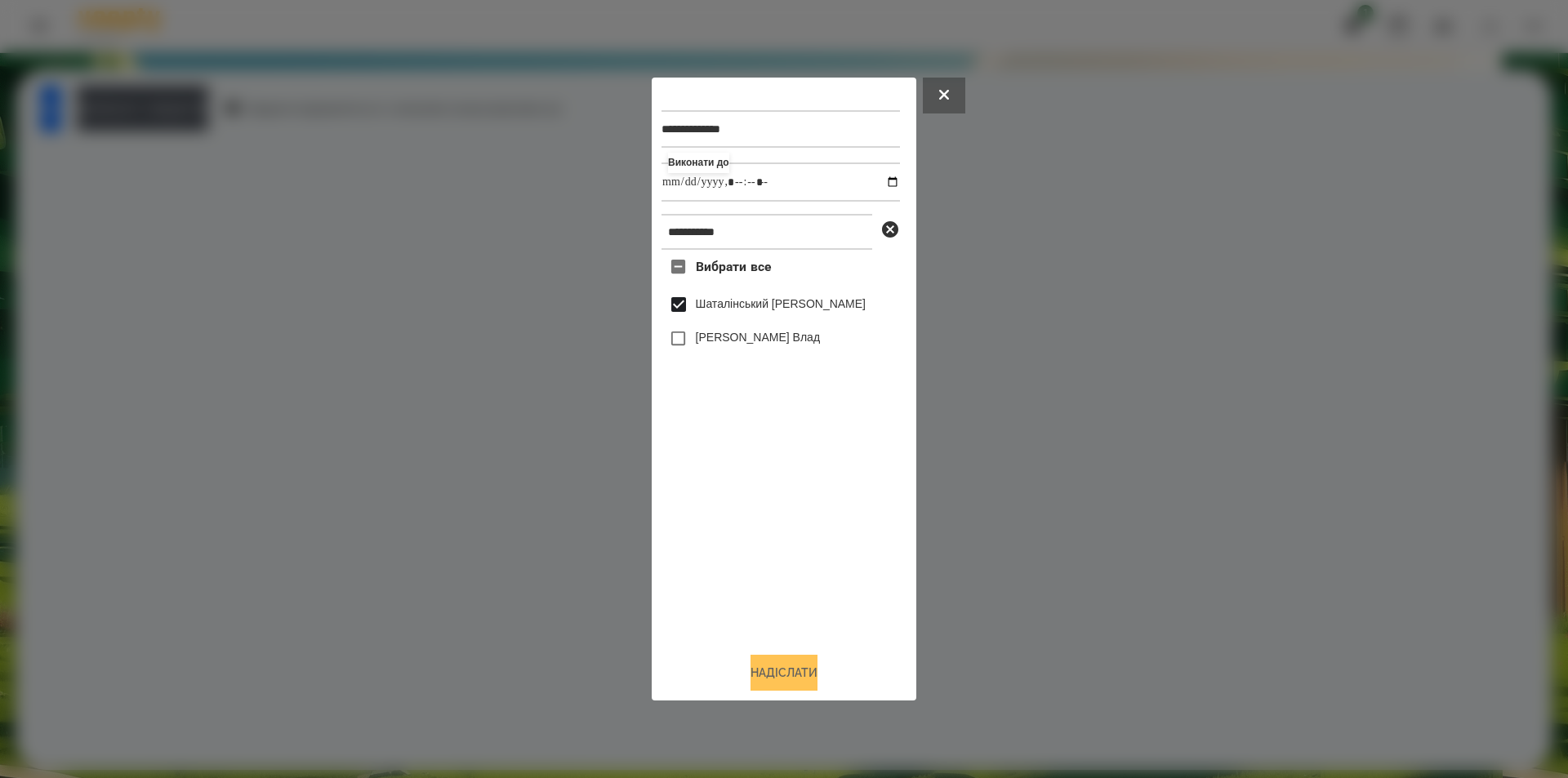
type input "**********"
click at [750, 679] on button "Надіслати" at bounding box center [783, 673] width 67 height 36
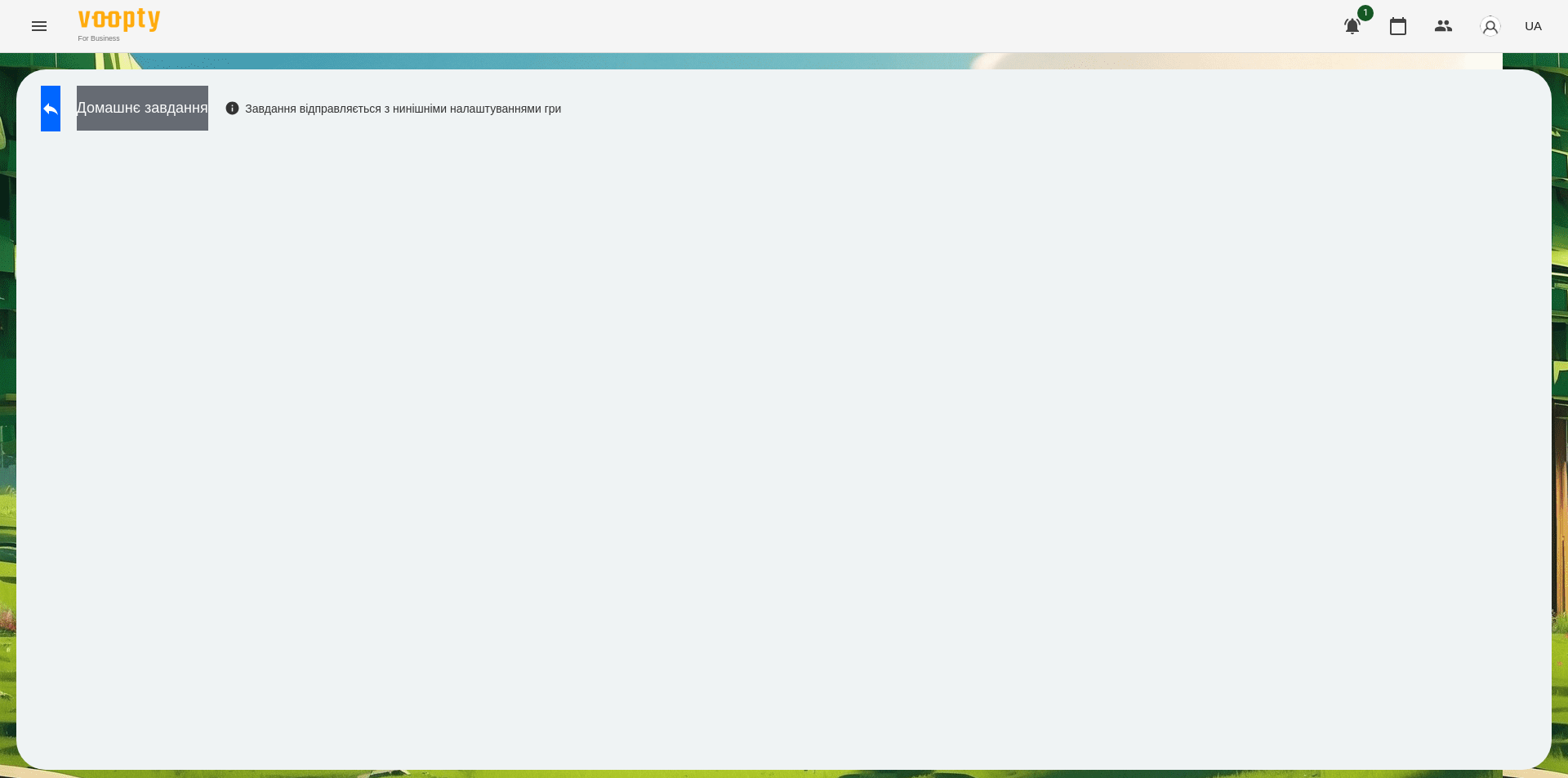
click at [198, 105] on button "Домашнє завдання" at bounding box center [142, 108] width 132 height 45
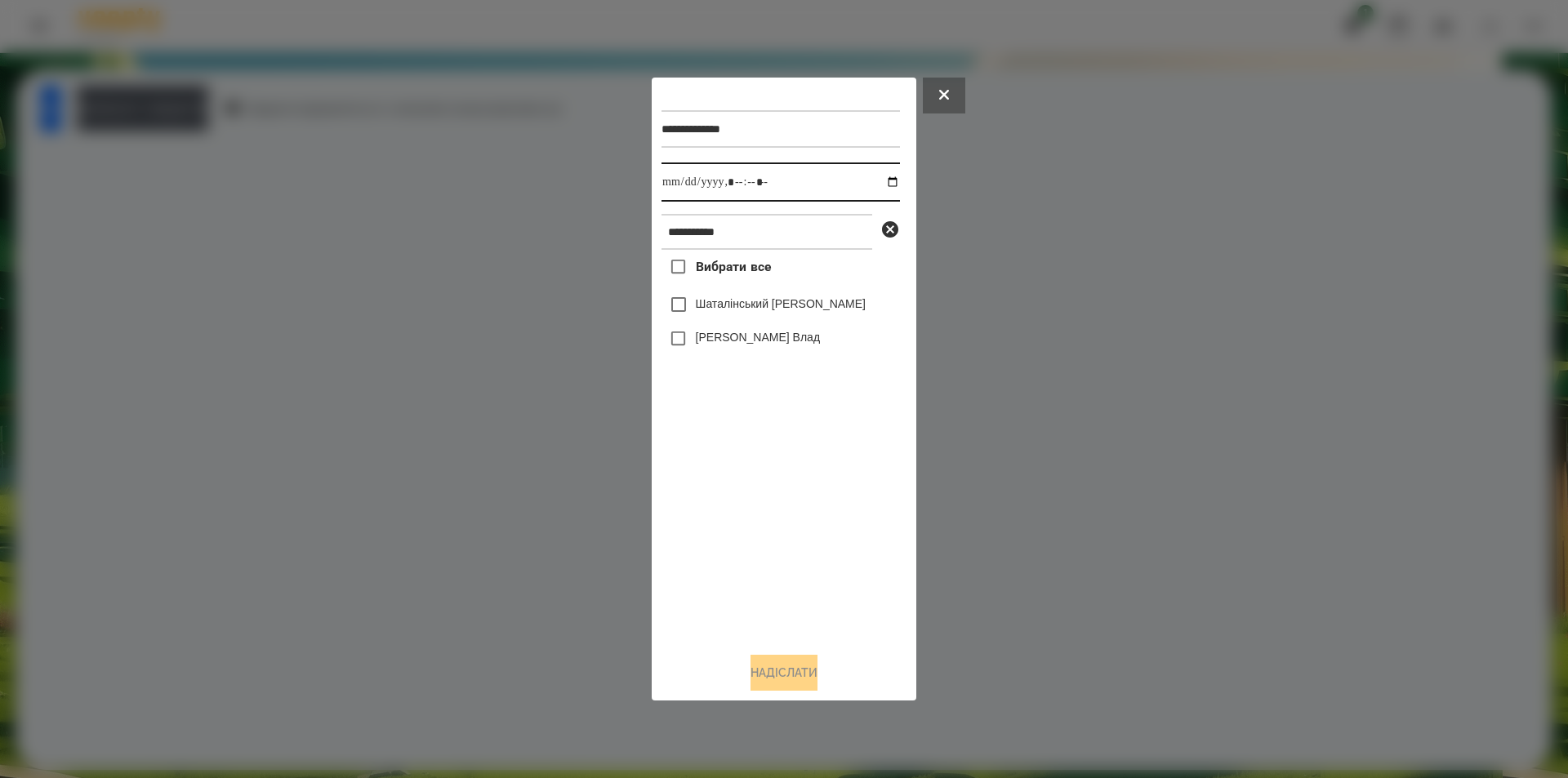
drag, startPoint x: 878, startPoint y: 181, endPoint x: 866, endPoint y: 201, distance: 23.3
click at [878, 181] on input "datetime-local" at bounding box center [781, 182] width 239 height 40
type input "**********"
click at [754, 454] on div "Вибрати все Шаталінський [PERSON_NAME] Влад" at bounding box center [781, 444] width 239 height 389
click at [886, 234] on icon at bounding box center [889, 229] width 16 height 16
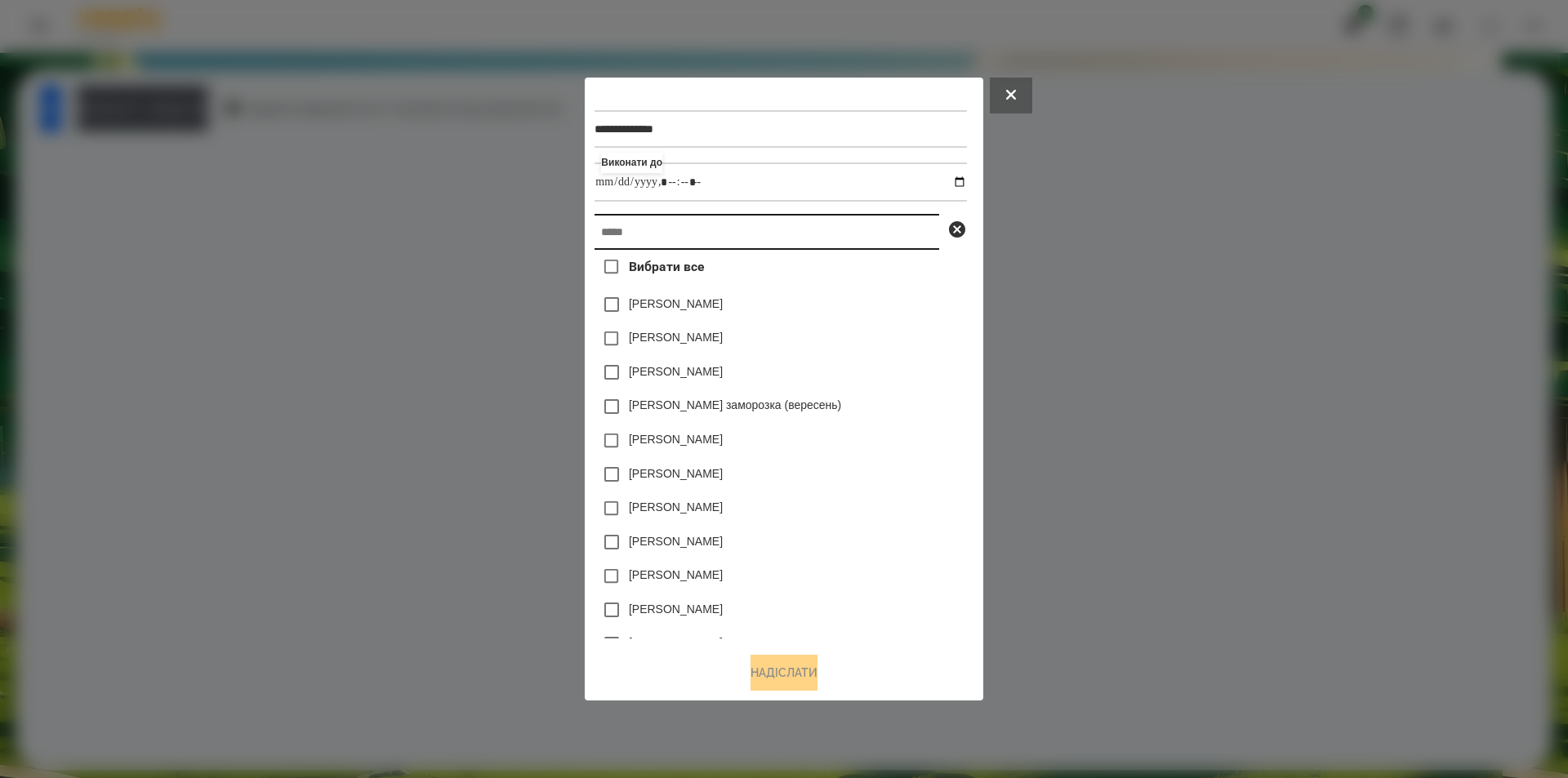
click at [816, 235] on input "text" at bounding box center [766, 232] width 345 height 36
paste input "**********"
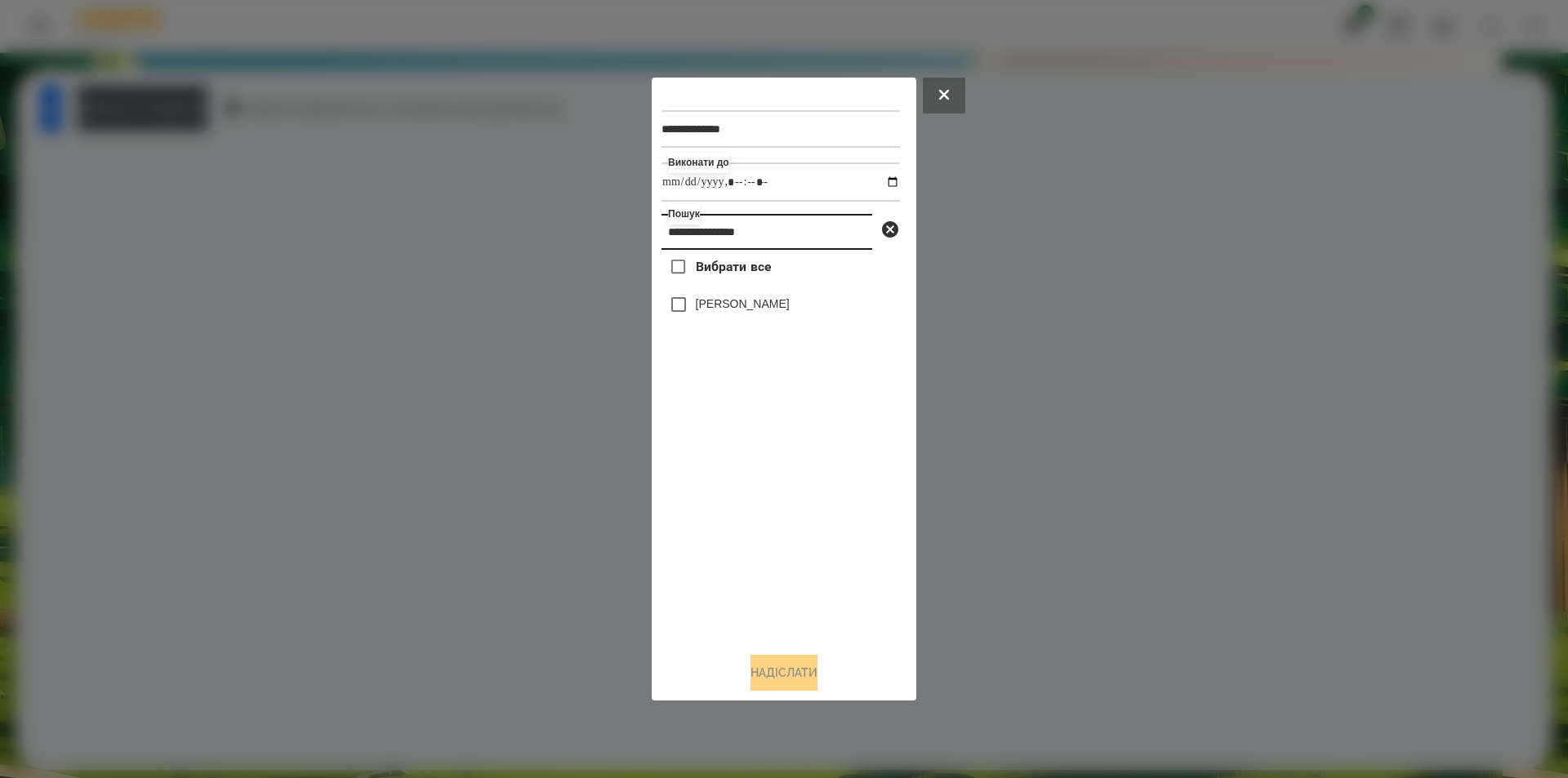
type input "**********"
click at [765, 303] on label "[PERSON_NAME]" at bounding box center [742, 303] width 94 height 16
drag, startPoint x: 755, startPoint y: 455, endPoint x: 791, endPoint y: 543, distance: 95.1
click at [780, 524] on div "Вибрати все [PERSON_NAME]" at bounding box center [781, 444] width 239 height 389
click at [793, 681] on button "Надіслати" at bounding box center [783, 673] width 67 height 36
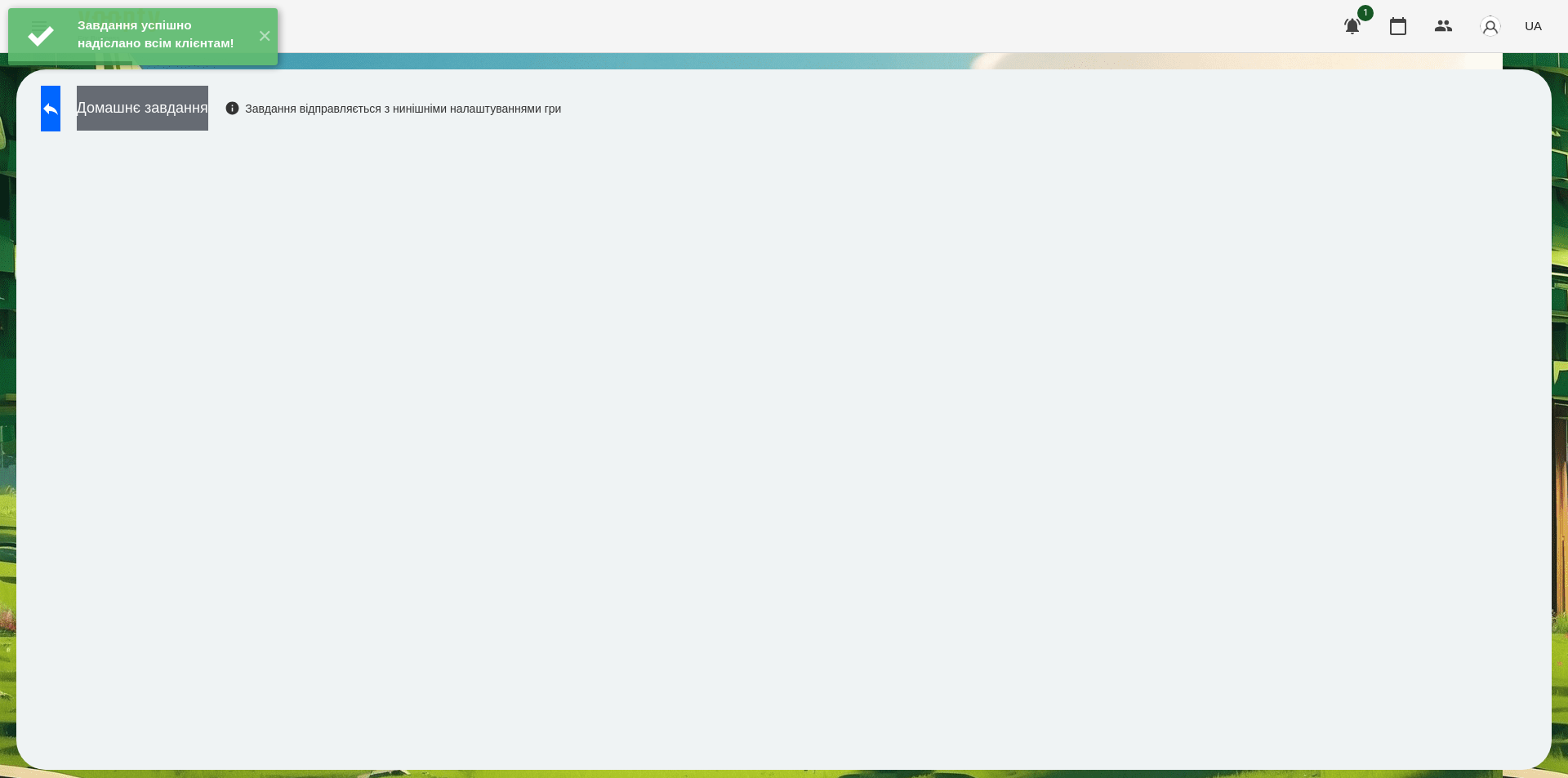
click at [208, 108] on button "Домашнє завдання" at bounding box center [142, 108] width 132 height 45
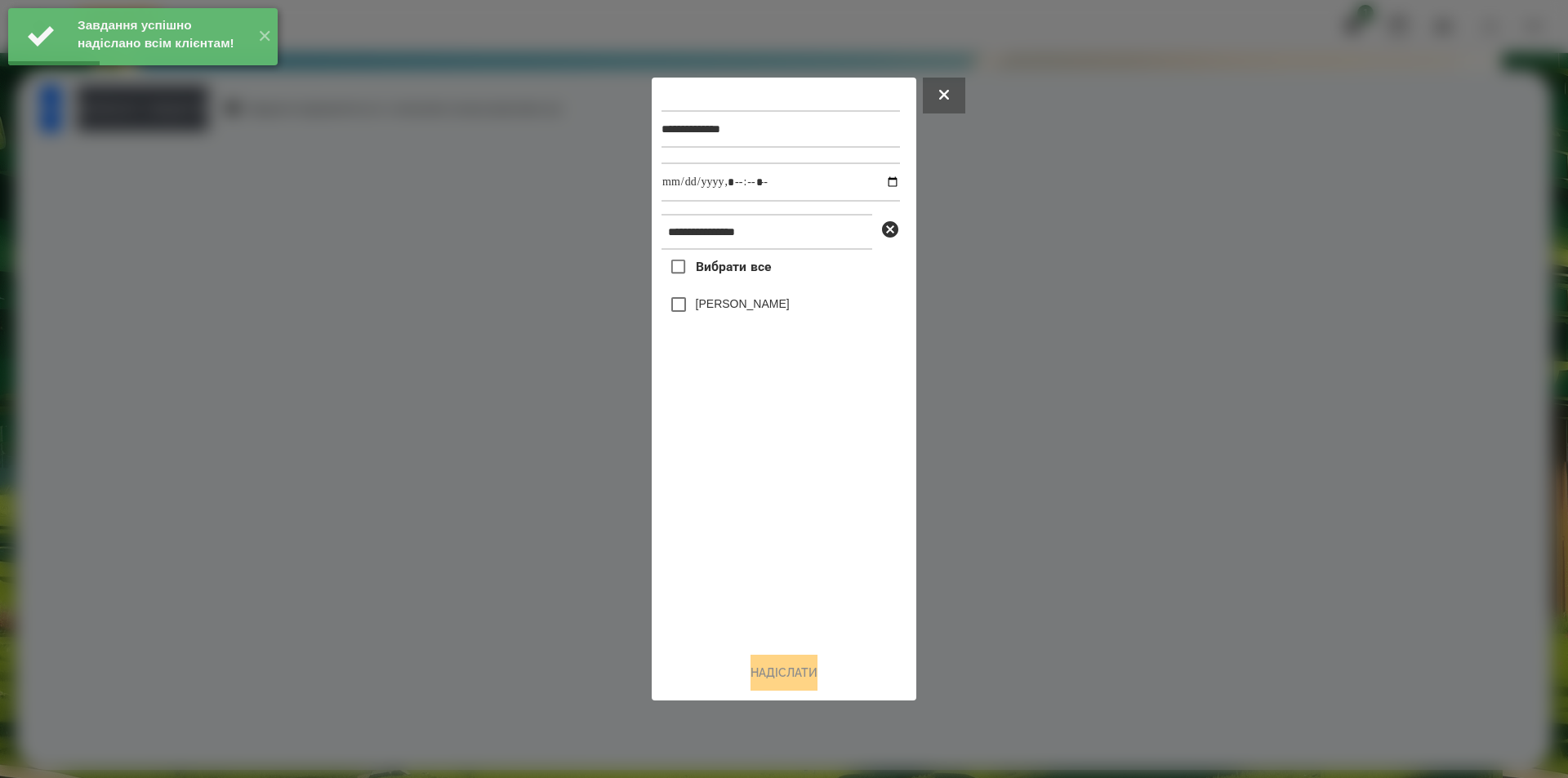
click at [761, 301] on label "[PERSON_NAME]" at bounding box center [742, 303] width 94 height 16
click at [875, 178] on input "datetime-local" at bounding box center [781, 182] width 239 height 40
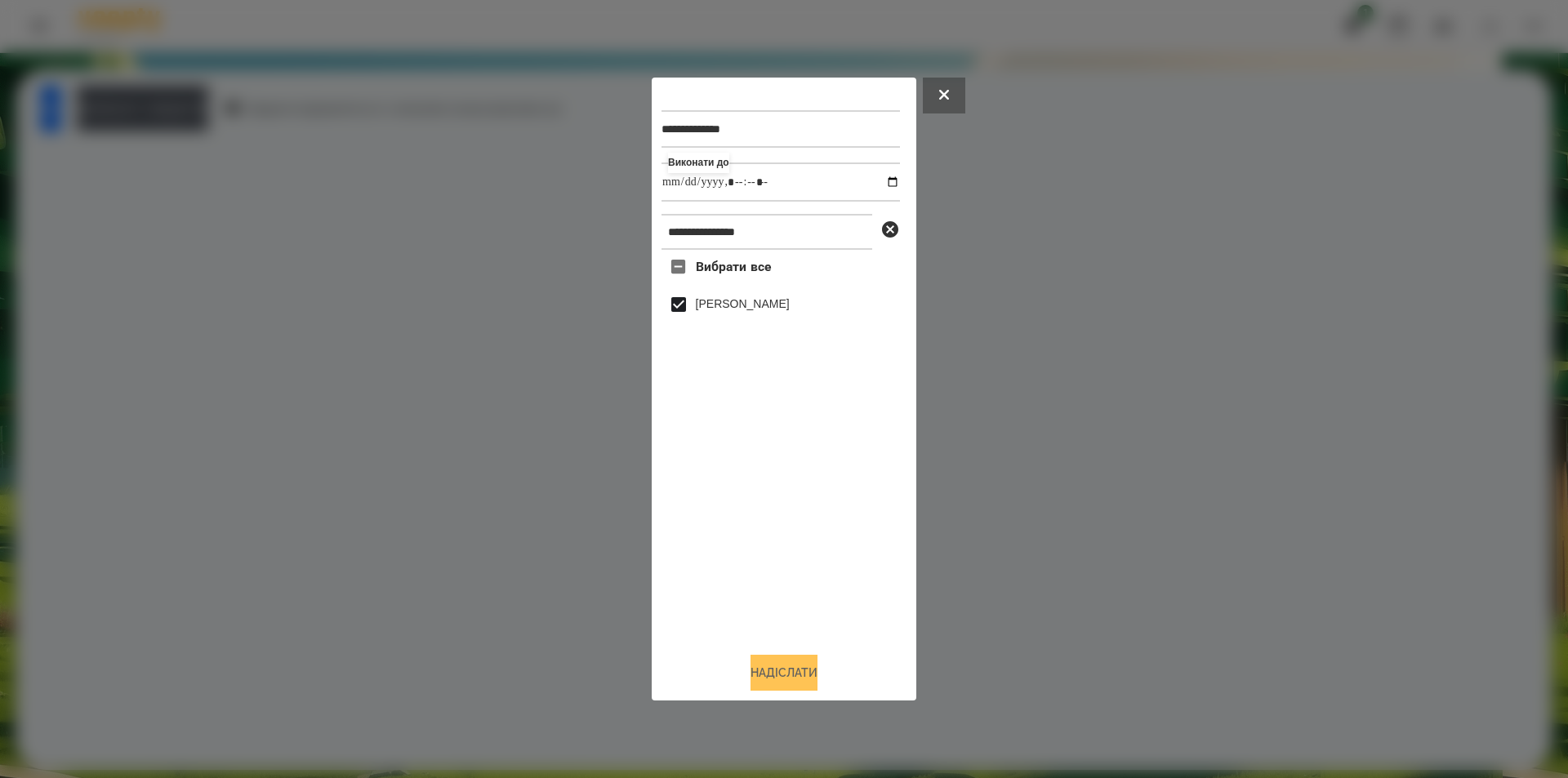
type input "**********"
drag, startPoint x: 786, startPoint y: 676, endPoint x: 608, endPoint y: 625, distance: 185.2
click at [785, 676] on button "Надіслати" at bounding box center [783, 673] width 67 height 36
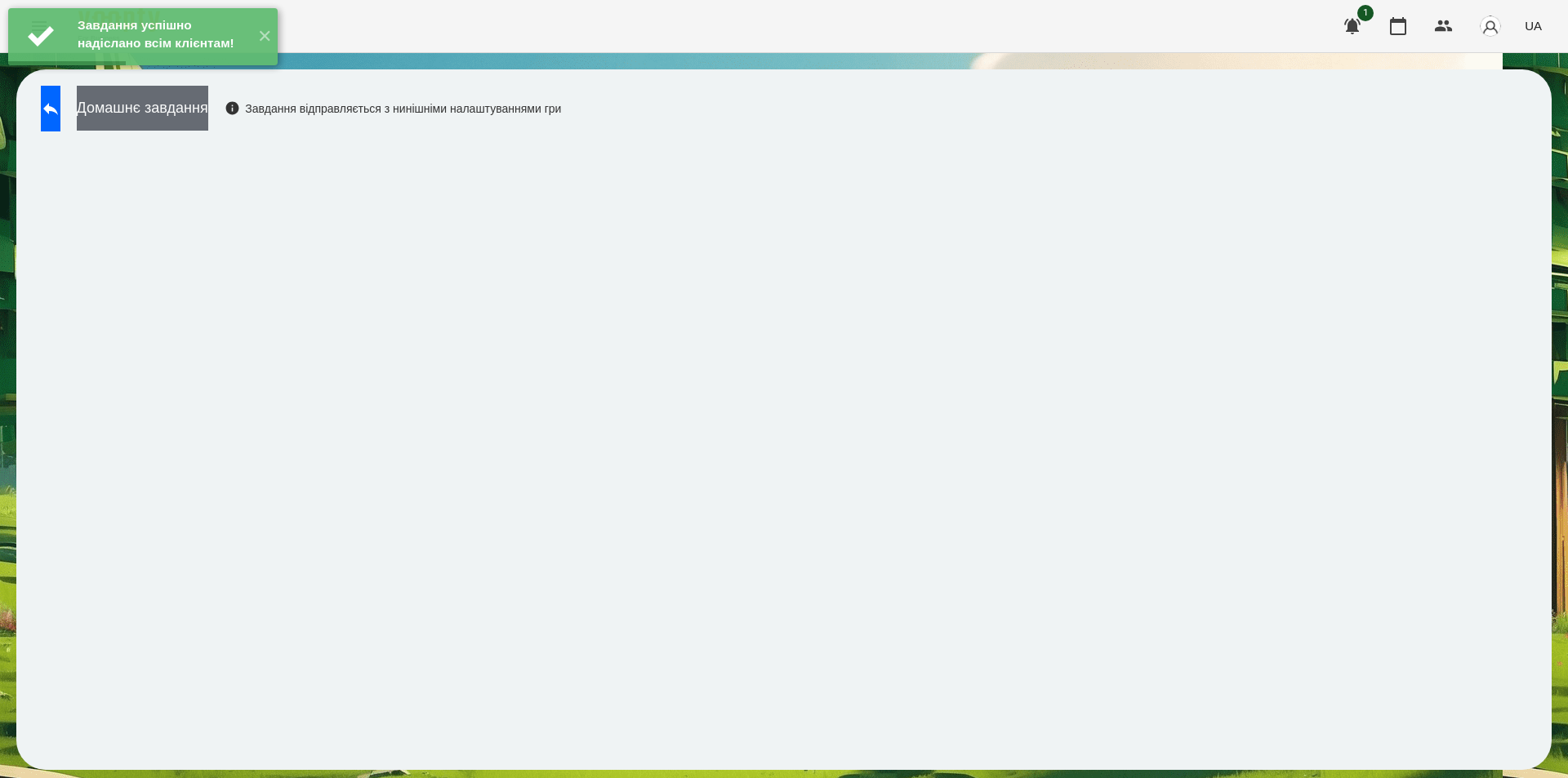
click at [186, 115] on button "Домашнє завдання" at bounding box center [142, 108] width 132 height 45
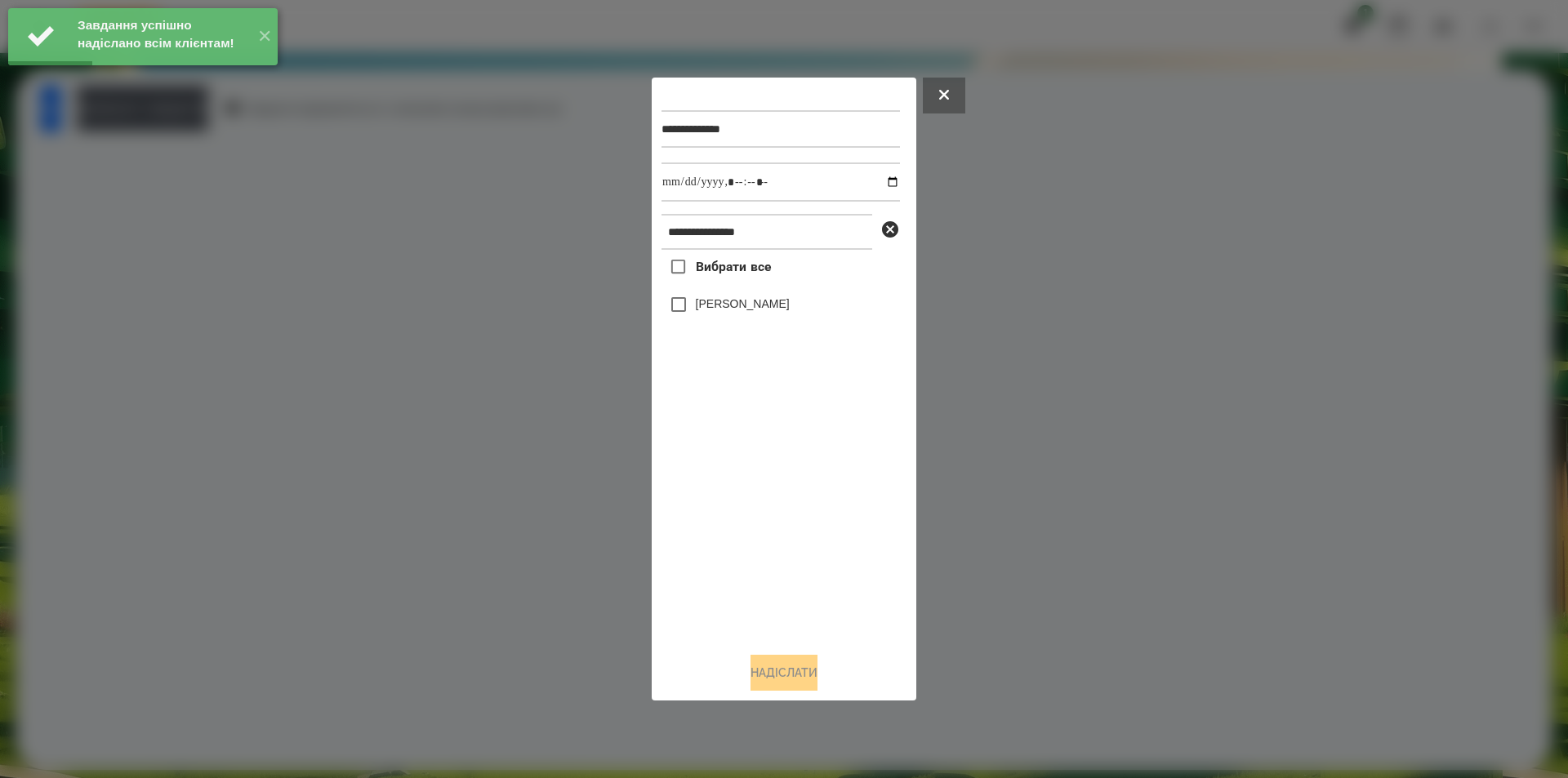
drag, startPoint x: 701, startPoint y: 306, endPoint x: 781, endPoint y: 284, distance: 83.0
click at [701, 306] on label "[PERSON_NAME]" at bounding box center [742, 303] width 94 height 16
click at [879, 183] on input "datetime-local" at bounding box center [781, 182] width 239 height 40
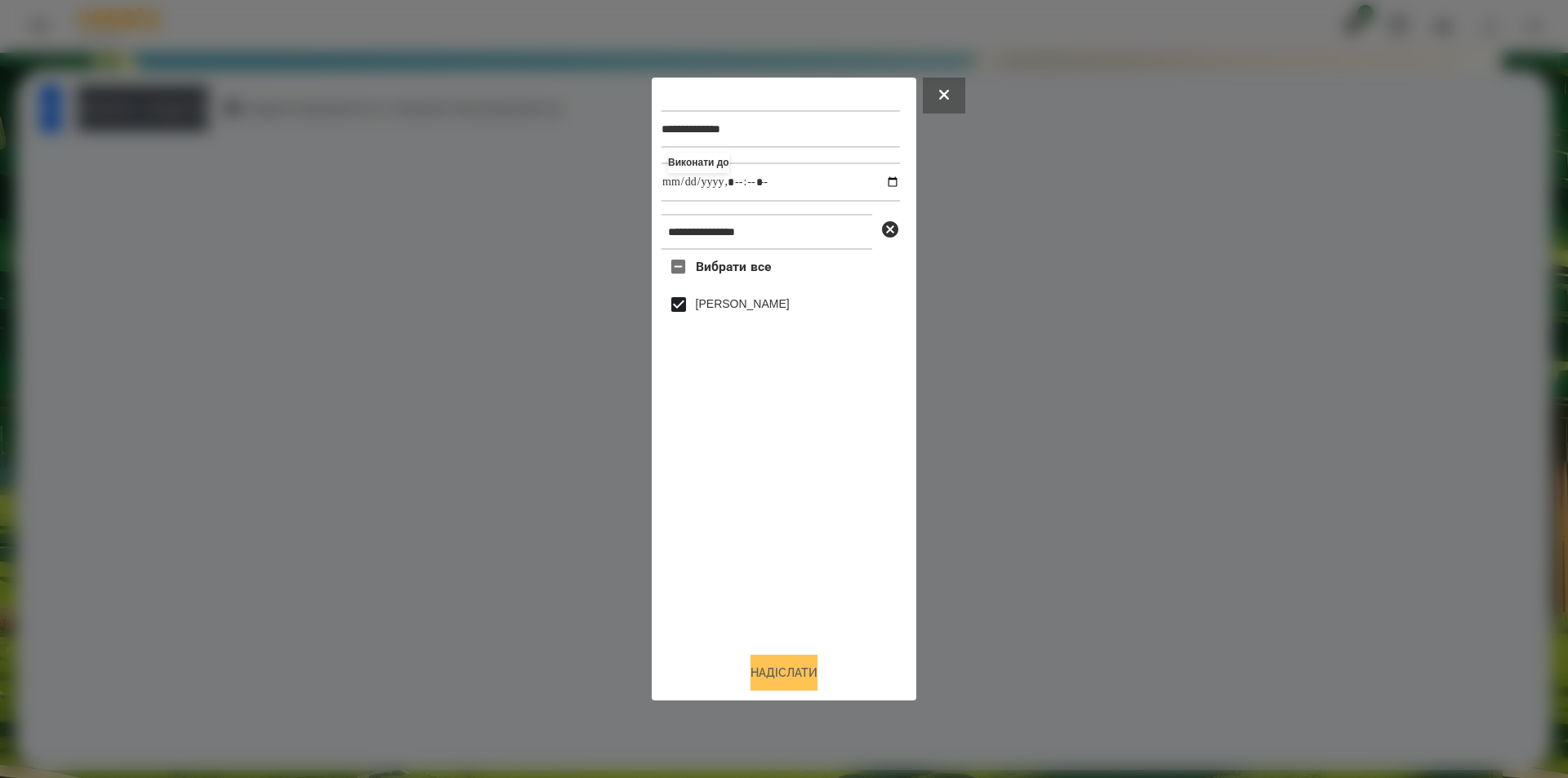
type input "**********"
drag, startPoint x: 779, startPoint y: 671, endPoint x: 771, endPoint y: 663, distance: 11.3
click at [779, 671] on button "Надіслати" at bounding box center [783, 673] width 67 height 36
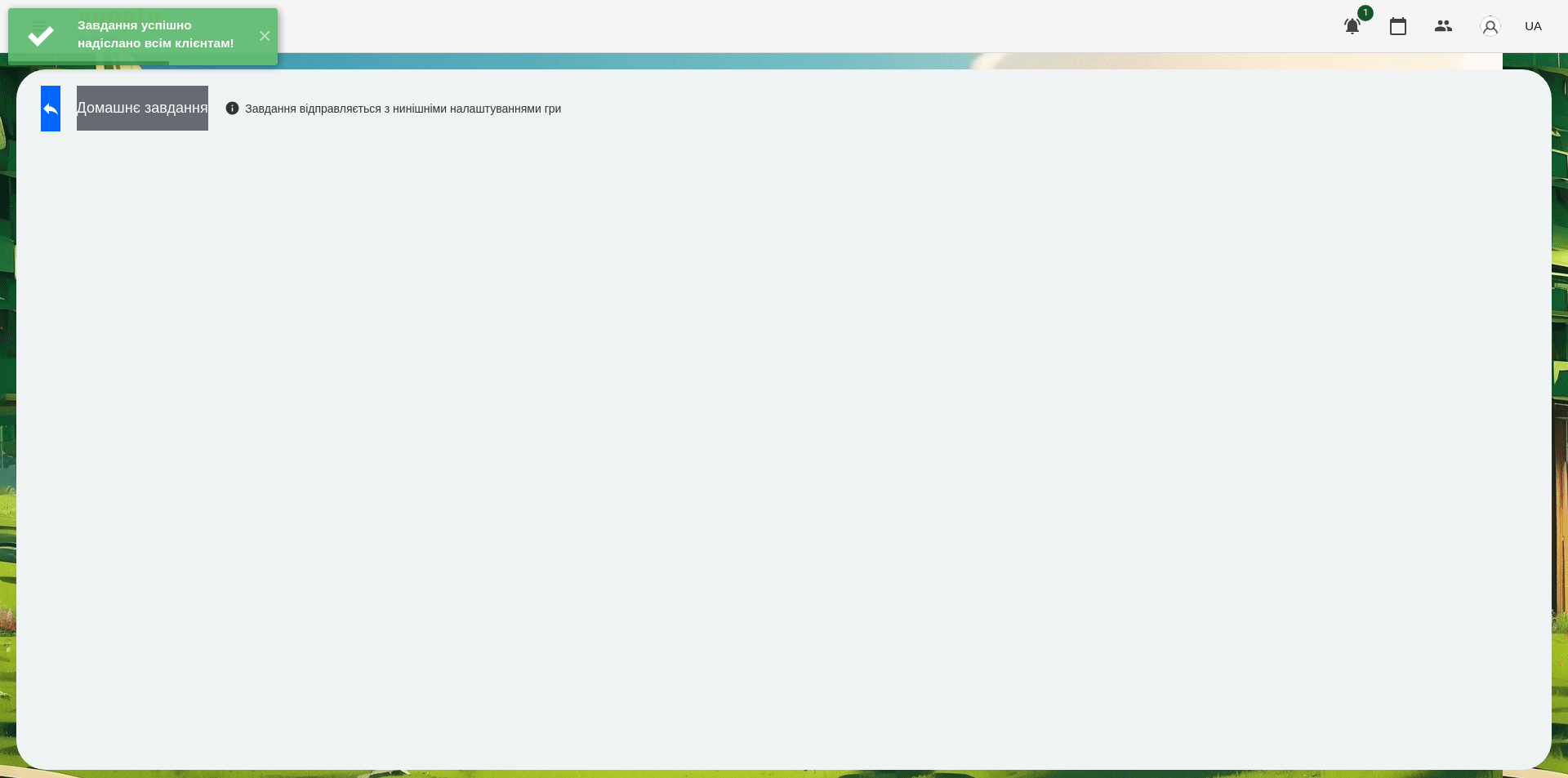
click at [208, 115] on button "Домашнє завдання" at bounding box center [142, 108] width 132 height 45
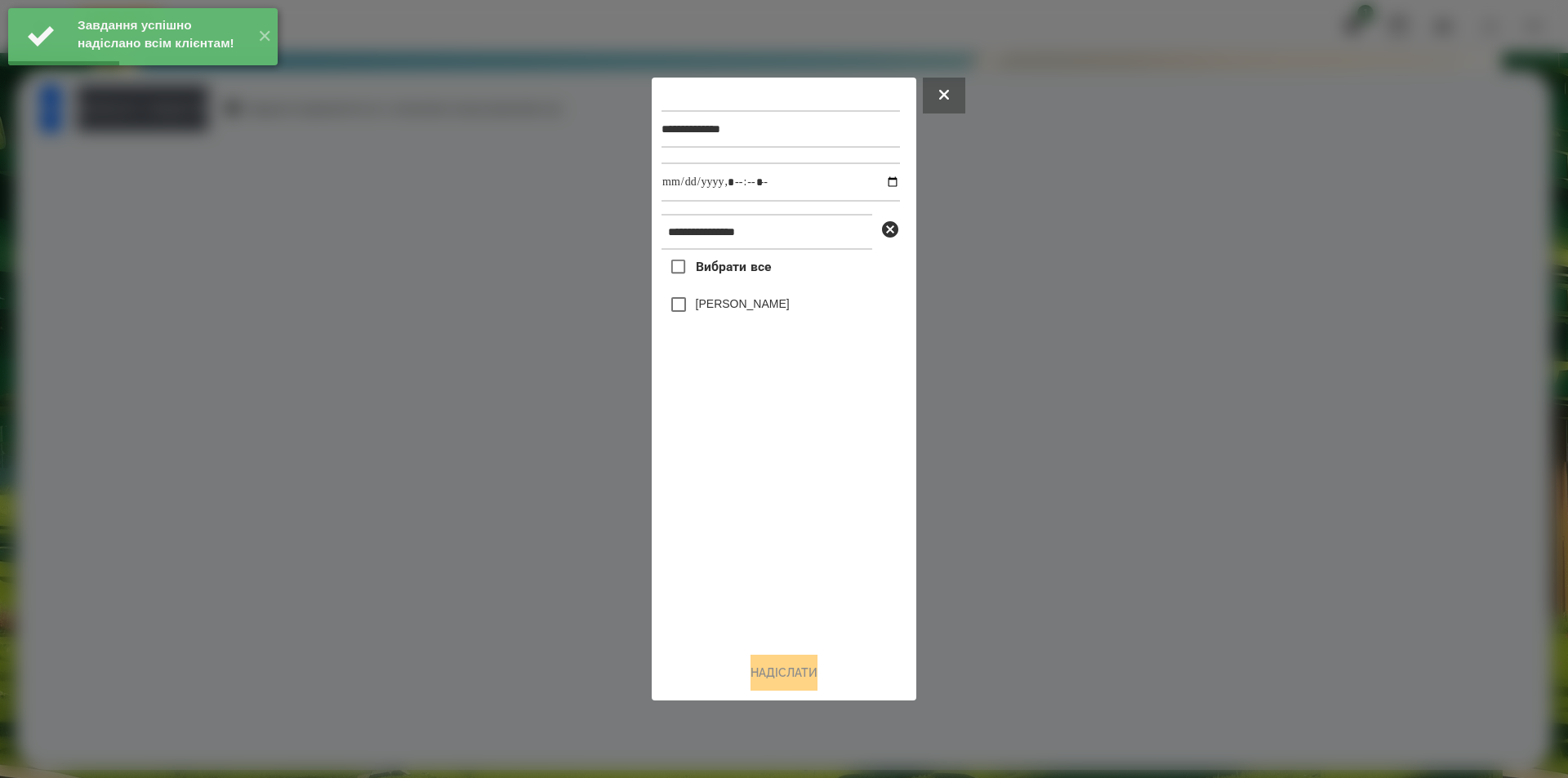
click at [702, 308] on label "[PERSON_NAME]" at bounding box center [742, 303] width 94 height 16
click at [878, 183] on input "datetime-local" at bounding box center [781, 182] width 239 height 40
type input "**********"
click at [792, 671] on button "Надіслати" at bounding box center [783, 673] width 67 height 36
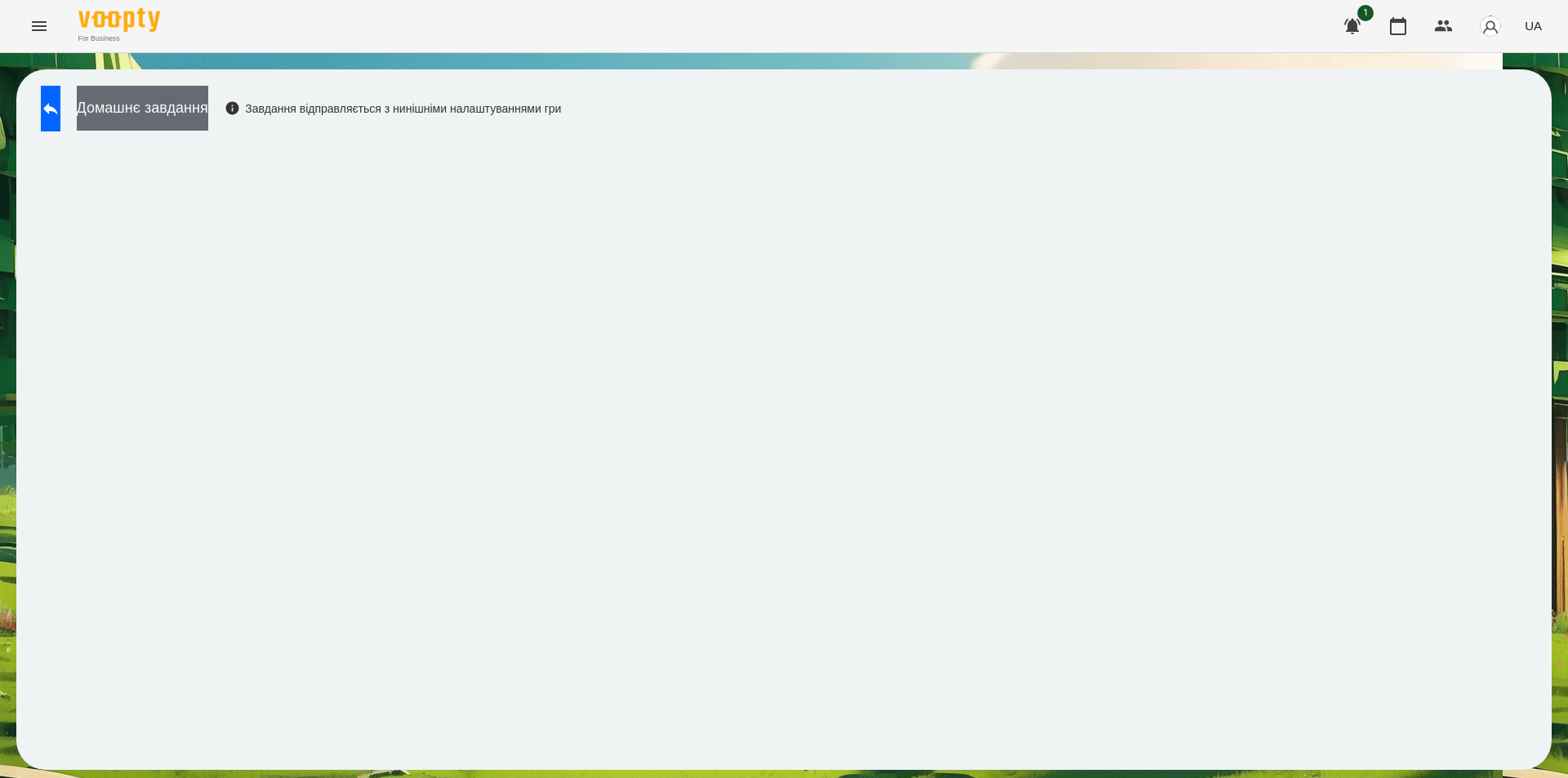
click at [208, 105] on button "Домашнє завдання" at bounding box center [142, 108] width 132 height 45
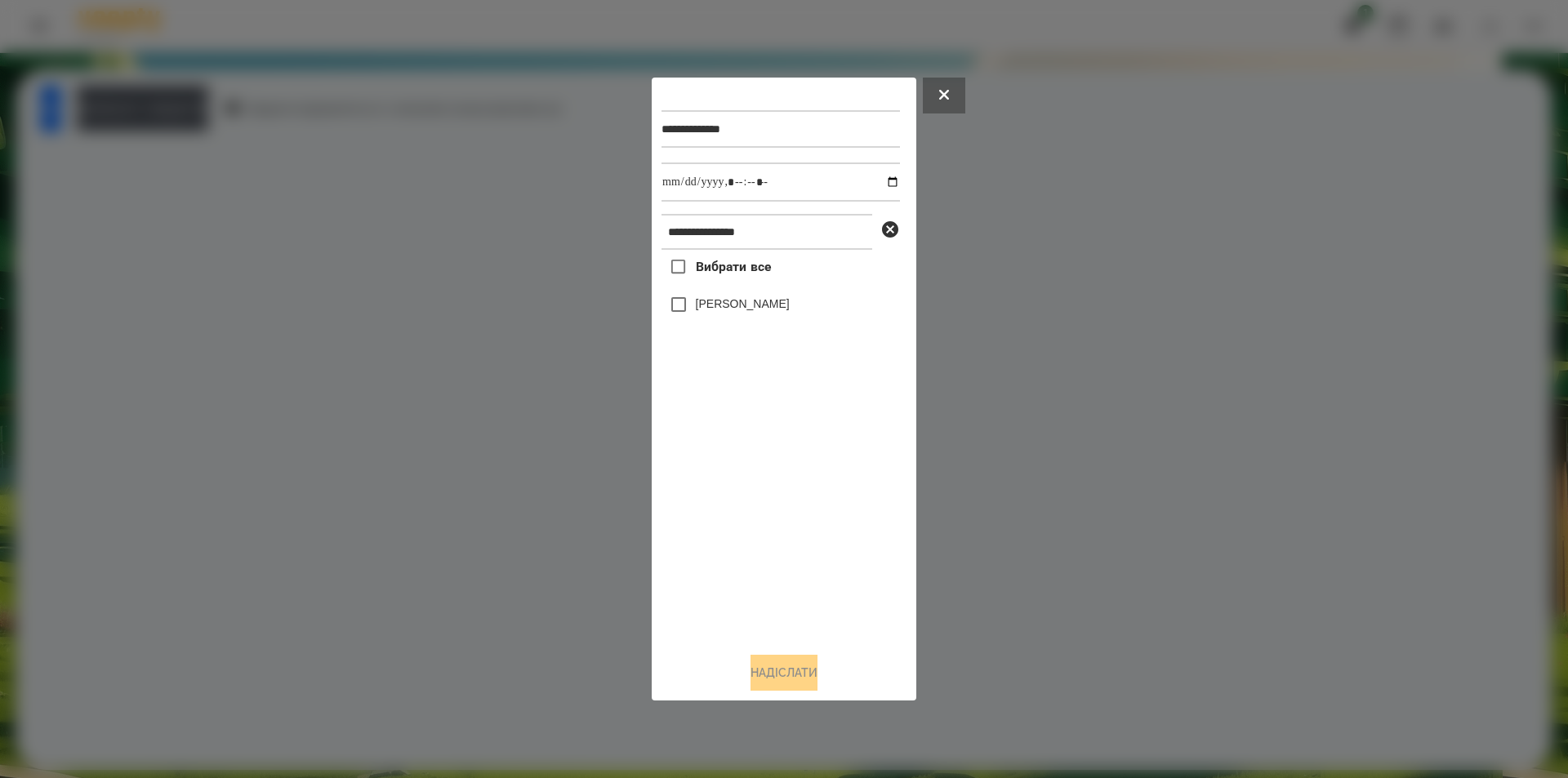
click at [770, 307] on label "[PERSON_NAME]" at bounding box center [742, 303] width 94 height 16
click at [882, 187] on input "datetime-local" at bounding box center [781, 182] width 239 height 40
type input "**********"
click at [761, 675] on button "Надіслати" at bounding box center [783, 673] width 67 height 36
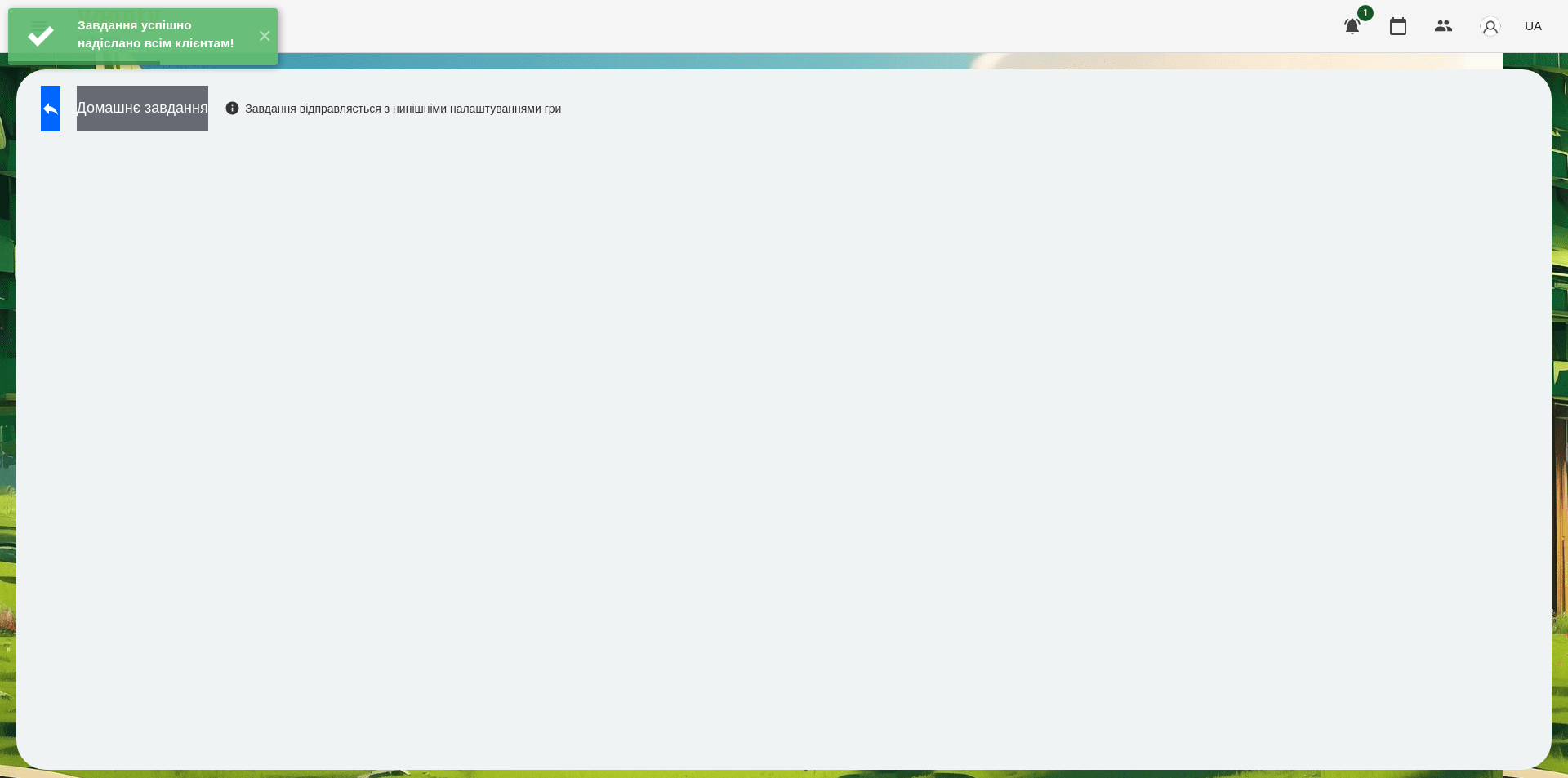
click at [208, 105] on button "Домашнє завдання" at bounding box center [142, 108] width 132 height 45
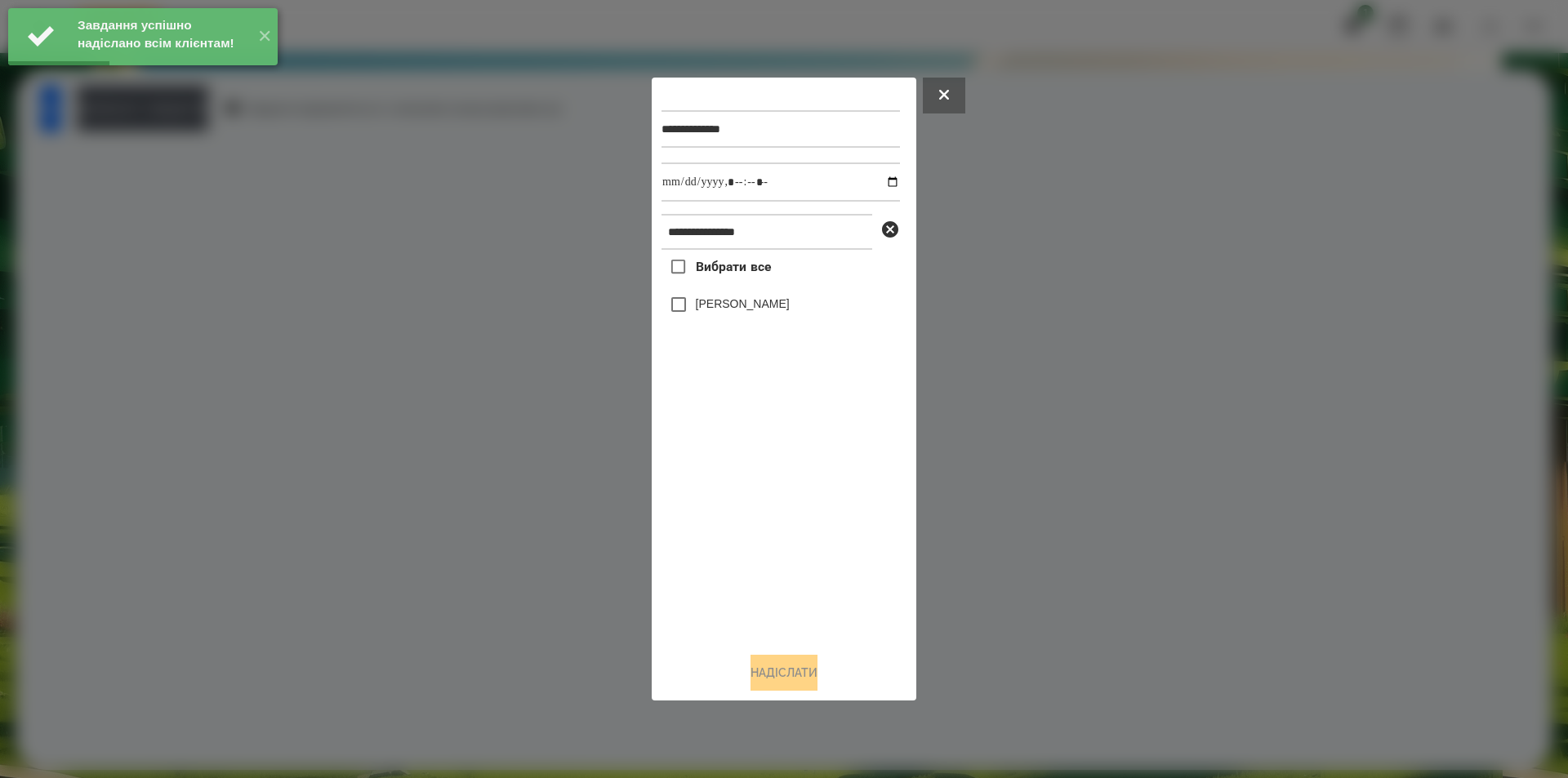
click at [790, 312] on label "[PERSON_NAME]" at bounding box center [742, 303] width 94 height 16
click at [878, 180] on input "datetime-local" at bounding box center [781, 182] width 239 height 40
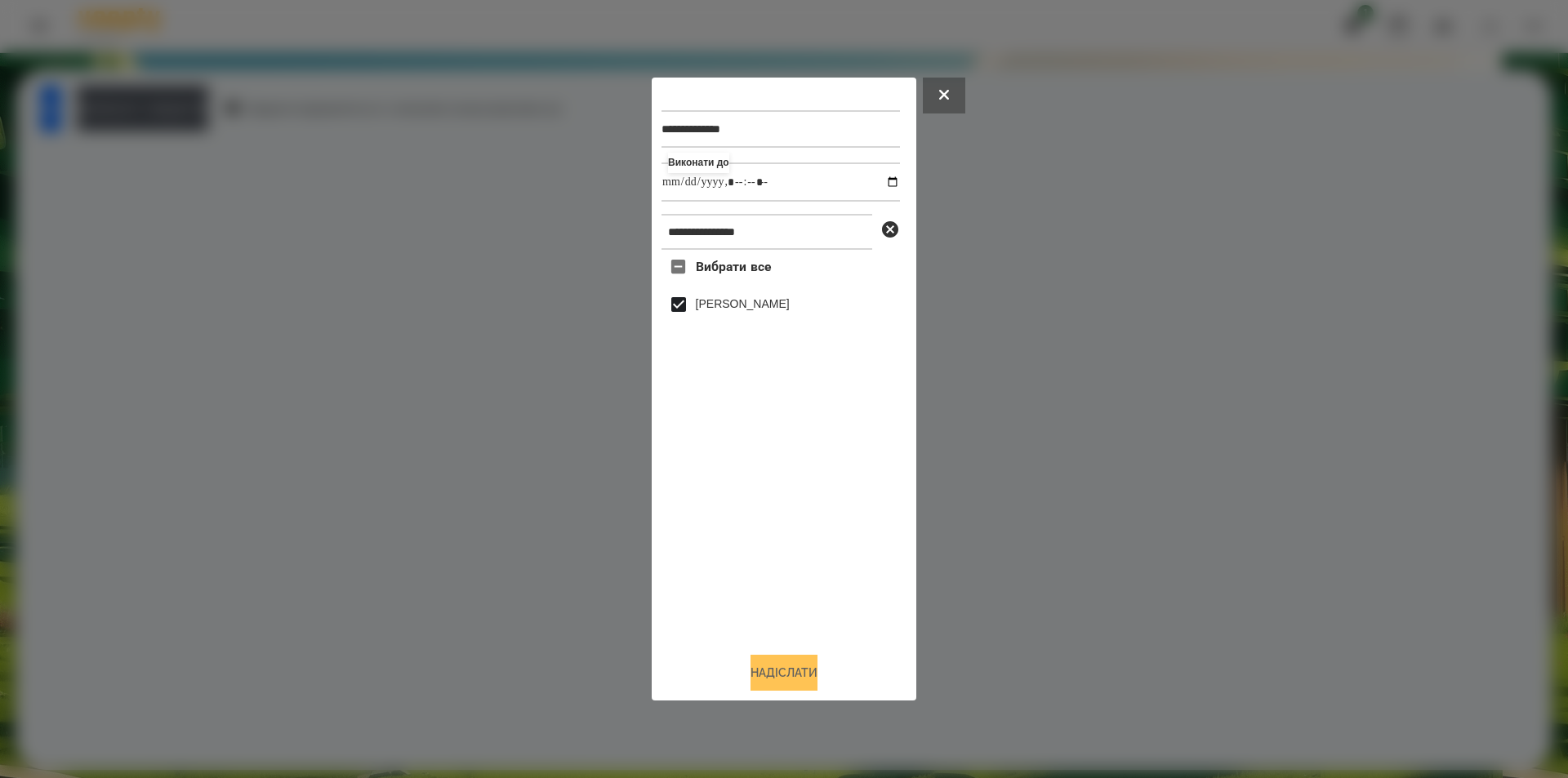
type input "**********"
click at [789, 684] on button "Надіслати" at bounding box center [783, 673] width 67 height 36
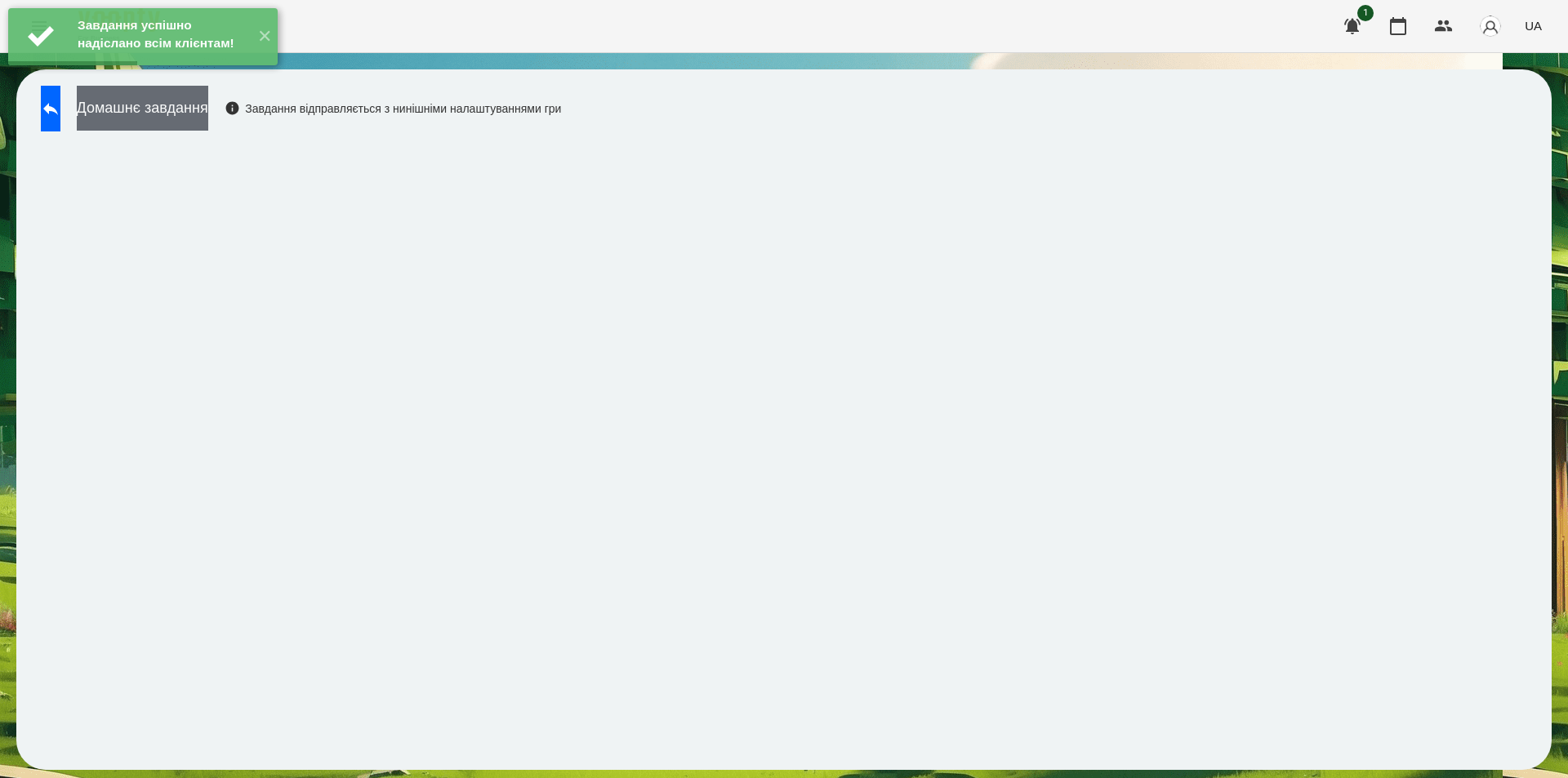
click at [208, 110] on button "Домашнє завдання" at bounding box center [142, 108] width 132 height 45
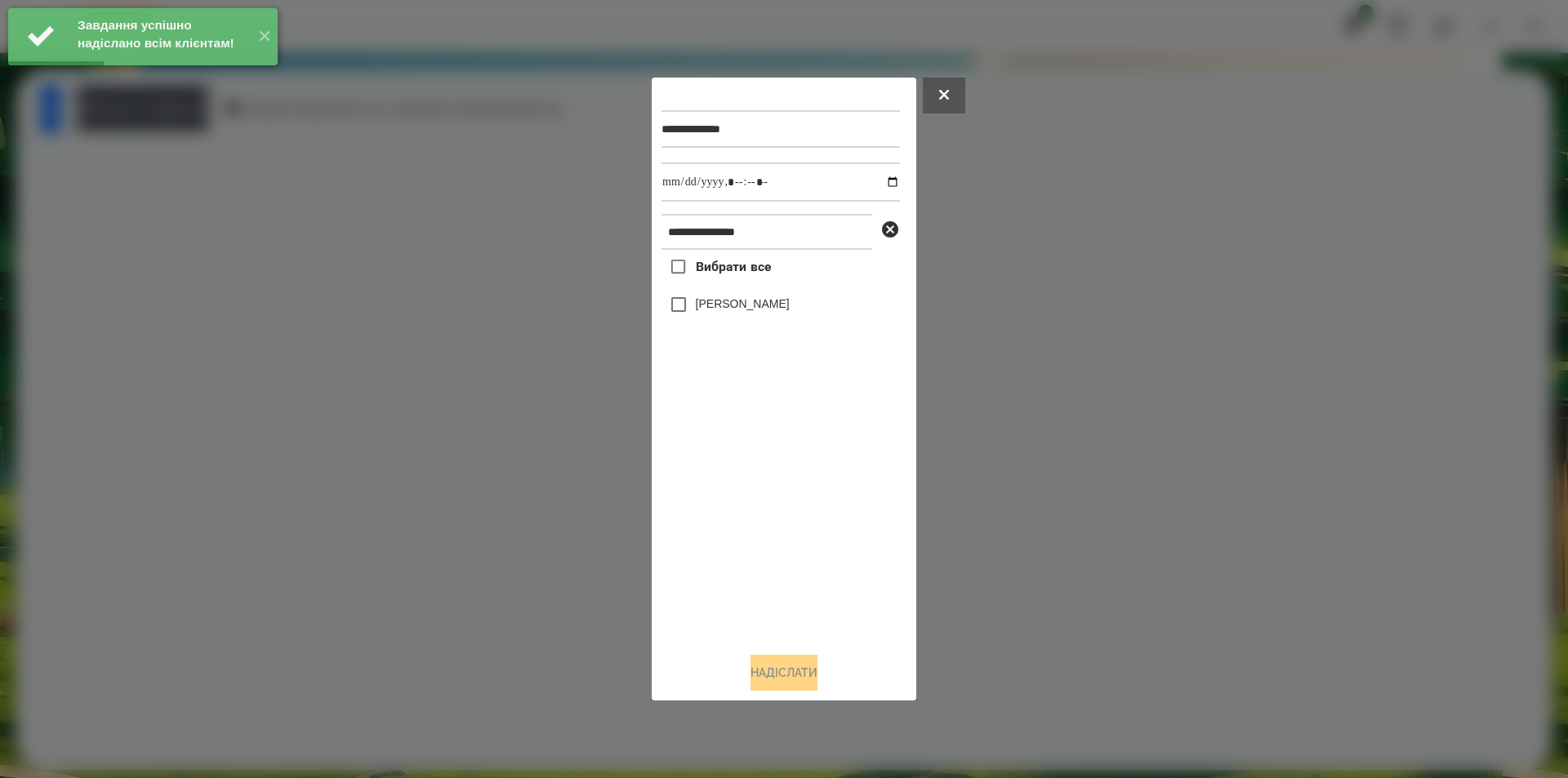
click at [687, 293] on span at bounding box center [679, 304] width 35 height 35
click at [878, 183] on input "datetime-local" at bounding box center [781, 182] width 239 height 40
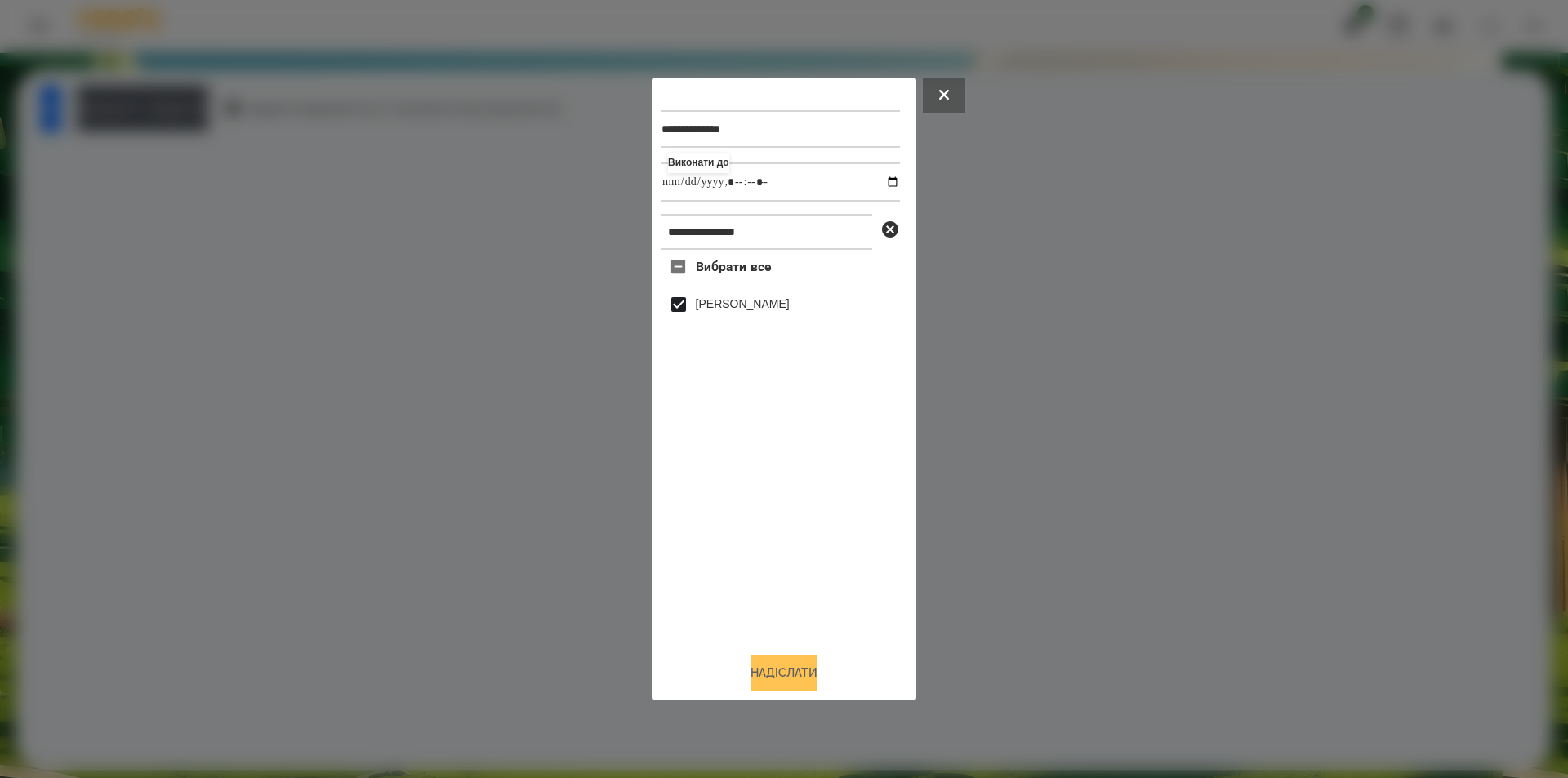
type input "**********"
click at [750, 664] on button "Надіслати" at bounding box center [783, 673] width 67 height 36
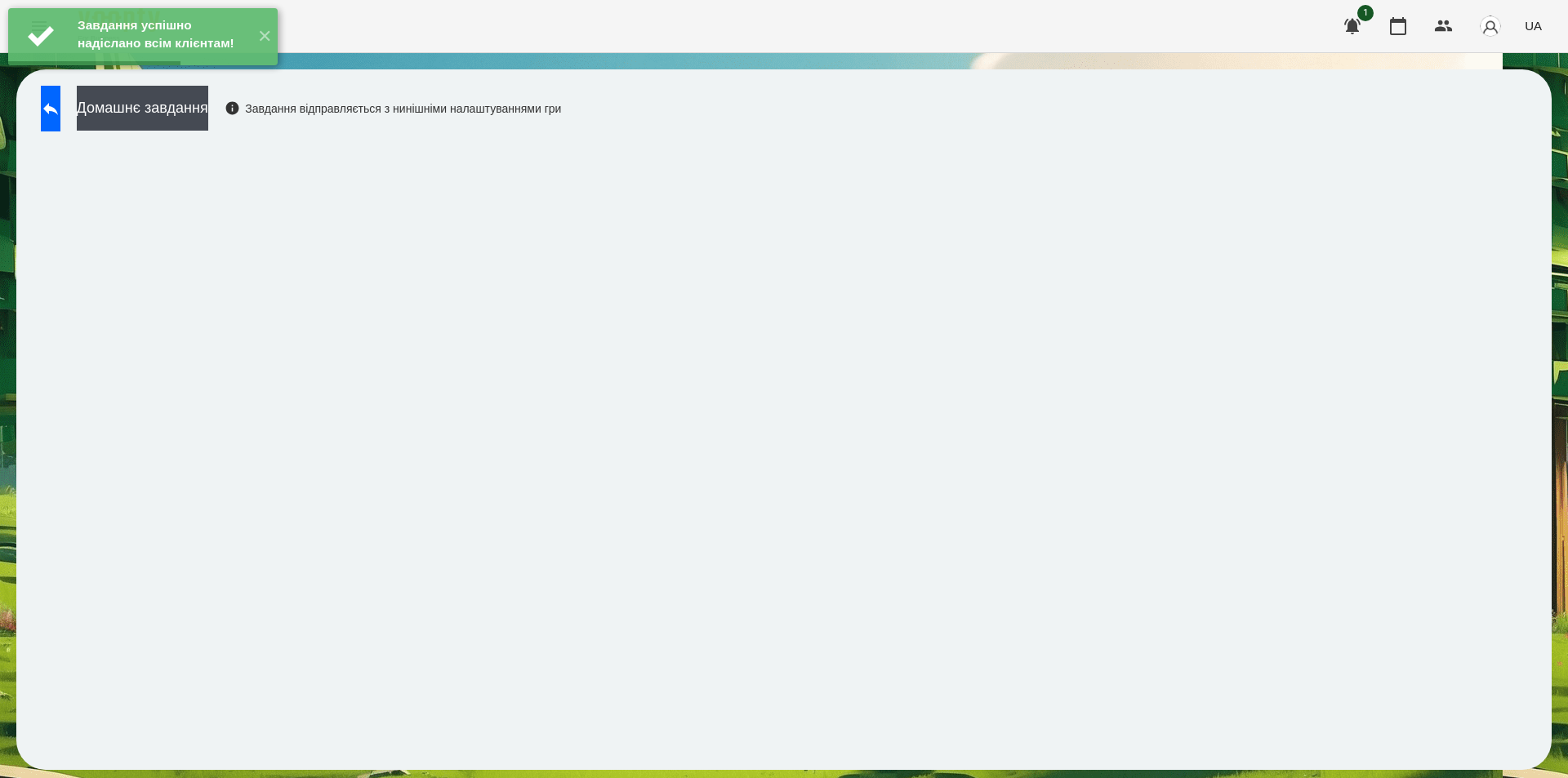
click at [215, 73] on div "Завдання успішно надіслано всім клієнтам! ✕" at bounding box center [142, 36] width 286 height 73
click at [208, 108] on button "Домашнє завдання" at bounding box center [142, 108] width 132 height 45
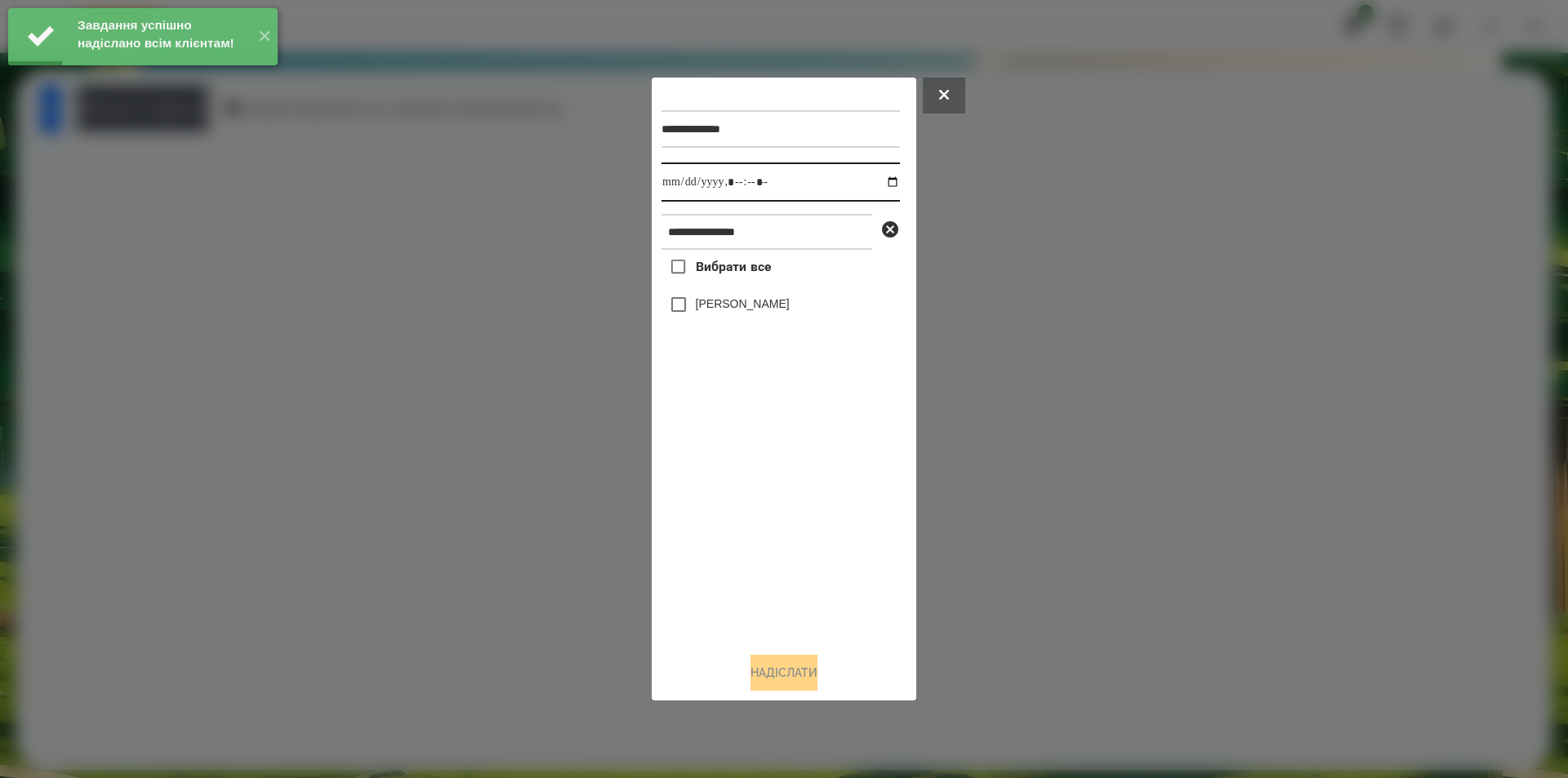
click at [883, 183] on input "datetime-local" at bounding box center [781, 182] width 239 height 40
type input "**********"
drag, startPoint x: 795, startPoint y: 465, endPoint x: 808, endPoint y: 388, distance: 78.1
click at [796, 464] on div "Вибрати все [PERSON_NAME]" at bounding box center [781, 444] width 239 height 389
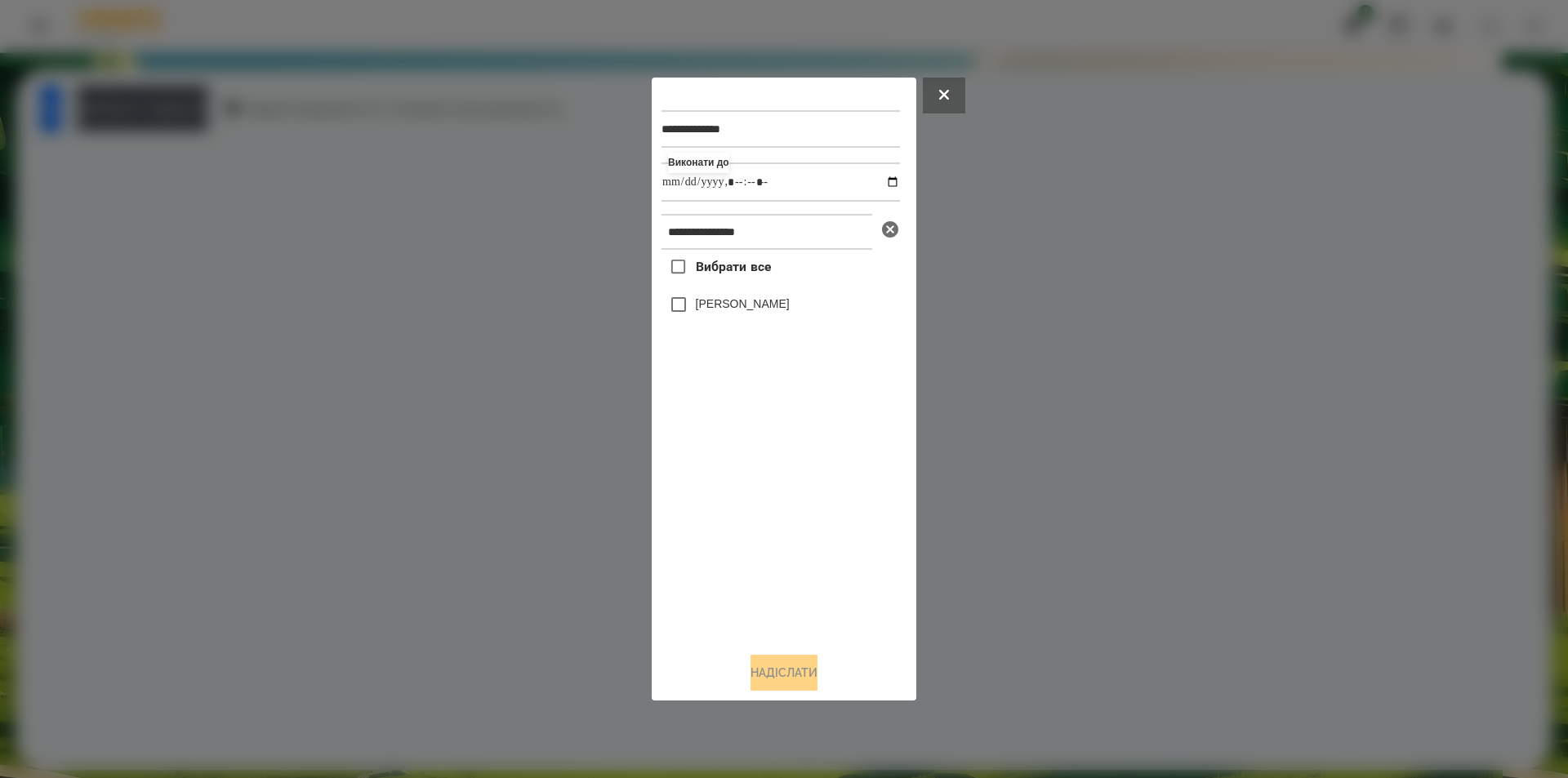
click at [888, 231] on icon at bounding box center [889, 229] width 16 height 16
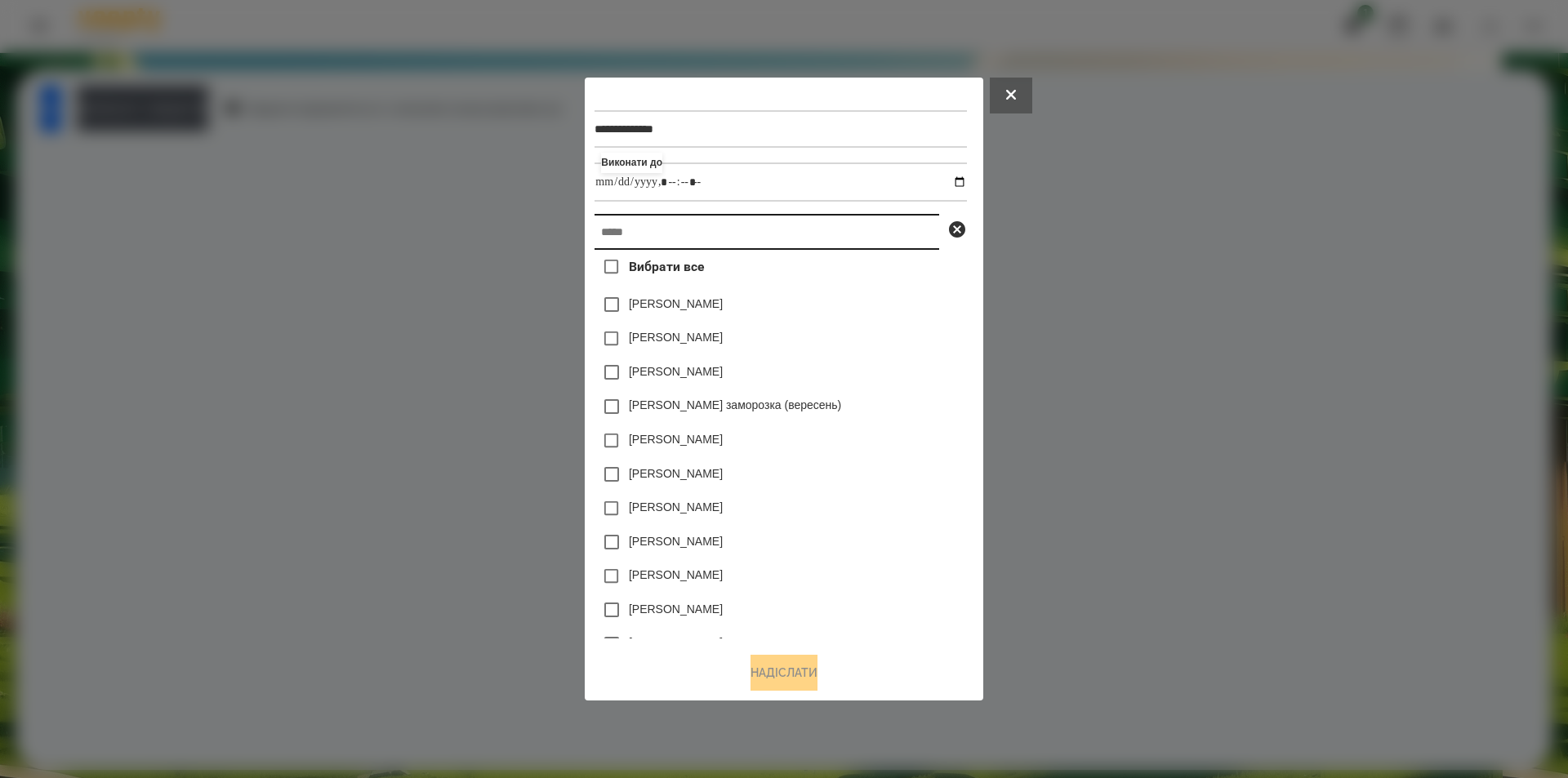
click at [826, 239] on input "text" at bounding box center [766, 232] width 345 height 36
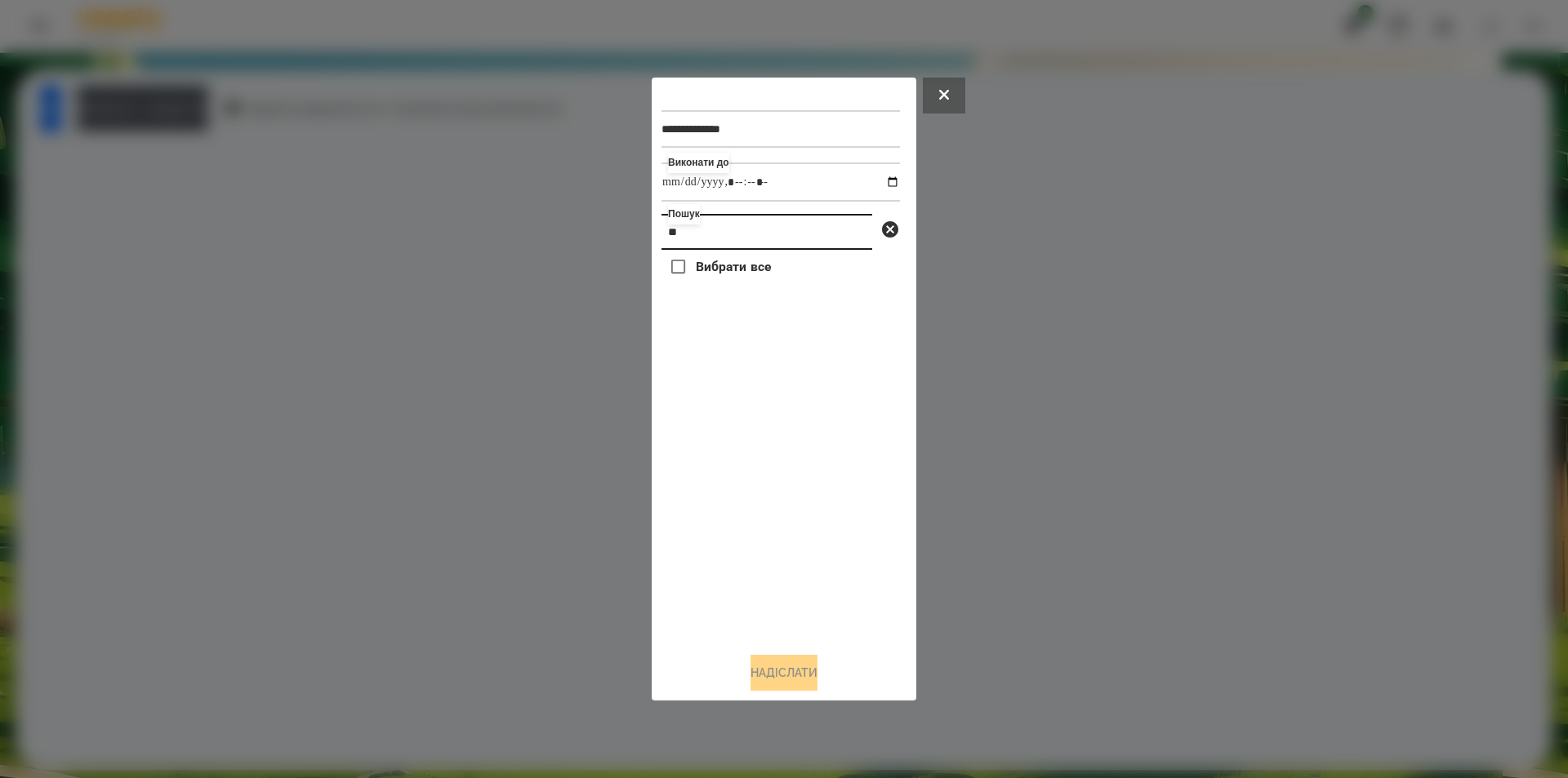
type input "*"
type input "****"
click at [722, 312] on label "[PERSON_NAME]" at bounding box center [742, 303] width 94 height 16
drag, startPoint x: 761, startPoint y: 684, endPoint x: 700, endPoint y: 636, distance: 77.6
click at [761, 682] on button "Надіслати" at bounding box center [783, 673] width 67 height 36
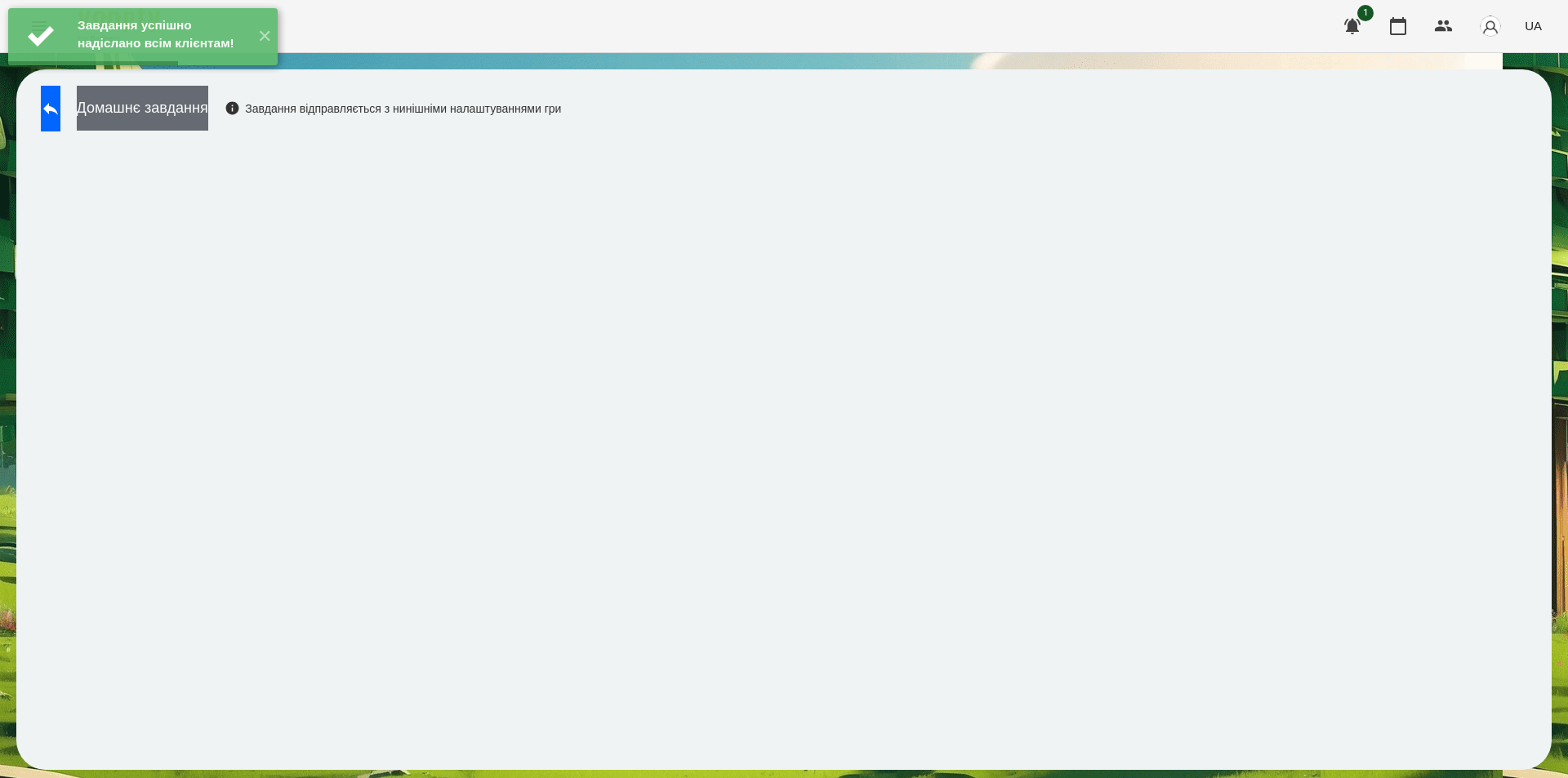
click at [207, 118] on button "Домашнє завдання" at bounding box center [142, 108] width 132 height 45
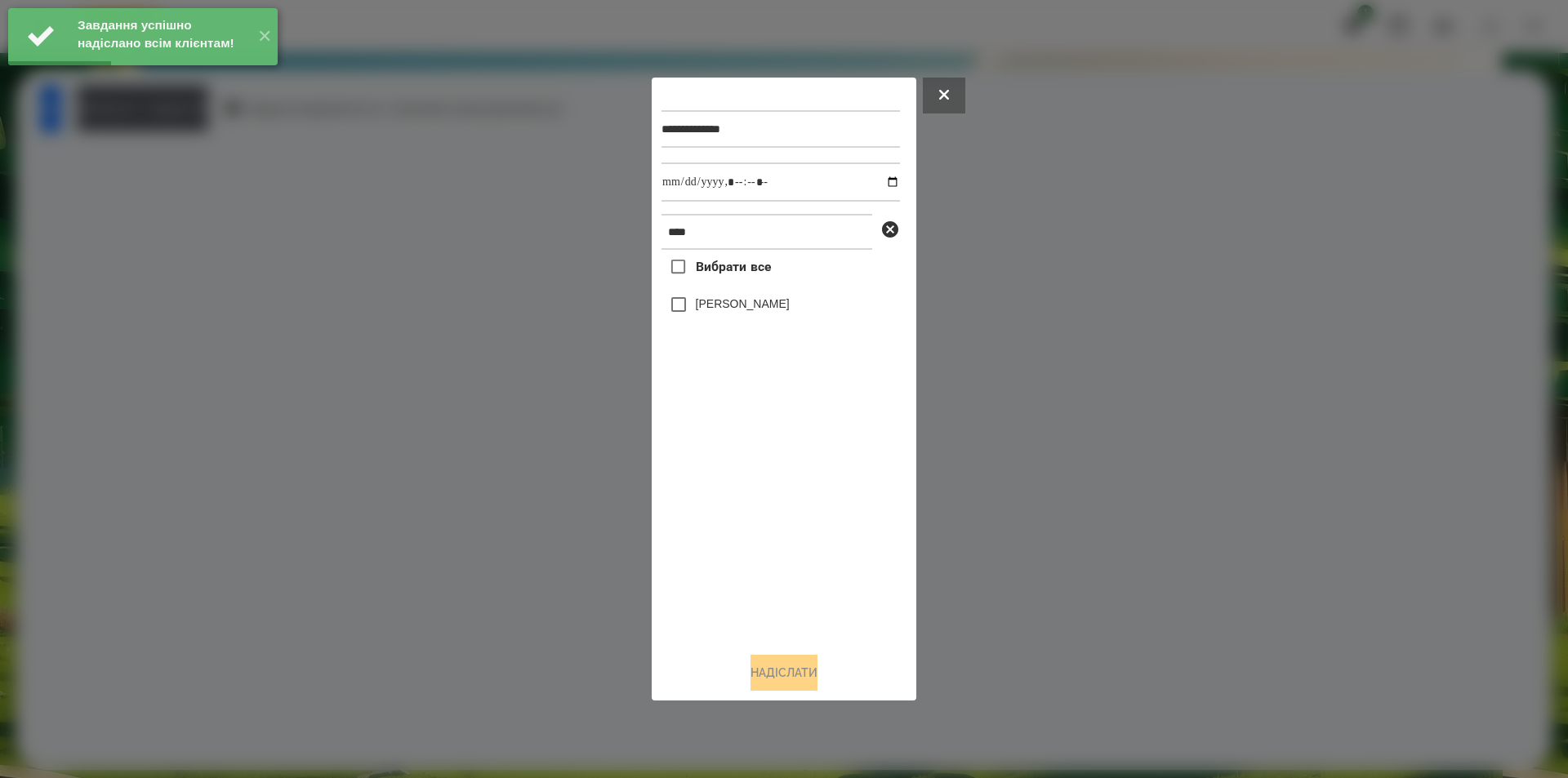
click at [740, 303] on label "[PERSON_NAME]" at bounding box center [742, 303] width 94 height 16
drag, startPoint x: 877, startPoint y: 182, endPoint x: 875, endPoint y: 196, distance: 14.1
click at [878, 181] on input "datetime-local" at bounding box center [781, 182] width 239 height 40
type input "**********"
click at [758, 681] on button "Надіслати" at bounding box center [783, 673] width 67 height 36
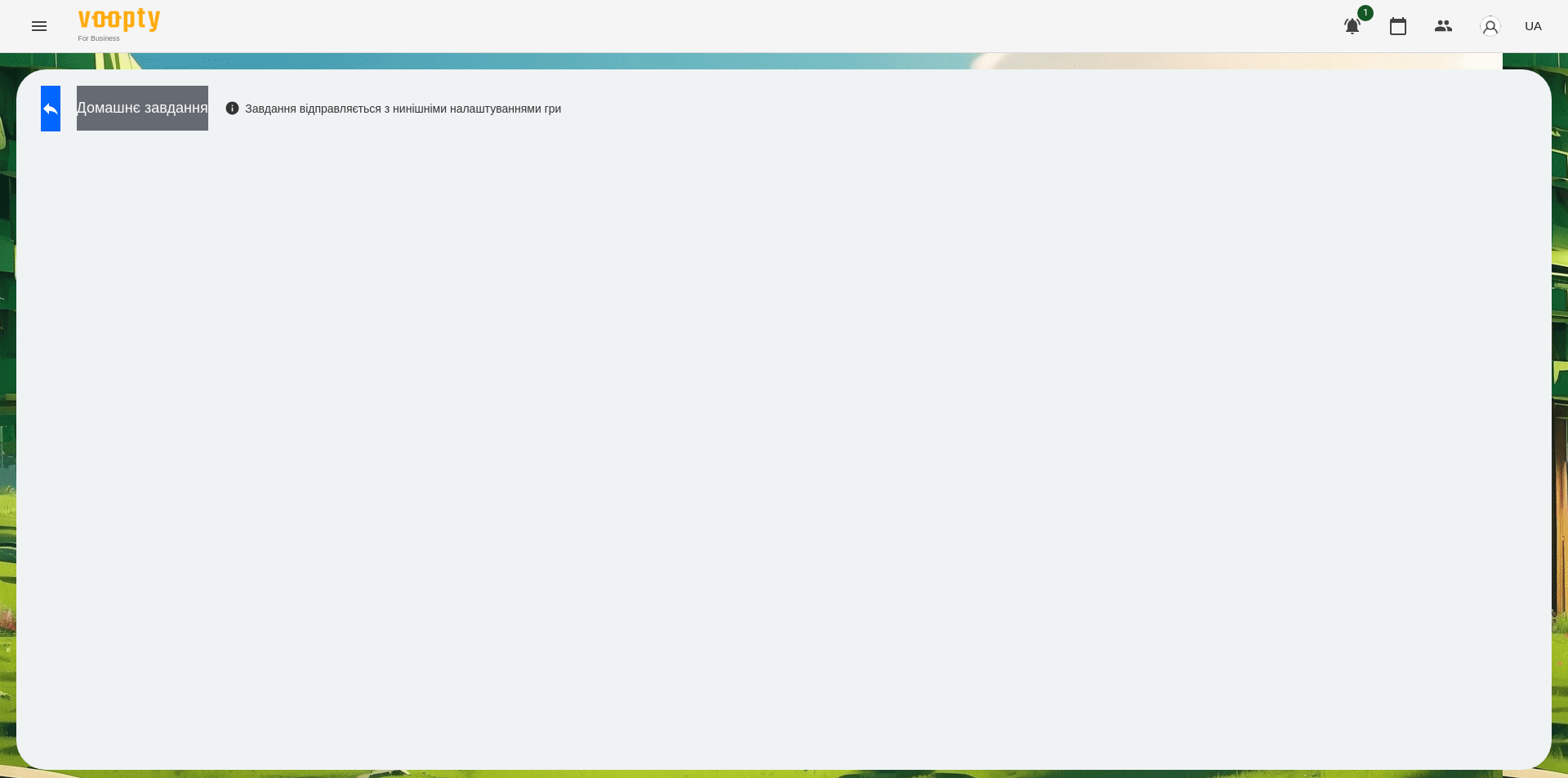
click at [203, 117] on button "Домашнє завдання" at bounding box center [142, 108] width 132 height 45
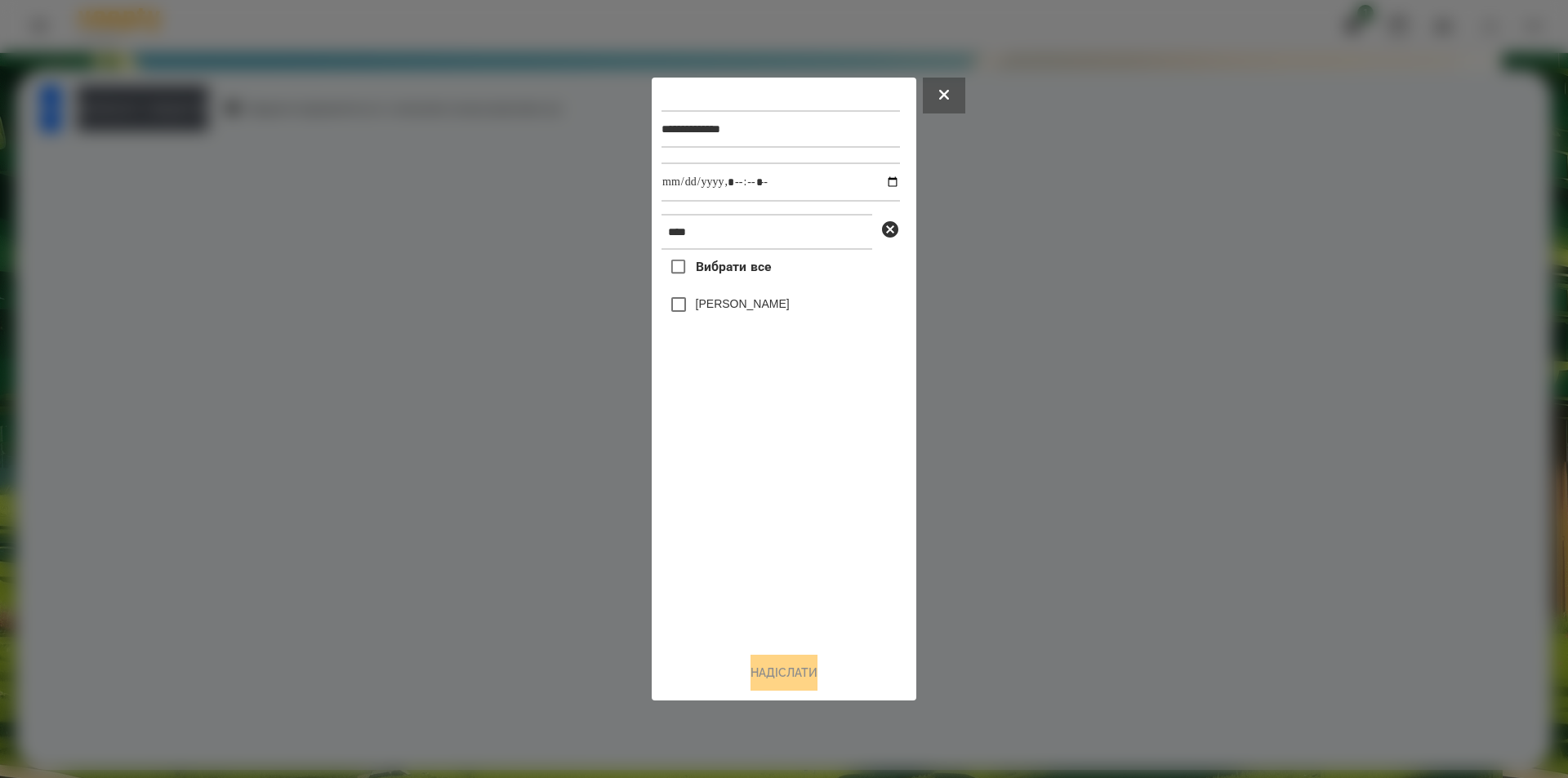
drag, startPoint x: 729, startPoint y: 309, endPoint x: 739, endPoint y: 298, distance: 14.9
click at [728, 308] on label "[PERSON_NAME]" at bounding box center [742, 303] width 94 height 16
click at [878, 181] on input "datetime-local" at bounding box center [781, 182] width 239 height 40
type input "**********"
click at [808, 672] on button "Надіслати" at bounding box center [783, 673] width 67 height 36
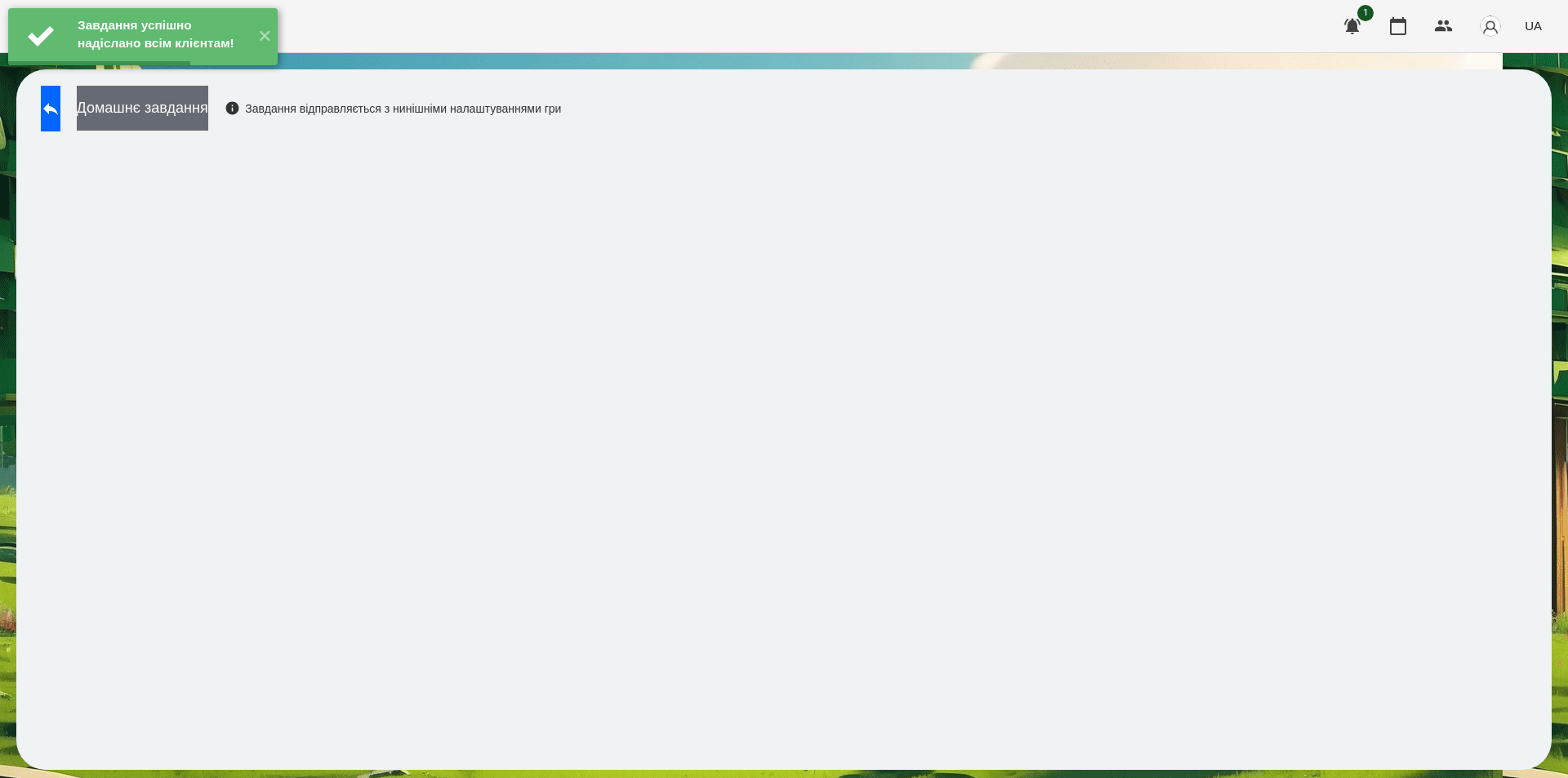
click at [200, 121] on button "Домашнє завдання" at bounding box center [142, 108] width 132 height 45
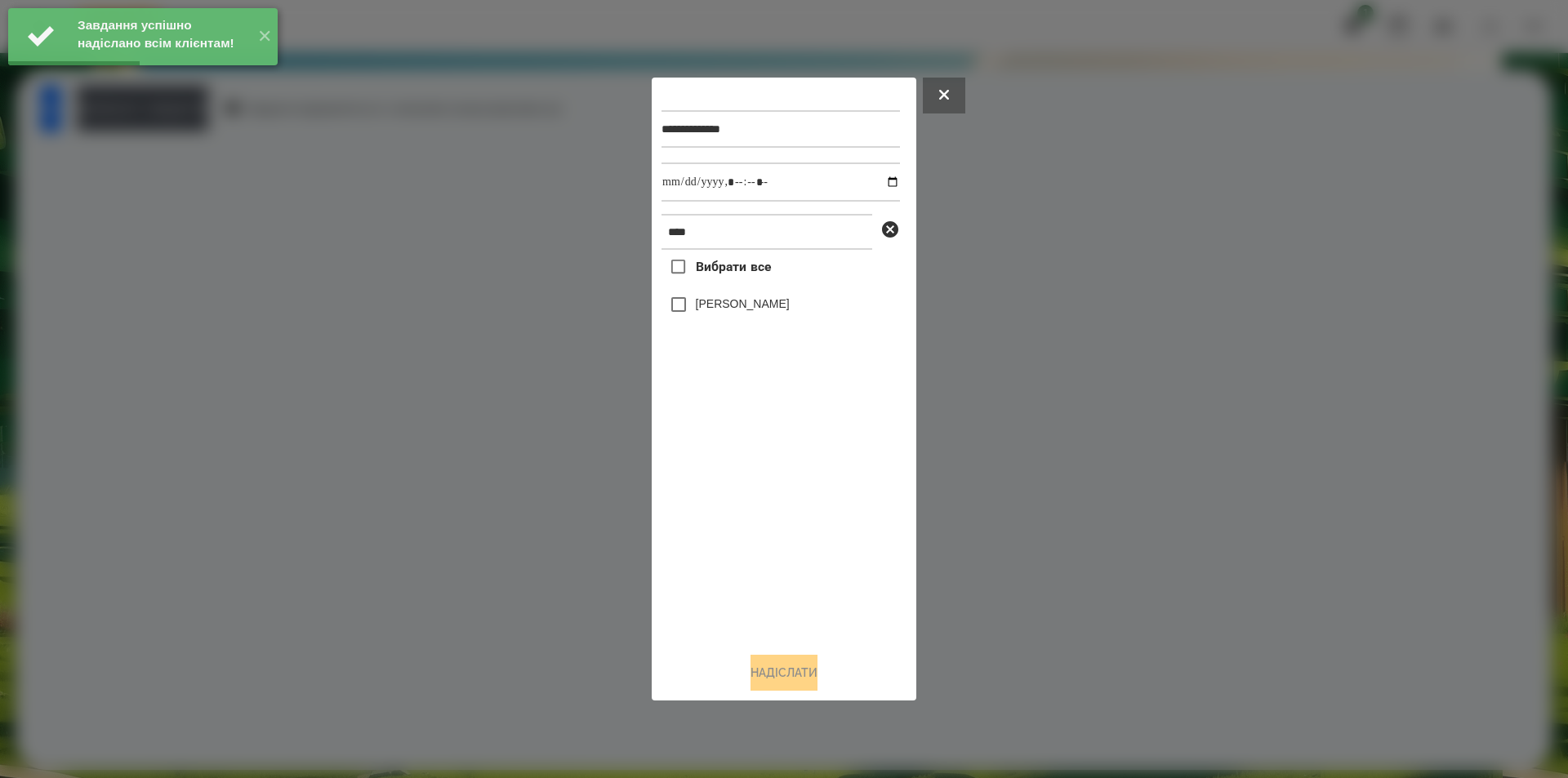
click at [757, 308] on label "[PERSON_NAME]" at bounding box center [742, 303] width 94 height 16
click at [877, 180] on input "datetime-local" at bounding box center [781, 182] width 239 height 40
type input "**********"
click at [781, 668] on button "Надіслати" at bounding box center [783, 673] width 67 height 36
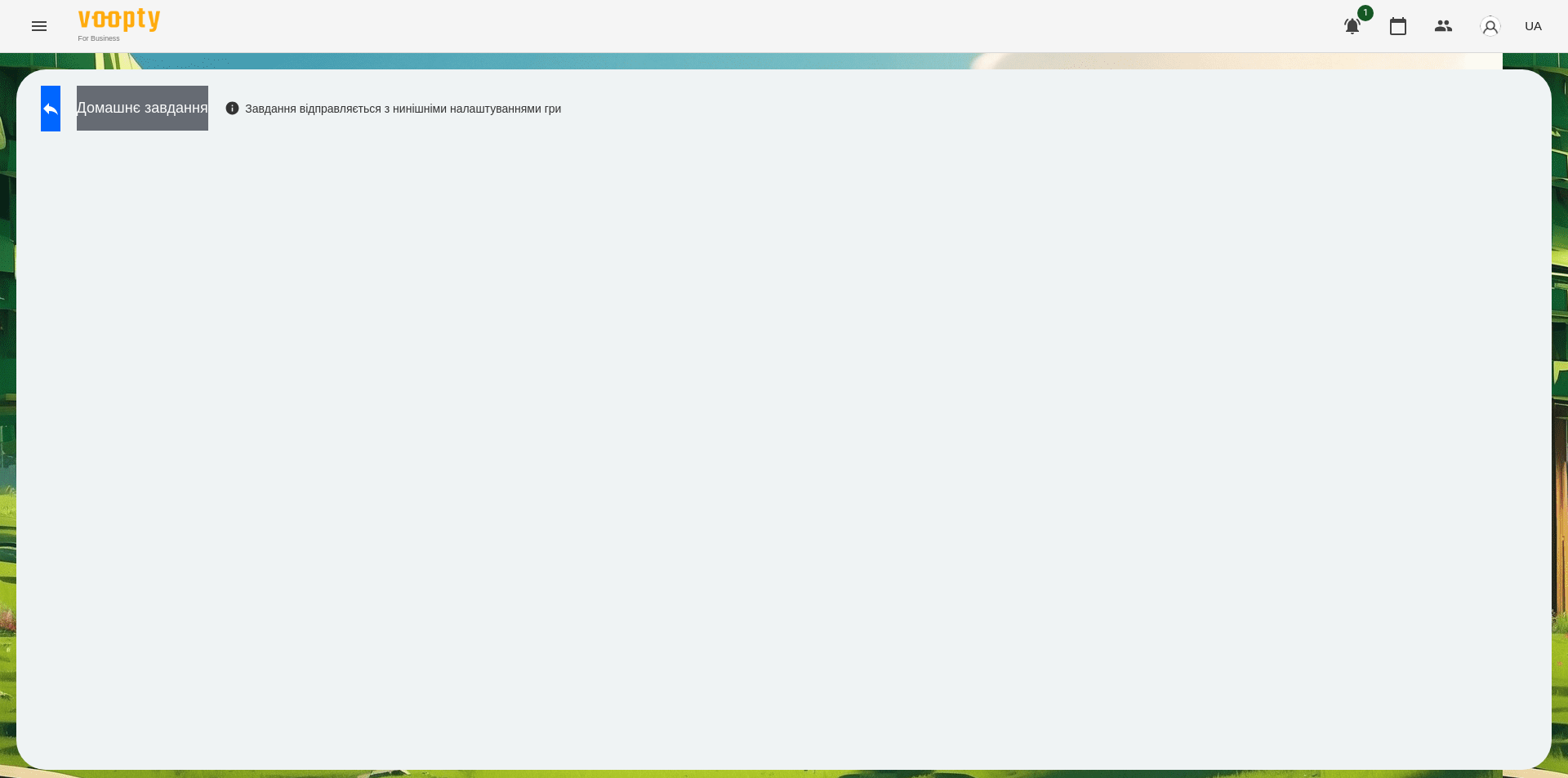
click at [208, 106] on button "Домашнє завдання" at bounding box center [142, 108] width 132 height 45
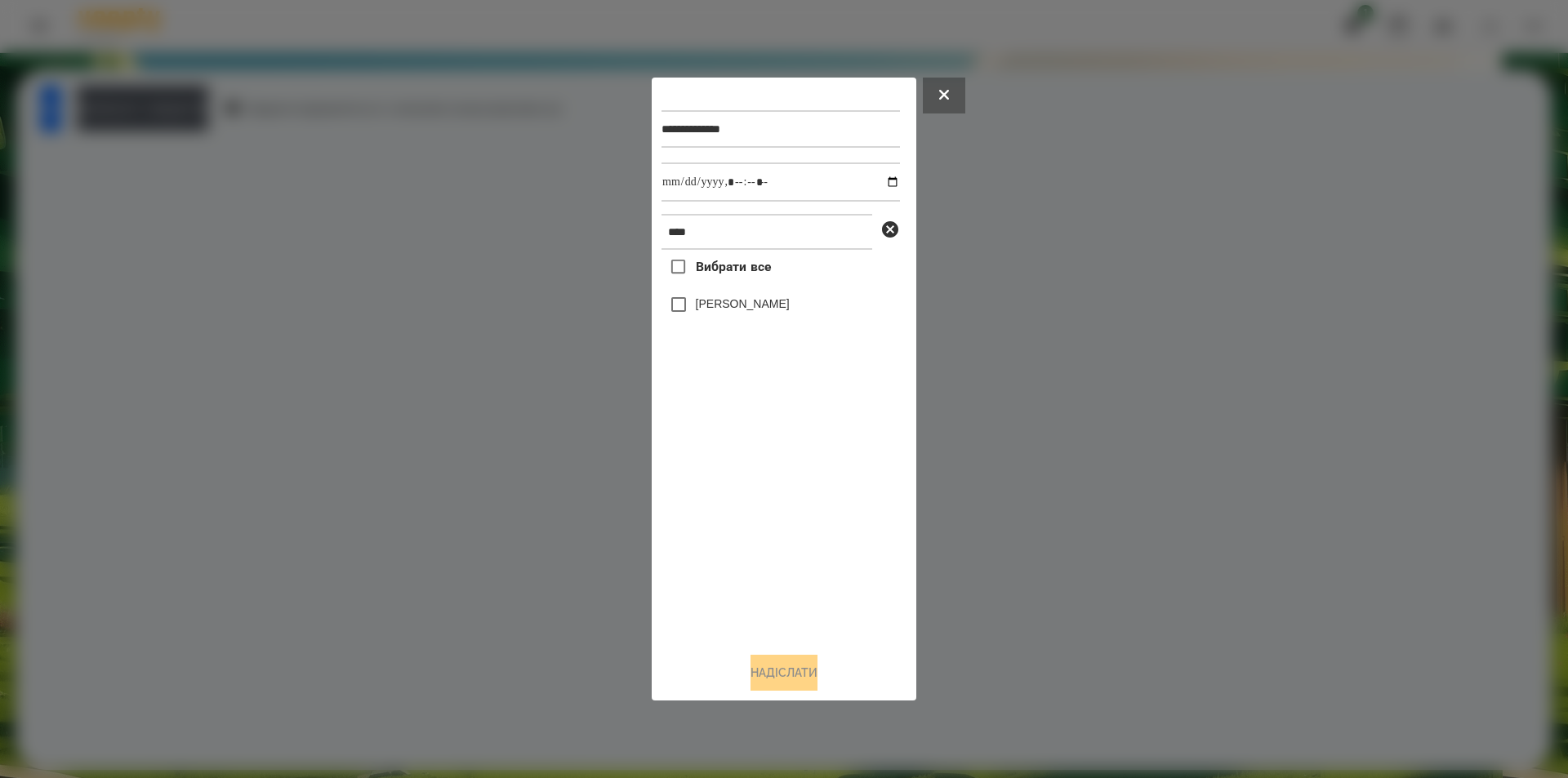
click at [738, 312] on label "[PERSON_NAME]" at bounding box center [742, 303] width 94 height 16
click at [877, 178] on input "datetime-local" at bounding box center [781, 182] width 239 height 40
type input "**********"
click at [769, 686] on button "Надіслати" at bounding box center [783, 673] width 67 height 36
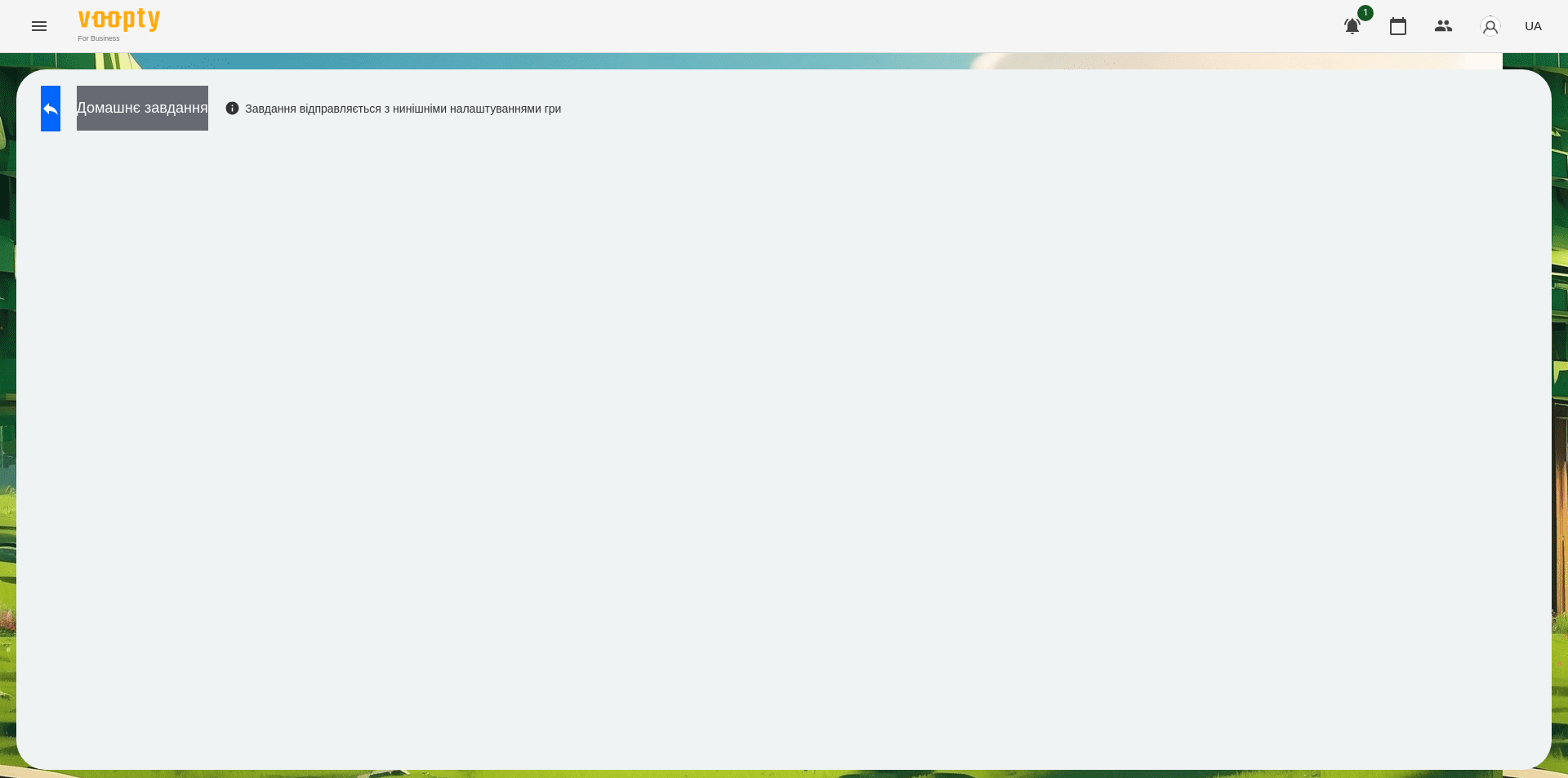
click at [203, 103] on button "Домашнє завдання" at bounding box center [142, 108] width 132 height 45
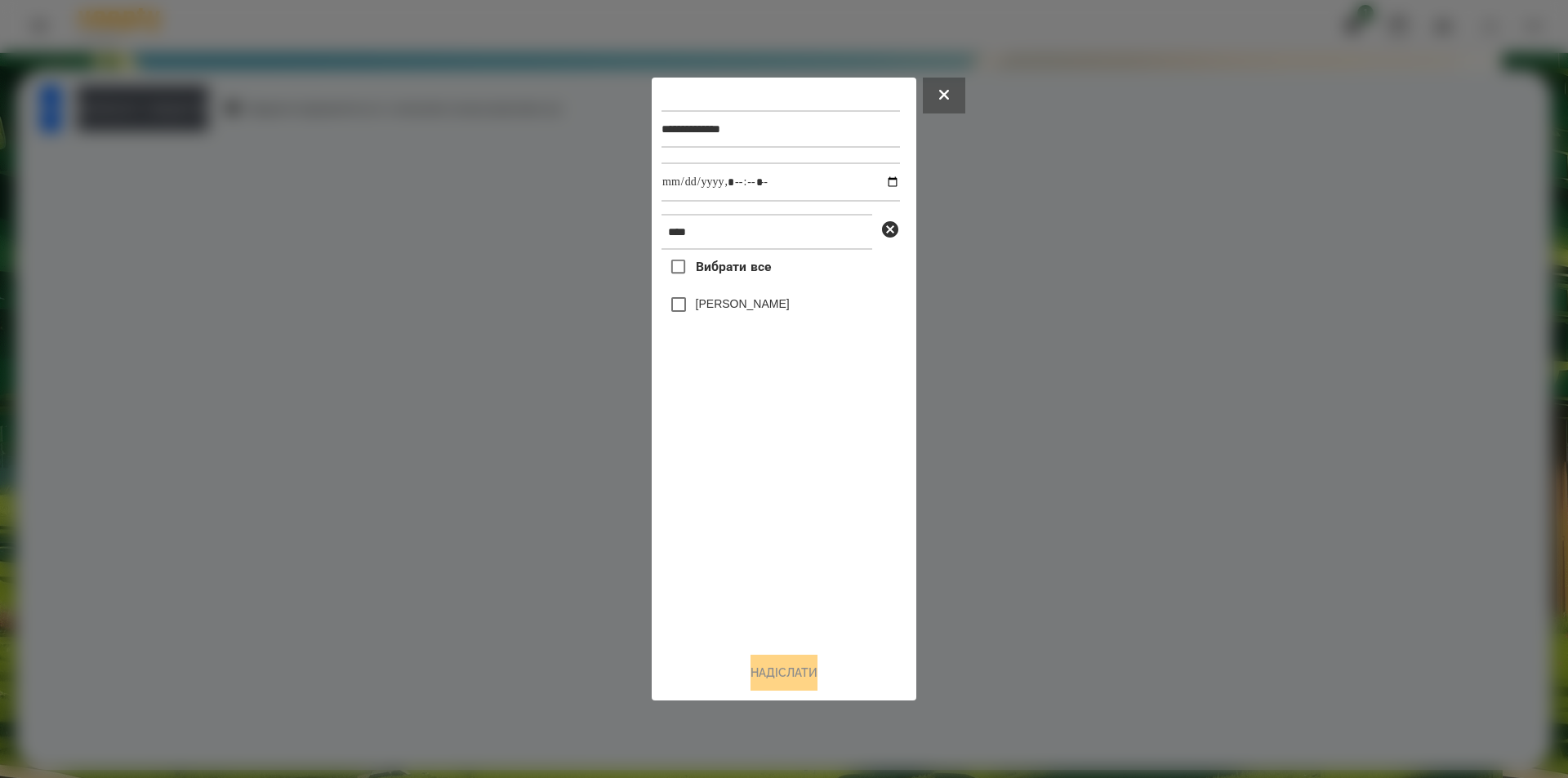
drag, startPoint x: 807, startPoint y: 314, endPoint x: 807, endPoint y: 302, distance: 12.0
click at [790, 312] on label "[PERSON_NAME]" at bounding box center [742, 303] width 94 height 16
click at [879, 179] on input "datetime-local" at bounding box center [781, 182] width 239 height 40
type input "**********"
click at [756, 672] on button "Надіслати" at bounding box center [783, 673] width 67 height 36
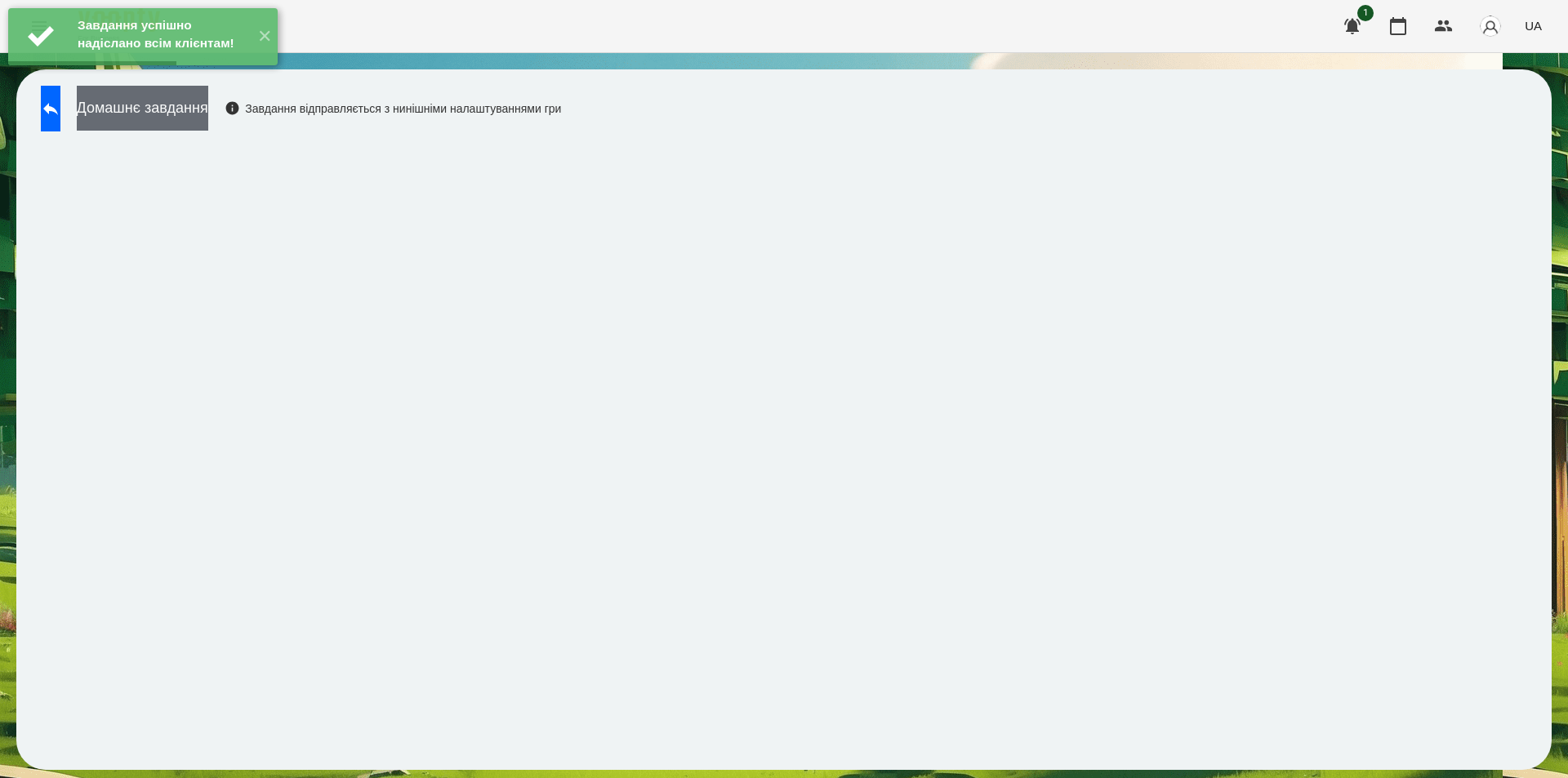
click at [208, 108] on button "Домашнє завдання" at bounding box center [142, 108] width 132 height 45
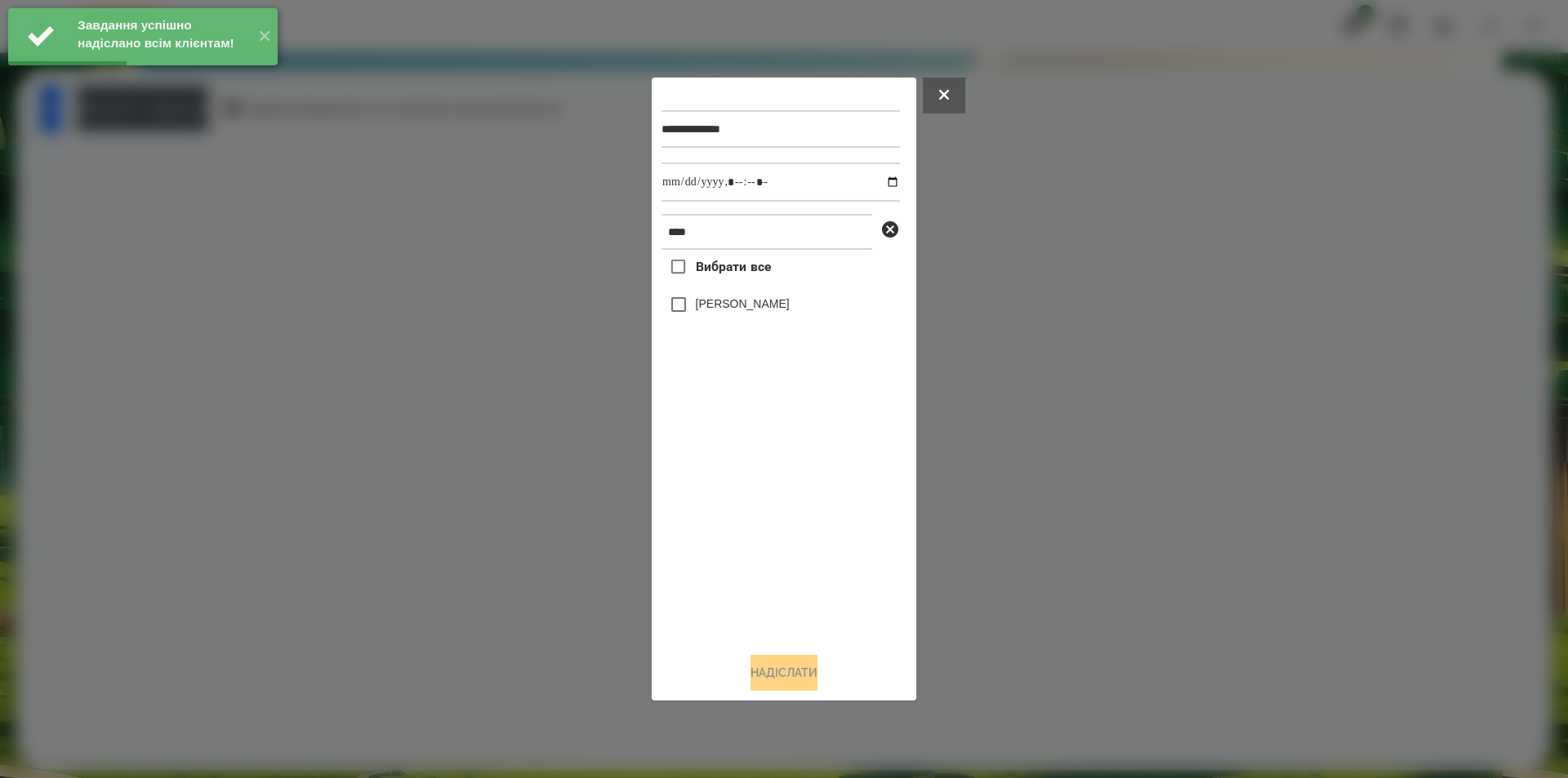
click at [748, 304] on label "[PERSON_NAME]" at bounding box center [742, 303] width 94 height 16
click at [880, 180] on input "datetime-local" at bounding box center [781, 182] width 239 height 40
type input "**********"
click at [809, 675] on button "Надіслати" at bounding box center [783, 673] width 67 height 36
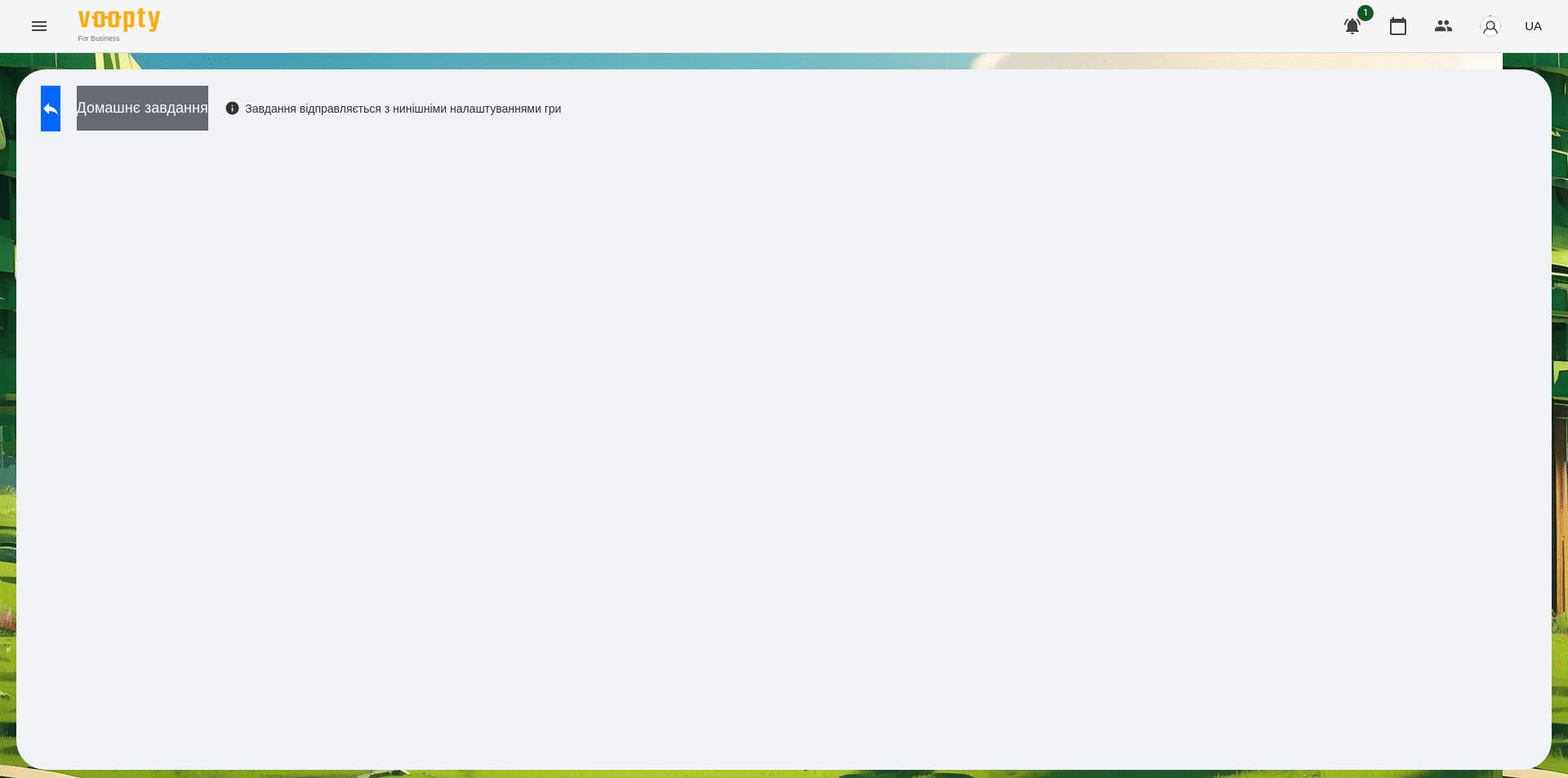
click at [208, 99] on button "Домашнє завдання" at bounding box center [142, 108] width 132 height 45
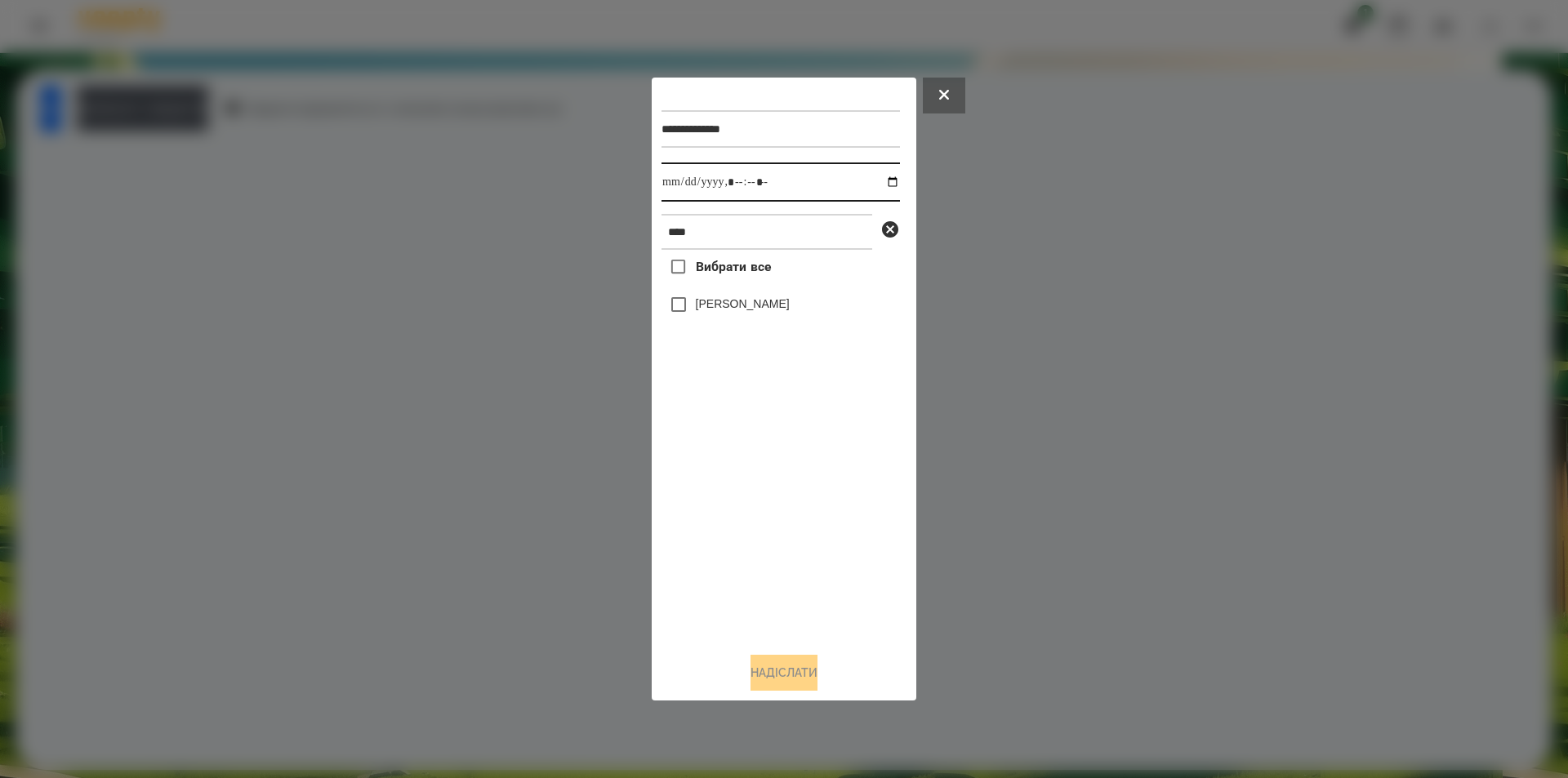
drag, startPoint x: 882, startPoint y: 182, endPoint x: 857, endPoint y: 201, distance: 31.4
click at [880, 182] on input "datetime-local" at bounding box center [781, 182] width 239 height 40
type input "**********"
drag, startPoint x: 768, startPoint y: 453, endPoint x: 819, endPoint y: 351, distance: 114.0
click at [769, 453] on div "Вибрати все [PERSON_NAME]" at bounding box center [781, 444] width 239 height 389
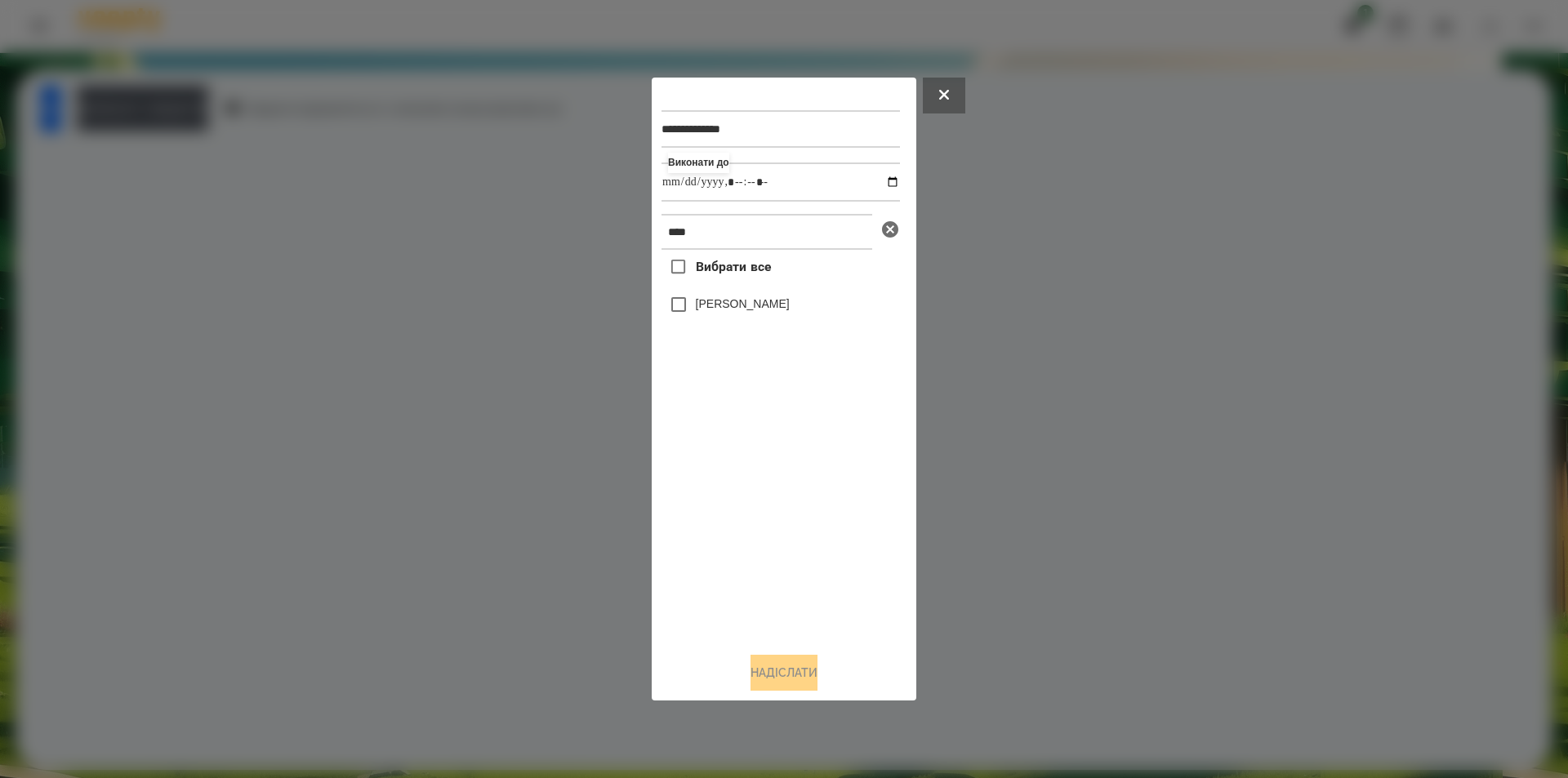
click at [889, 228] on icon at bounding box center [889, 229] width 16 height 16
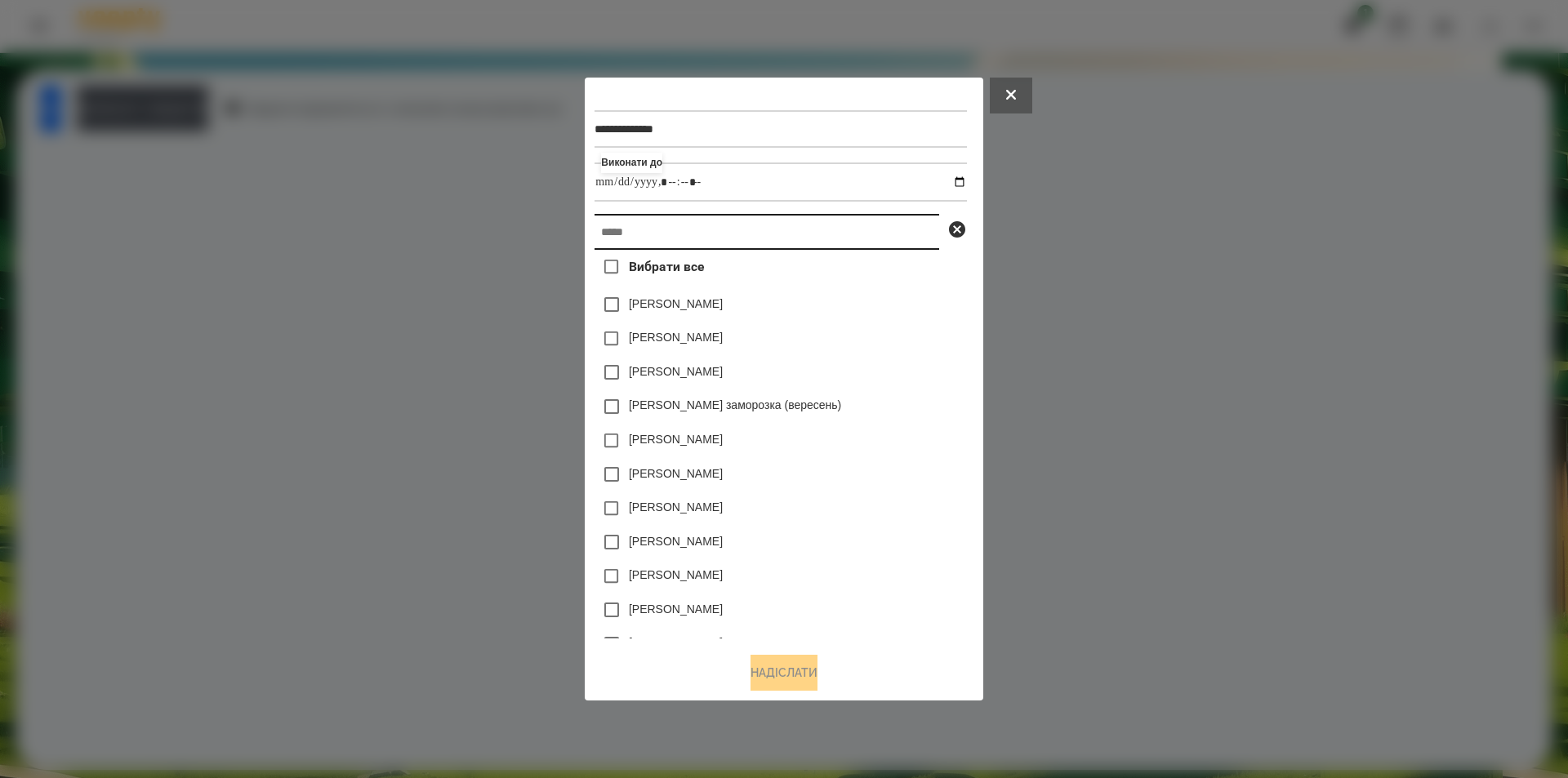
drag, startPoint x: 888, startPoint y: 228, endPoint x: 800, endPoint y: 239, distance: 88.7
click at [800, 239] on input "text" at bounding box center [766, 232] width 345 height 36
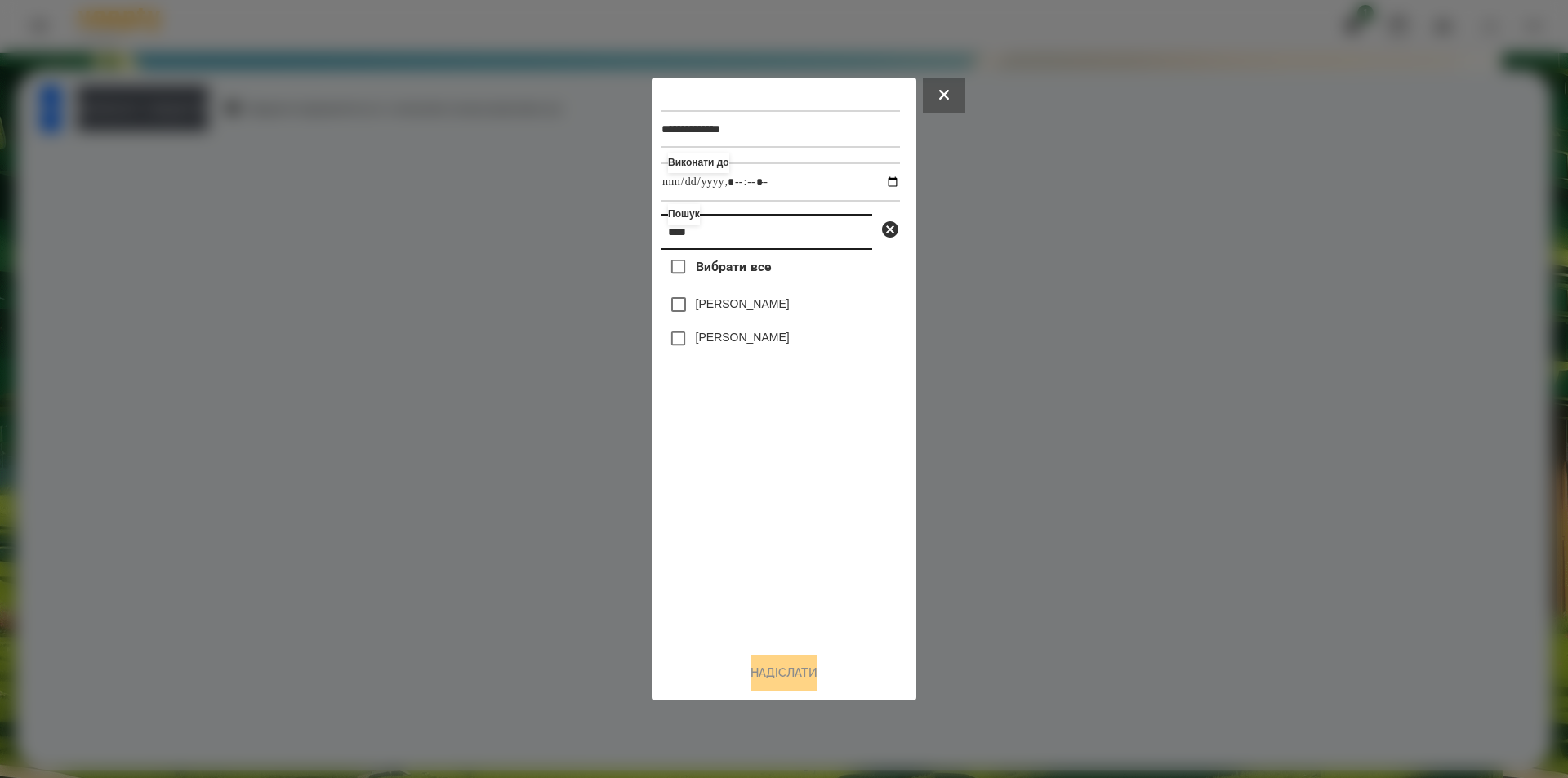
type input "****"
click at [757, 340] on label "[PERSON_NAME]" at bounding box center [742, 336] width 94 height 16
click at [785, 673] on button "Надіслати" at bounding box center [783, 673] width 67 height 36
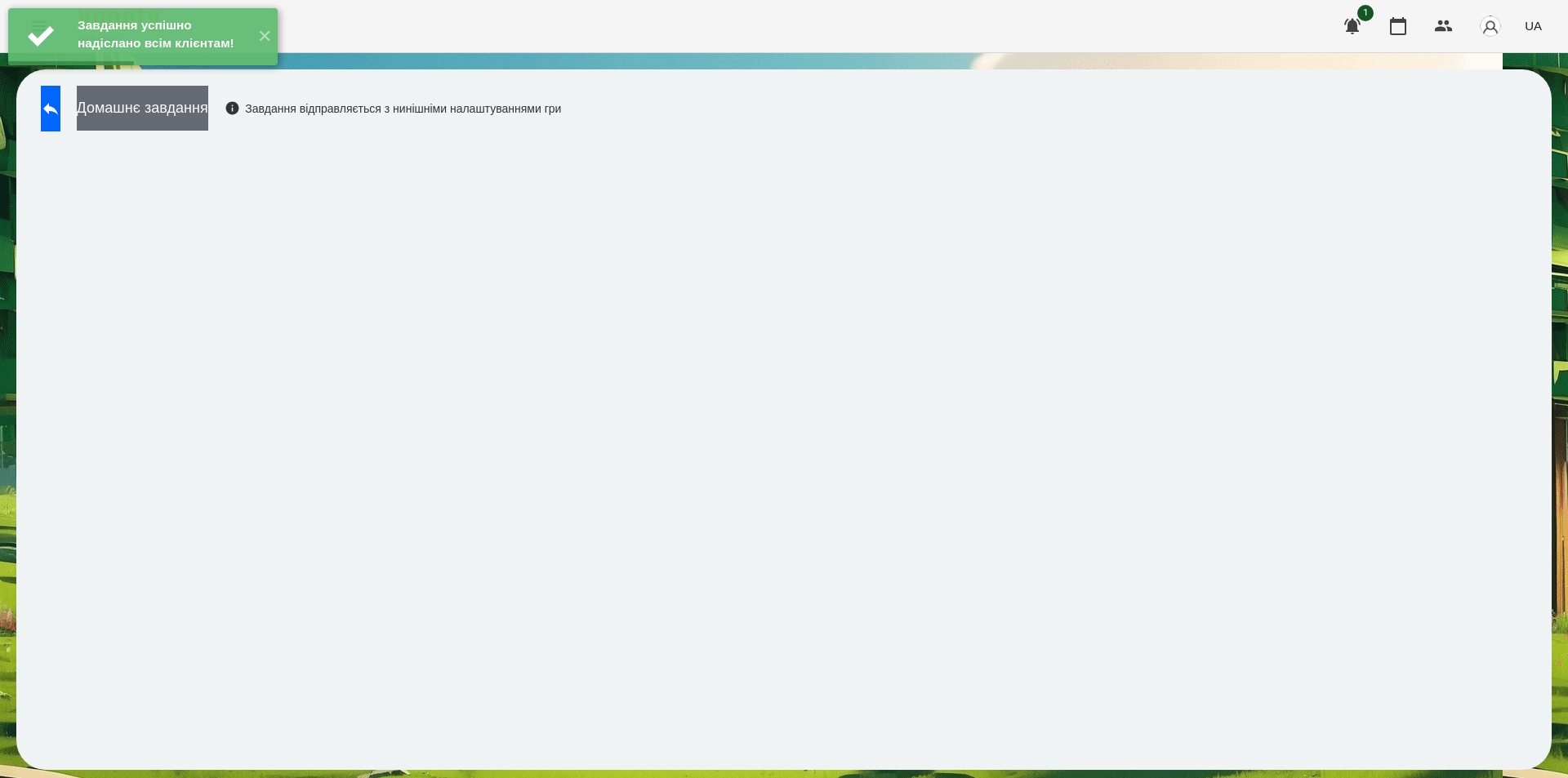
click at [201, 105] on button "Домашнє завдання" at bounding box center [142, 108] width 132 height 45
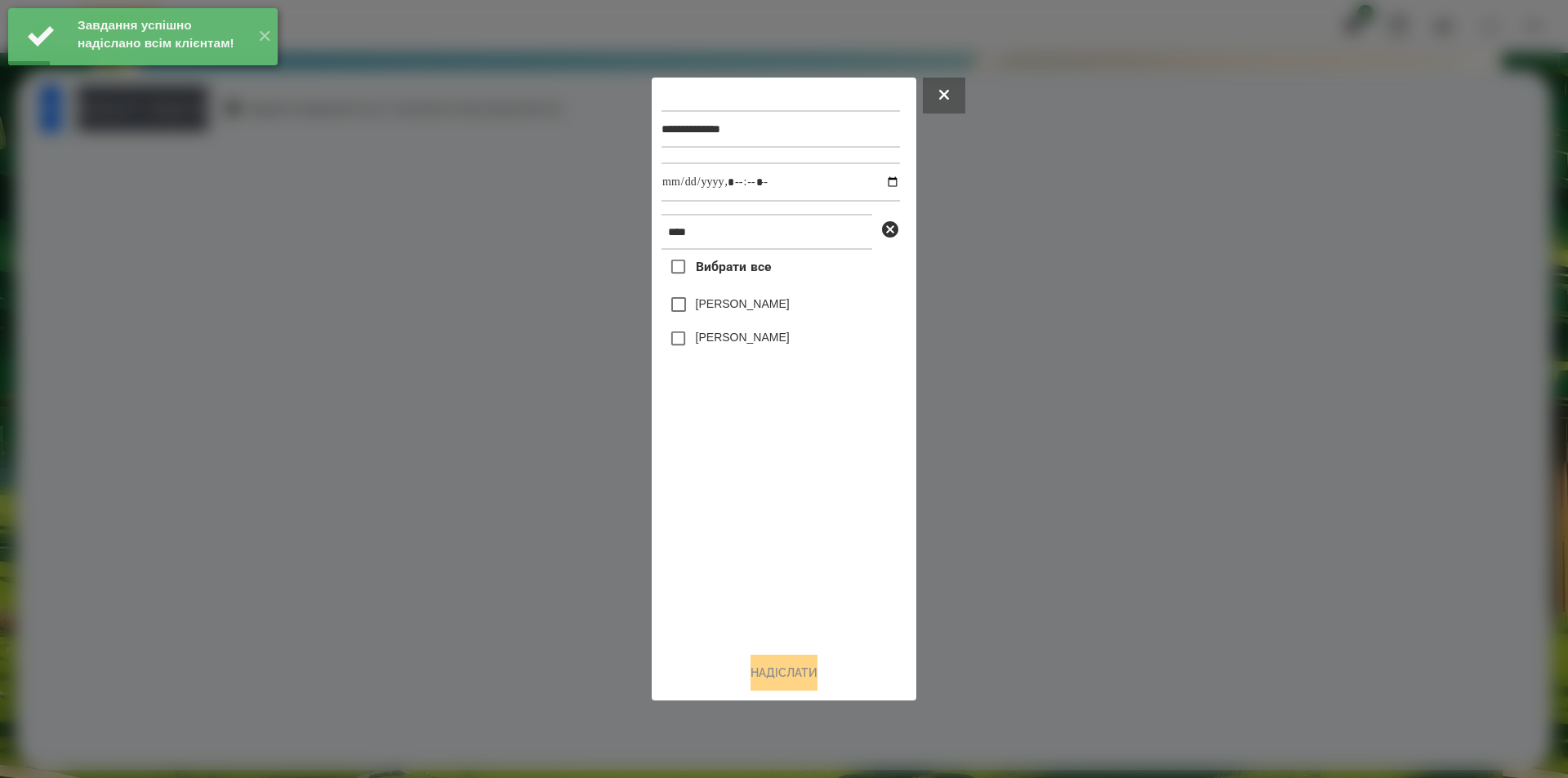
click at [742, 341] on label "[PERSON_NAME]" at bounding box center [742, 336] width 94 height 16
click at [877, 185] on input "datetime-local" at bounding box center [781, 182] width 239 height 40
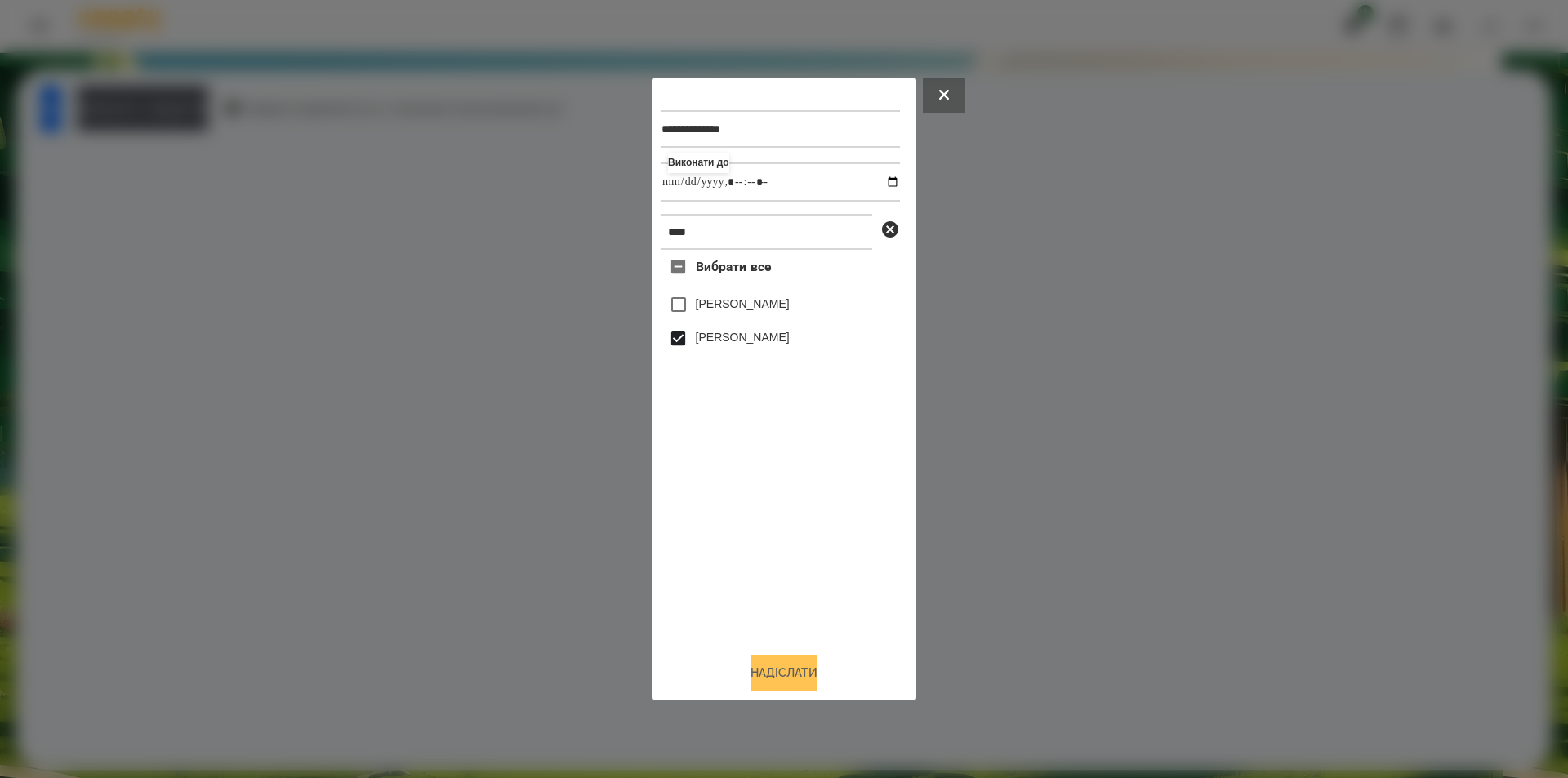
type input "**********"
click at [772, 664] on button "Надіслати" at bounding box center [783, 673] width 67 height 36
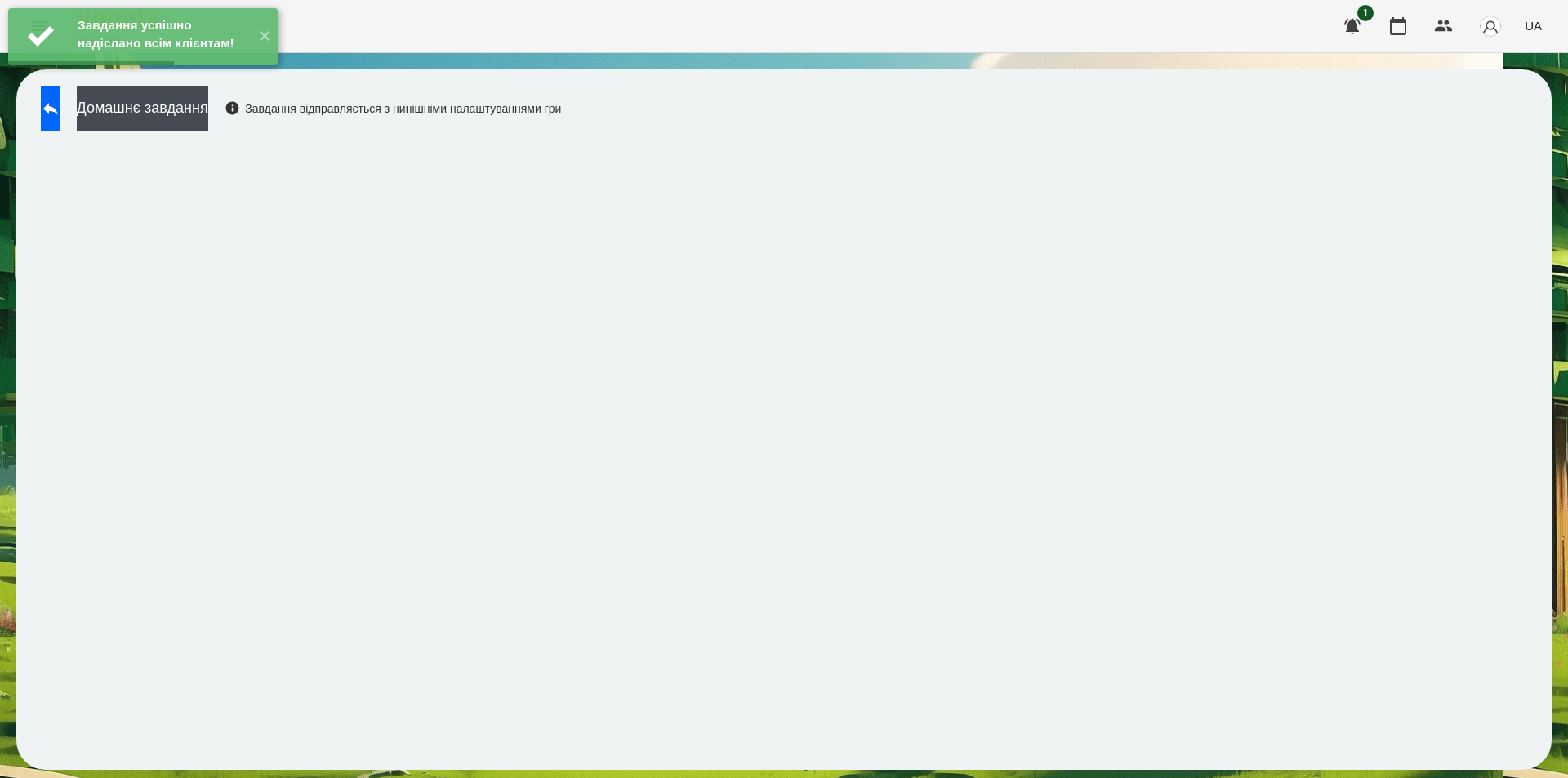
click at [228, 73] on div "Завдання успішно надіслано всім клієнтам! ✕" at bounding box center [142, 36] width 286 height 73
click at [208, 105] on button "Домашнє завдання" at bounding box center [142, 108] width 132 height 45
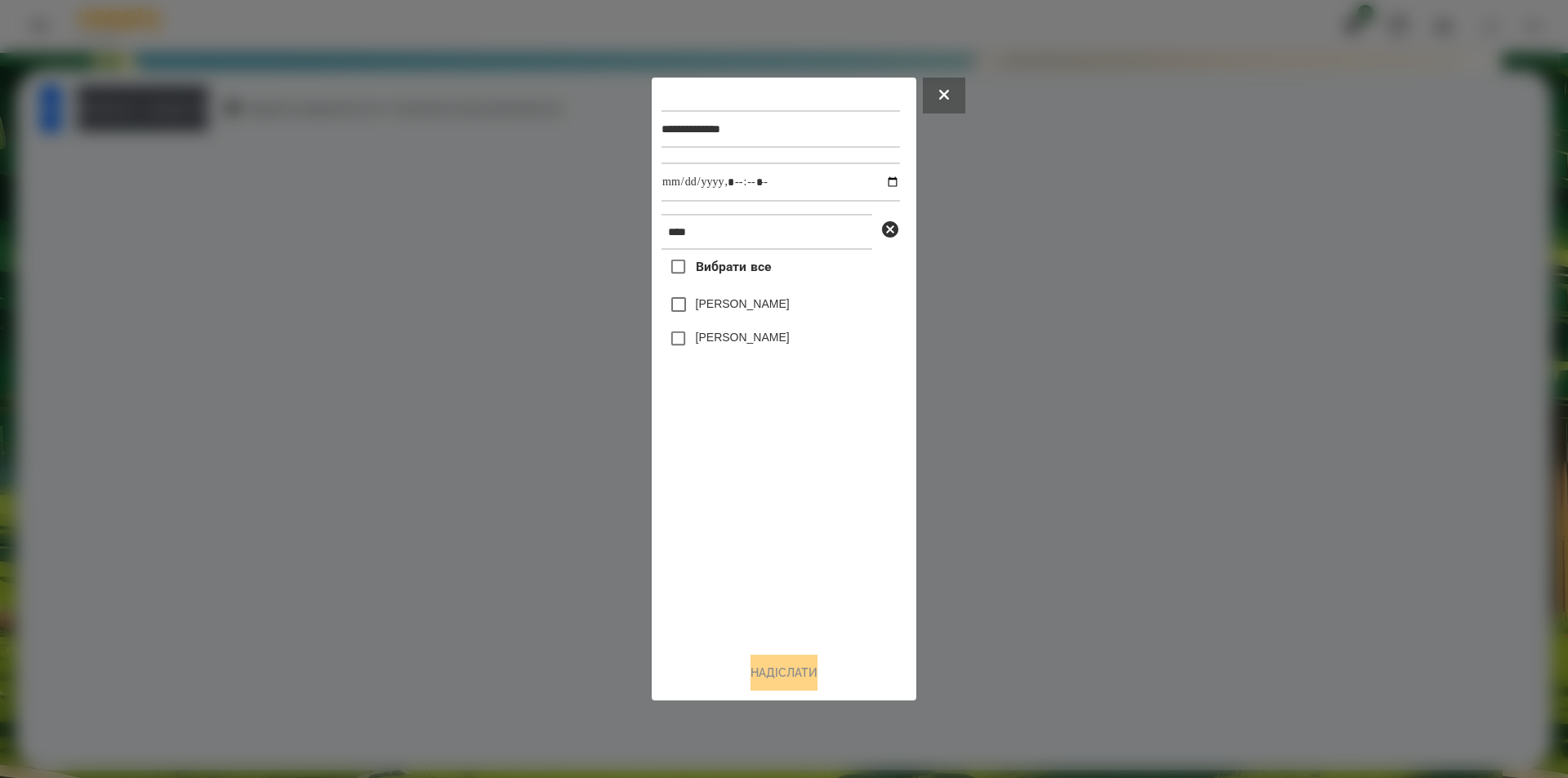
click at [751, 336] on label "[PERSON_NAME]" at bounding box center [742, 336] width 94 height 16
click at [881, 180] on input "datetime-local" at bounding box center [781, 182] width 239 height 40
type input "**********"
drag, startPoint x: 782, startPoint y: 675, endPoint x: 780, endPoint y: 667, distance: 8.2
click at [781, 668] on button "Надіслати" at bounding box center [783, 673] width 67 height 36
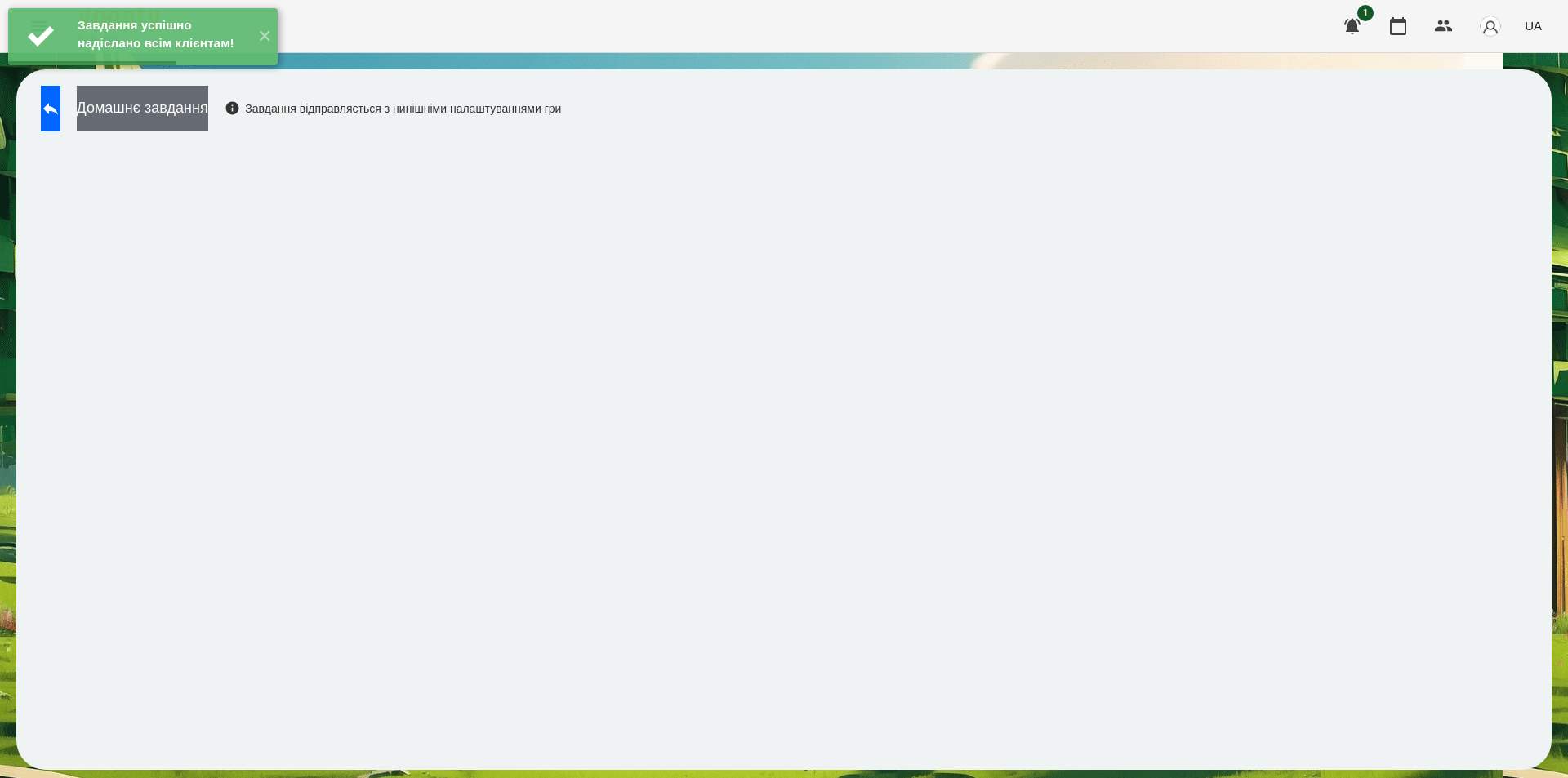
click at [208, 116] on button "Домашнє завдання" at bounding box center [142, 108] width 132 height 45
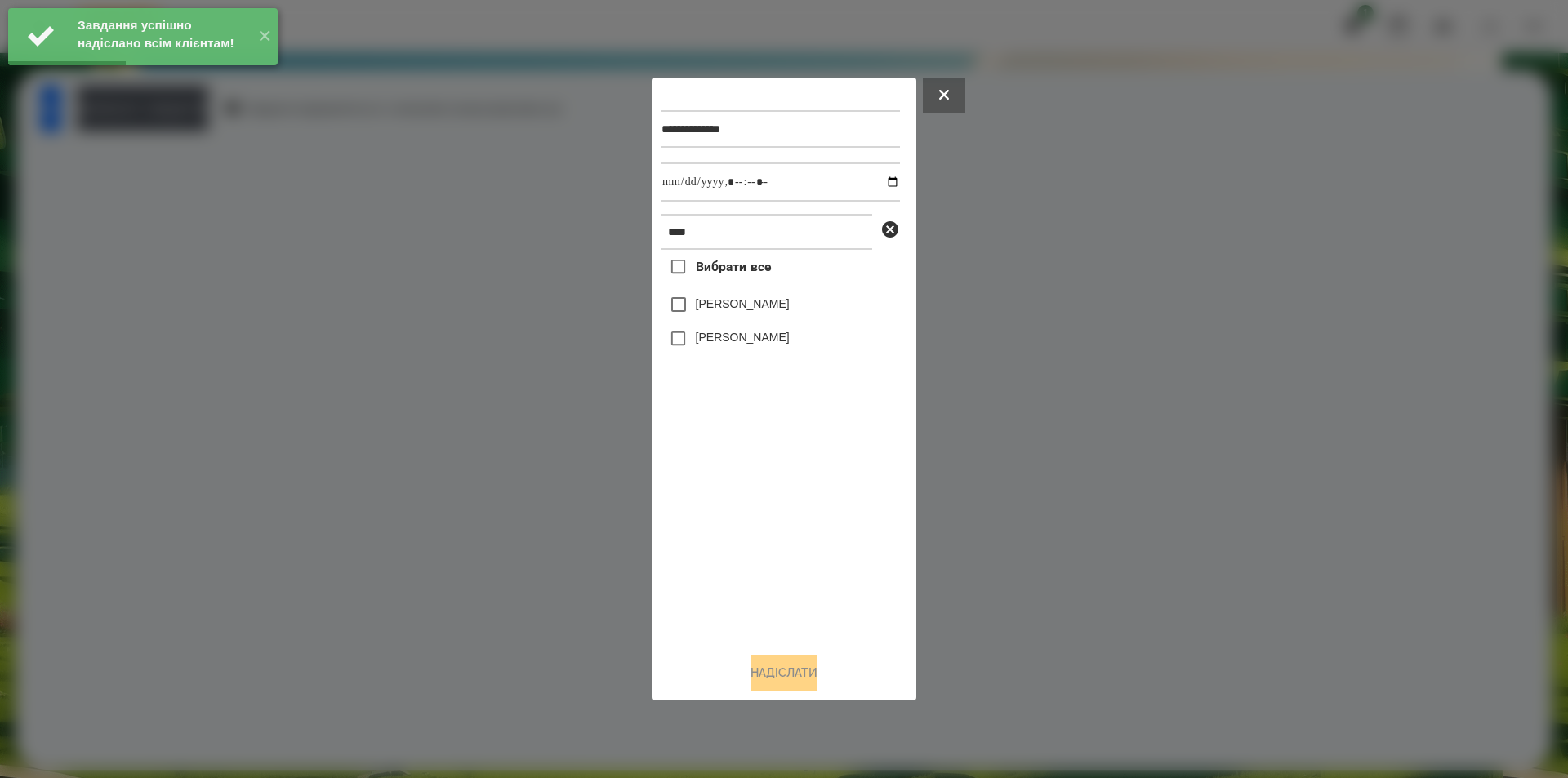
click at [739, 335] on label "[PERSON_NAME]" at bounding box center [742, 336] width 94 height 16
click at [878, 182] on input "datetime-local" at bounding box center [781, 182] width 239 height 40
type input "**********"
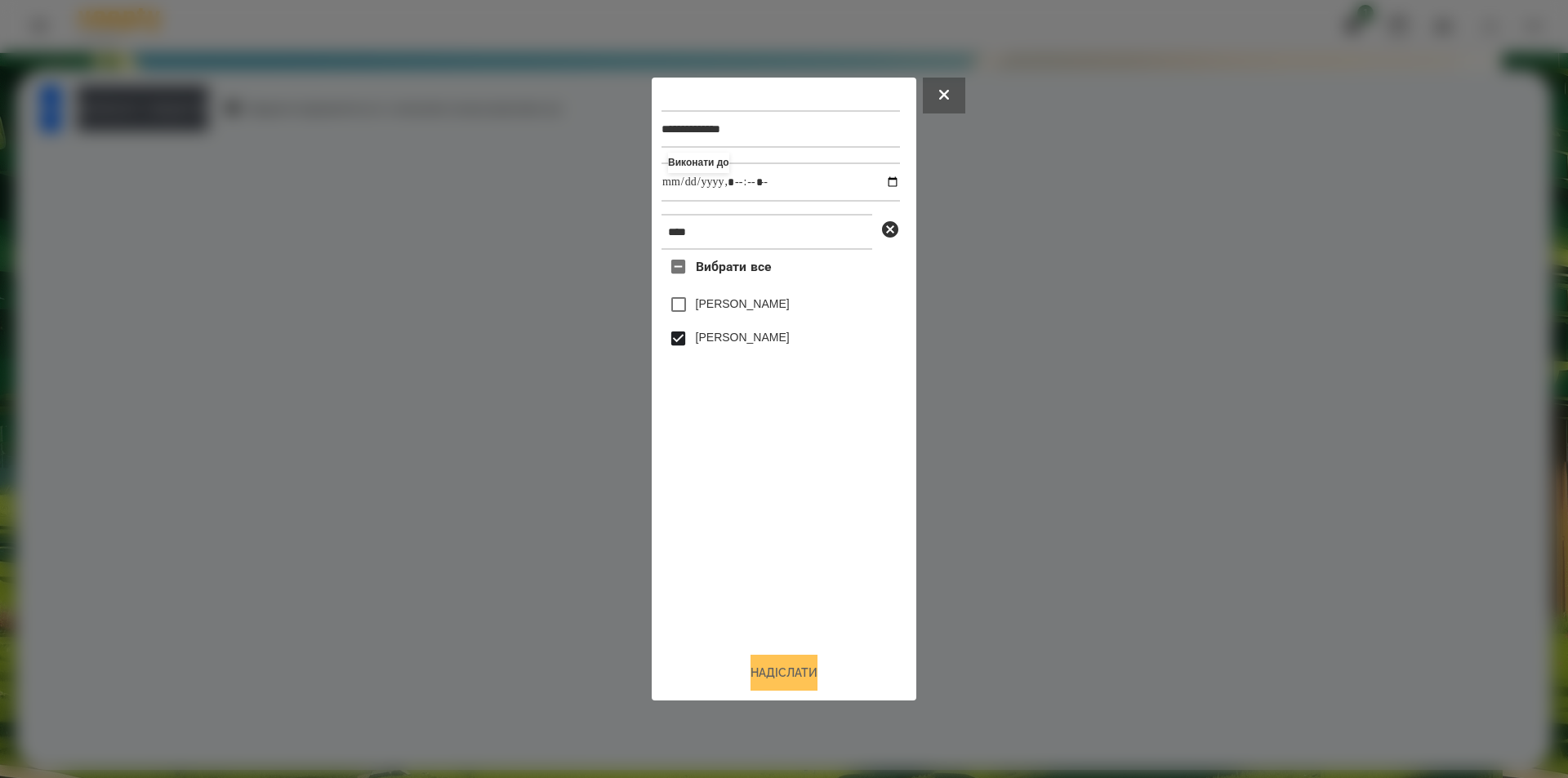
click at [793, 675] on button "Надіслати" at bounding box center [783, 673] width 67 height 36
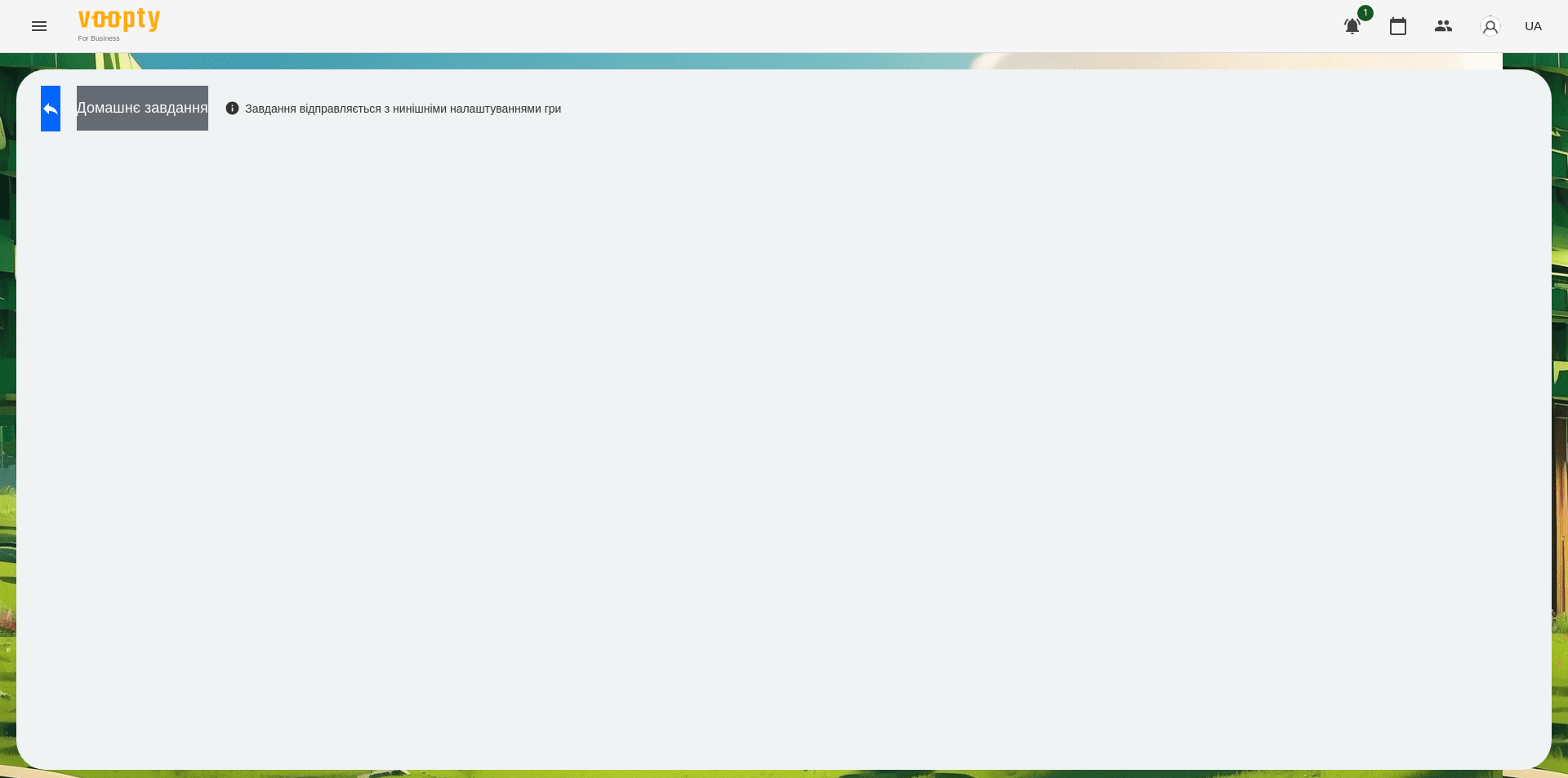
click at [208, 108] on button "Домашнє завдання" at bounding box center [142, 108] width 132 height 45
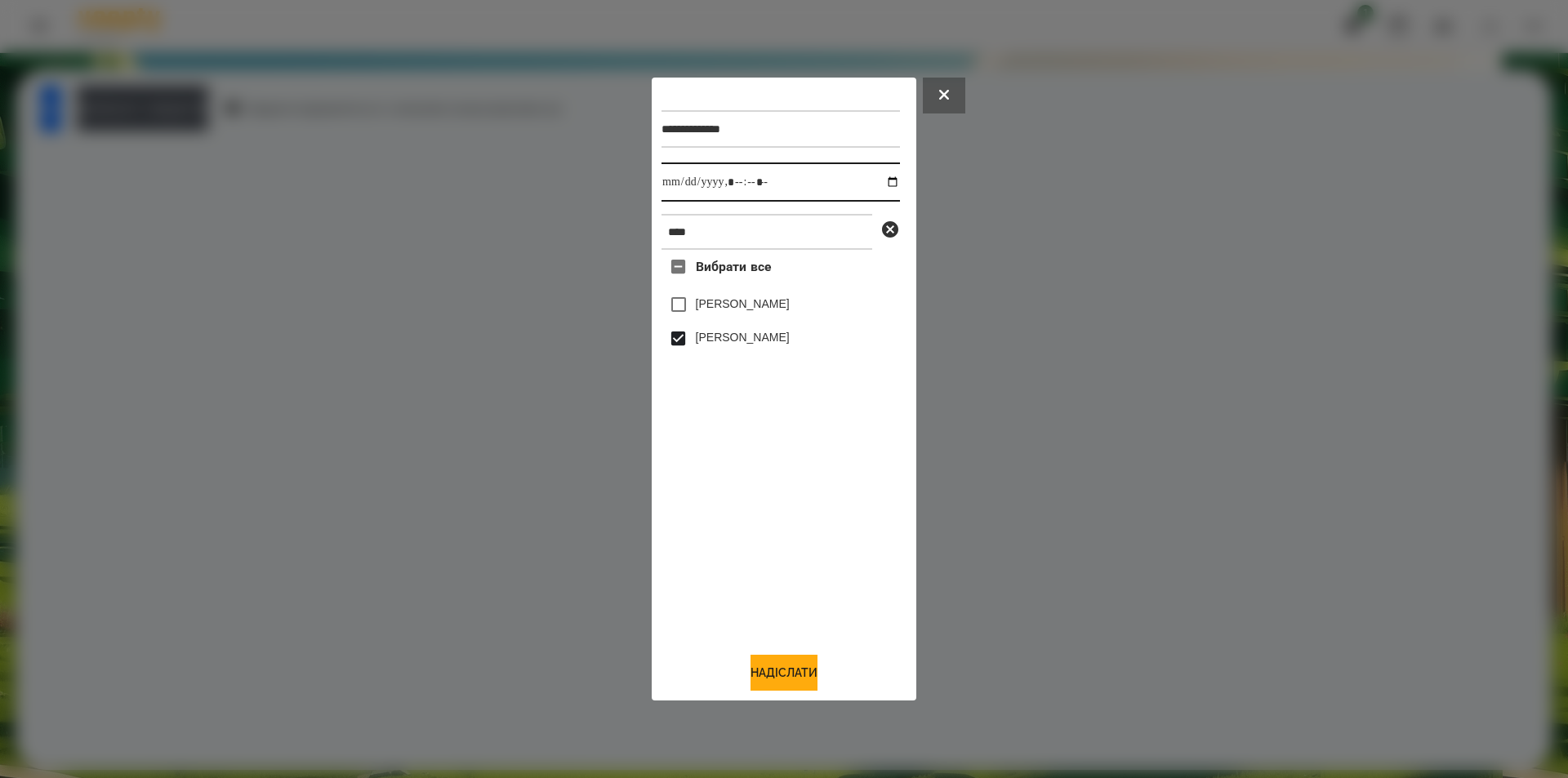
drag, startPoint x: 883, startPoint y: 180, endPoint x: 866, endPoint y: 196, distance: 23.3
click at [881, 180] on input "datetime-local" at bounding box center [781, 182] width 239 height 40
type input "**********"
click at [790, 682] on button "Надіслати" at bounding box center [783, 673] width 67 height 36
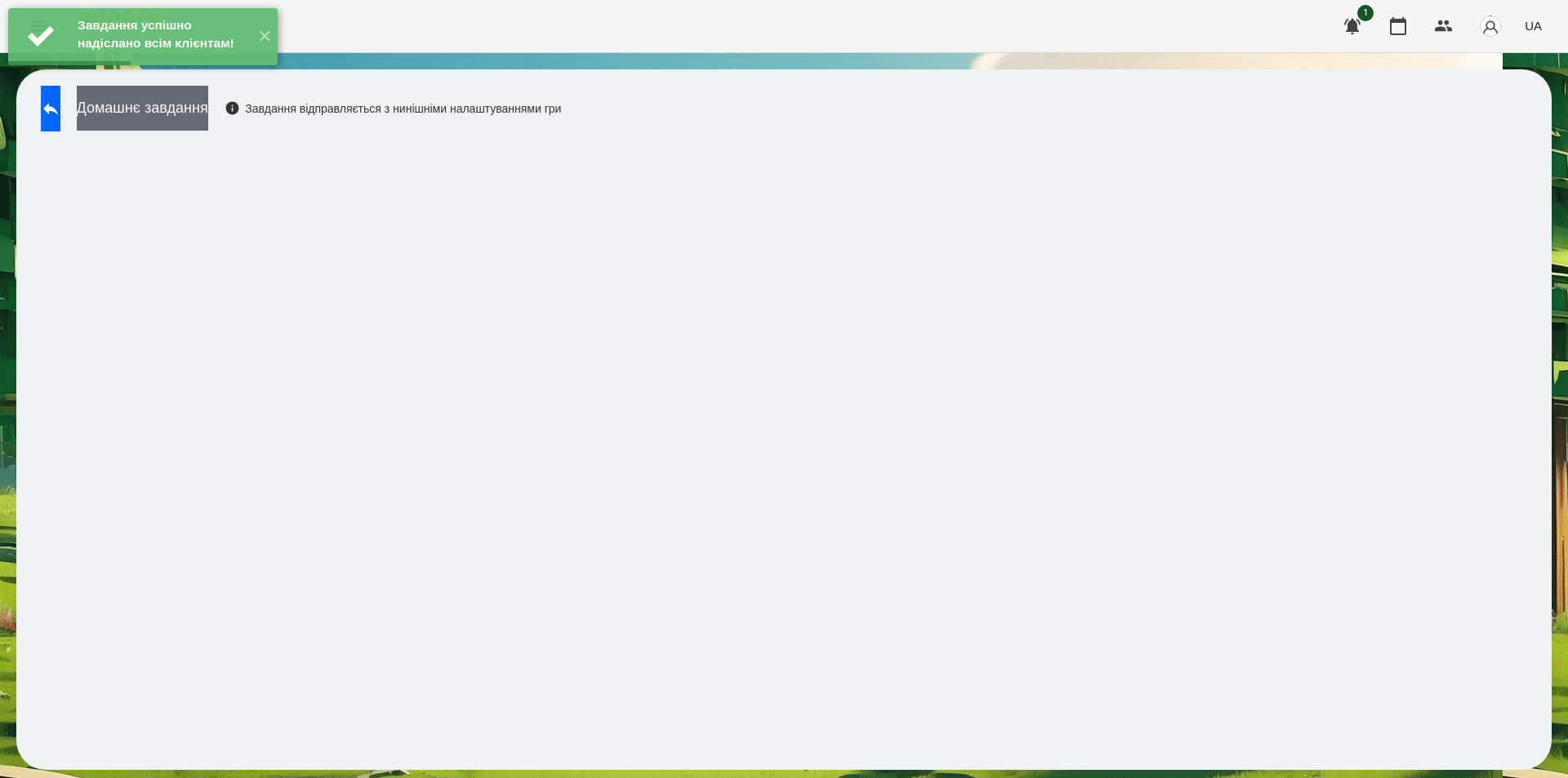
click at [204, 114] on button "Домашнє завдання" at bounding box center [142, 108] width 132 height 45
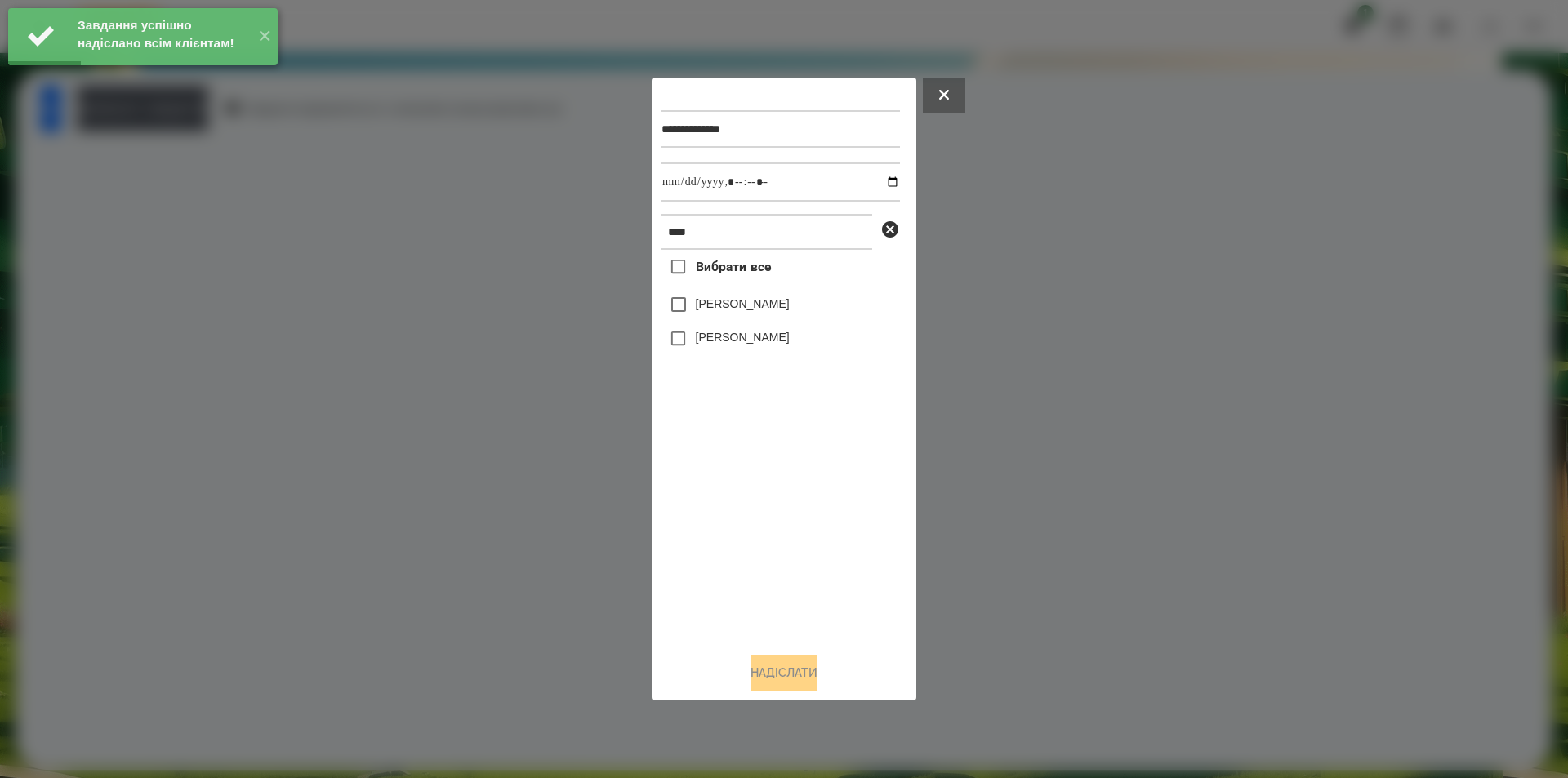
click at [790, 336] on label "[PERSON_NAME]" at bounding box center [742, 336] width 94 height 16
click at [882, 179] on input "datetime-local" at bounding box center [781, 182] width 239 height 40
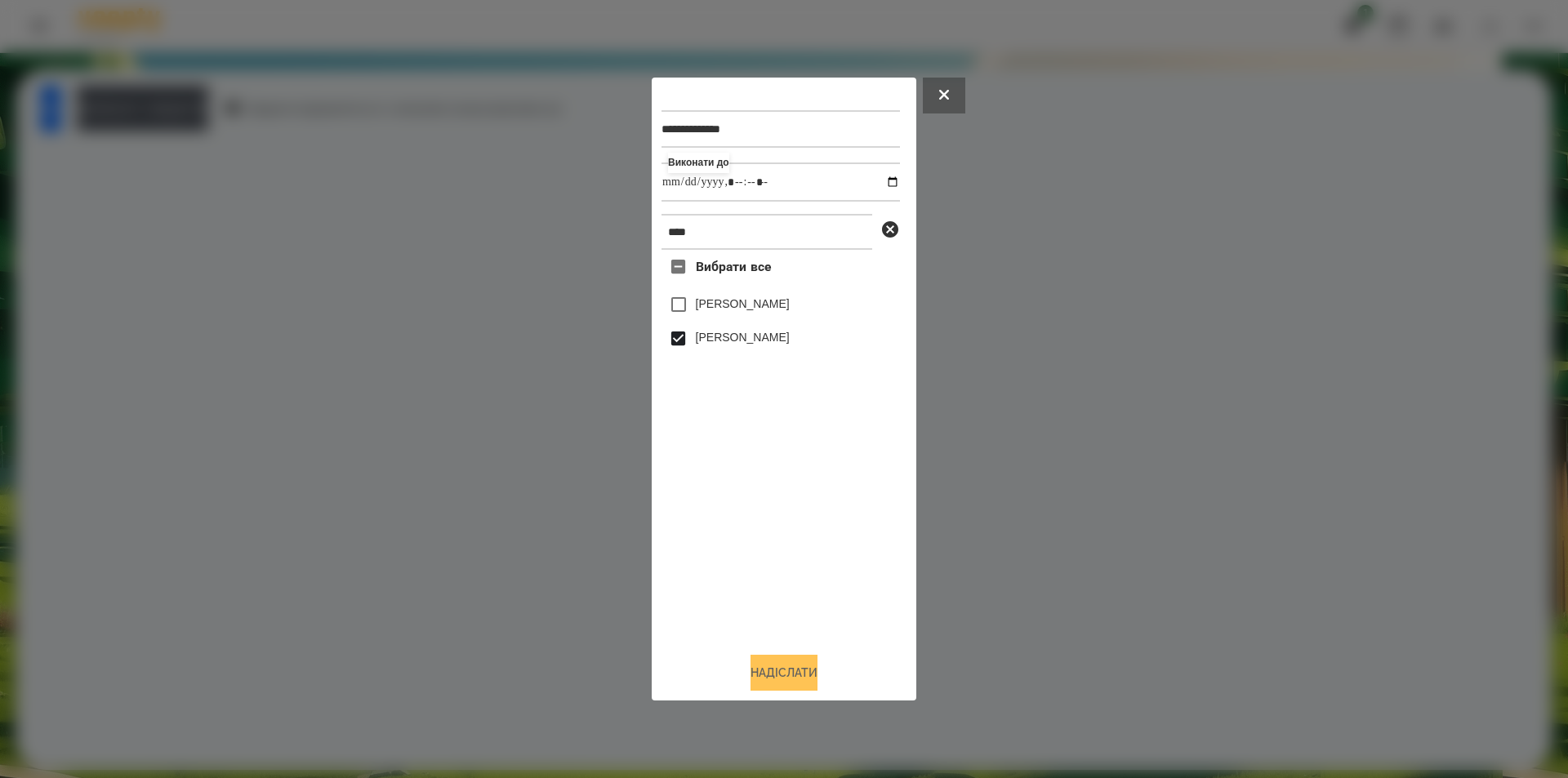
type input "**********"
click at [766, 673] on button "Надіслати" at bounding box center [783, 673] width 67 height 36
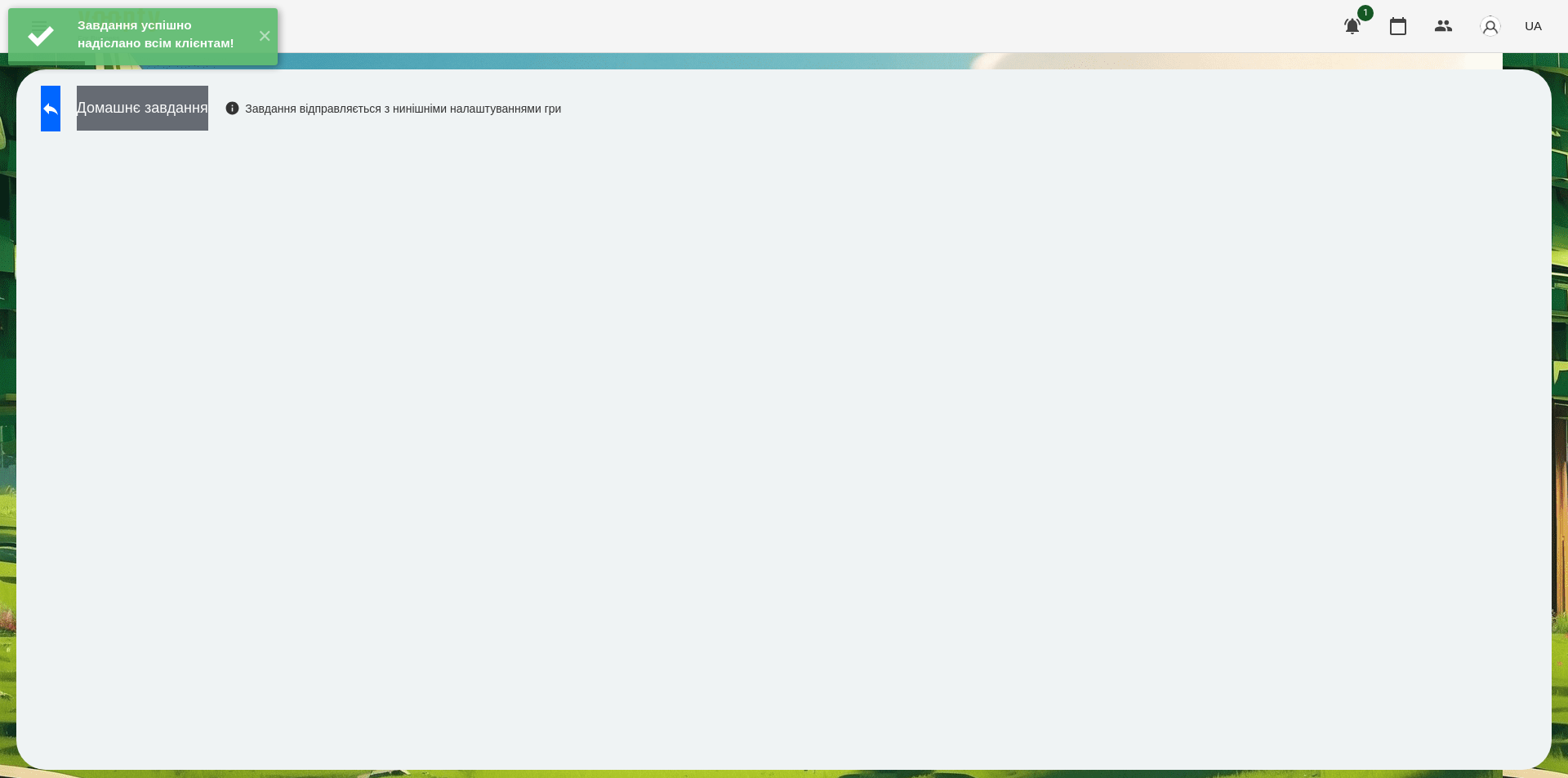
click at [208, 105] on button "Домашнє завдання" at bounding box center [142, 108] width 132 height 45
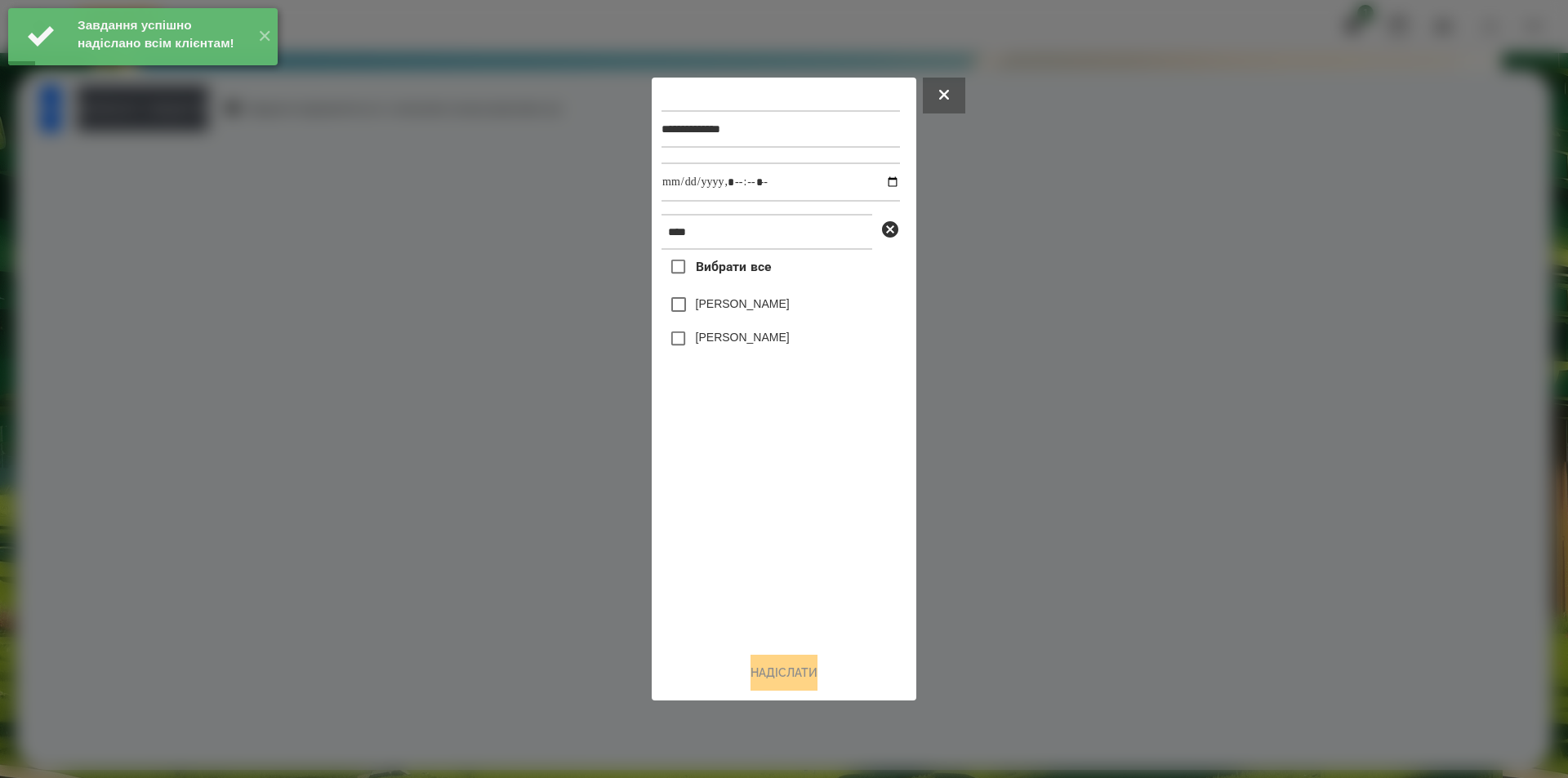
click at [746, 338] on label "[PERSON_NAME]" at bounding box center [742, 336] width 94 height 16
click at [879, 180] on input "datetime-local" at bounding box center [781, 182] width 239 height 40
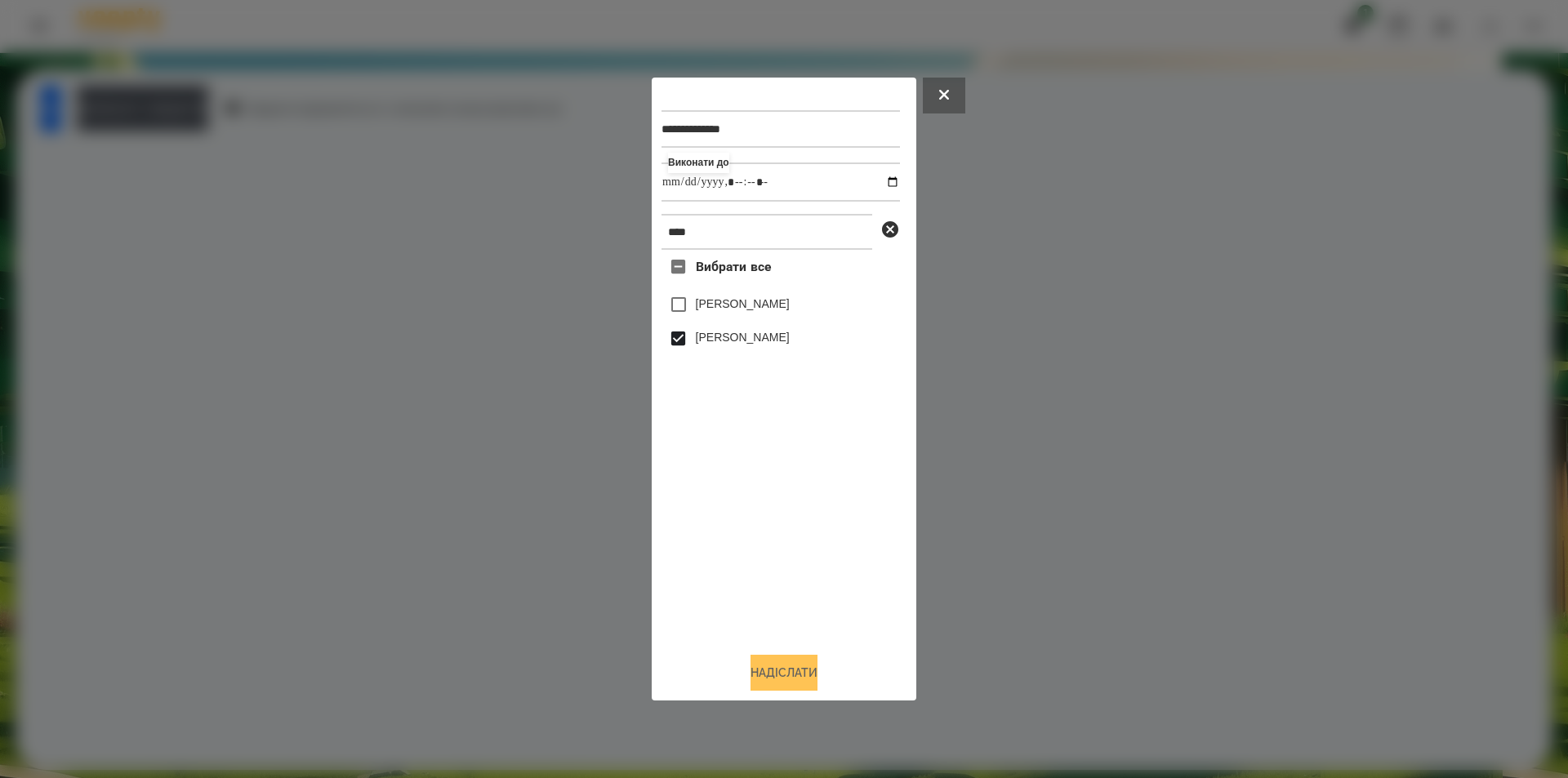
type input "**********"
click at [787, 670] on button "Надіслати" at bounding box center [783, 673] width 67 height 36
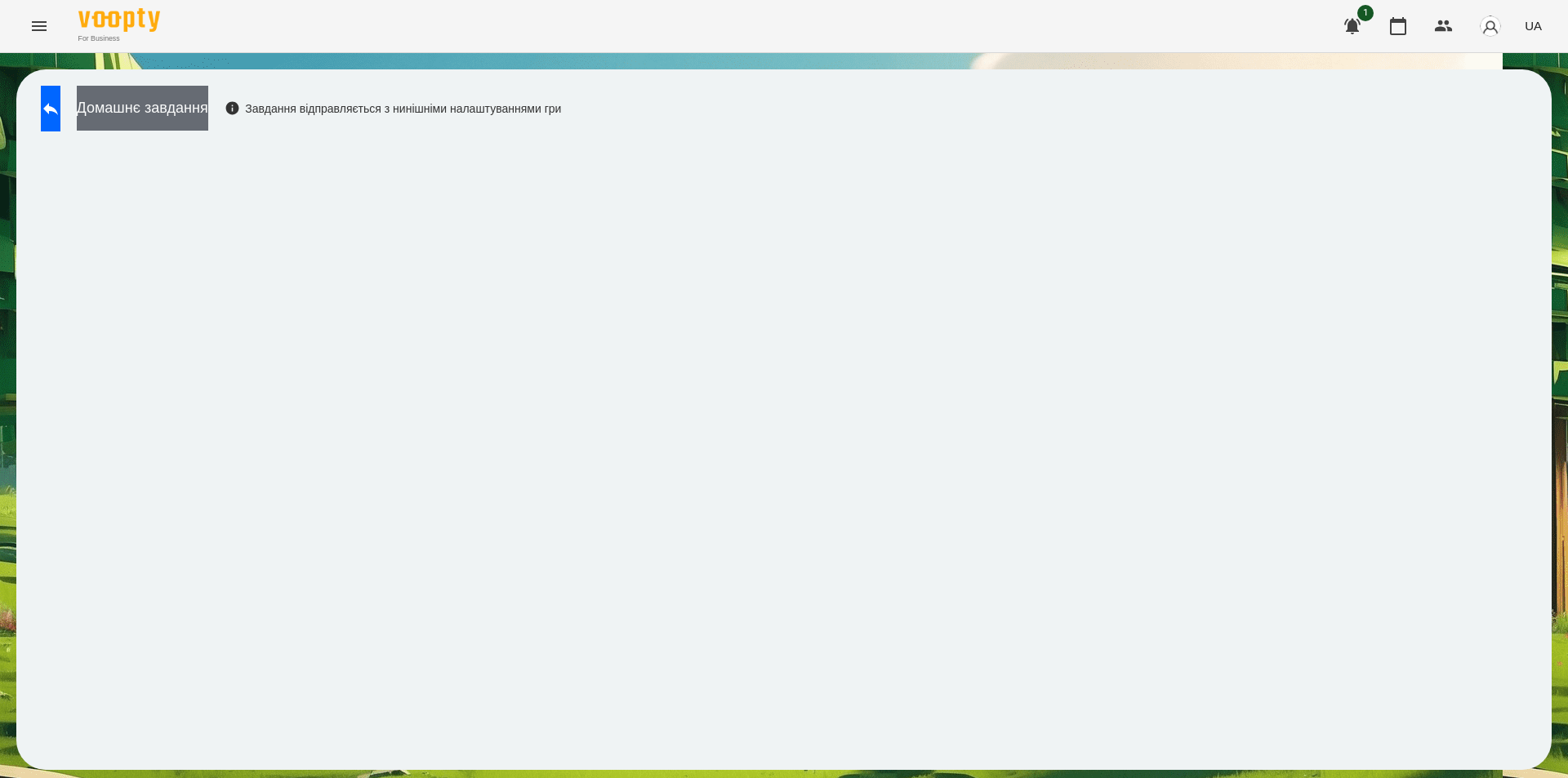
click at [196, 110] on button "Домашнє завдання" at bounding box center [142, 108] width 132 height 45
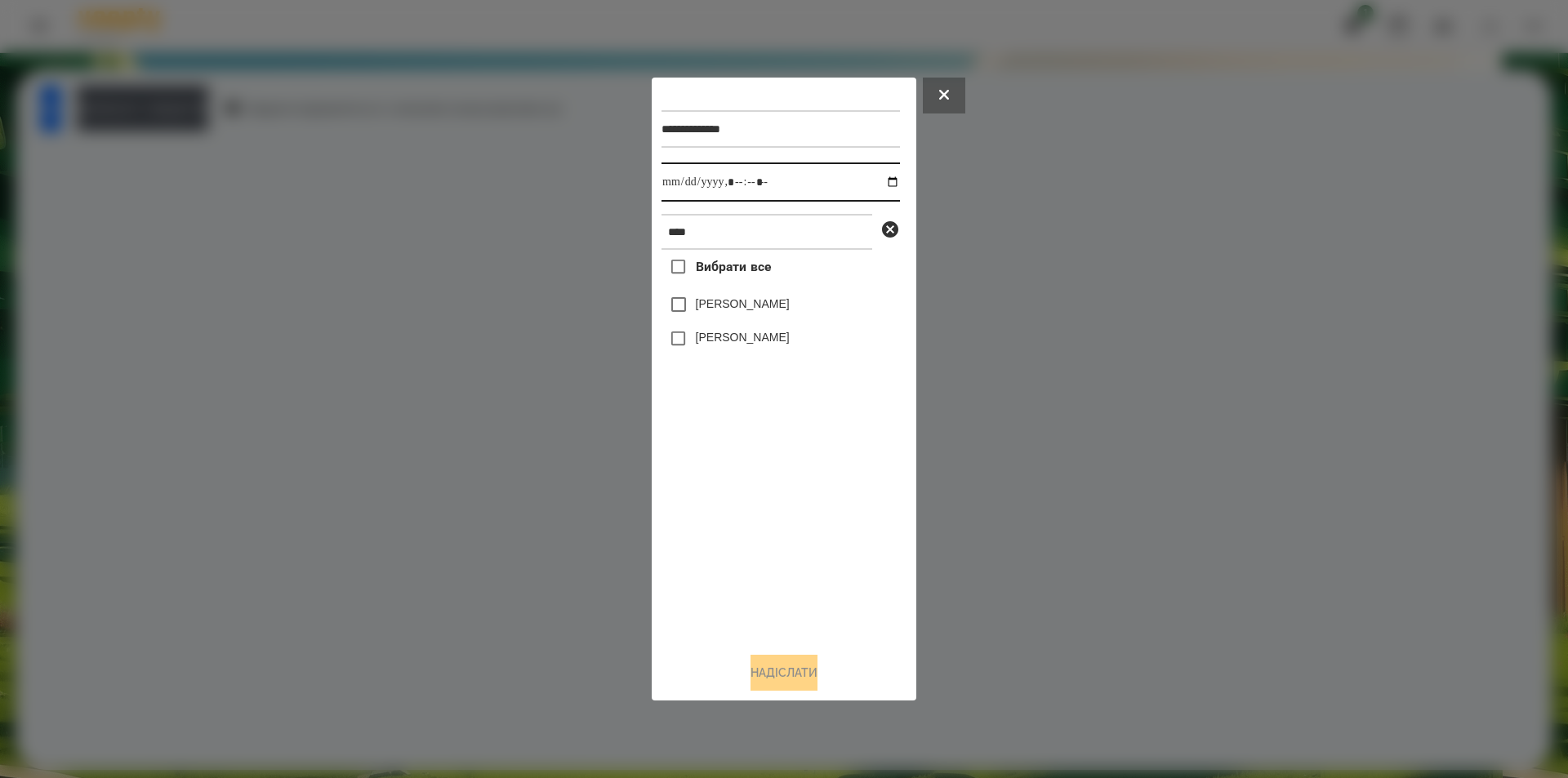
click at [879, 177] on input "datetime-local" at bounding box center [781, 182] width 239 height 40
type input "**********"
drag, startPoint x: 768, startPoint y: 447, endPoint x: 791, endPoint y: 407, distance: 46.1
click at [769, 445] on div "Вибрати все [PERSON_NAME] [PERSON_NAME]" at bounding box center [781, 444] width 239 height 389
click at [889, 233] on icon at bounding box center [889, 229] width 19 height 19
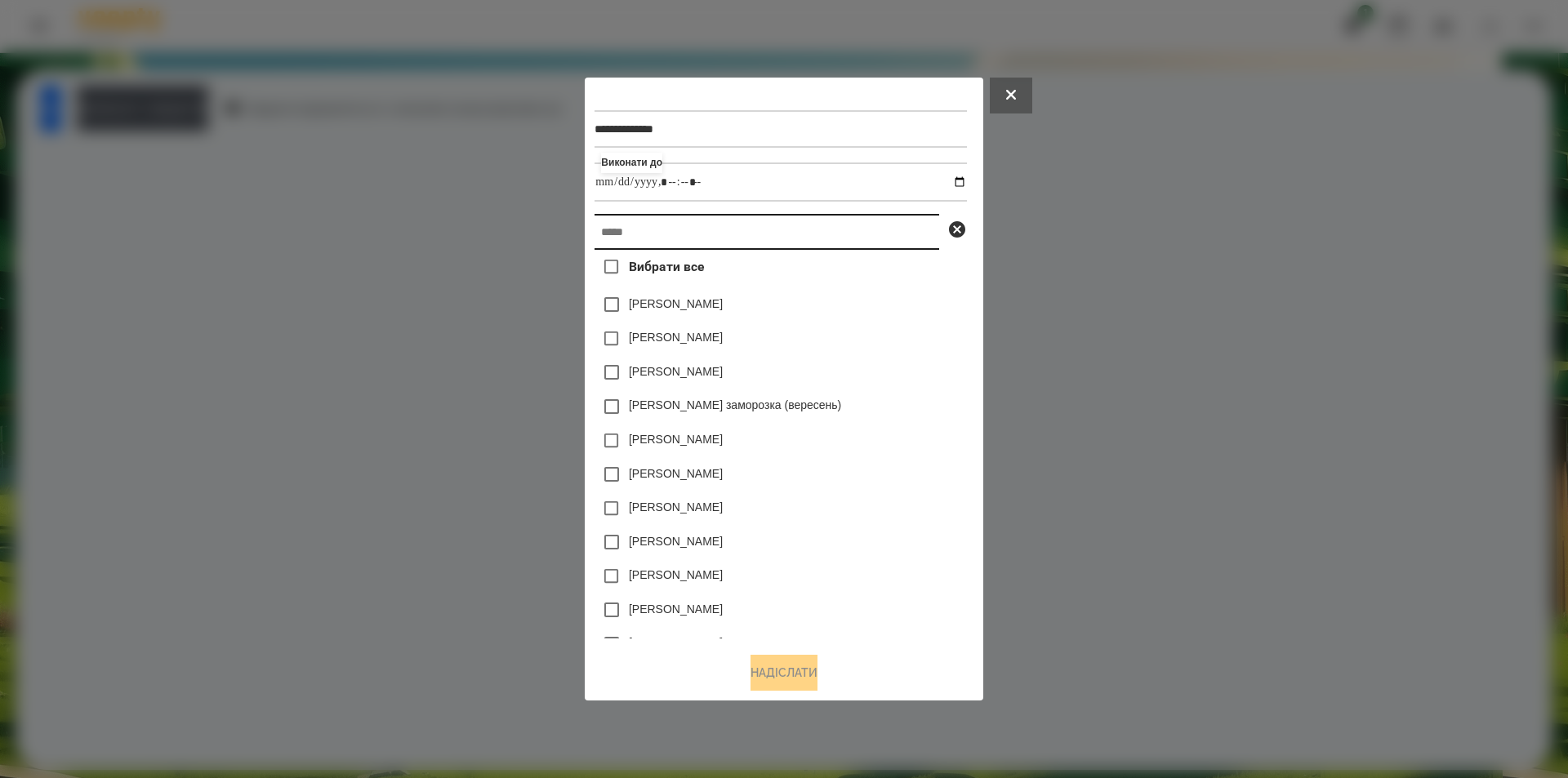
drag, startPoint x: 888, startPoint y: 233, endPoint x: 796, endPoint y: 239, distance: 92.2
click at [796, 239] on input "text" at bounding box center [766, 232] width 345 height 36
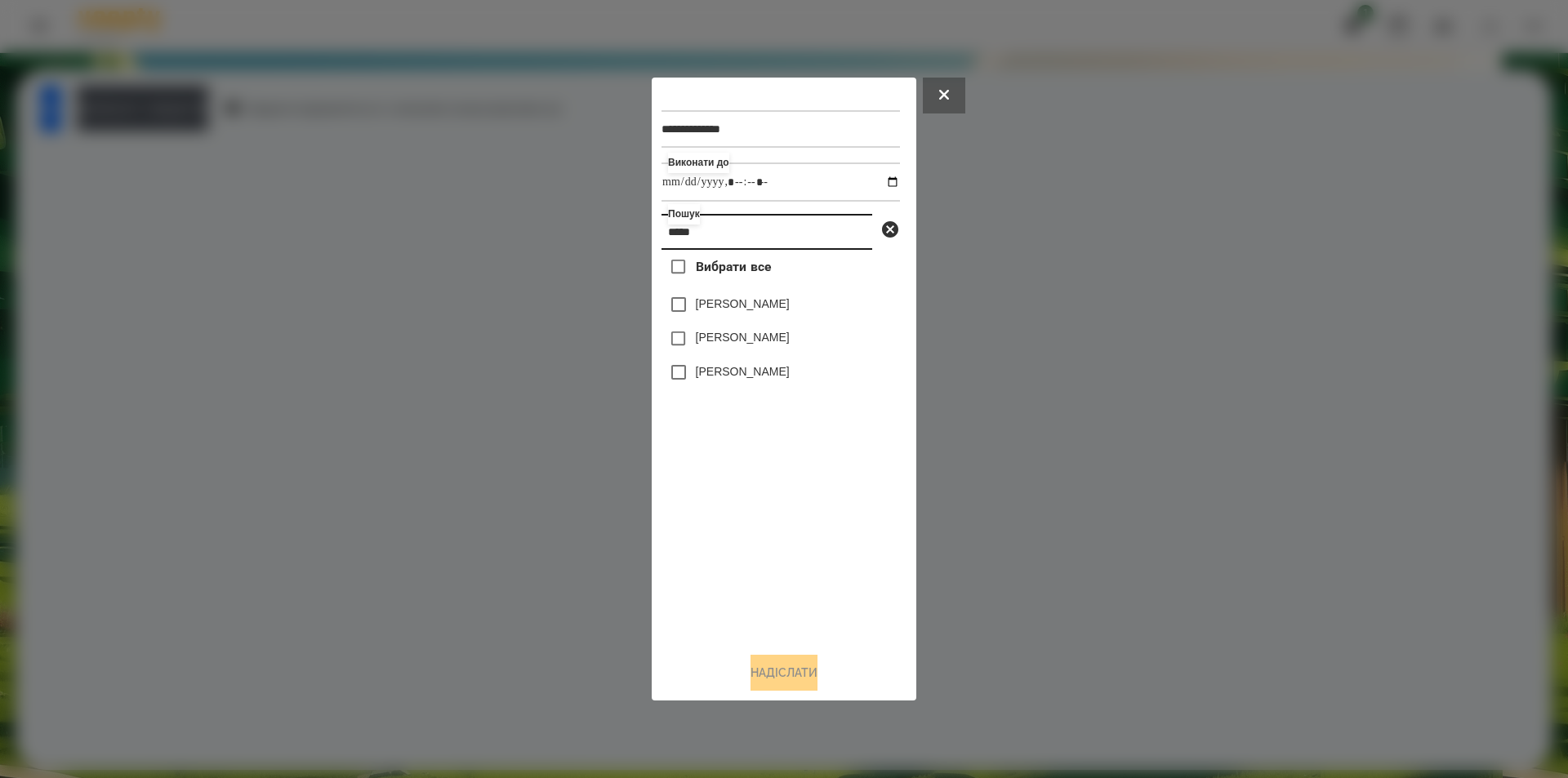
type input "*****"
click at [759, 307] on label "[PERSON_NAME]" at bounding box center [742, 303] width 94 height 16
click at [796, 670] on button "Надіслати" at bounding box center [783, 673] width 67 height 36
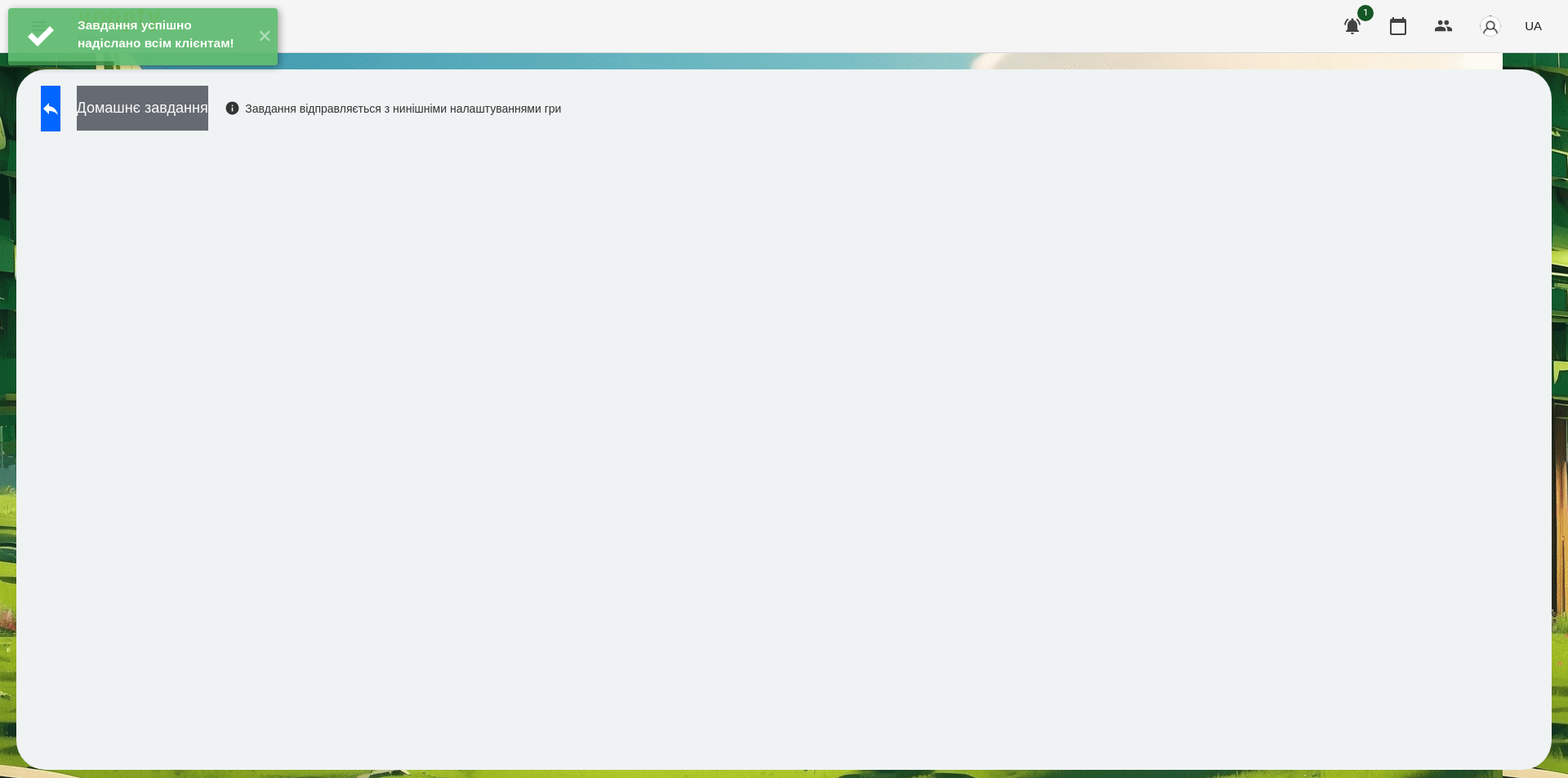
click at [202, 112] on button "Домашнє завдання" at bounding box center [142, 108] width 132 height 45
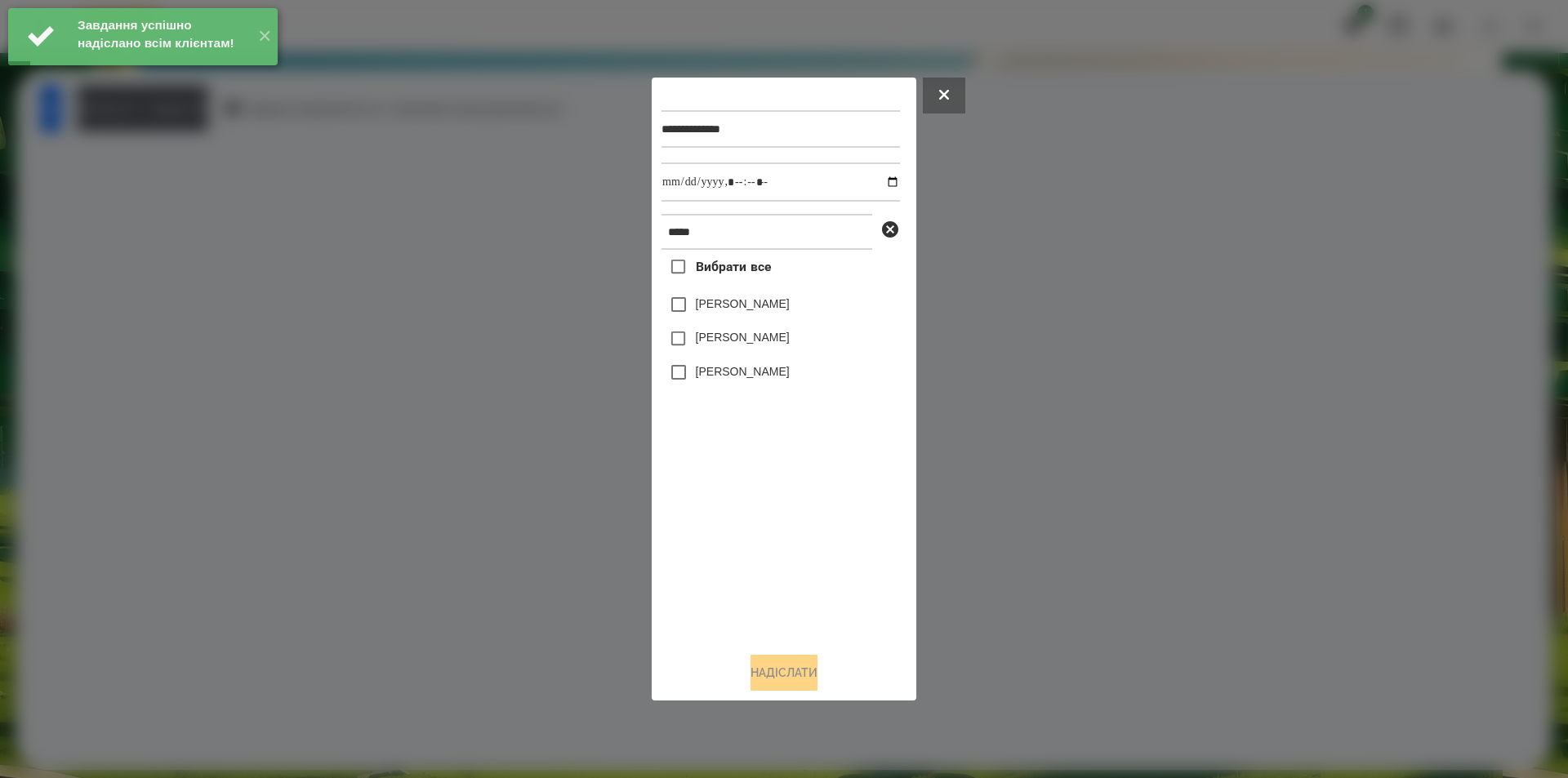
click at [722, 298] on div "[PERSON_NAME]" at bounding box center [781, 304] width 239 height 35
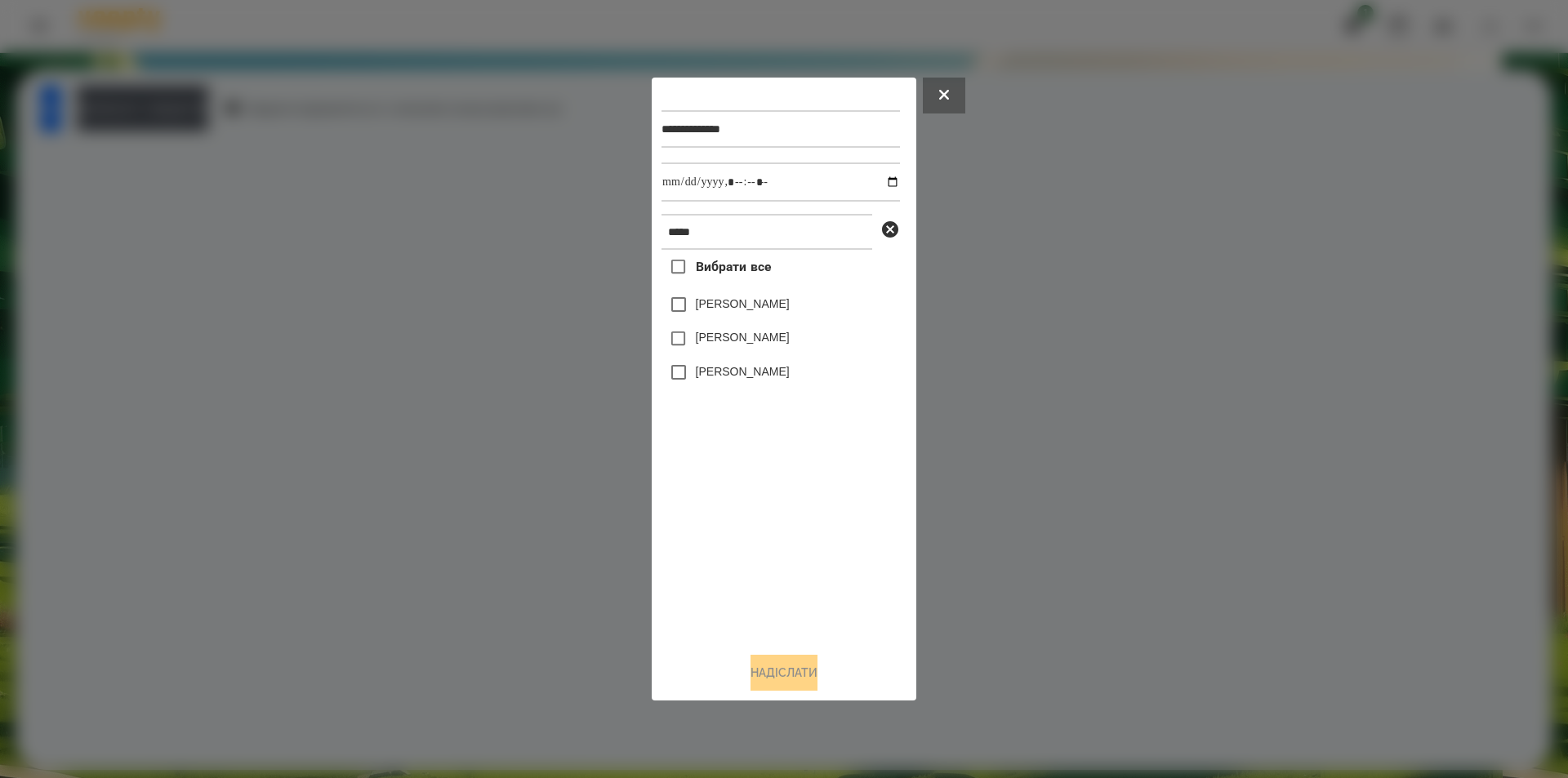
click at [771, 310] on label "[PERSON_NAME]" at bounding box center [742, 303] width 94 height 16
click at [881, 184] on input "datetime-local" at bounding box center [781, 182] width 239 height 40
type input "**********"
click at [765, 685] on button "Надіслати" at bounding box center [783, 673] width 67 height 36
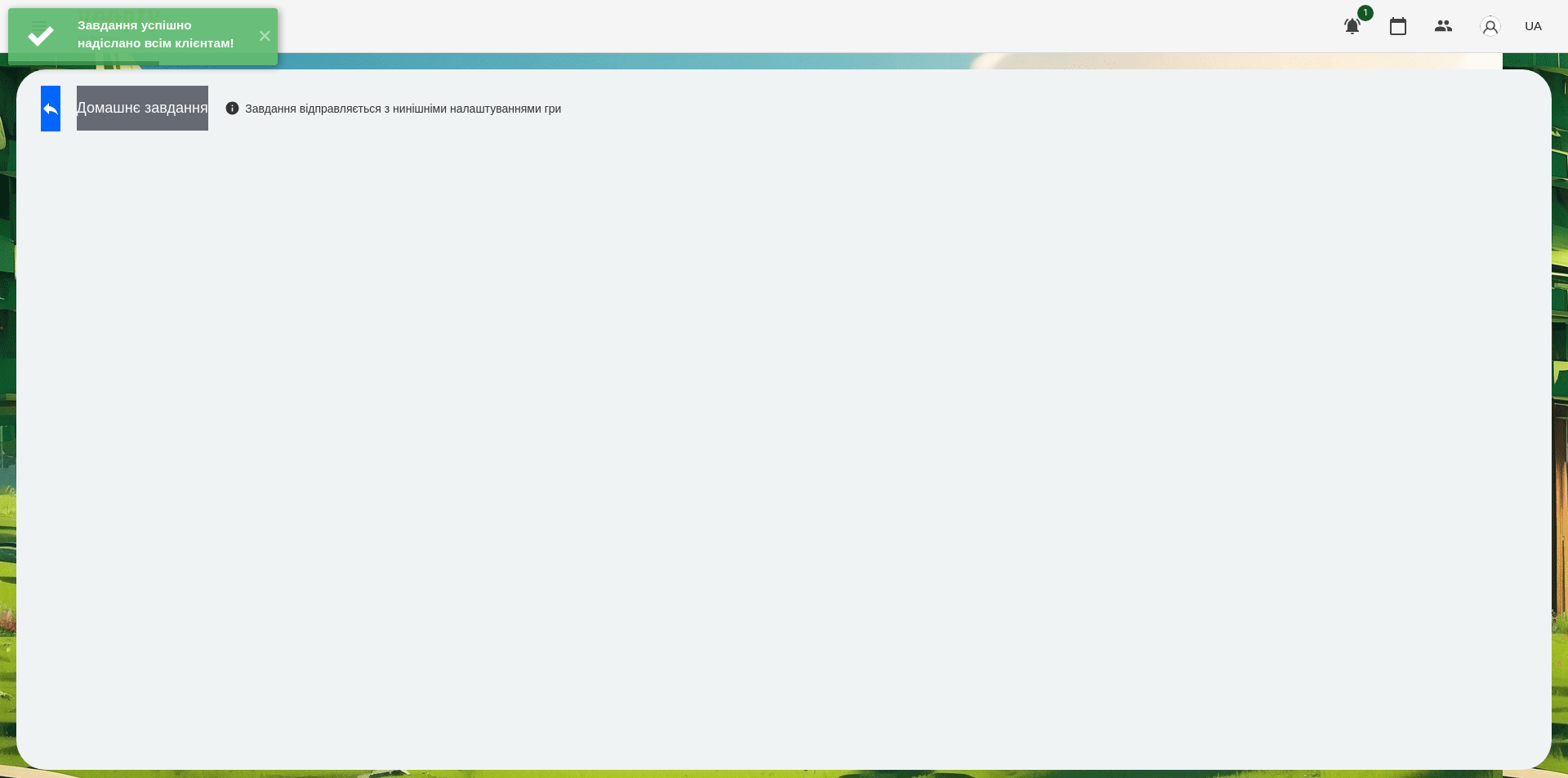
click at [208, 110] on button "Домашнє завдання" at bounding box center [142, 108] width 132 height 45
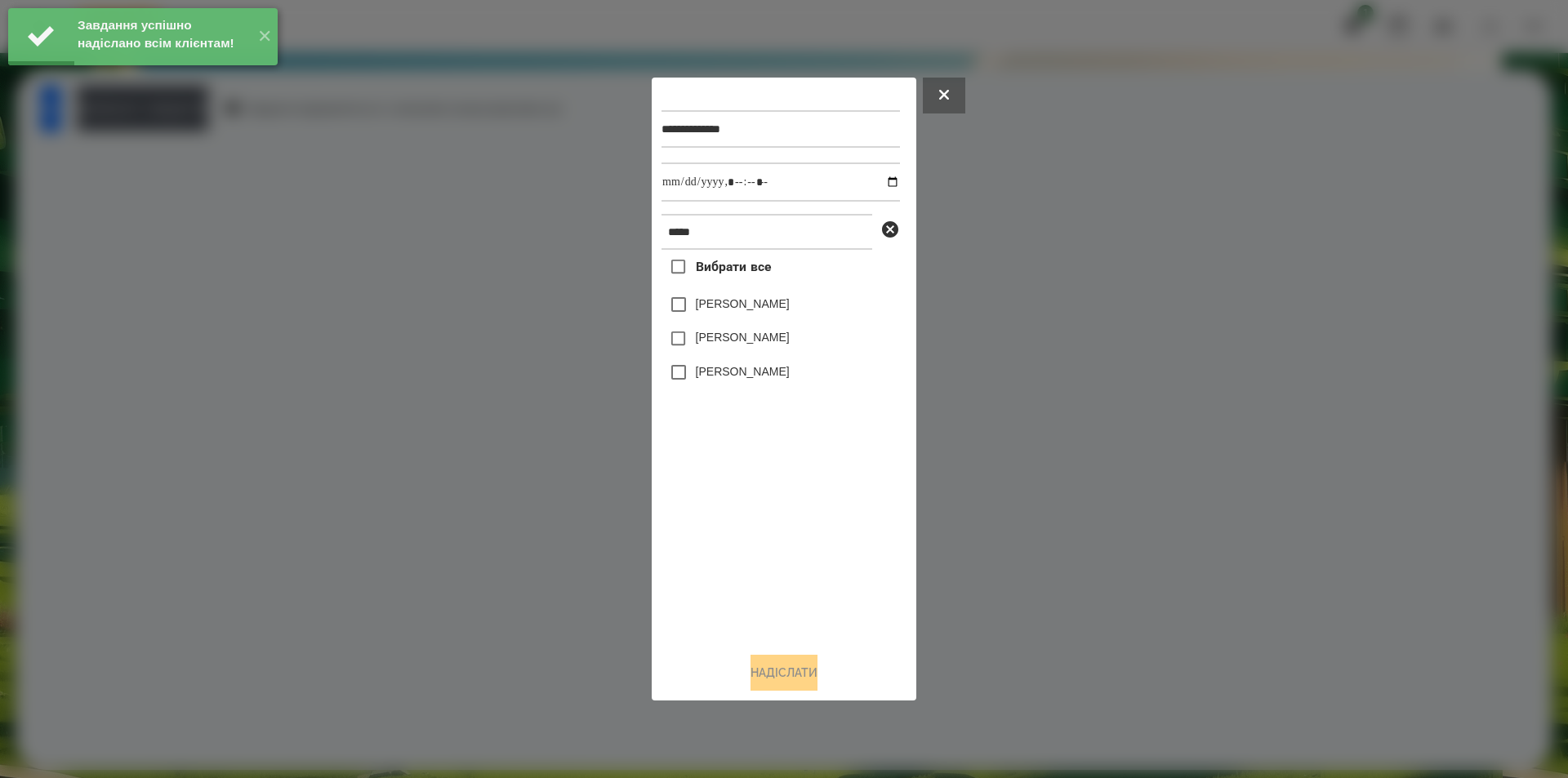
click at [706, 311] on label "[PERSON_NAME]" at bounding box center [742, 303] width 94 height 16
click at [884, 178] on input "datetime-local" at bounding box center [781, 182] width 239 height 40
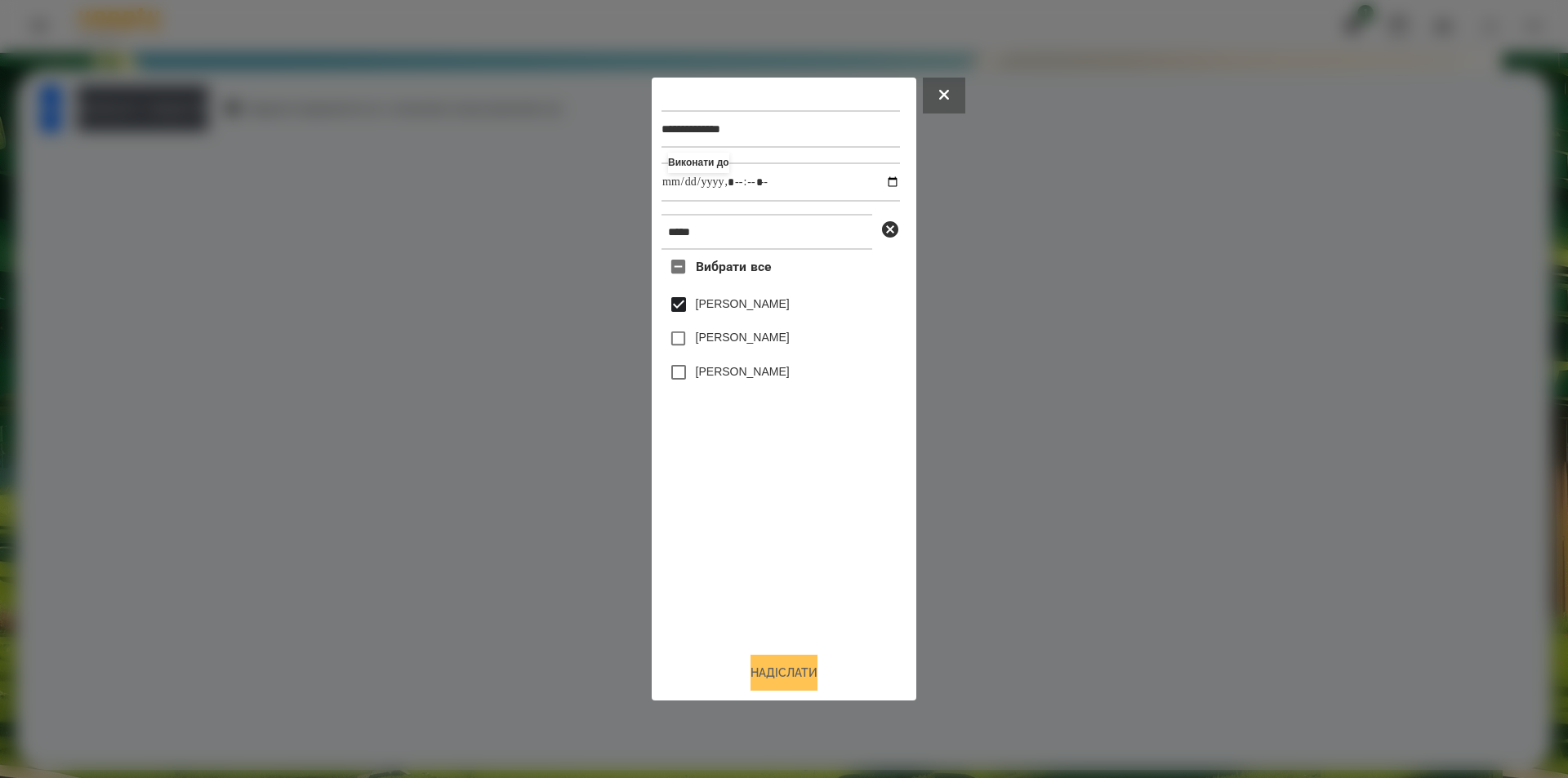
type input "**********"
click at [805, 674] on button "Надіслати" at bounding box center [783, 673] width 67 height 36
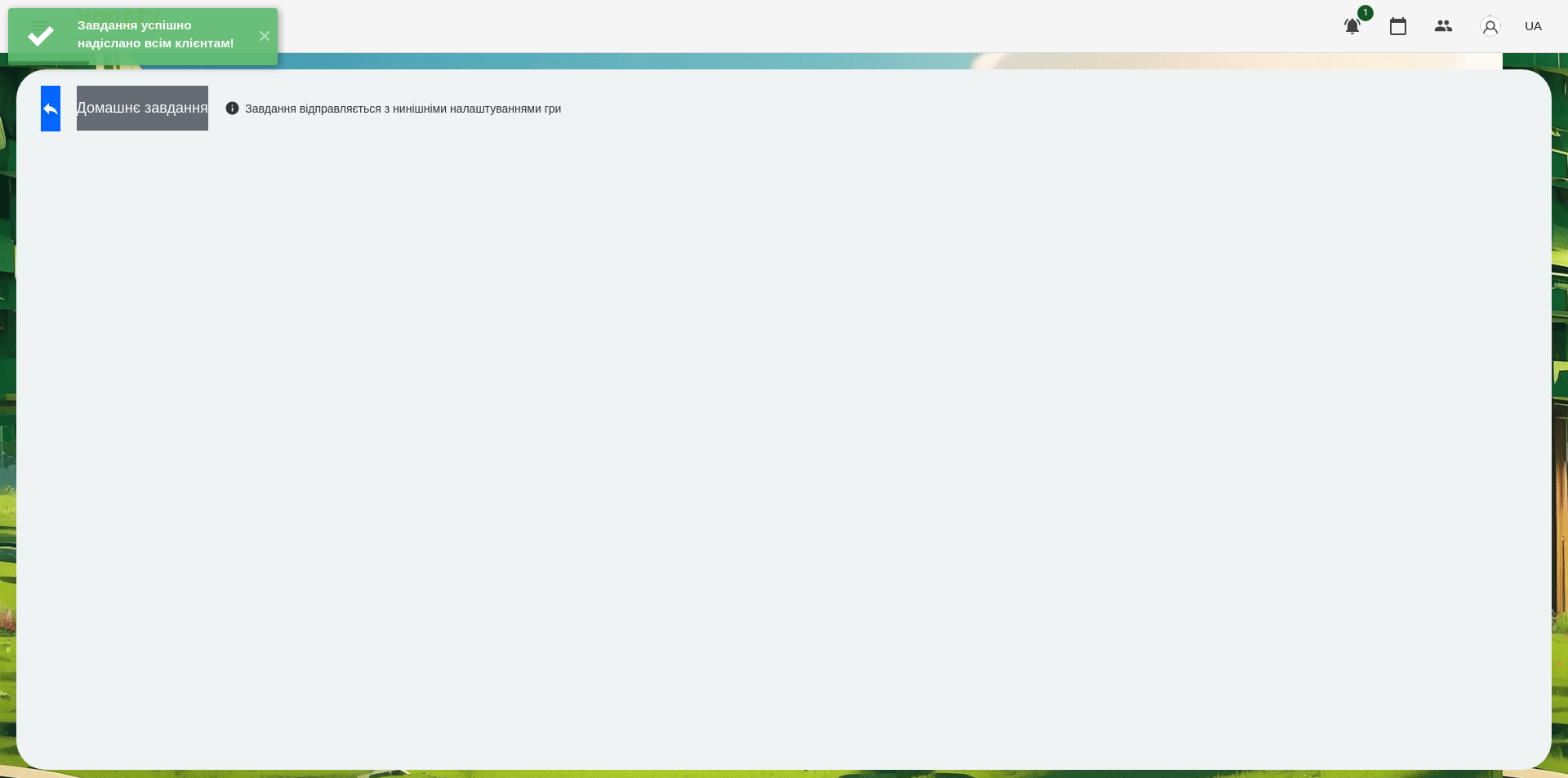
click at [208, 110] on button "Домашнє завдання" at bounding box center [142, 108] width 132 height 45
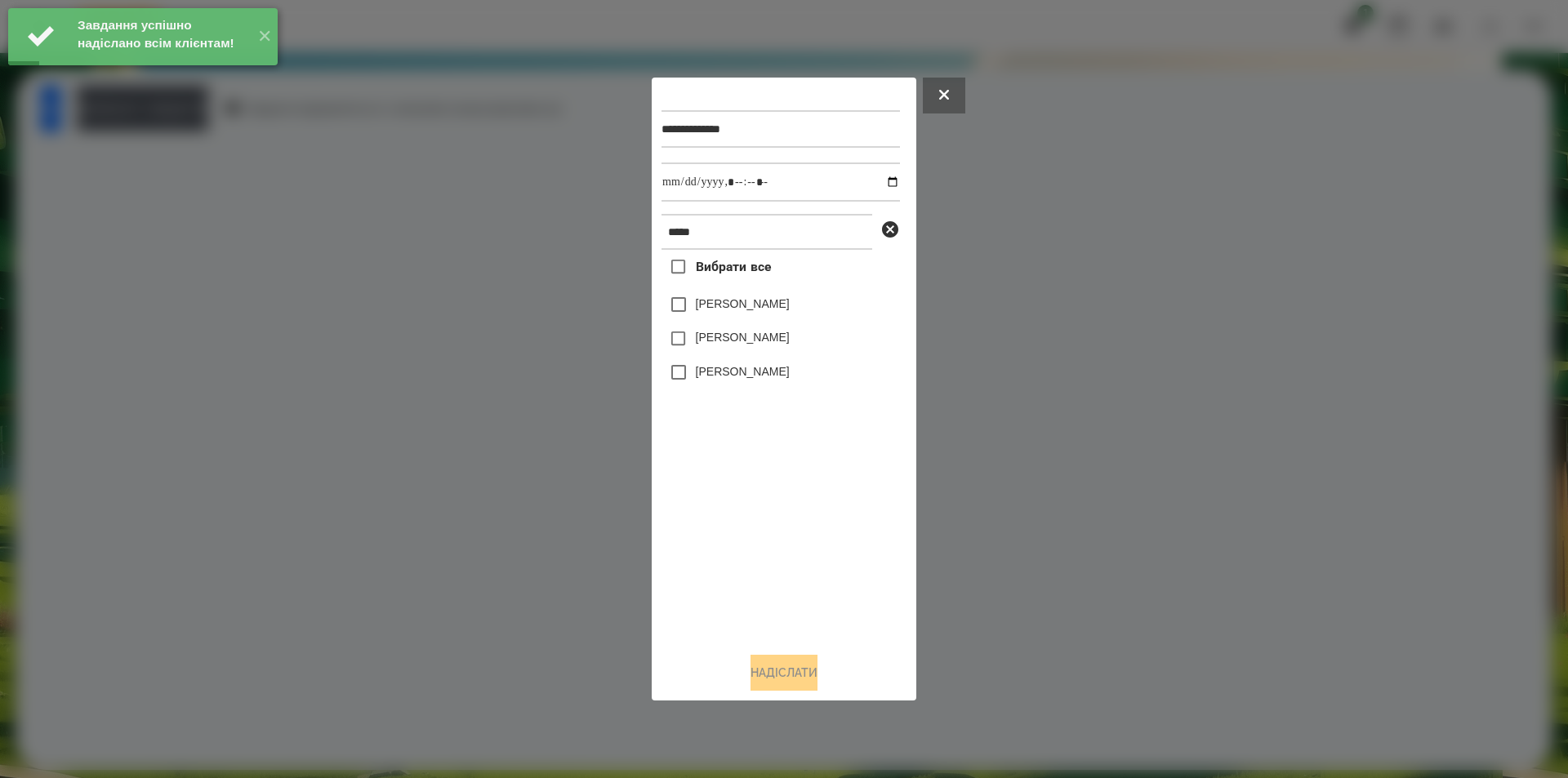
click at [715, 302] on label "[PERSON_NAME]" at bounding box center [742, 303] width 94 height 16
click at [876, 179] on input "datetime-local" at bounding box center [781, 182] width 239 height 40
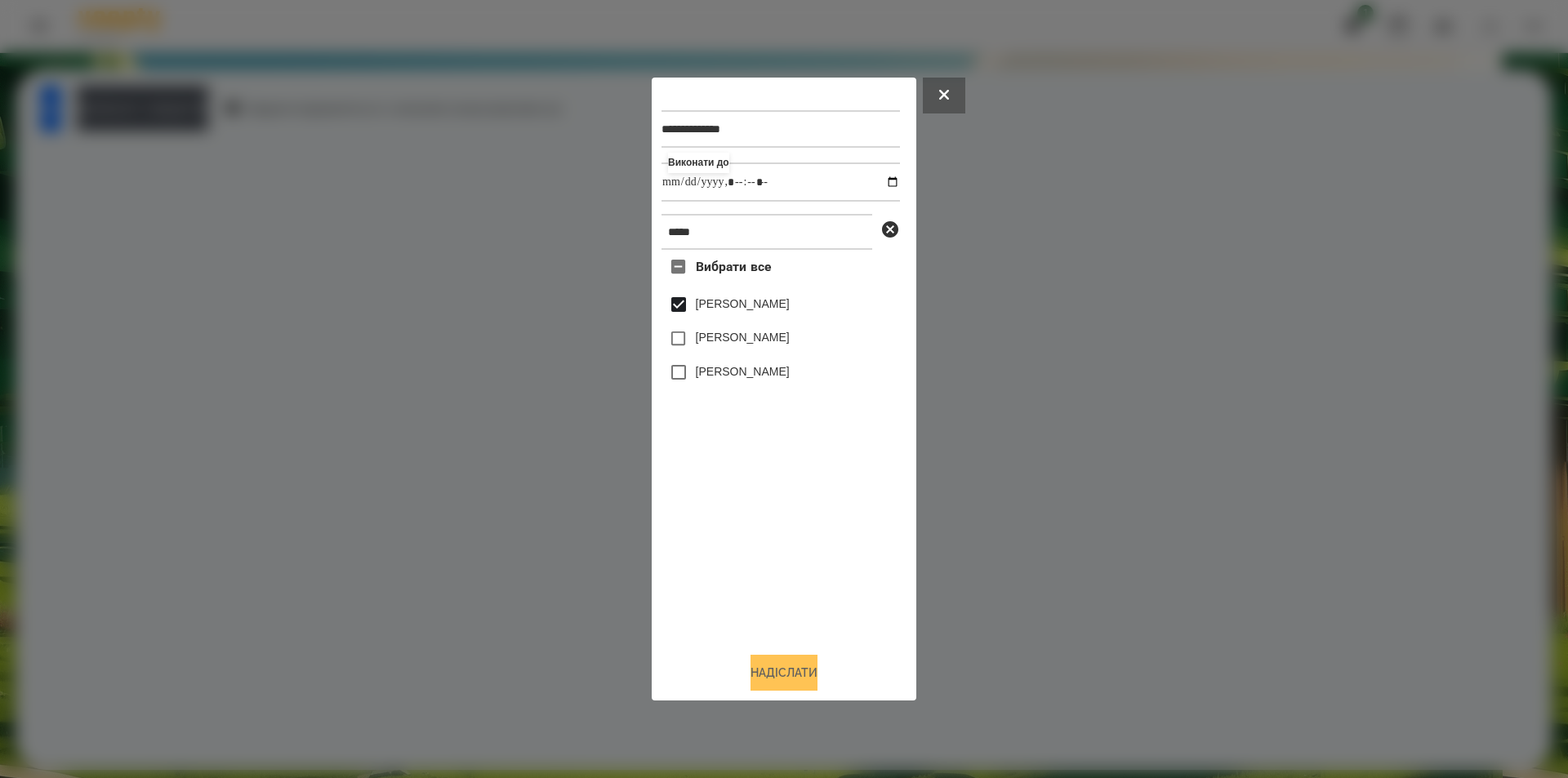
type input "**********"
click at [766, 678] on button "Надіслати" at bounding box center [783, 673] width 67 height 36
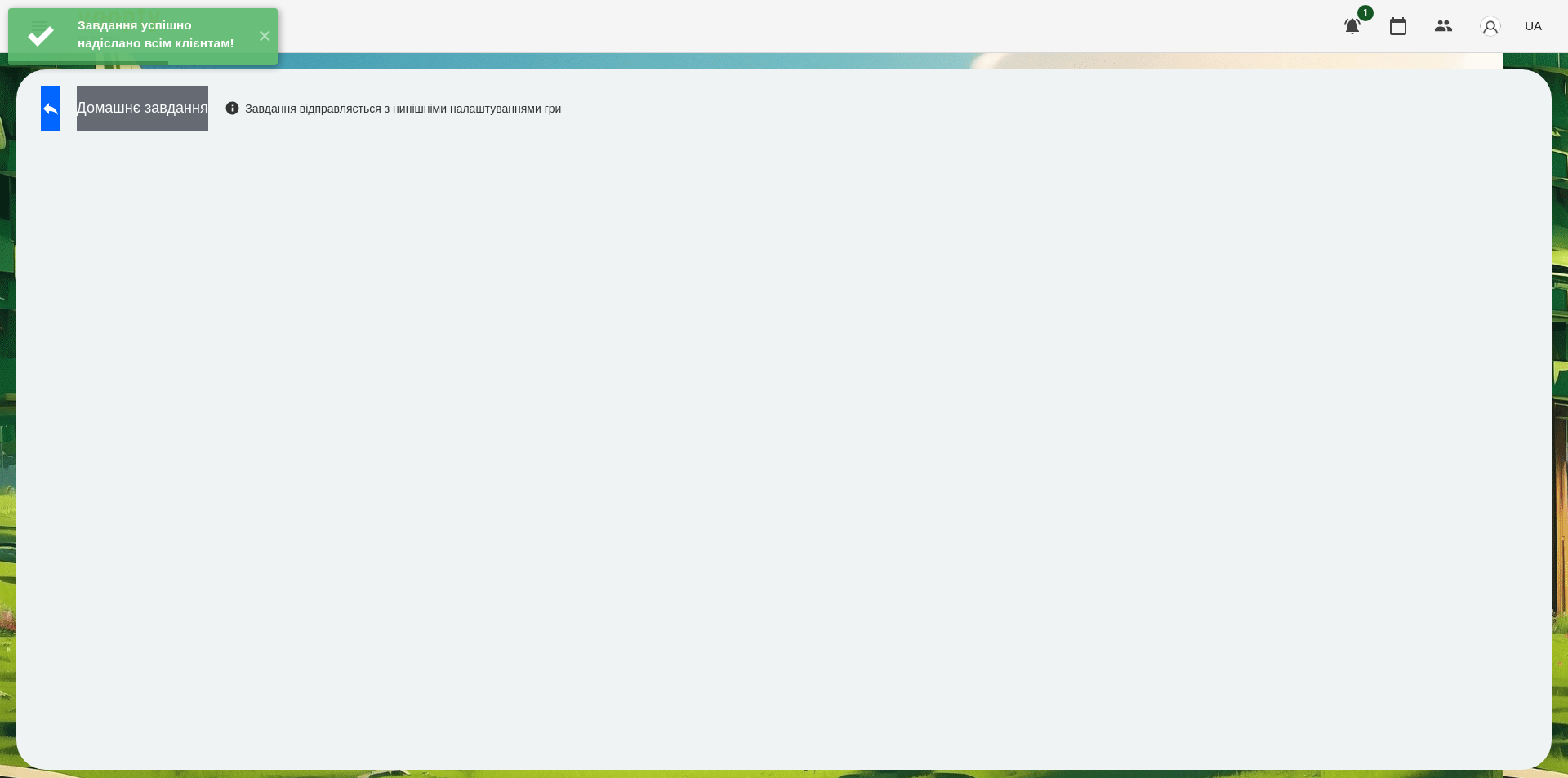
click at [208, 115] on button "Домашнє завдання" at bounding box center [142, 108] width 132 height 45
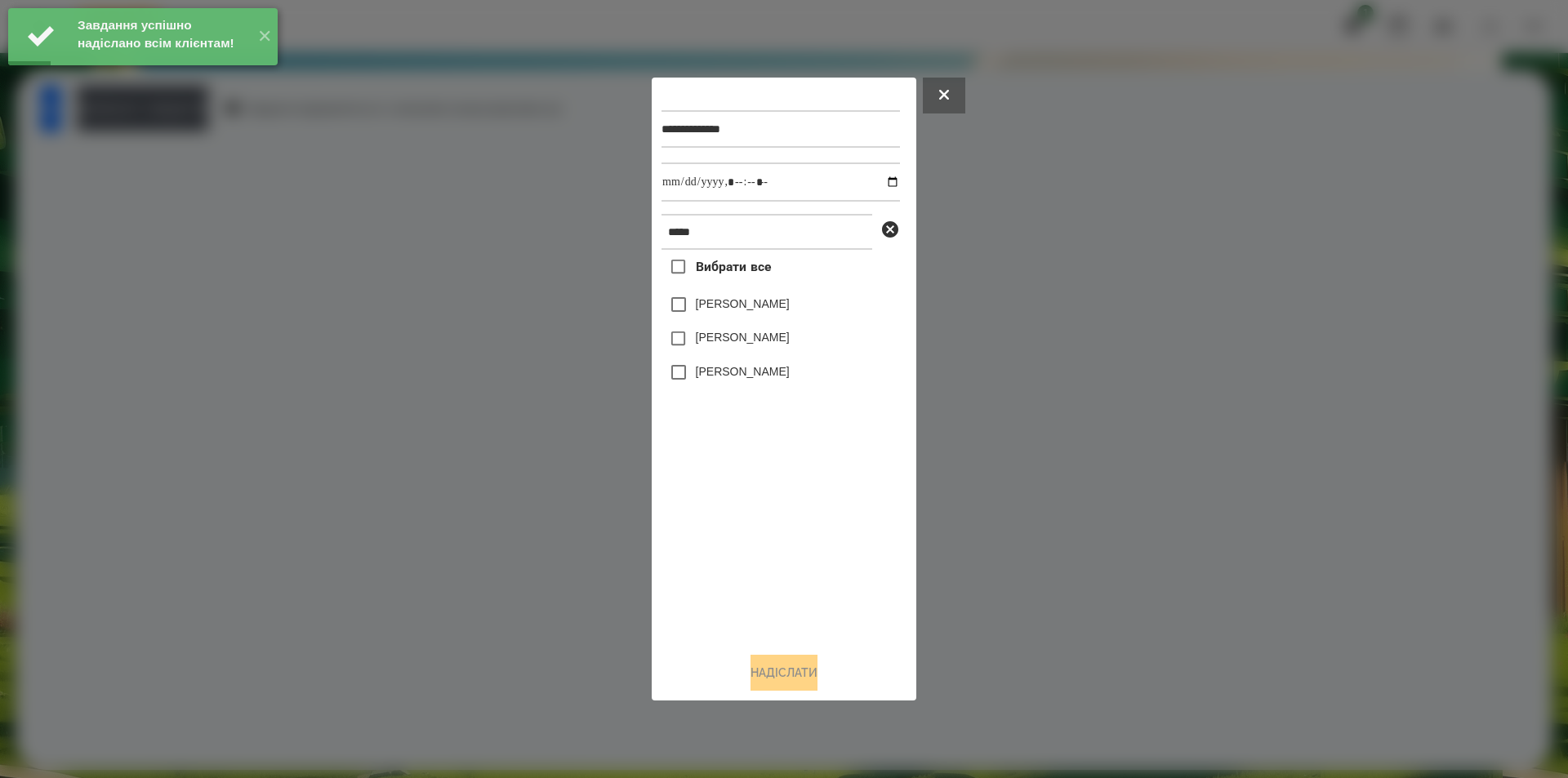
click at [721, 308] on label "[PERSON_NAME]" at bounding box center [742, 303] width 94 height 16
click at [878, 180] on input "datetime-local" at bounding box center [781, 182] width 239 height 40
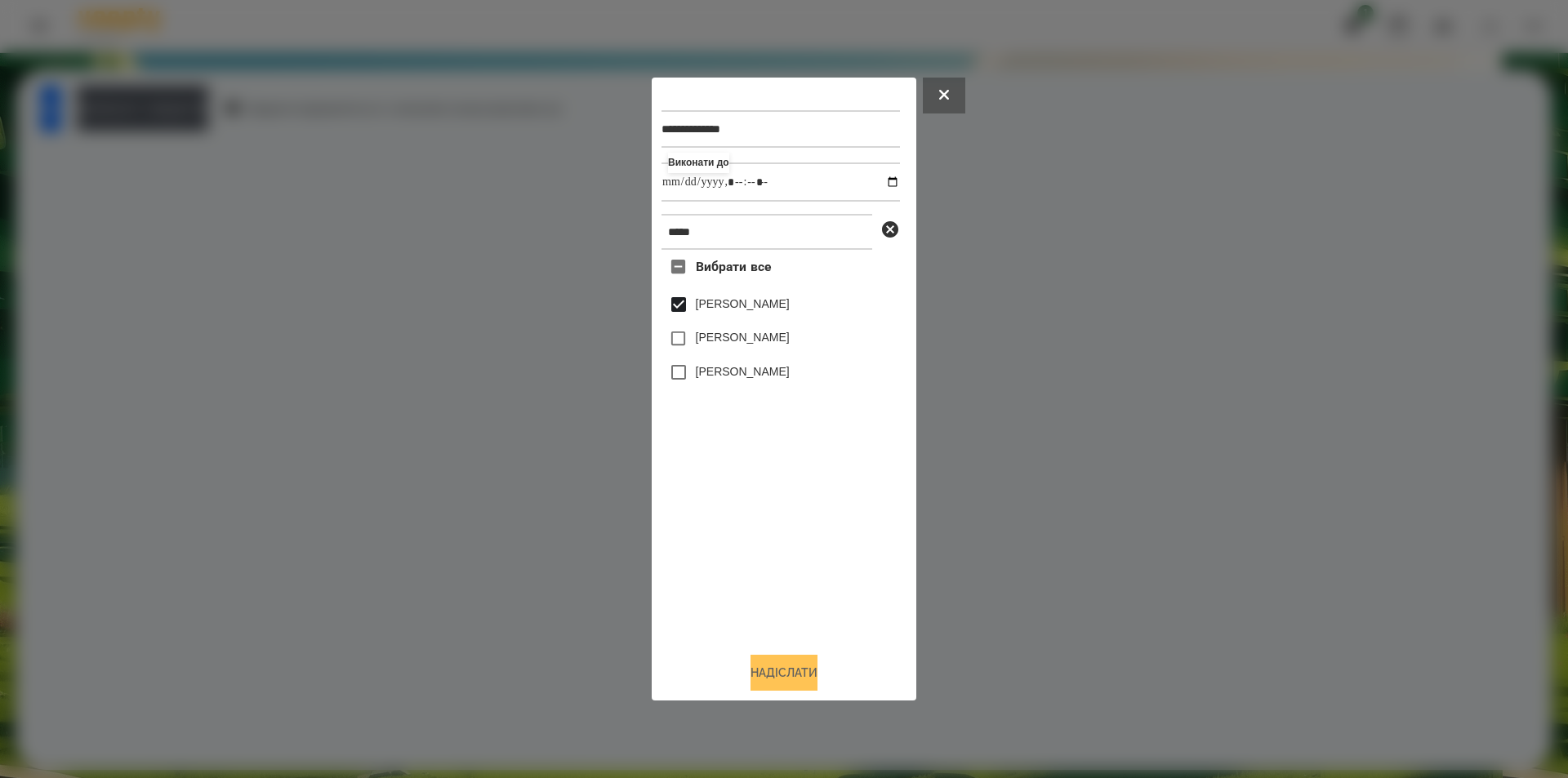
type input "**********"
click at [807, 673] on button "Надіслати" at bounding box center [783, 673] width 67 height 36
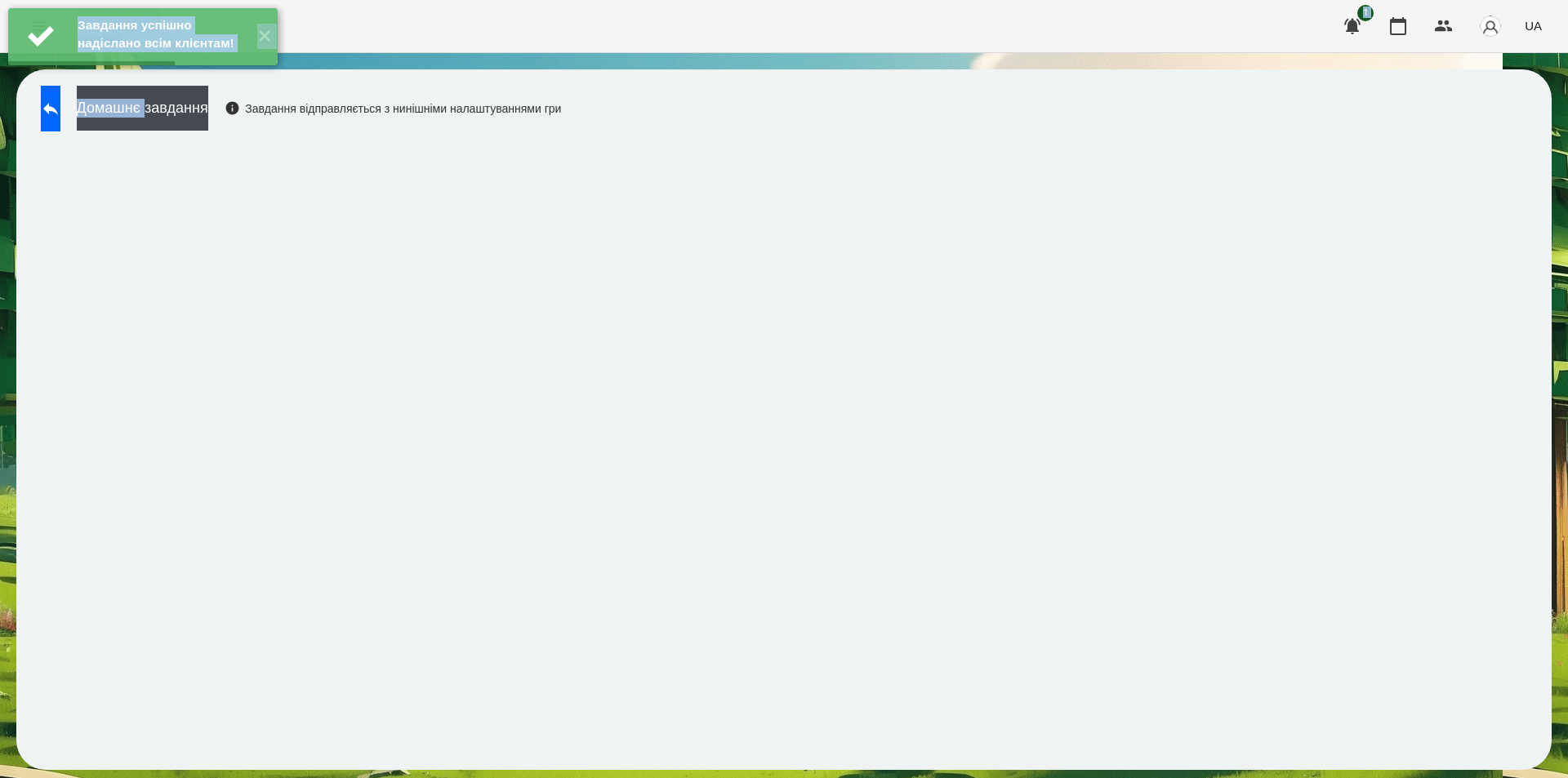
drag, startPoint x: 196, startPoint y: 99, endPoint x: 224, endPoint y: 132, distance: 43.3
click at [196, 99] on div "Завдання успішно надіслано всім клієнтам! ✕ For Business 1 UA Домашнє завдання …" at bounding box center [784, 393] width 1568 height 786
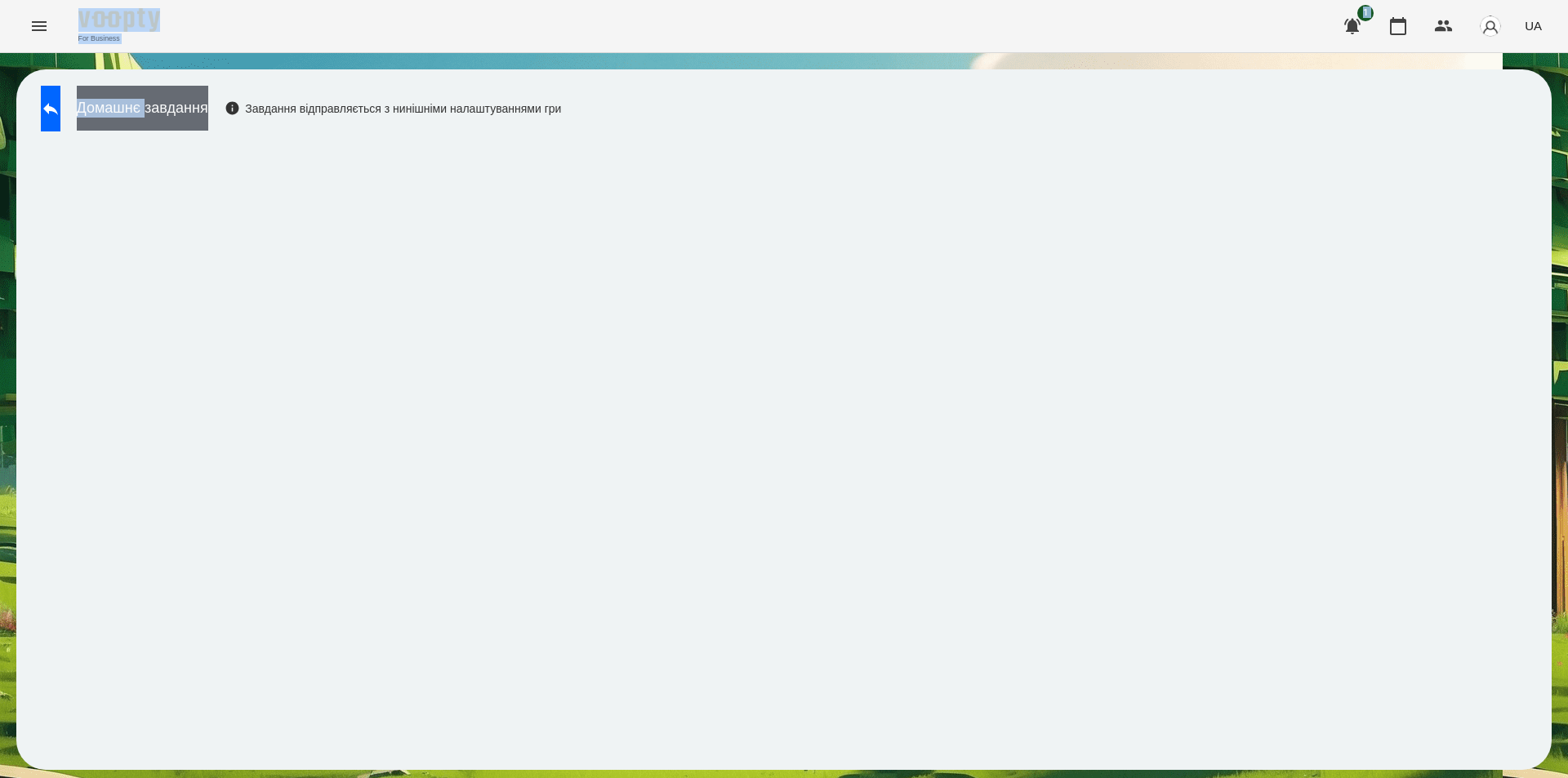
click at [201, 115] on button "Домашнє завдання" at bounding box center [142, 108] width 132 height 45
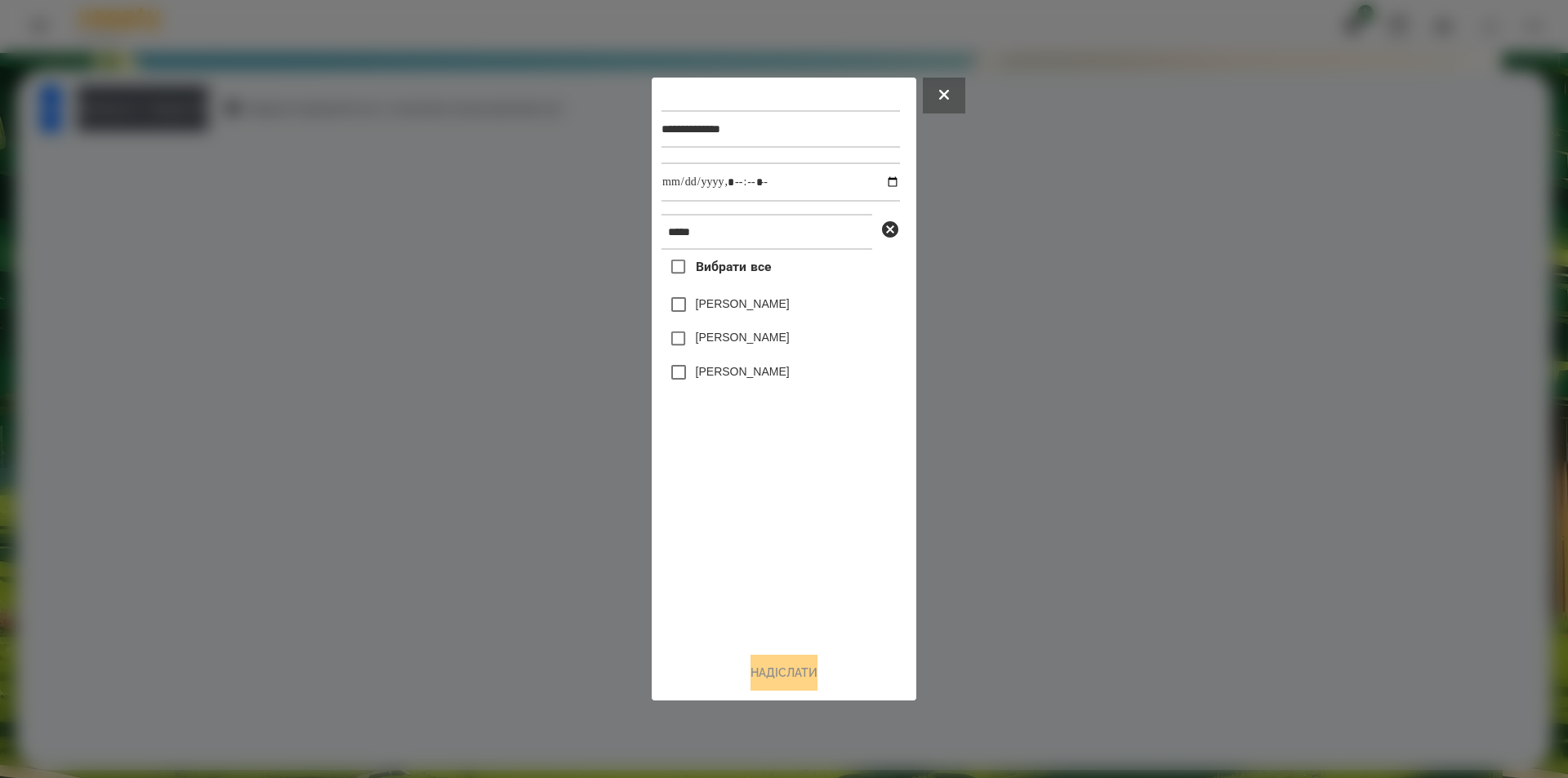
drag, startPoint x: 745, startPoint y: 309, endPoint x: 782, endPoint y: 280, distance: 47.0
click at [745, 307] on label "[PERSON_NAME]" at bounding box center [742, 303] width 94 height 16
click at [883, 181] on input "datetime-local" at bounding box center [781, 182] width 239 height 40
type input "**********"
click at [803, 673] on button "Надіслати" at bounding box center [783, 673] width 67 height 36
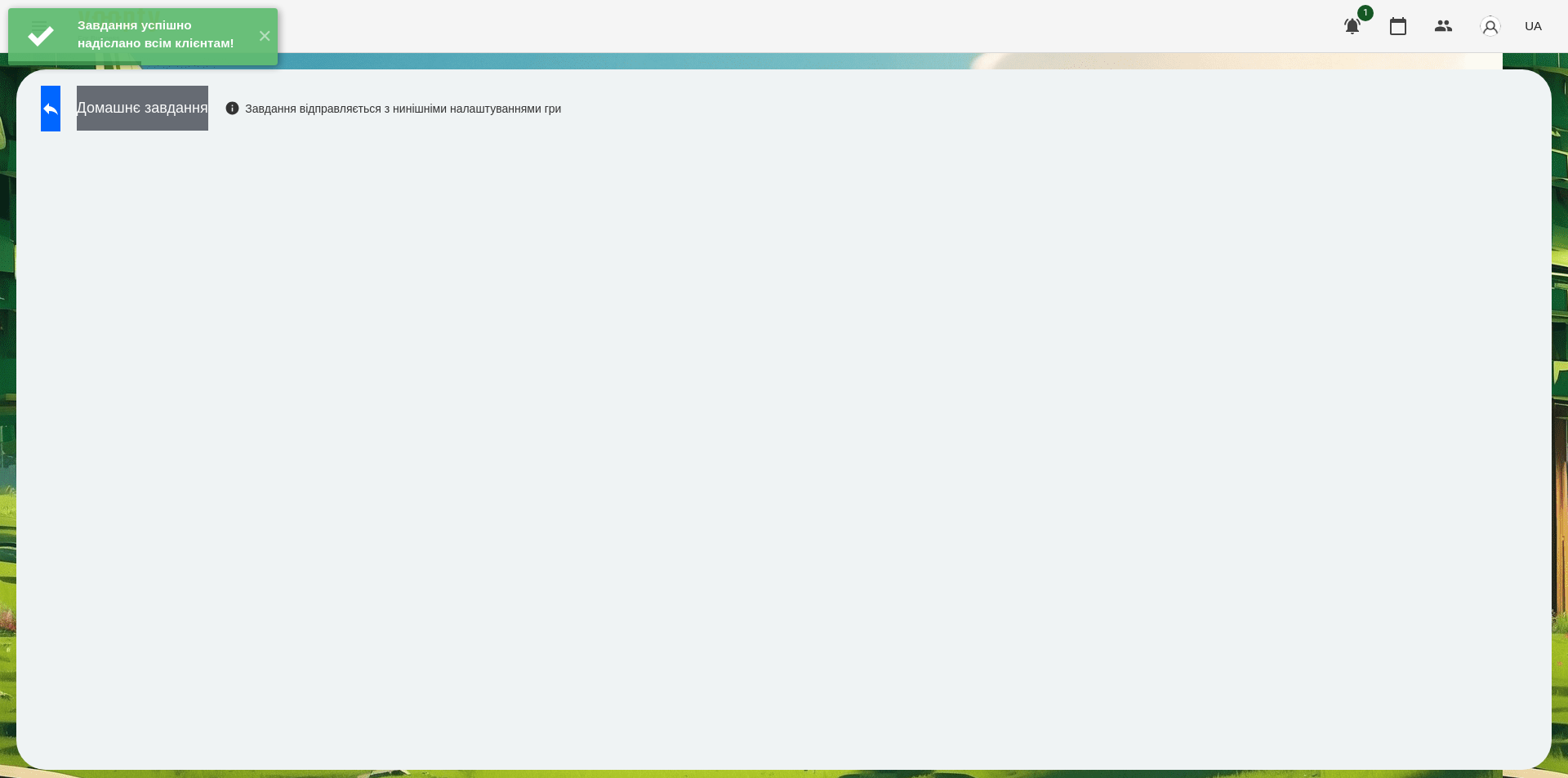
click at [208, 115] on button "Домашнє завдання" at bounding box center [142, 108] width 132 height 45
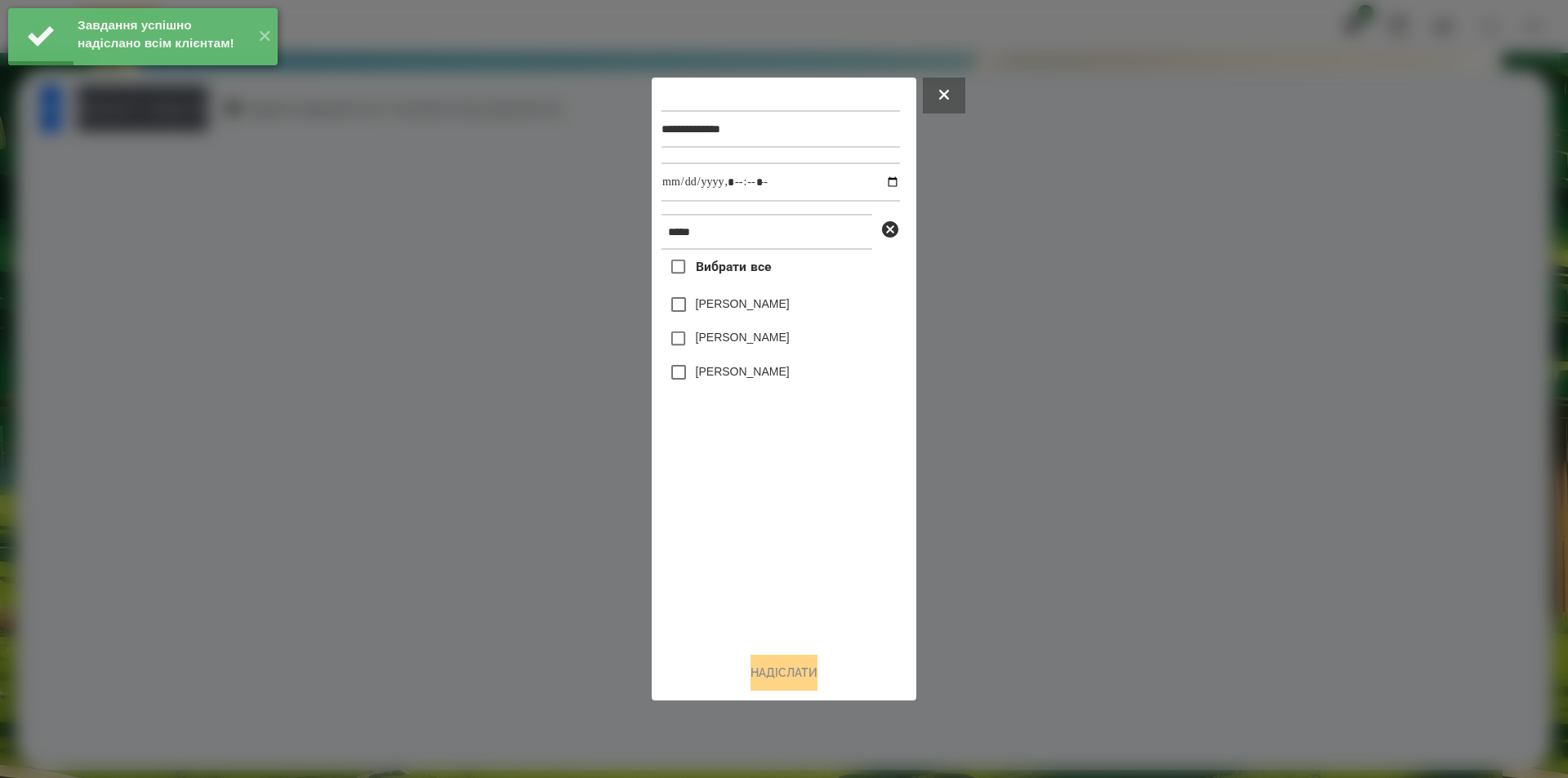
click at [737, 309] on label "[PERSON_NAME]" at bounding box center [742, 303] width 94 height 16
click at [882, 182] on input "datetime-local" at bounding box center [781, 182] width 239 height 40
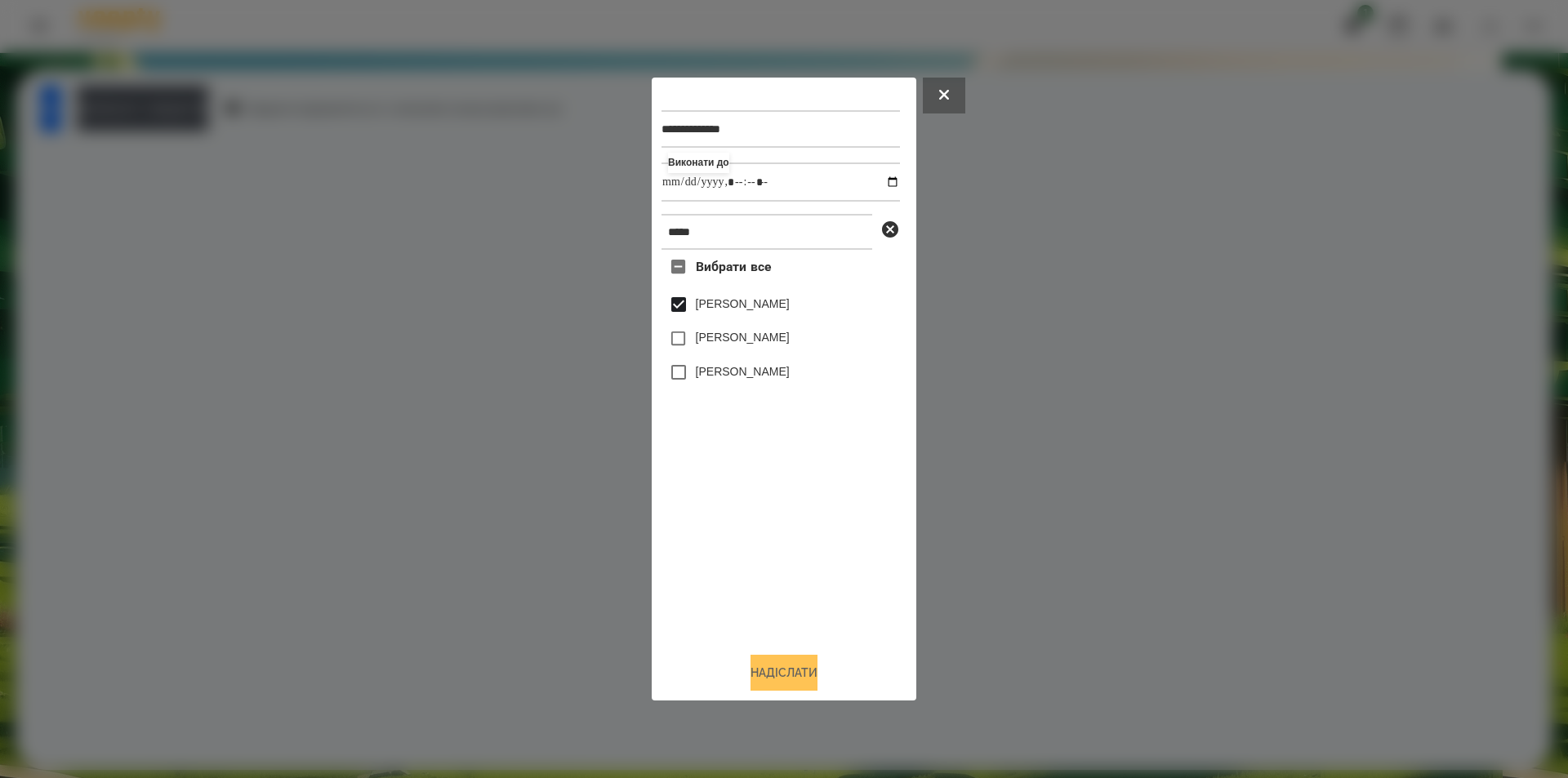
type input "**********"
click at [808, 679] on button "Надіслати" at bounding box center [783, 673] width 67 height 36
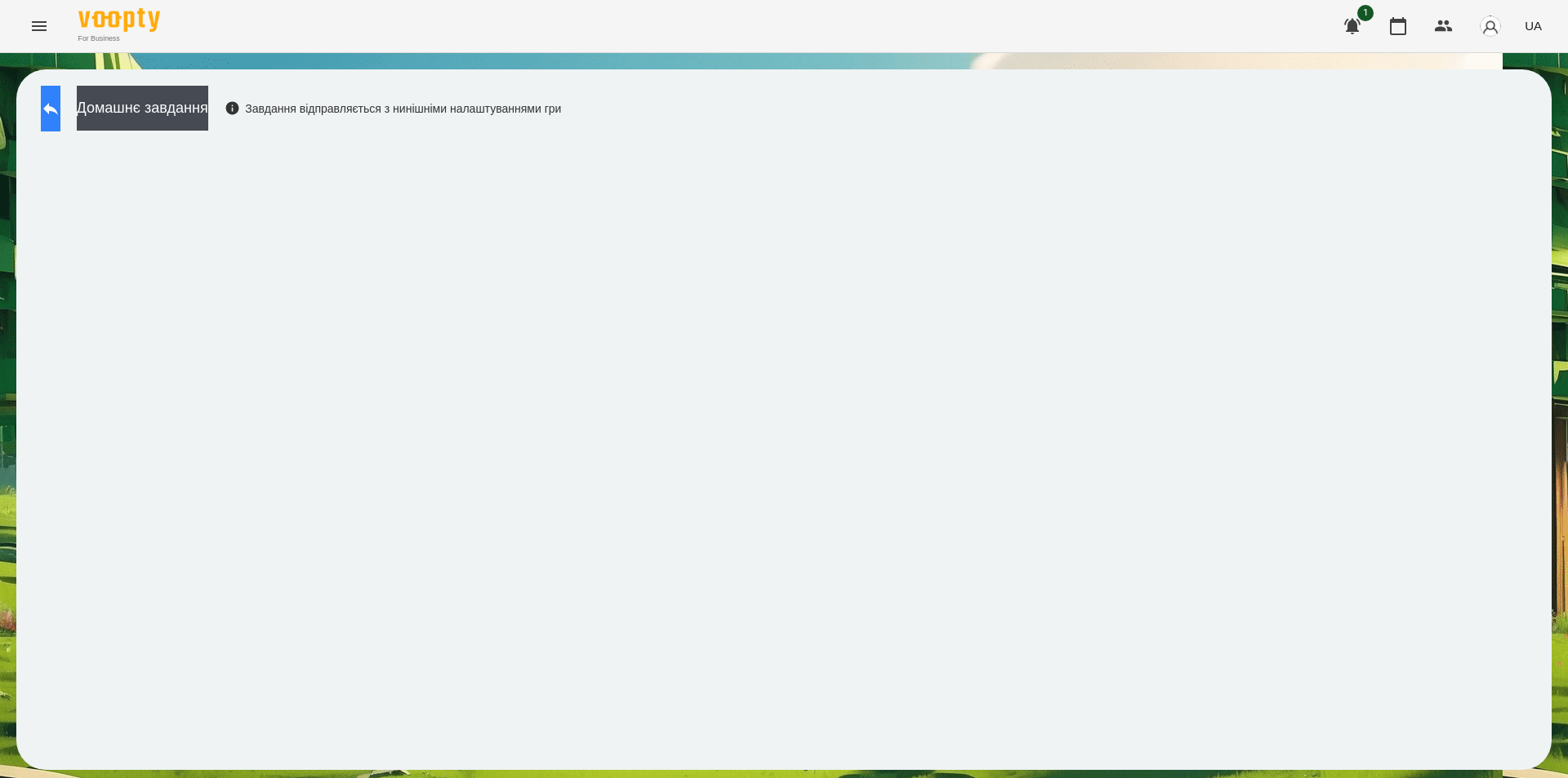
click at [61, 107] on button at bounding box center [50, 109] width 19 height 46
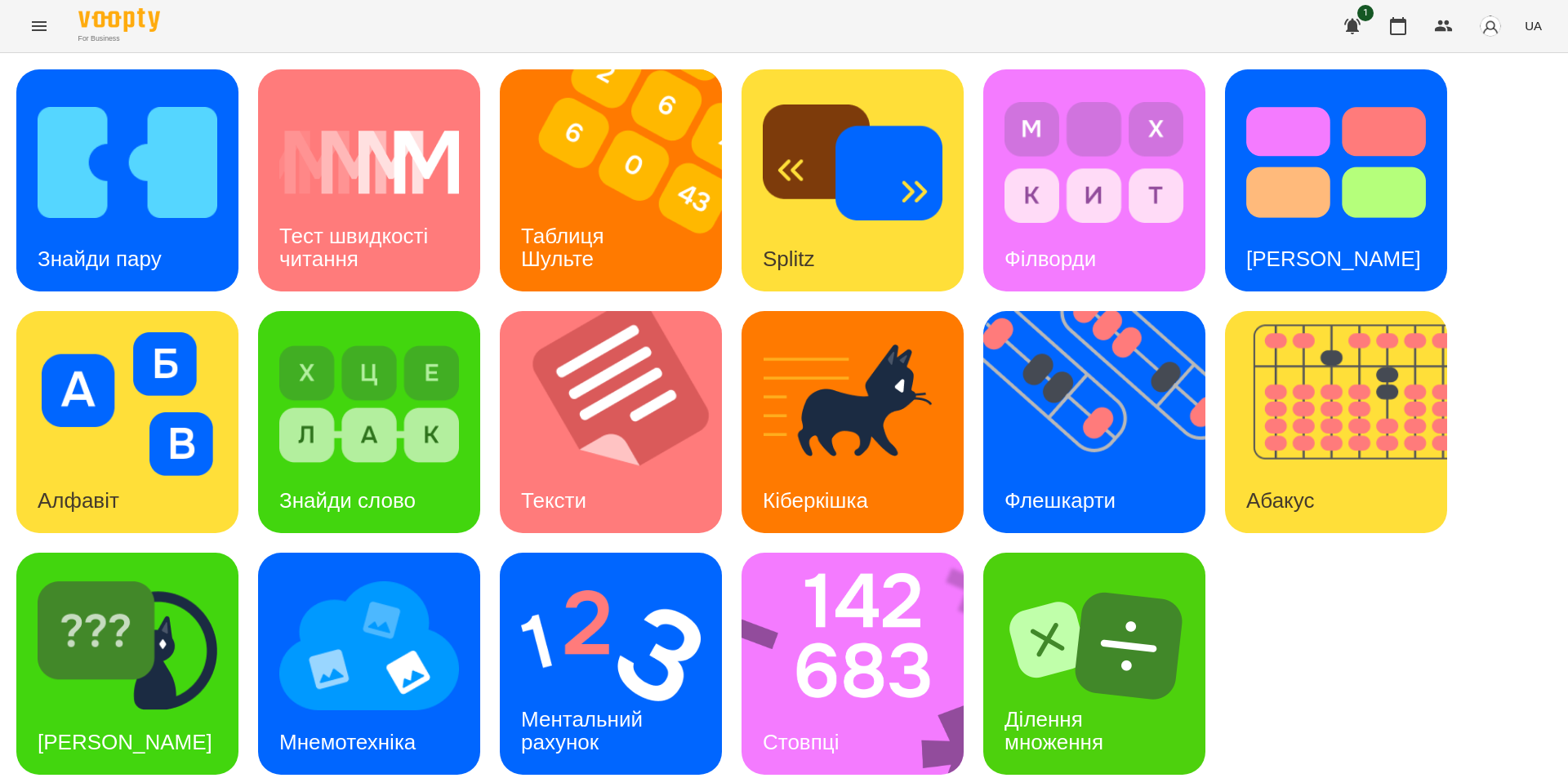
scroll to position [13, 0]
click at [391, 471] on div "Знайди слово" at bounding box center [347, 501] width 179 height 65
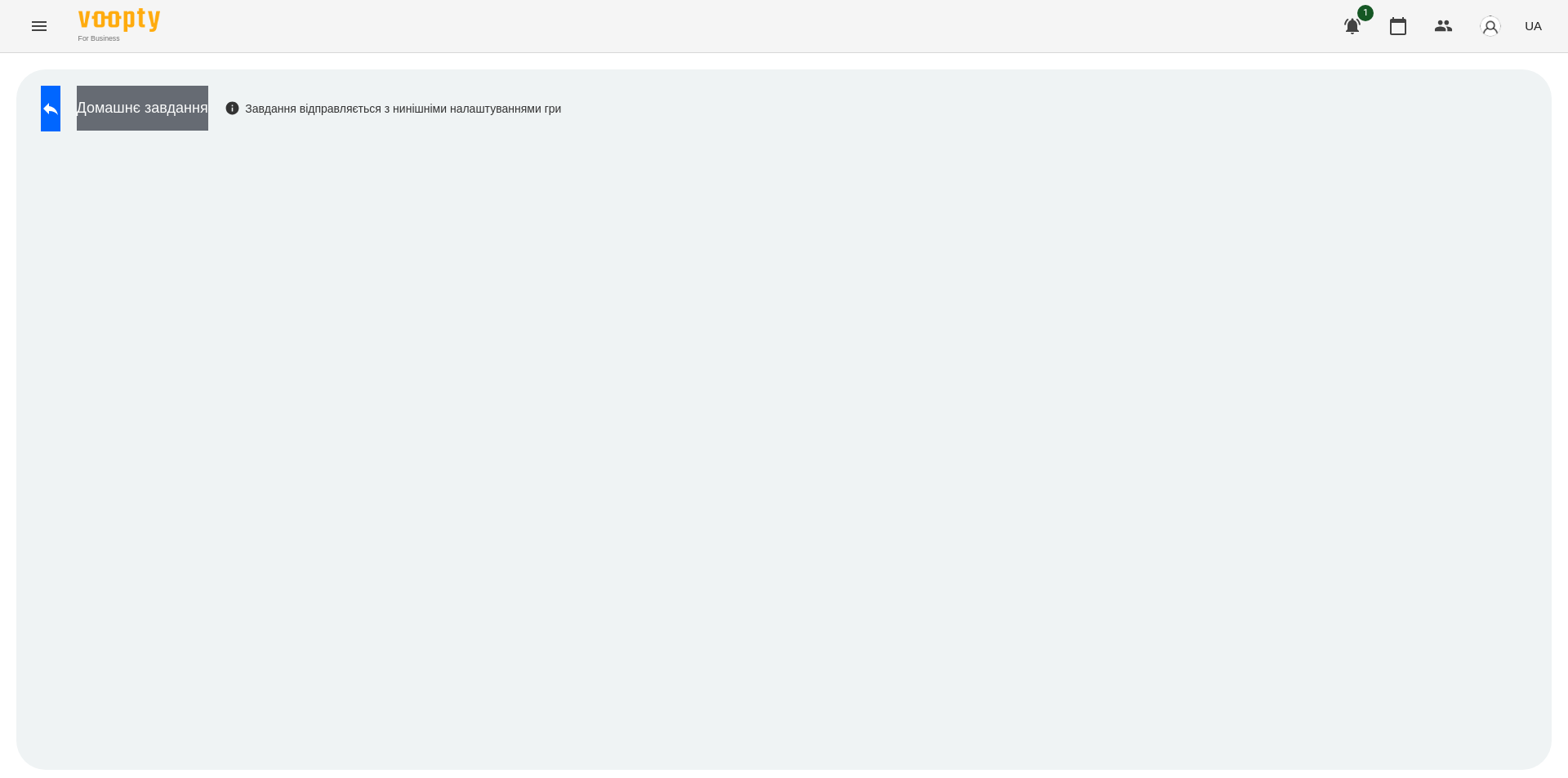
click at [175, 104] on button "Домашнє завдання" at bounding box center [142, 108] width 132 height 45
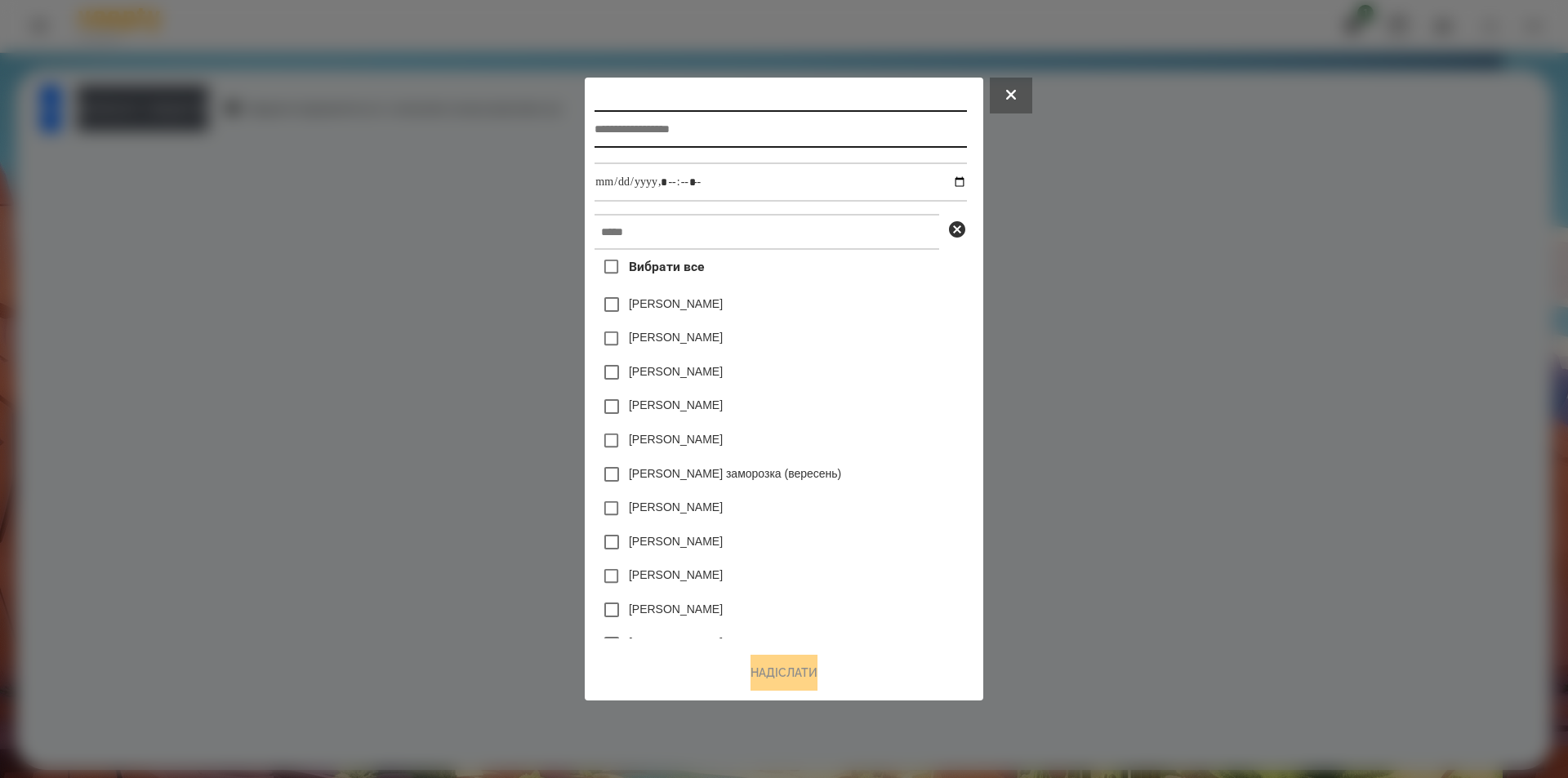
click at [769, 126] on input "text" at bounding box center [780, 129] width 372 height 38
type input "**********"
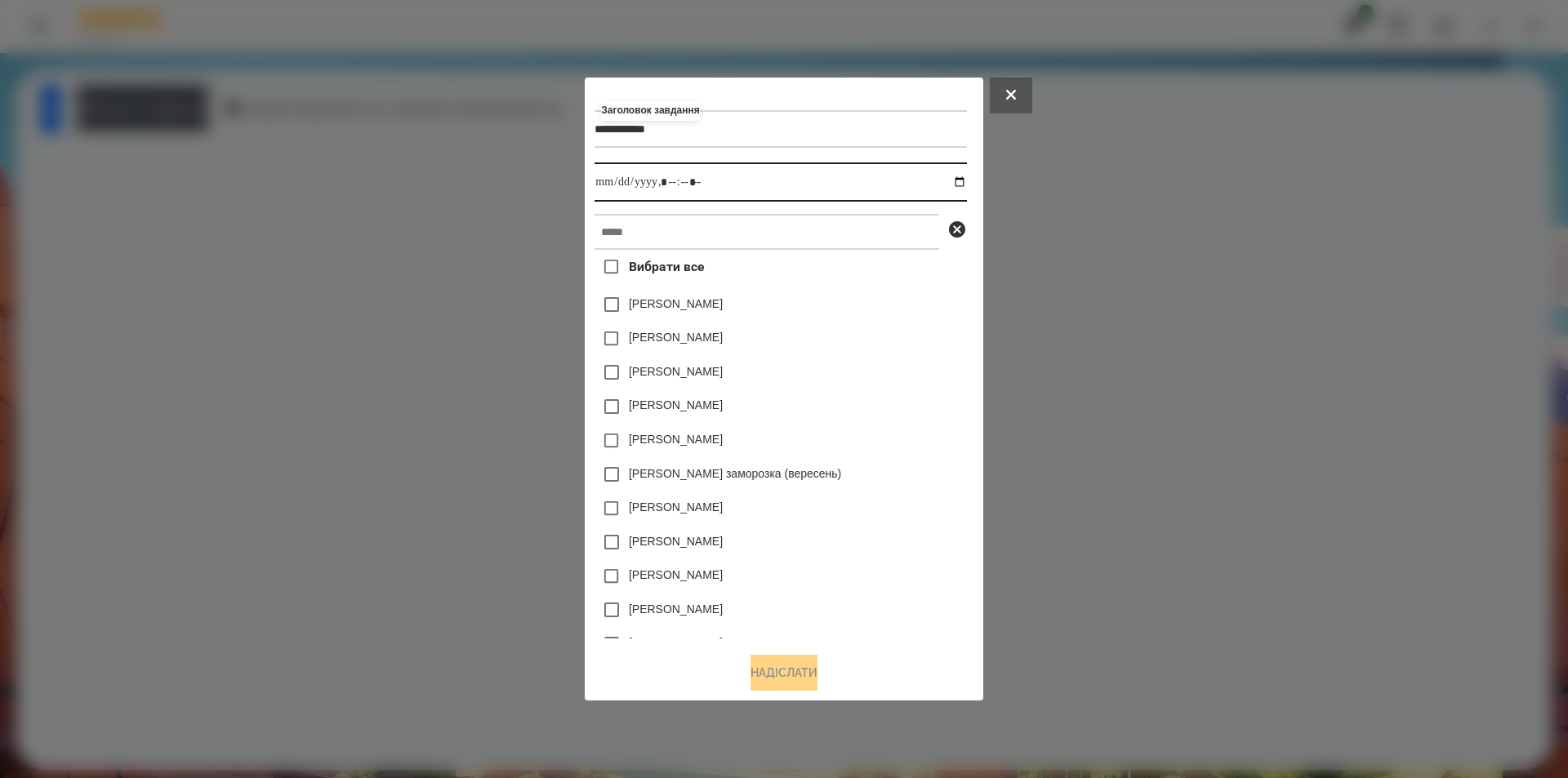
click at [945, 185] on input "datetime-local" at bounding box center [780, 182] width 372 height 40
click at [966, 181] on input "datetime-local" at bounding box center [780, 182] width 372 height 40
type input "**********"
click at [912, 464] on div "[PERSON_NAME] заморозка (вересень)" at bounding box center [780, 475] width 372 height 35
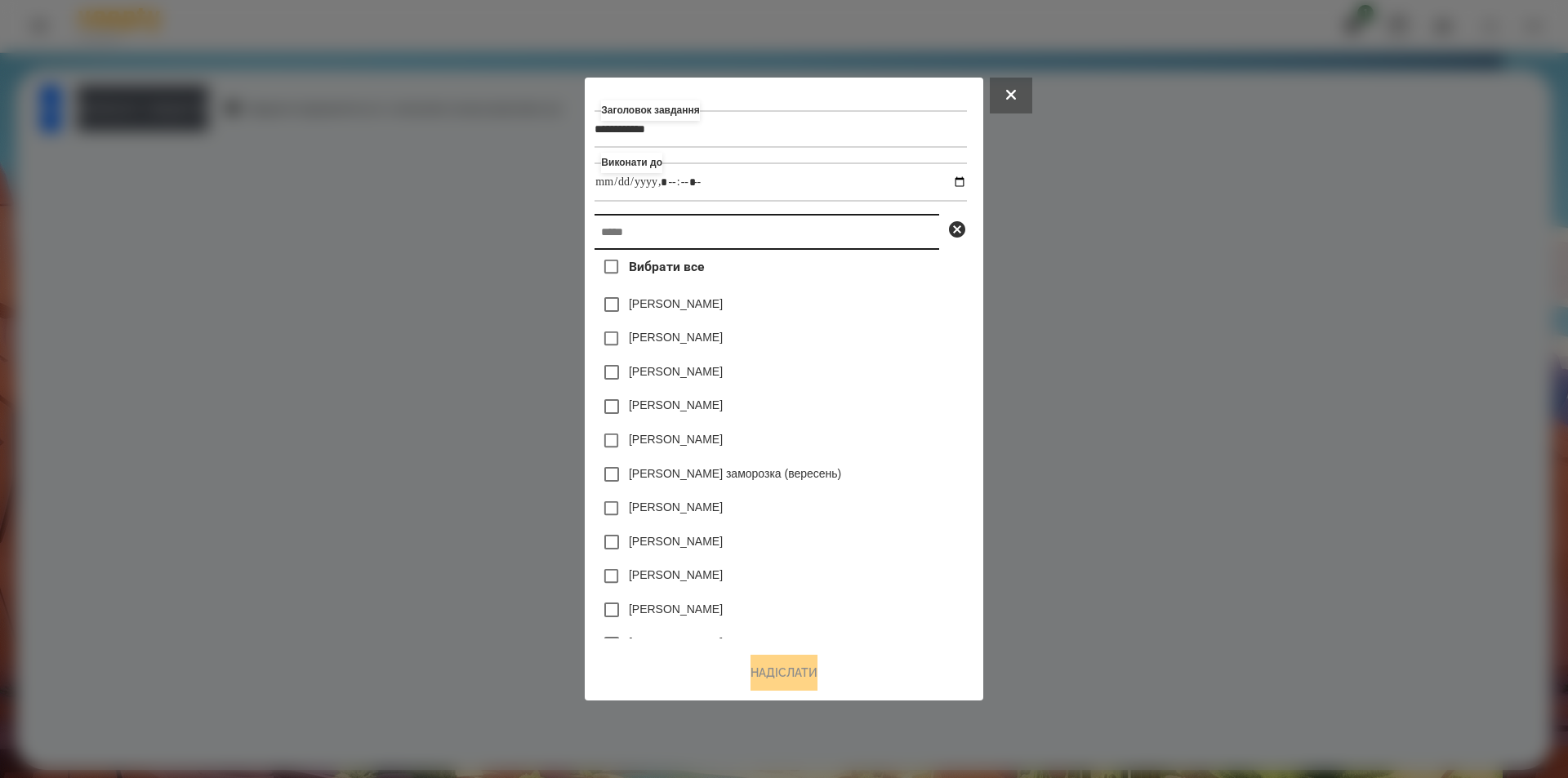
click at [642, 232] on input "text" at bounding box center [766, 232] width 345 height 36
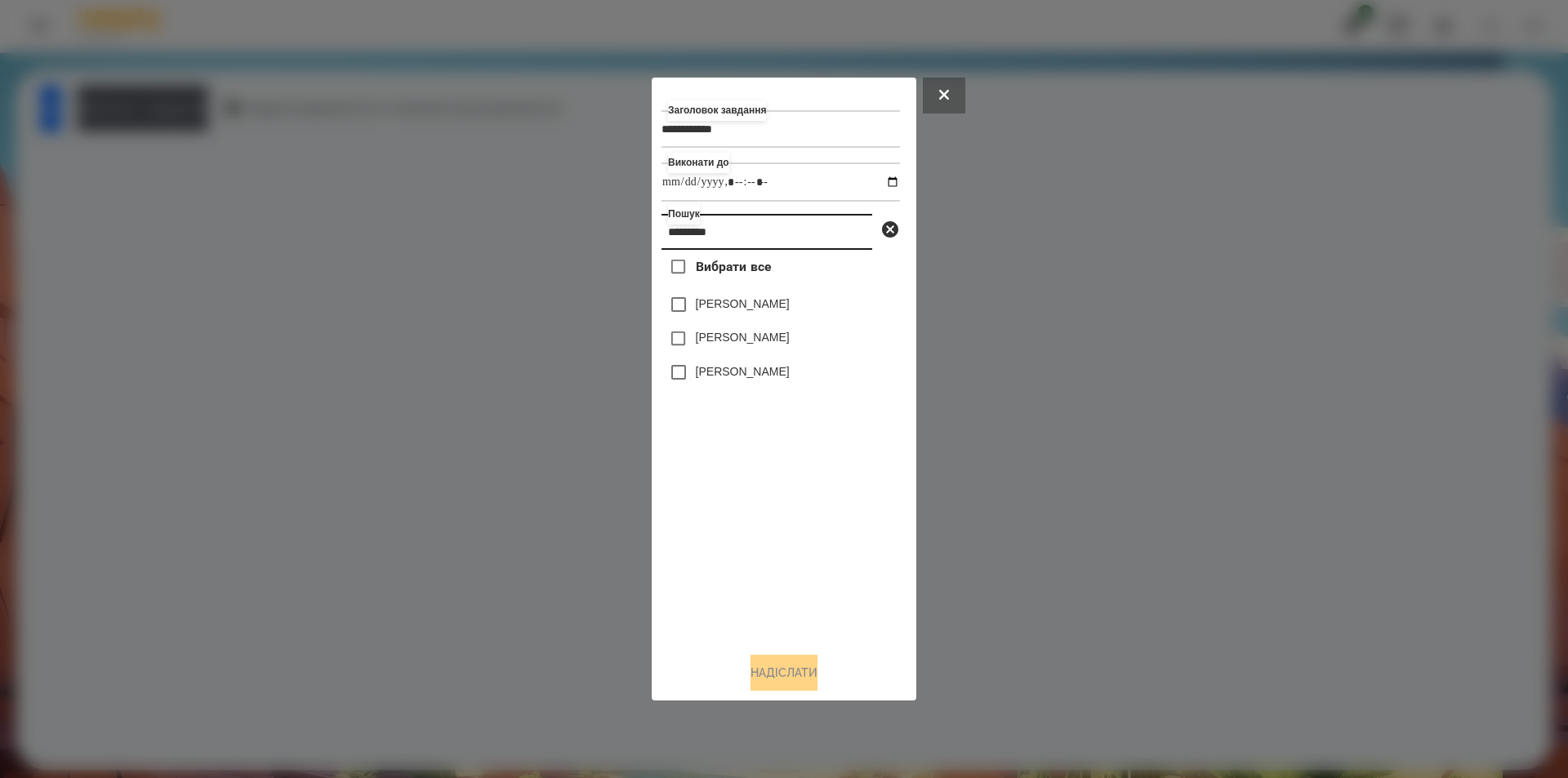
type input "*********"
click at [729, 303] on label "[PERSON_NAME]" at bounding box center [742, 303] width 94 height 16
click at [784, 671] on button "Надіслати" at bounding box center [783, 673] width 67 height 36
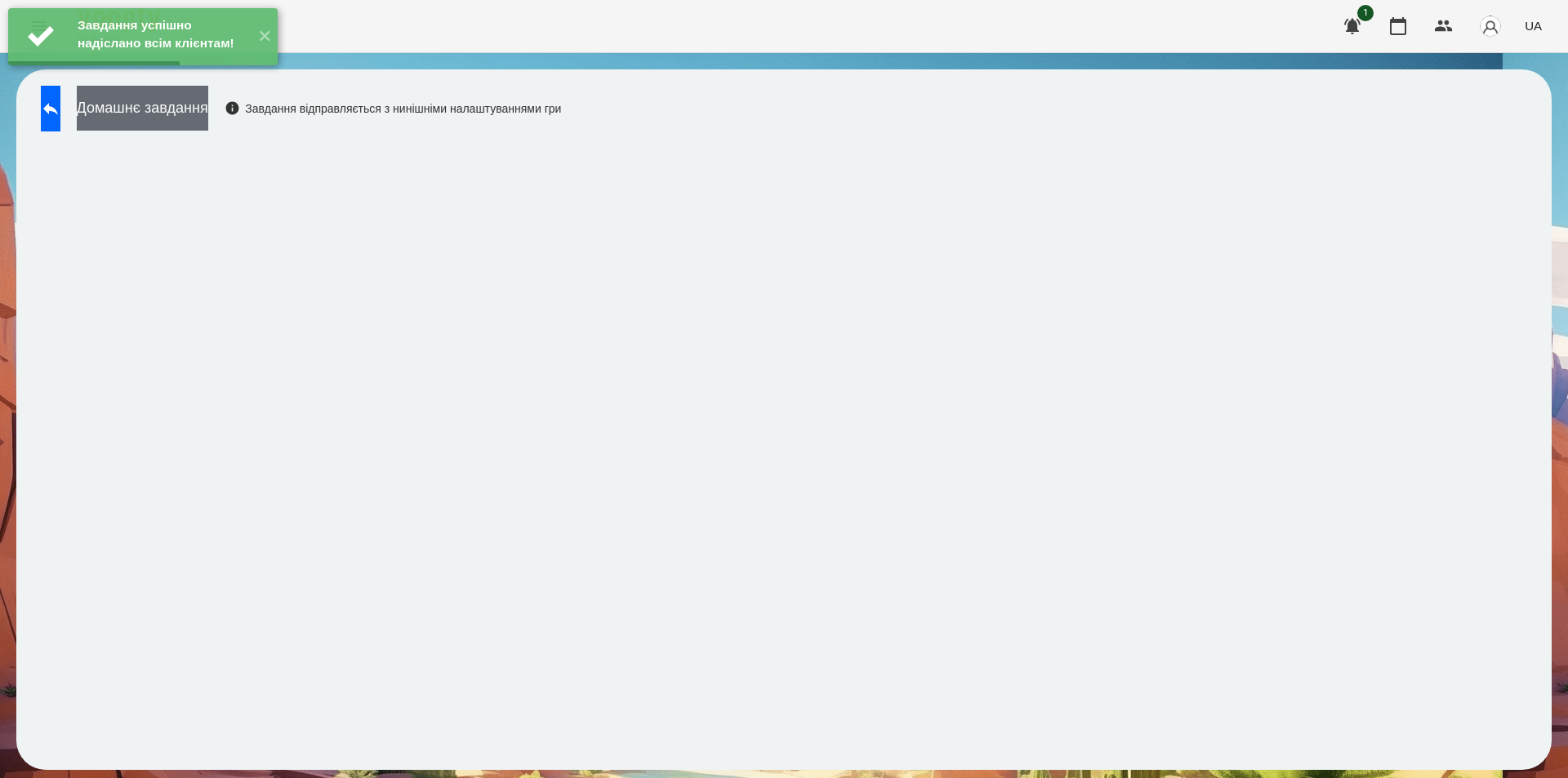
click at [208, 107] on button "Домашнє завдання" at bounding box center [142, 108] width 132 height 45
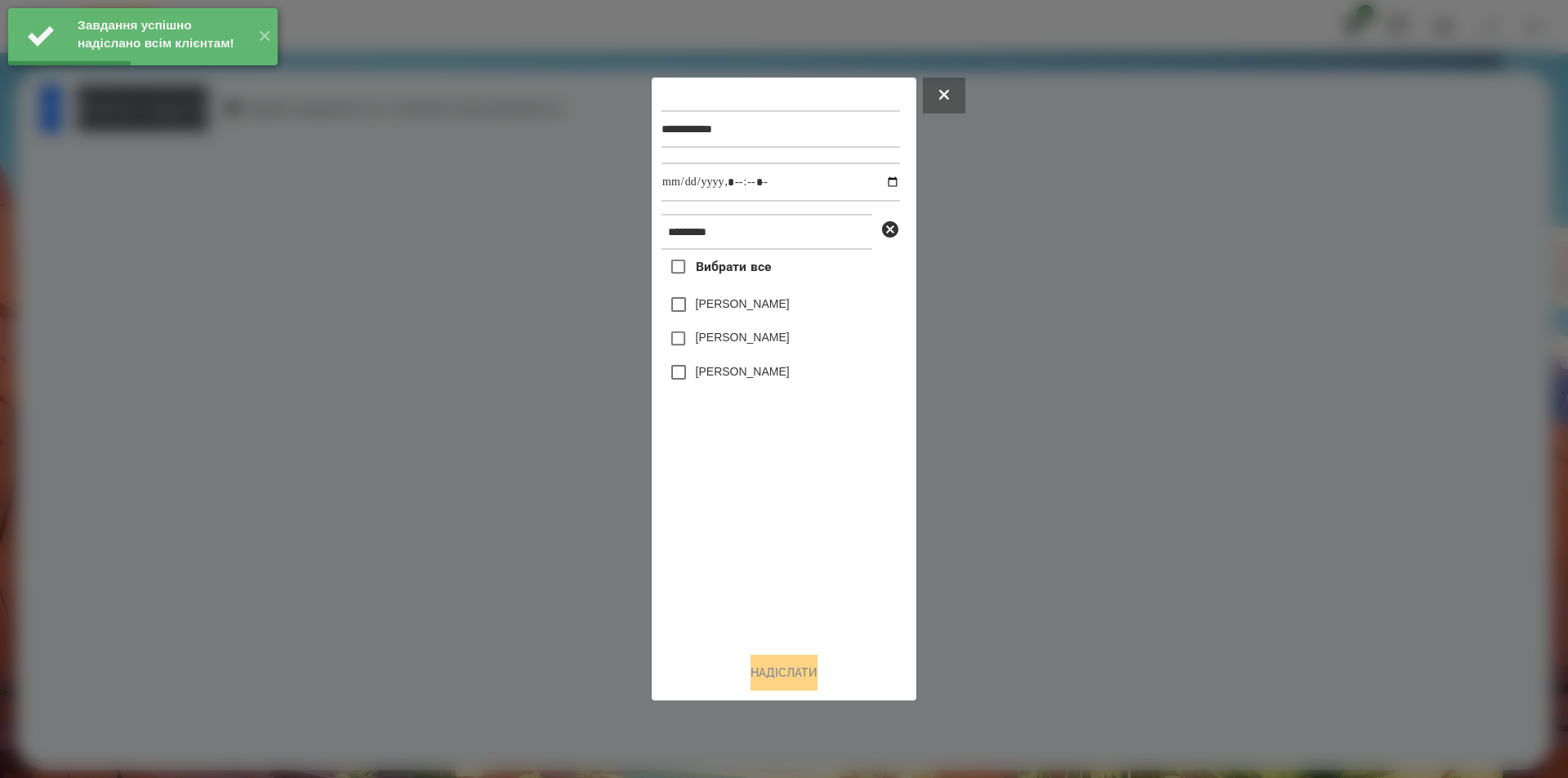
click at [769, 302] on label "[PERSON_NAME]" at bounding box center [742, 303] width 94 height 16
click at [881, 185] on input "datetime-local" at bounding box center [781, 182] width 239 height 40
type input "**********"
click at [781, 673] on button "Надіслати" at bounding box center [783, 673] width 67 height 36
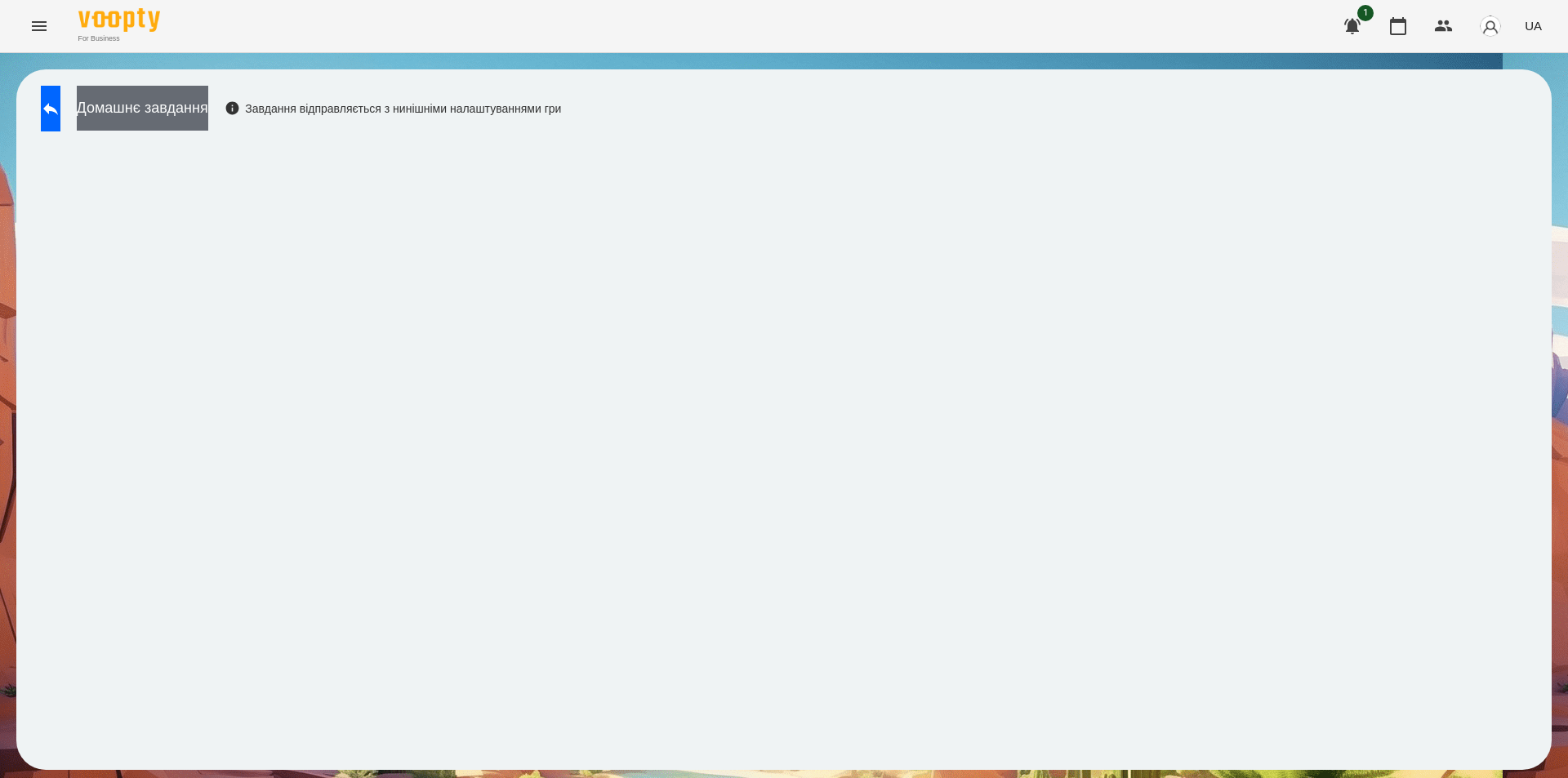
click at [208, 114] on button "Домашнє завдання" at bounding box center [142, 108] width 132 height 45
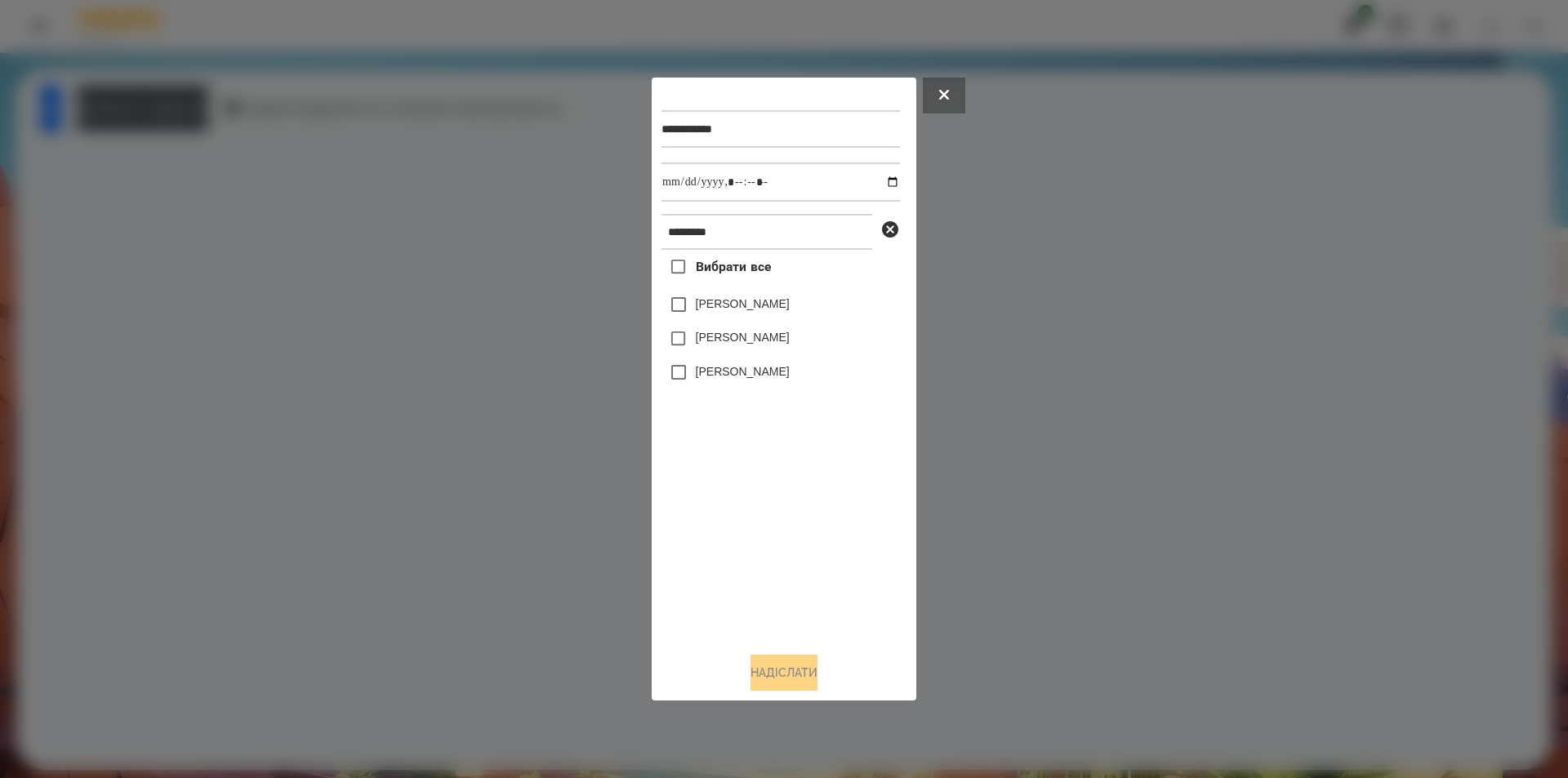
click at [739, 312] on label "[PERSON_NAME]" at bounding box center [742, 303] width 94 height 16
click at [889, 181] on input "datetime-local" at bounding box center [781, 182] width 239 height 40
click at [875, 180] on input "datetime-local" at bounding box center [781, 182] width 239 height 40
type input "**********"
click at [778, 679] on button "Надіслати" at bounding box center [783, 673] width 67 height 36
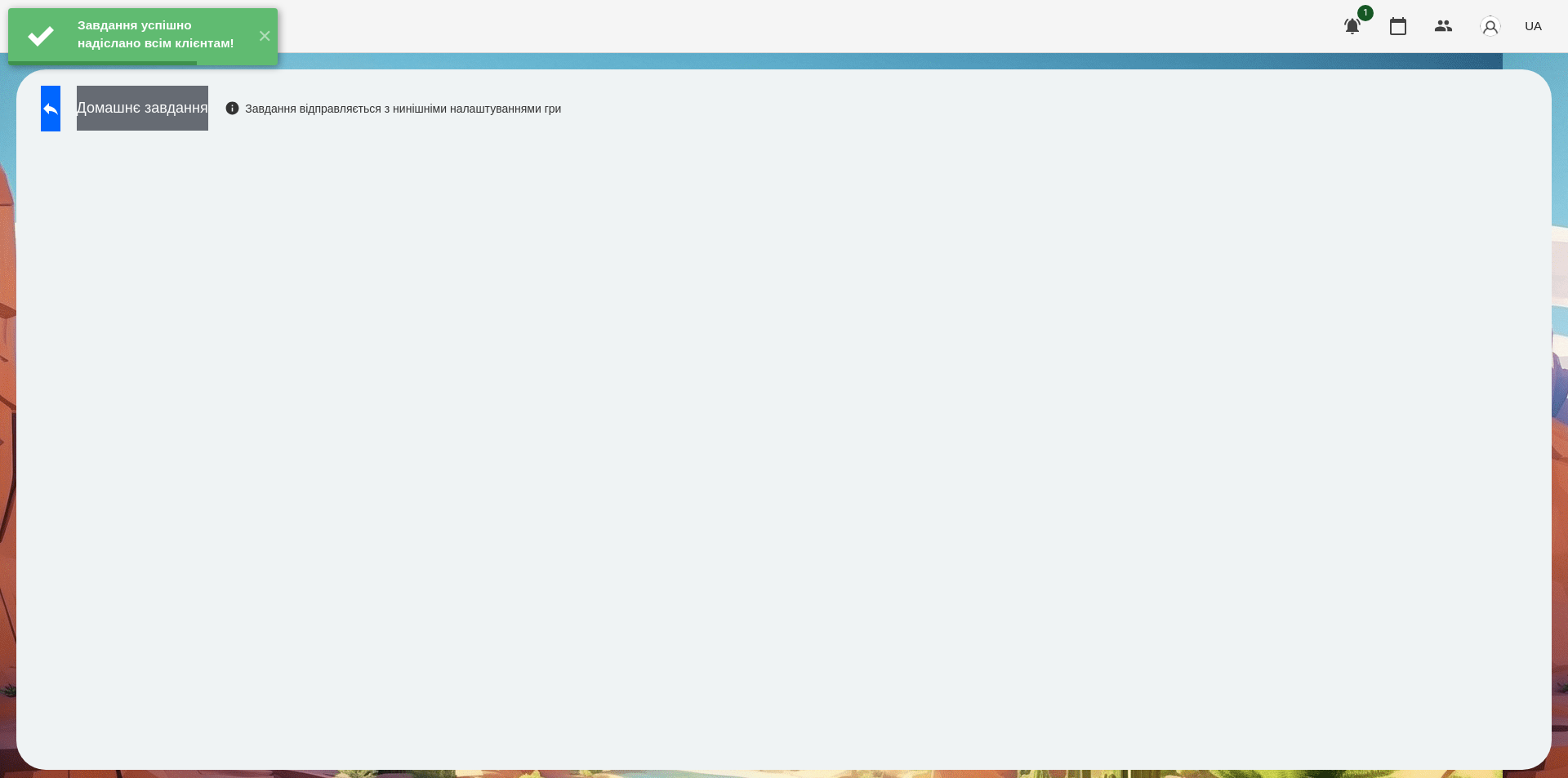
click at [204, 99] on button "Домашнє завдання" at bounding box center [142, 108] width 132 height 45
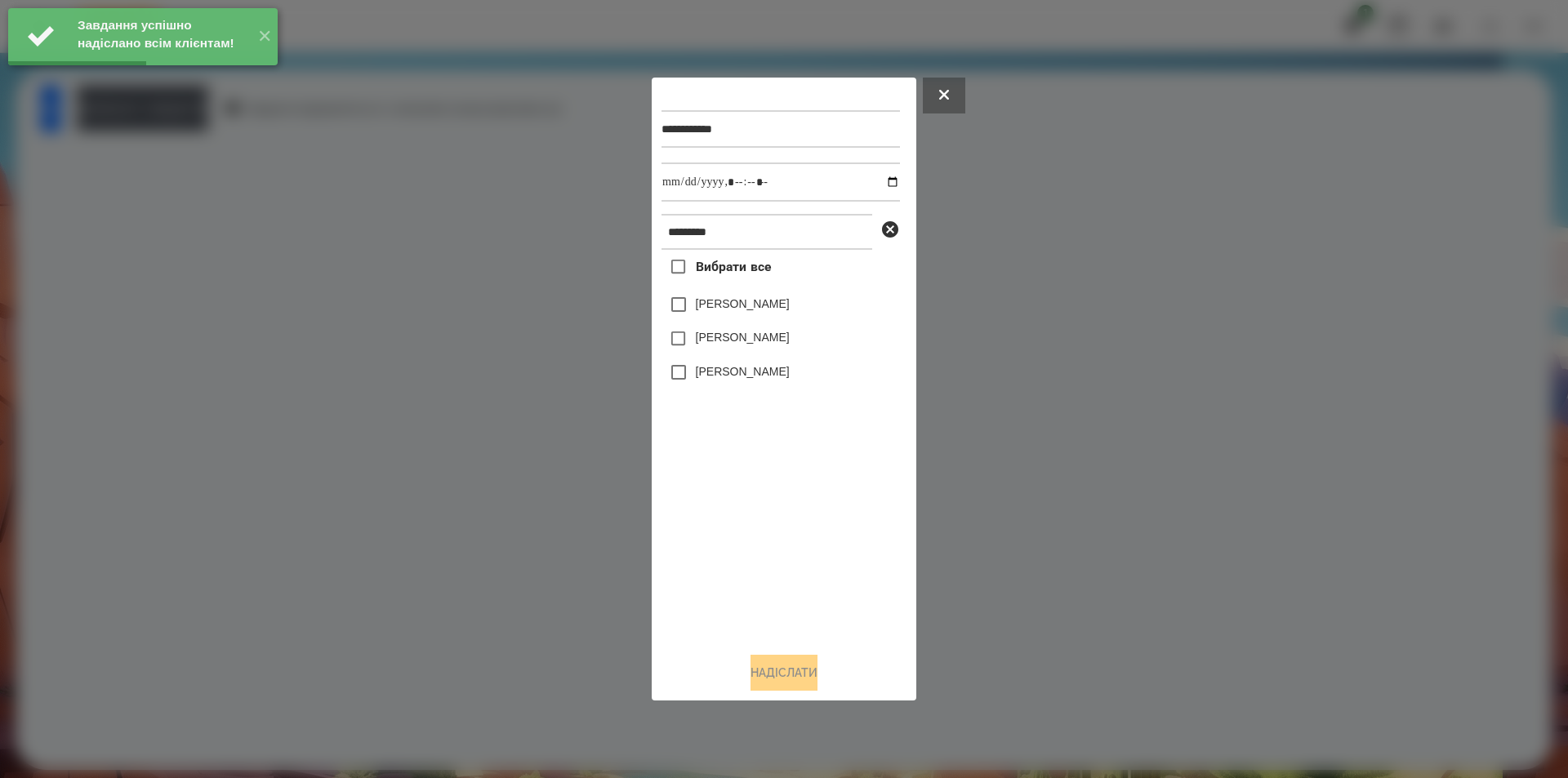
click at [714, 304] on label "[PERSON_NAME]" at bounding box center [742, 303] width 94 height 16
click at [878, 180] on input "datetime-local" at bounding box center [781, 182] width 239 height 40
type input "**********"
click at [792, 671] on button "Надіслати" at bounding box center [783, 673] width 67 height 36
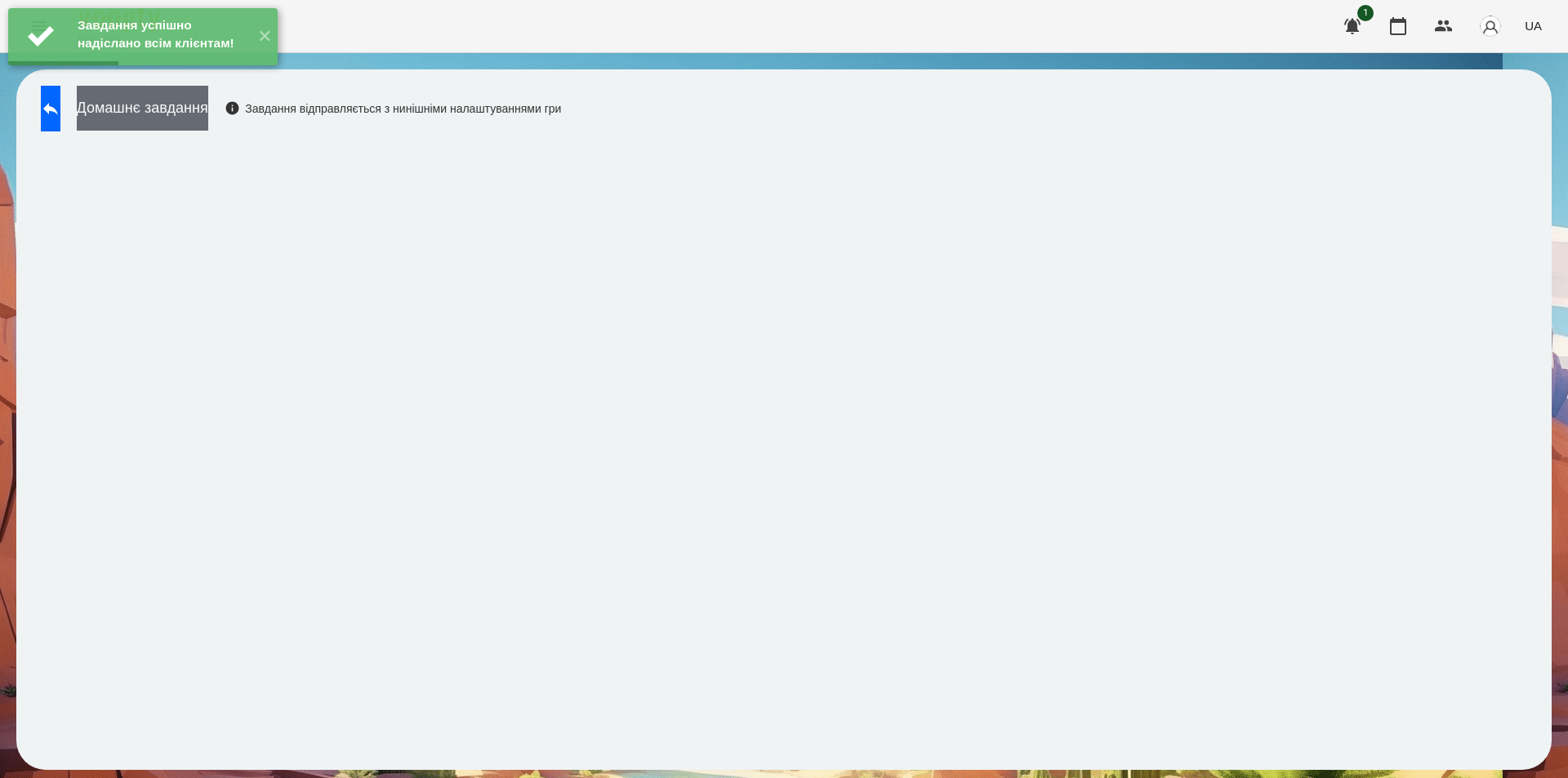
click at [208, 115] on button "Домашнє завдання" at bounding box center [142, 108] width 132 height 45
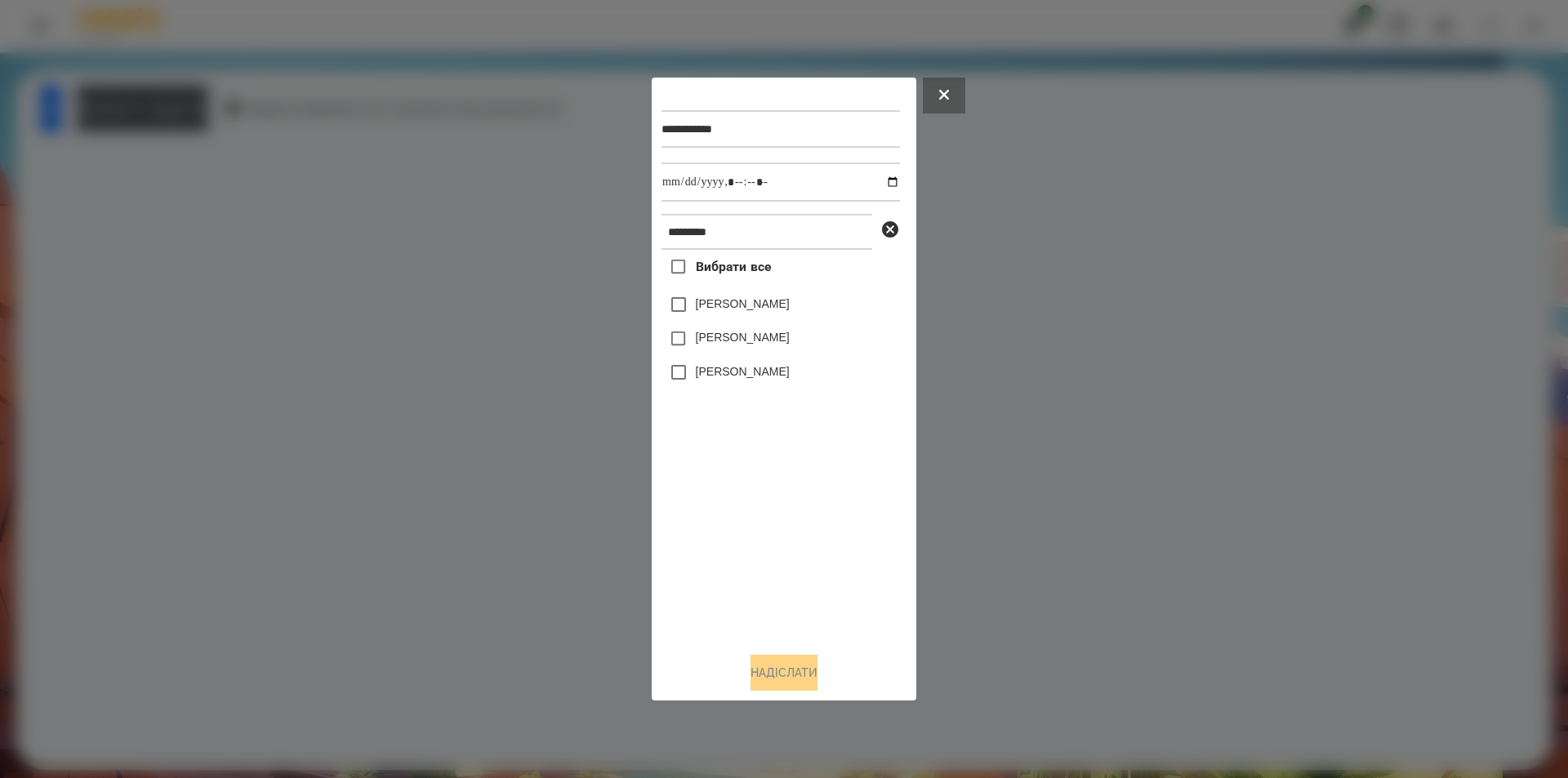
click at [755, 312] on label "[PERSON_NAME]" at bounding box center [742, 303] width 94 height 16
click at [878, 179] on input "datetime-local" at bounding box center [781, 182] width 239 height 40
type input "**********"
click at [765, 661] on button "Надіслати" at bounding box center [783, 673] width 67 height 36
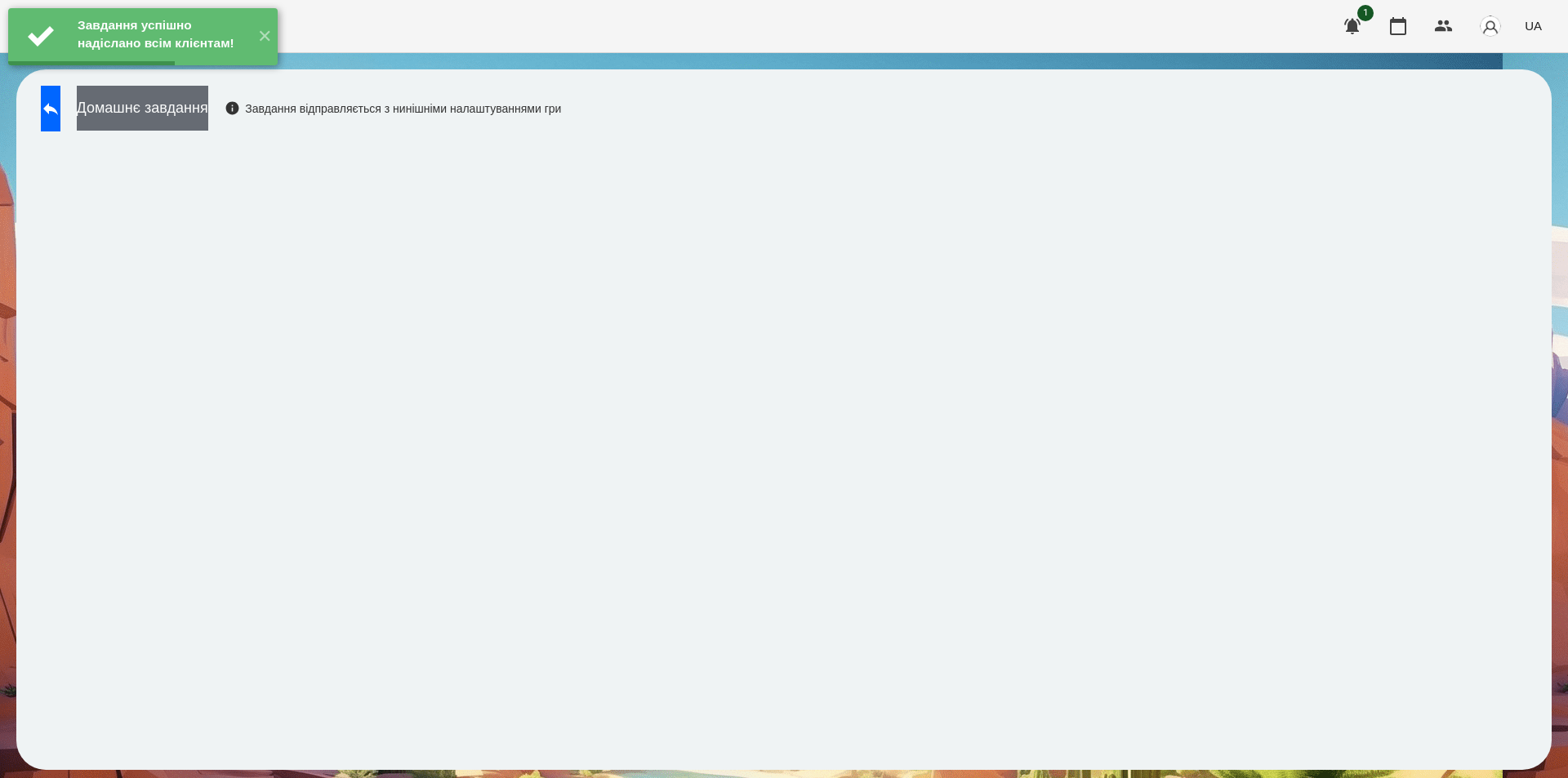
click at [179, 104] on button "Домашнє завдання" at bounding box center [142, 108] width 132 height 45
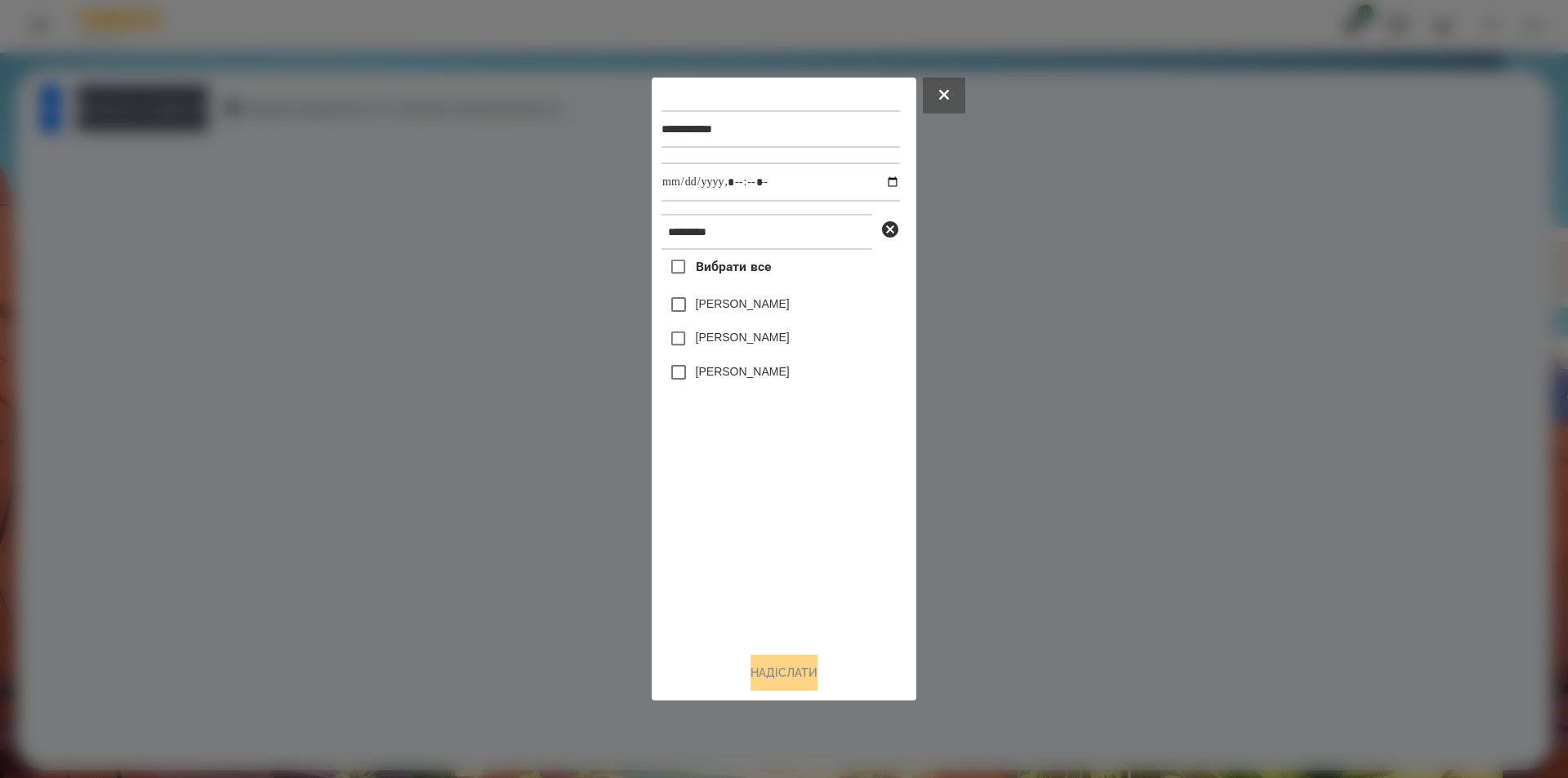
click at [744, 303] on label "[PERSON_NAME]" at bounding box center [742, 303] width 94 height 16
click at [878, 182] on input "datetime-local" at bounding box center [781, 182] width 239 height 40
type input "**********"
click at [763, 688] on button "Надіслати" at bounding box center [783, 673] width 67 height 36
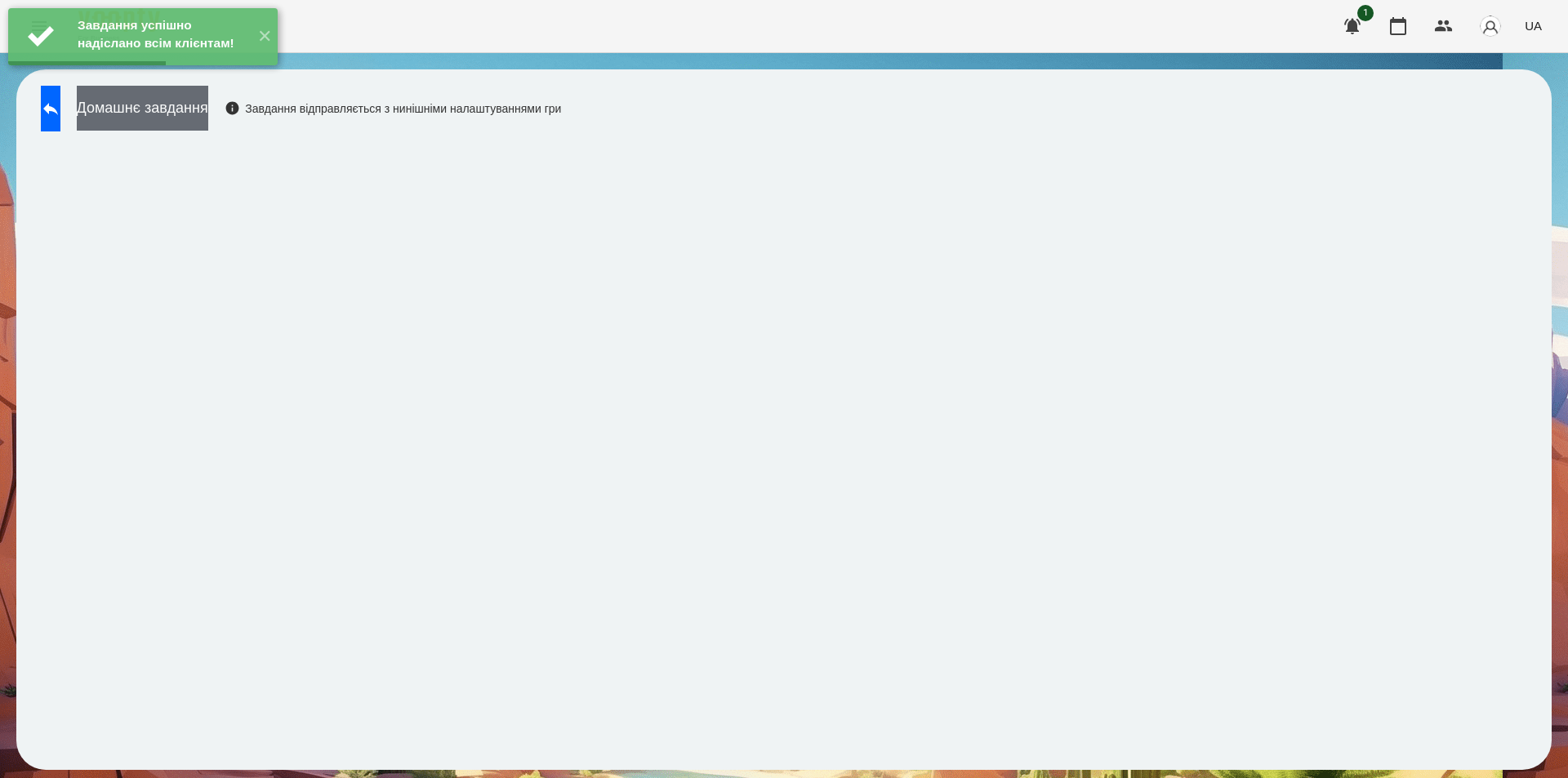
click at [208, 107] on button "Домашнє завдання" at bounding box center [142, 108] width 132 height 45
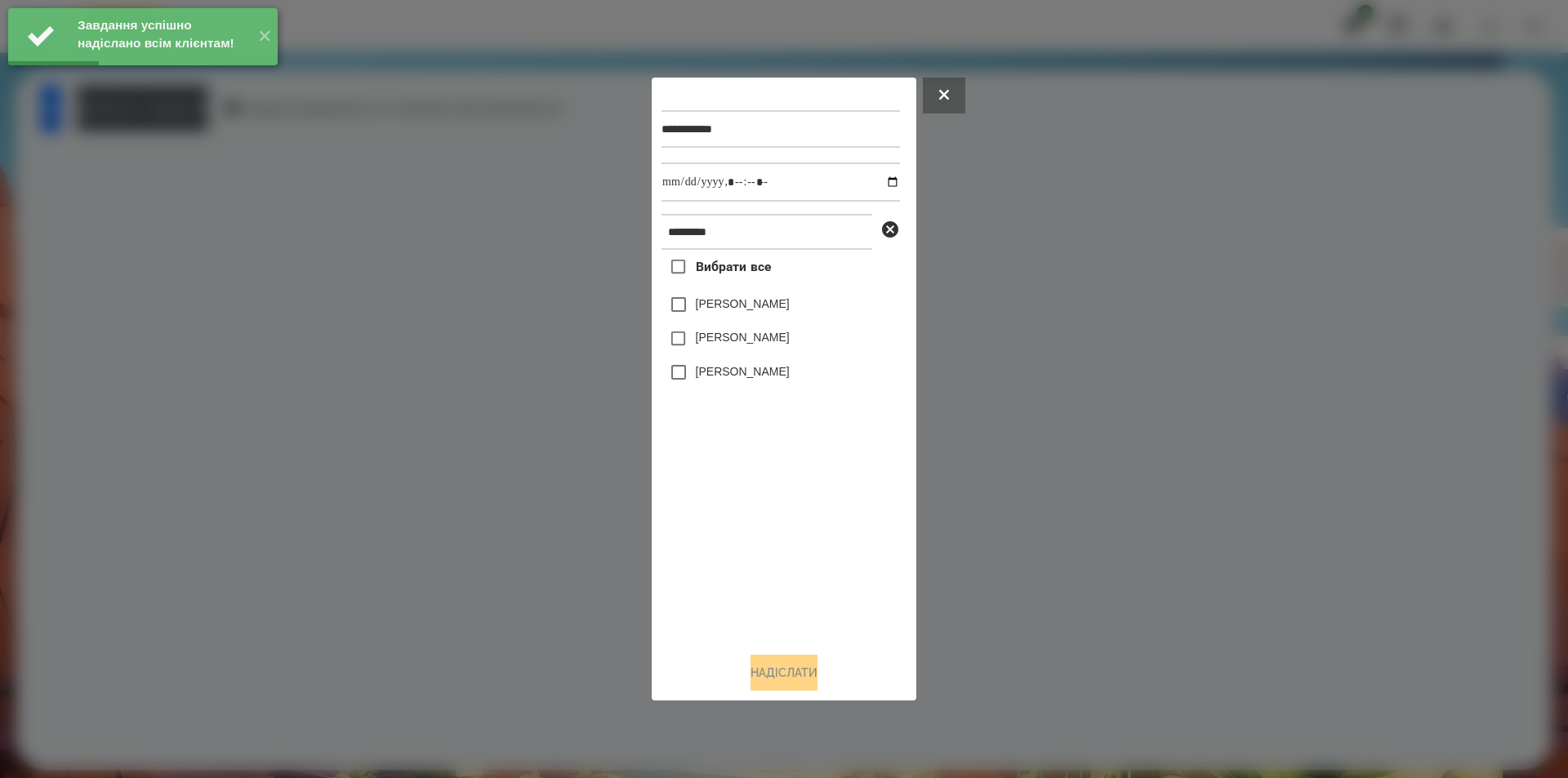
click at [781, 301] on label "[PERSON_NAME]" at bounding box center [742, 303] width 94 height 16
drag, startPoint x: 881, startPoint y: 181, endPoint x: 871, endPoint y: 178, distance: 10.4
click at [881, 180] on input "datetime-local" at bounding box center [781, 182] width 239 height 40
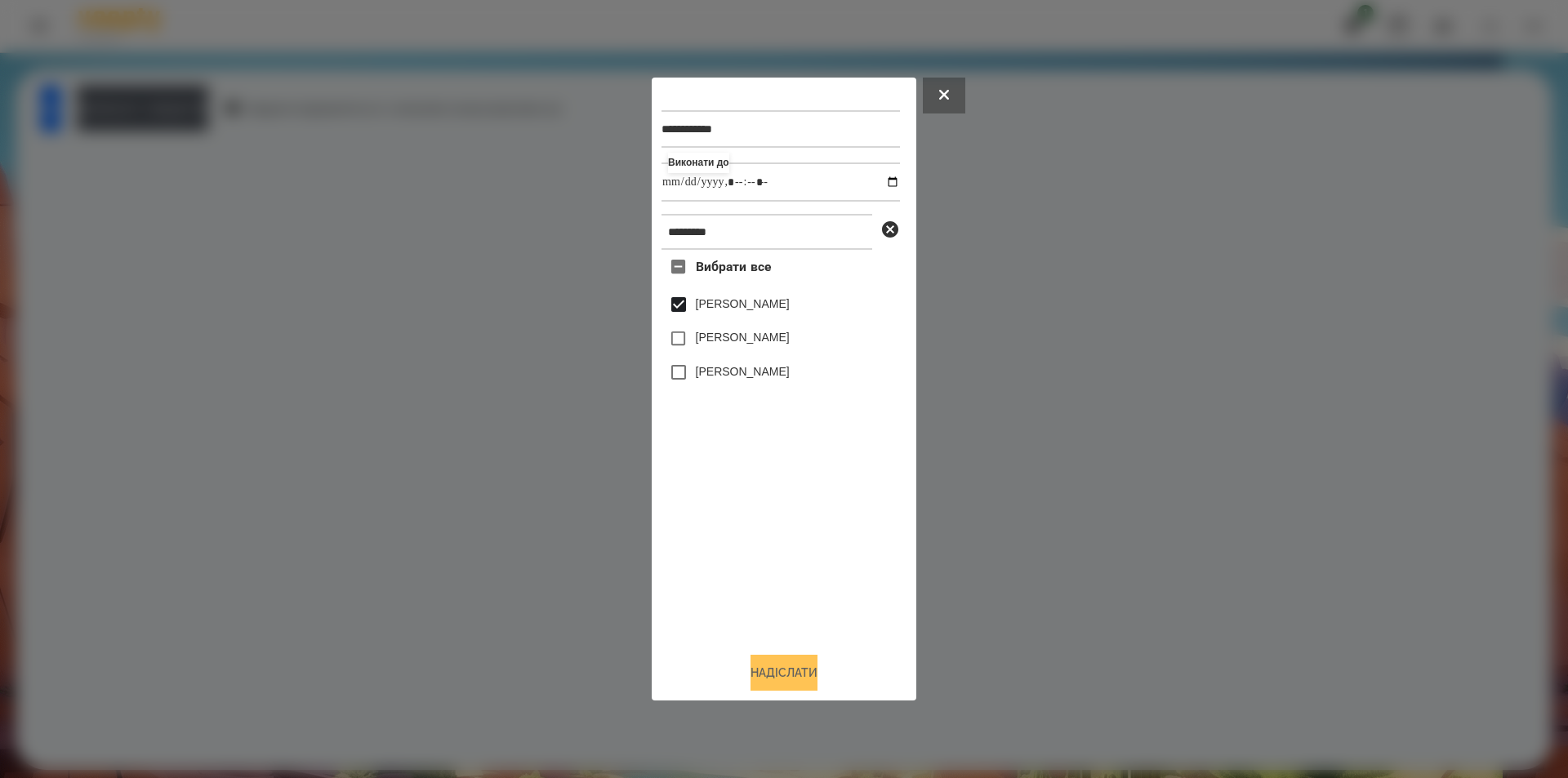
type input "**********"
click at [807, 682] on button "Надіслати" at bounding box center [783, 673] width 67 height 36
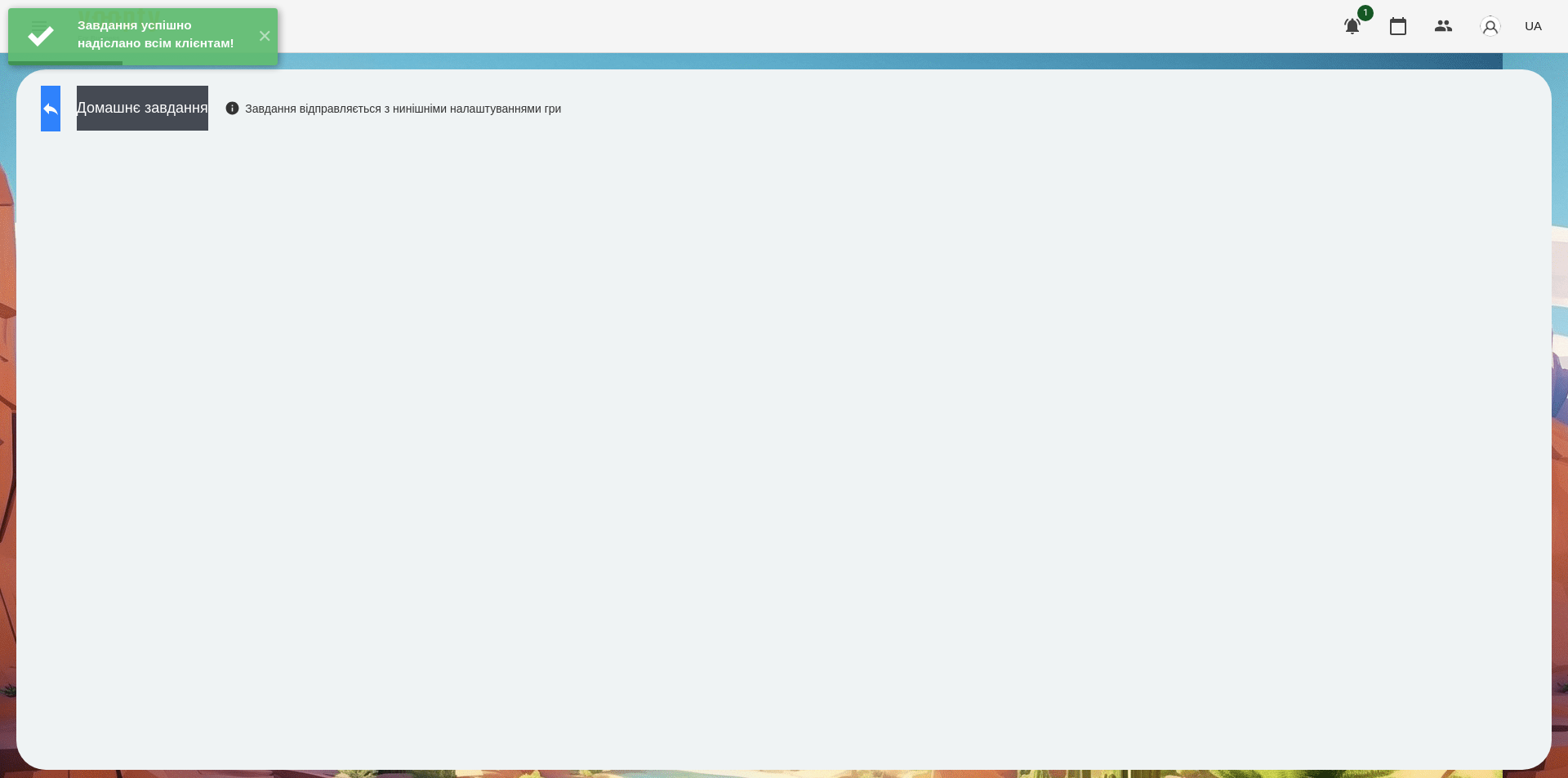
click at [52, 116] on button at bounding box center [50, 109] width 19 height 46
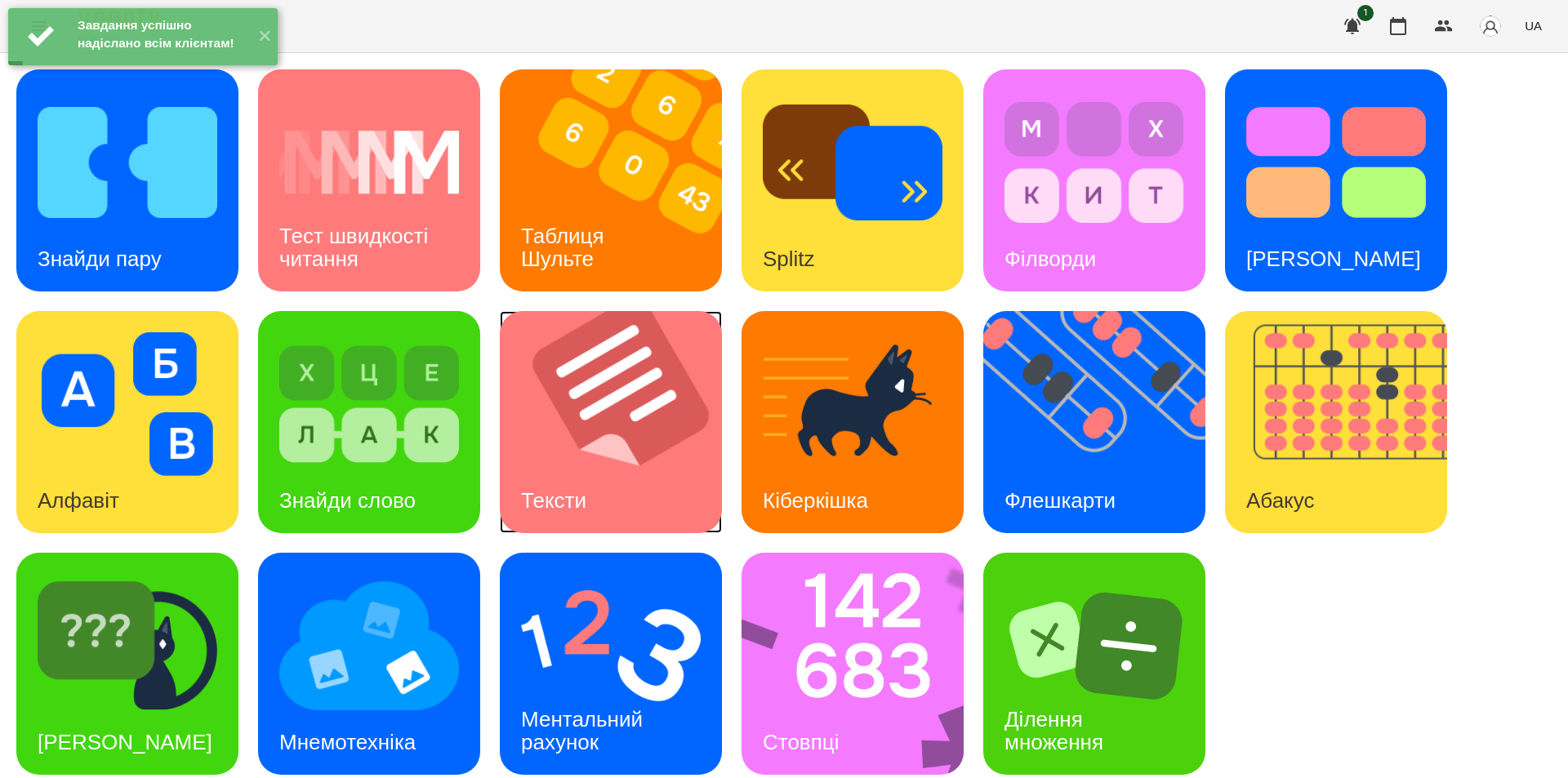
click at [619, 478] on img at bounding box center [621, 422] width 243 height 223
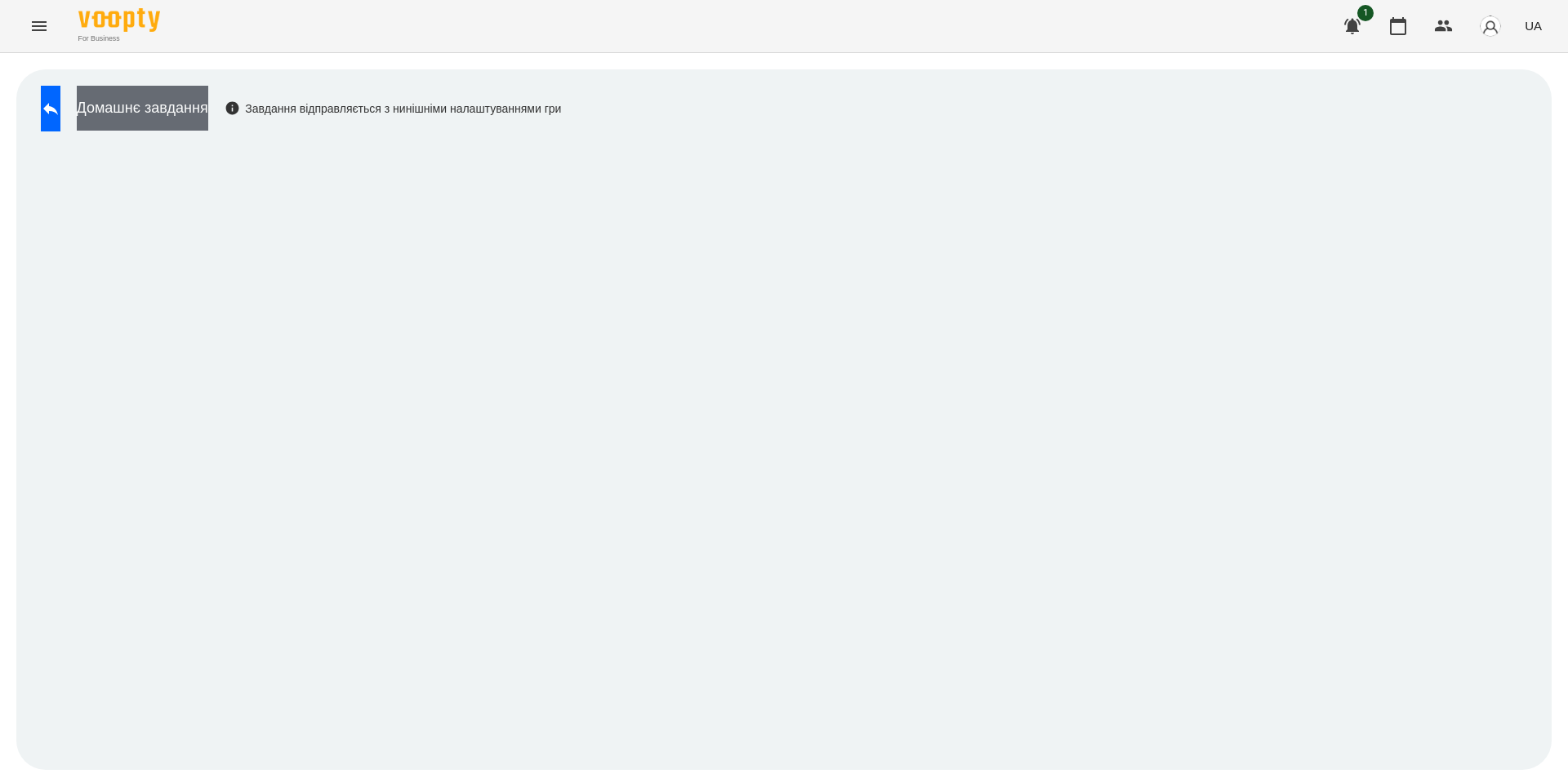
click at [197, 104] on button "Домашнє завдання" at bounding box center [142, 108] width 132 height 45
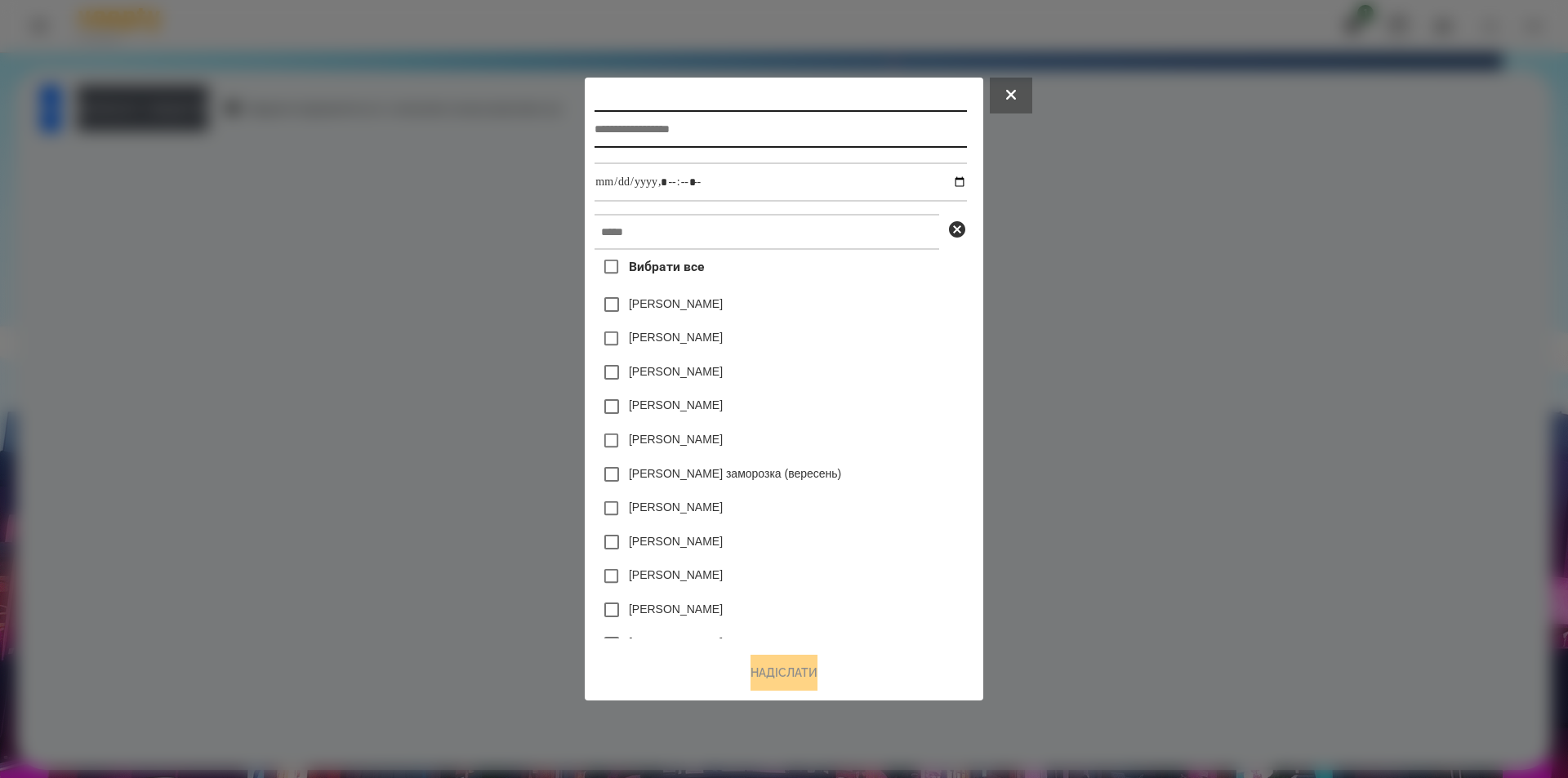
click at [693, 129] on input "text" at bounding box center [780, 129] width 372 height 38
type input "*****"
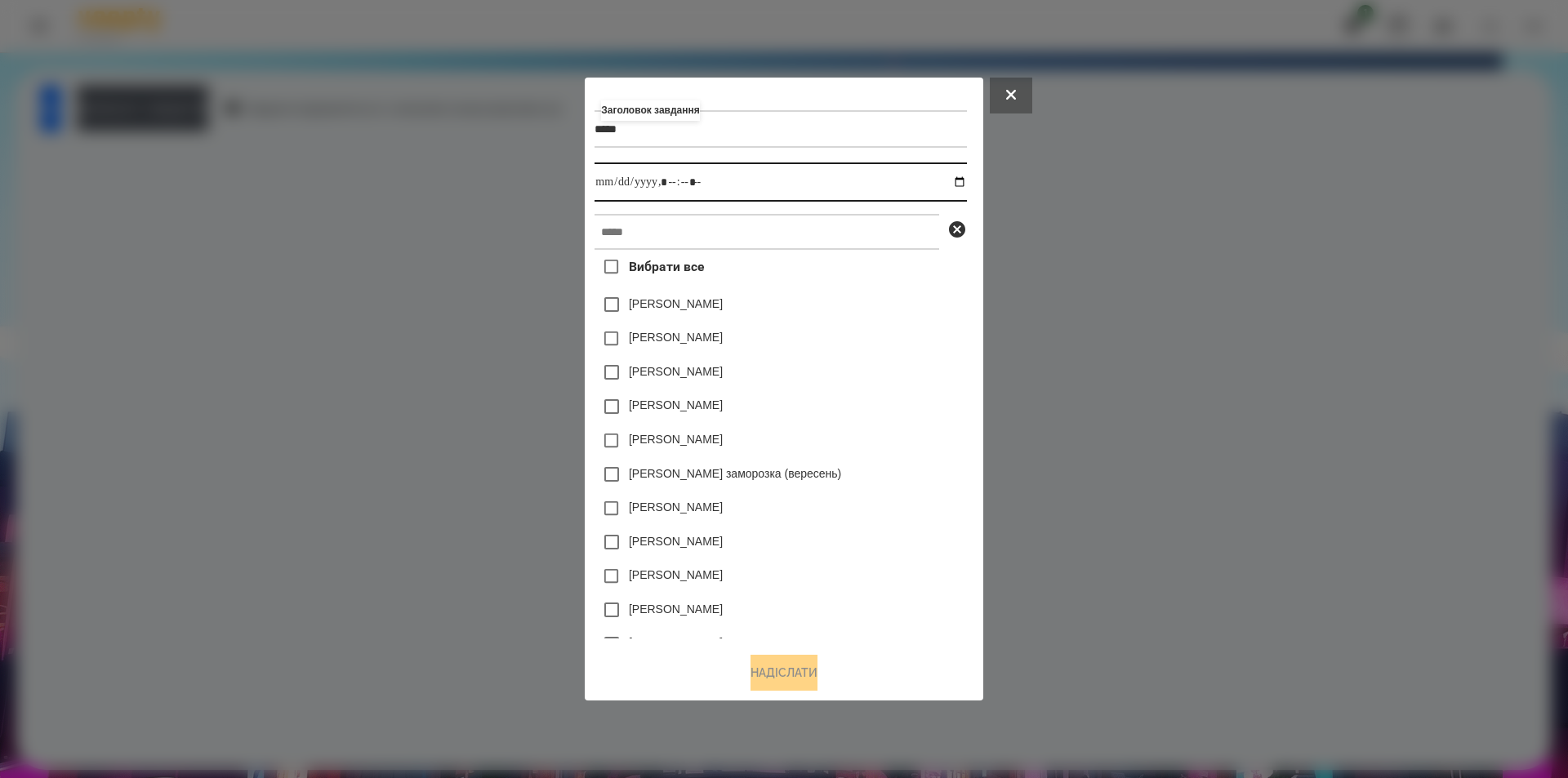
click at [965, 187] on input "datetime-local" at bounding box center [780, 182] width 372 height 40
type input "**********"
drag, startPoint x: 899, startPoint y: 454, endPoint x: 899, endPoint y: 443, distance: 11.0
click at [899, 451] on div "[PERSON_NAME]" at bounding box center [780, 441] width 372 height 35
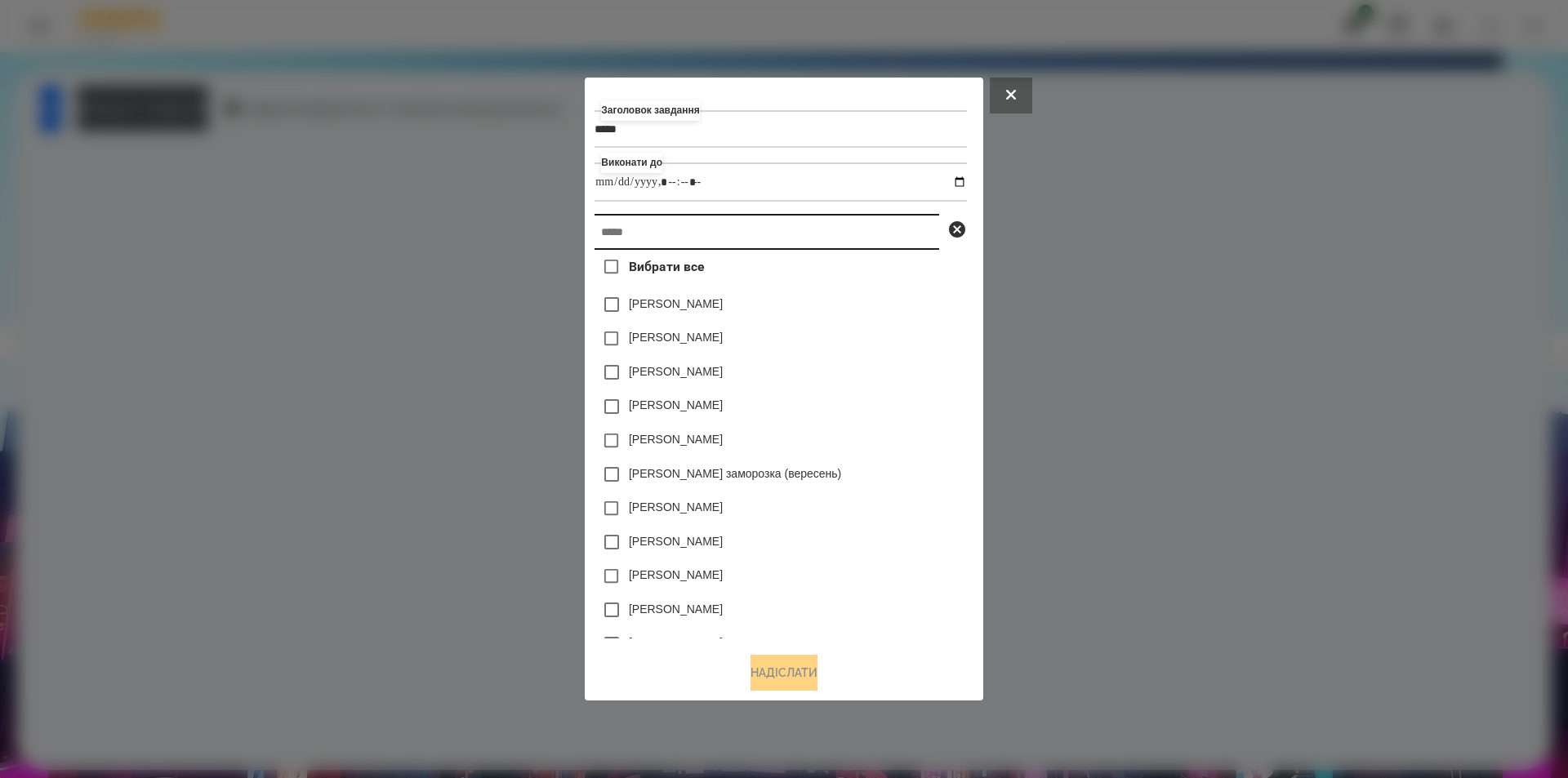
click at [720, 238] on input "text" at bounding box center [766, 232] width 345 height 36
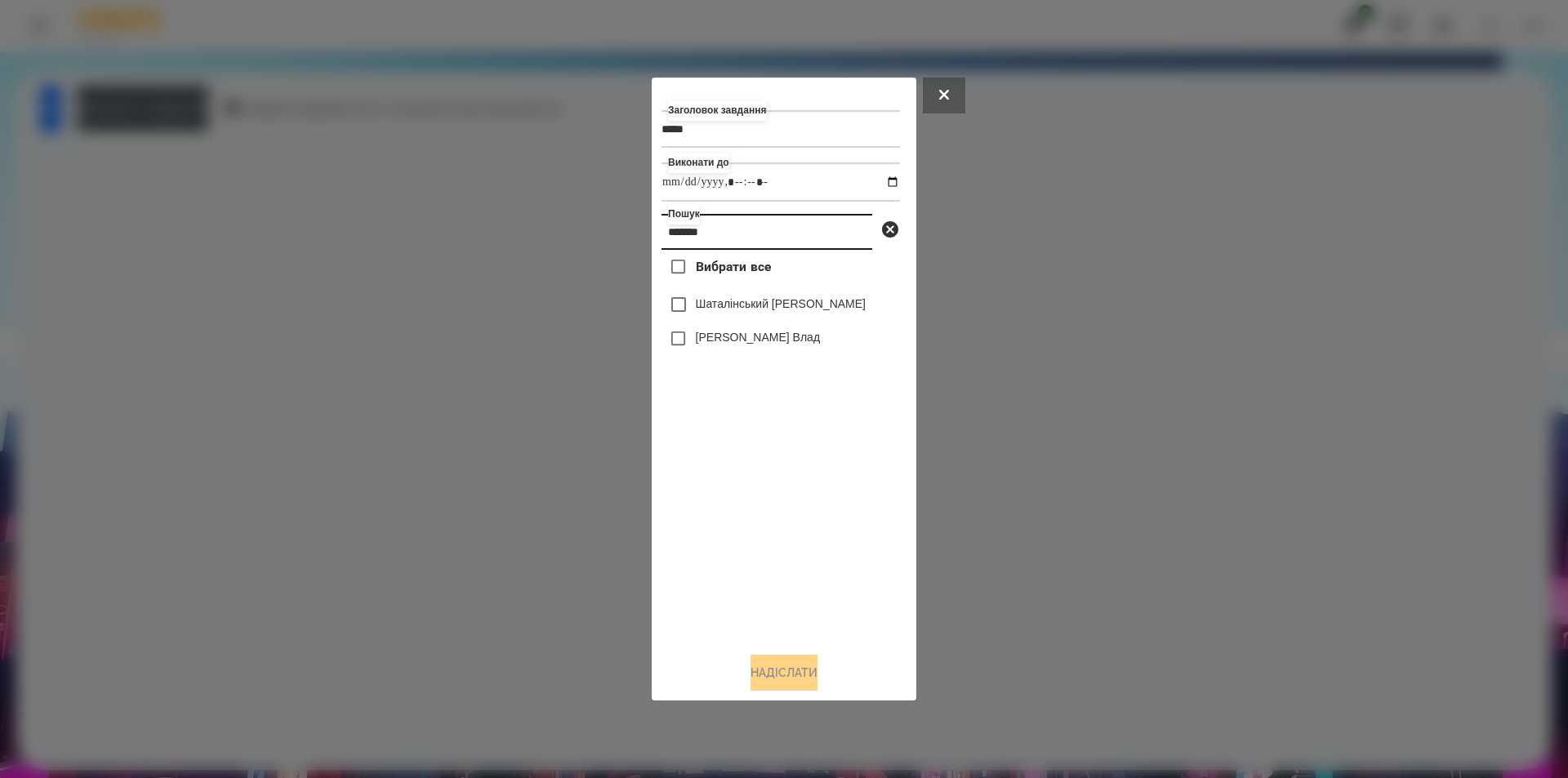
type input "*******"
click at [772, 317] on div "Шаталінський [PERSON_NAME]" at bounding box center [781, 304] width 239 height 35
click at [768, 312] on label "Шаталінський [PERSON_NAME]" at bounding box center [781, 303] width 170 height 16
click at [779, 678] on button "Надіслати" at bounding box center [783, 673] width 67 height 36
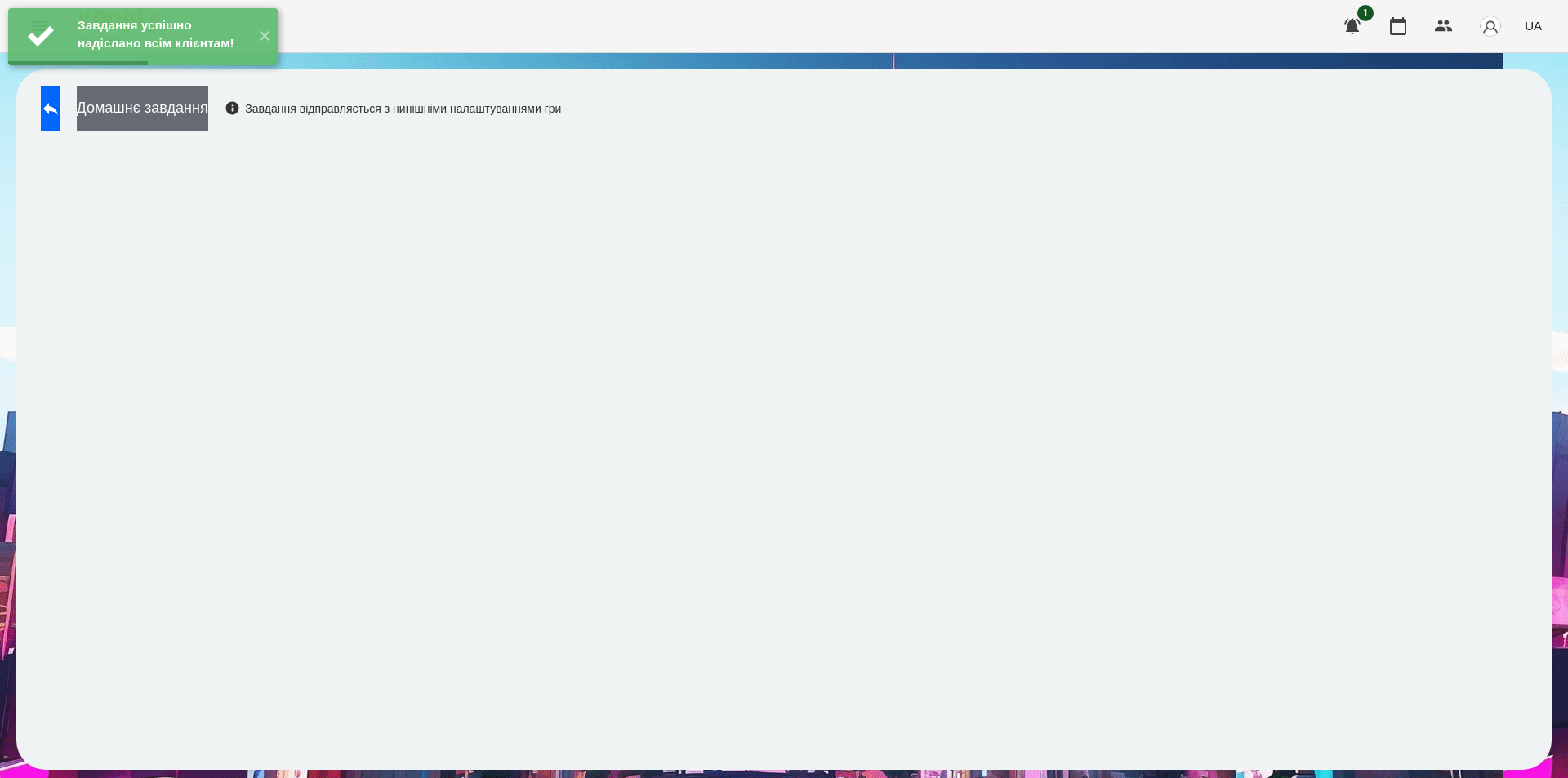
click at [208, 102] on button "Домашнє завдання" at bounding box center [142, 108] width 132 height 45
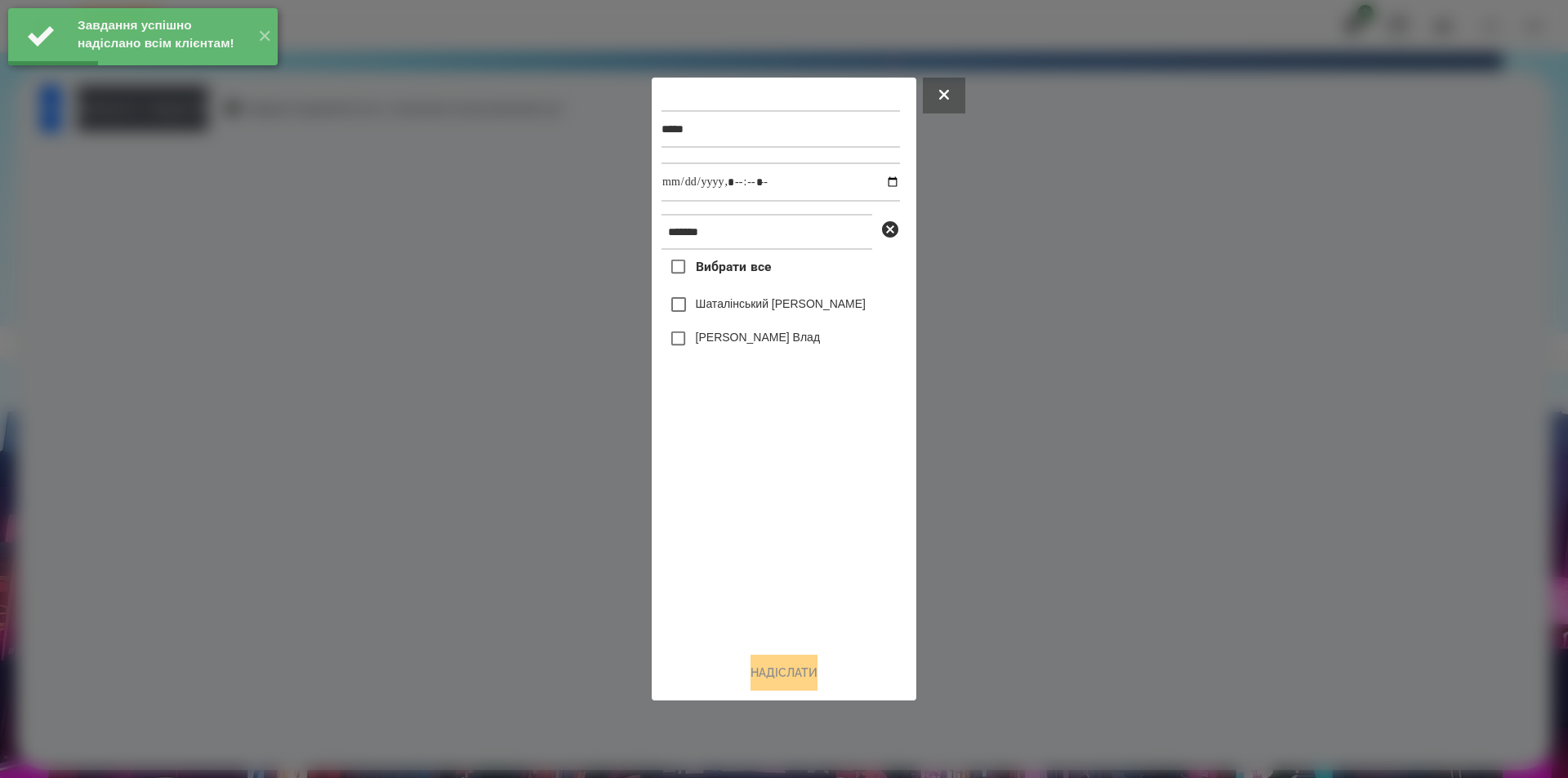
drag, startPoint x: 697, startPoint y: 303, endPoint x: 702, endPoint y: 297, distance: 7.8
click at [697, 305] on label "Шаталінський [PERSON_NAME]" at bounding box center [781, 303] width 170 height 16
drag, startPoint x: 878, startPoint y: 181, endPoint x: 874, endPoint y: 192, distance: 11.7
click at [878, 181] on input "datetime-local" at bounding box center [781, 182] width 239 height 40
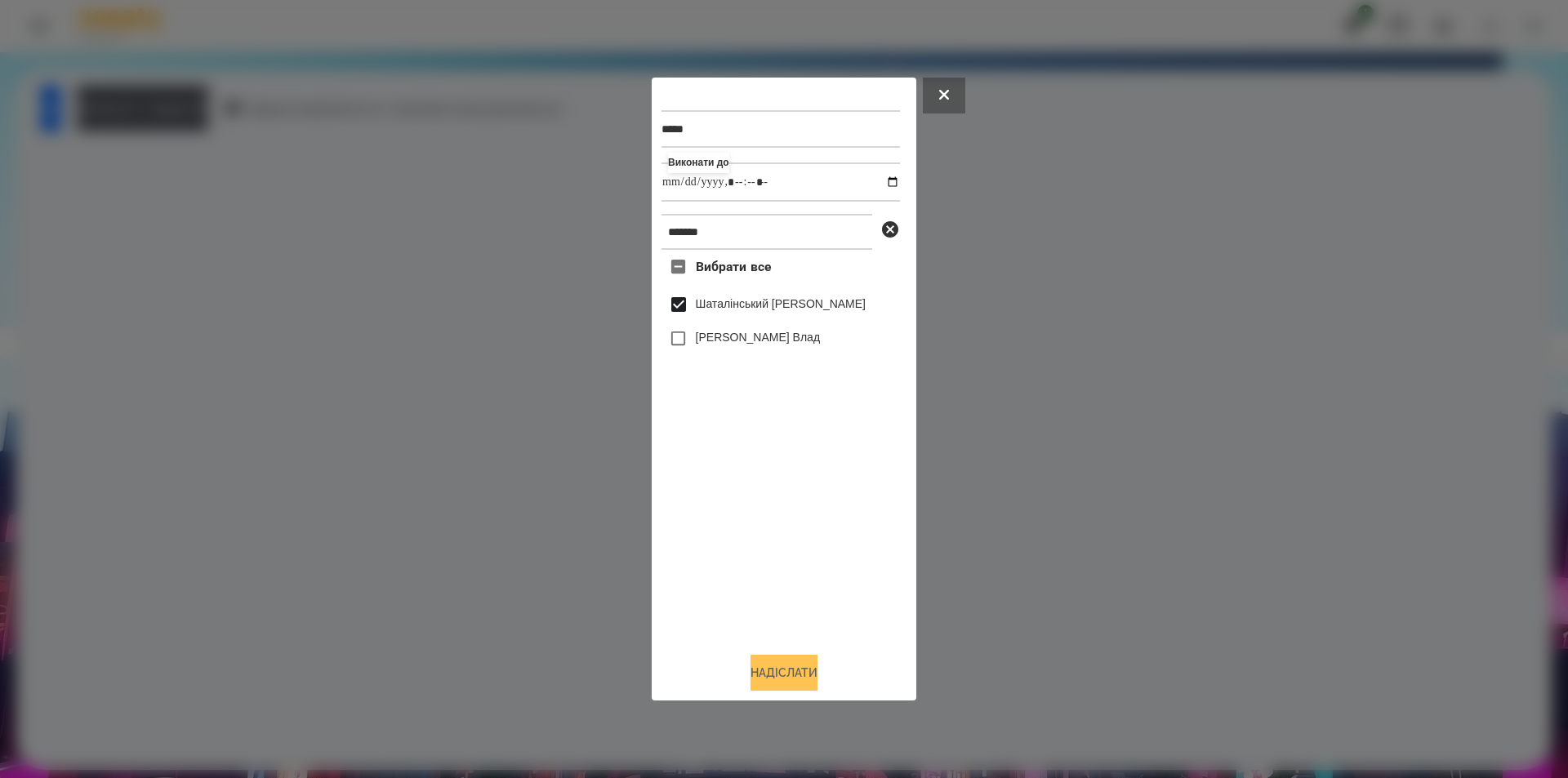
type input "**********"
click at [772, 680] on button "Надіслати" at bounding box center [783, 673] width 67 height 36
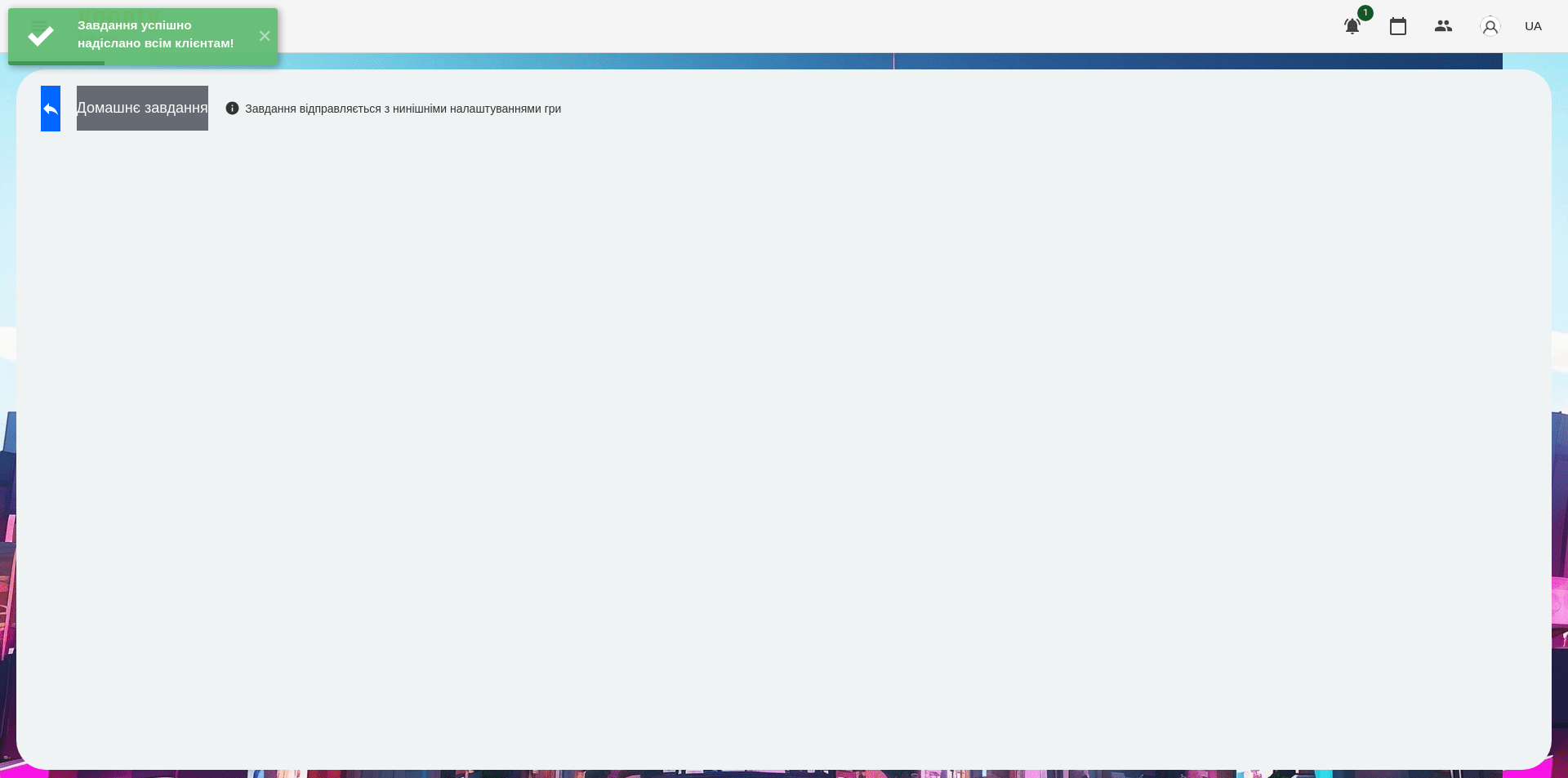
click at [182, 108] on button "Домашнє завдання" at bounding box center [142, 108] width 132 height 45
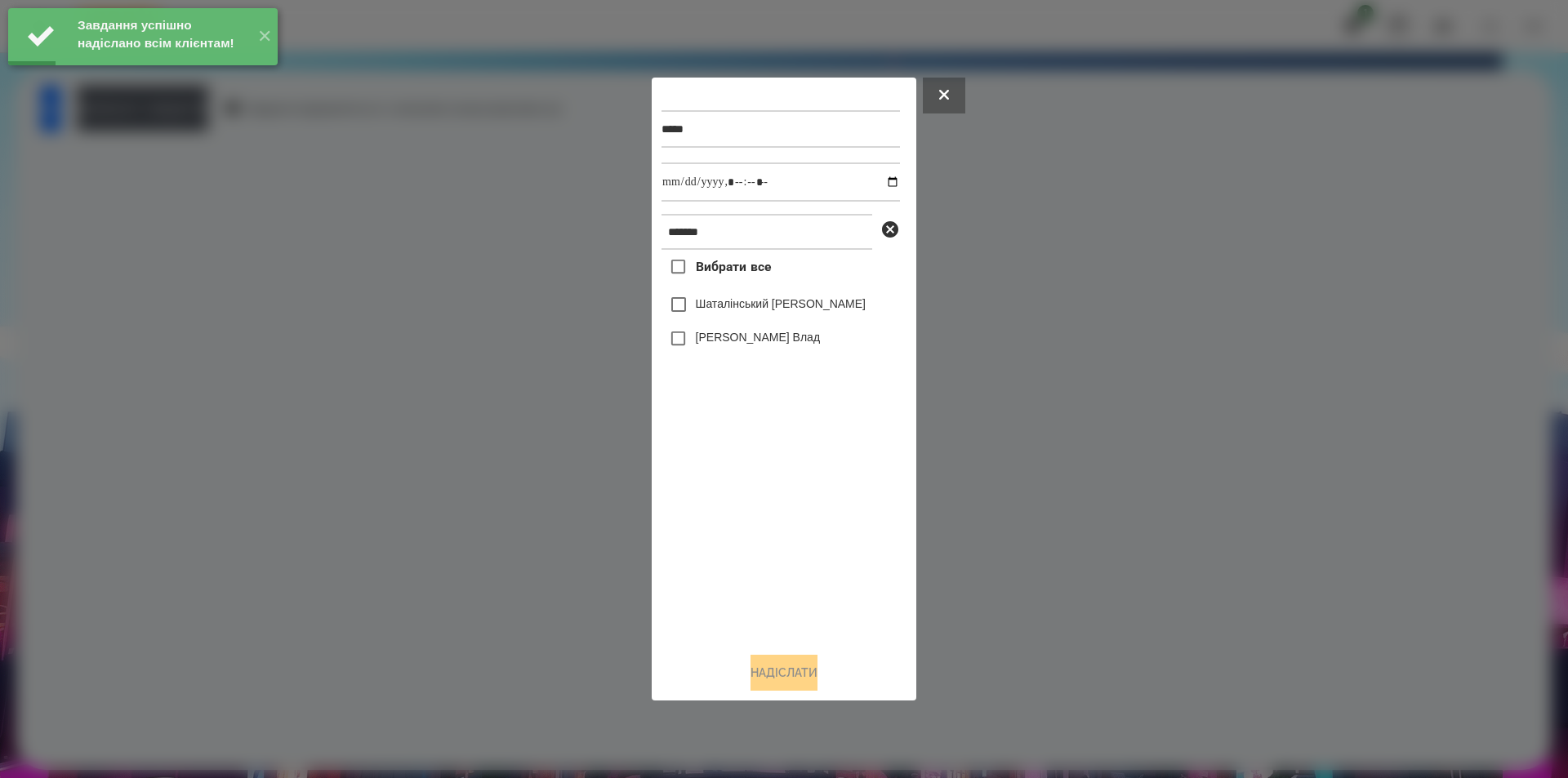
click at [720, 304] on label "Шаталінський [PERSON_NAME]" at bounding box center [781, 303] width 170 height 16
click at [878, 180] on input "datetime-local" at bounding box center [781, 182] width 239 height 40
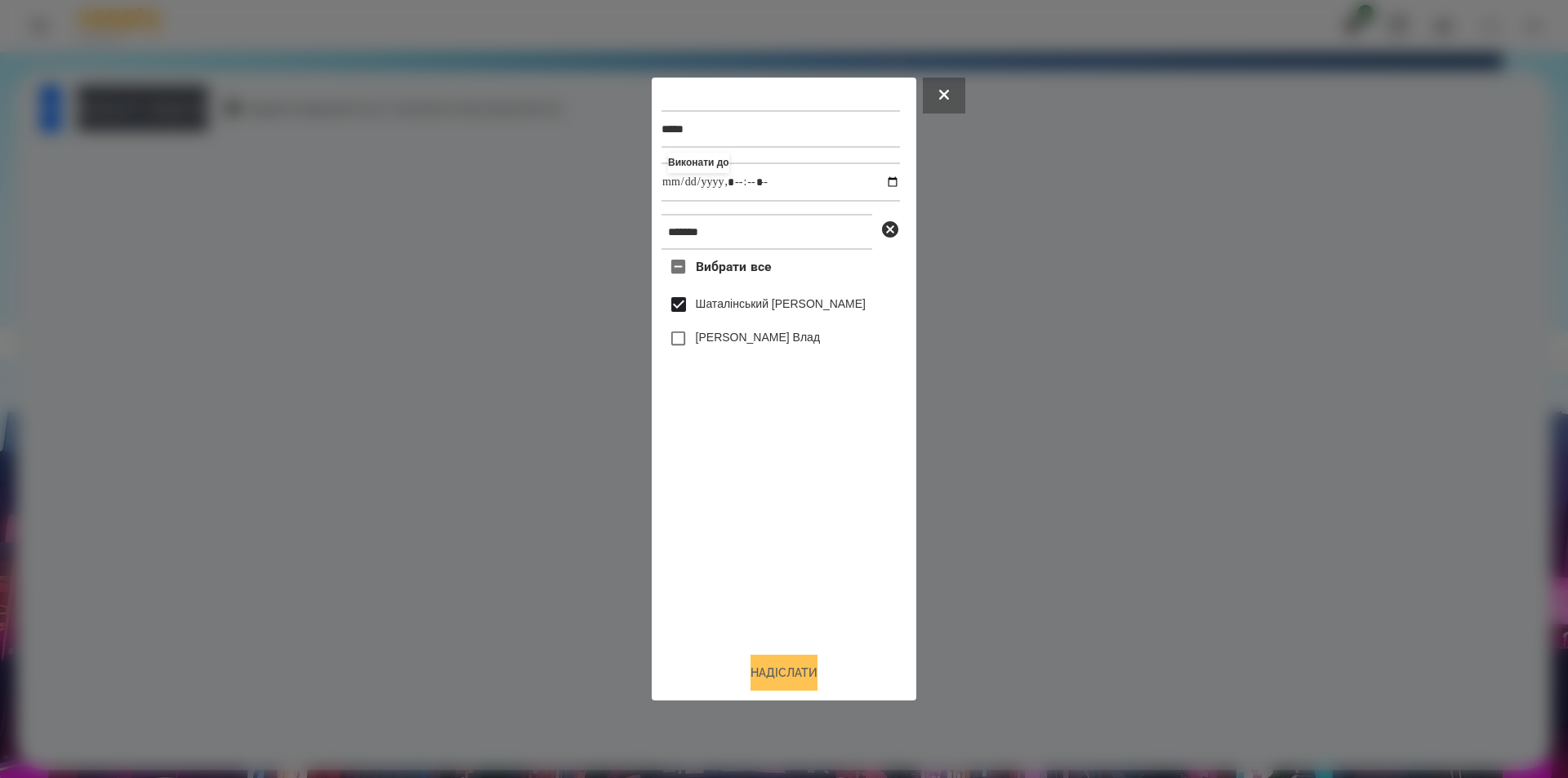
type input "**********"
click at [789, 676] on button "Надіслати" at bounding box center [783, 673] width 67 height 36
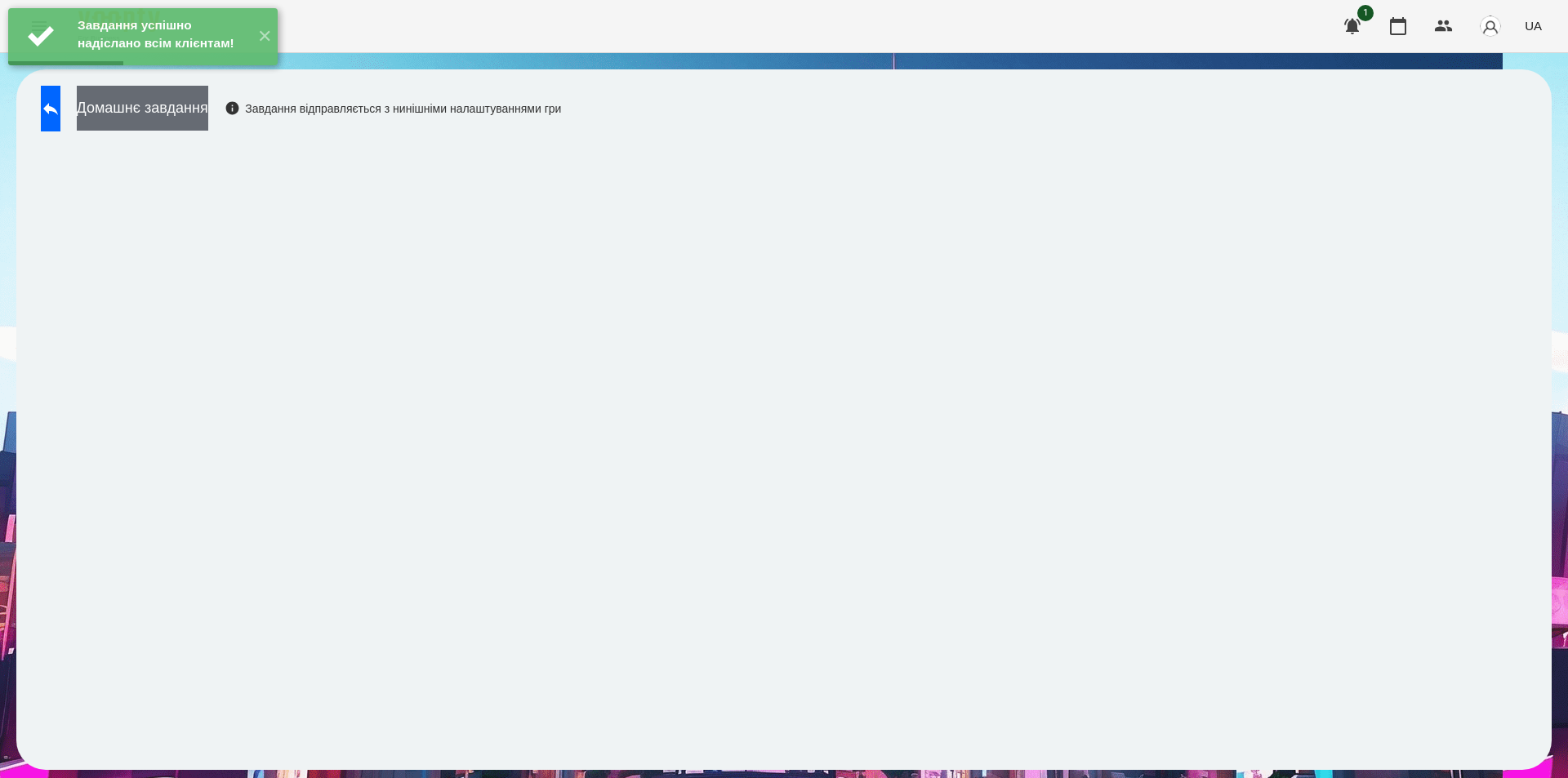
click at [208, 108] on button "Домашнє завдання" at bounding box center [142, 108] width 132 height 45
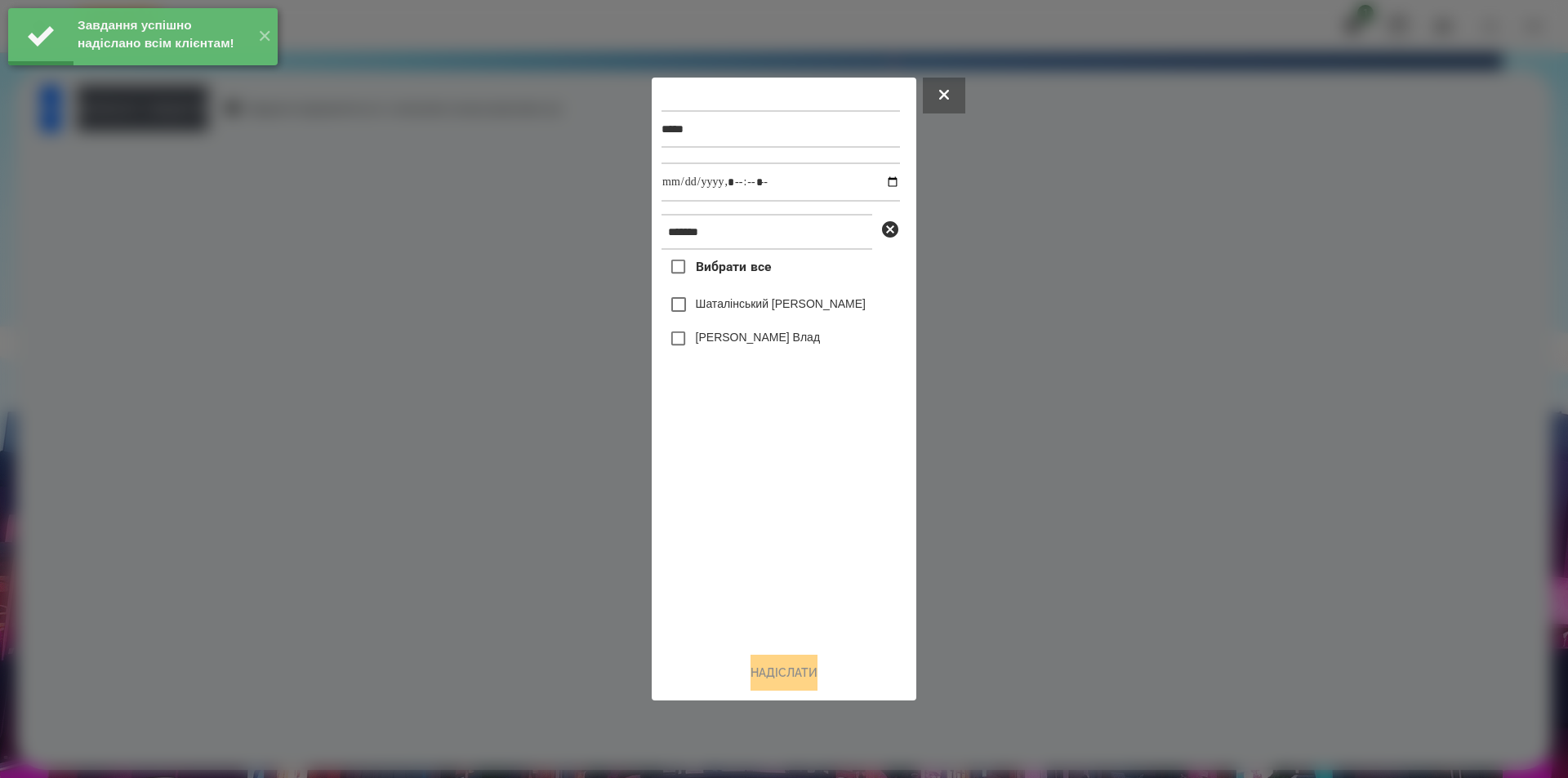
click at [749, 299] on label "Шаталінський [PERSON_NAME]" at bounding box center [781, 303] width 170 height 16
click at [804, 303] on label "Шаталінський [PERSON_NAME]" at bounding box center [781, 303] width 170 height 16
click at [878, 183] on input "datetime-local" at bounding box center [781, 182] width 239 height 40
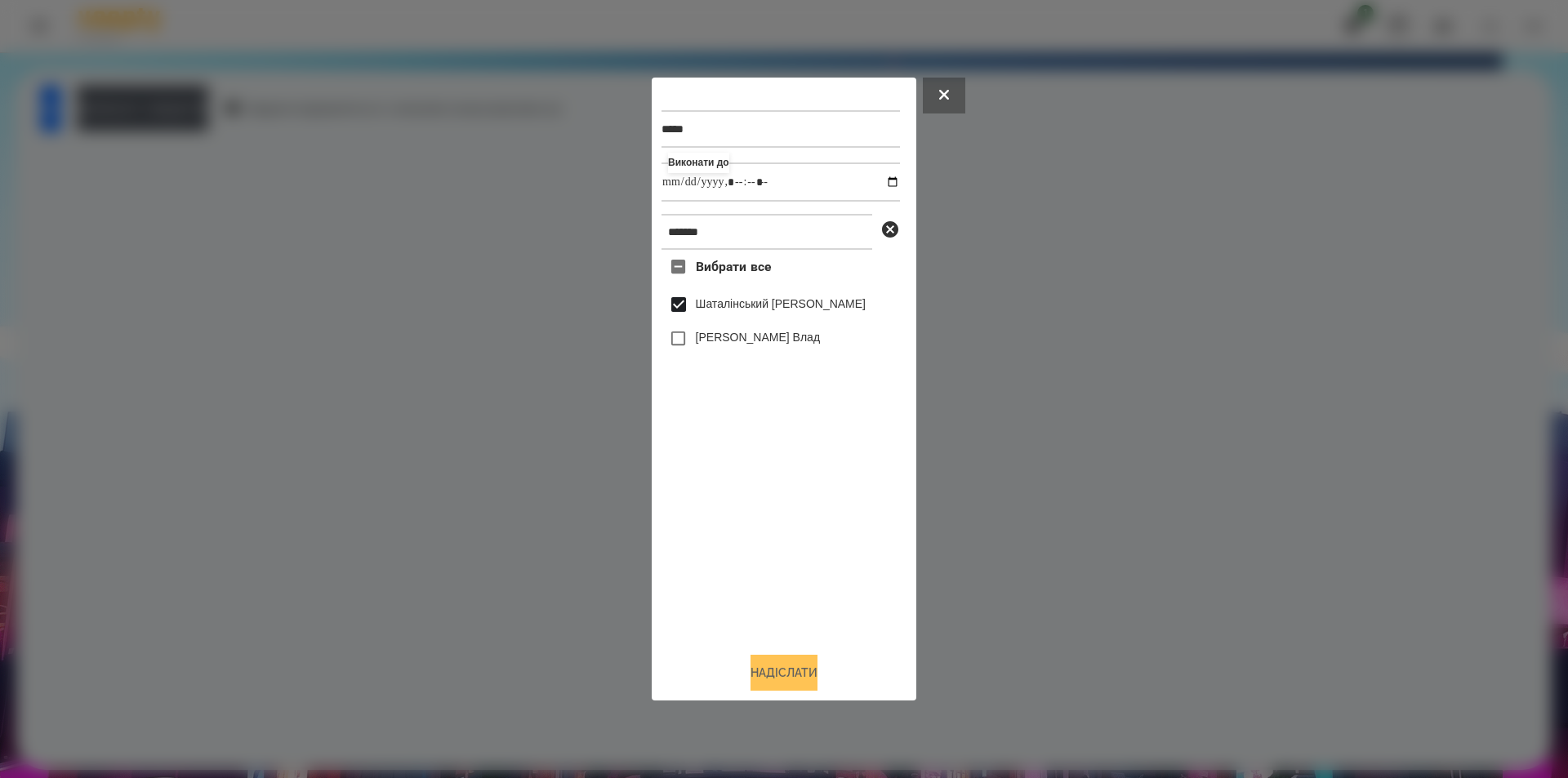
type input "**********"
click at [787, 681] on button "Надіслати" at bounding box center [783, 673] width 67 height 36
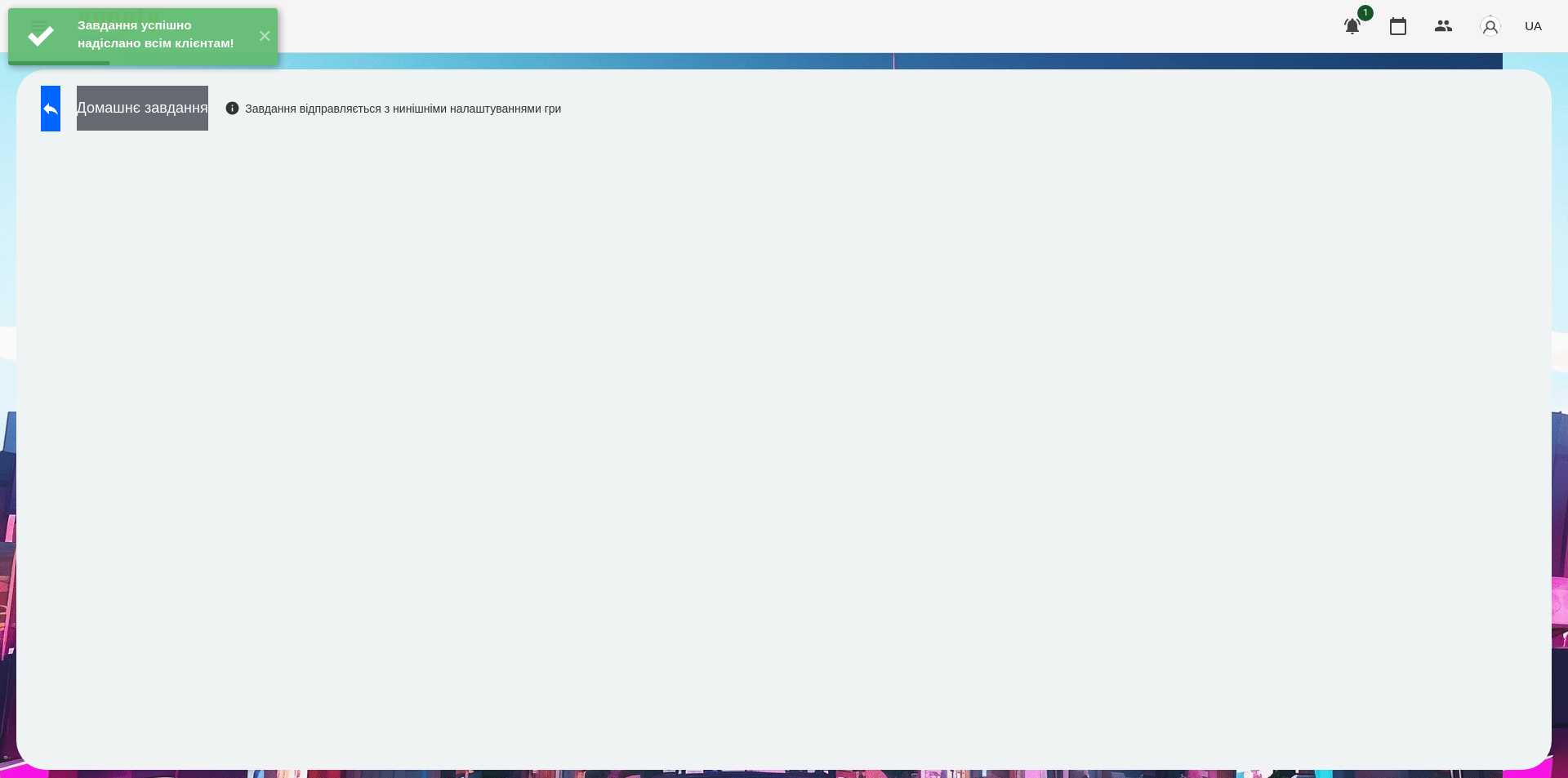
click at [208, 122] on button "Домашнє завдання" at bounding box center [142, 108] width 132 height 45
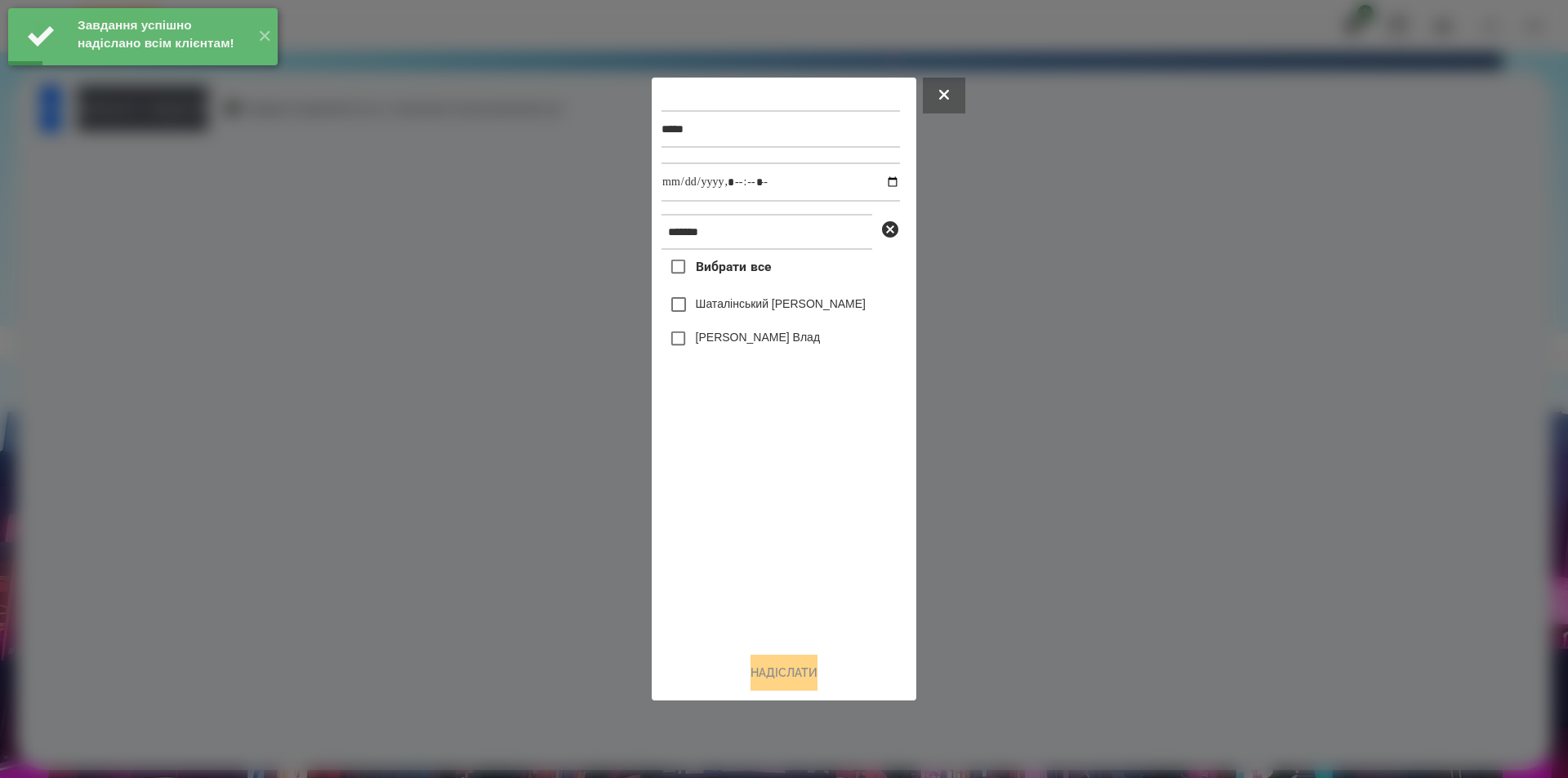
click at [785, 305] on label "Шаталінський [PERSON_NAME]" at bounding box center [781, 303] width 170 height 16
click at [878, 182] on input "datetime-local" at bounding box center [781, 182] width 239 height 40
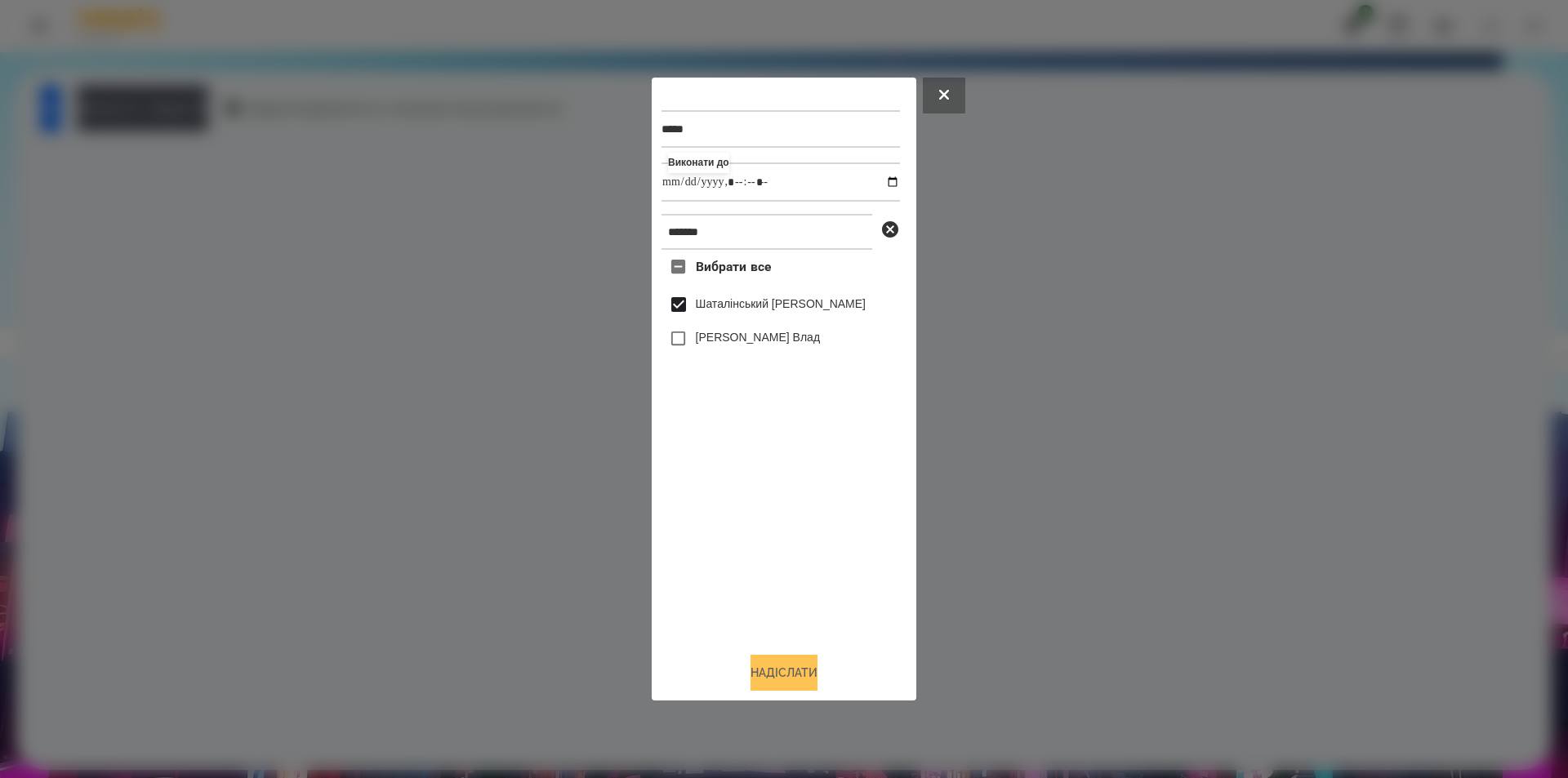
type input "**********"
click at [782, 682] on button "Надіслати" at bounding box center [783, 673] width 67 height 36
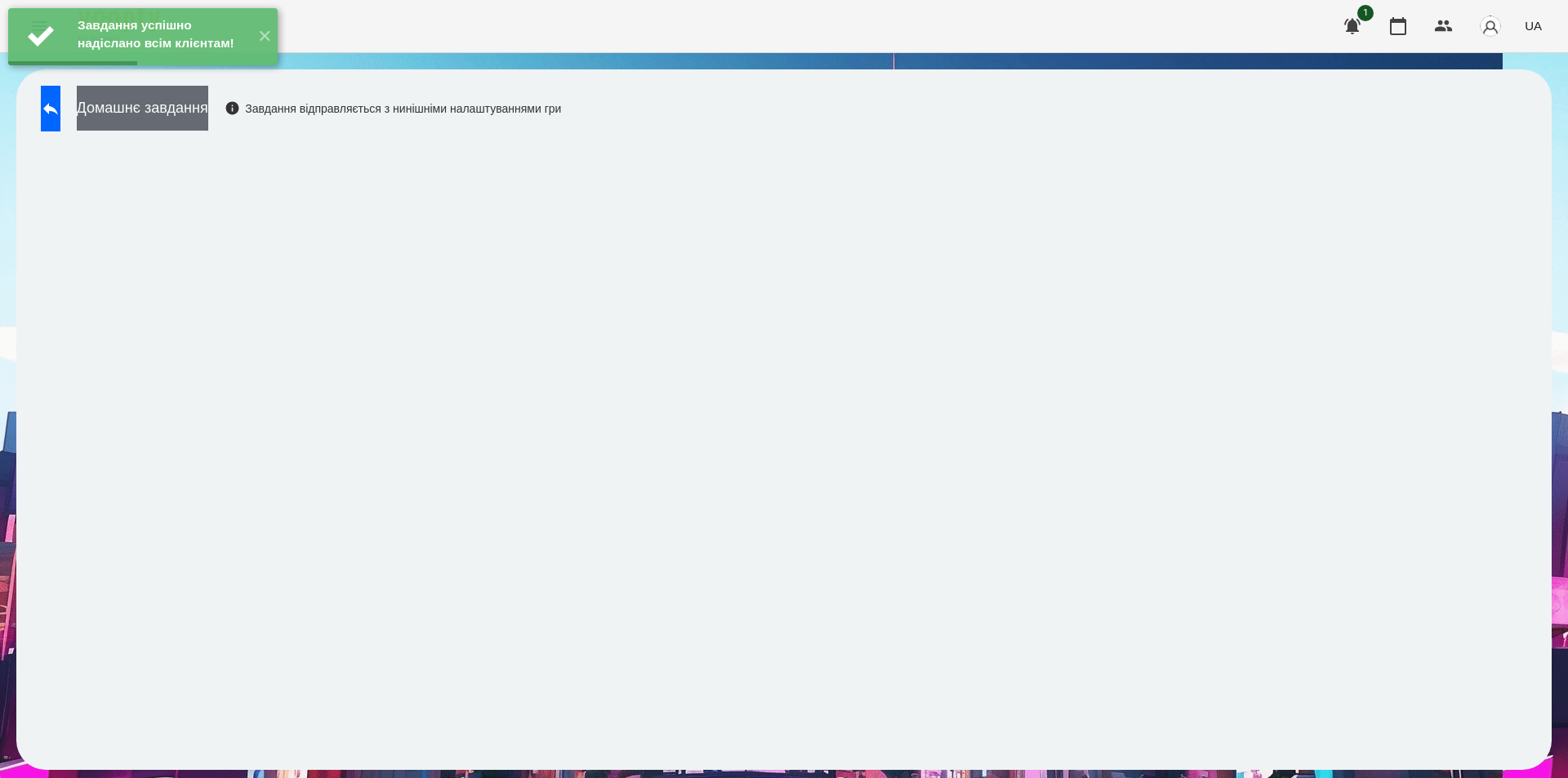
click at [208, 121] on button "Домашнє завдання" at bounding box center [142, 108] width 132 height 45
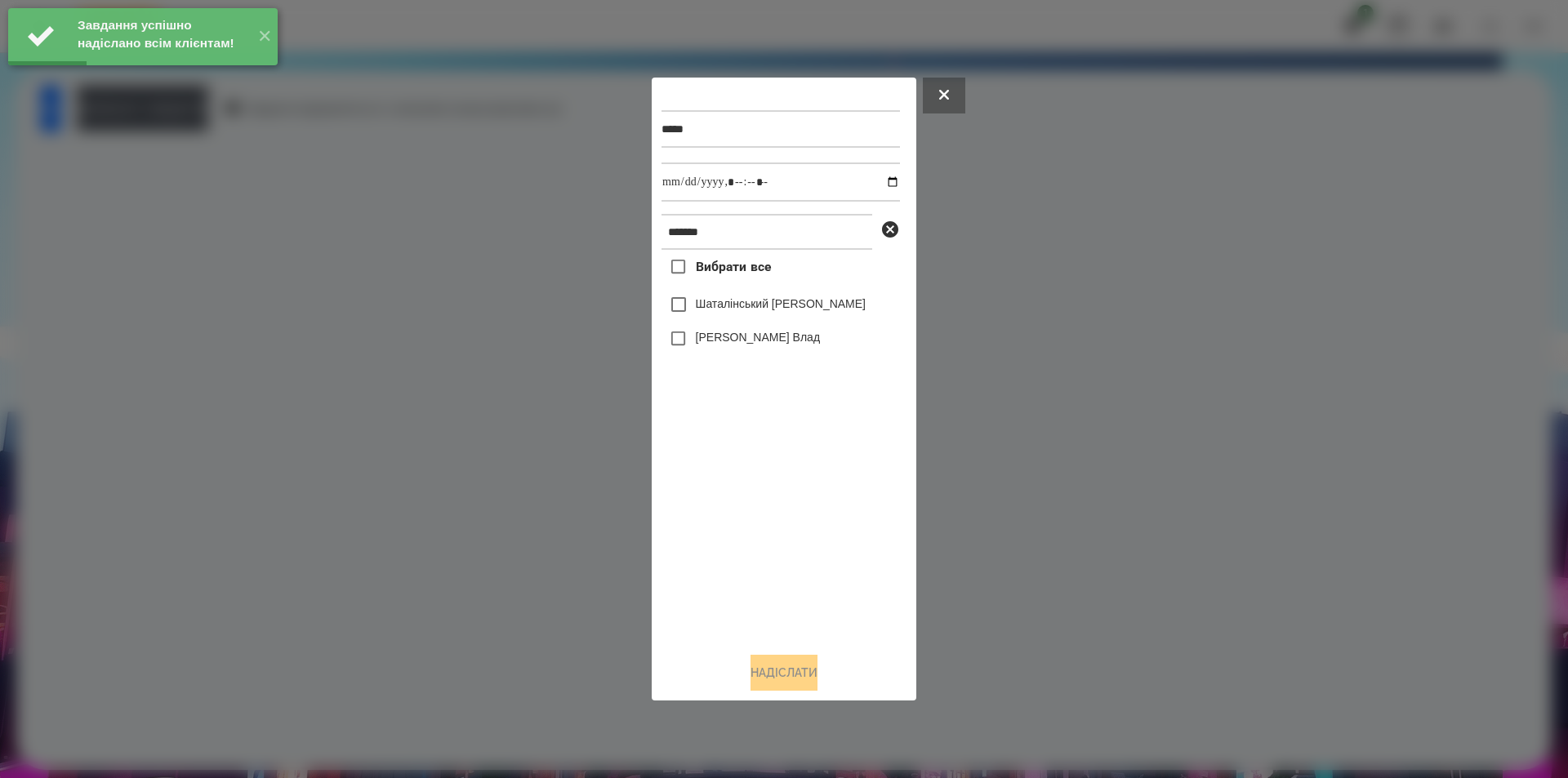
drag, startPoint x: 744, startPoint y: 308, endPoint x: 745, endPoint y: 299, distance: 9.1
click at [744, 306] on label "Шаталінський [PERSON_NAME]" at bounding box center [781, 303] width 170 height 16
click at [882, 184] on input "datetime-local" at bounding box center [781, 182] width 239 height 40
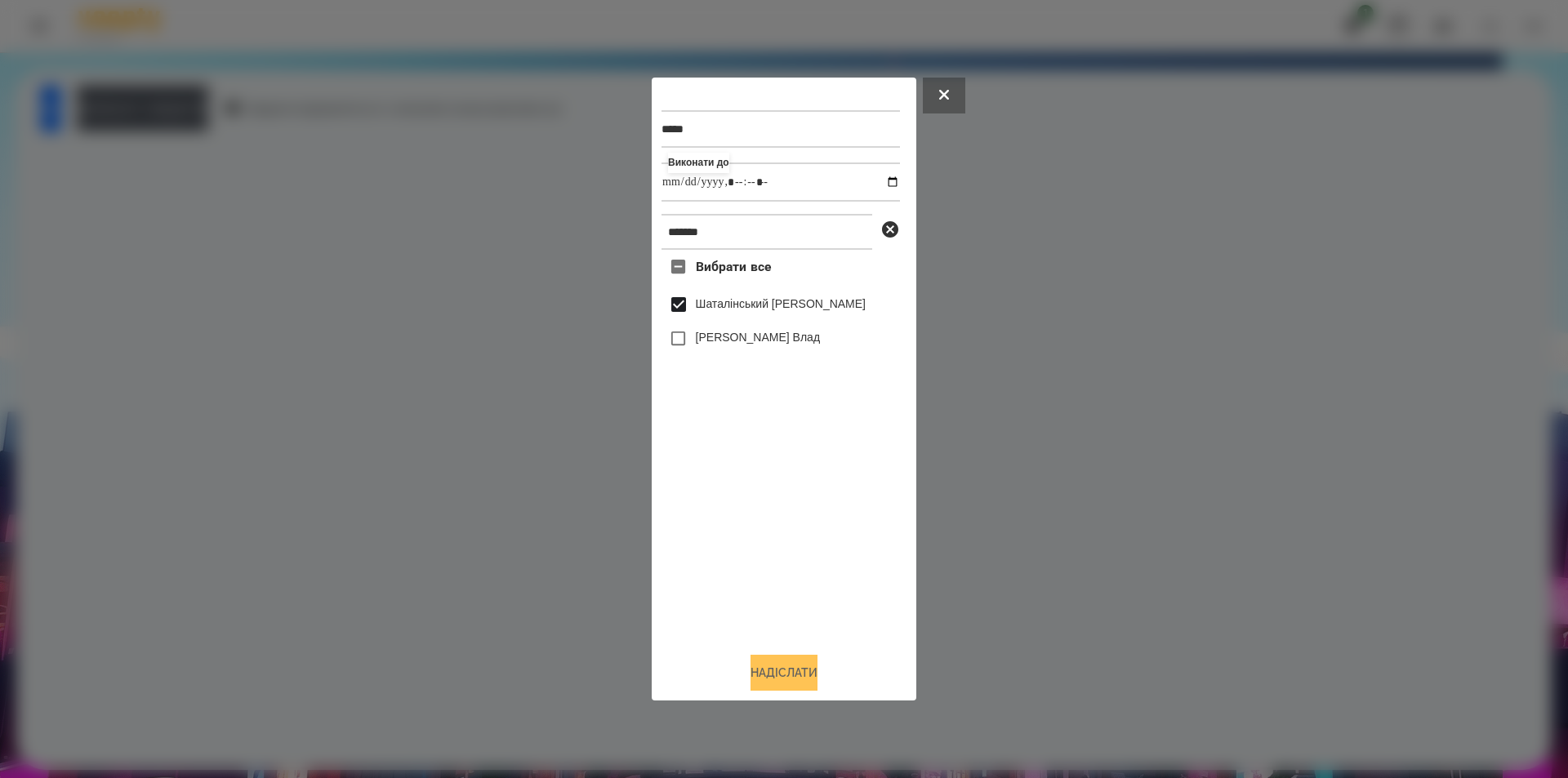
type input "**********"
click at [805, 668] on button "Надіслати" at bounding box center [783, 673] width 67 height 36
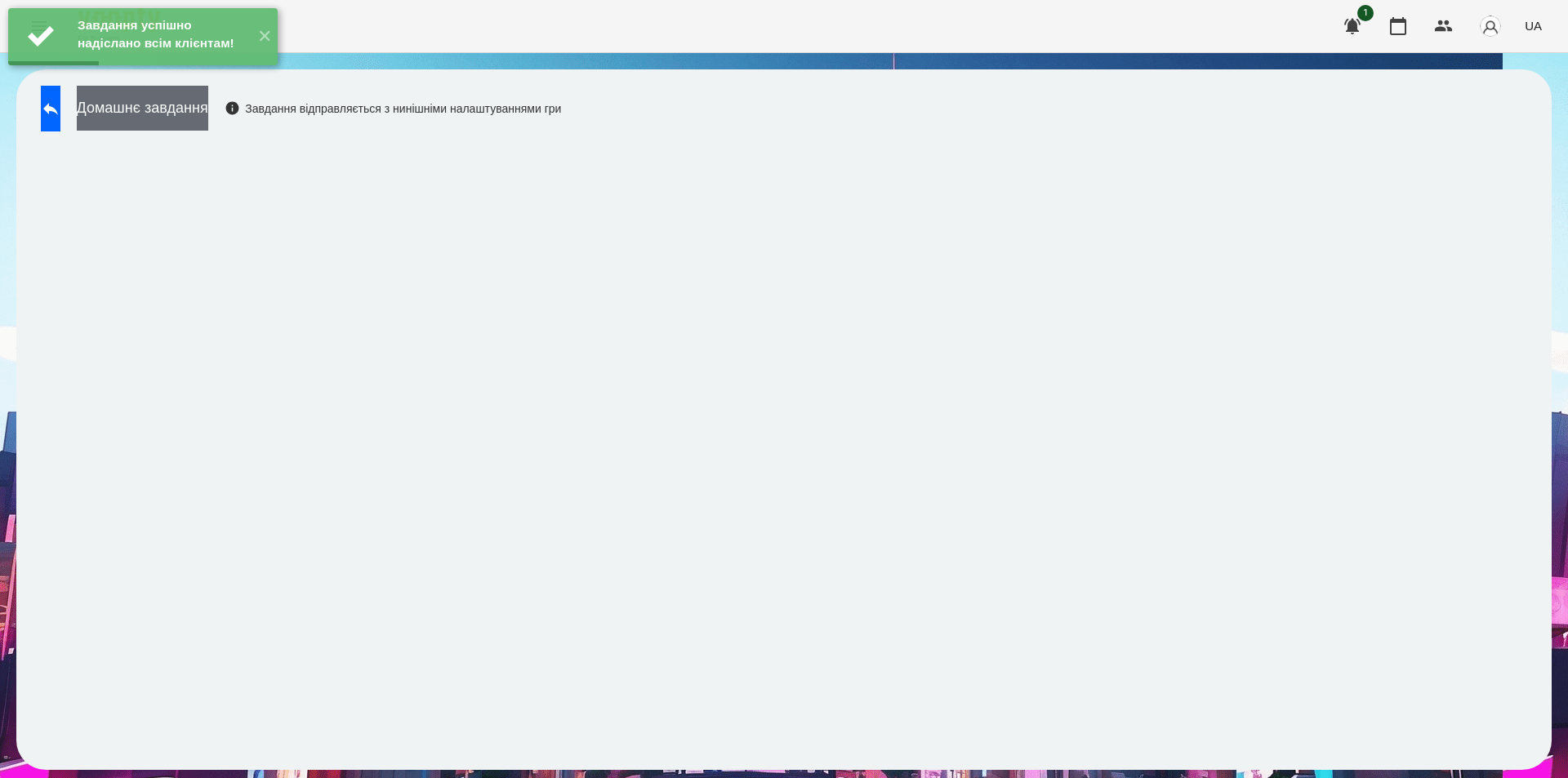
click at [208, 114] on button "Домашнє завдання" at bounding box center [142, 108] width 132 height 45
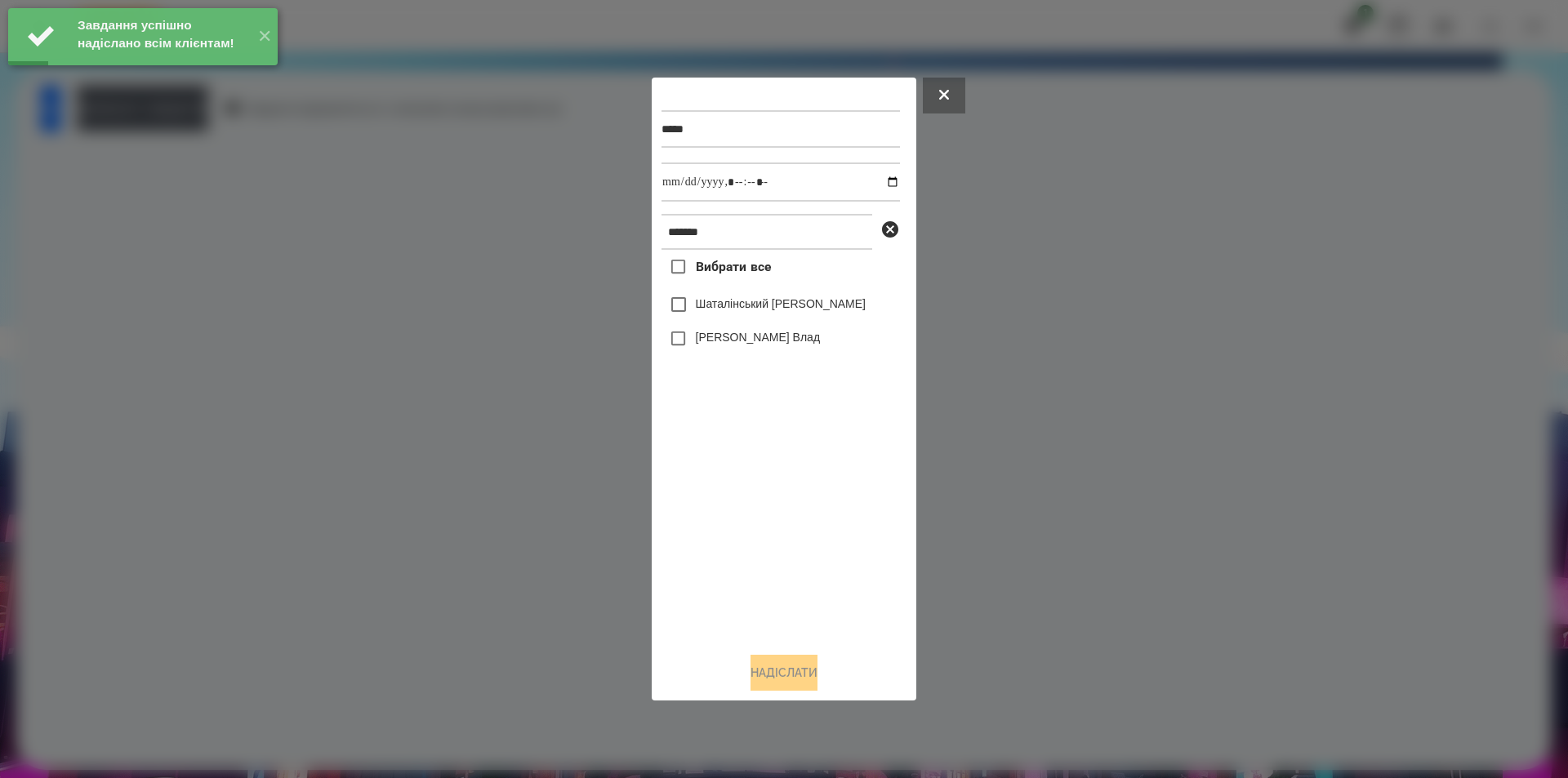
drag, startPoint x: 772, startPoint y: 312, endPoint x: 851, endPoint y: 283, distance: 84.2
click at [772, 311] on label "Шаталінський [PERSON_NAME]" at bounding box center [781, 303] width 170 height 16
click at [883, 178] on input "datetime-local" at bounding box center [781, 182] width 239 height 40
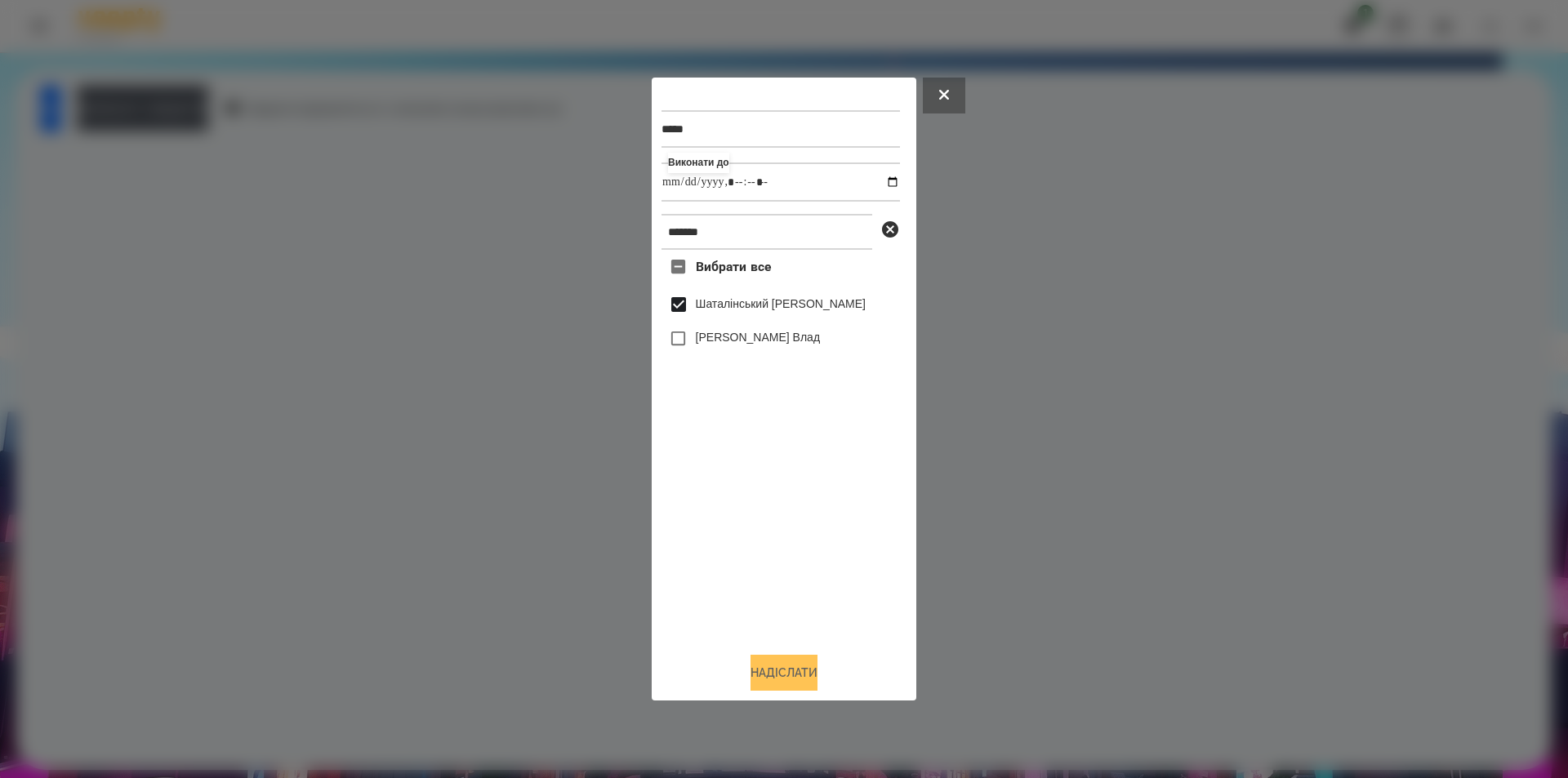
type input "**********"
click at [771, 671] on button "Надіслати" at bounding box center [783, 673] width 67 height 36
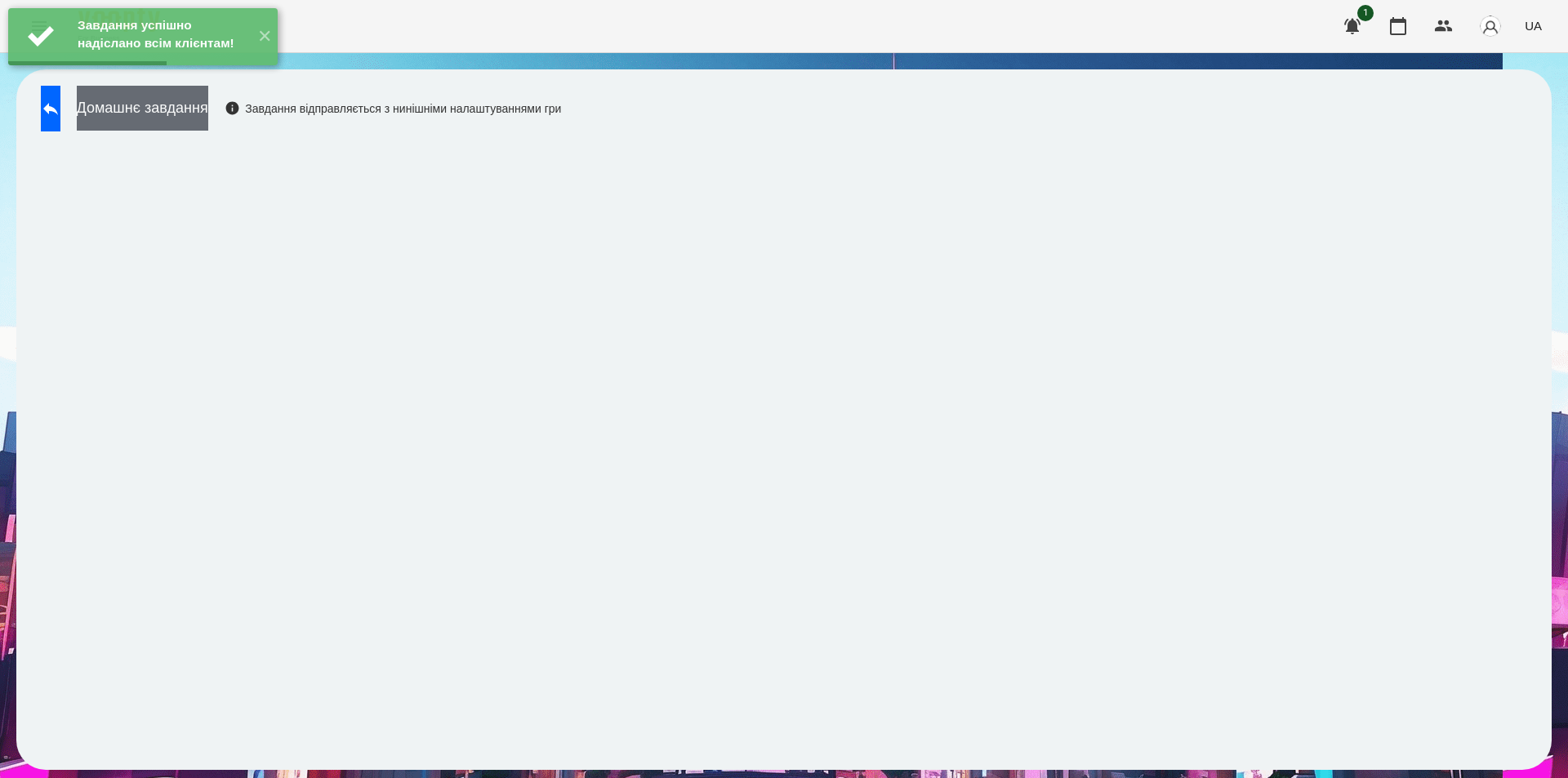
click at [192, 110] on button "Домашнє завдання" at bounding box center [142, 108] width 132 height 45
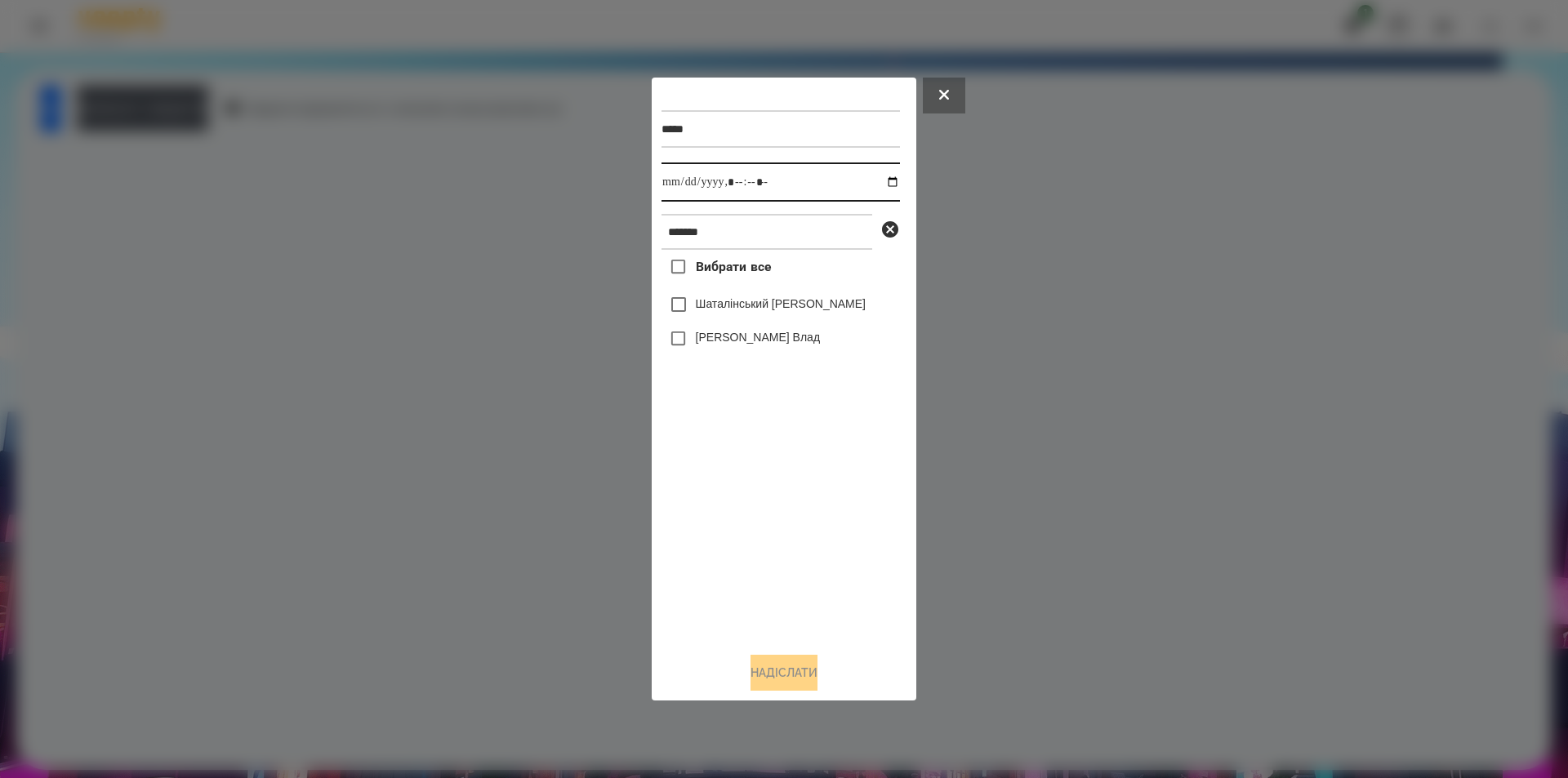
drag, startPoint x: 880, startPoint y: 185, endPoint x: 876, endPoint y: 198, distance: 13.6
click at [880, 183] on input "datetime-local" at bounding box center [781, 182] width 239 height 40
type input "**********"
click at [753, 480] on div "Вибрати все Шаталінський [PERSON_NAME] Влад" at bounding box center [781, 444] width 239 height 389
click at [885, 227] on icon at bounding box center [889, 229] width 16 height 16
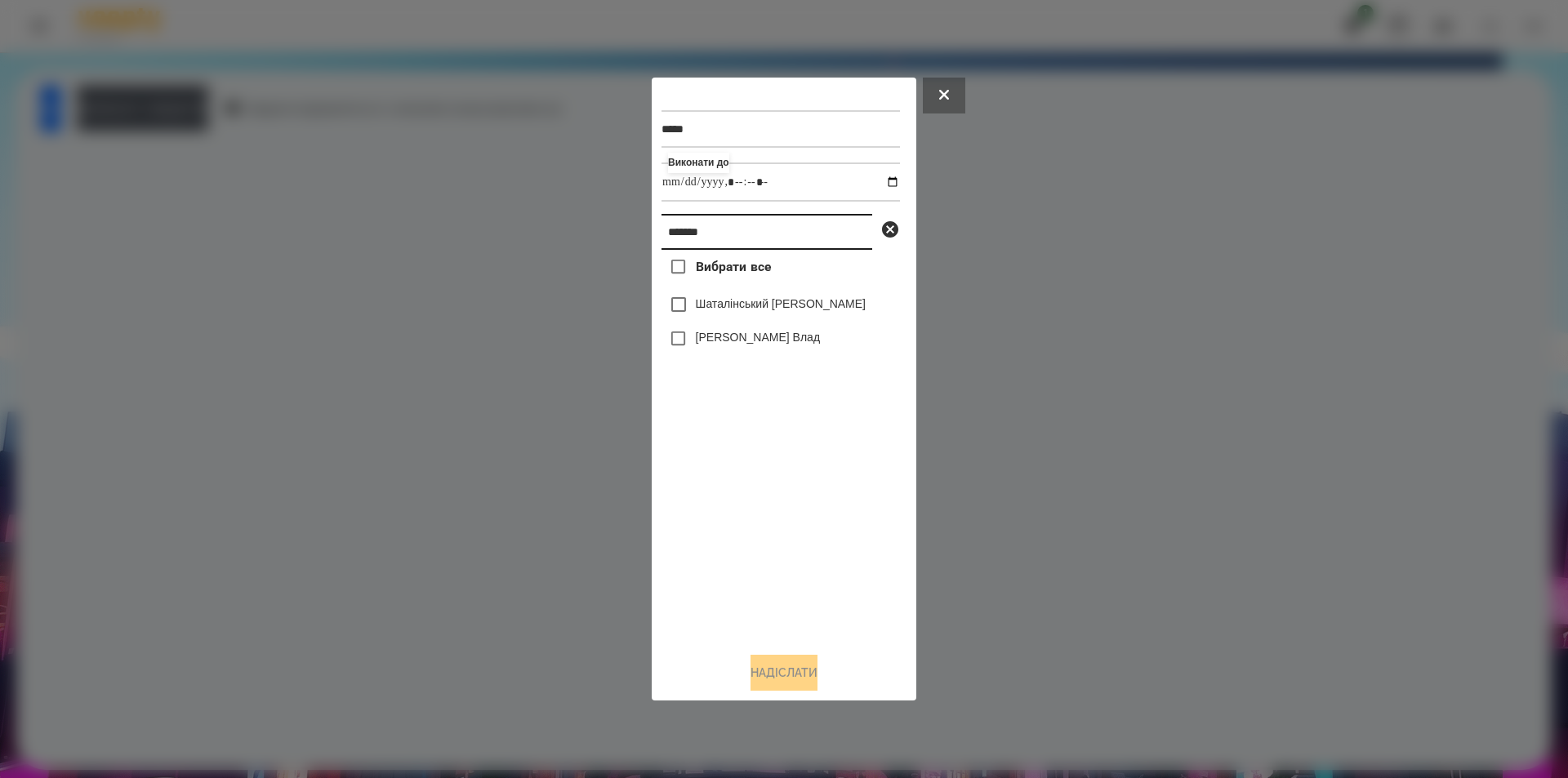
click at [830, 228] on input "*******" at bounding box center [767, 232] width 211 height 36
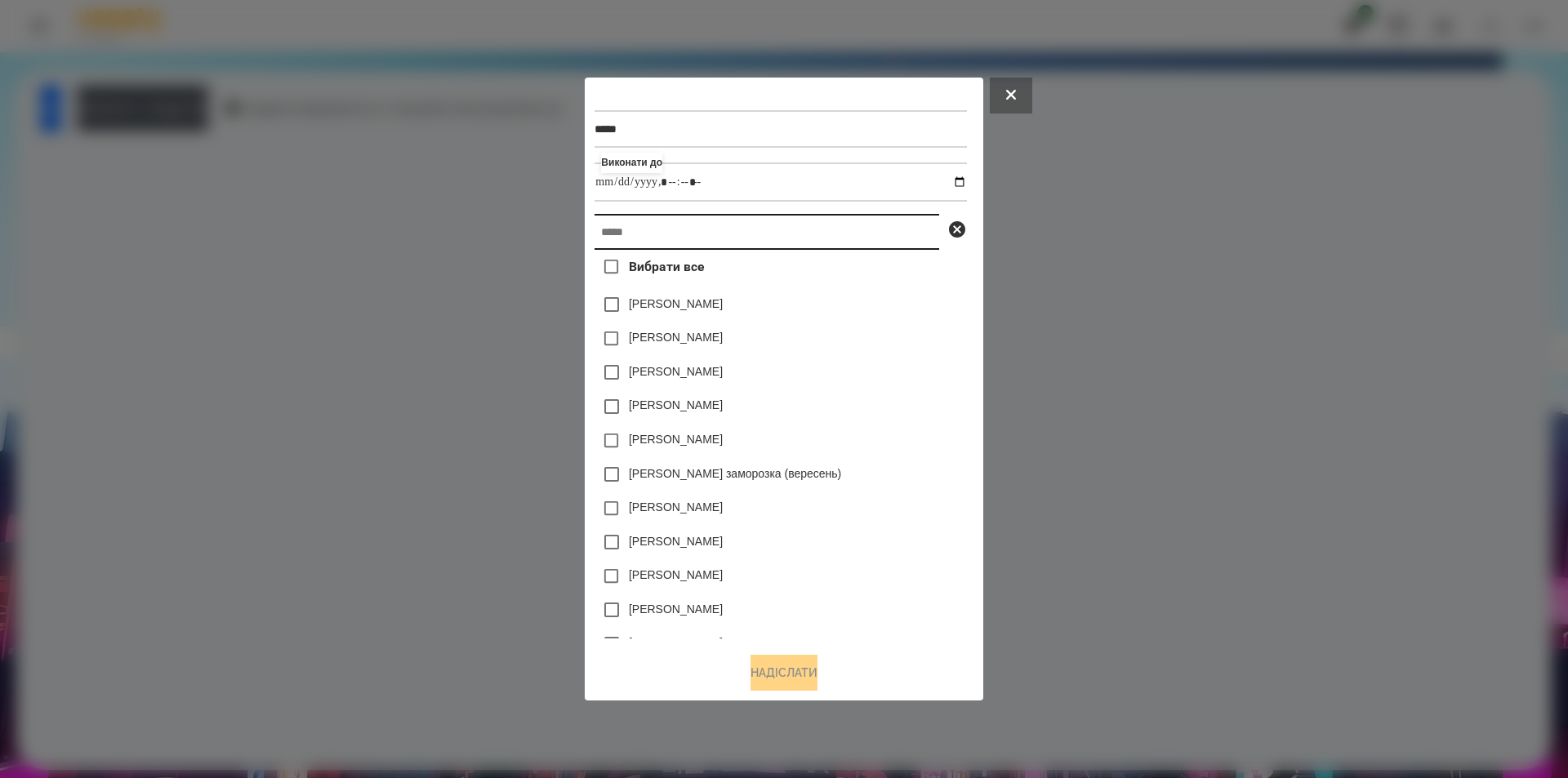
paste input "**********"
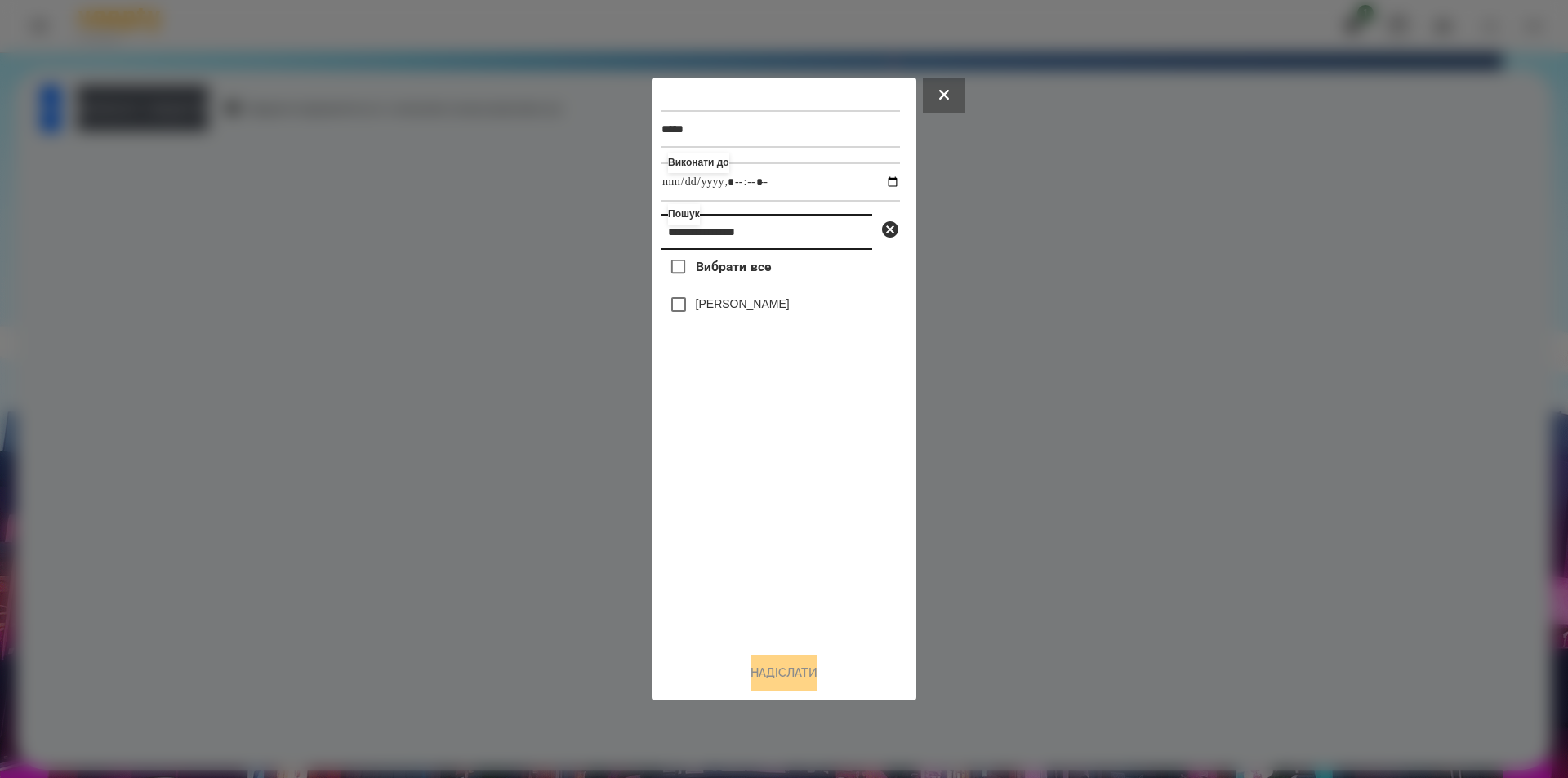
type input "**********"
click at [732, 312] on label "[PERSON_NAME]" at bounding box center [742, 303] width 94 height 16
click at [799, 675] on button "Надіслати" at bounding box center [783, 673] width 67 height 36
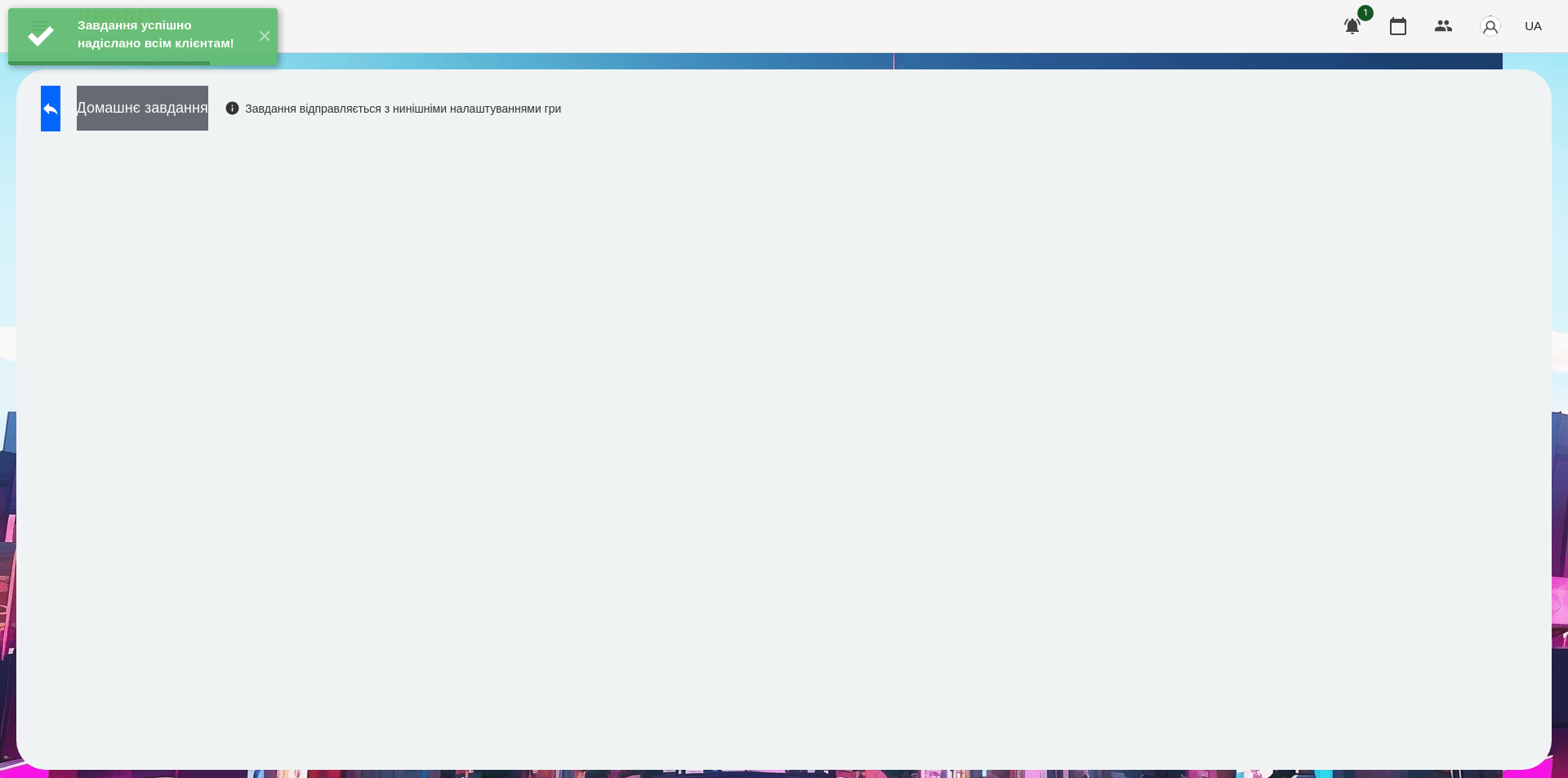
click at [208, 114] on button "Домашнє завдання" at bounding box center [142, 108] width 132 height 45
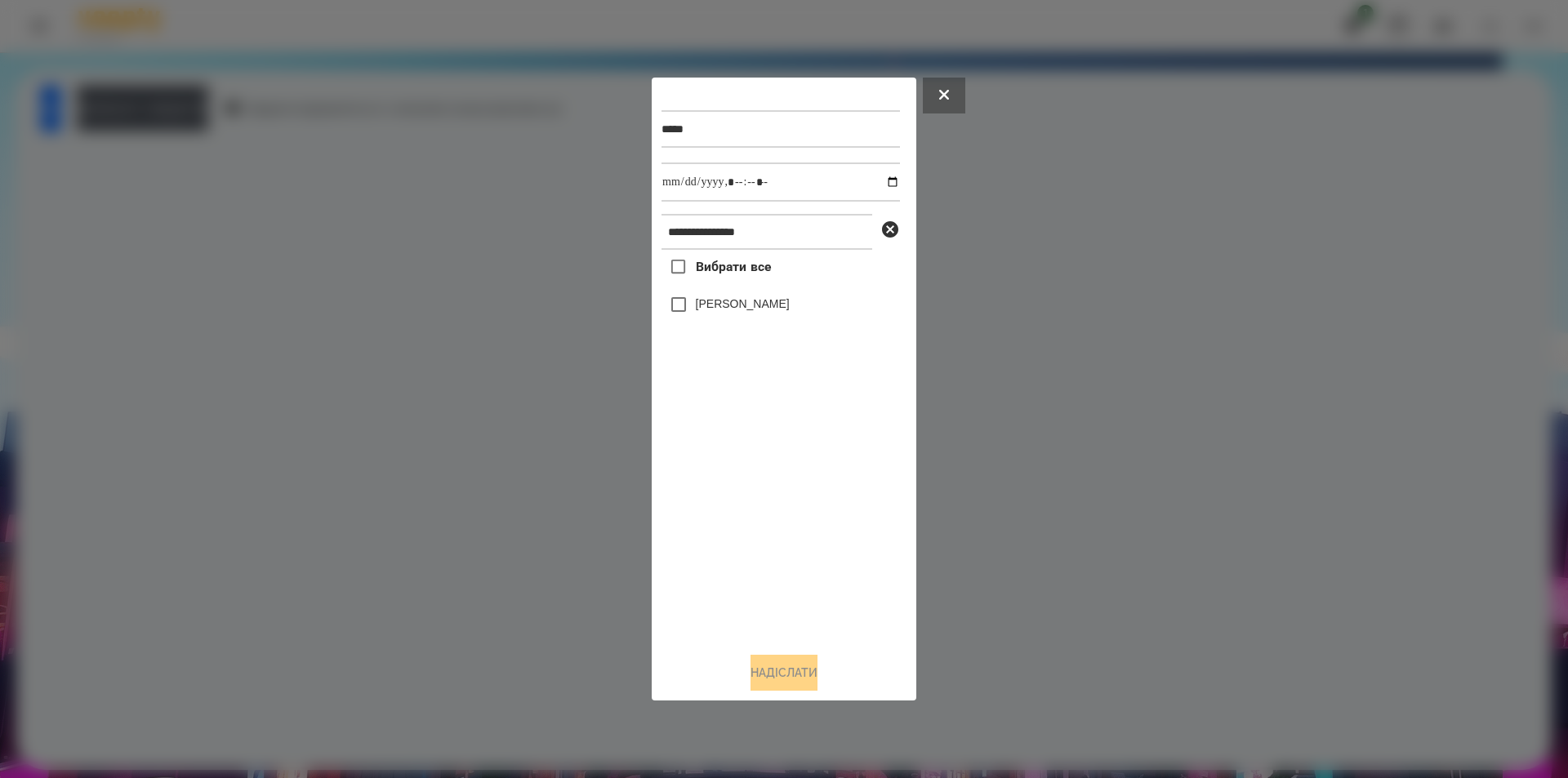
drag, startPoint x: 752, startPoint y: 319, endPoint x: 754, endPoint y: 309, distance: 10.2
click at [752, 317] on div "[PERSON_NAME]" at bounding box center [781, 304] width 239 height 35
click at [763, 297] on div "[PERSON_NAME]" at bounding box center [781, 304] width 239 height 35
click at [726, 302] on label "[PERSON_NAME]" at bounding box center [742, 303] width 94 height 16
click at [878, 182] on input "datetime-local" at bounding box center [781, 182] width 239 height 40
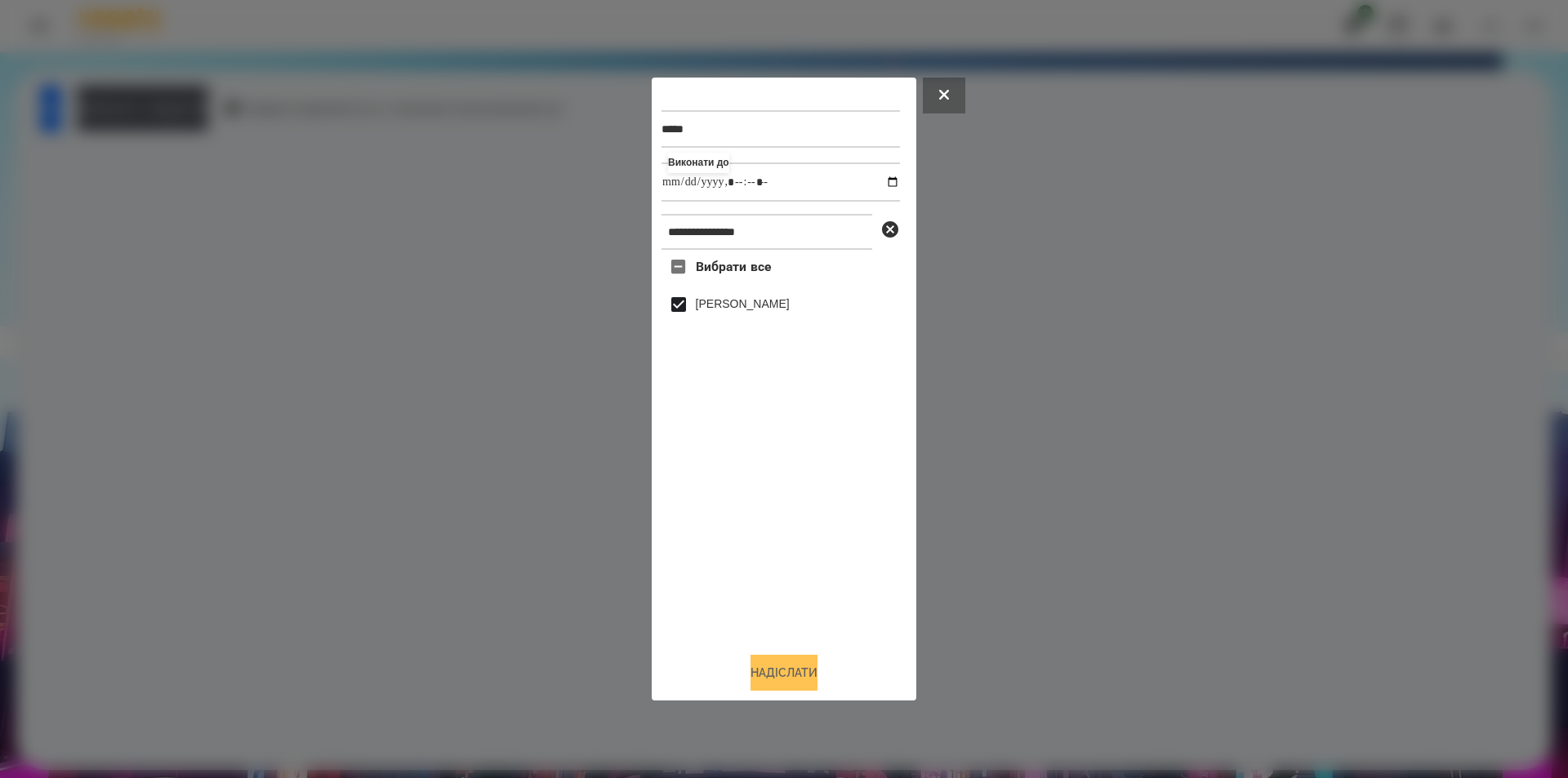
type input "**********"
click at [782, 676] on button "Надіслати" at bounding box center [783, 673] width 67 height 36
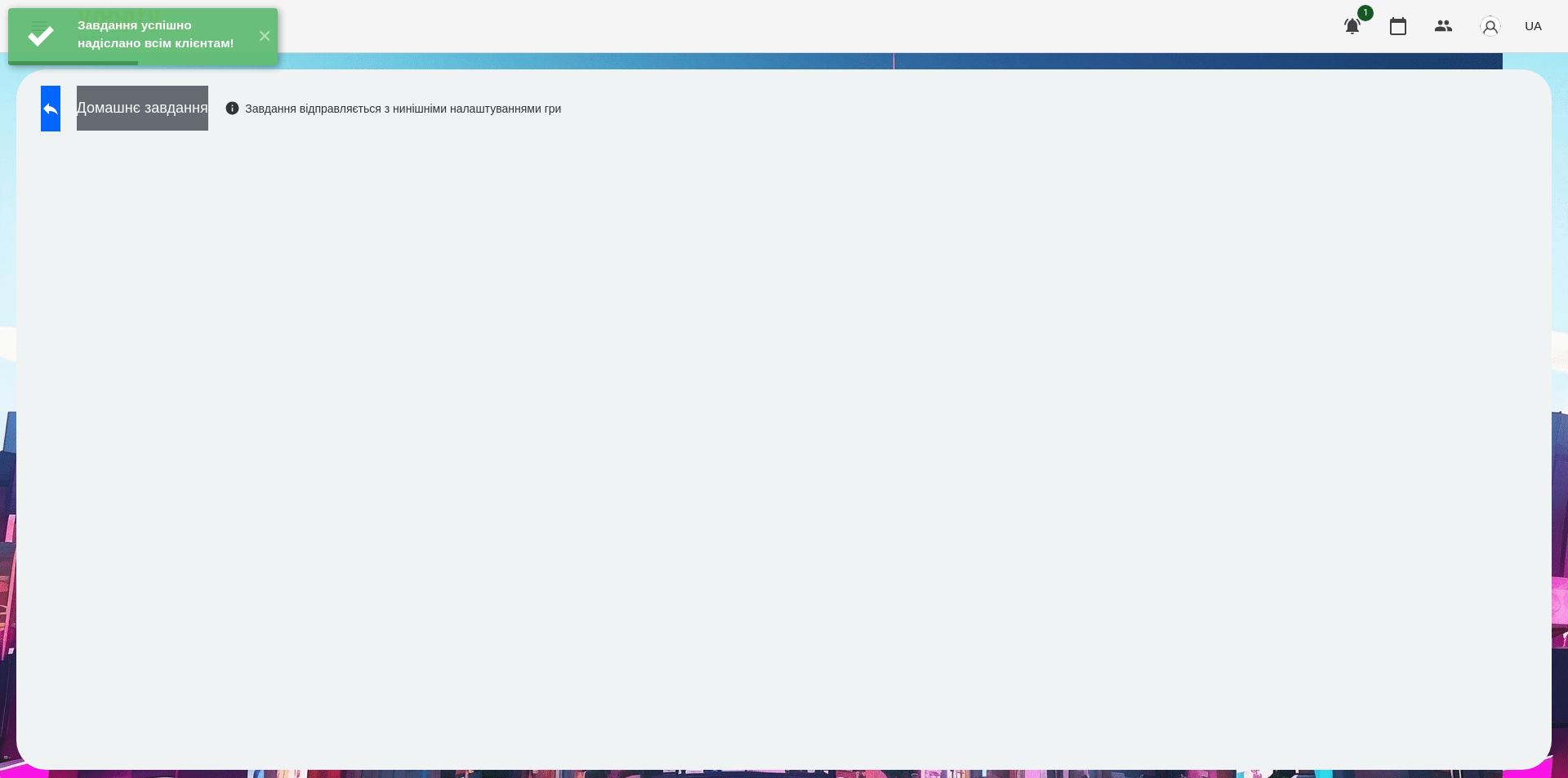
click at [208, 118] on button "Домашнє завдання" at bounding box center [142, 108] width 132 height 45
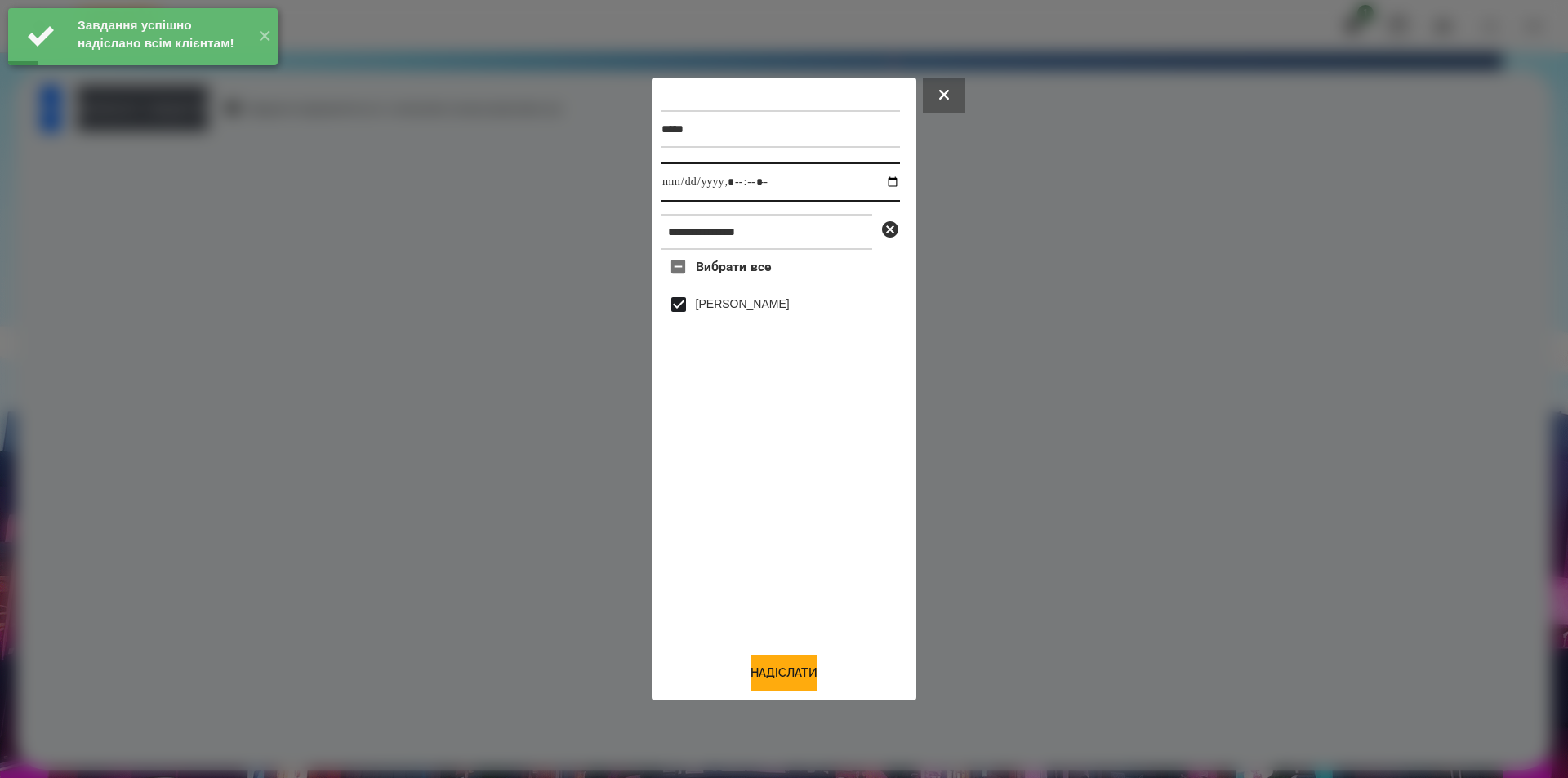
click at [878, 180] on input "datetime-local" at bounding box center [781, 182] width 239 height 40
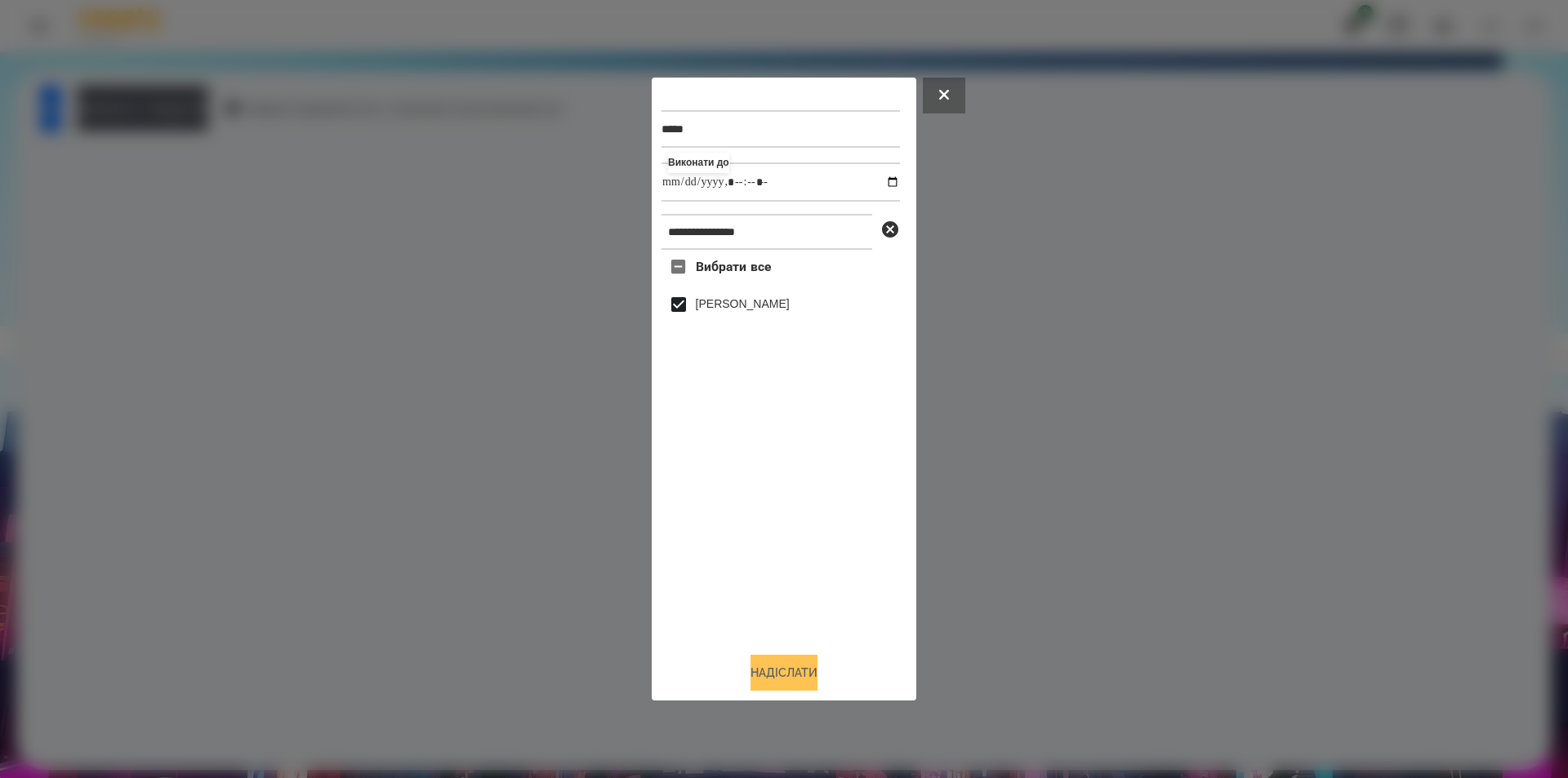
type input "**********"
click at [789, 673] on button "Надіслати" at bounding box center [783, 673] width 67 height 36
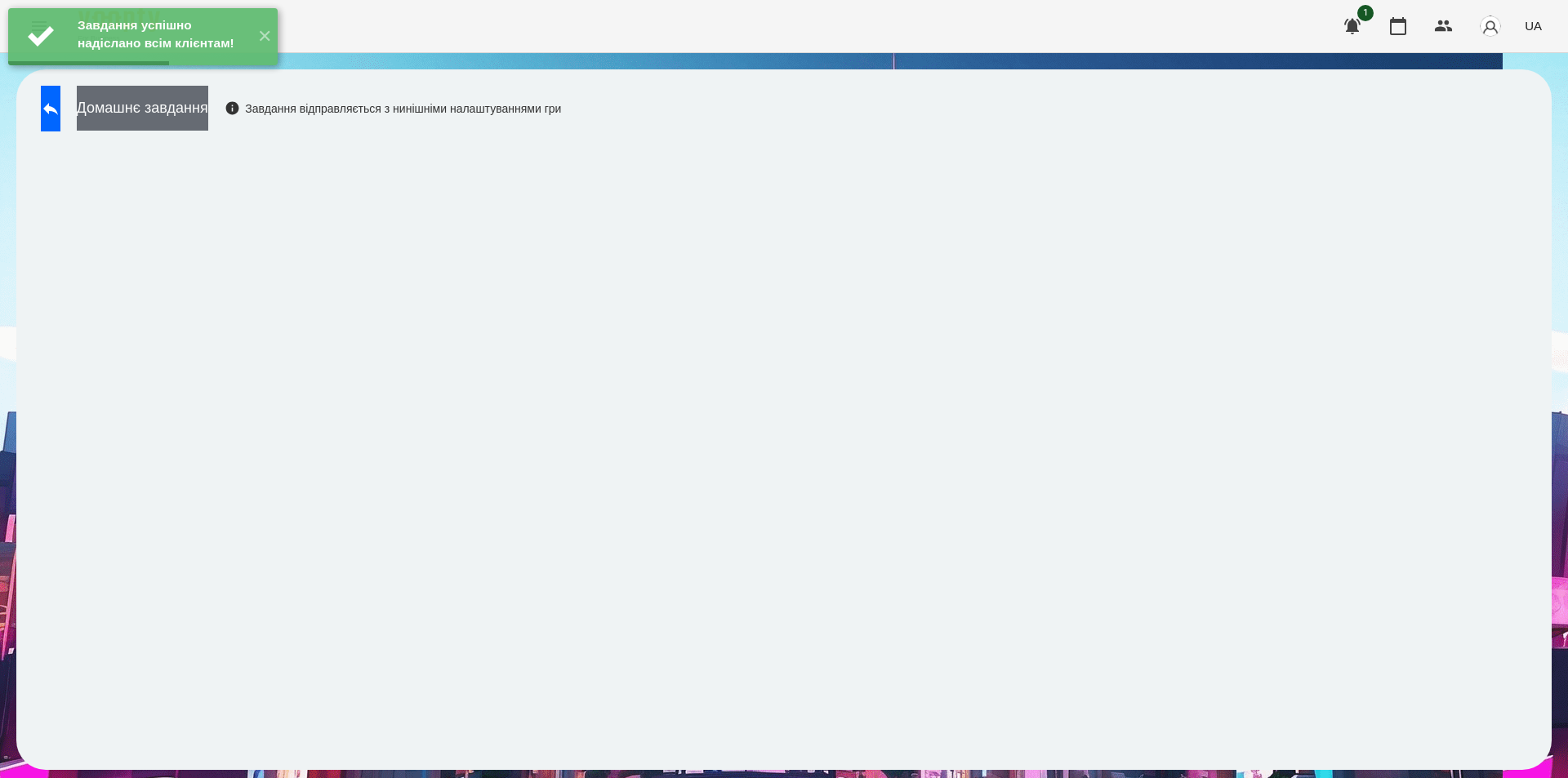
click at [208, 121] on button "Домашнє завдання" at bounding box center [142, 108] width 132 height 45
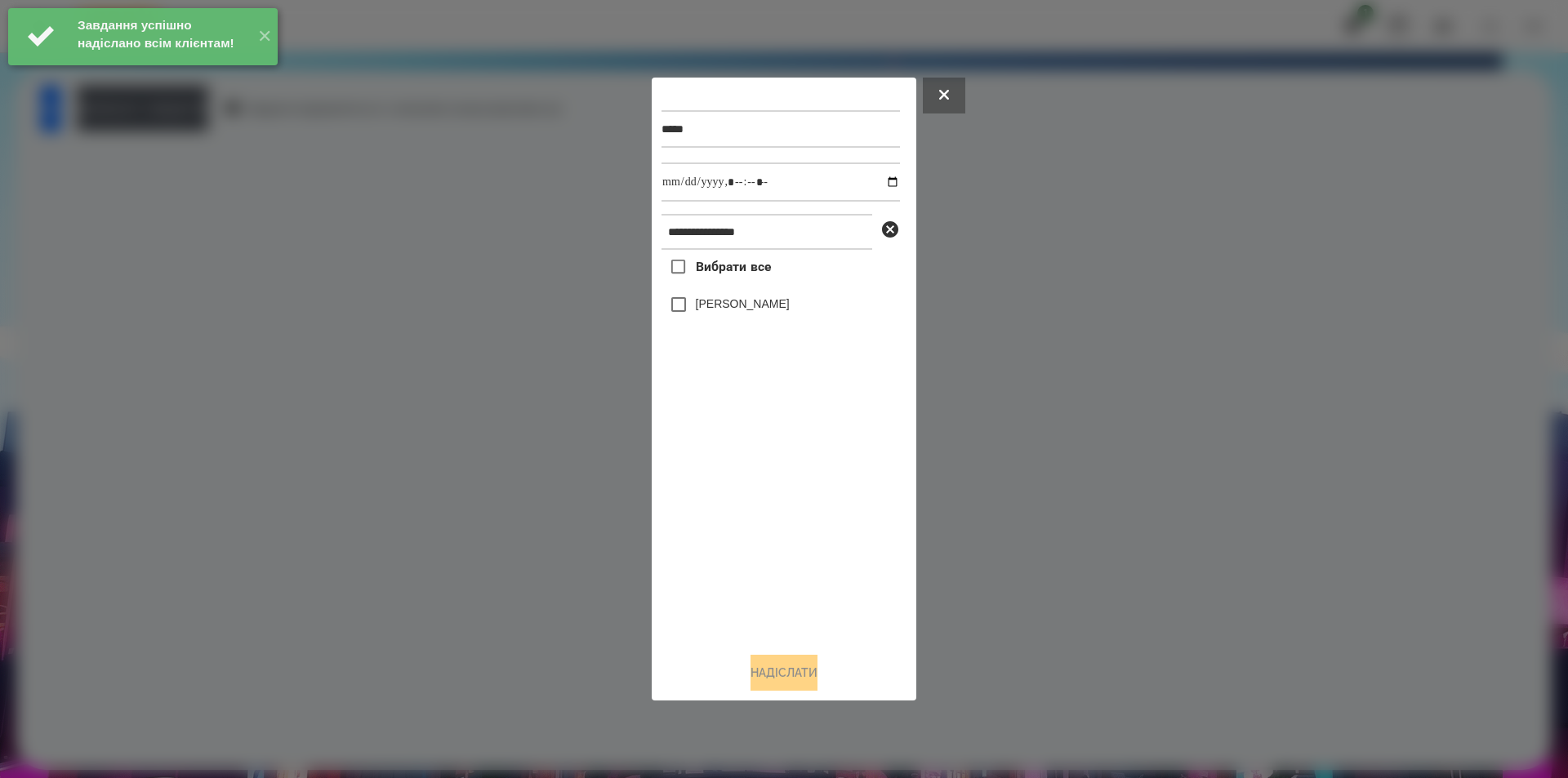
drag, startPoint x: 728, startPoint y: 314, endPoint x: 730, endPoint y: 296, distance: 18.1
click at [728, 311] on label "[PERSON_NAME]" at bounding box center [742, 303] width 94 height 16
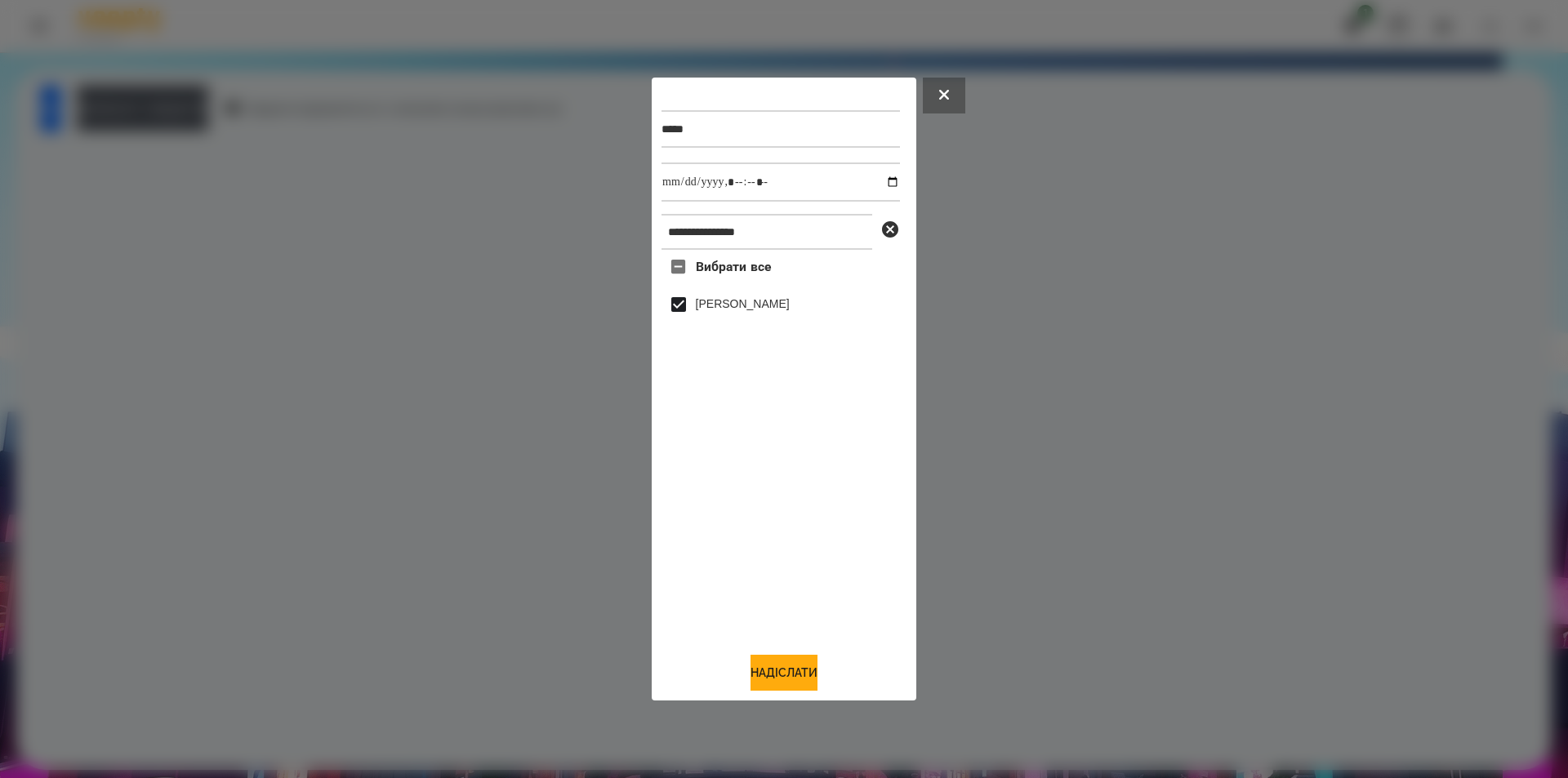
click at [732, 305] on label "[PERSON_NAME]" at bounding box center [742, 303] width 94 height 16
click at [882, 181] on input "datetime-local" at bounding box center [781, 182] width 239 height 40
type input "**********"
click at [775, 669] on button "Надіслати" at bounding box center [783, 673] width 67 height 36
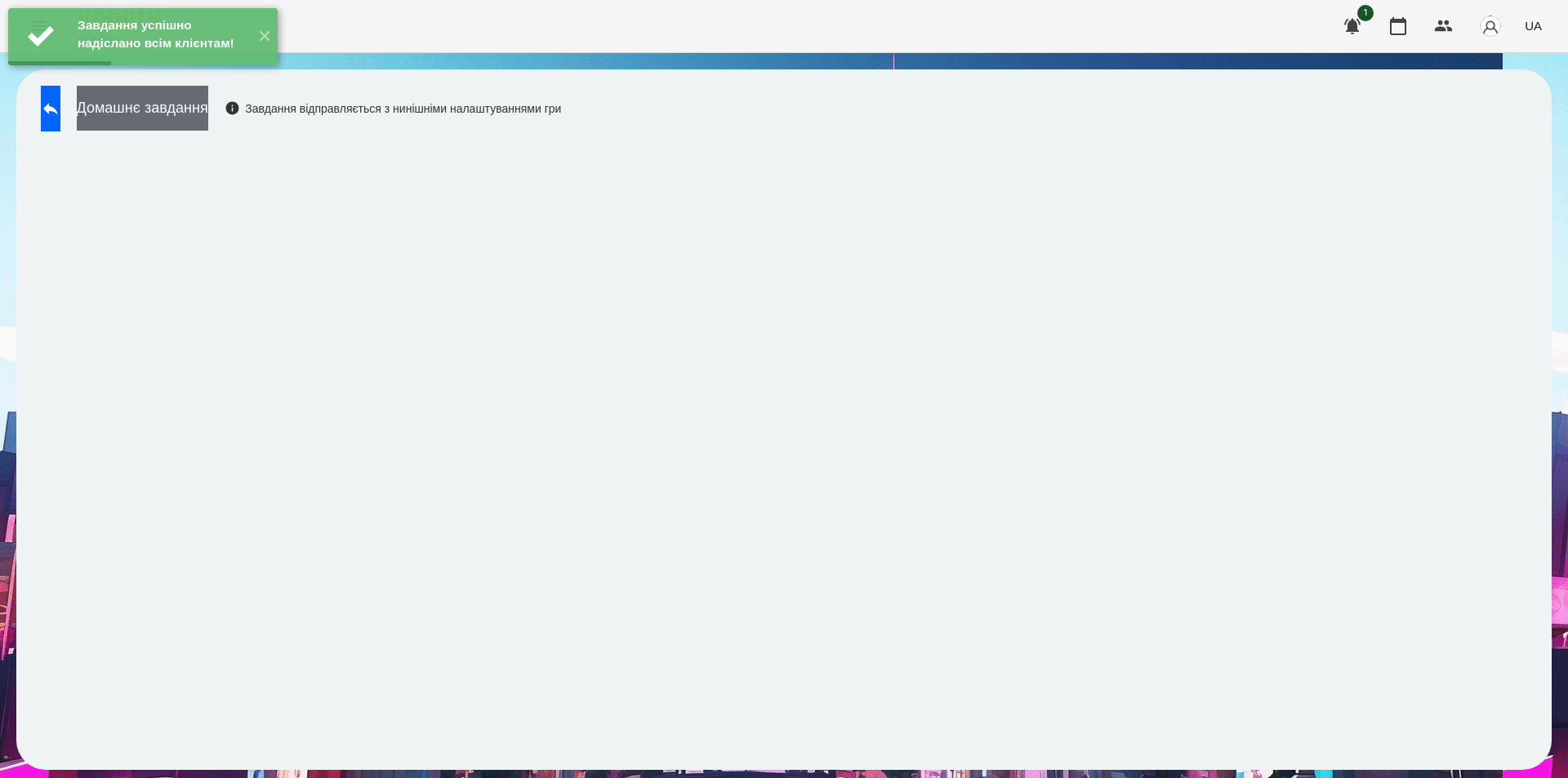
click at [208, 108] on button "Домашнє завдання" at bounding box center [142, 108] width 132 height 45
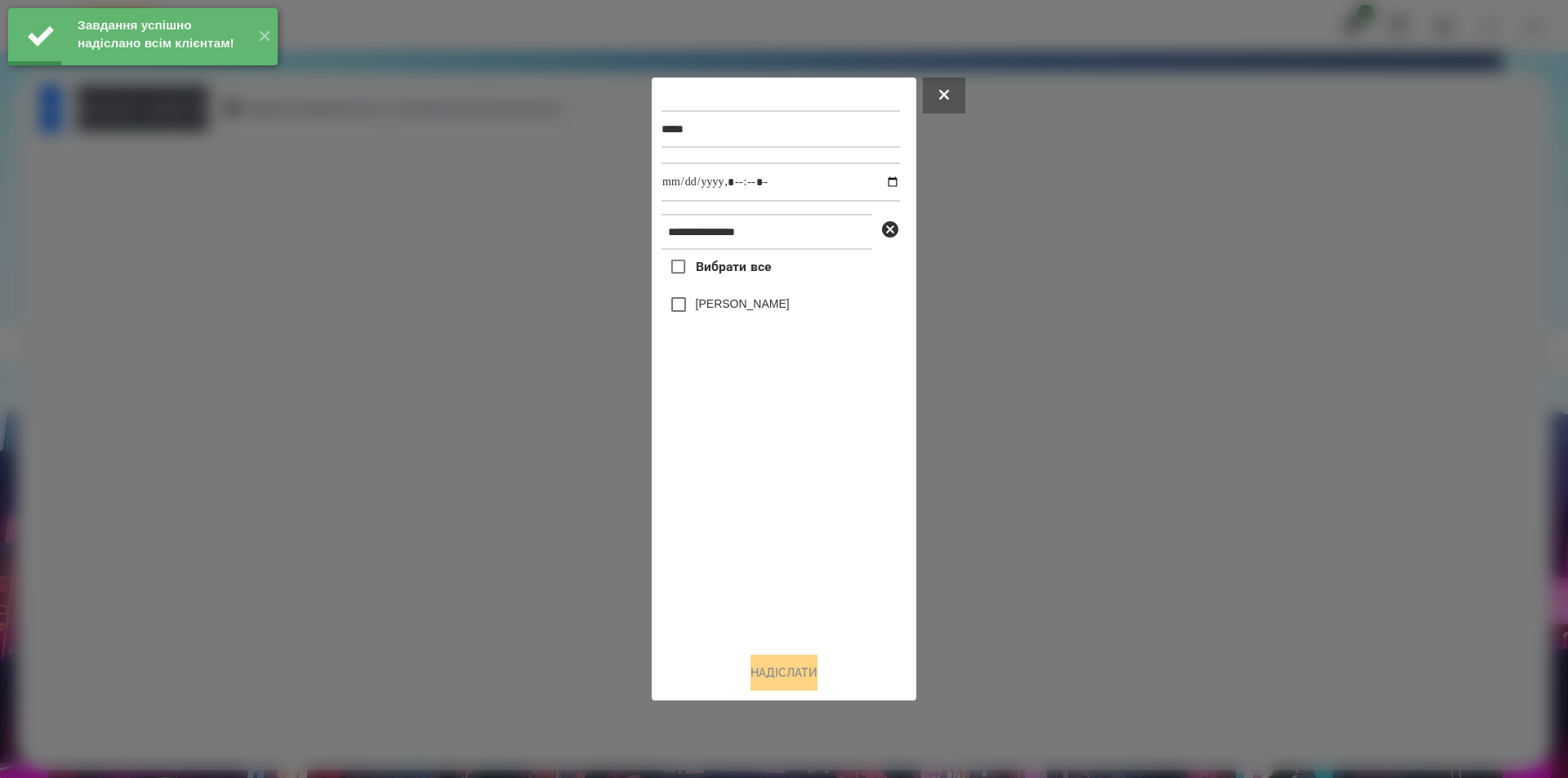
click at [754, 303] on label "[PERSON_NAME]" at bounding box center [742, 303] width 94 height 16
click at [878, 178] on input "datetime-local" at bounding box center [781, 182] width 239 height 40
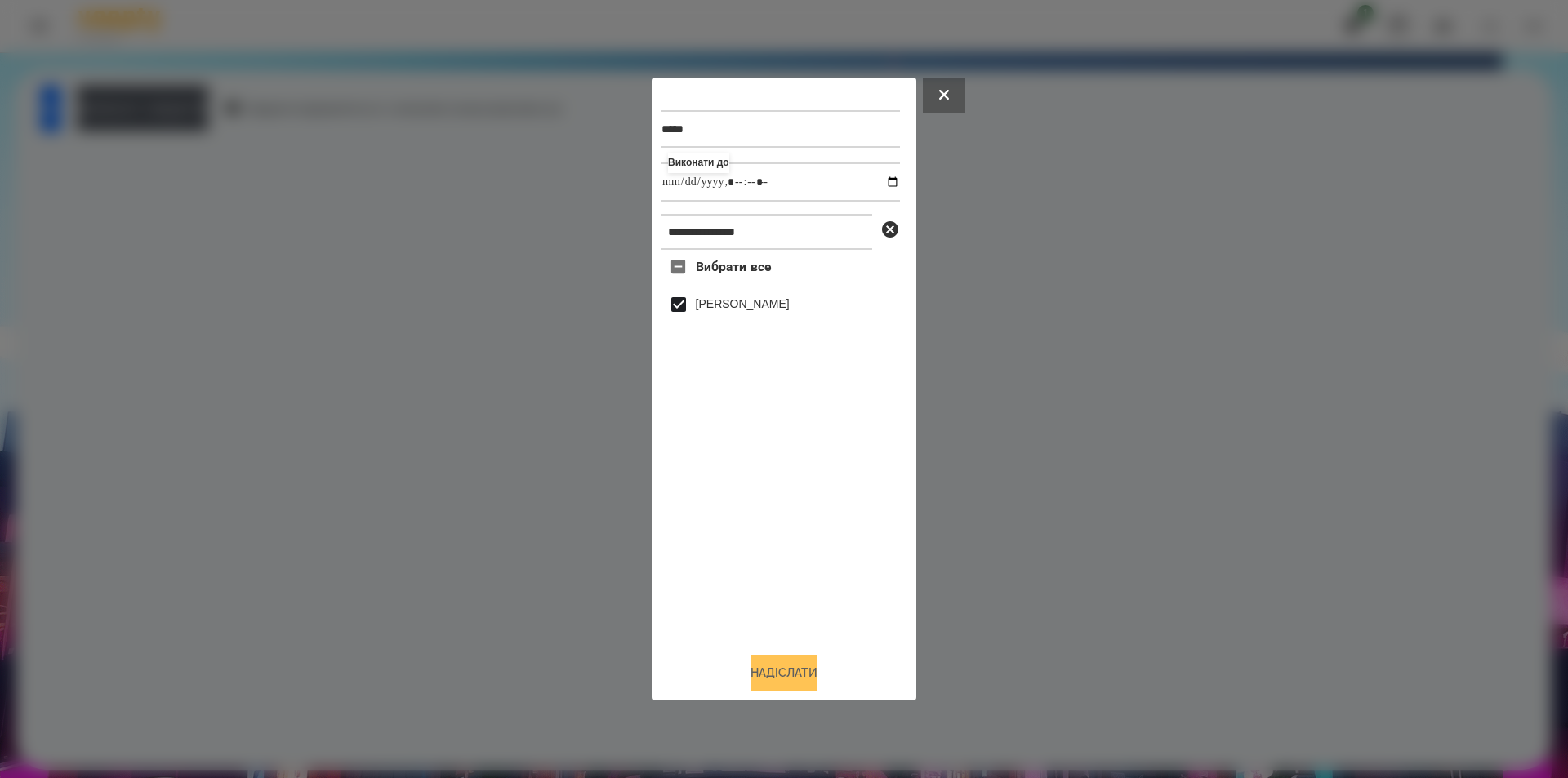
type input "**********"
click at [769, 684] on button "Надіслати" at bounding box center [783, 673] width 67 height 36
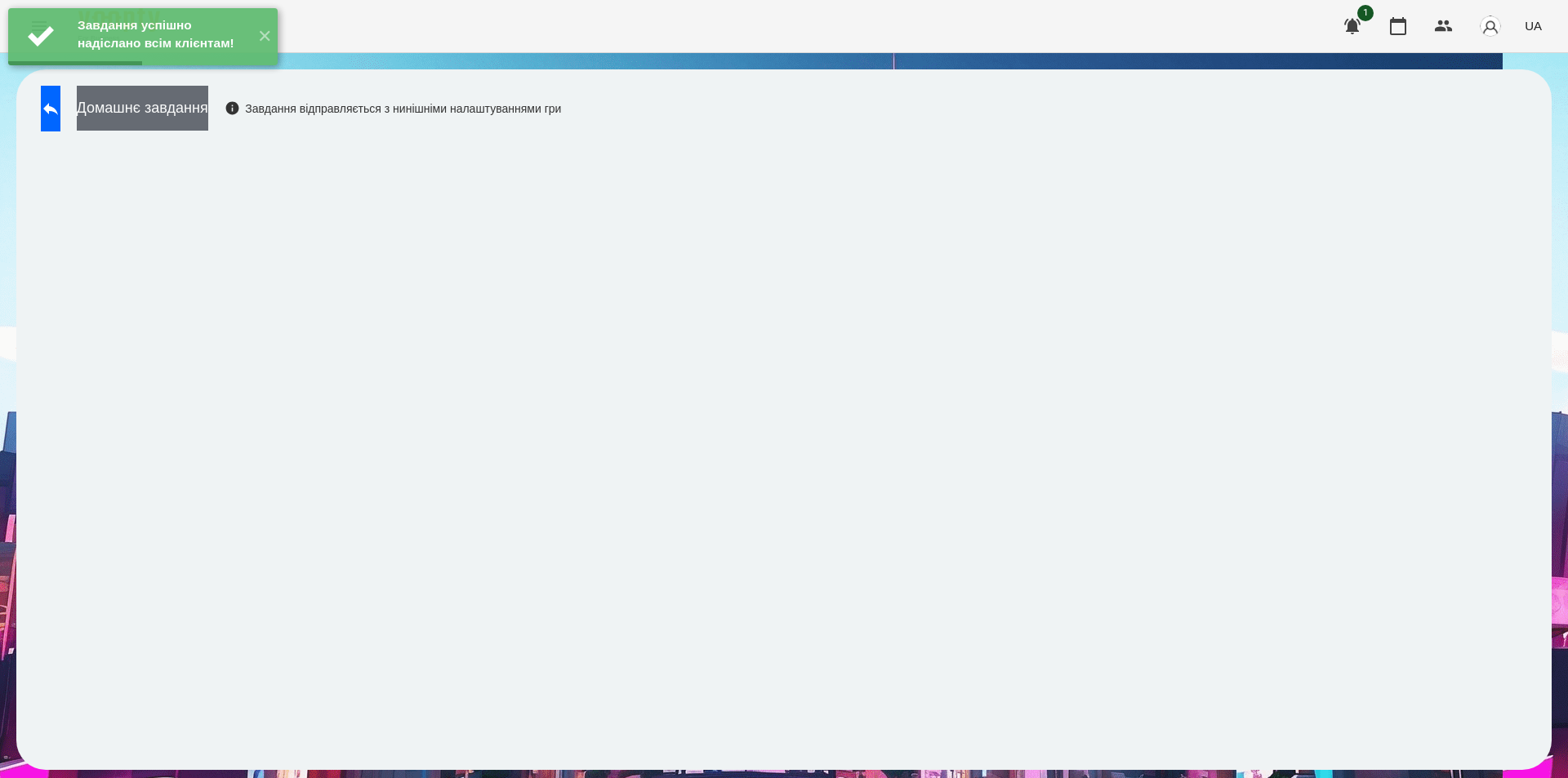
click at [208, 109] on button "Домашнє завдання" at bounding box center [142, 108] width 132 height 45
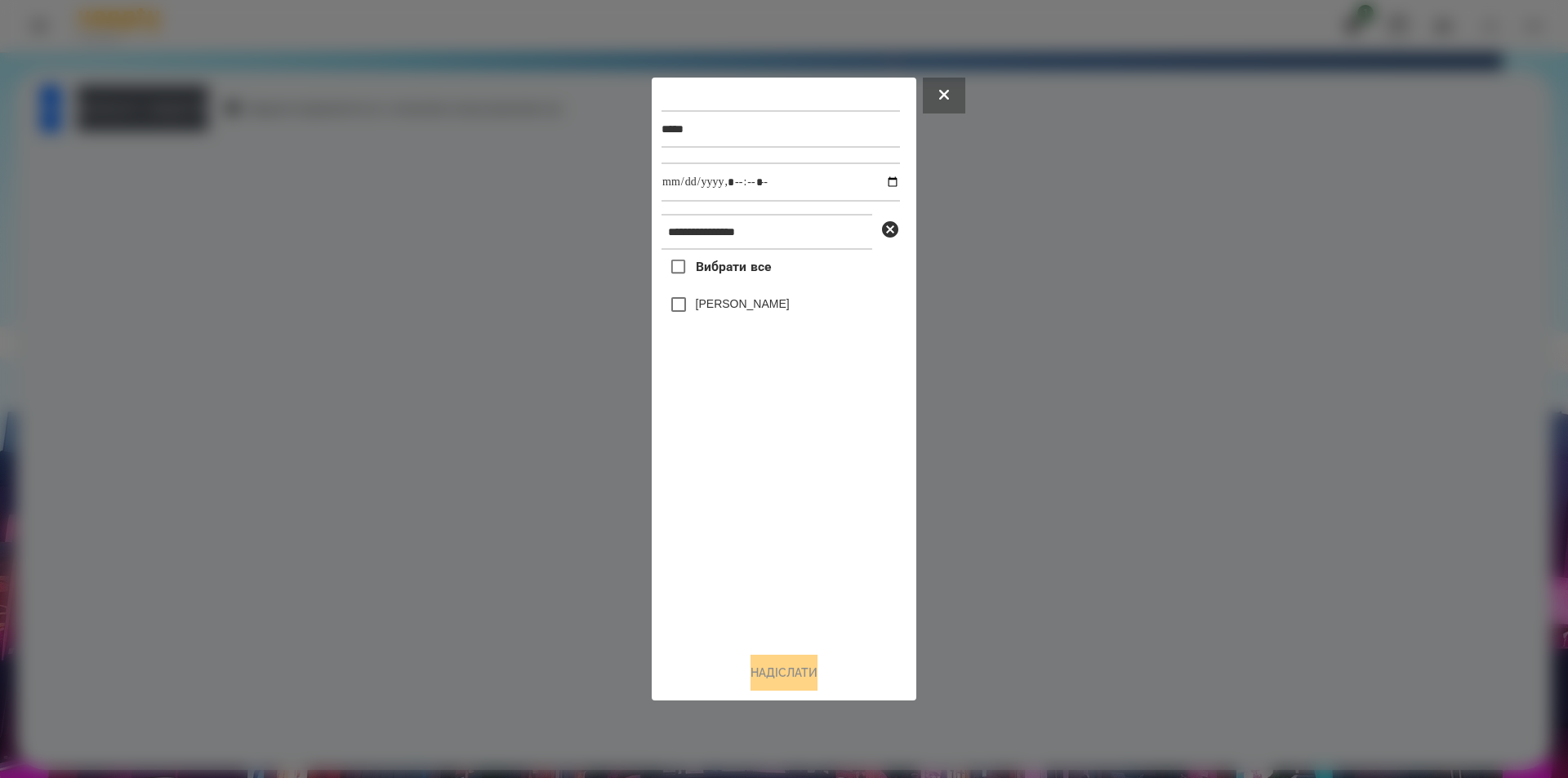
click at [773, 311] on label "[PERSON_NAME]" at bounding box center [742, 303] width 94 height 16
click at [880, 180] on input "datetime-local" at bounding box center [781, 182] width 239 height 40
type input "**********"
click at [771, 672] on button "Надіслати" at bounding box center [783, 673] width 67 height 36
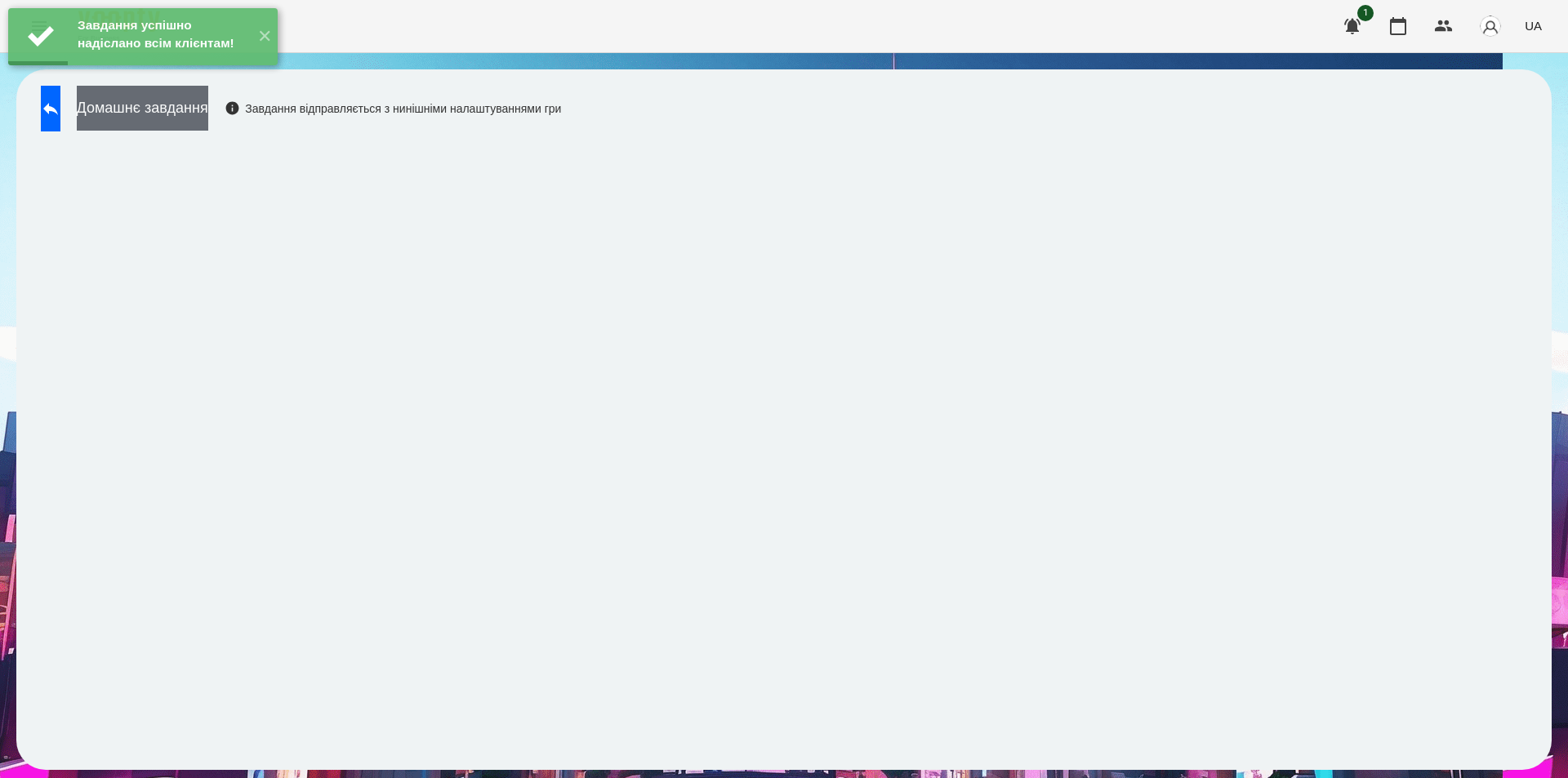
click at [208, 114] on button "Домашнє завдання" at bounding box center [142, 108] width 132 height 45
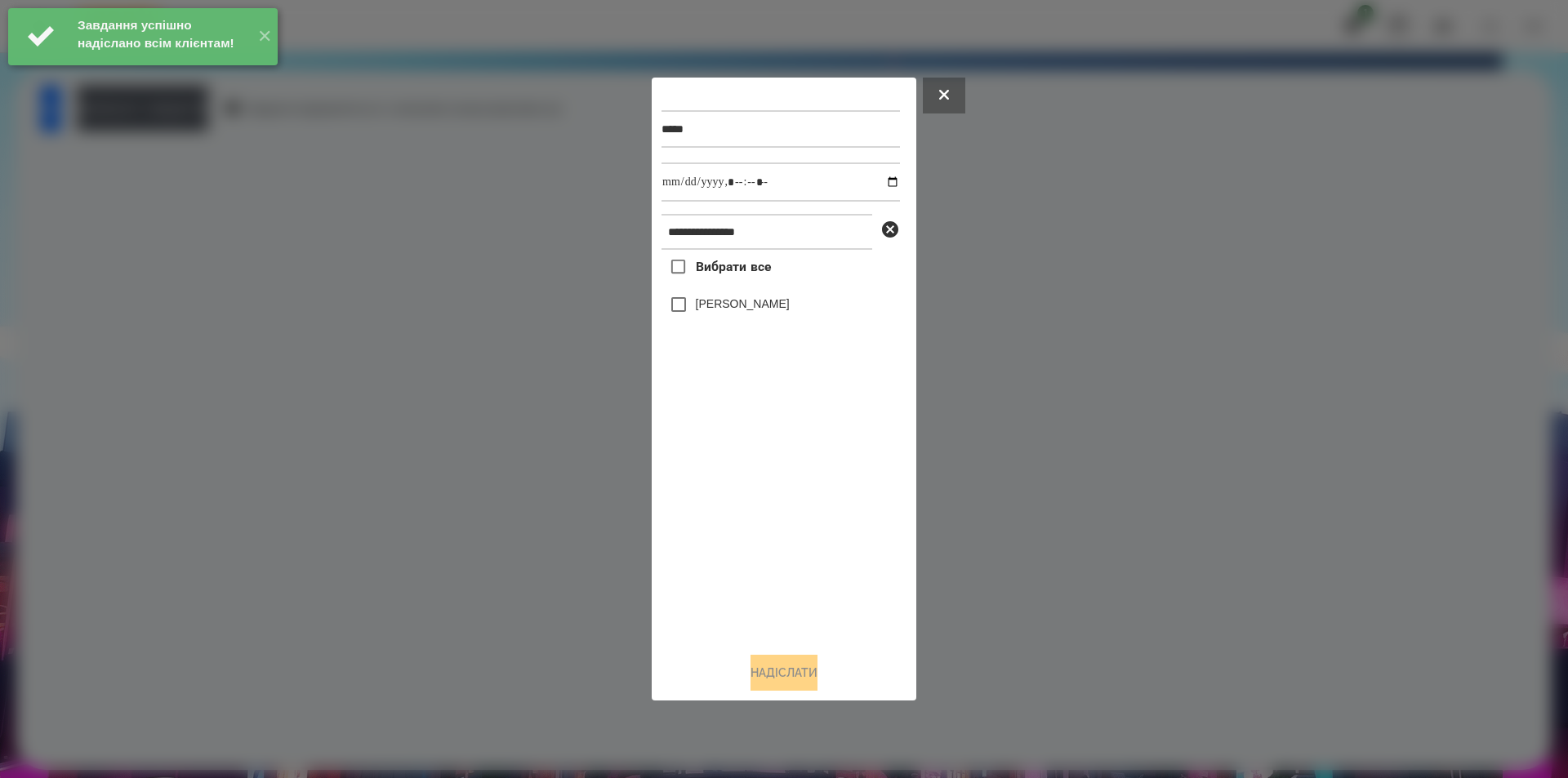
click at [768, 312] on label "[PERSON_NAME]" at bounding box center [742, 303] width 94 height 16
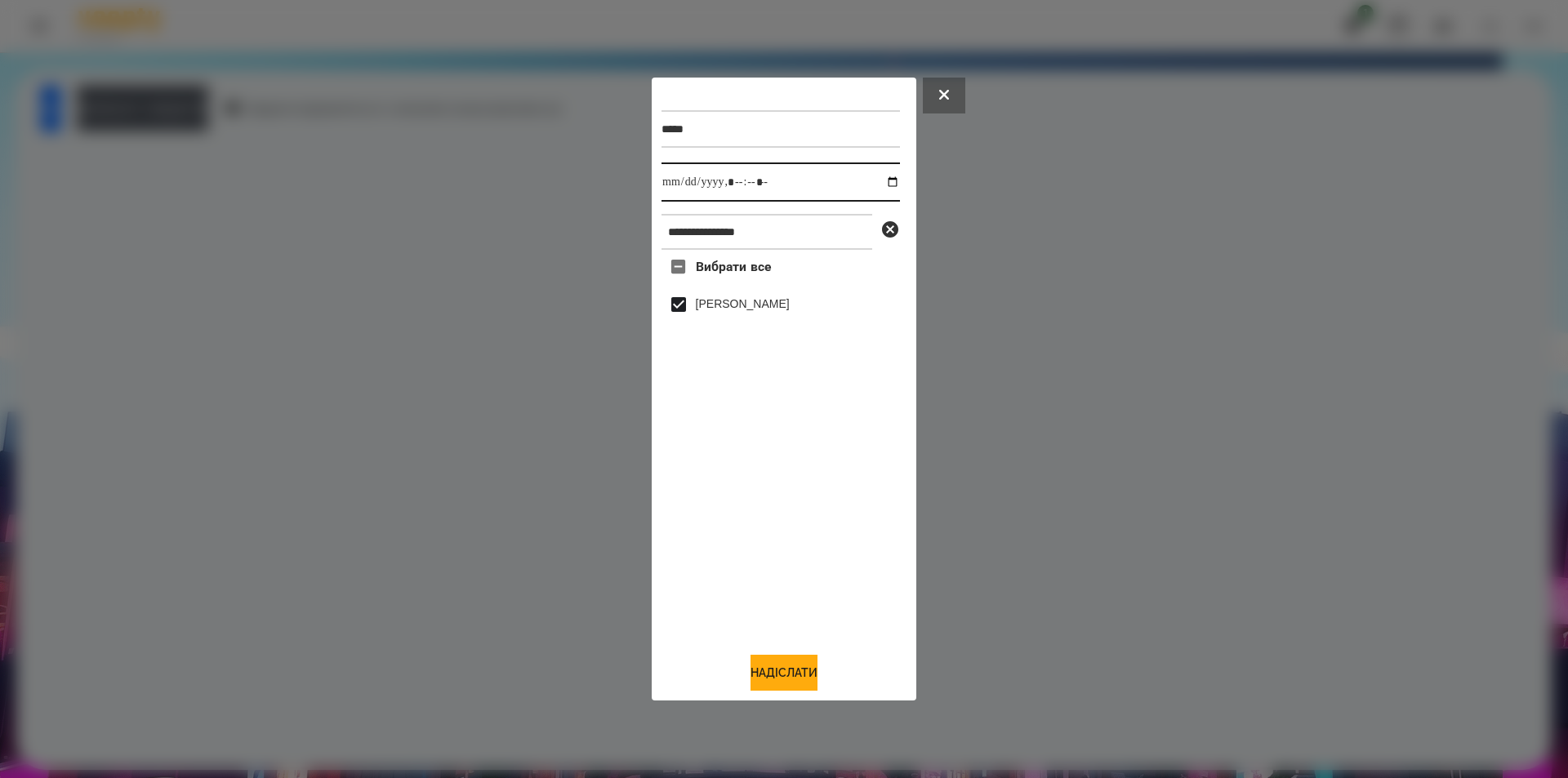
drag, startPoint x: 880, startPoint y: 177, endPoint x: 863, endPoint y: 193, distance: 23.3
click at [879, 177] on input "datetime-local" at bounding box center [781, 182] width 239 height 40
type input "**********"
click at [786, 668] on button "Надіслати" at bounding box center [783, 673] width 67 height 36
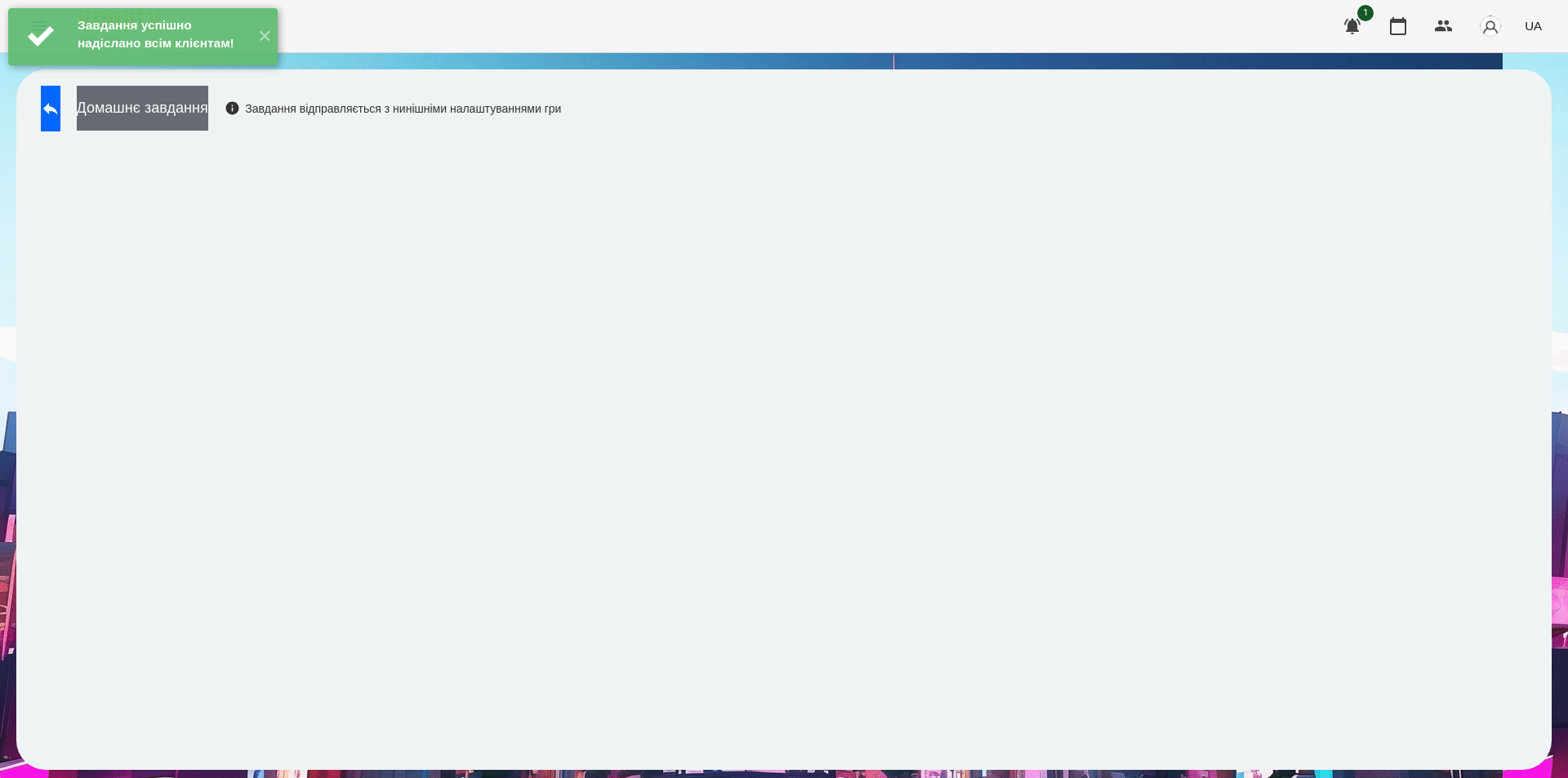
click at [208, 104] on button "Домашнє завдання" at bounding box center [142, 108] width 132 height 45
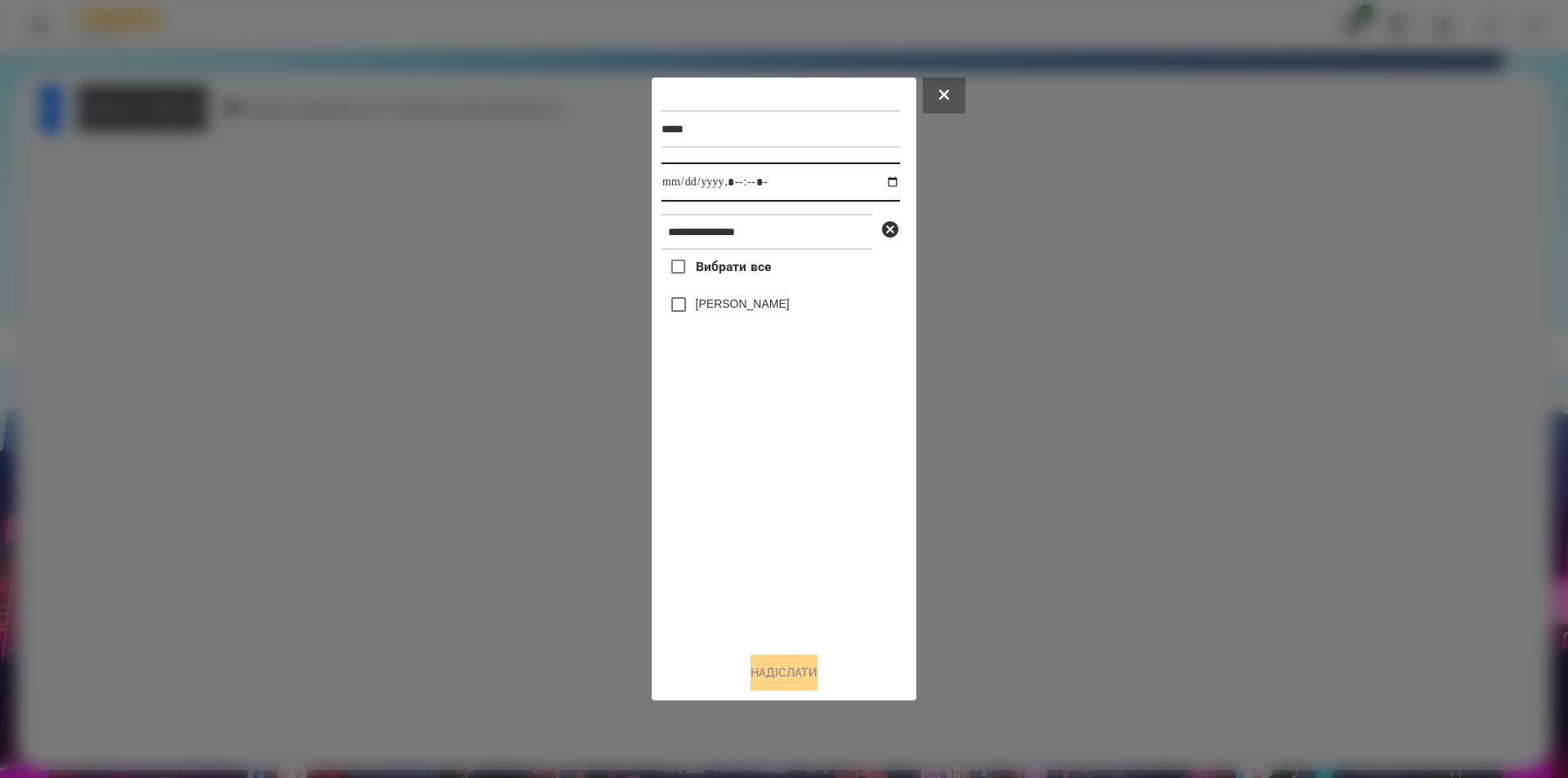
click at [881, 179] on input "datetime-local" at bounding box center [781, 182] width 239 height 40
type input "**********"
drag, startPoint x: 795, startPoint y: 485, endPoint x: 885, endPoint y: 275, distance: 228.5
click at [797, 482] on div "Вибрати все [PERSON_NAME]" at bounding box center [781, 444] width 239 height 389
click at [891, 234] on icon at bounding box center [889, 229] width 16 height 16
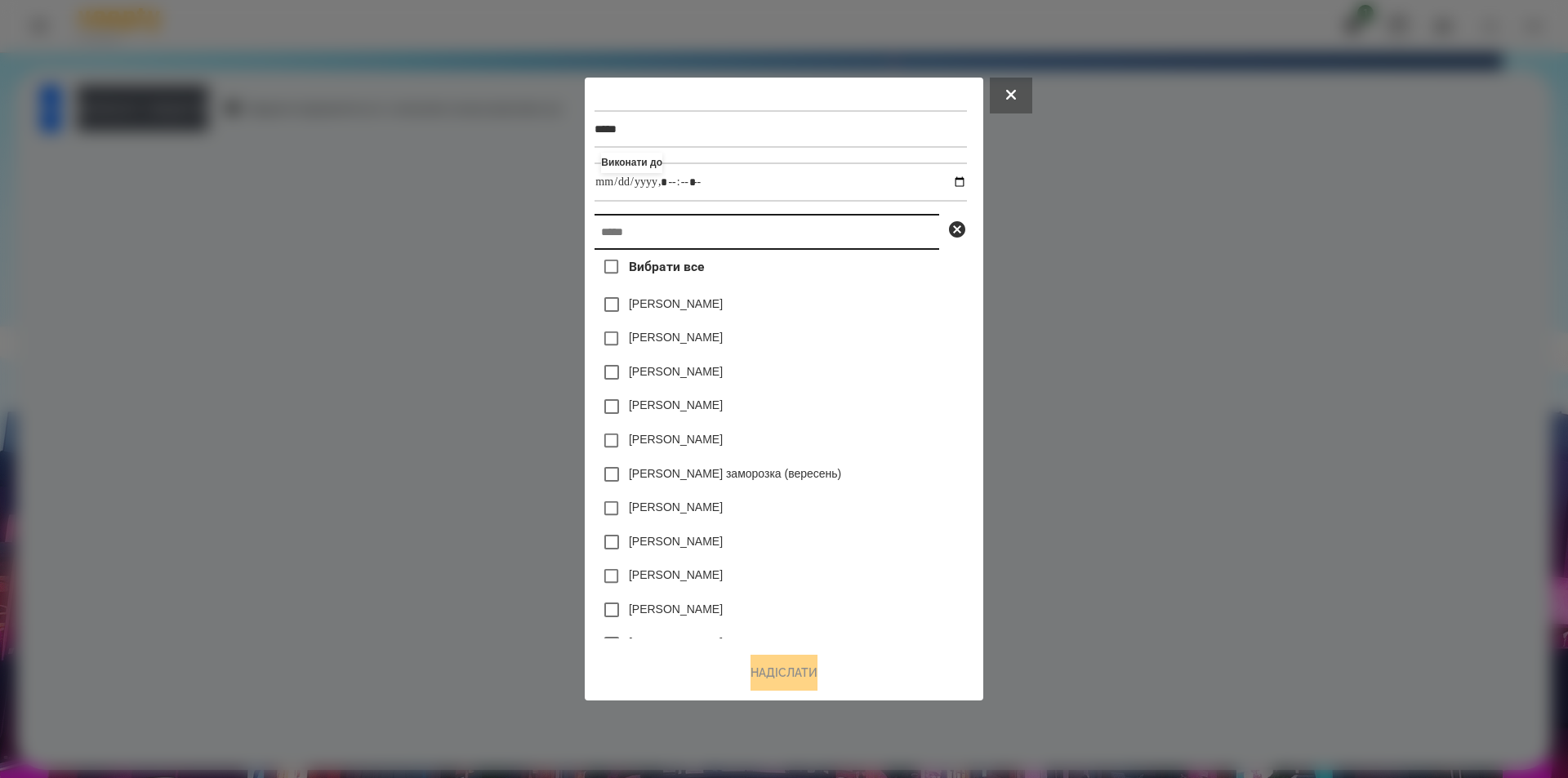
click at [777, 239] on input "text" at bounding box center [766, 232] width 345 height 36
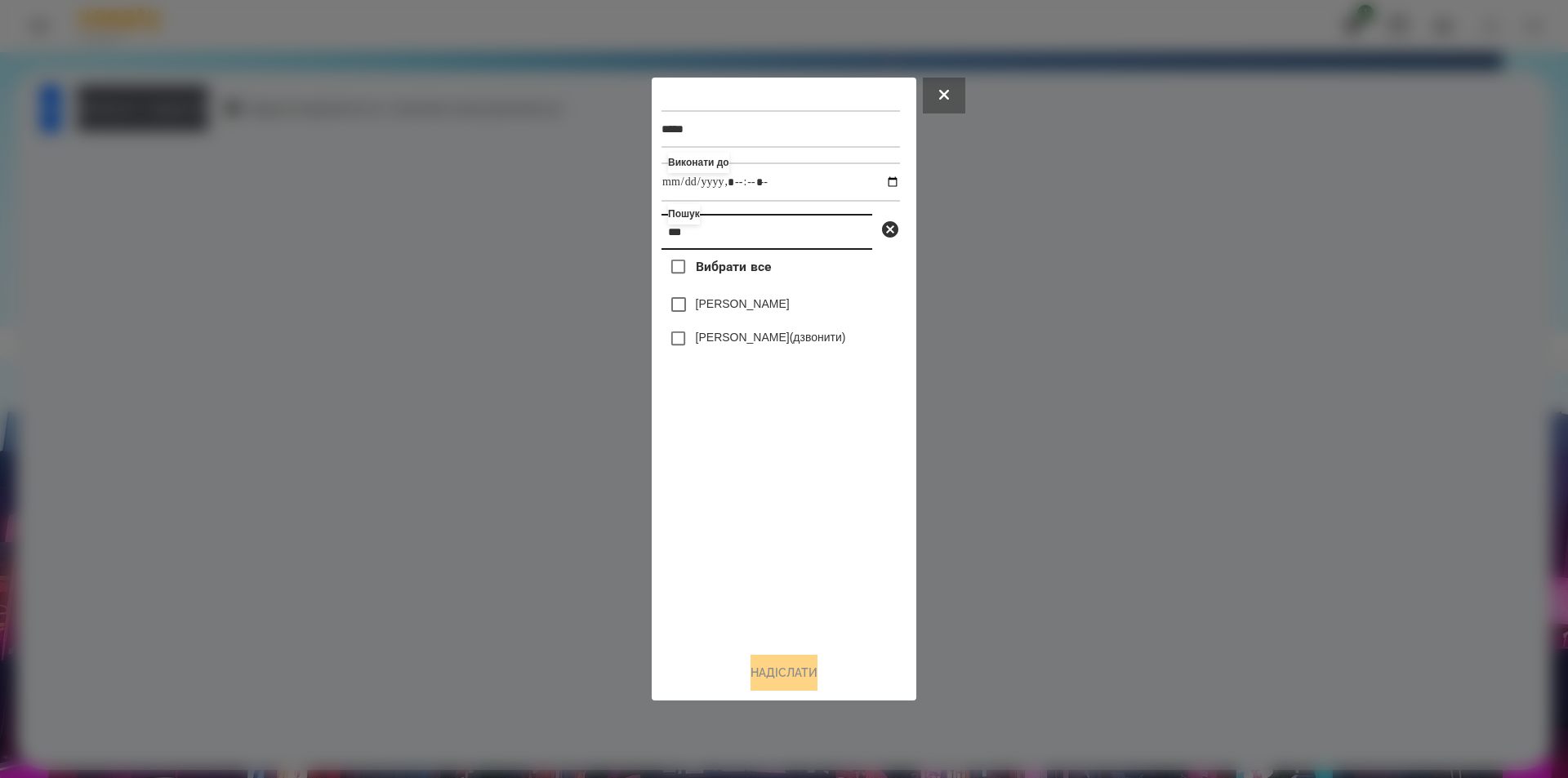
type input "***"
click at [767, 308] on label "[PERSON_NAME]" at bounding box center [742, 303] width 94 height 16
click at [776, 684] on button "Надіслати" at bounding box center [783, 673] width 67 height 36
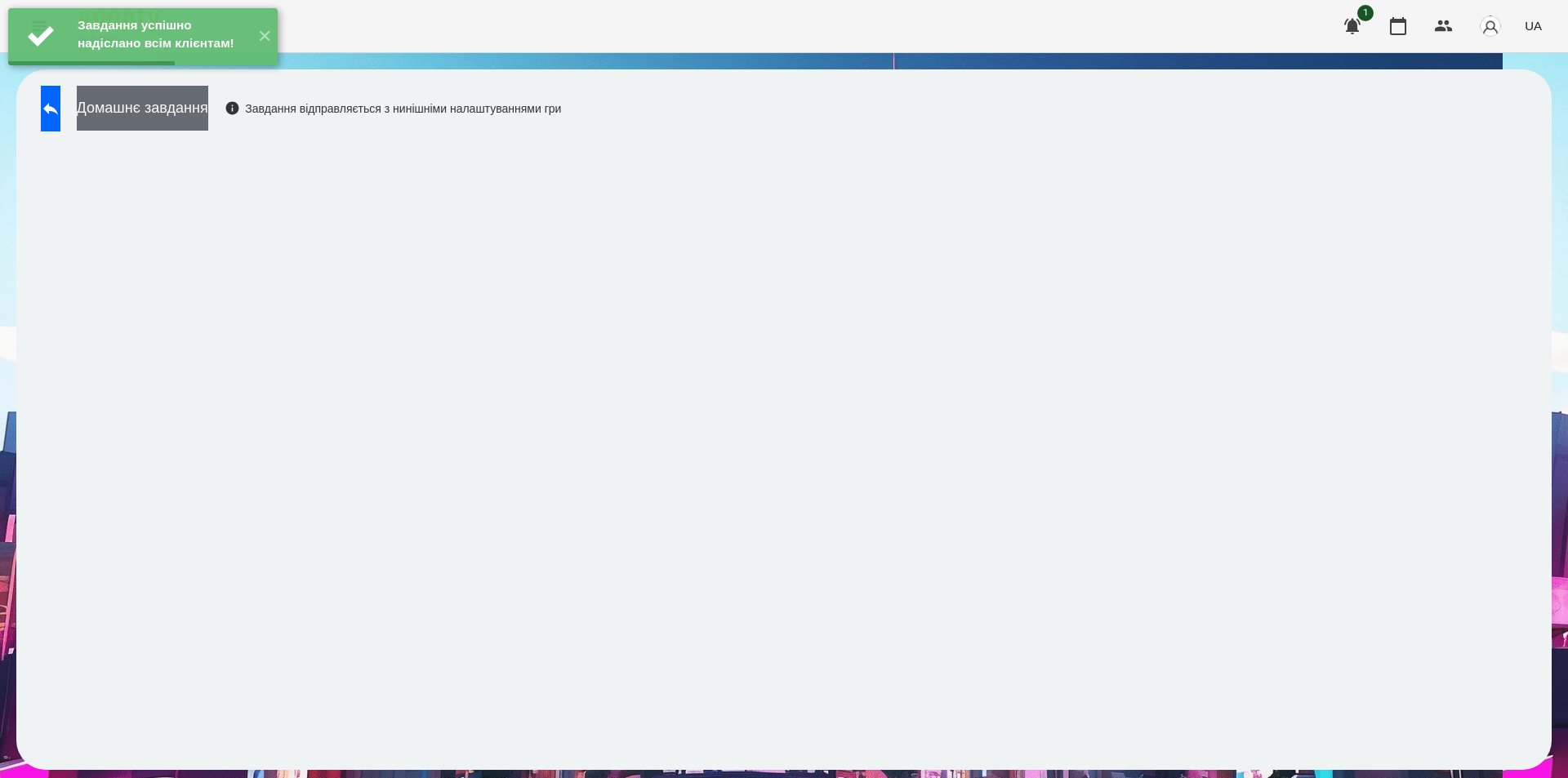
click at [208, 114] on button "Домашнє завдання" at bounding box center [142, 108] width 132 height 45
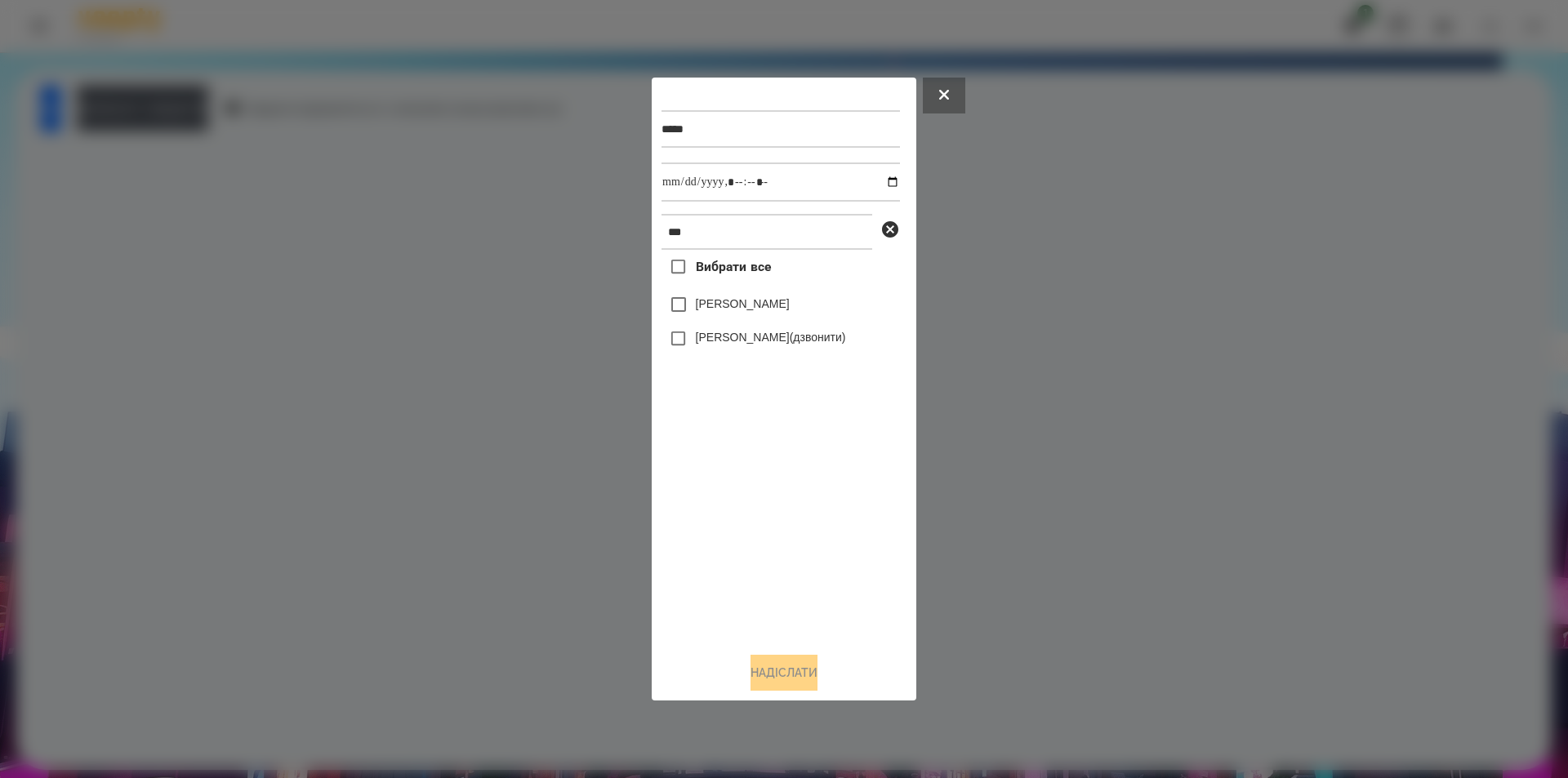
click at [710, 309] on label "[PERSON_NAME]" at bounding box center [742, 303] width 94 height 16
click at [881, 184] on input "datetime-local" at bounding box center [781, 182] width 239 height 40
type input "**********"
click at [772, 678] on button "Надіслати" at bounding box center [783, 673] width 67 height 36
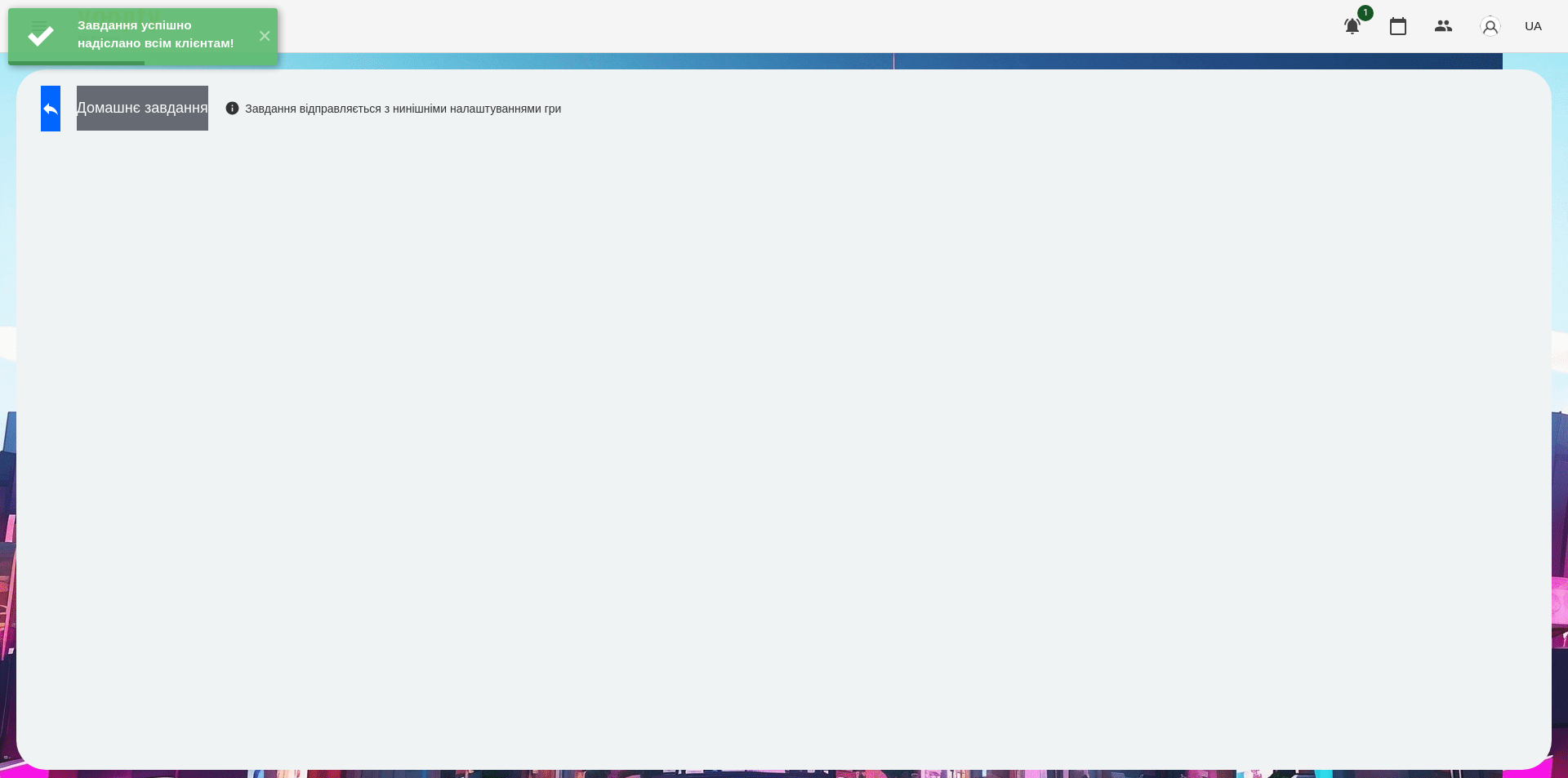
click at [208, 118] on button "Домашнє завдання" at bounding box center [142, 108] width 132 height 45
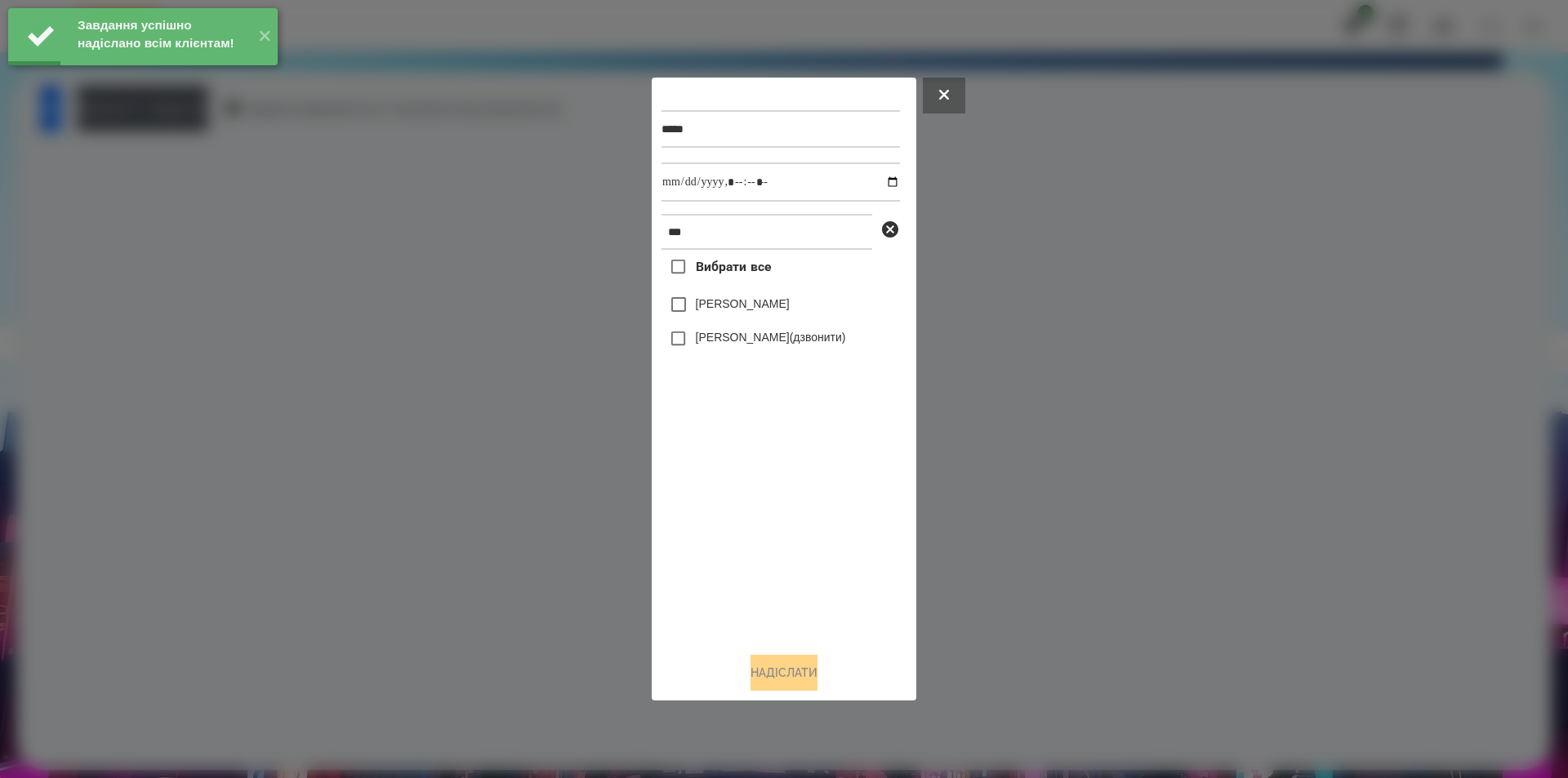
drag, startPoint x: 697, startPoint y: 309, endPoint x: 760, endPoint y: 299, distance: 63.8
click at [698, 308] on label "[PERSON_NAME]" at bounding box center [742, 303] width 94 height 16
drag, startPoint x: 880, startPoint y: 180, endPoint x: 872, endPoint y: 185, distance: 9.4
click at [878, 180] on input "datetime-local" at bounding box center [781, 182] width 239 height 40
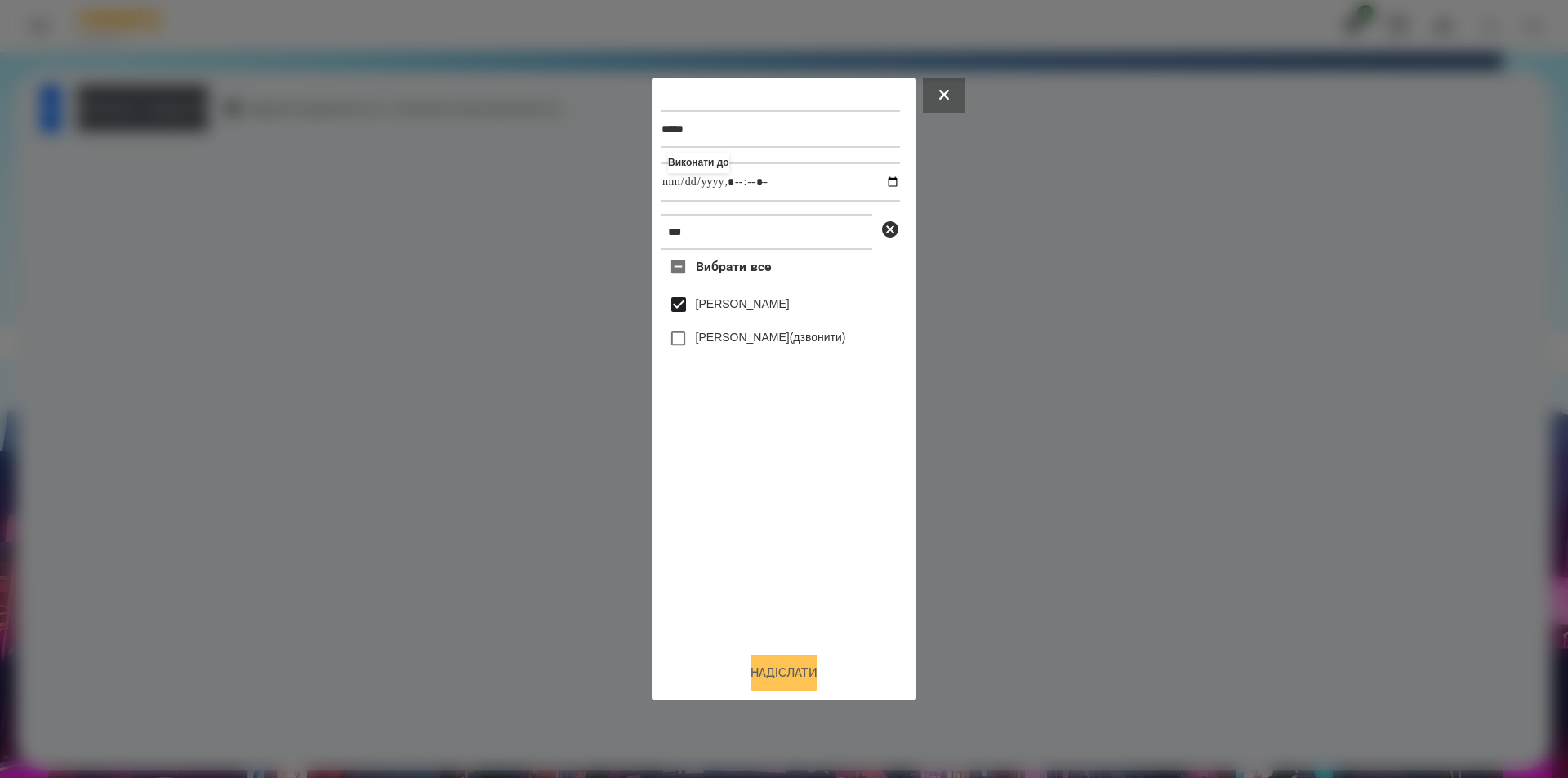
type input "**********"
click at [796, 684] on button "Надіслати" at bounding box center [783, 673] width 67 height 36
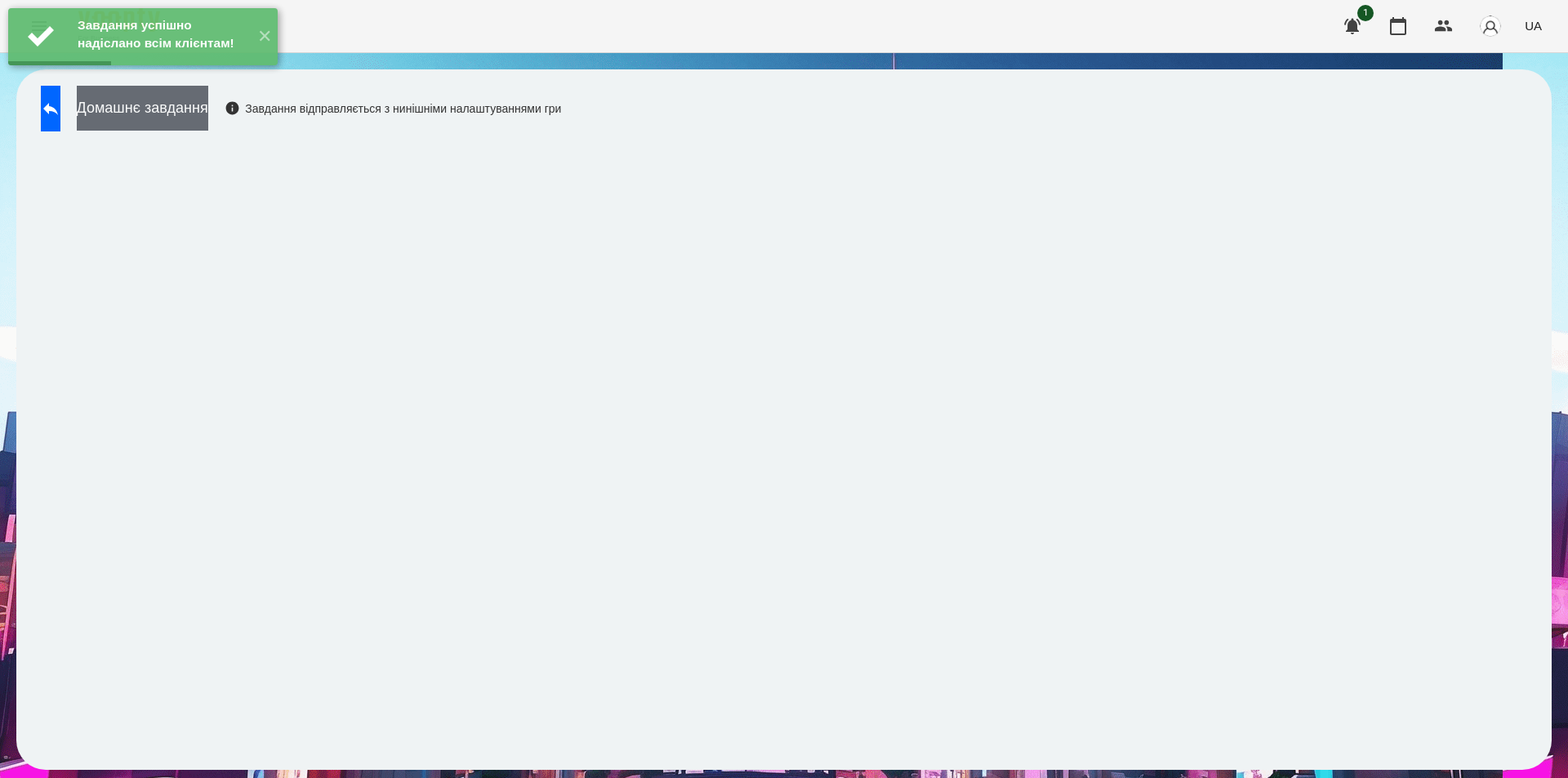
click at [208, 118] on button "Домашнє завдання" at bounding box center [142, 108] width 132 height 45
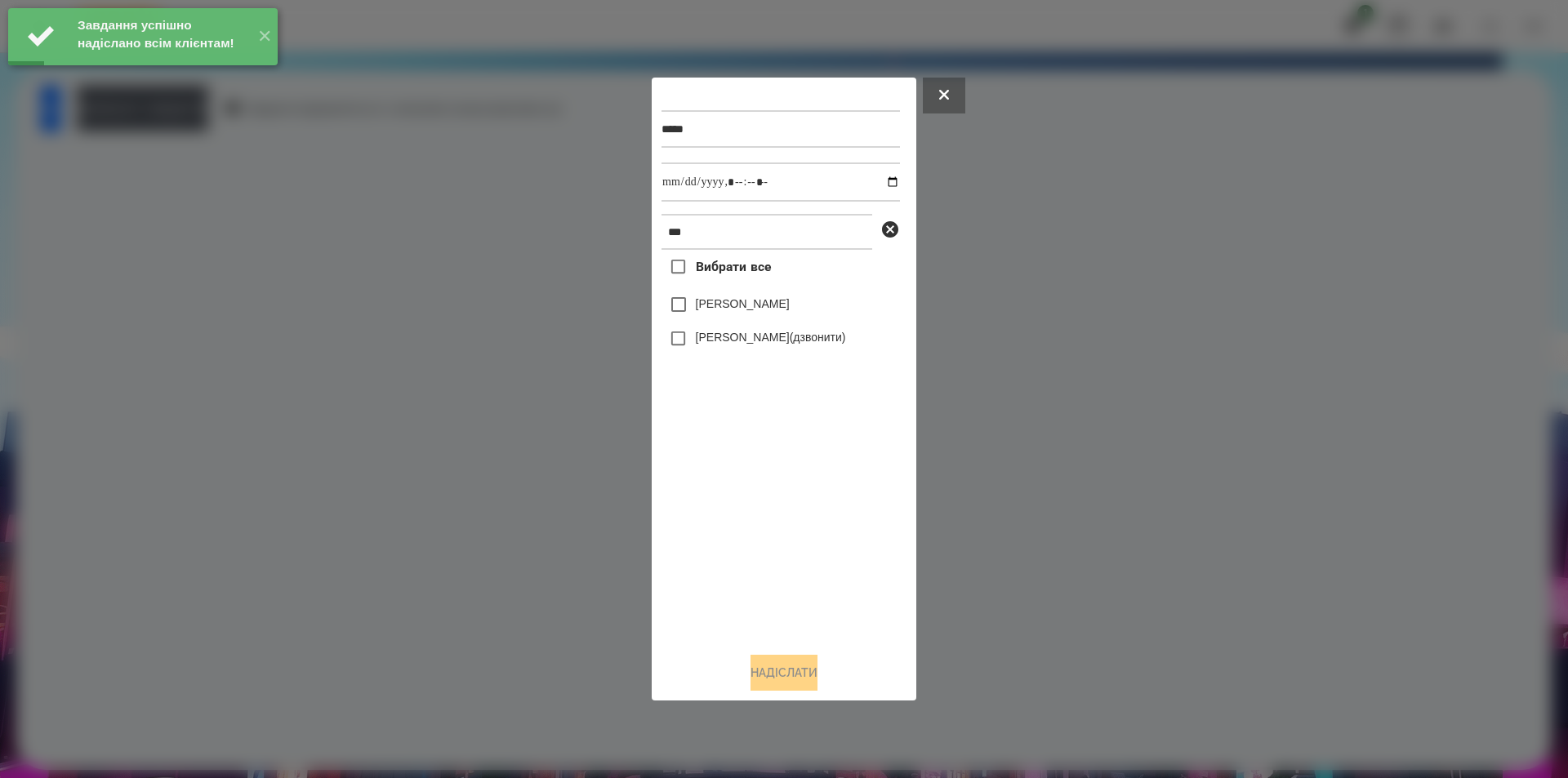
click at [768, 304] on label "[PERSON_NAME]" at bounding box center [742, 303] width 94 height 16
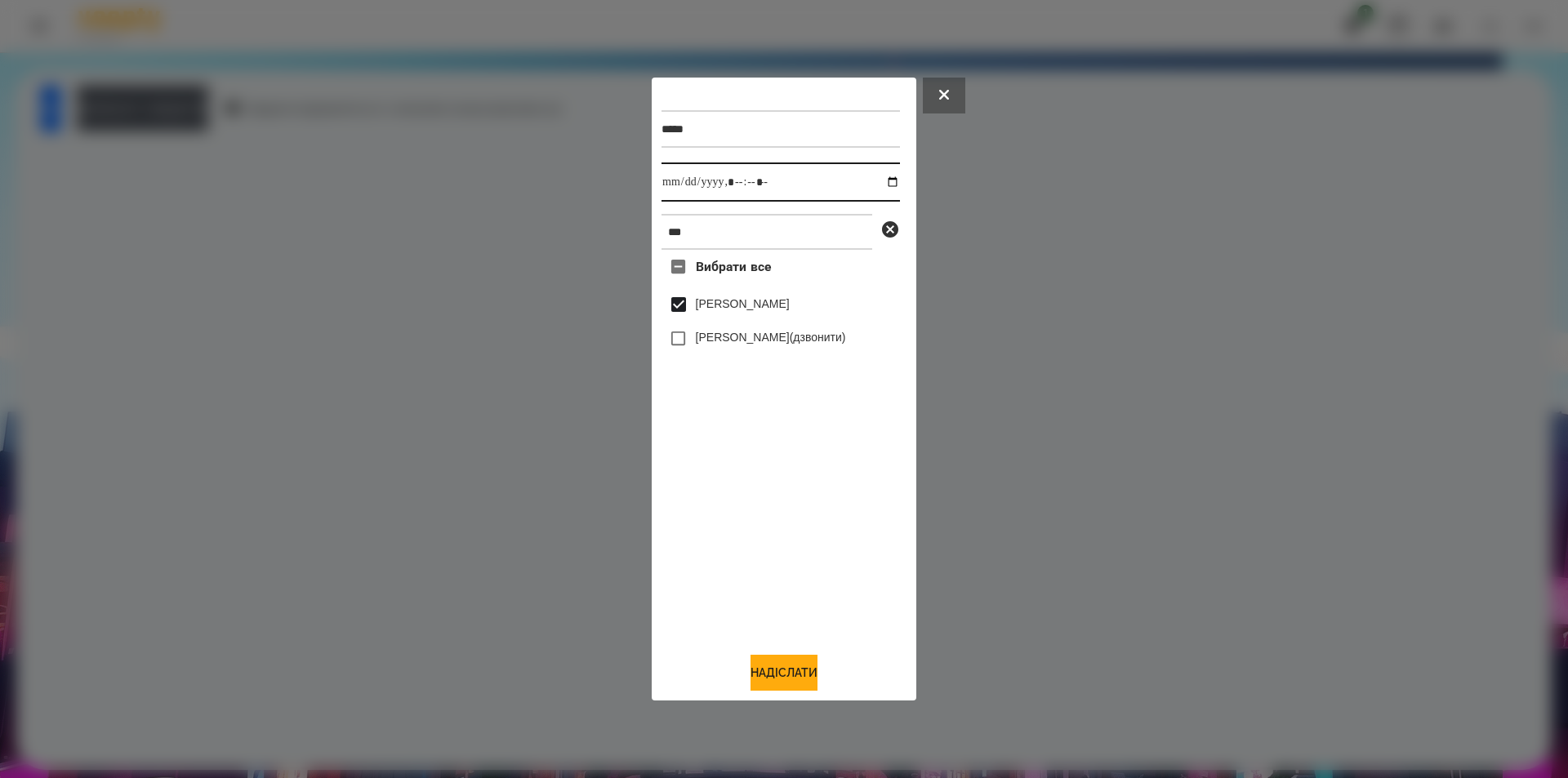
click at [883, 180] on input "datetime-local" at bounding box center [781, 182] width 239 height 40
type input "**********"
click at [774, 671] on button "Надіслати" at bounding box center [783, 673] width 67 height 36
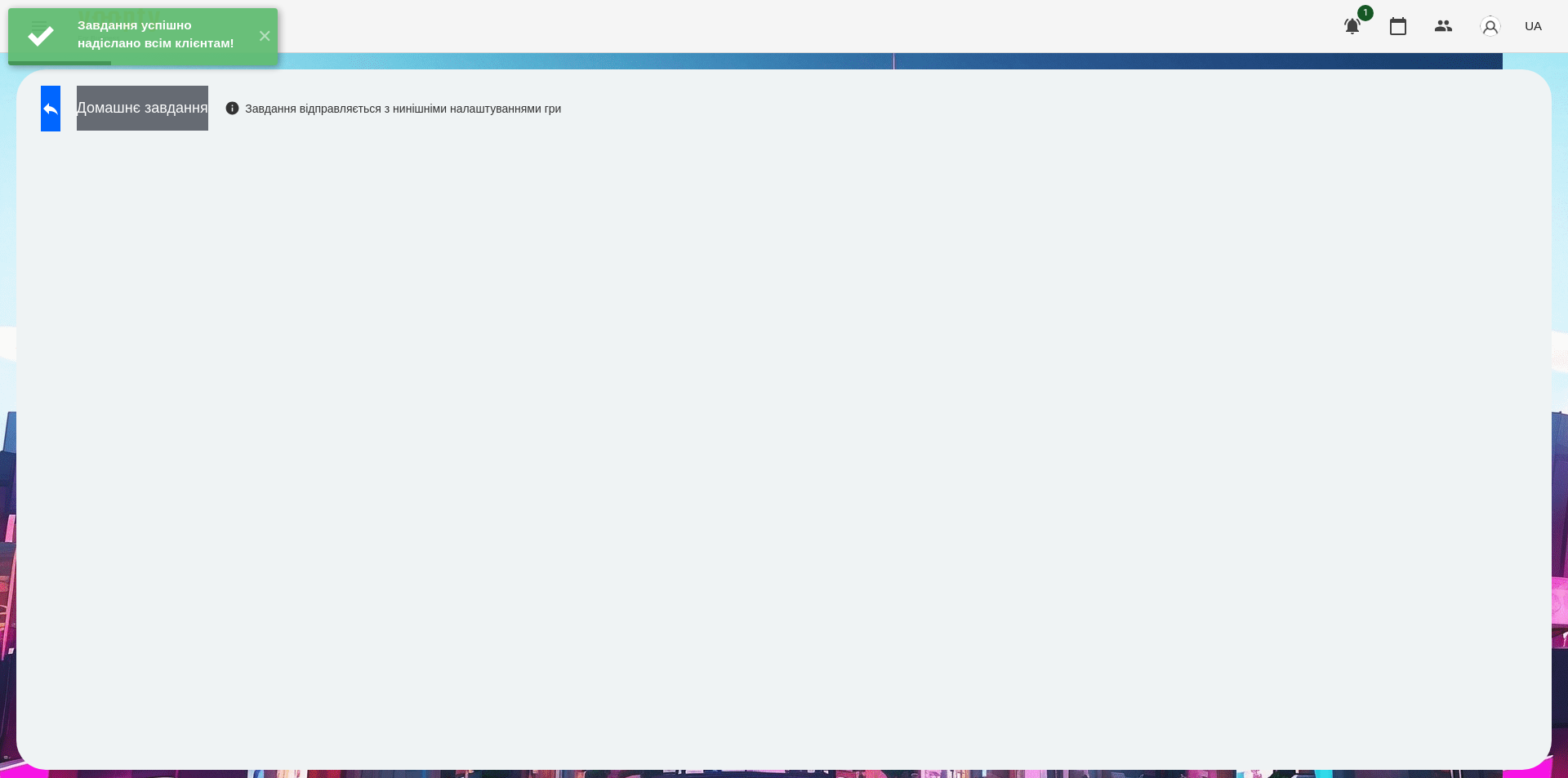
click at [208, 120] on button "Домашнє завдання" at bounding box center [142, 108] width 132 height 45
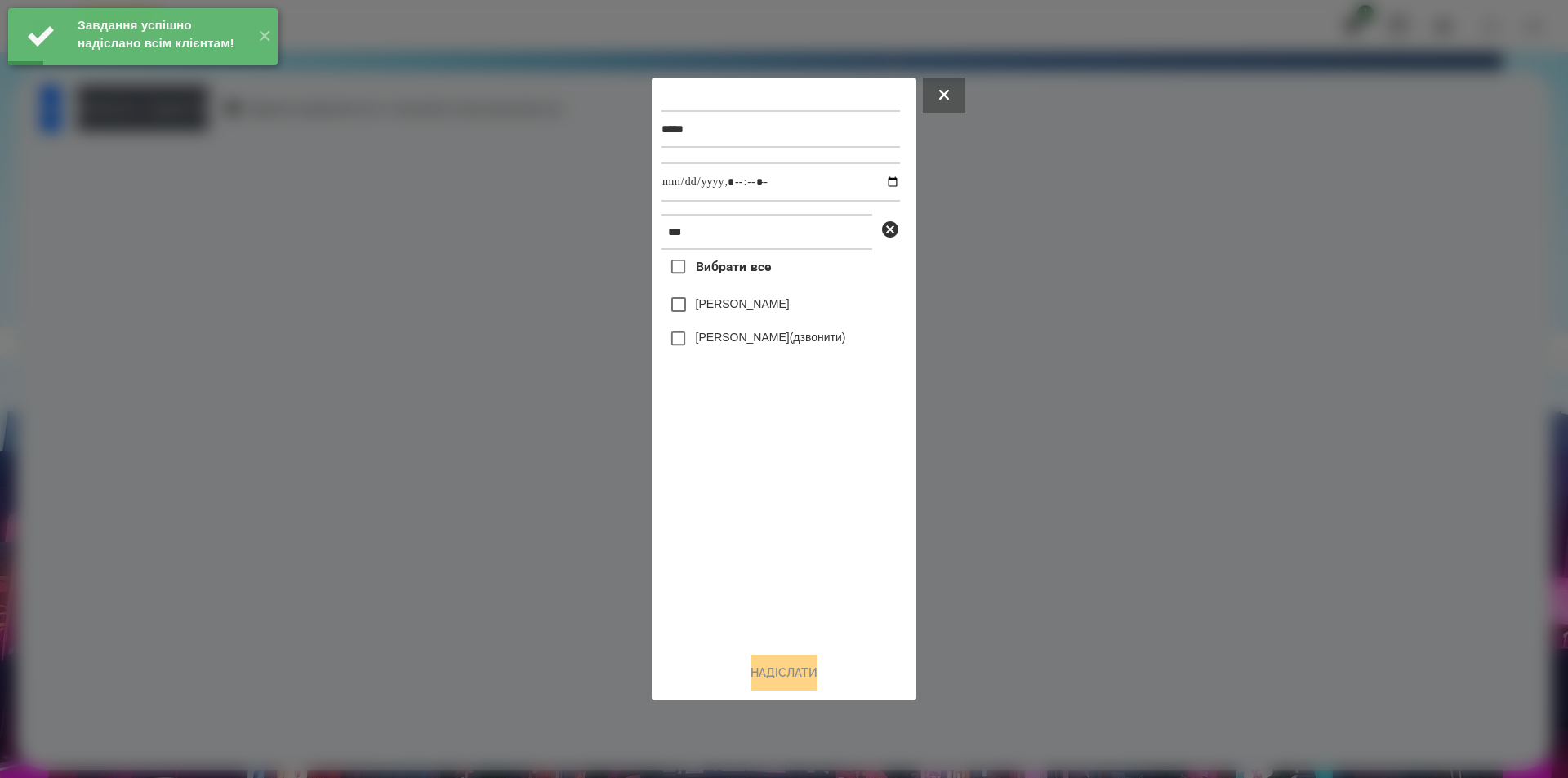
click at [735, 303] on label "[PERSON_NAME]" at bounding box center [742, 303] width 94 height 16
click at [881, 180] on input "datetime-local" at bounding box center [781, 182] width 239 height 40
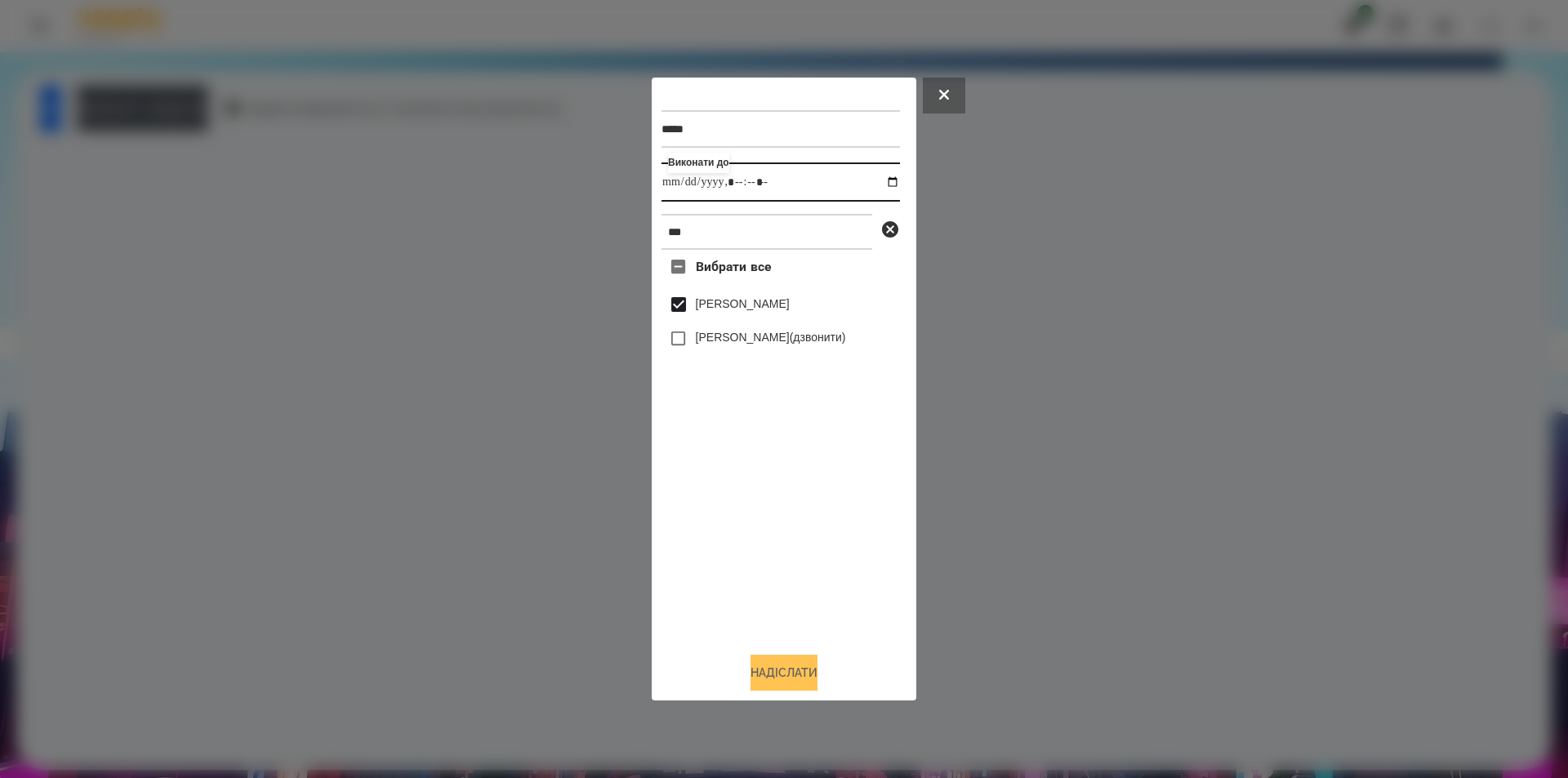
type input "**********"
click at [795, 681] on button "Надіслати" at bounding box center [783, 673] width 67 height 36
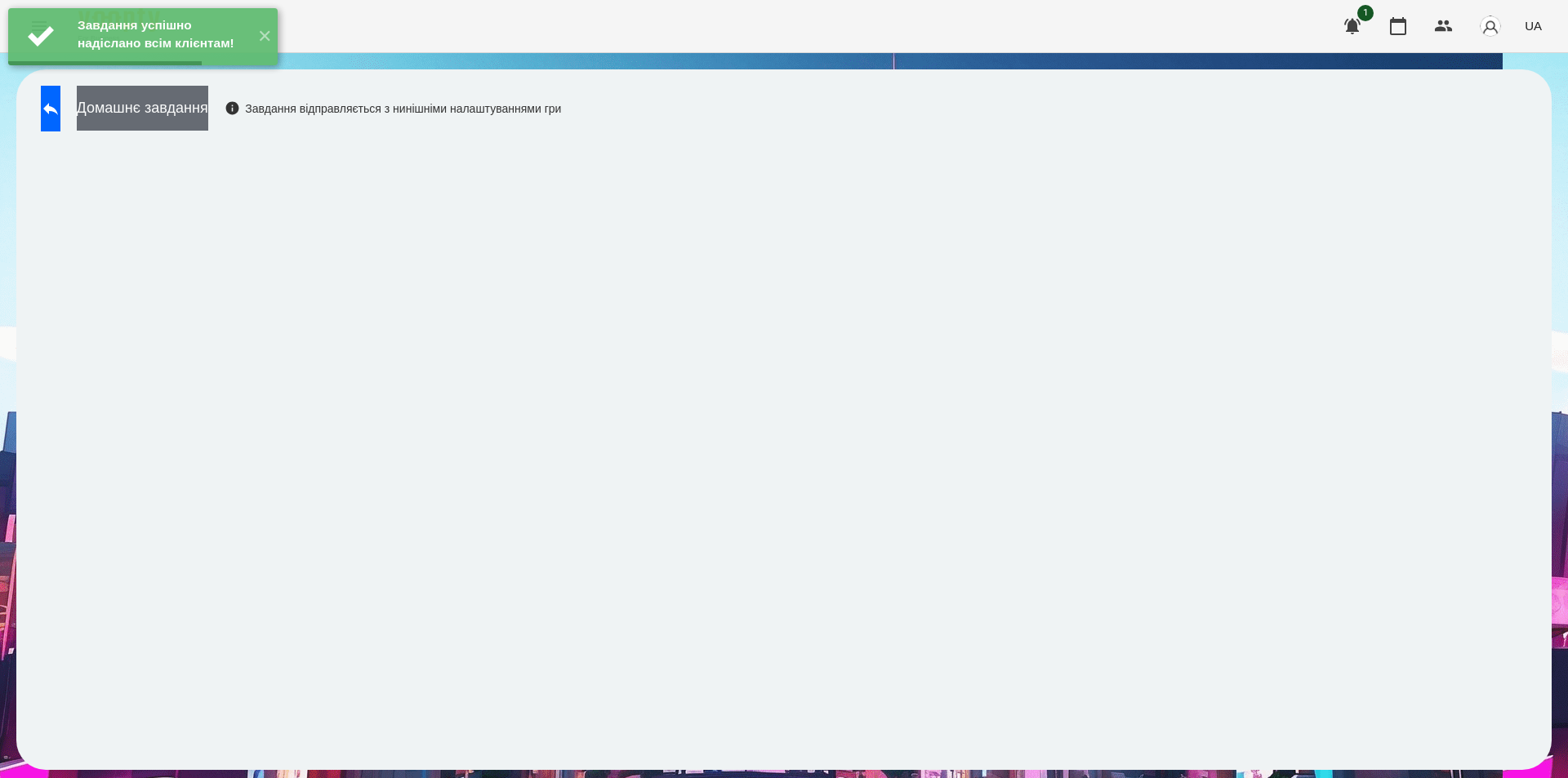
click at [208, 106] on button "Домашнє завдання" at bounding box center [142, 108] width 132 height 45
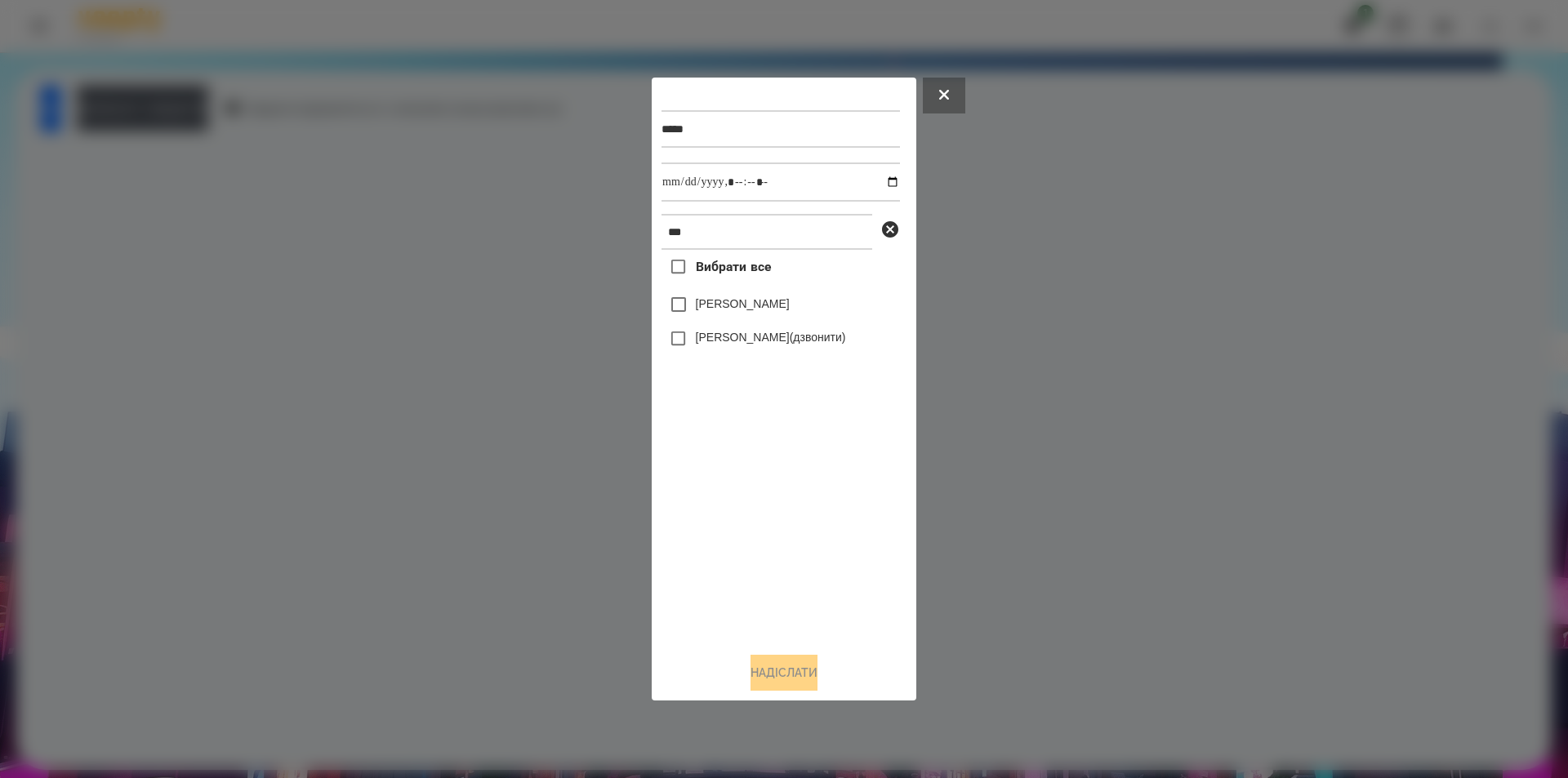
drag, startPoint x: 727, startPoint y: 307, endPoint x: 792, endPoint y: 285, distance: 68.6
click at [728, 307] on label "[PERSON_NAME]" at bounding box center [742, 303] width 94 height 16
click at [880, 182] on input "datetime-local" at bounding box center [781, 182] width 239 height 40
type input "**********"
click at [765, 689] on button "Надіслати" at bounding box center [783, 673] width 67 height 36
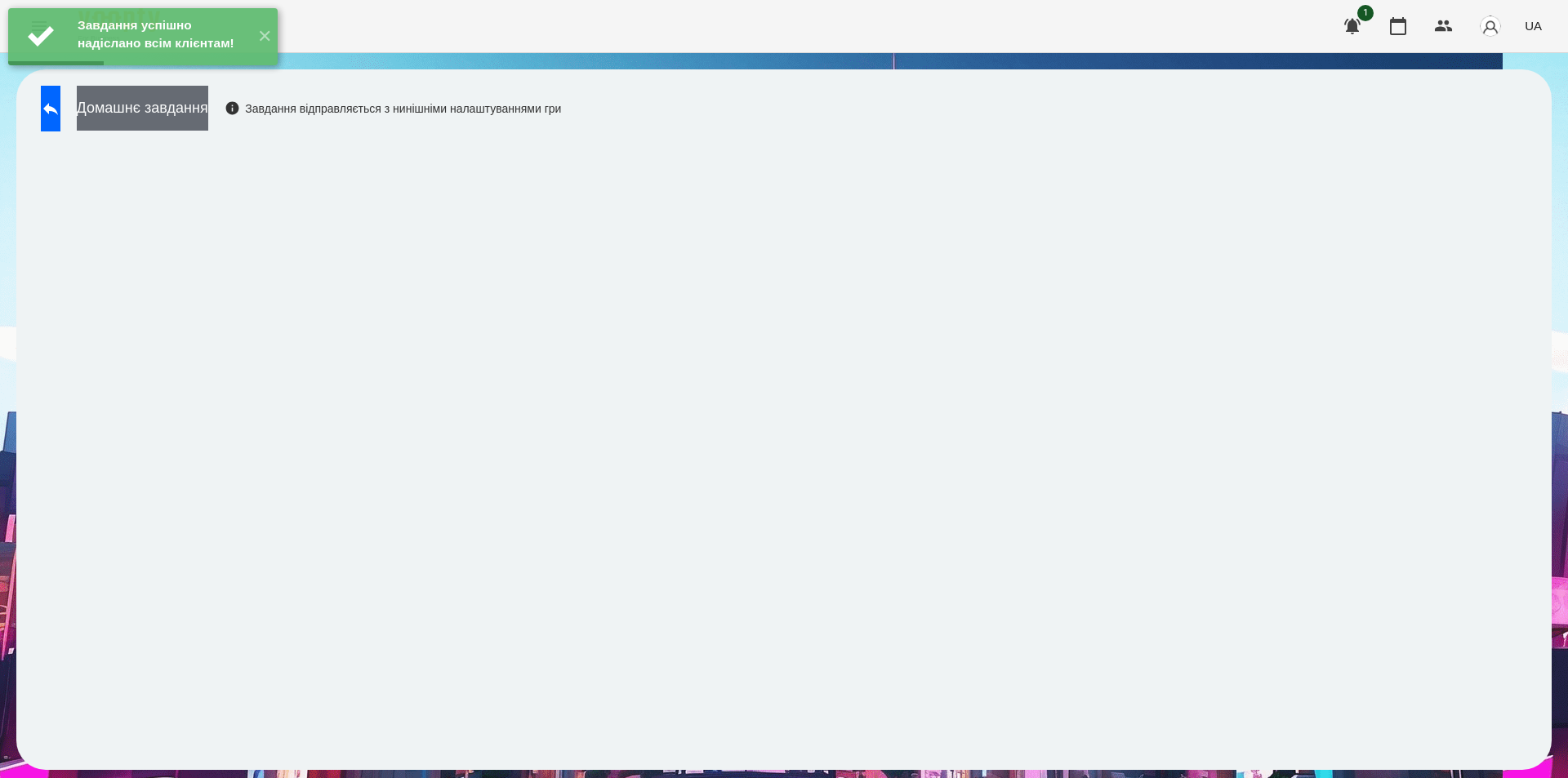
click at [208, 103] on button "Домашнє завдання" at bounding box center [142, 108] width 132 height 45
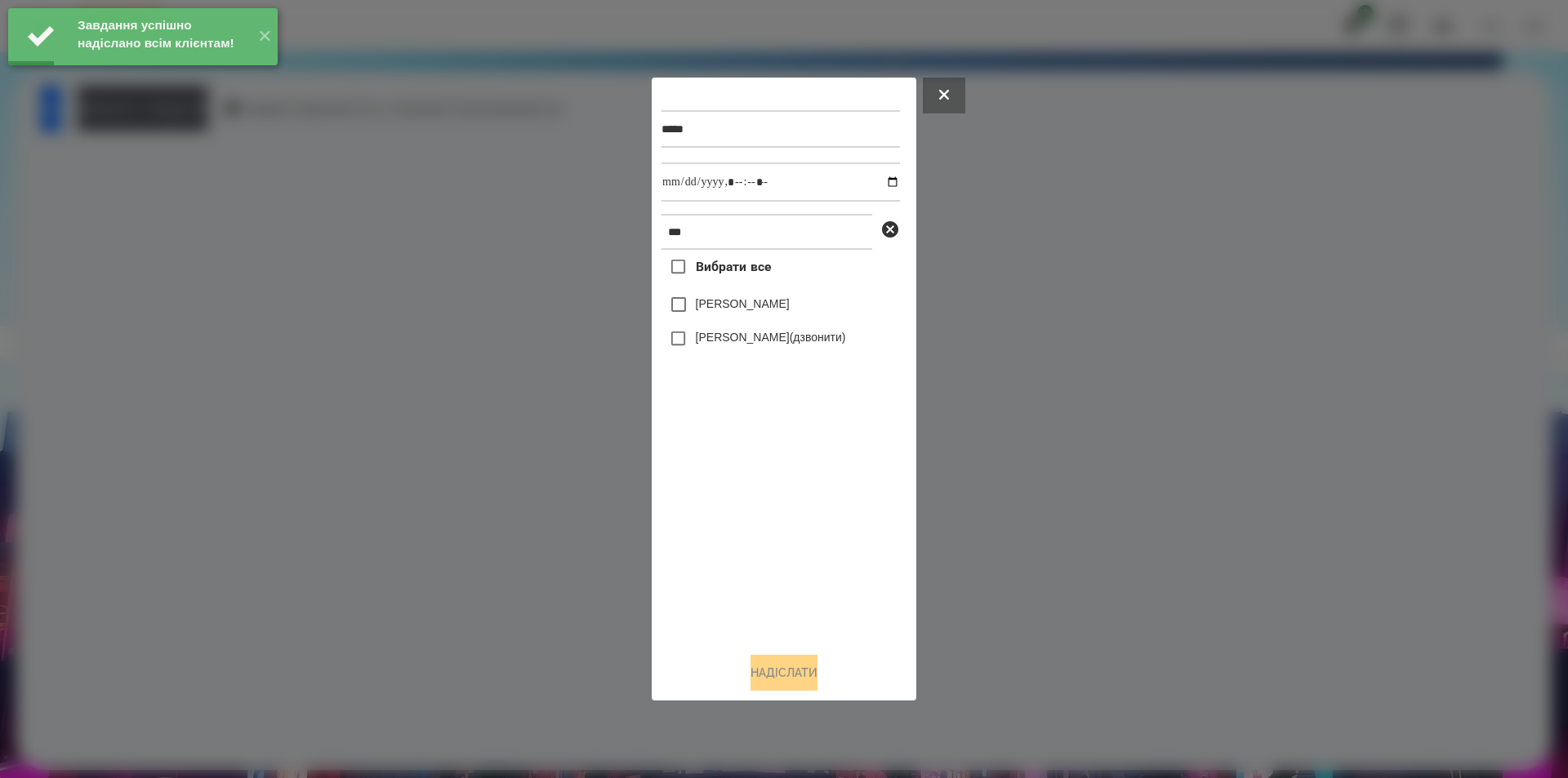
drag, startPoint x: 706, startPoint y: 307, endPoint x: 735, endPoint y: 306, distance: 29.0
click at [707, 307] on label "[PERSON_NAME]" at bounding box center [742, 303] width 94 height 16
click at [882, 185] on input "datetime-local" at bounding box center [781, 182] width 239 height 40
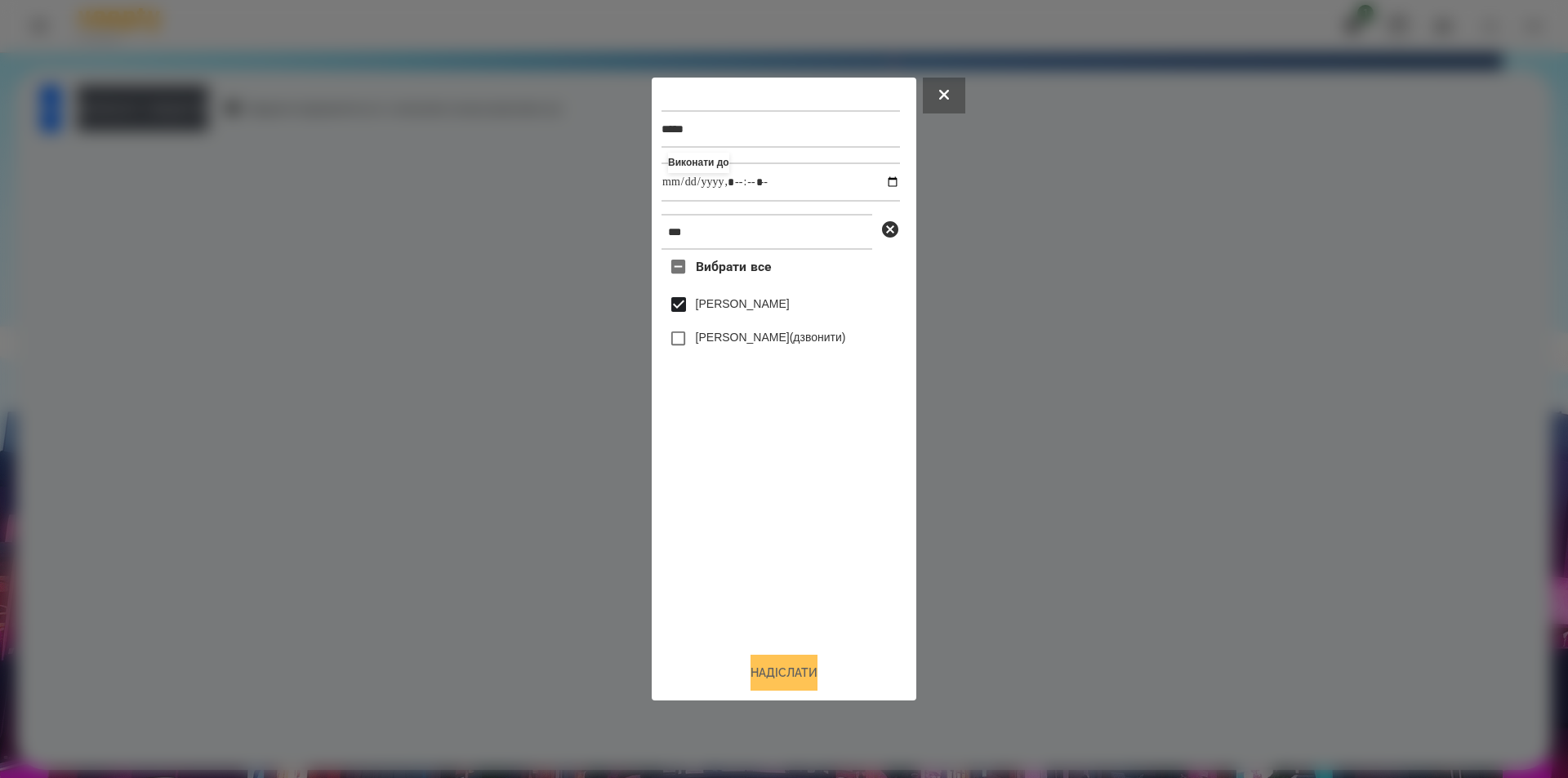
type input "**********"
click at [808, 661] on button "Надіслати" at bounding box center [783, 673] width 67 height 36
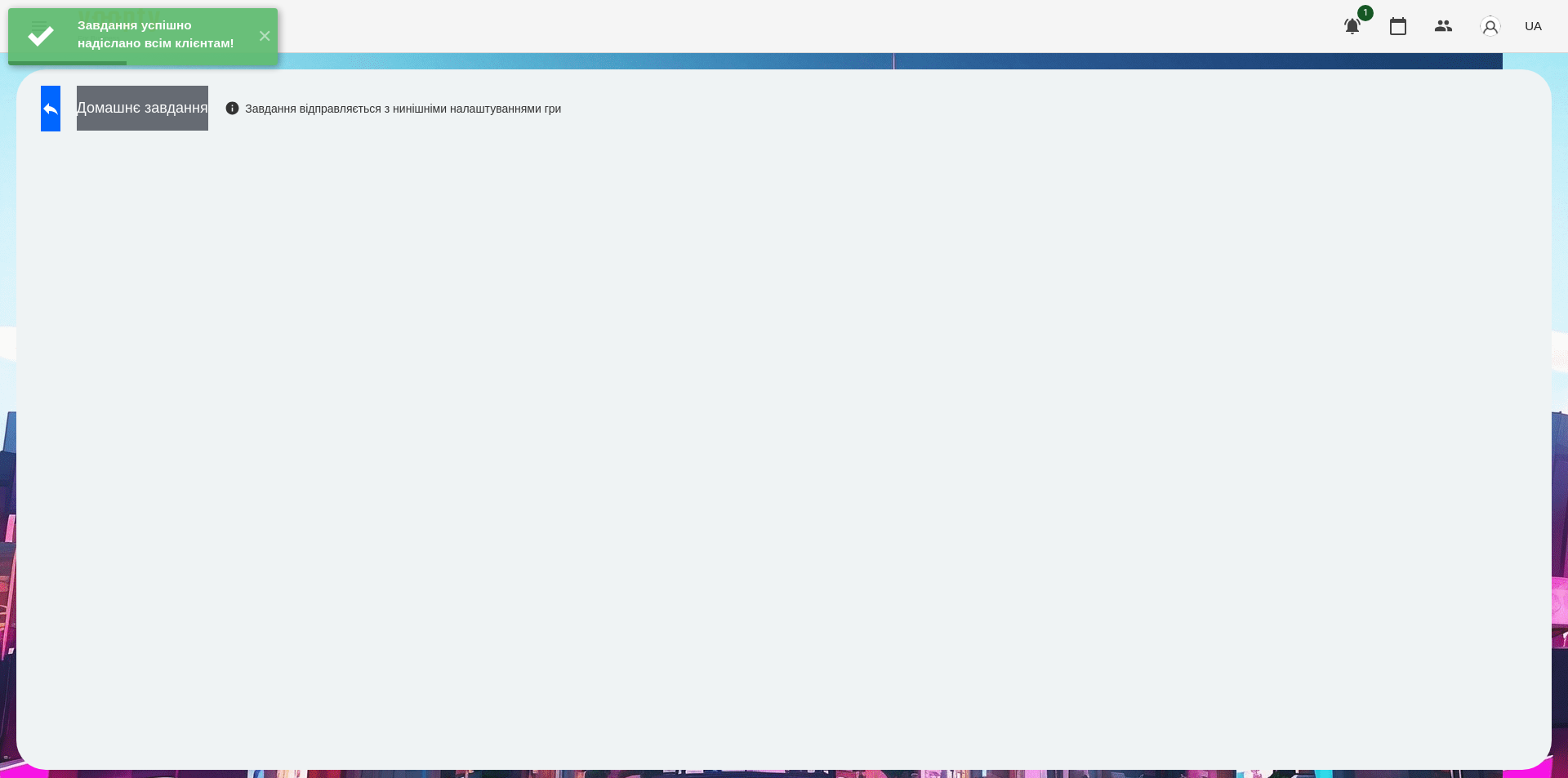
click at [208, 102] on button "Домашнє завдання" at bounding box center [142, 108] width 132 height 45
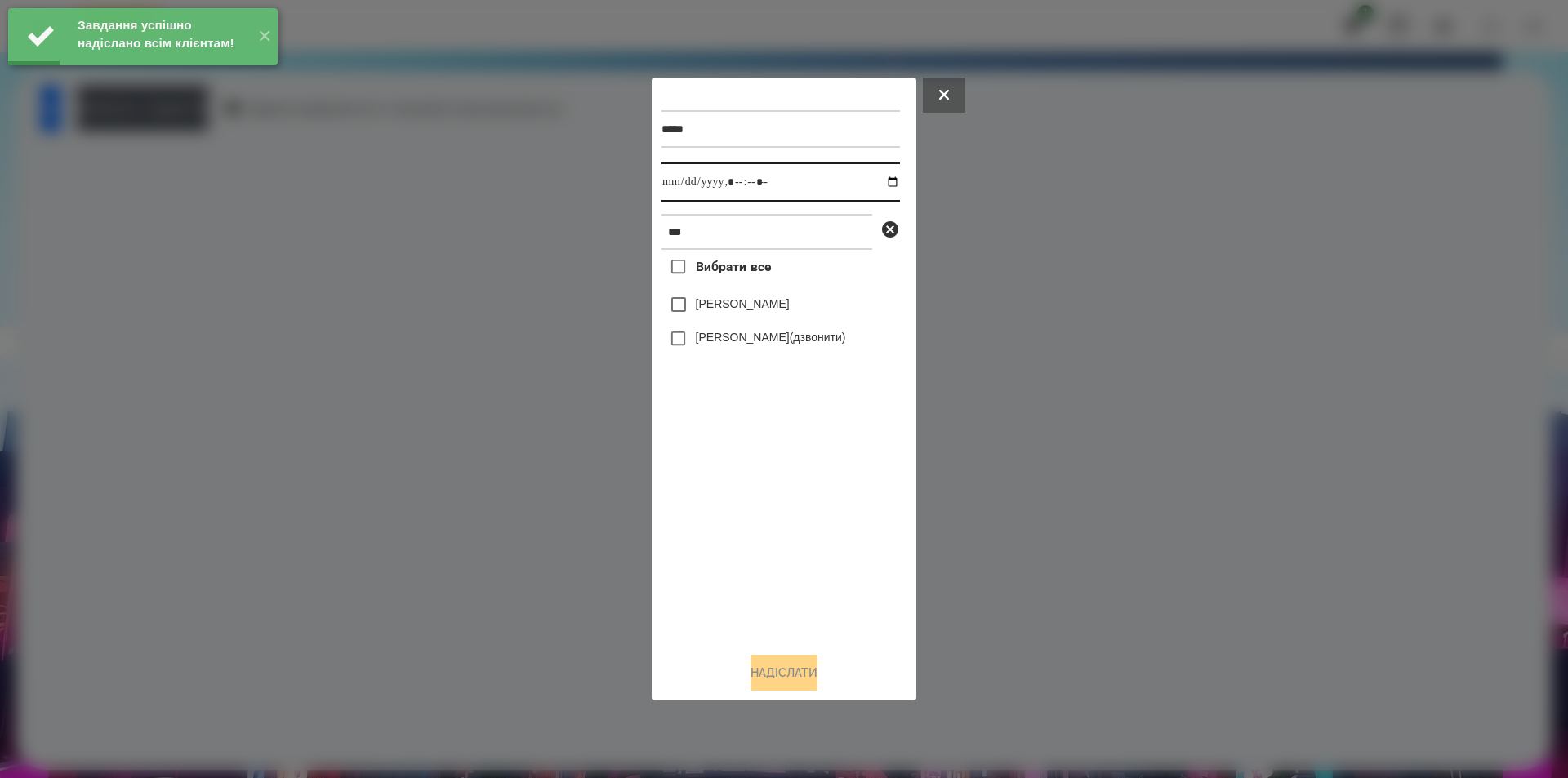
click at [883, 177] on input "datetime-local" at bounding box center [781, 182] width 239 height 40
type input "**********"
click at [767, 489] on div "Вибрати все [PERSON_NAME] [PERSON_NAME](дзвонити)" at bounding box center [781, 444] width 239 height 389
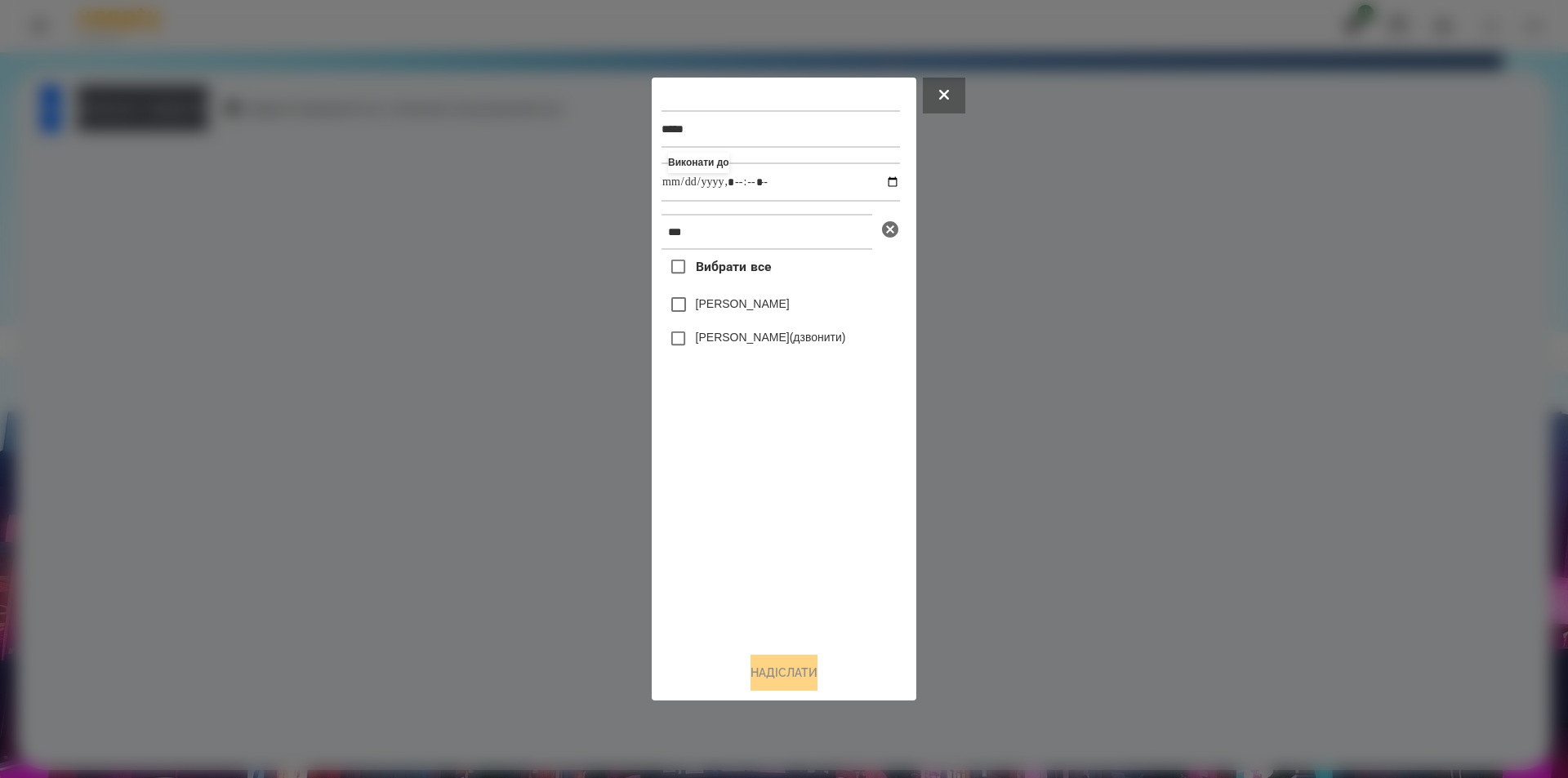
click at [885, 230] on icon at bounding box center [889, 229] width 16 height 16
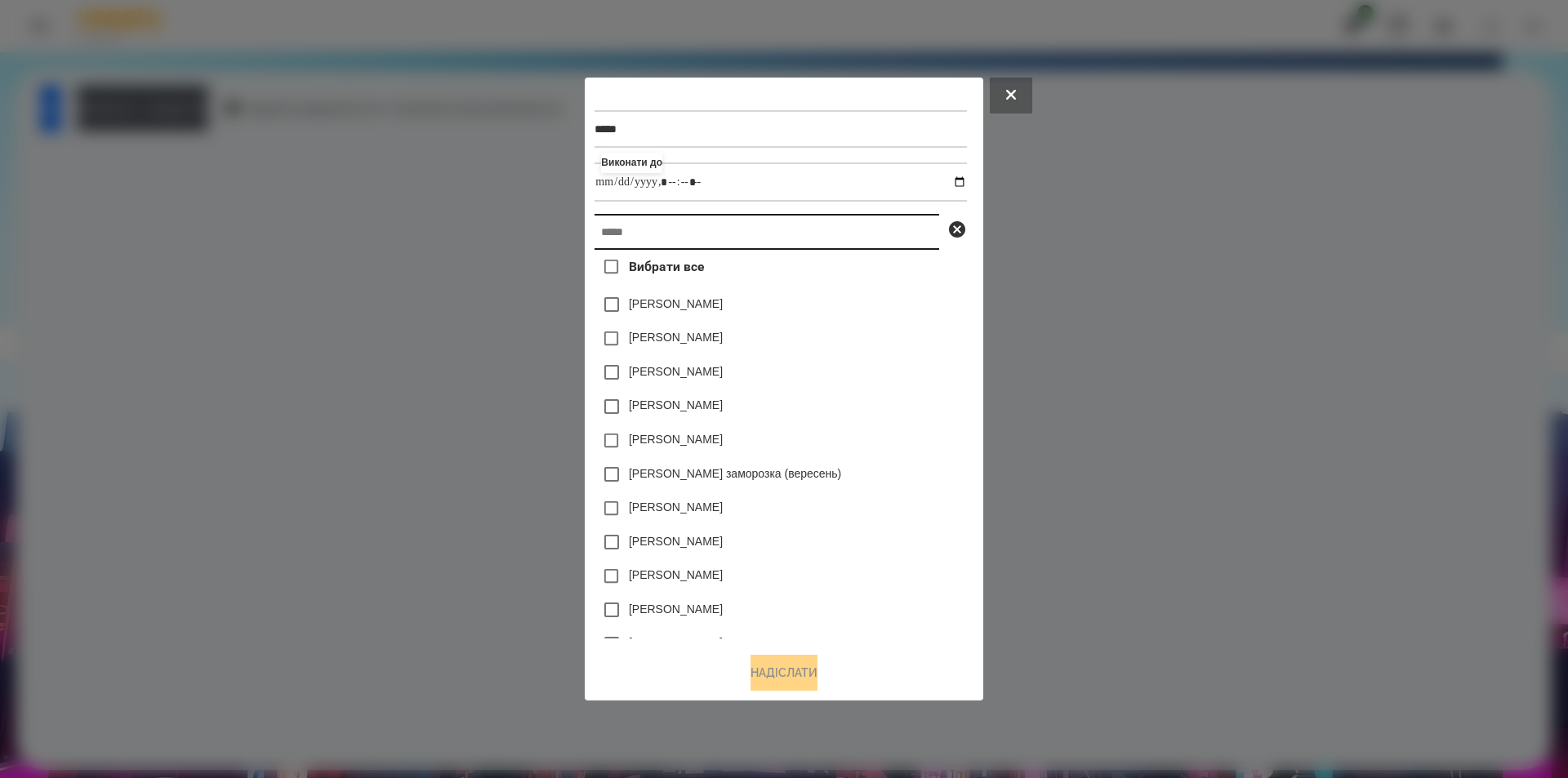
click at [831, 228] on input "text" at bounding box center [766, 232] width 345 height 36
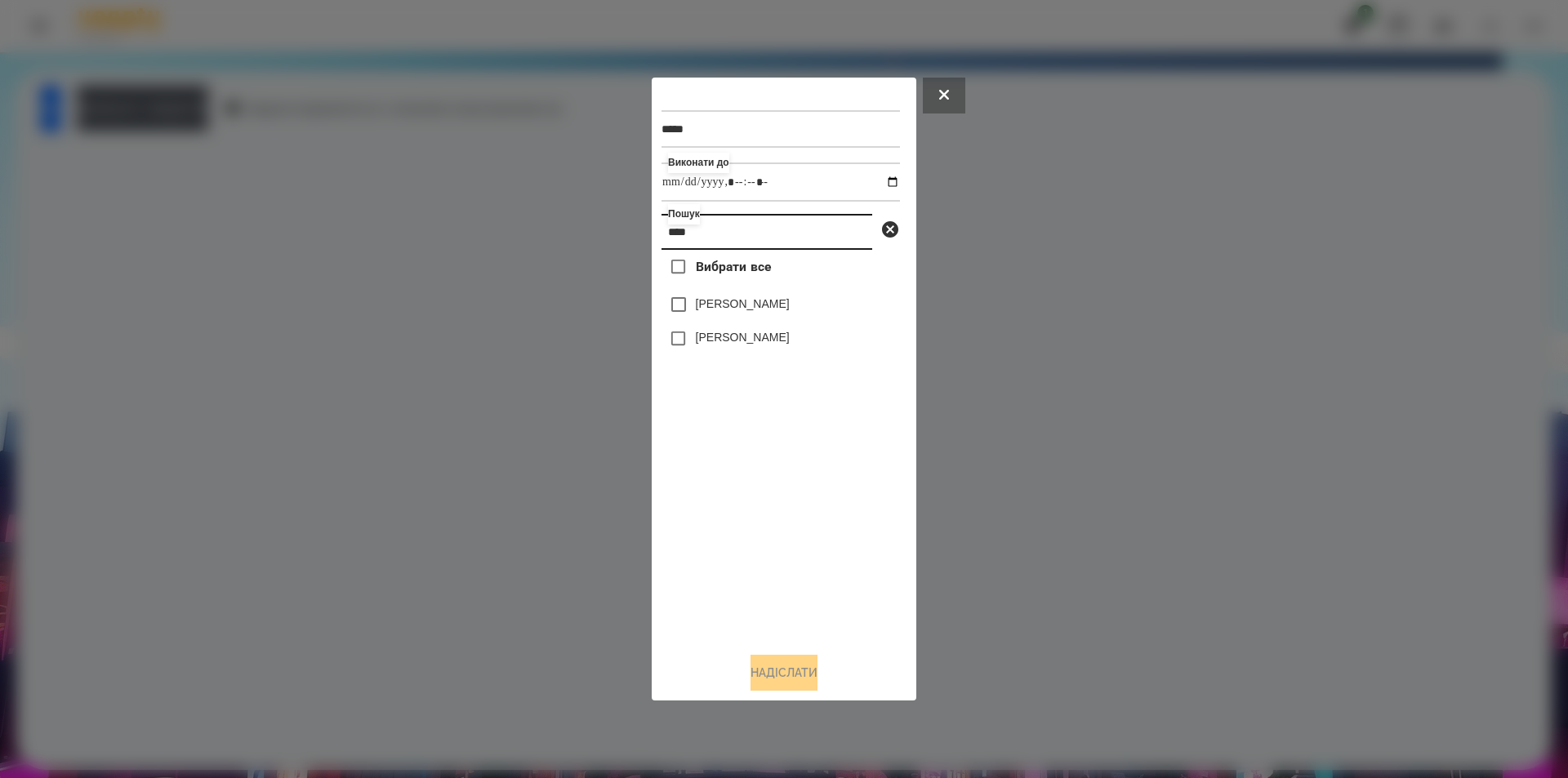
type input "****"
click at [779, 339] on label "[PERSON_NAME]" at bounding box center [742, 336] width 94 height 16
click at [793, 679] on button "Надіслати" at bounding box center [783, 673] width 67 height 36
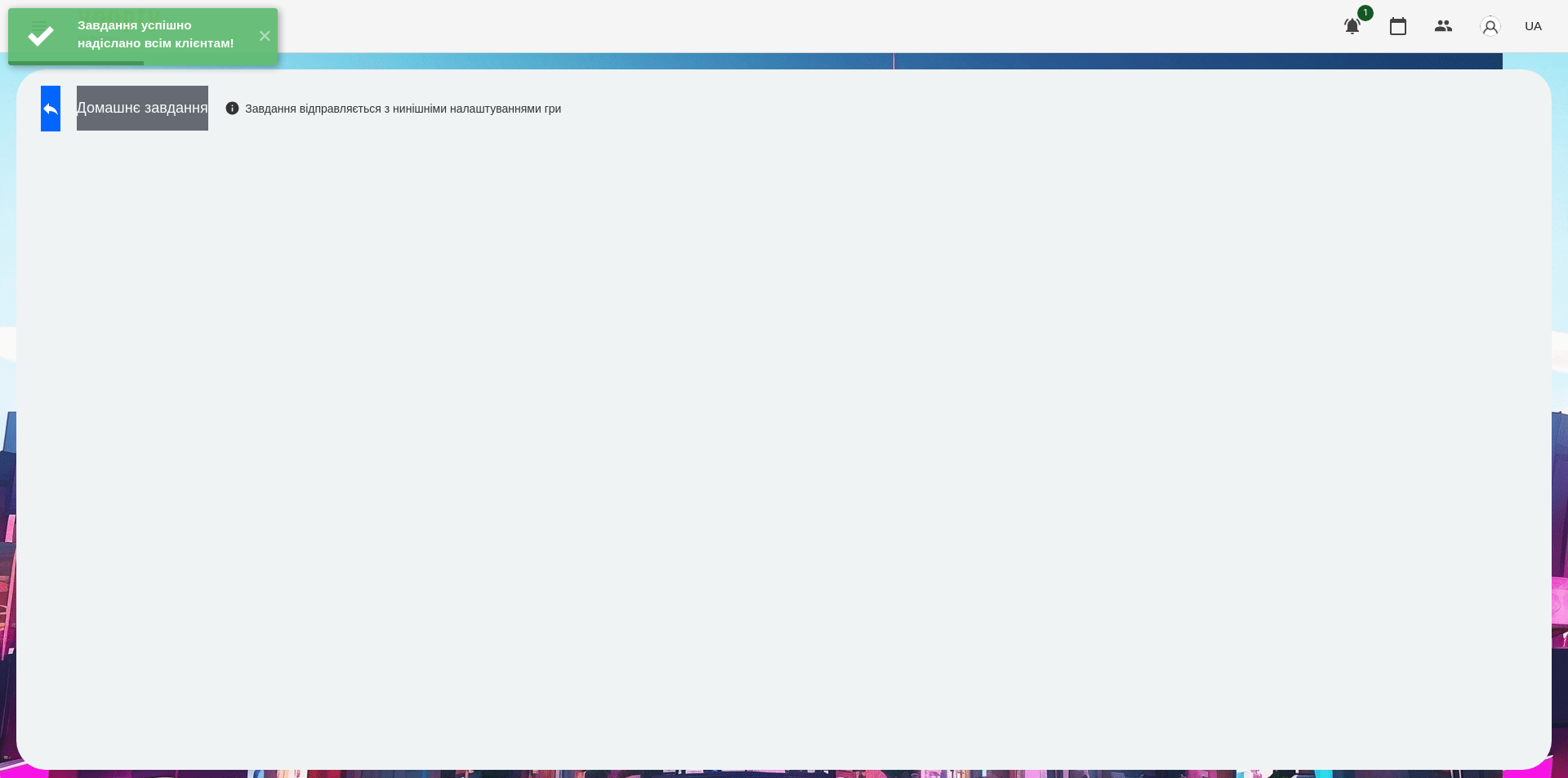
click at [208, 102] on button "Домашнє завдання" at bounding box center [142, 108] width 132 height 45
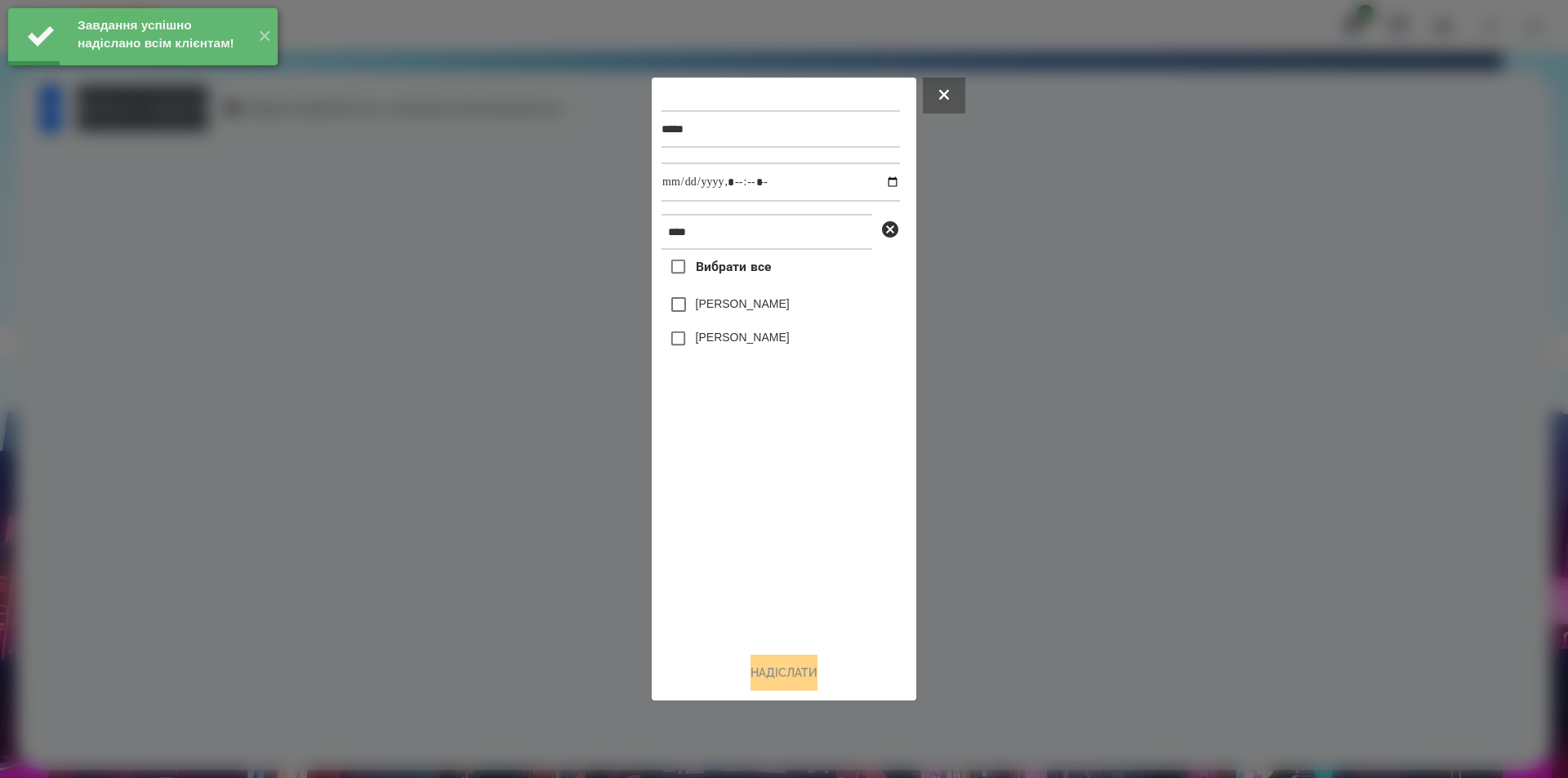
click at [722, 341] on label "[PERSON_NAME]" at bounding box center [742, 336] width 94 height 16
drag, startPoint x: 883, startPoint y: 180, endPoint x: 878, endPoint y: 201, distance: 21.6
click at [883, 180] on input "datetime-local" at bounding box center [781, 182] width 239 height 40
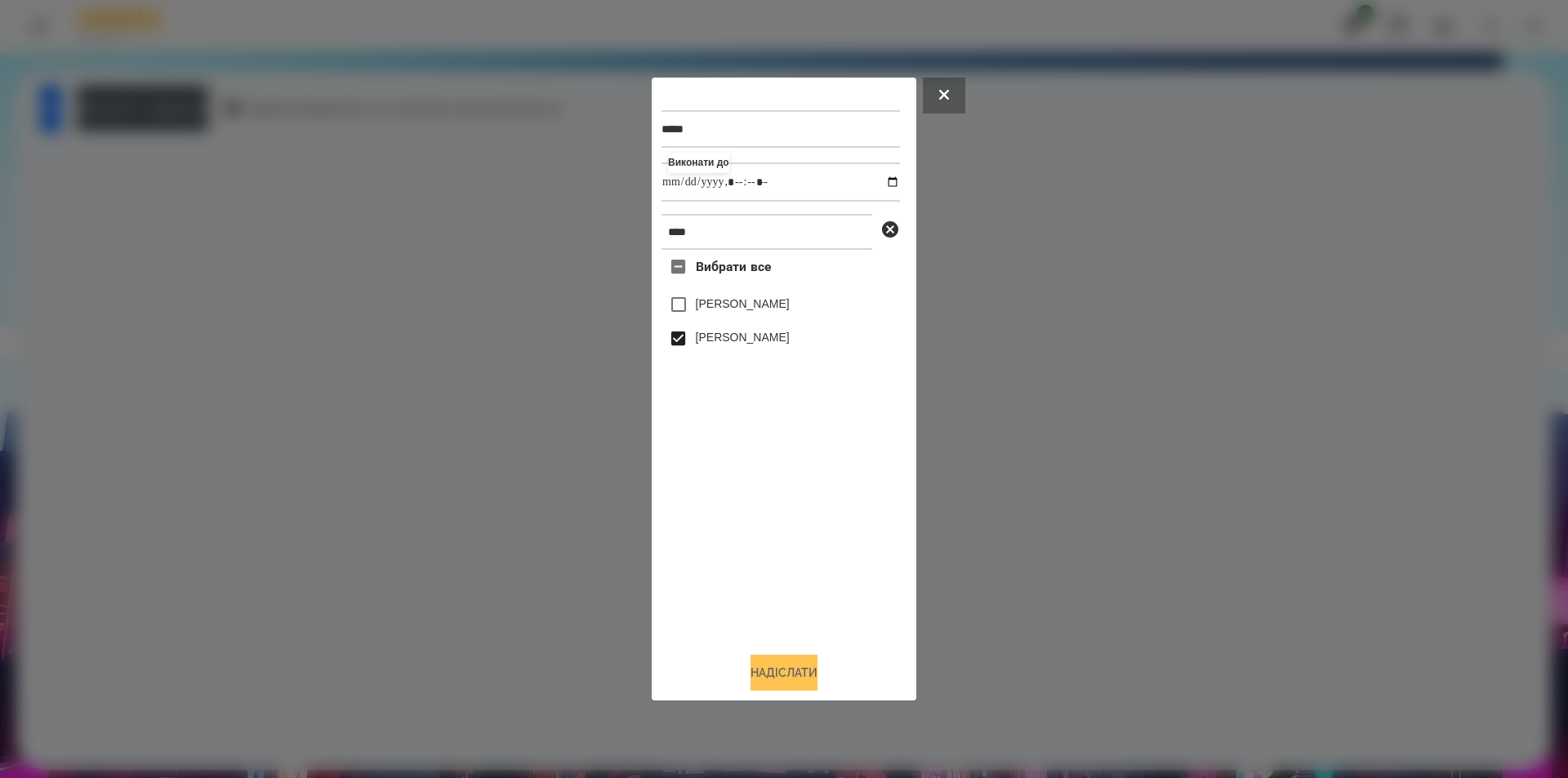
type input "**********"
click at [750, 682] on button "Надіслати" at bounding box center [783, 673] width 67 height 36
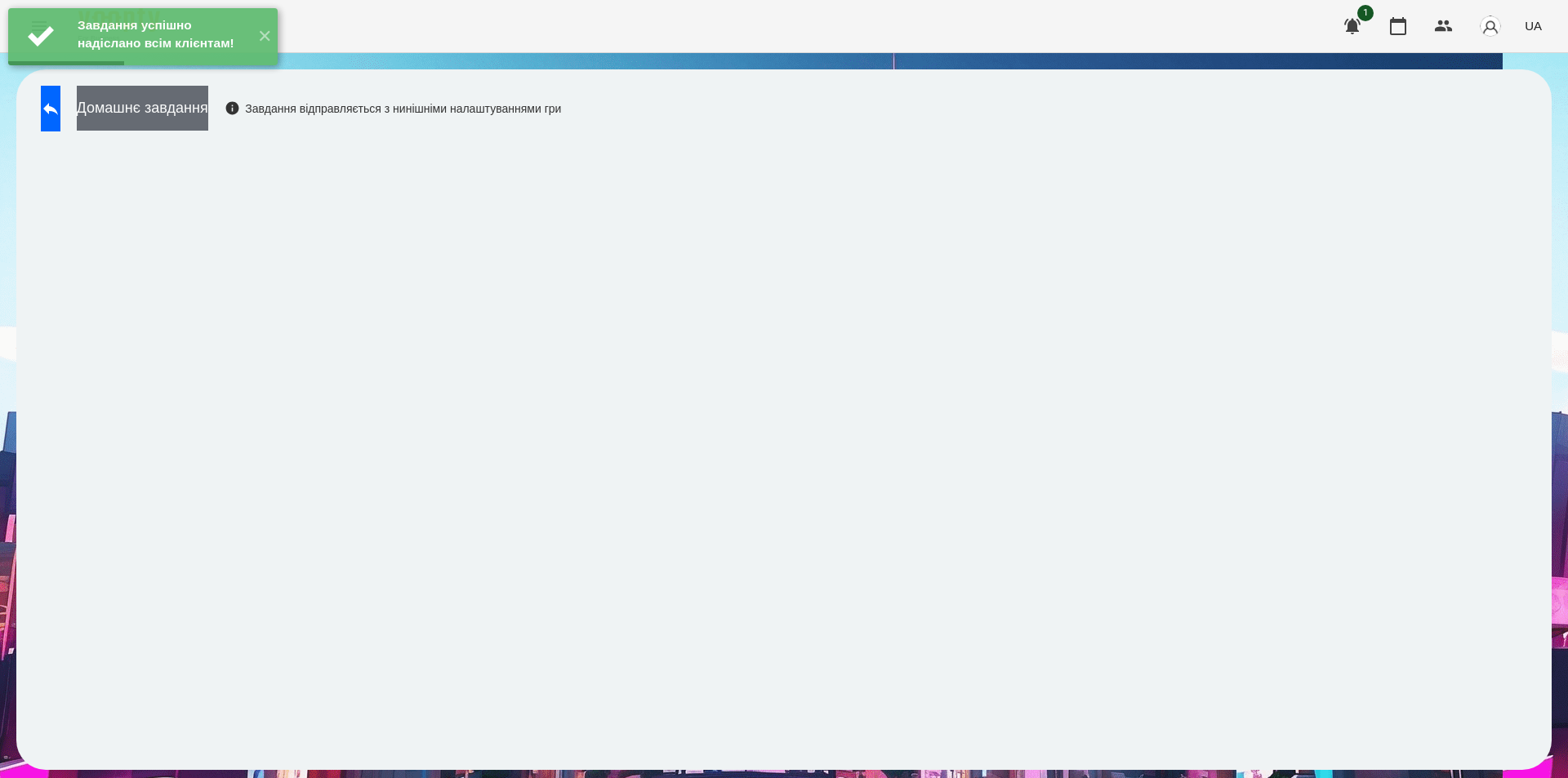
click at [208, 115] on button "Домашнє завдання" at bounding box center [142, 108] width 132 height 45
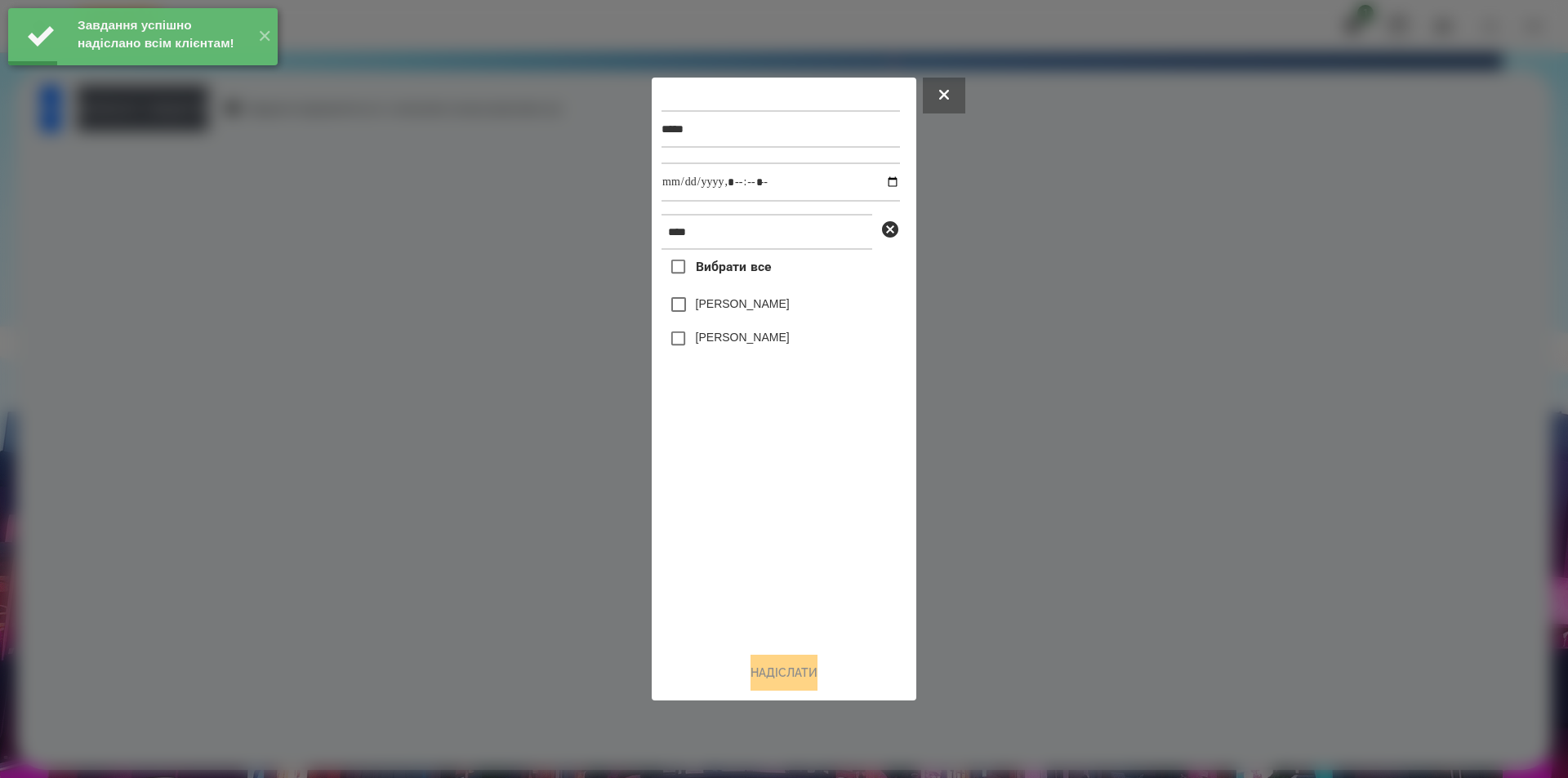
click at [750, 341] on label "[PERSON_NAME]" at bounding box center [742, 336] width 94 height 16
click at [879, 183] on input "datetime-local" at bounding box center [781, 182] width 239 height 40
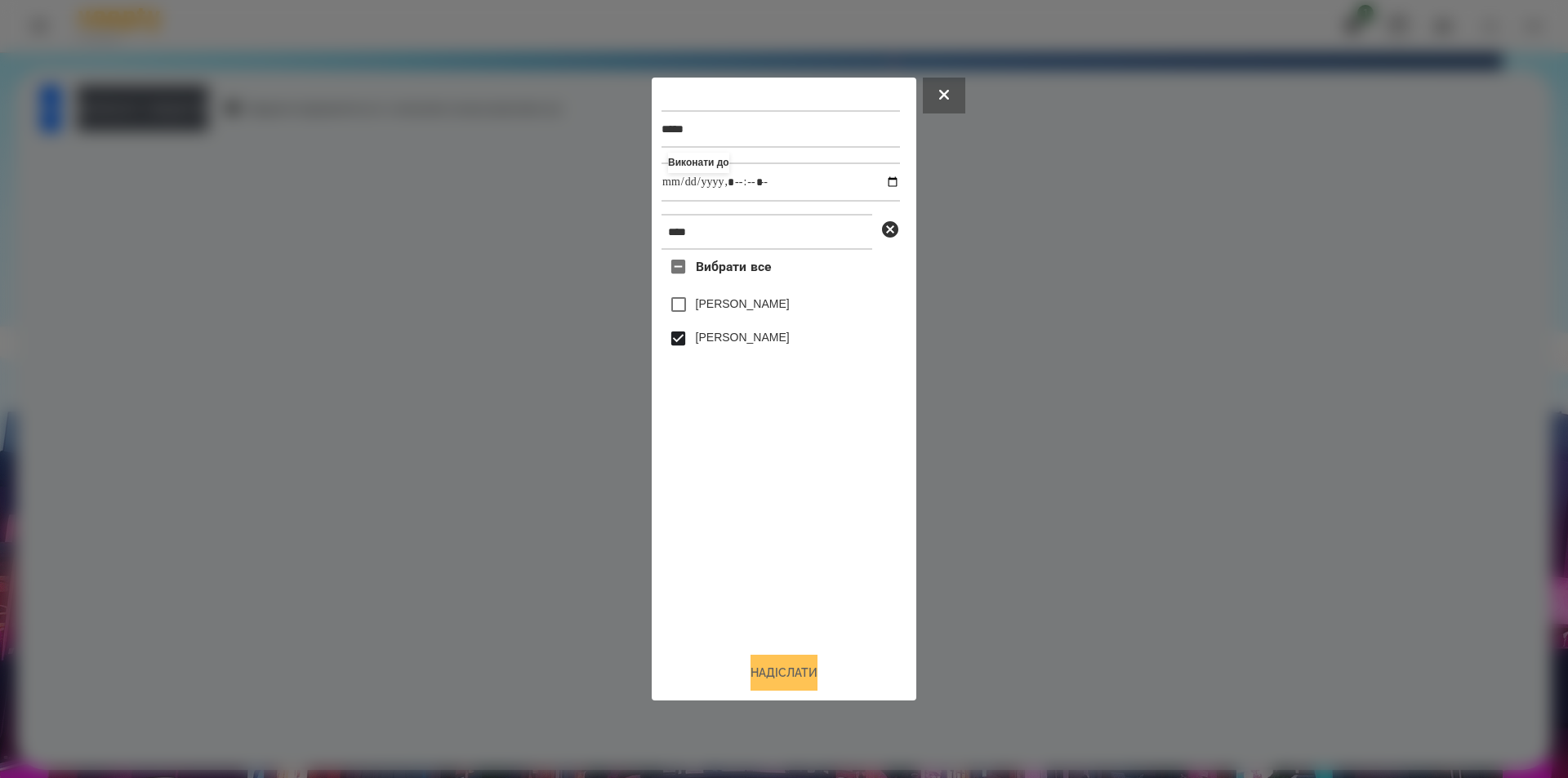
type input "**********"
click at [780, 671] on button "Надіслати" at bounding box center [783, 673] width 67 height 36
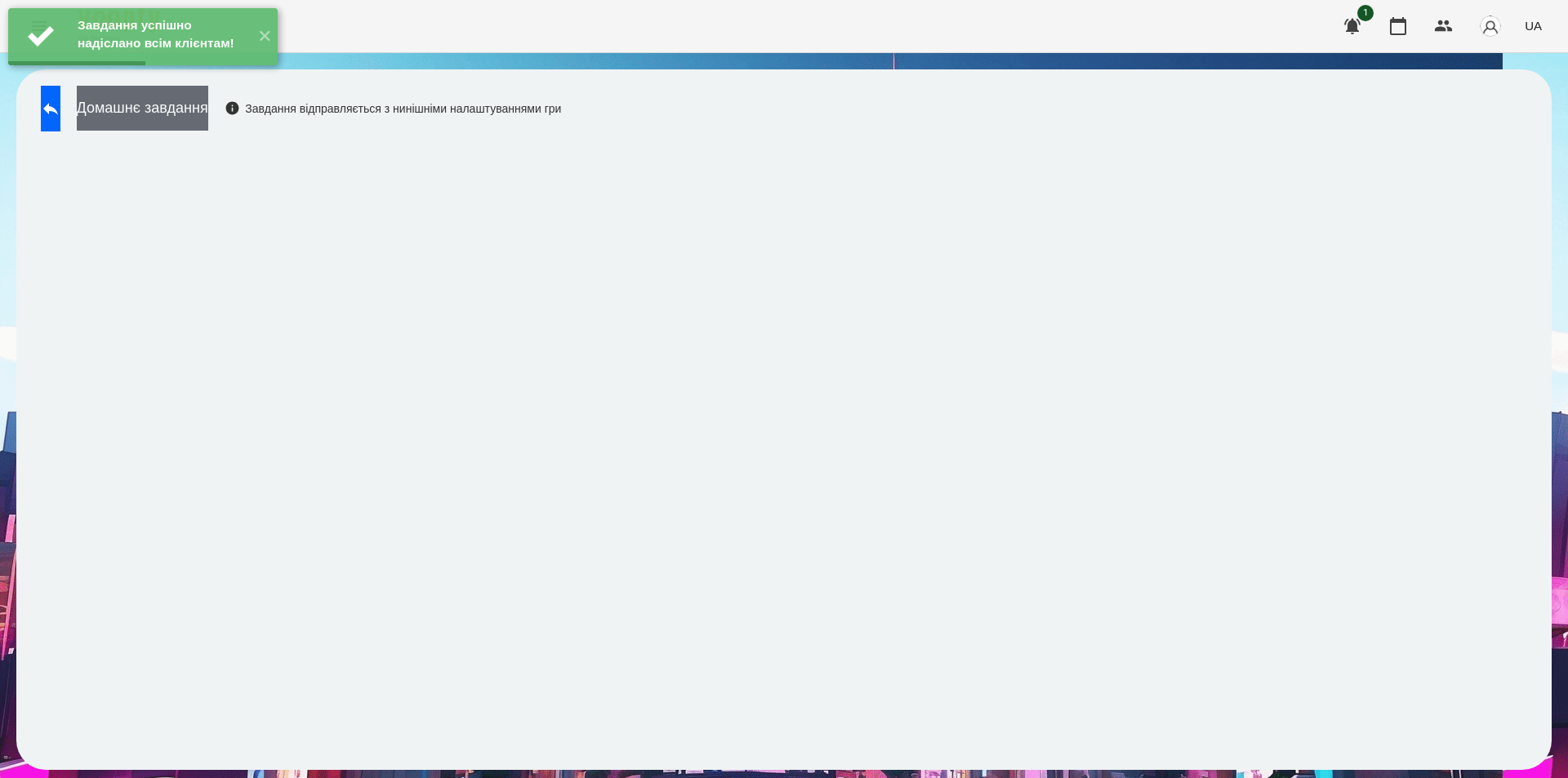
click at [208, 118] on button "Домашнє завдання" at bounding box center [142, 108] width 132 height 45
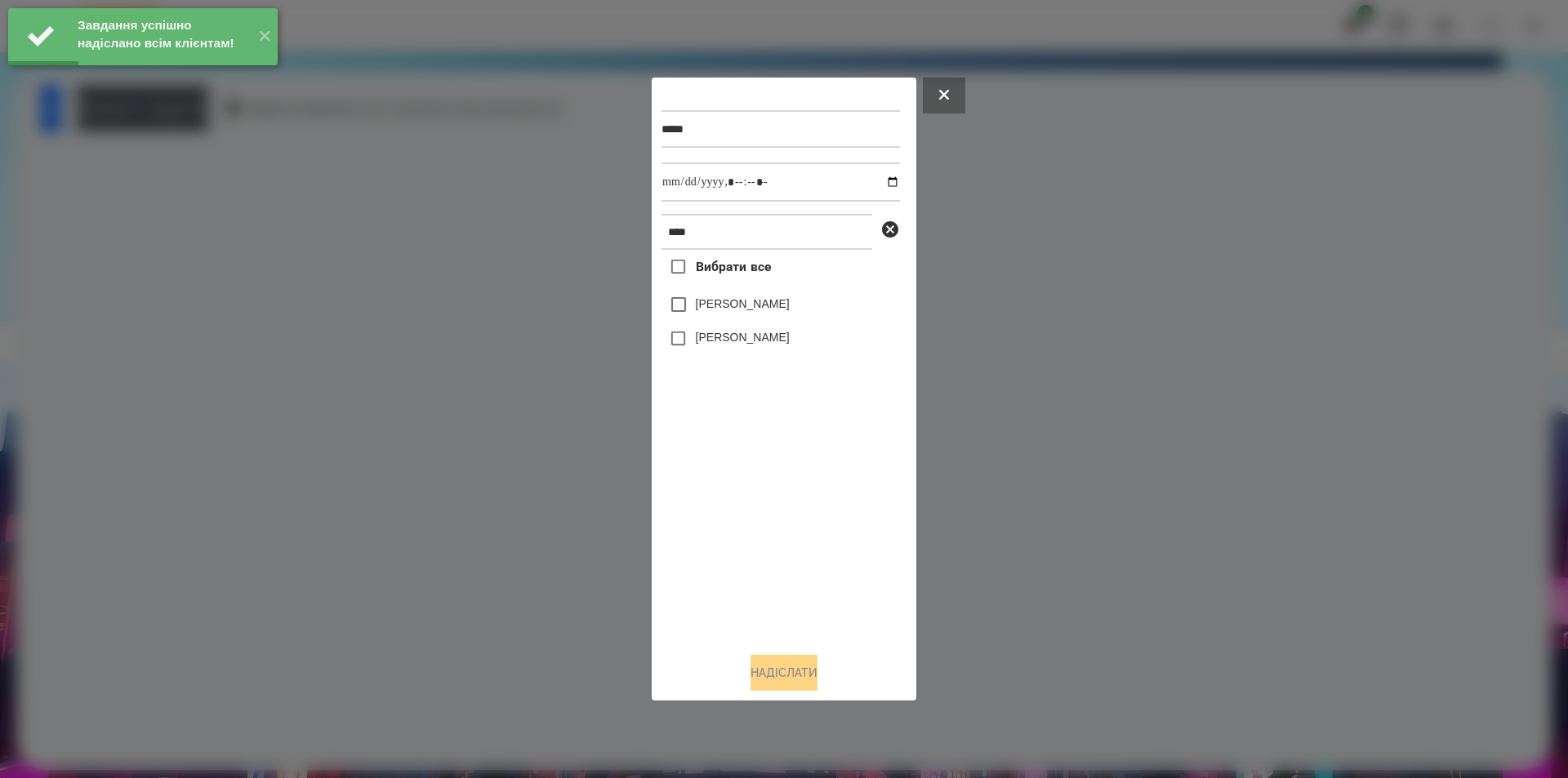
click at [773, 346] on label "[PERSON_NAME]" at bounding box center [742, 336] width 94 height 16
click at [876, 182] on input "datetime-local" at bounding box center [781, 182] width 239 height 40
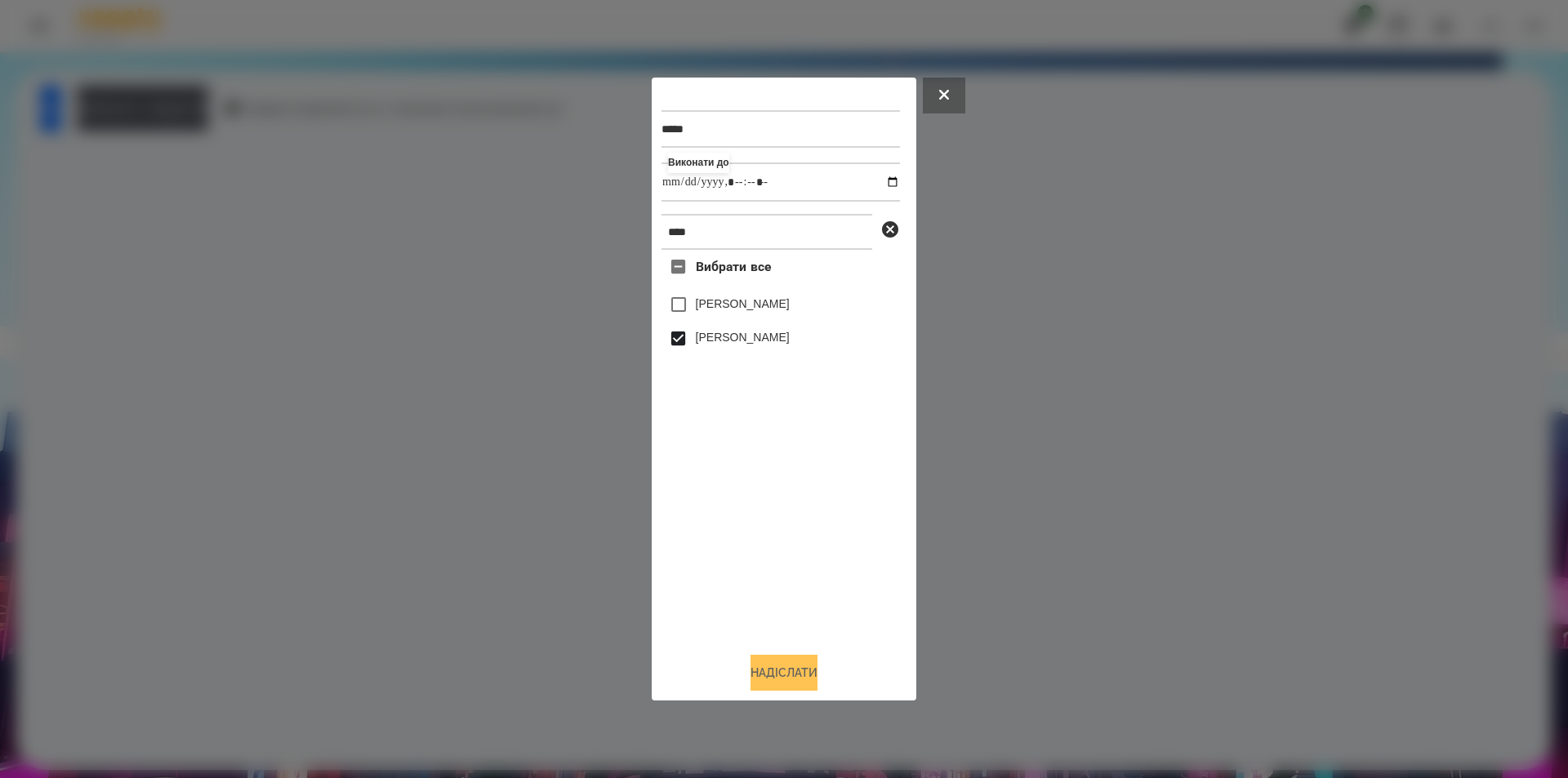
type input "**********"
click at [773, 682] on button "Надіслати" at bounding box center [783, 673] width 67 height 36
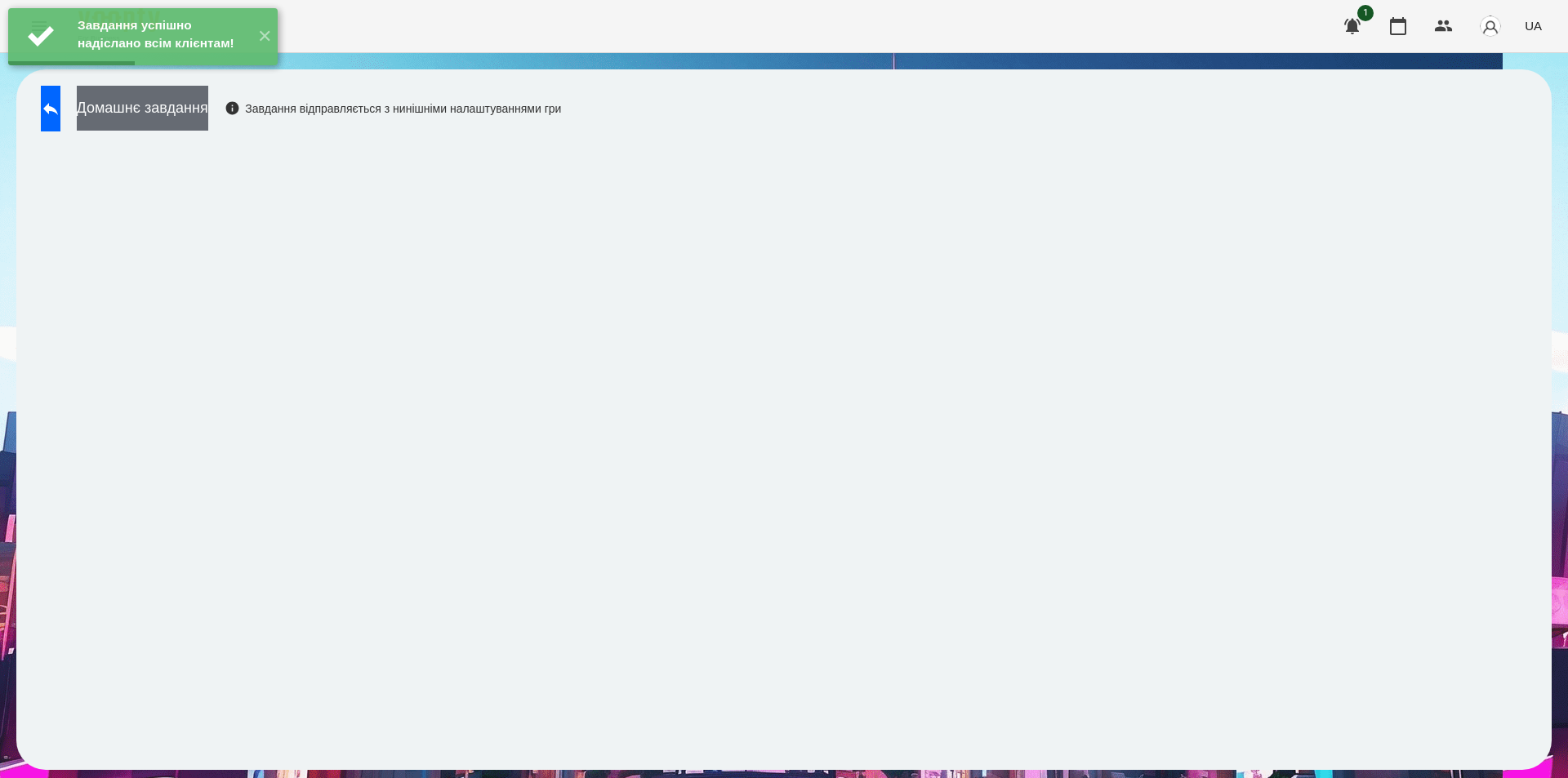
click at [208, 114] on button "Домашнє завдання" at bounding box center [142, 108] width 132 height 45
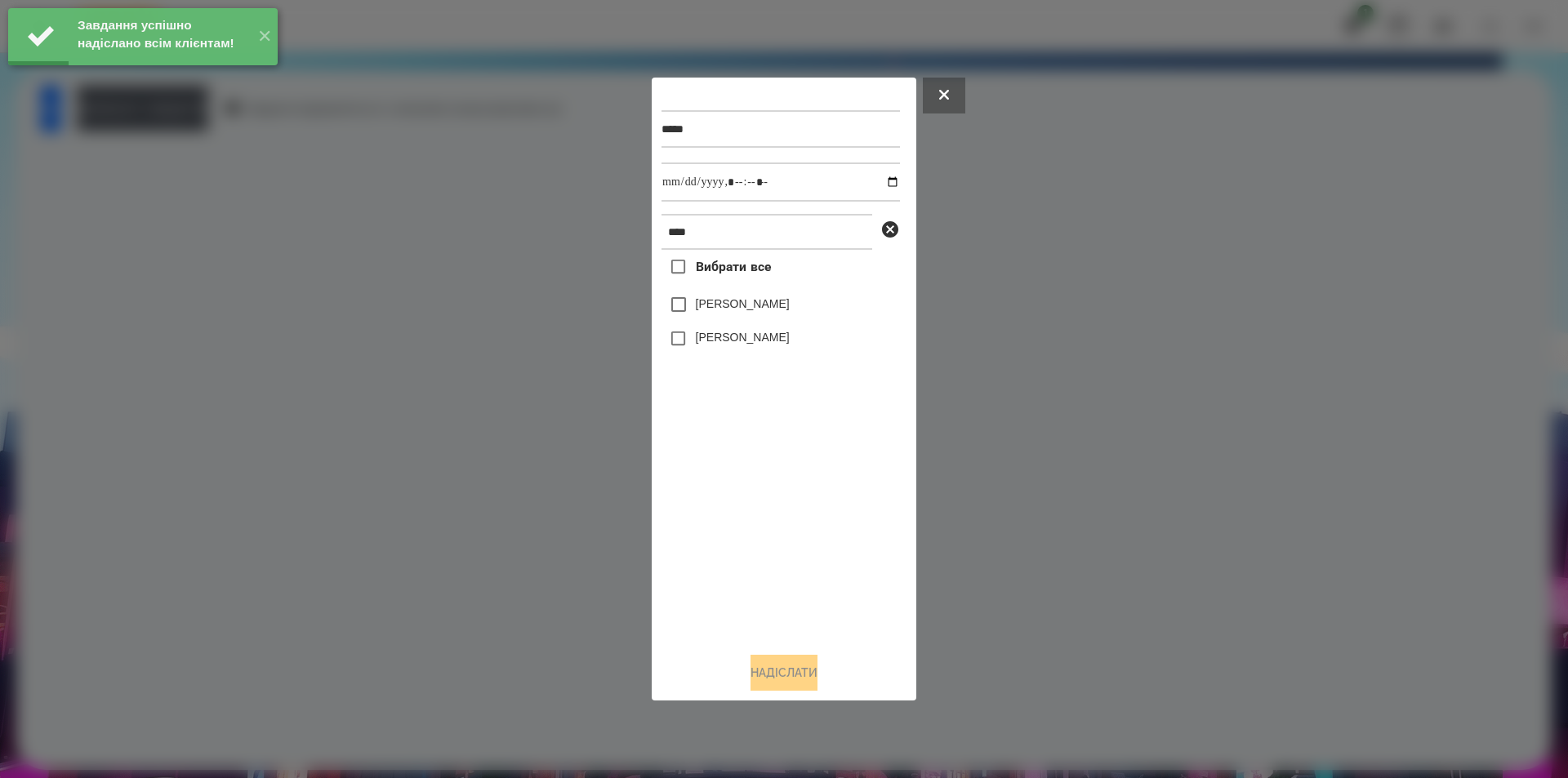
click at [738, 339] on label "[PERSON_NAME]" at bounding box center [742, 336] width 94 height 16
click at [878, 181] on input "datetime-local" at bounding box center [781, 182] width 239 height 40
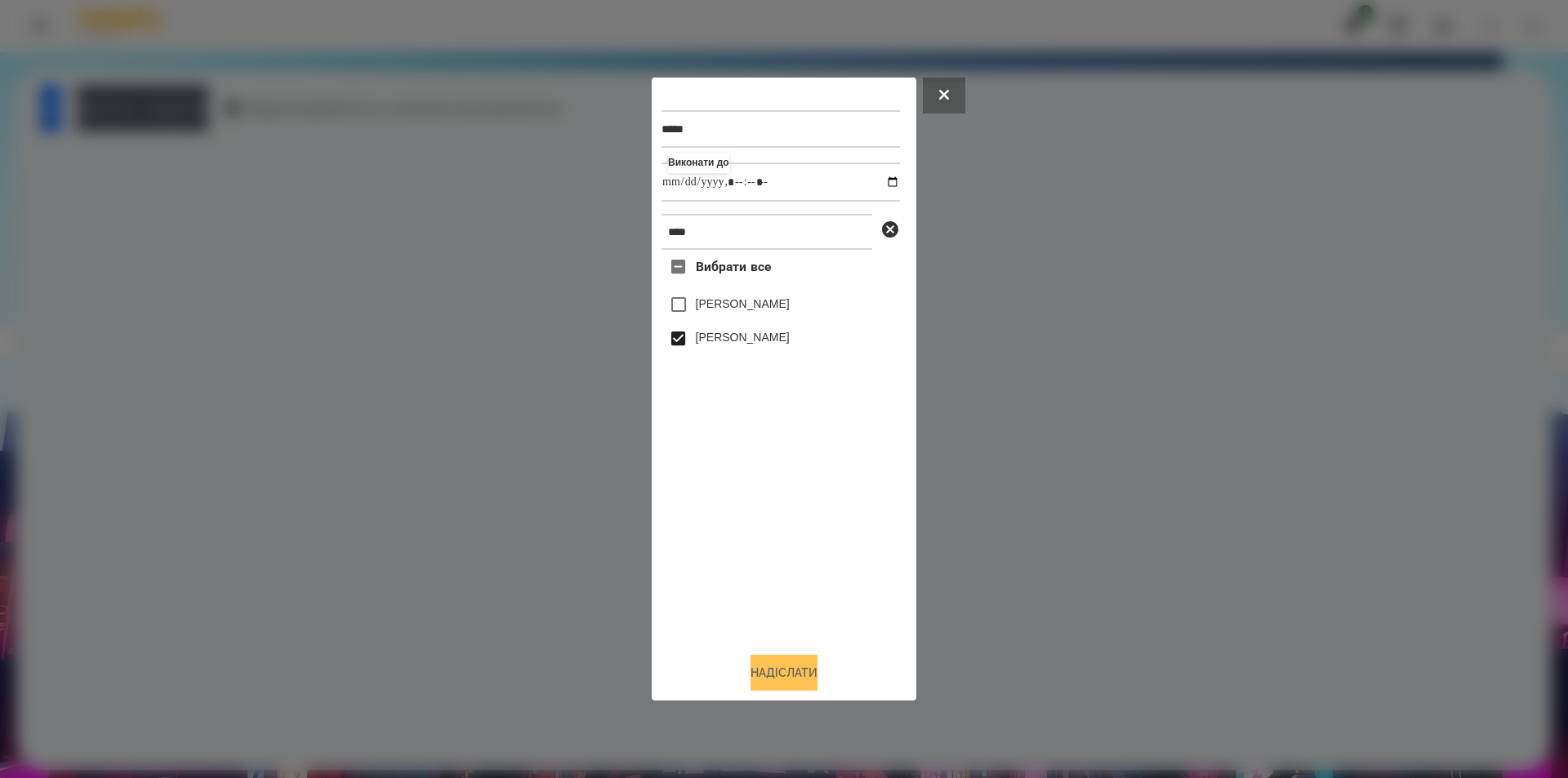
type input "**********"
click at [786, 687] on button "Надіслати" at bounding box center [783, 673] width 67 height 36
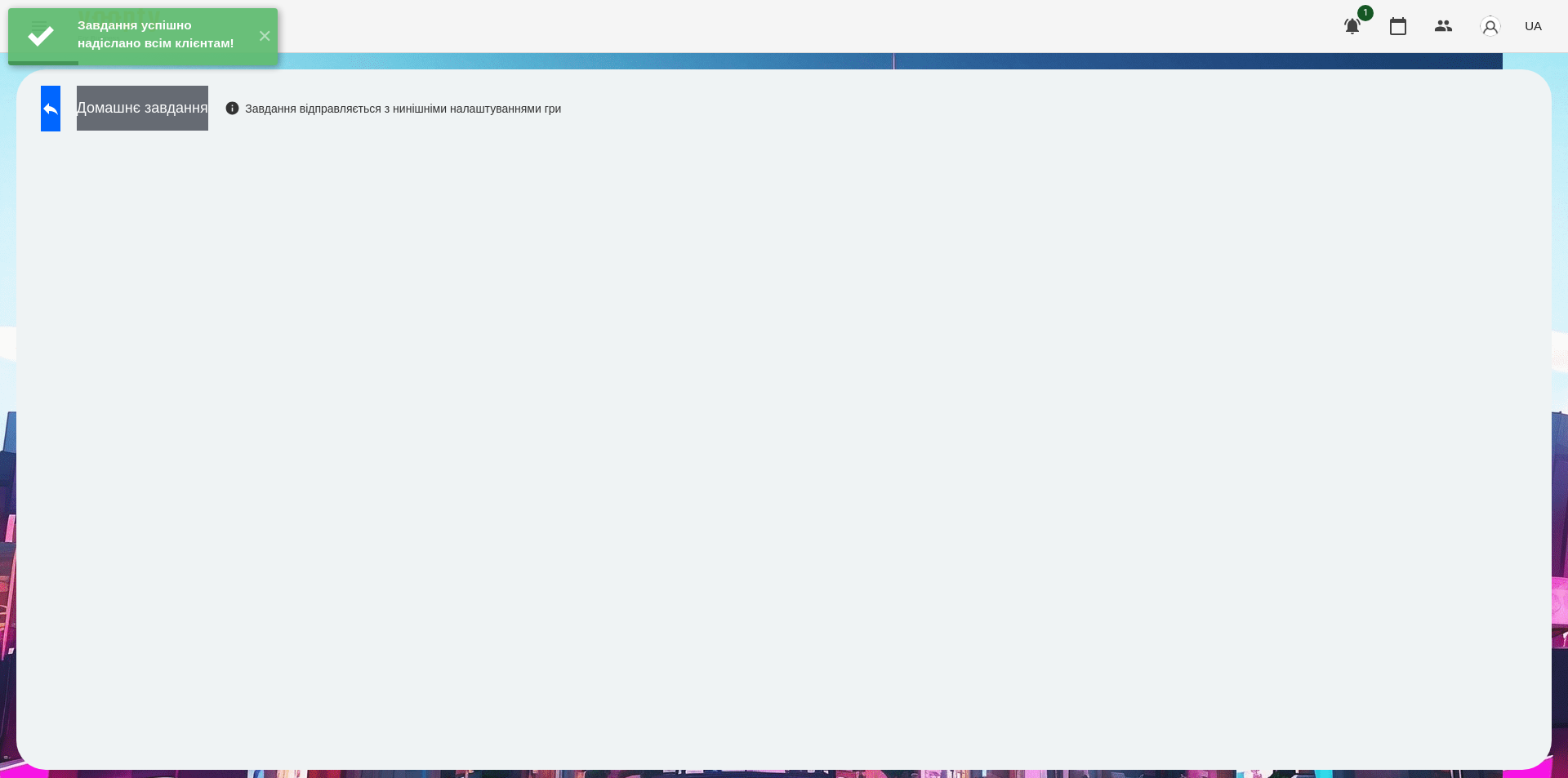
click at [208, 118] on button "Домашнє завдання" at bounding box center [142, 108] width 132 height 45
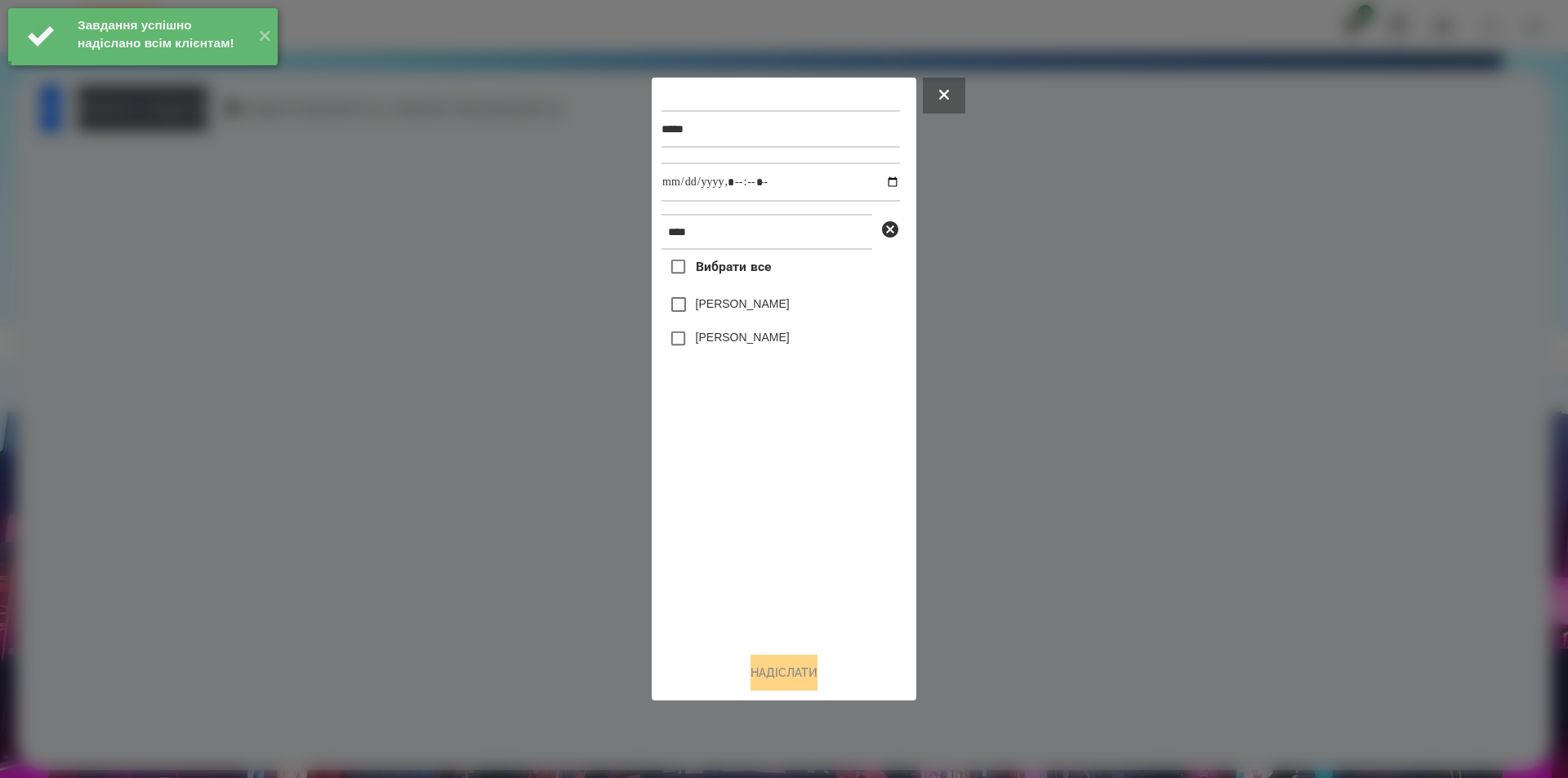
click at [745, 335] on label "[PERSON_NAME]" at bounding box center [742, 336] width 94 height 16
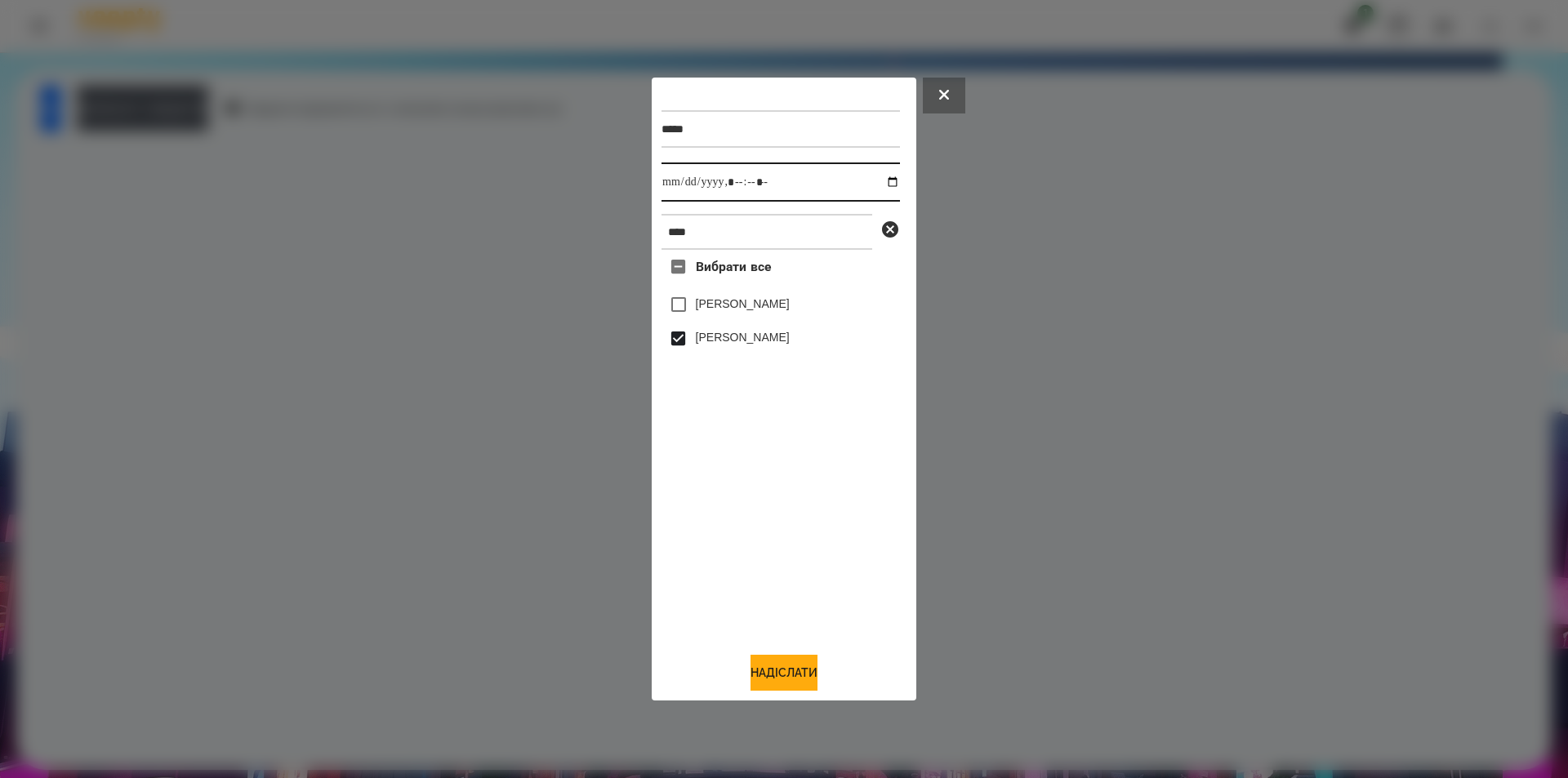
click at [882, 182] on input "datetime-local" at bounding box center [781, 182] width 239 height 40
type input "**********"
click at [763, 678] on button "Надіслати" at bounding box center [783, 673] width 67 height 36
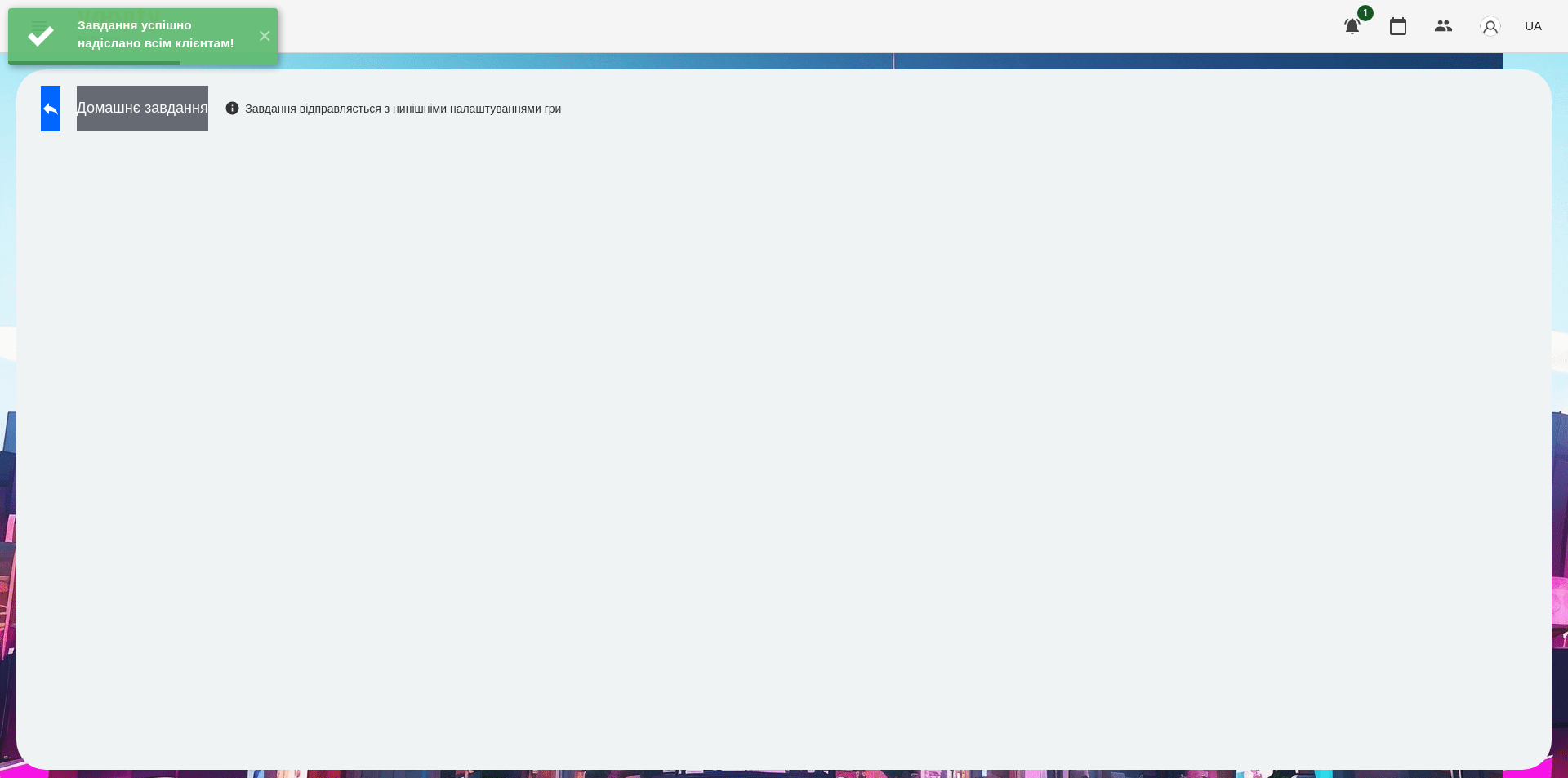
click at [181, 107] on button "Домашнє завдання" at bounding box center [142, 108] width 132 height 45
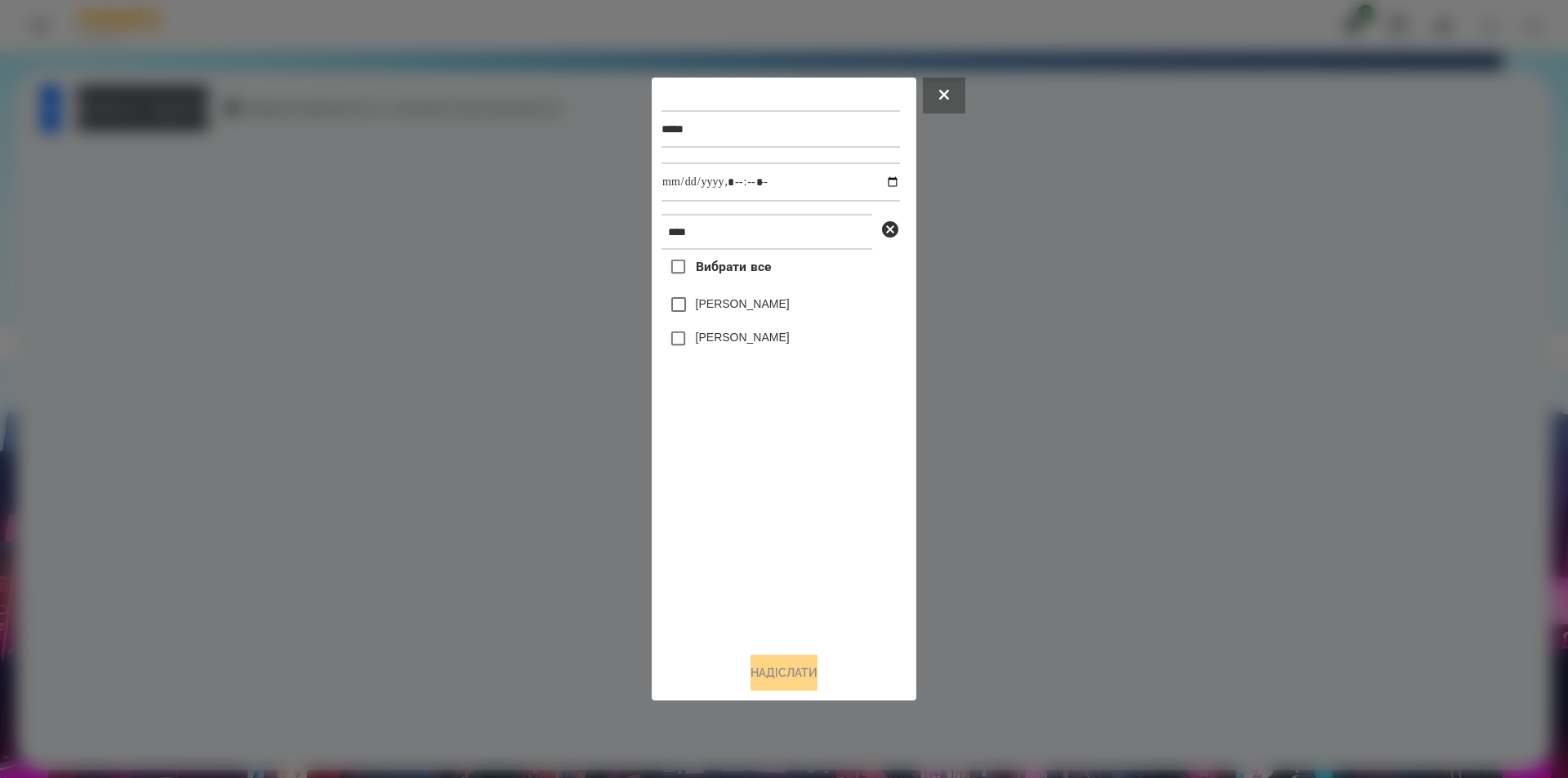
click at [778, 341] on label "[PERSON_NAME]" at bounding box center [742, 336] width 94 height 16
click at [878, 180] on input "datetime-local" at bounding box center [781, 182] width 239 height 40
type input "**********"
click at [786, 673] on button "Надіслати" at bounding box center [783, 673] width 67 height 36
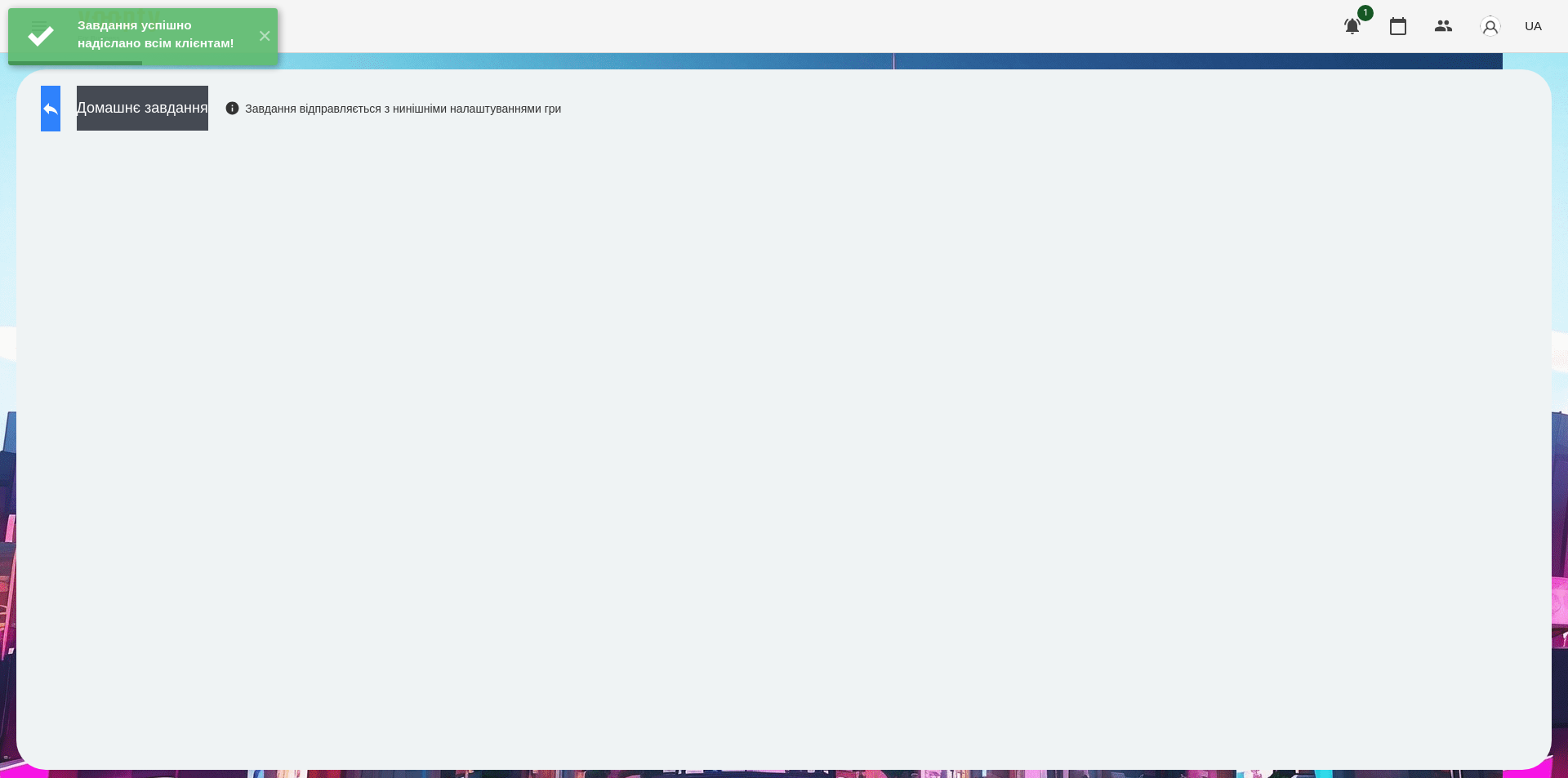
click at [61, 115] on icon at bounding box center [50, 108] width 19 height 19
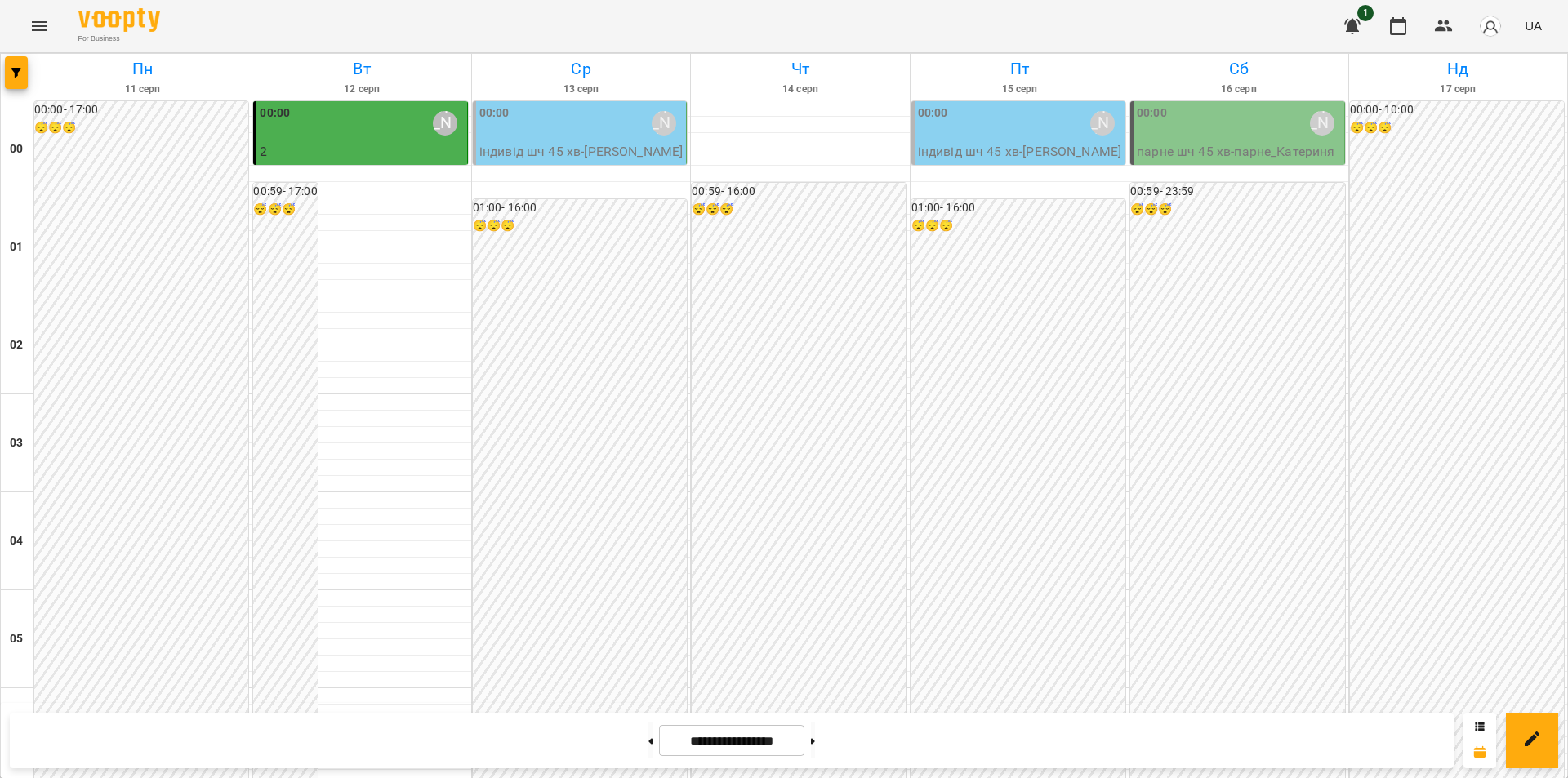
scroll to position [1747, 0]
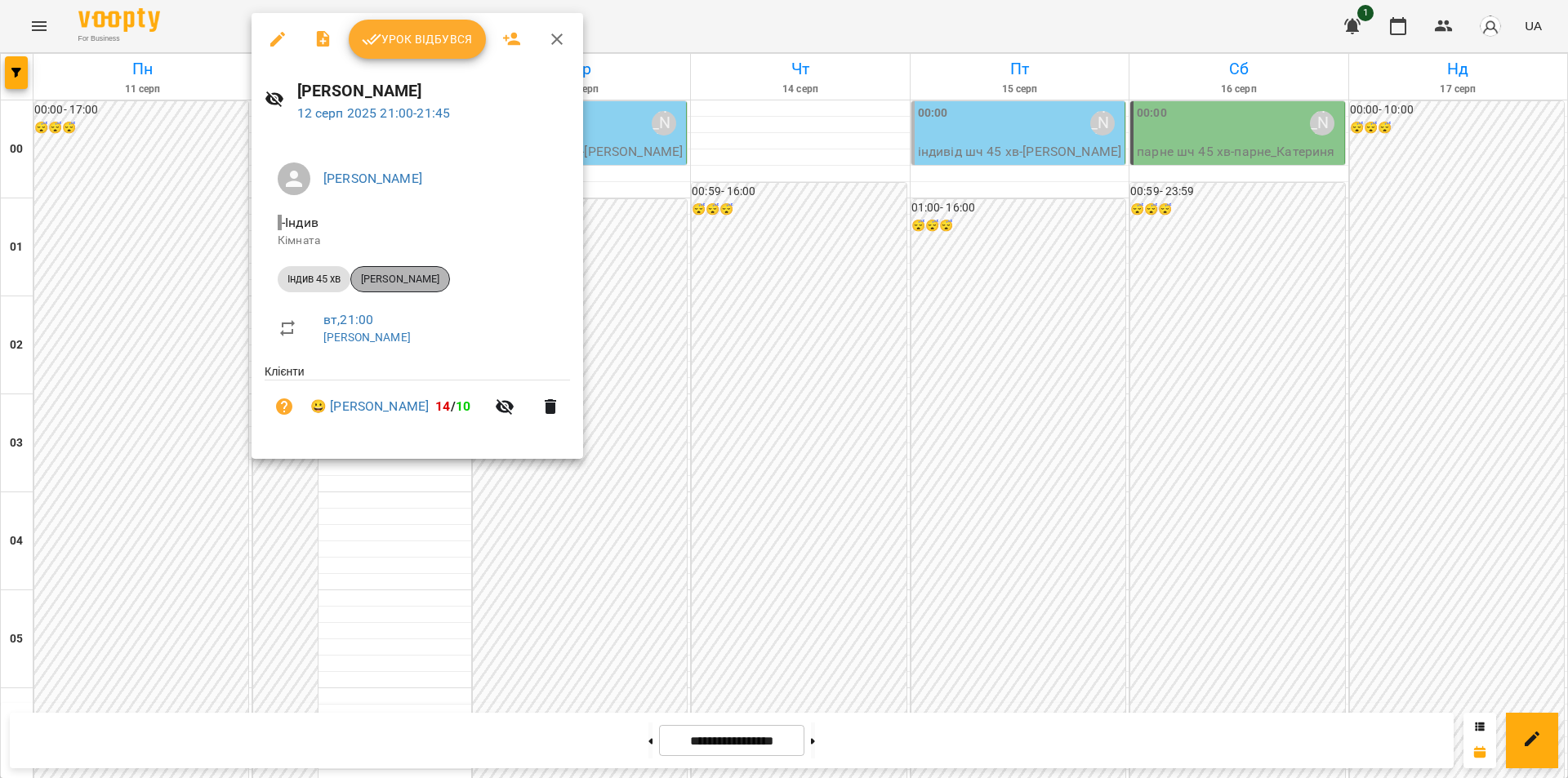
click at [418, 274] on span "[PERSON_NAME]" at bounding box center [400, 279] width 98 height 14
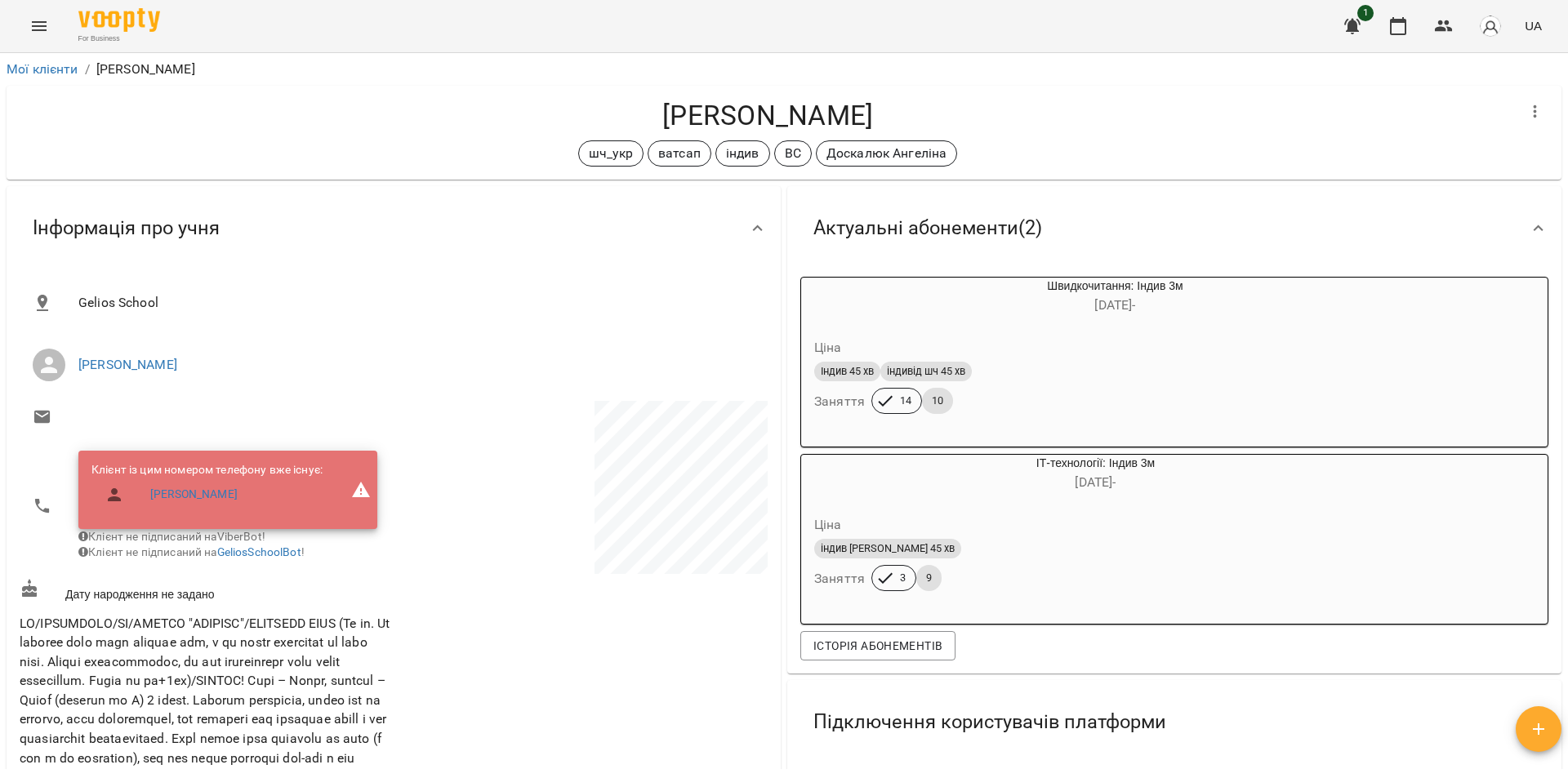
drag, startPoint x: 886, startPoint y: 121, endPoint x: 654, endPoint y: 121, distance: 232.0
click at [654, 119] on h4 "[PERSON_NAME]" at bounding box center [767, 115] width 1496 height 34
copy h4 "[PERSON_NAME]"
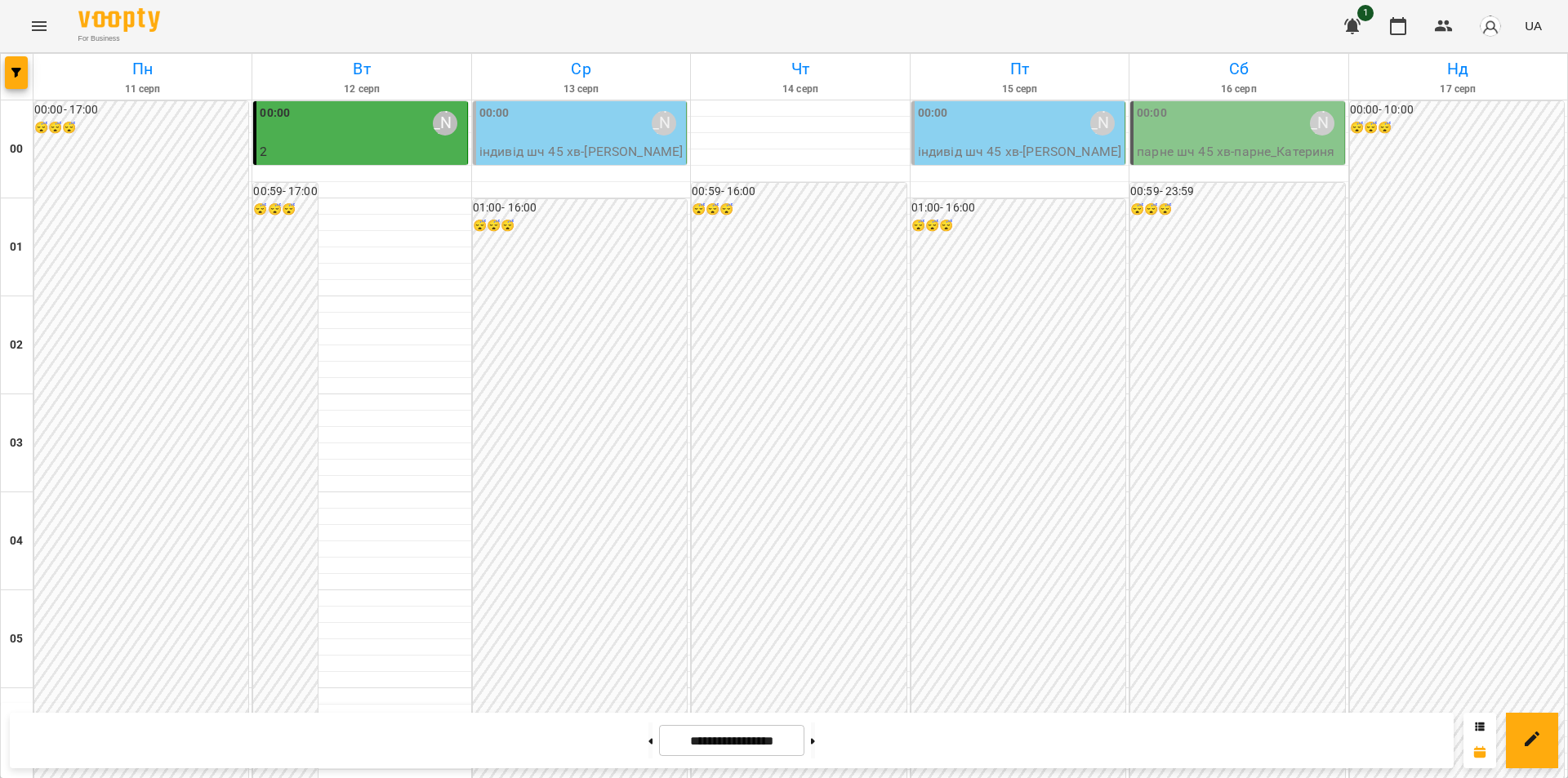
scroll to position [1307, 0]
